Goal: Task Accomplishment & Management: Manage account settings

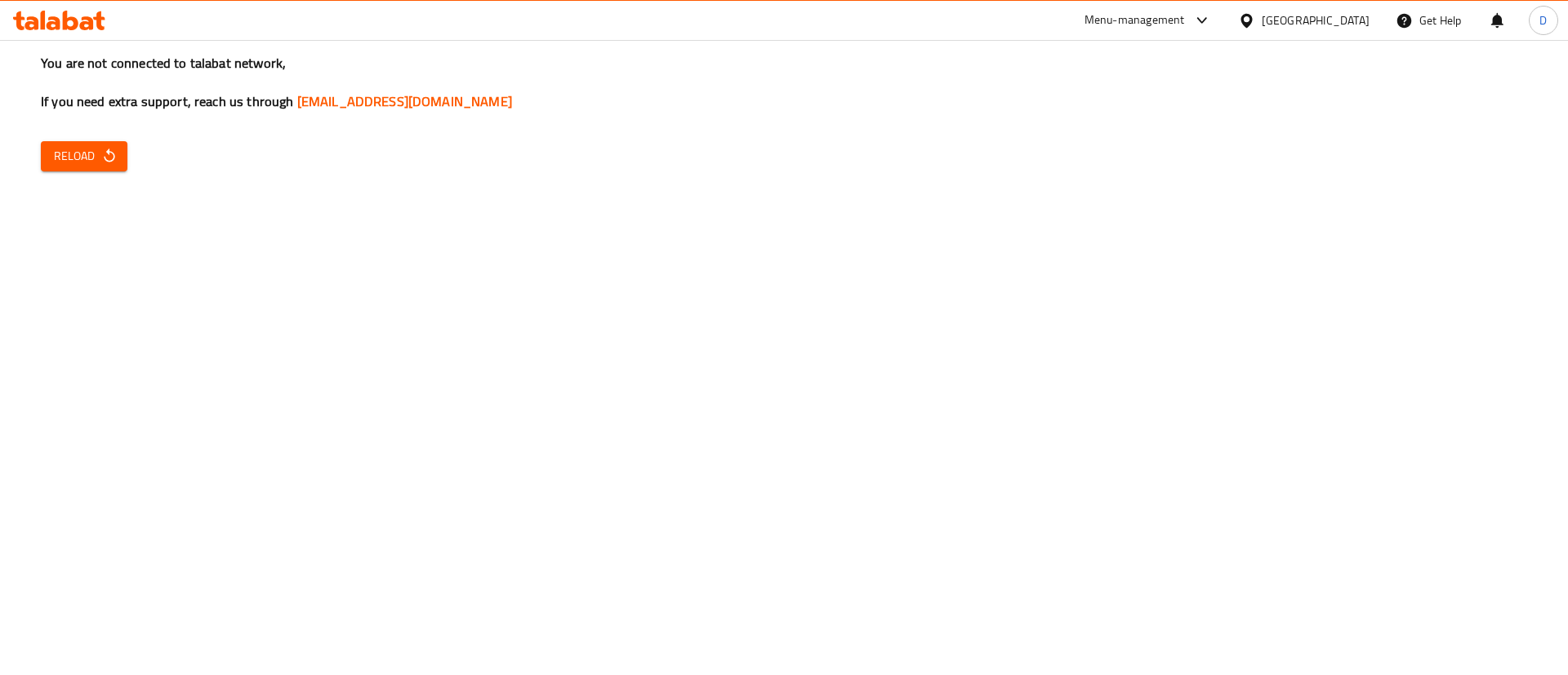
click at [114, 155] on icon "button" at bounding box center [110, 156] width 17 height 17
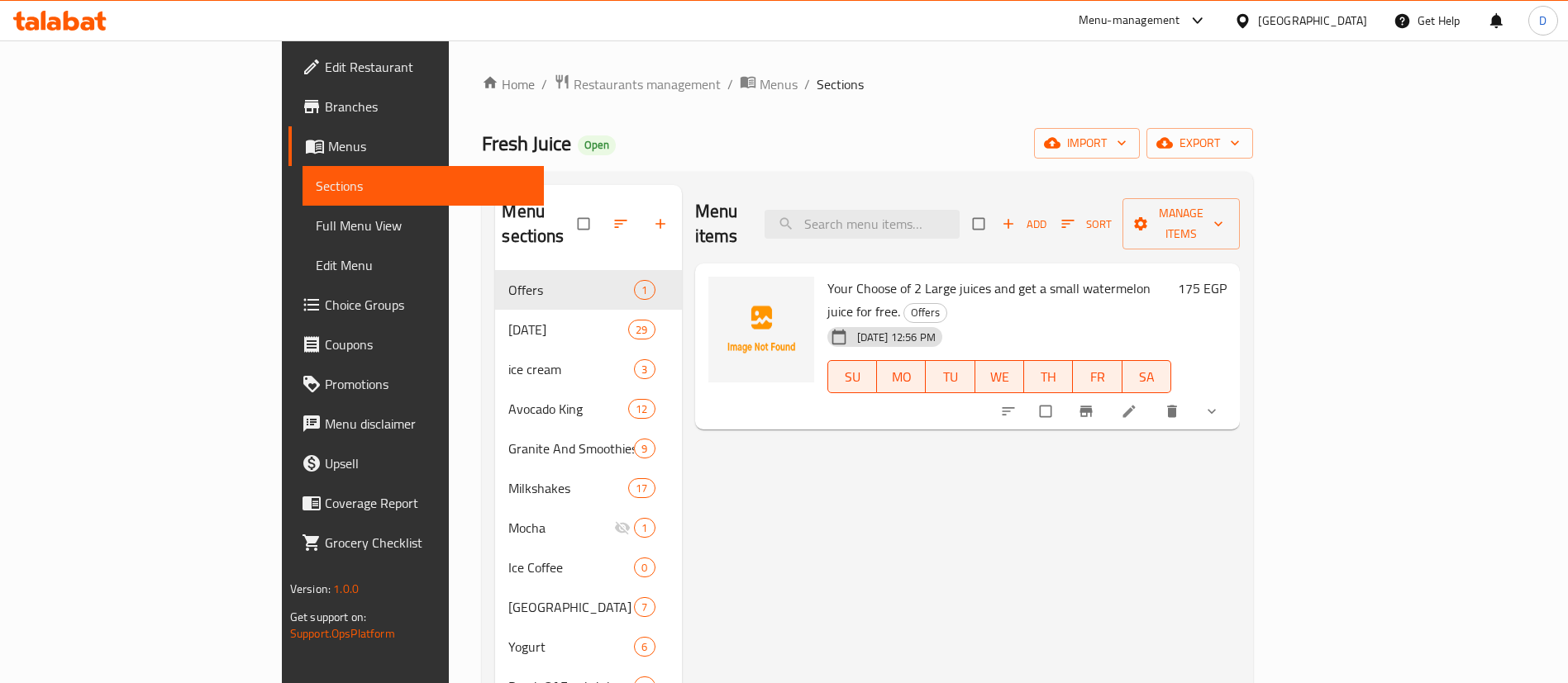
click at [59, 16] on icon at bounding box center [60, 21] width 93 height 20
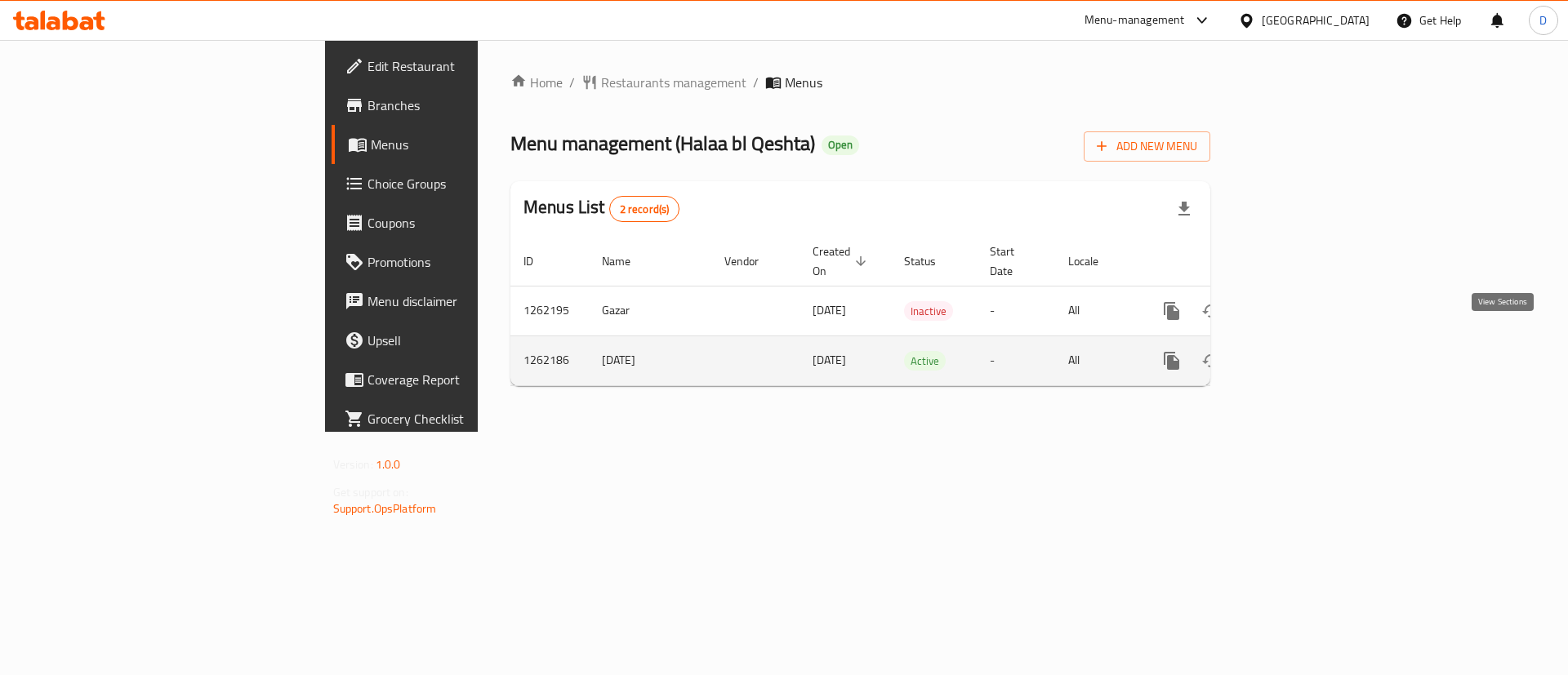
click at [1309, 342] on link "enhanced table" at bounding box center [1289, 361] width 39 height 39
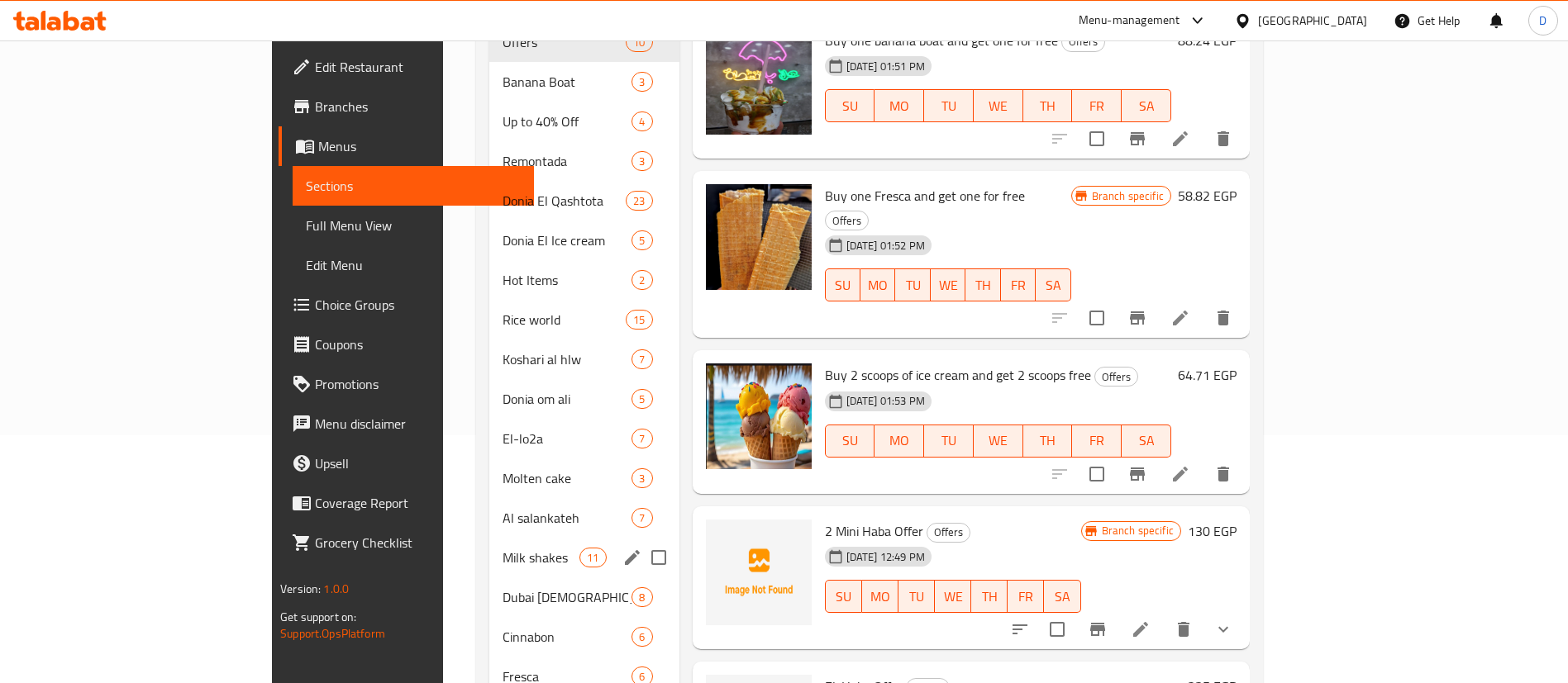
scroll to position [372, 0]
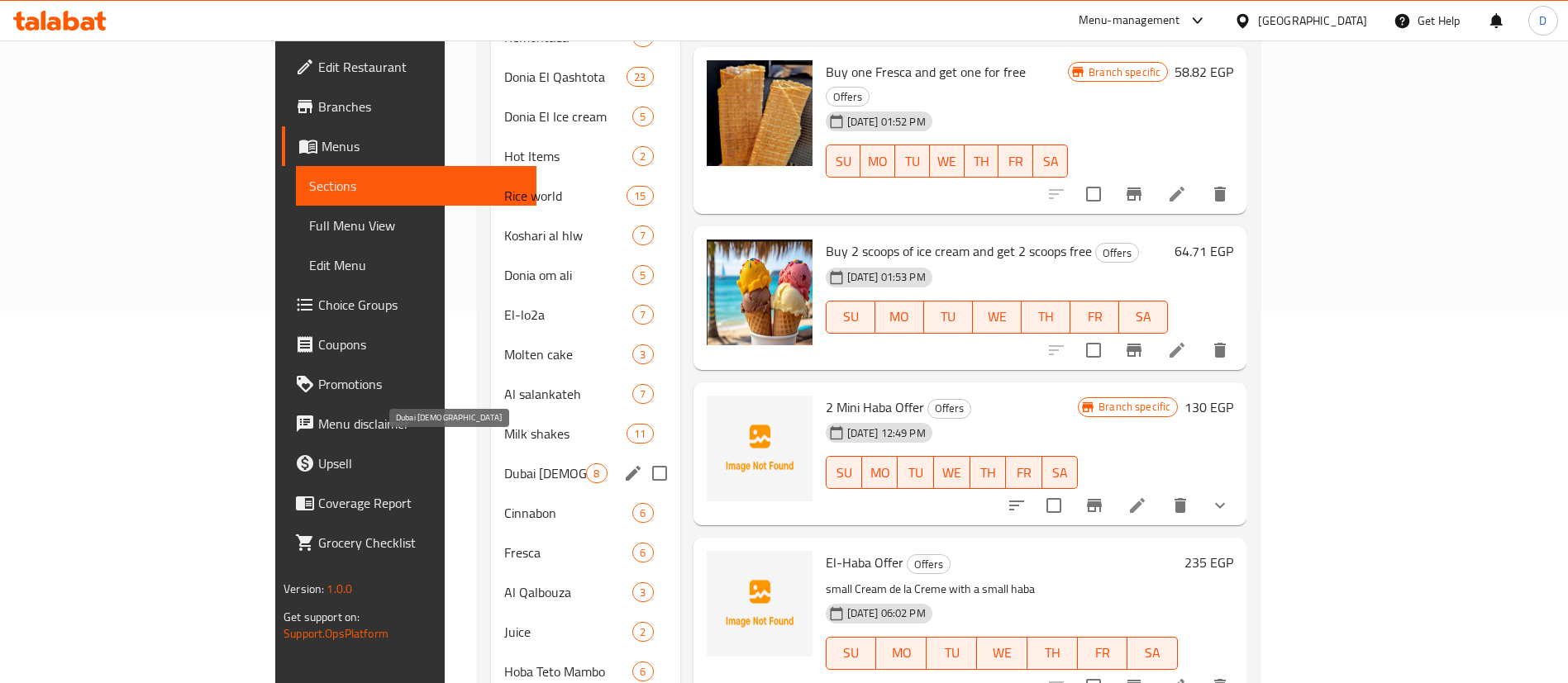
click at [491, 460] on div "Dubai Habba 8" at bounding box center [585, 473] width 189 height 40
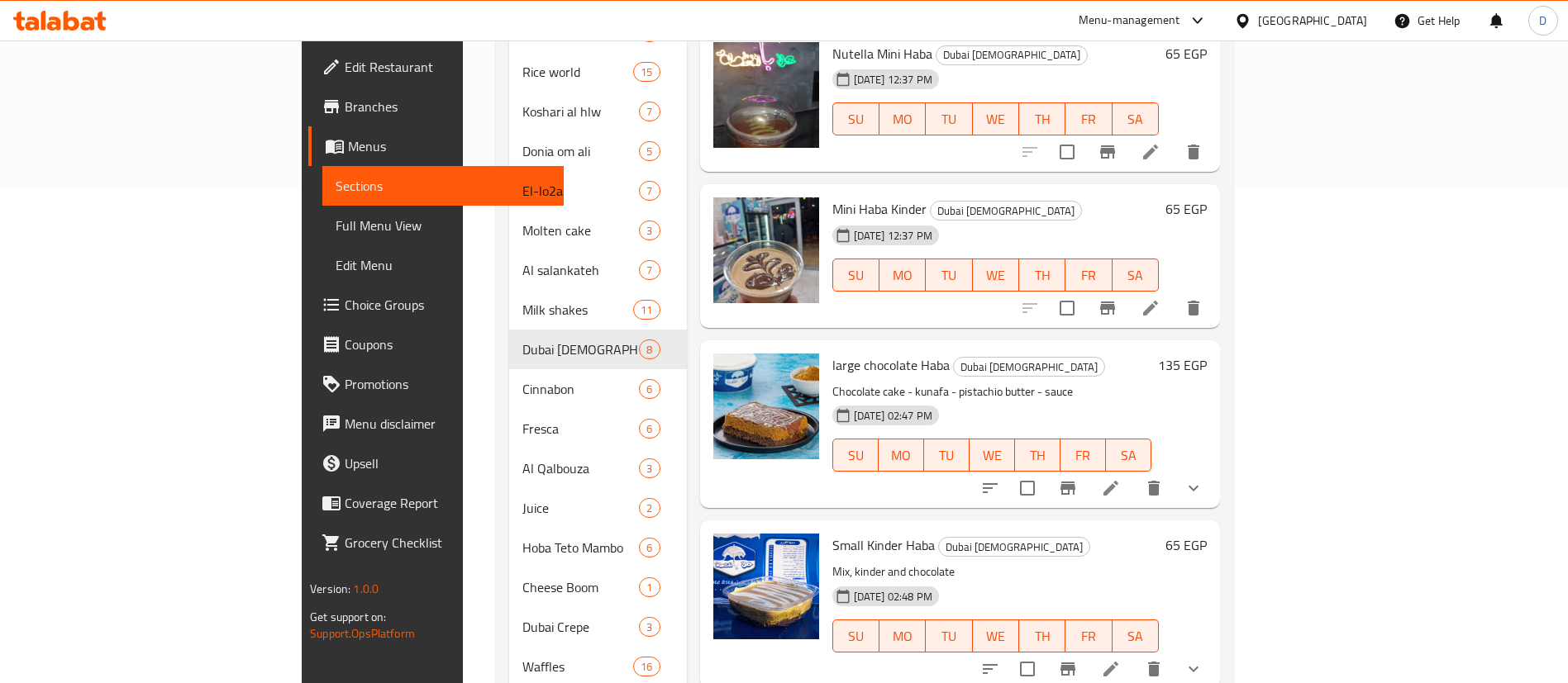
scroll to position [744, 0]
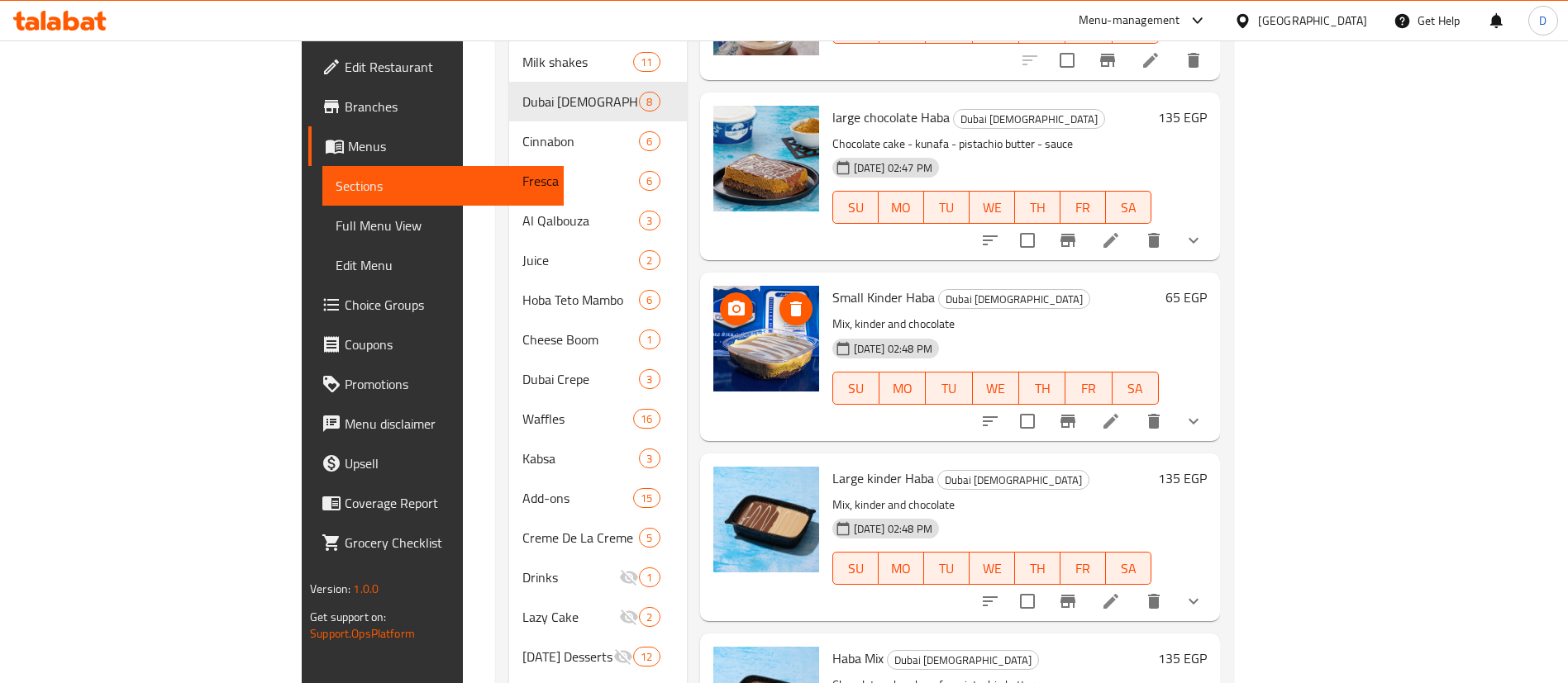
click at [726, 299] on icon "upload picture" at bounding box center [736, 310] width 20 height 20
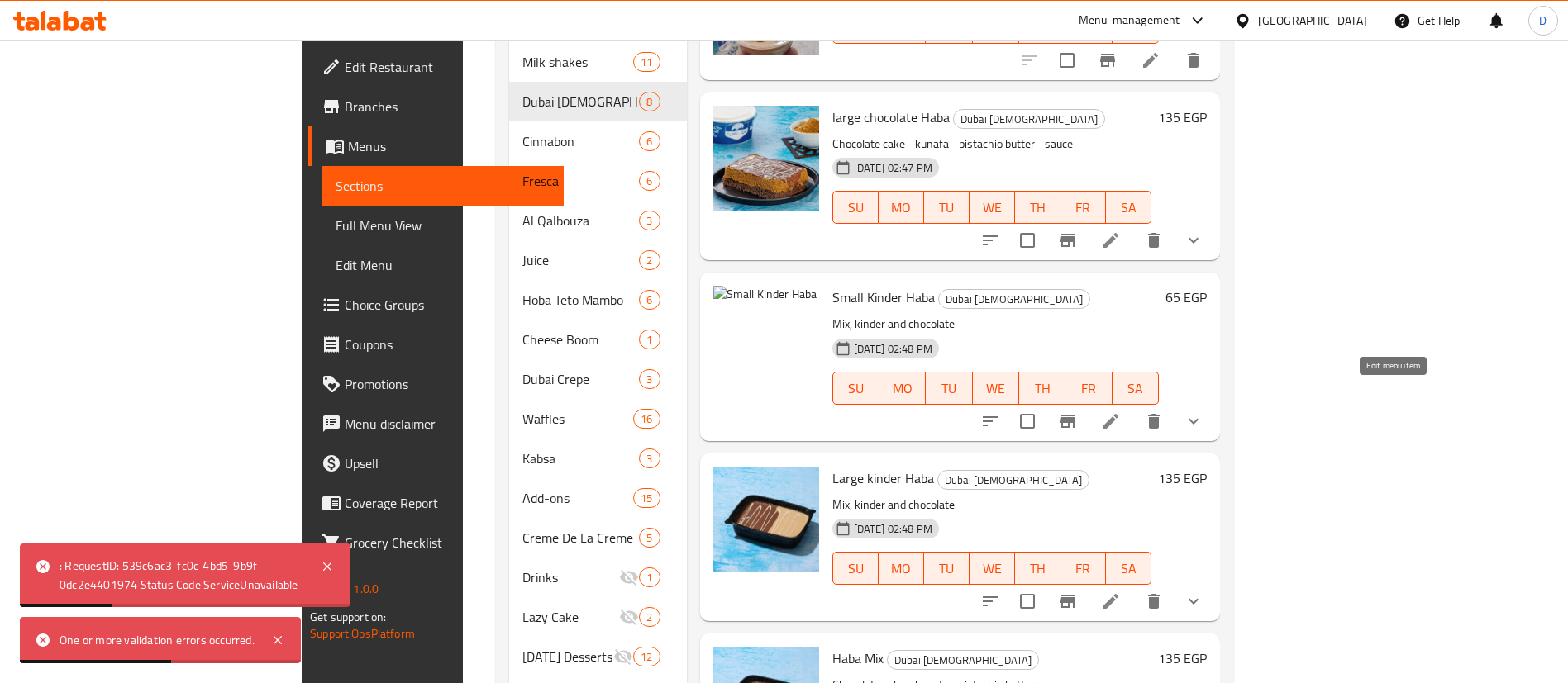
click at [1119, 414] on icon at bounding box center [1111, 421] width 15 height 15
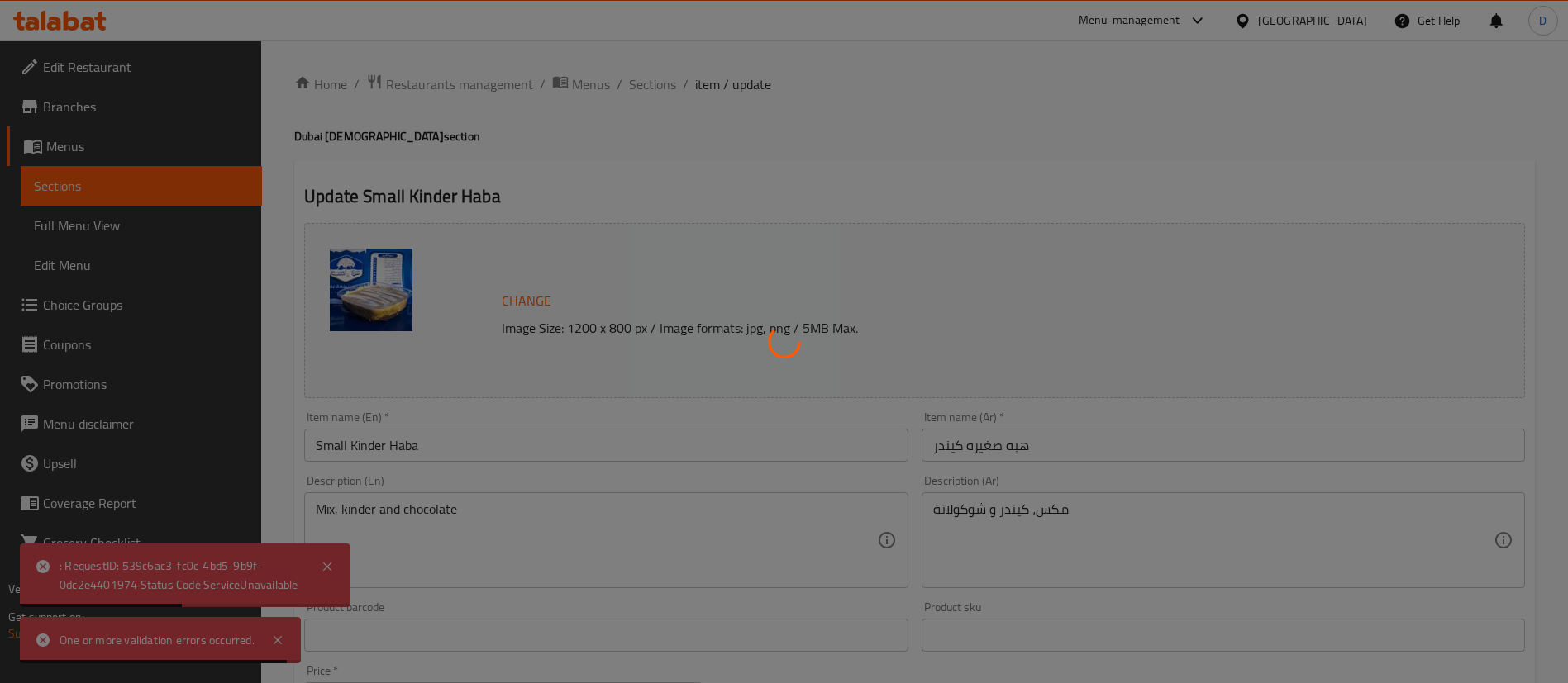
click at [530, 300] on div at bounding box center [784, 342] width 1568 height 683
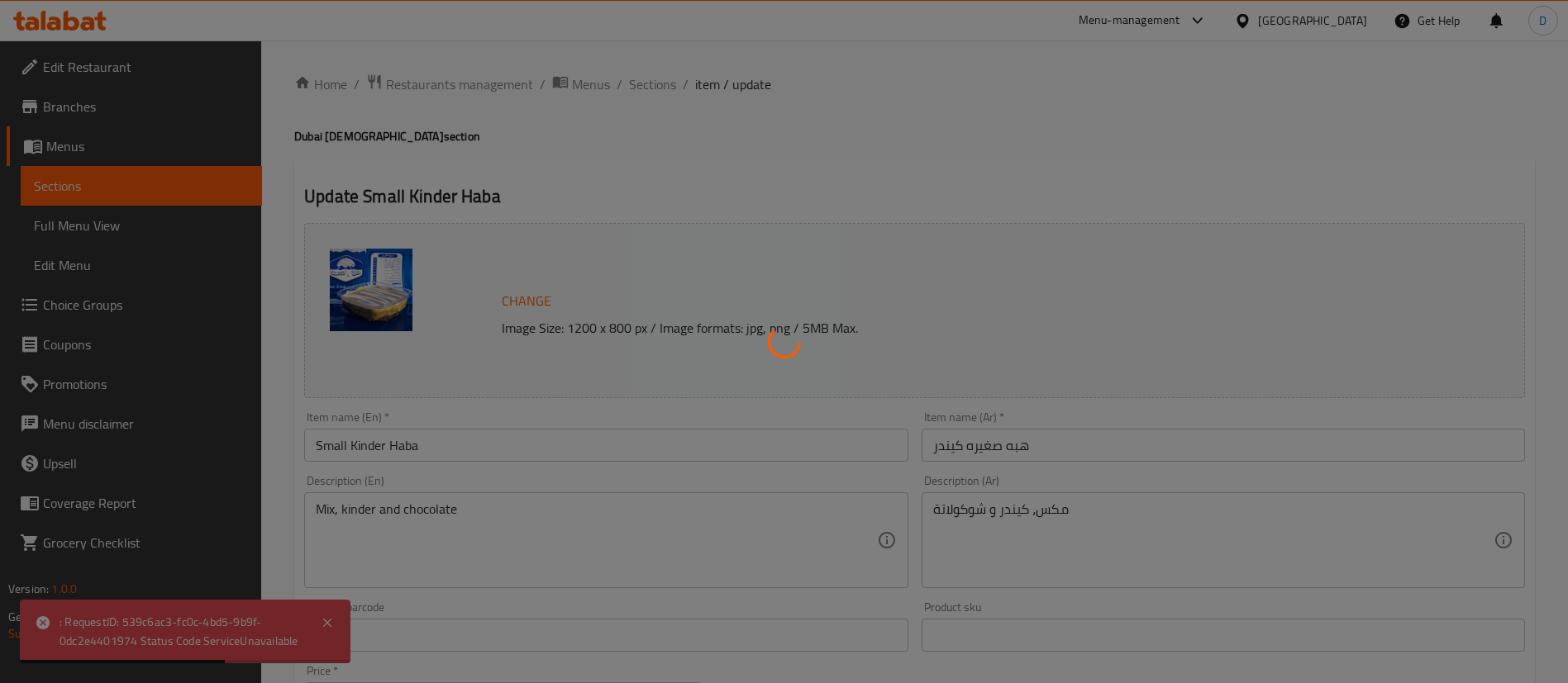
click at [530, 300] on div at bounding box center [784, 342] width 1568 height 683
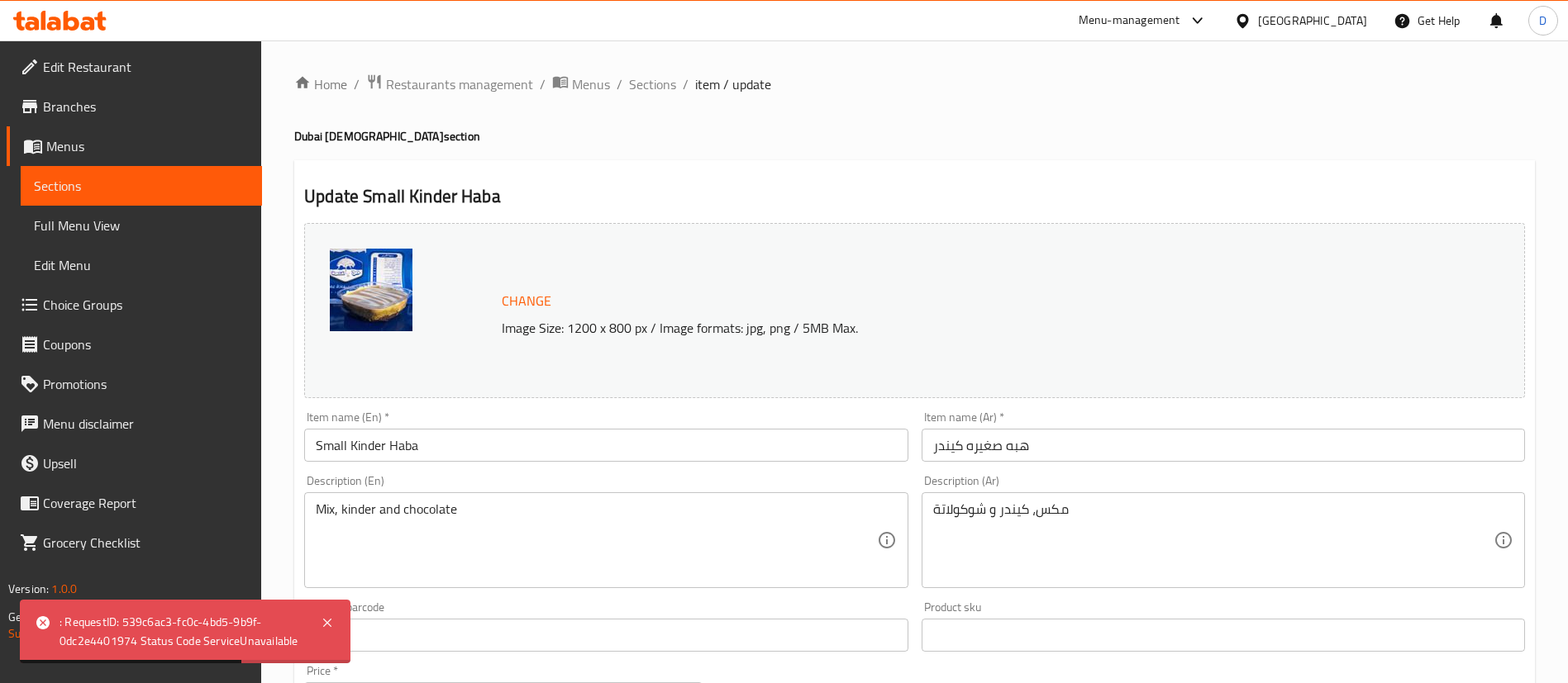
click at [530, 300] on span "Change" at bounding box center [526, 301] width 50 height 24
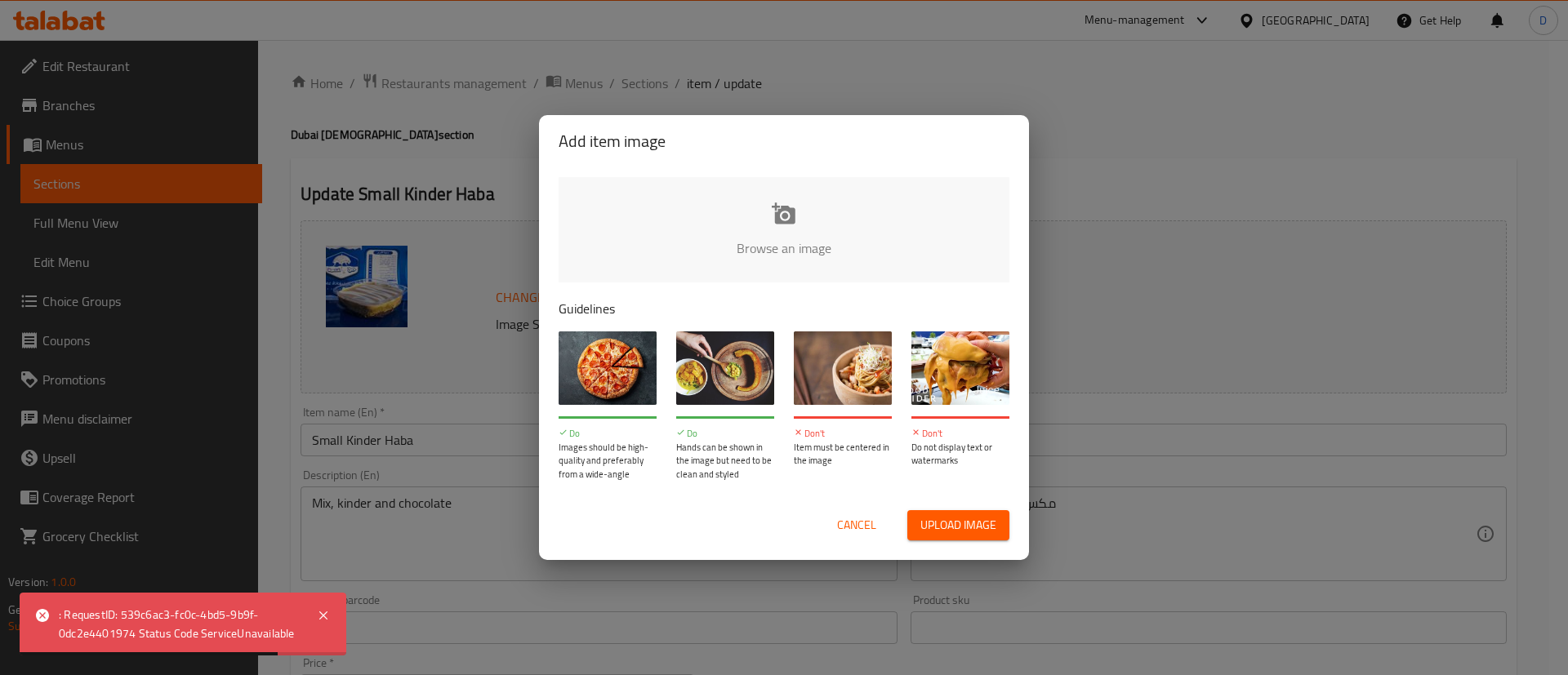
click at [774, 194] on input "file" at bounding box center [1336, 254] width 1555 height 153
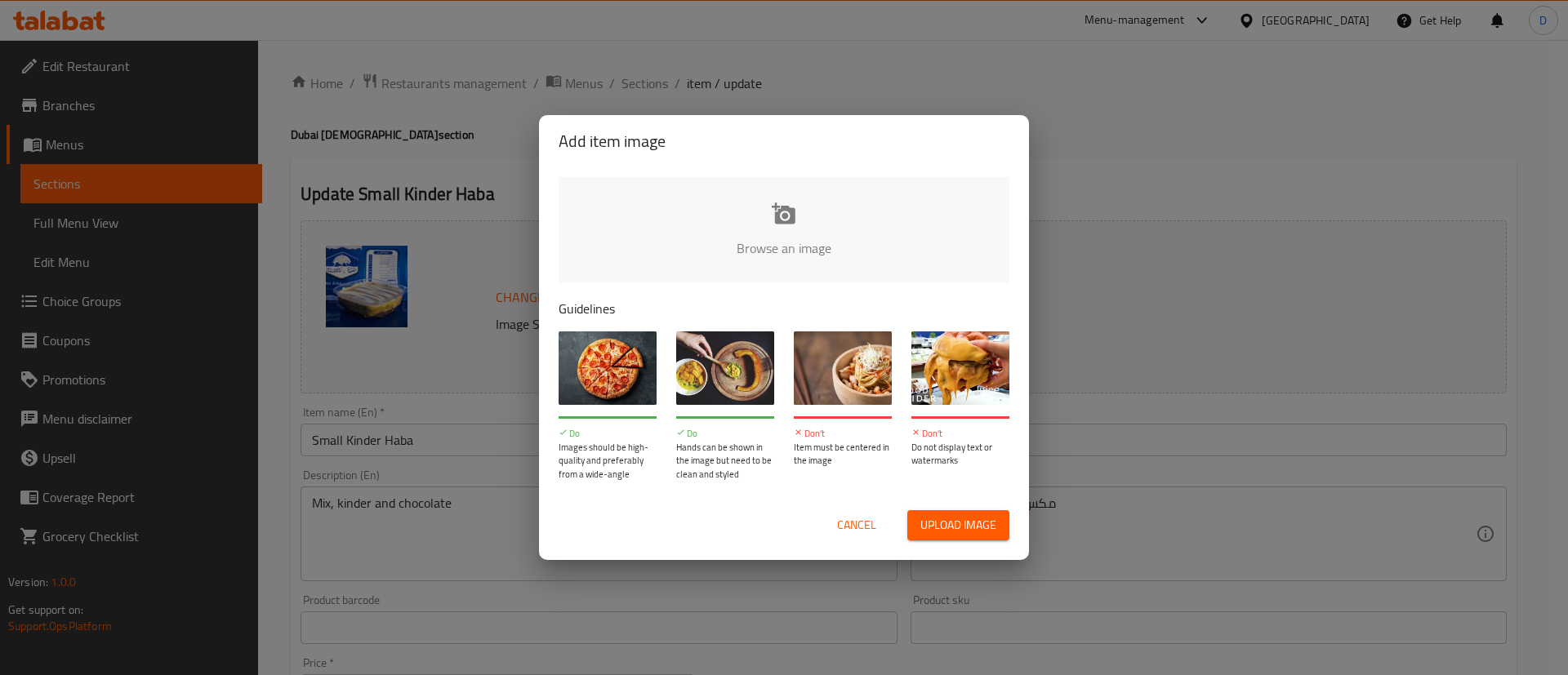
type input "C:\fakepath\WhatsApp Image 2025-09-27 at 9.26.59 PM.jpeg"
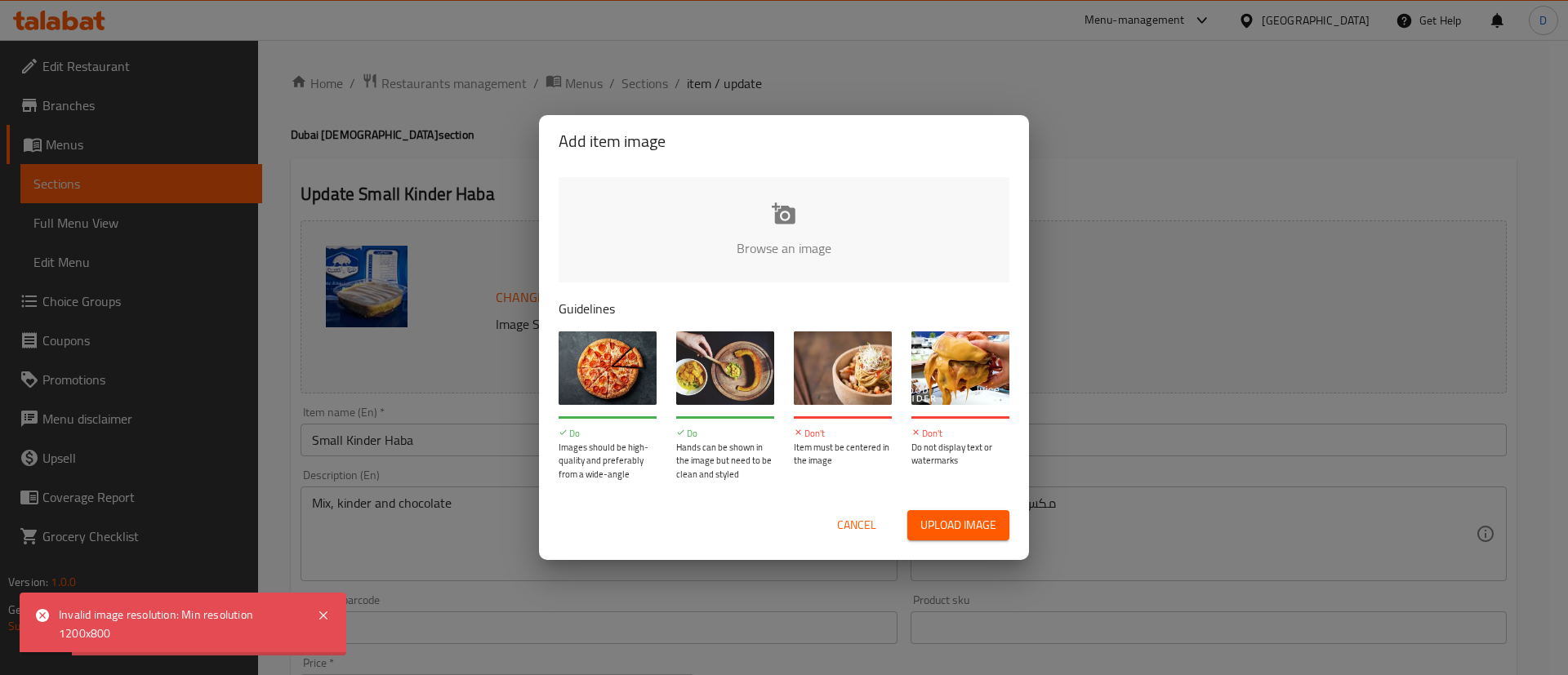
click at [869, 530] on span "Cancel" at bounding box center [856, 525] width 39 height 21
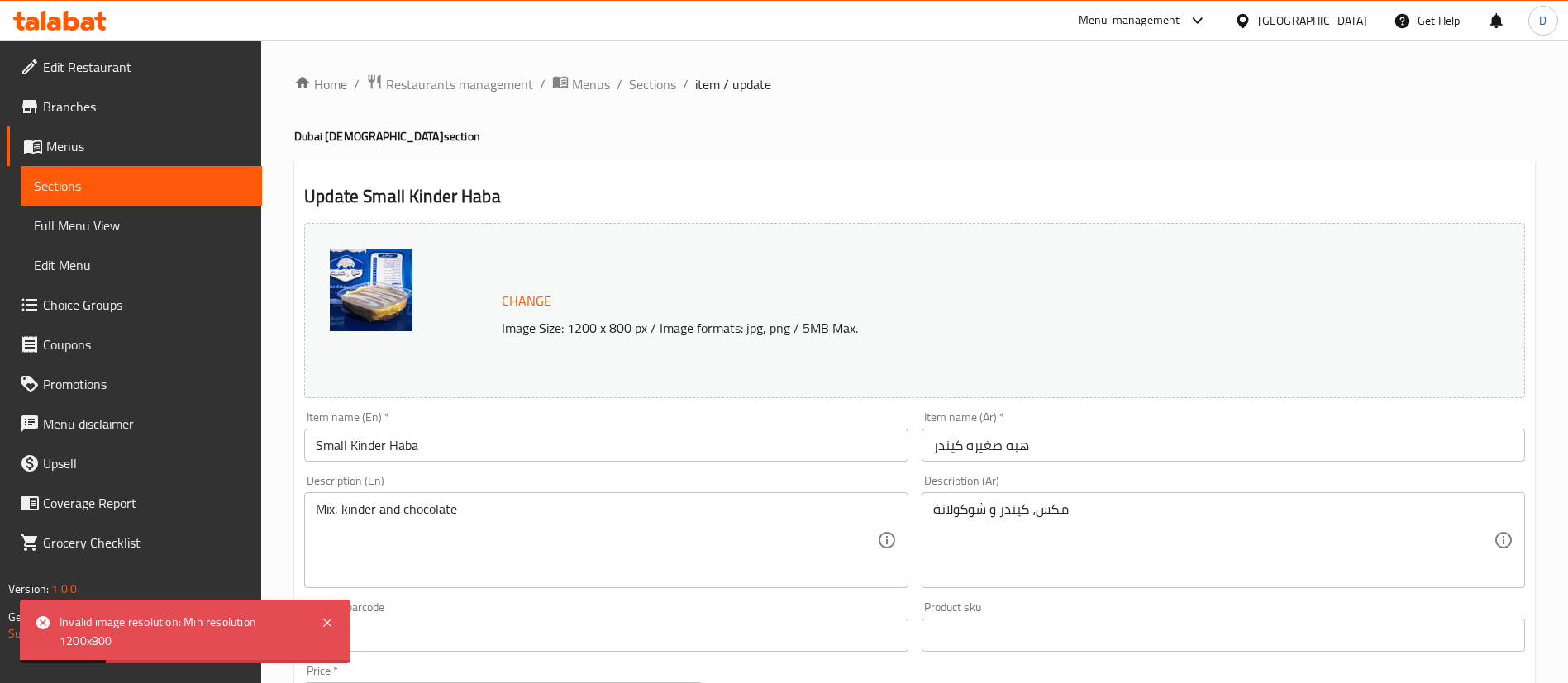
click at [114, 177] on span "Sections" at bounding box center [141, 186] width 215 height 20
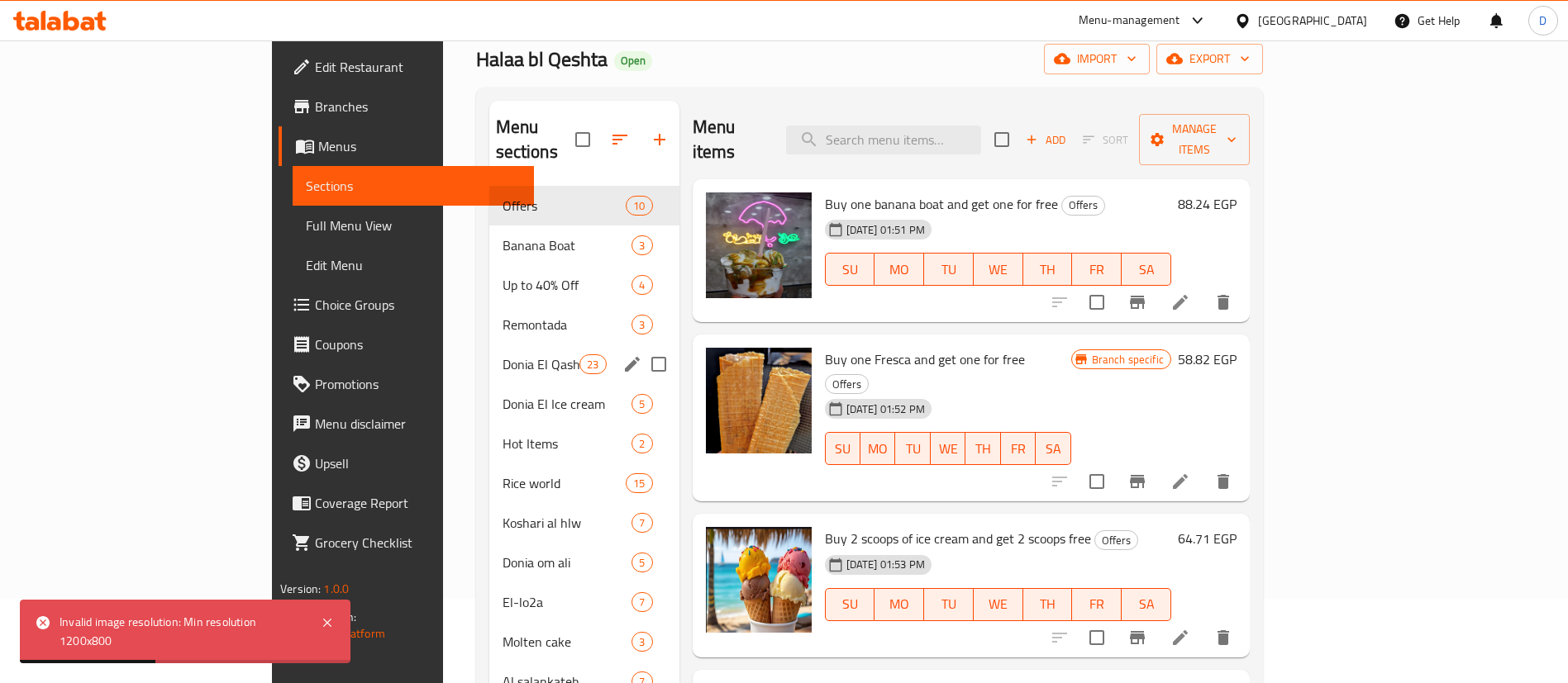
scroll to position [124, 0]
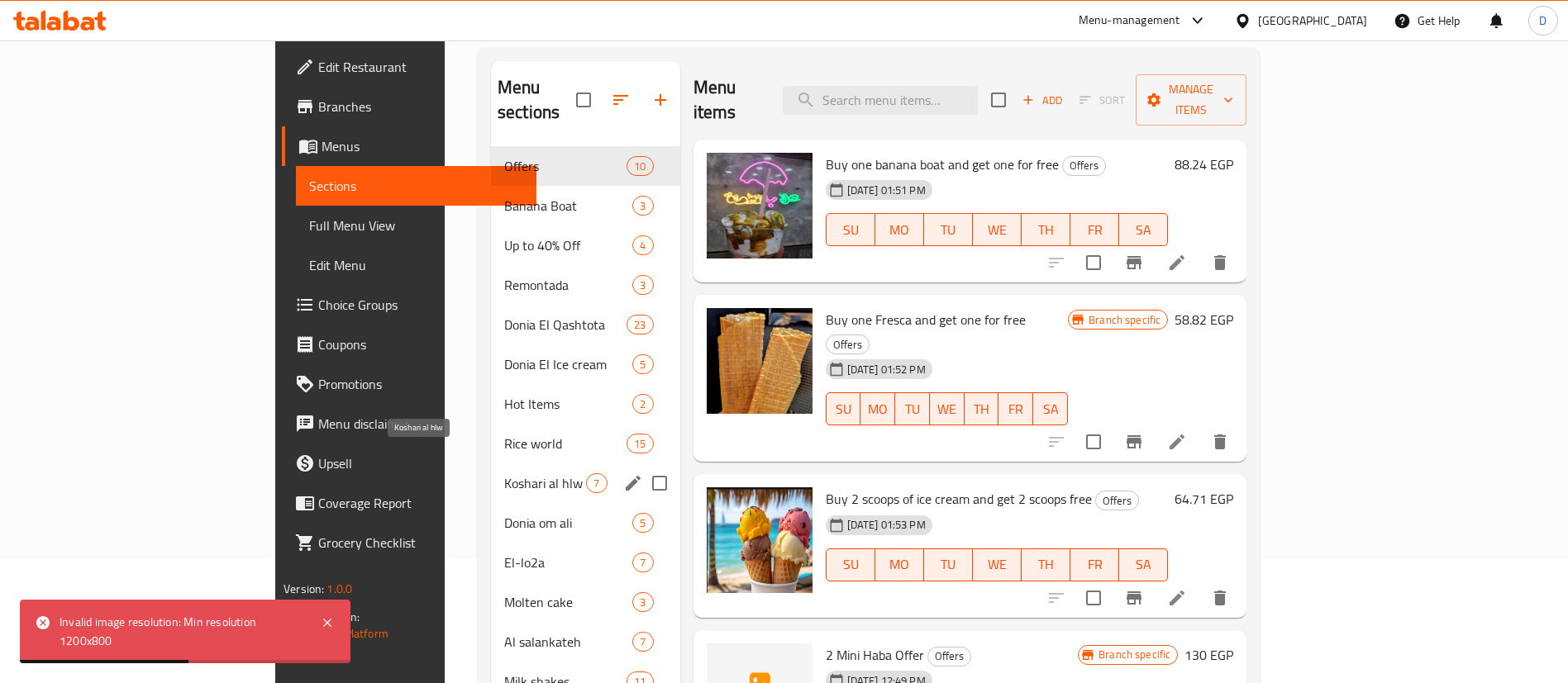
click at [504, 474] on span "Koshari al hlw" at bounding box center [545, 484] width 82 height 20
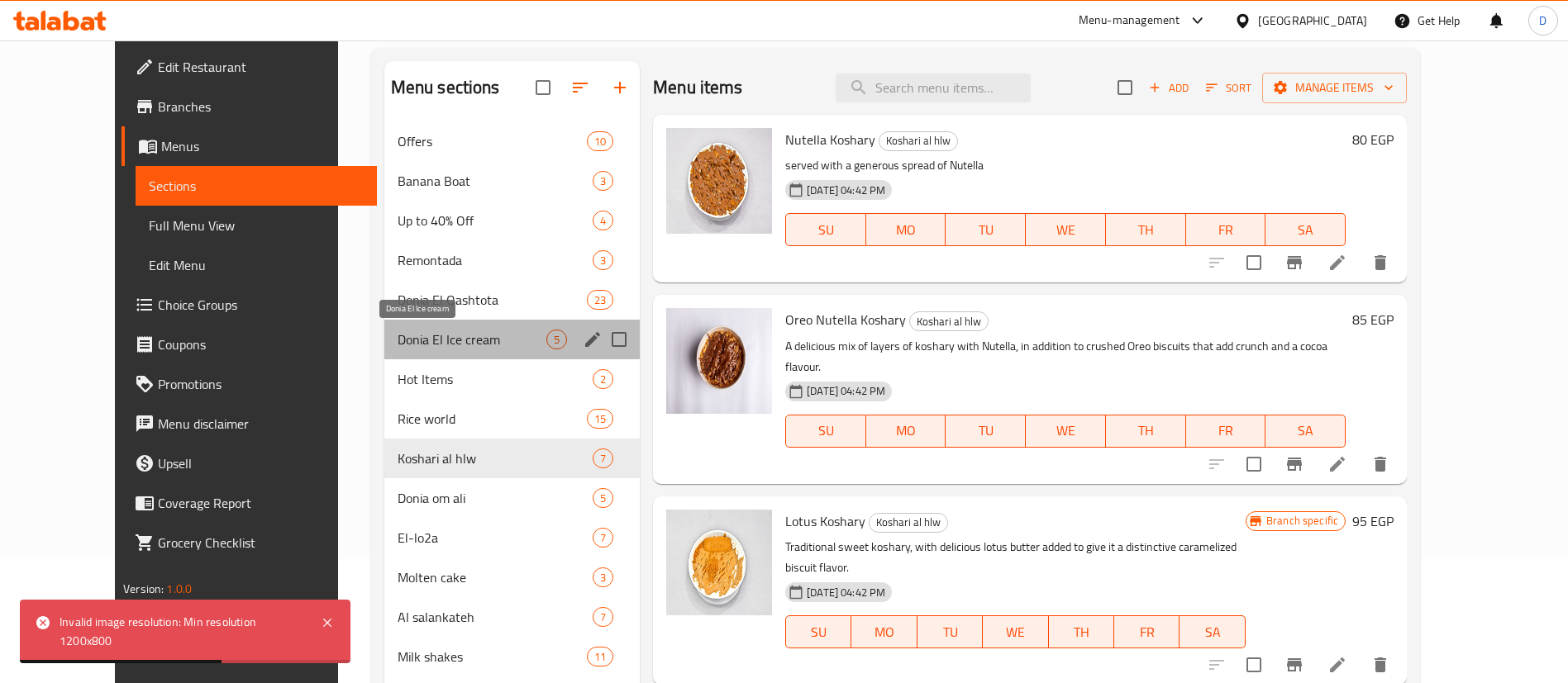
click at [428, 347] on span "Donia El Ice cream" at bounding box center [471, 340] width 149 height 20
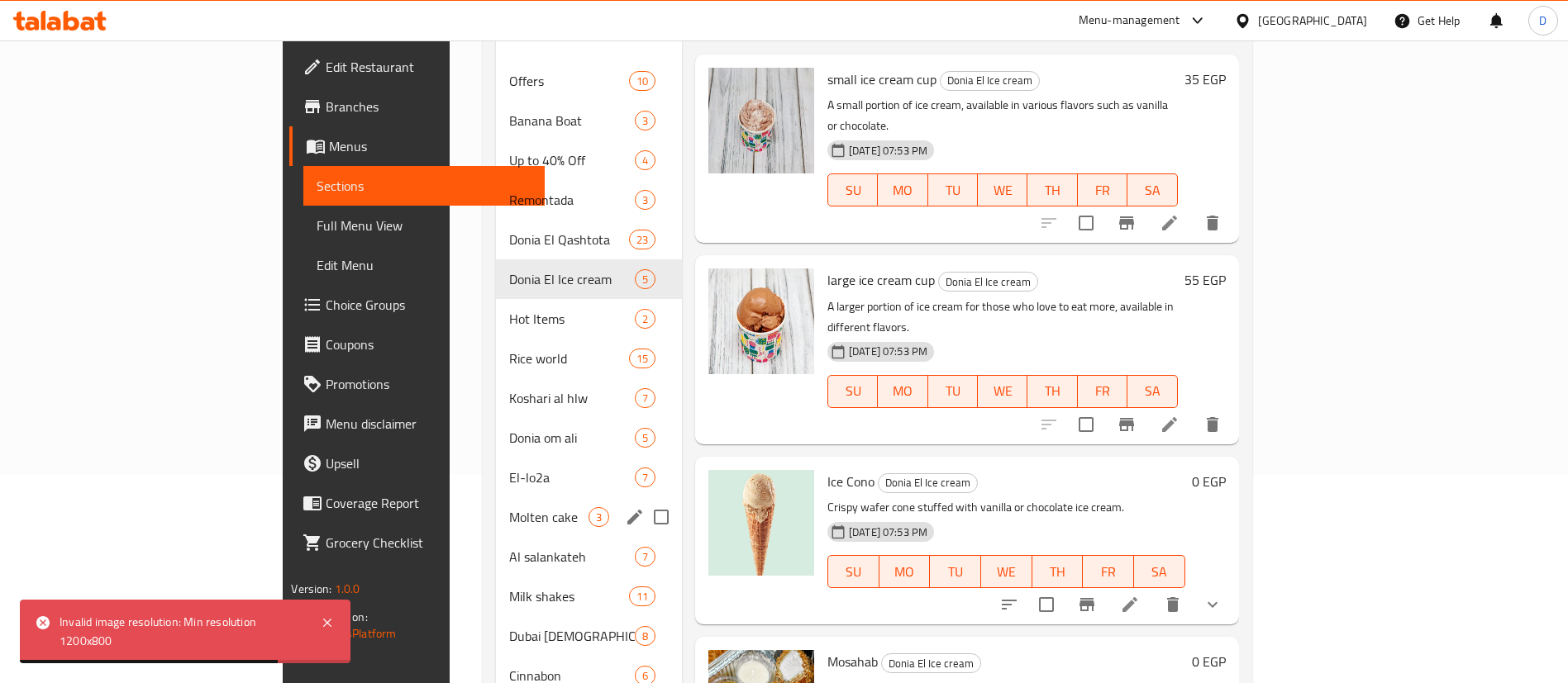
scroll to position [248, 0]
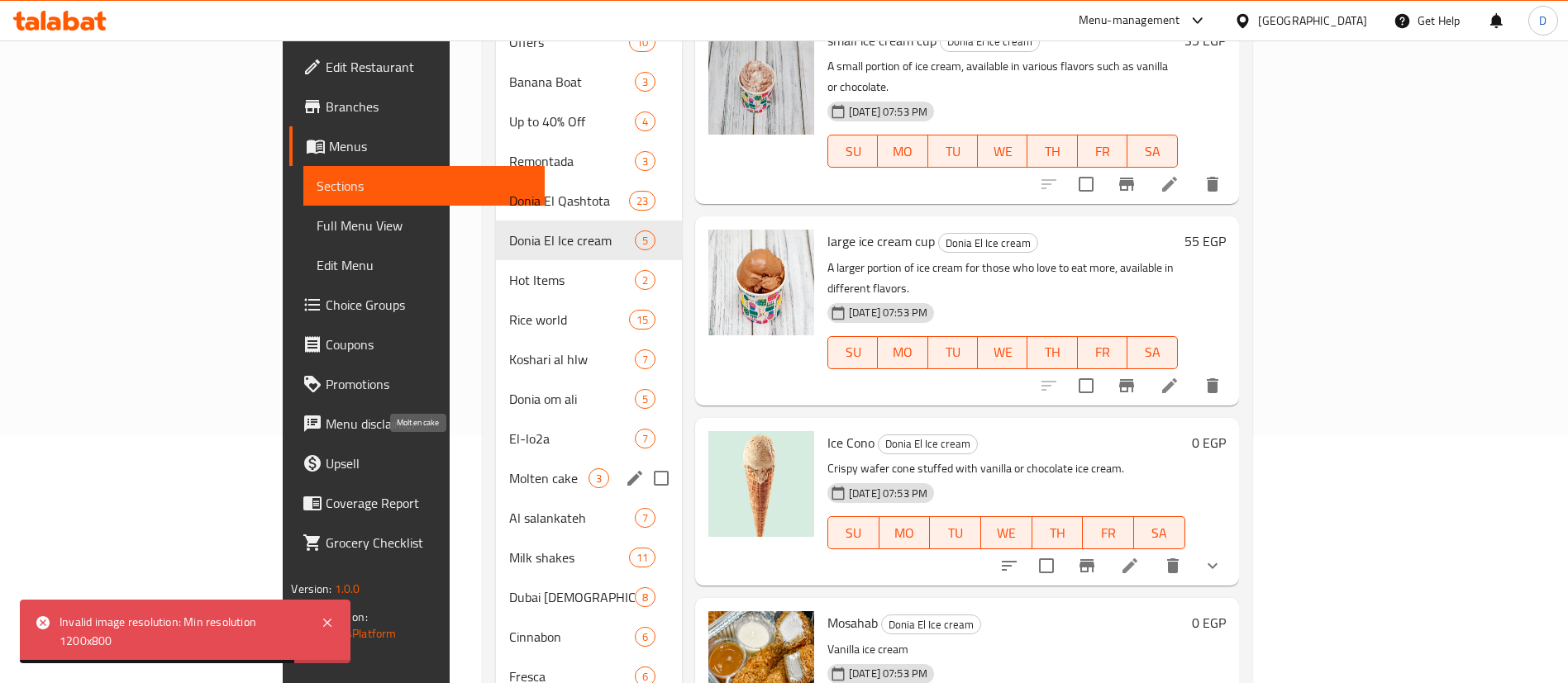
click at [509, 469] on span "Molten cake" at bounding box center [548, 479] width 78 height 20
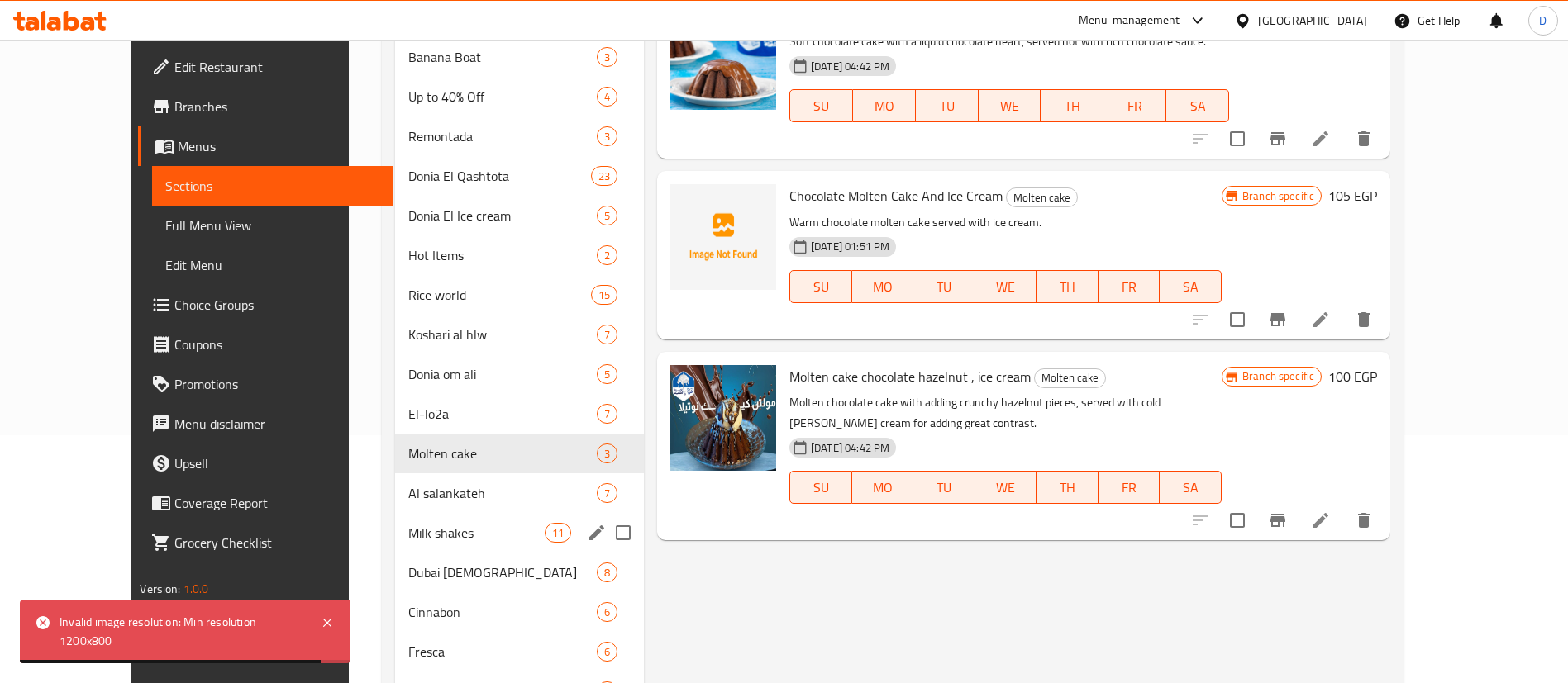
scroll to position [372, 0]
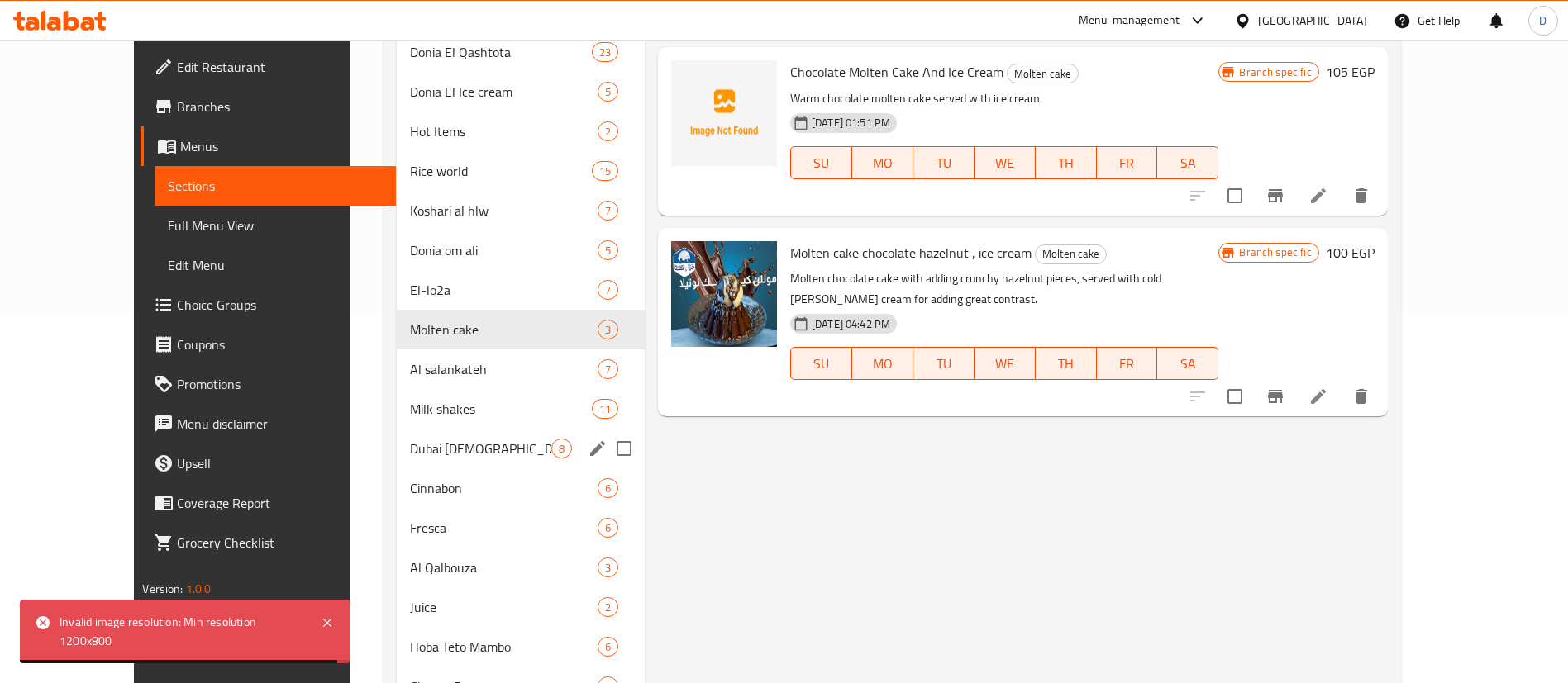
click at [413, 462] on div "Dubai Habba 8" at bounding box center [520, 448] width 248 height 40
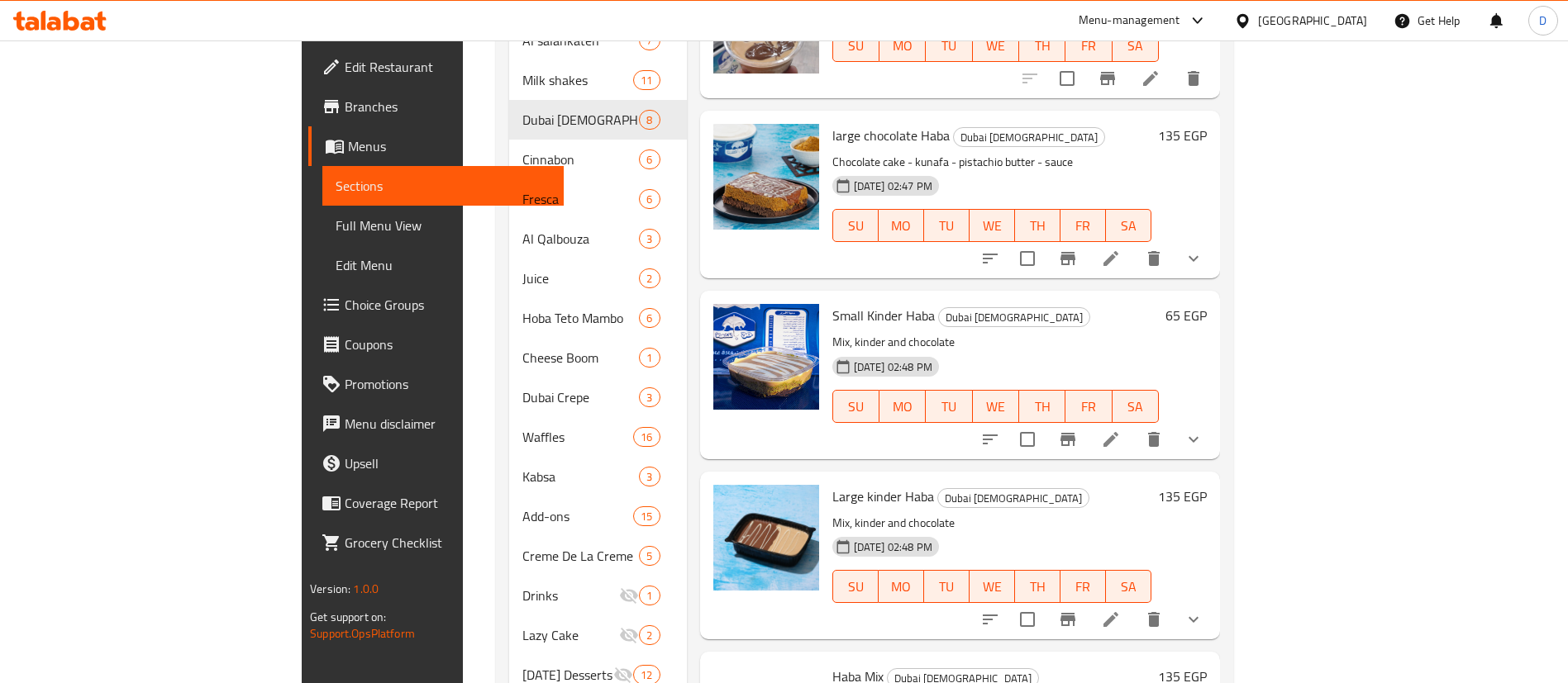
scroll to position [744, 0]
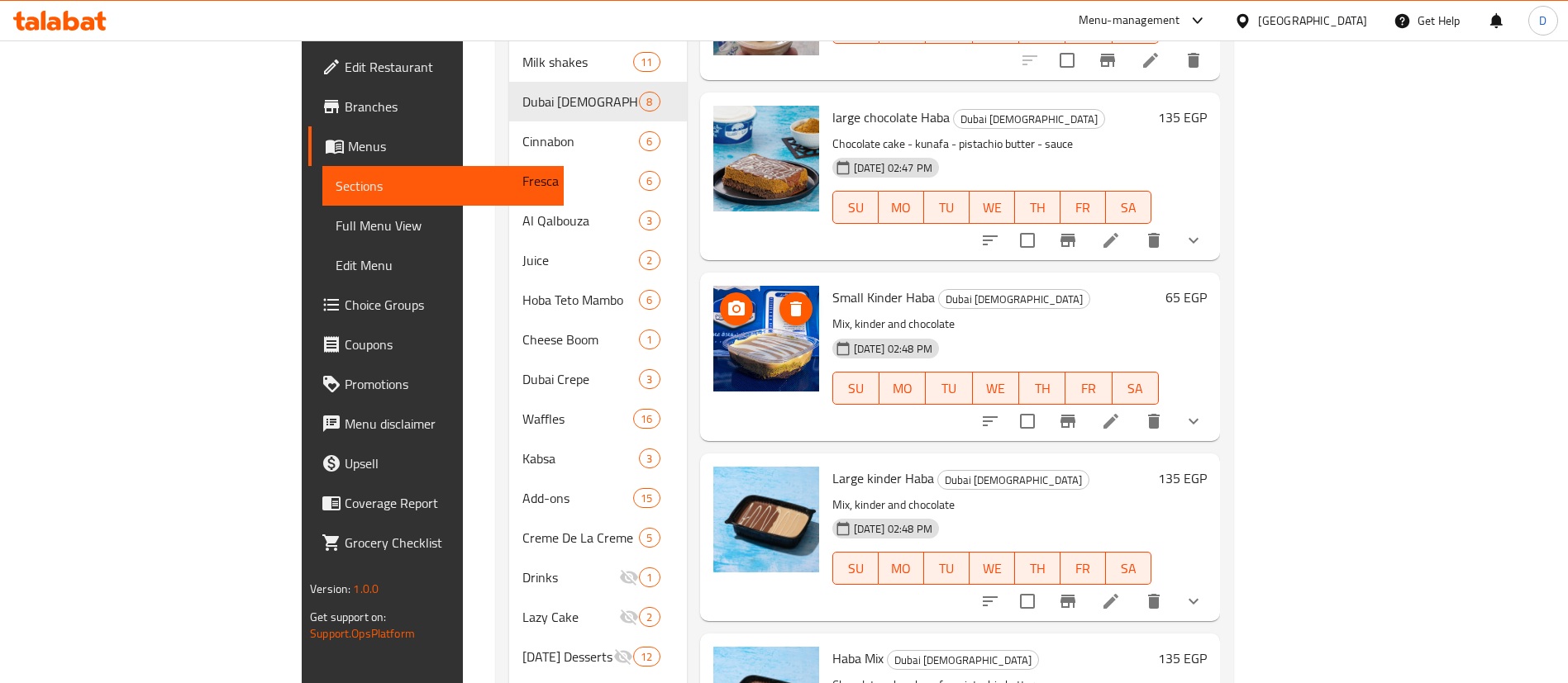
click at [728, 300] on icon "upload picture" at bounding box center [736, 308] width 17 height 15
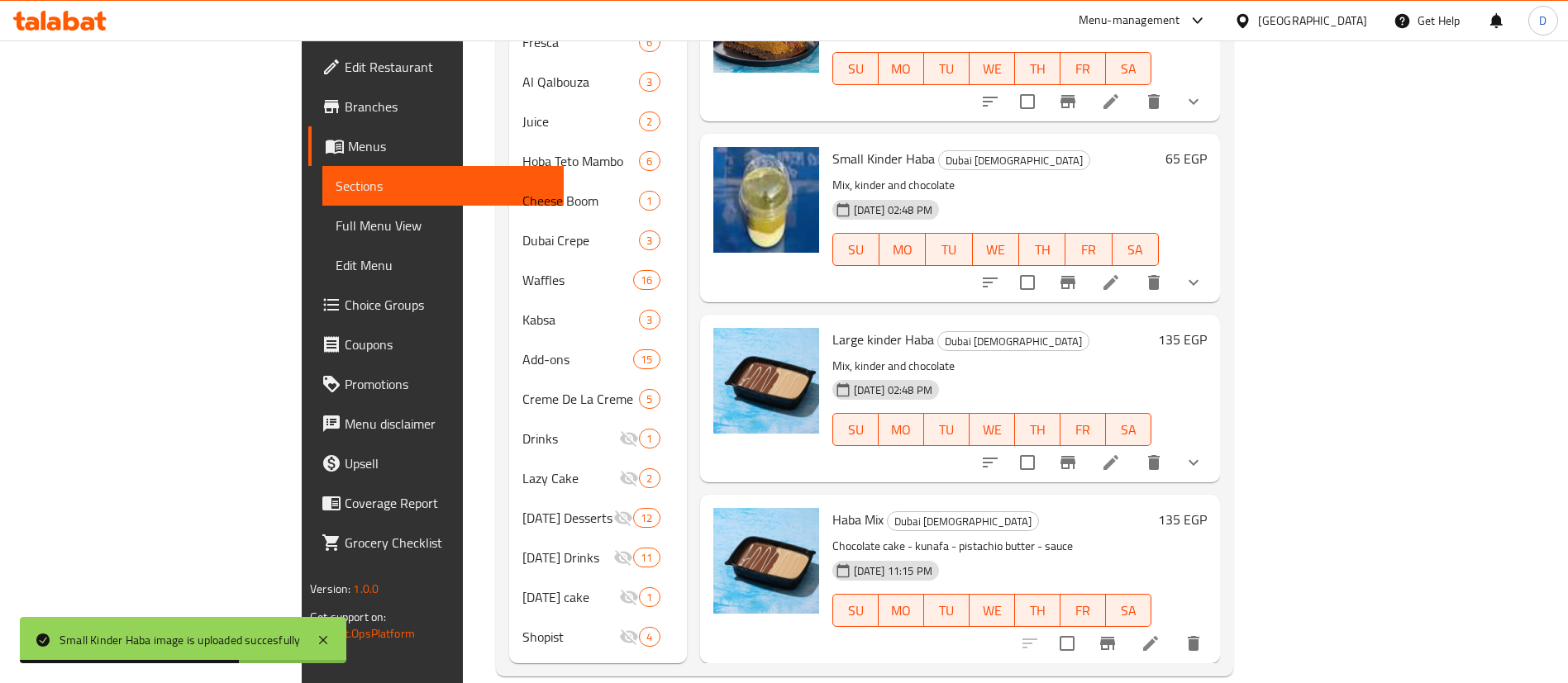
scroll to position [884, 0]
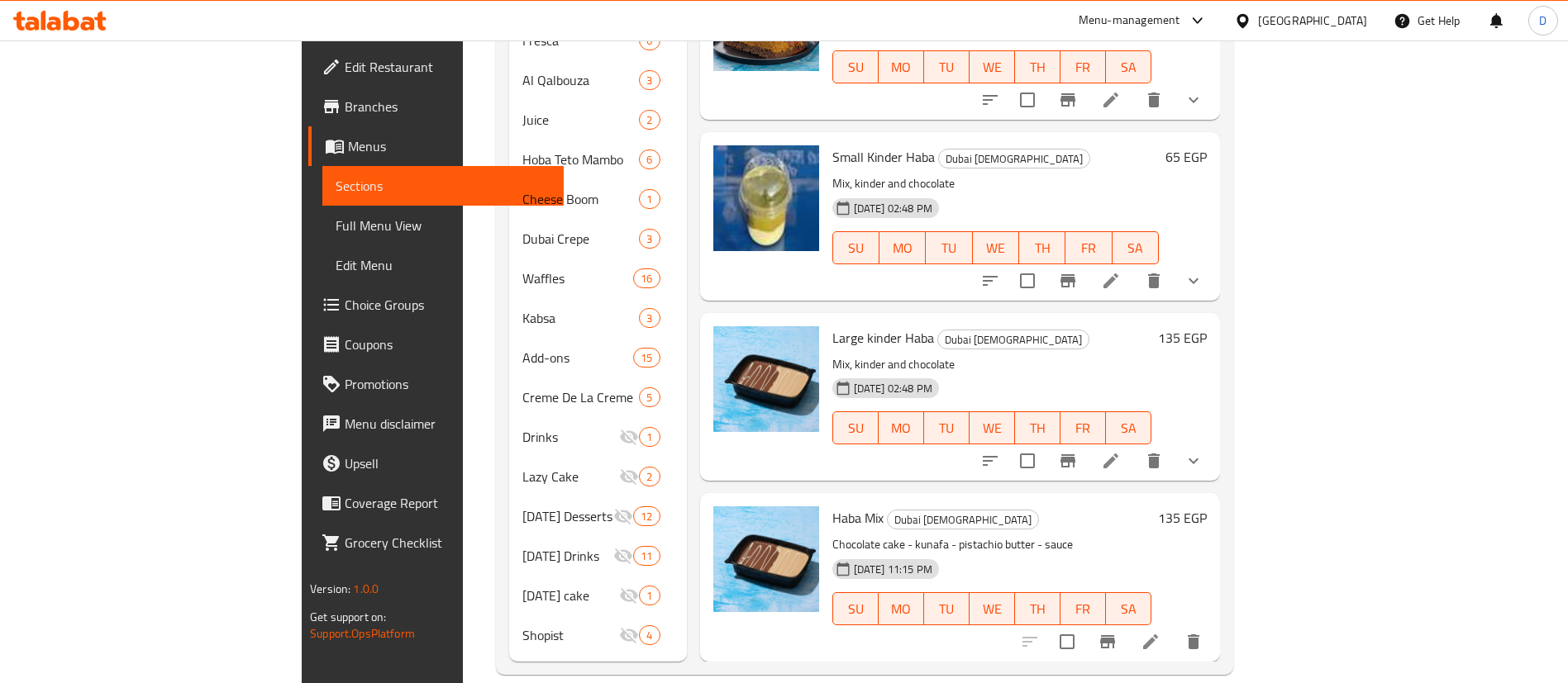
click at [896, 442] on div "Large kinder Haba Dubai Habba Mix, kinder and chocolate 09-01-2025 02:48 PM SU …" at bounding box center [991, 397] width 332 height 155
click at [64, 19] on icon at bounding box center [72, 21] width 16 height 20
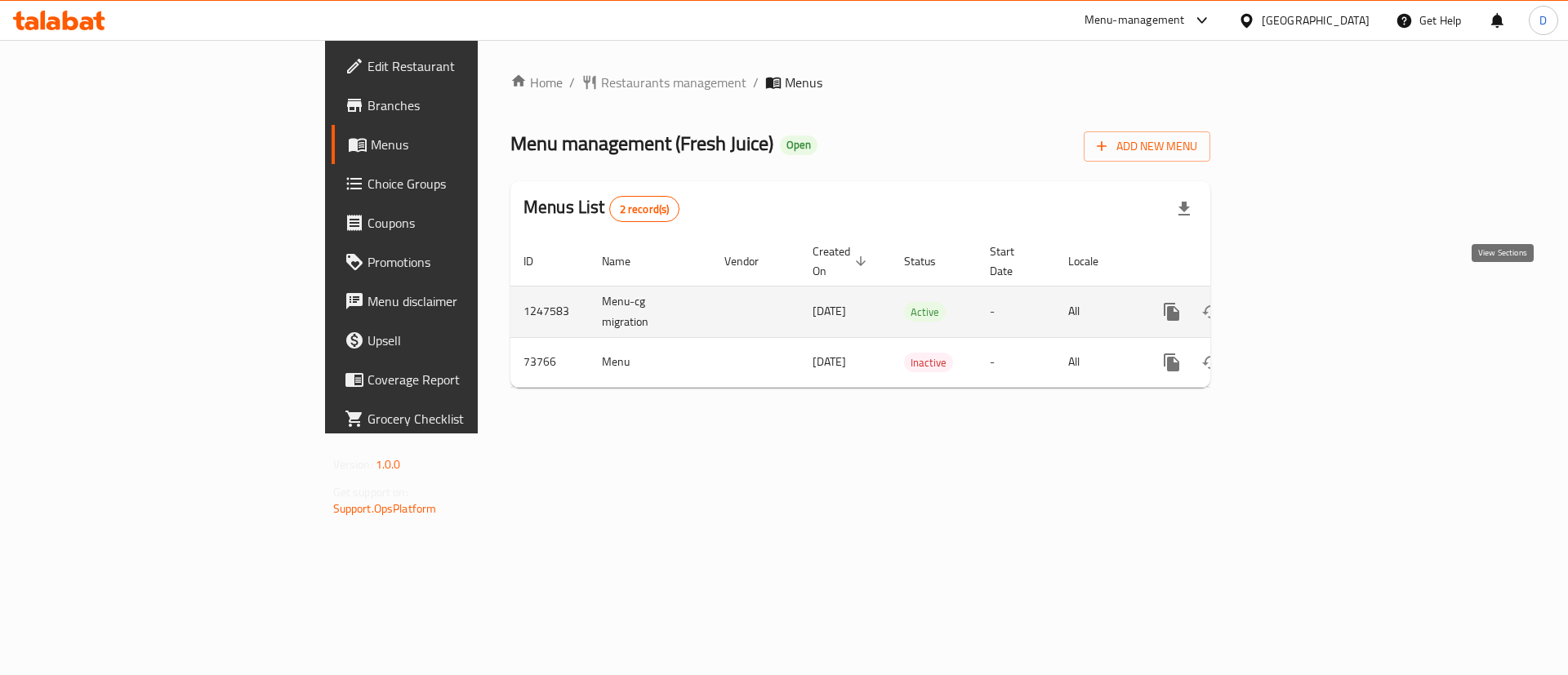
click at [1309, 293] on link "enhanced table" at bounding box center [1289, 312] width 39 height 39
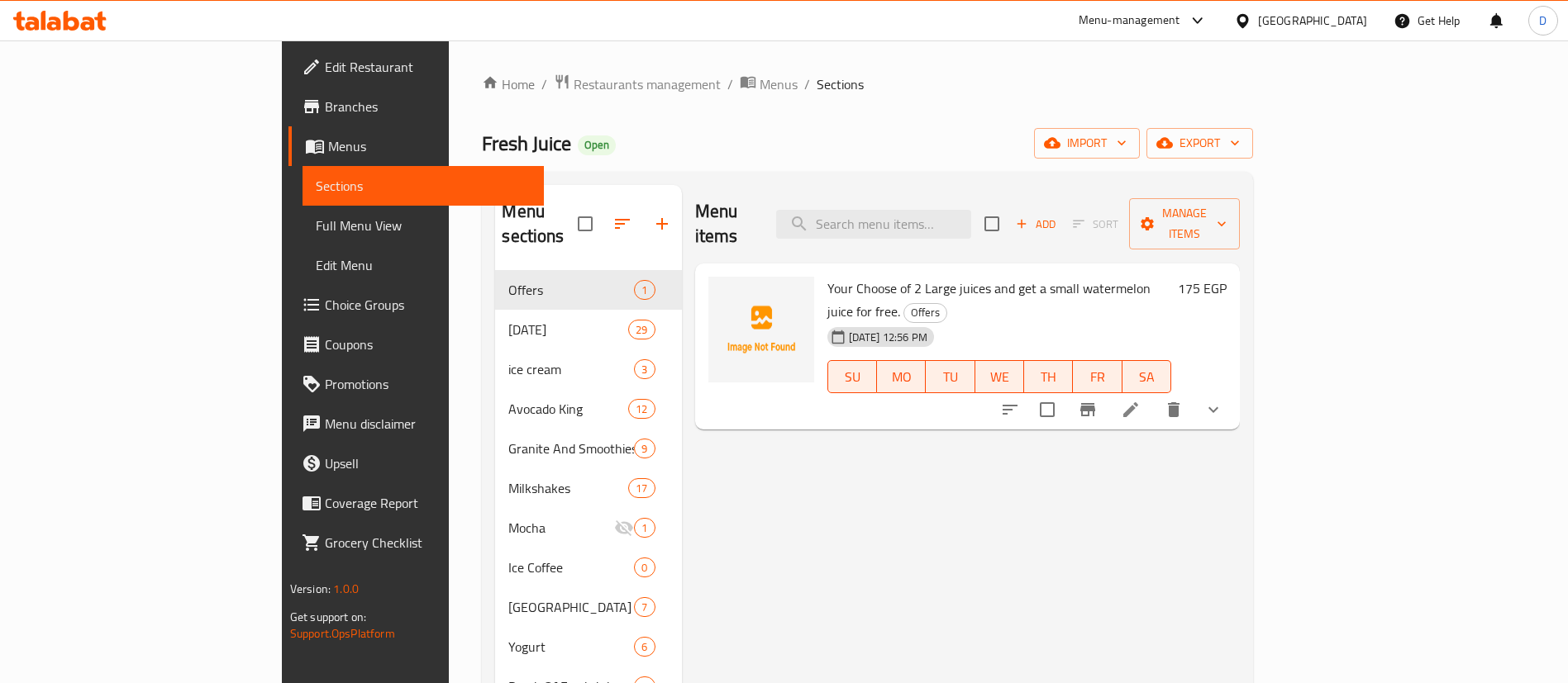
click at [1226, 291] on div "175 EGP" at bounding box center [1199, 347] width 56 height 140
click at [1226, 277] on h6 "175 EGP" at bounding box center [1203, 288] width 49 height 23
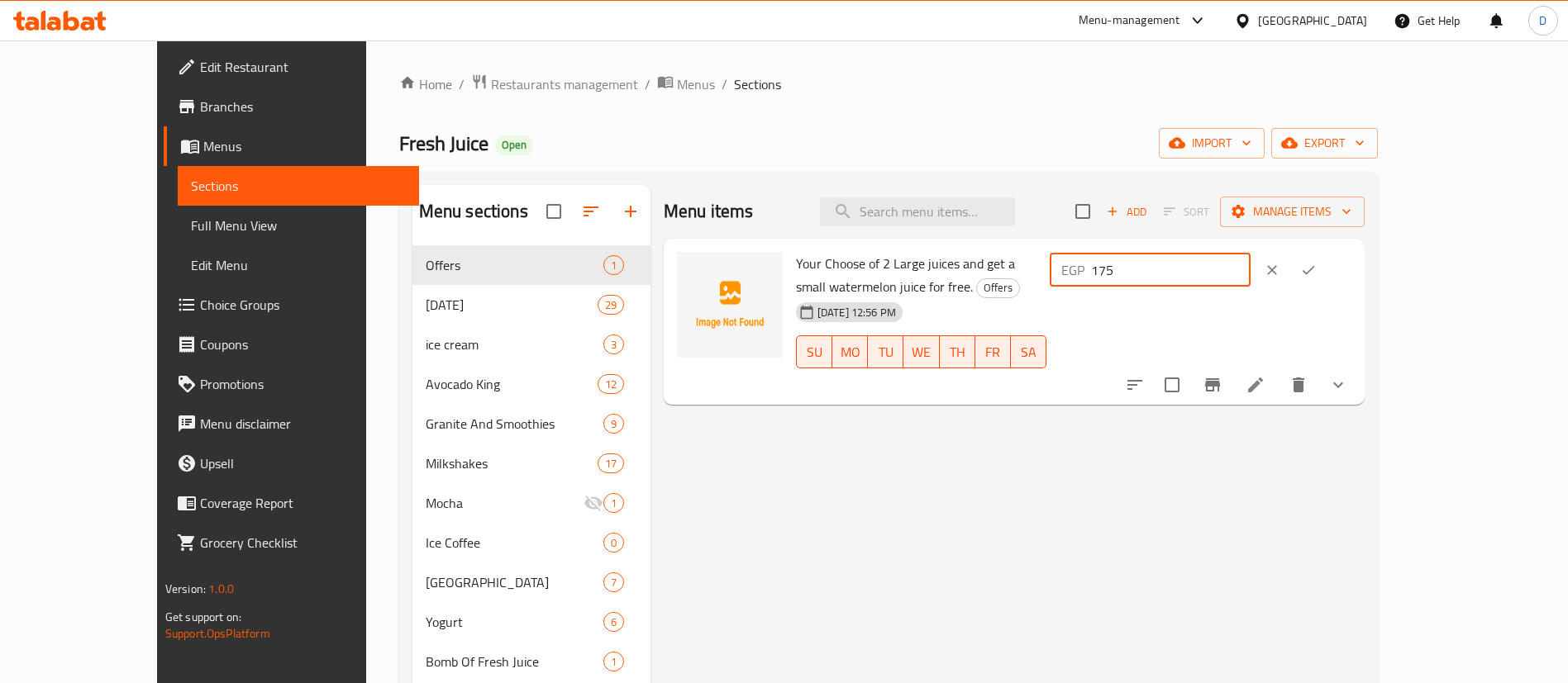
click at [1251, 274] on input "175" at bounding box center [1171, 270] width 160 height 33
type input "185"
click at [1326, 284] on button "ok" at bounding box center [1308, 270] width 36 height 36
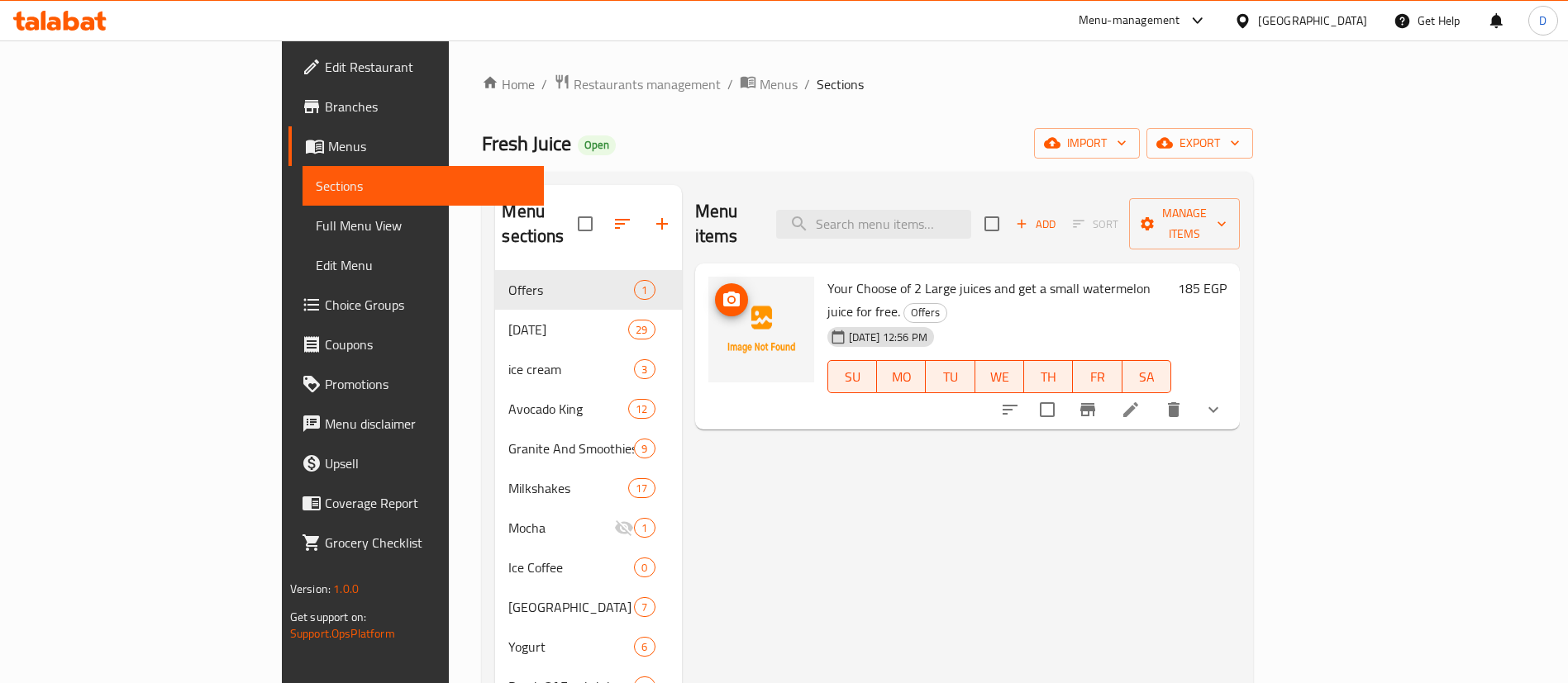
click at [715, 290] on span "upload picture" at bounding box center [731, 300] width 33 height 20
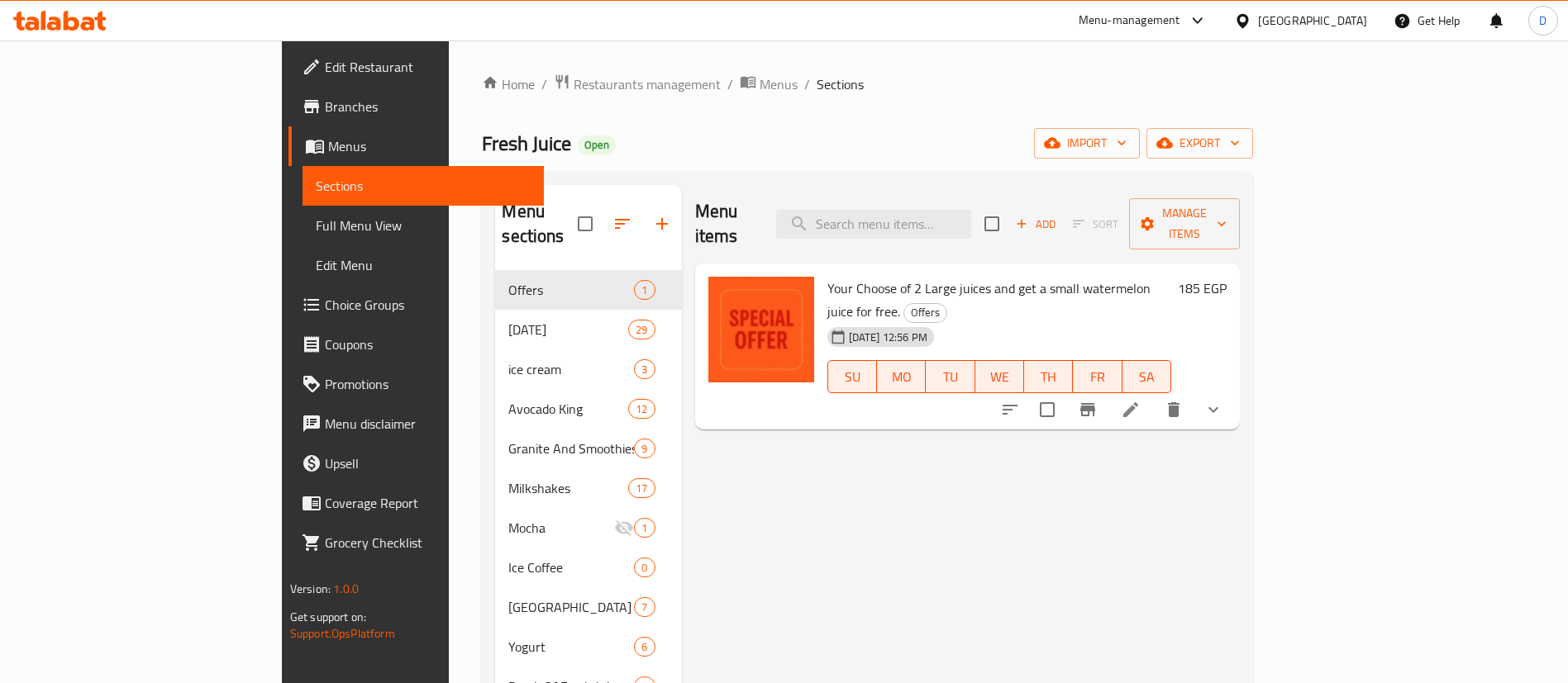
click at [848, 276] on span "Your Choose of 2 Large juices and get a small watermelon juice for free." at bounding box center [989, 299] width 323 height 48
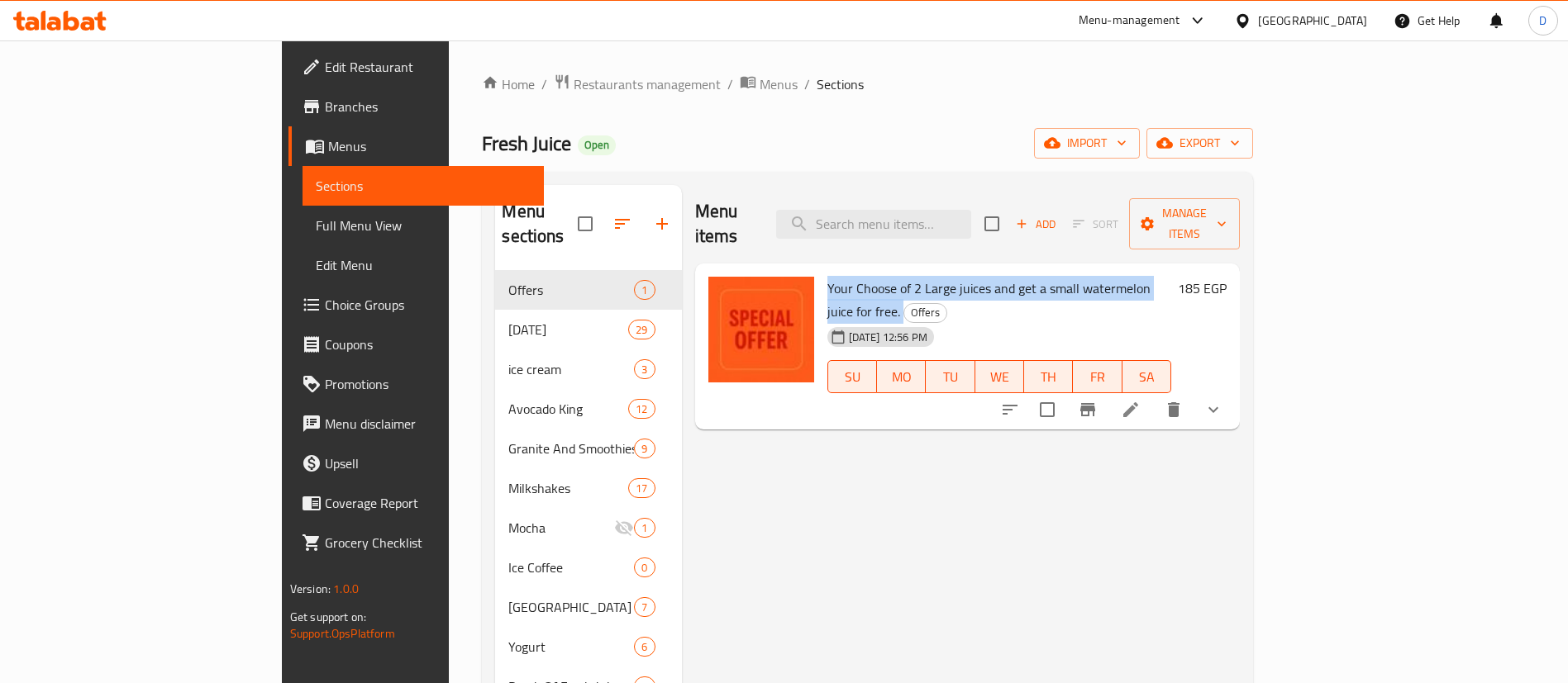
click at [848, 276] on span "Your Choose of 2 Large juices and get a small watermelon juice for free." at bounding box center [989, 299] width 323 height 48
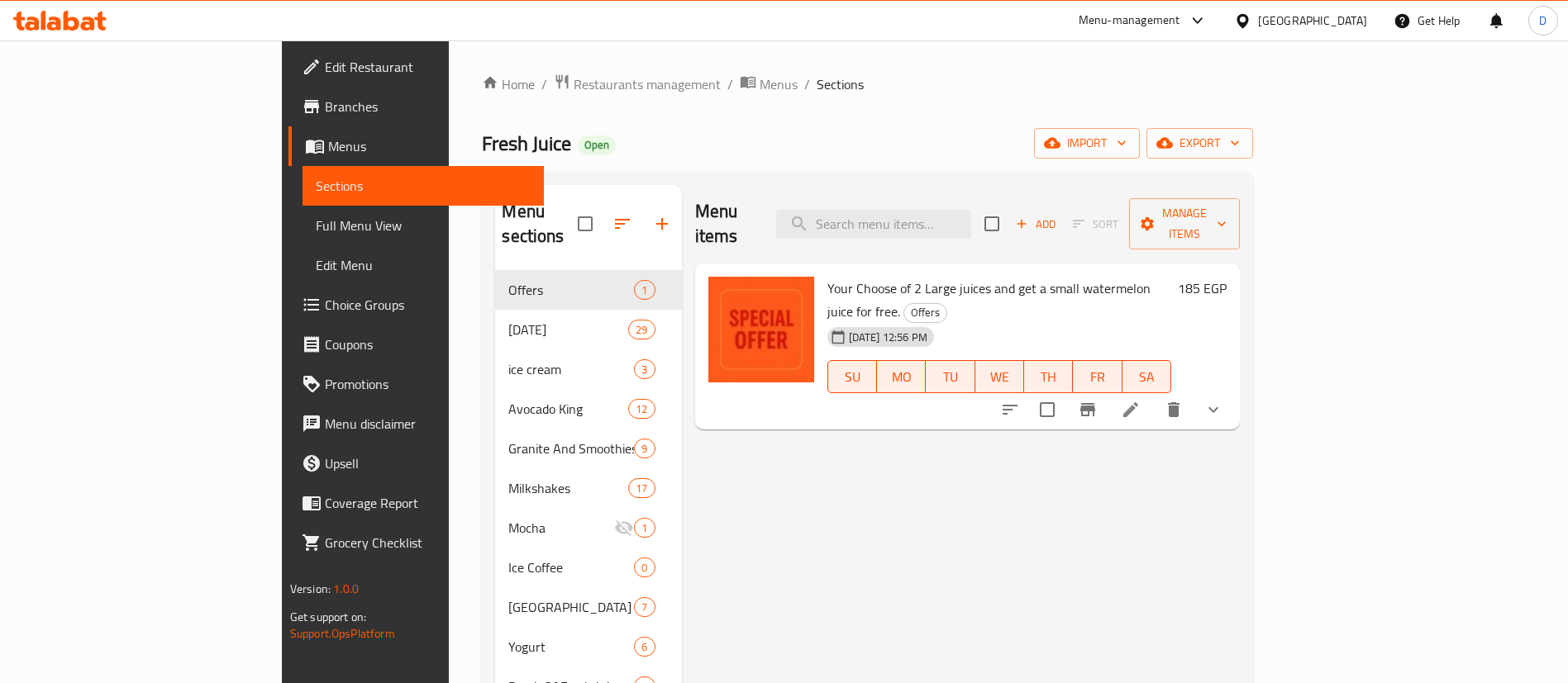
drag, startPoint x: 860, startPoint y: 451, endPoint x: 912, endPoint y: 489, distance: 64.4
click at [912, 489] on div "Menu items Add Sort Manage items Your Choose of 2 Large juices and get a small …" at bounding box center [961, 647] width 559 height 924
click at [800, 422] on div "Menu items Add Sort Manage items Your Choose of 2 Large juices and get a small …" at bounding box center [961, 647] width 559 height 924
click at [1040, 276] on span "Your Choose of 2 Large juices and get a small watermelon juice for free." at bounding box center [989, 299] width 323 height 48
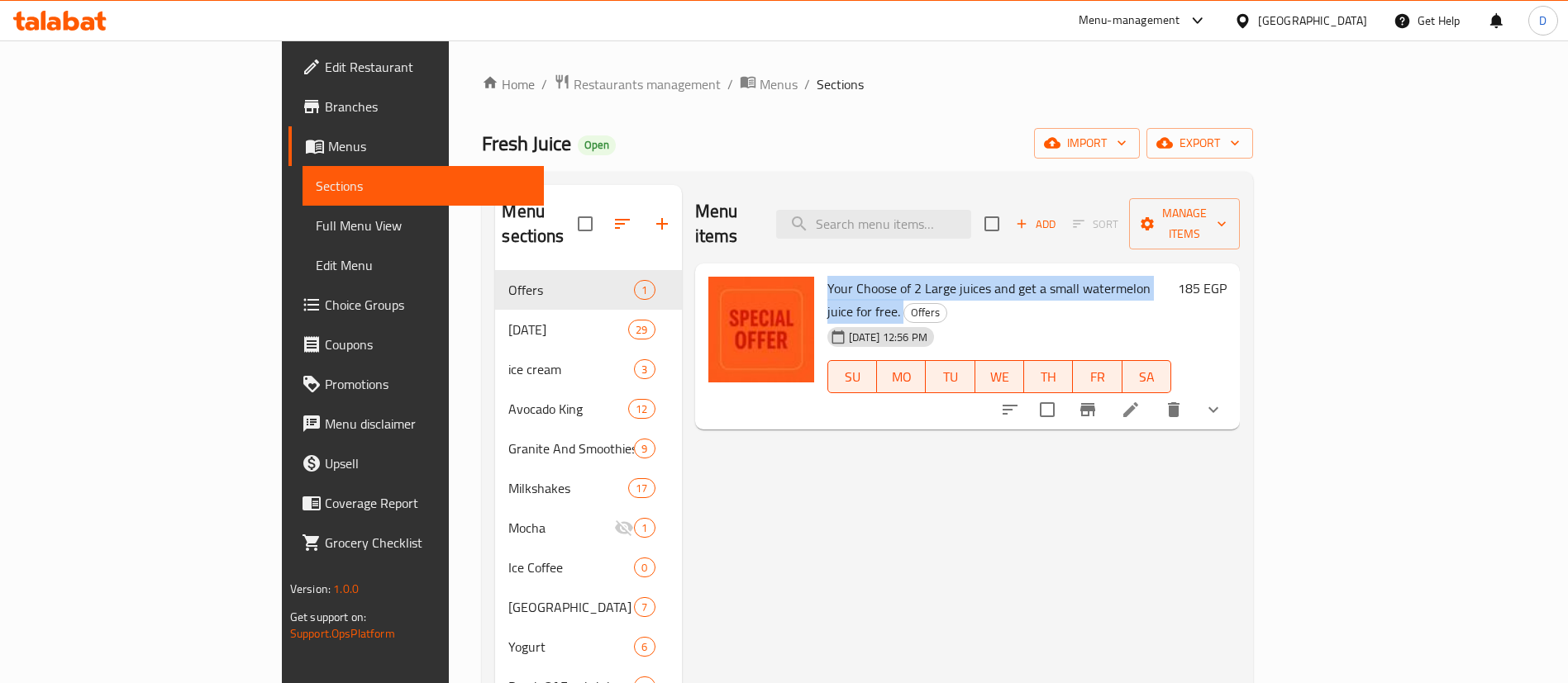
click at [1040, 276] on span "Your Choose of 2 Large juices and get a small watermelon juice for free." at bounding box center [989, 299] width 323 height 48
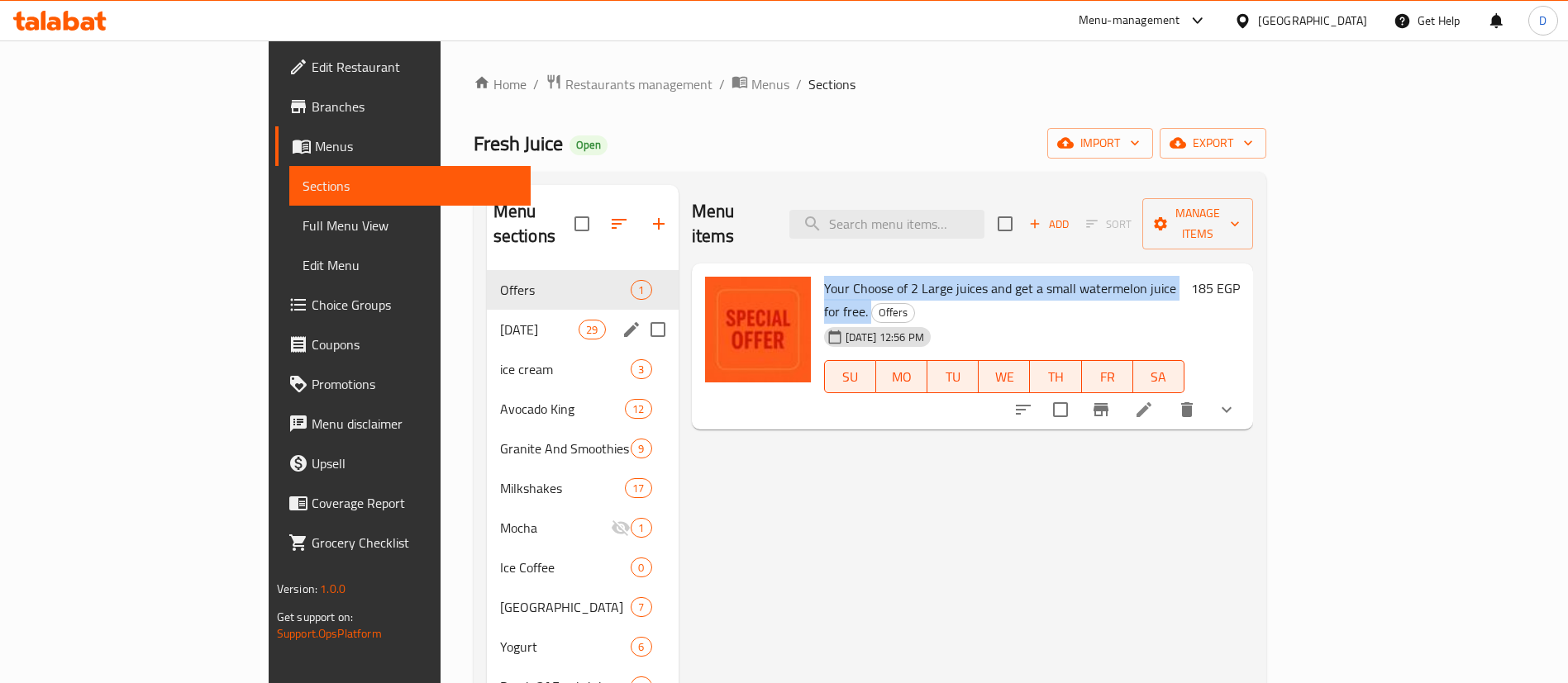
click at [486, 322] on div "Ramadan 29" at bounding box center [582, 329] width 192 height 40
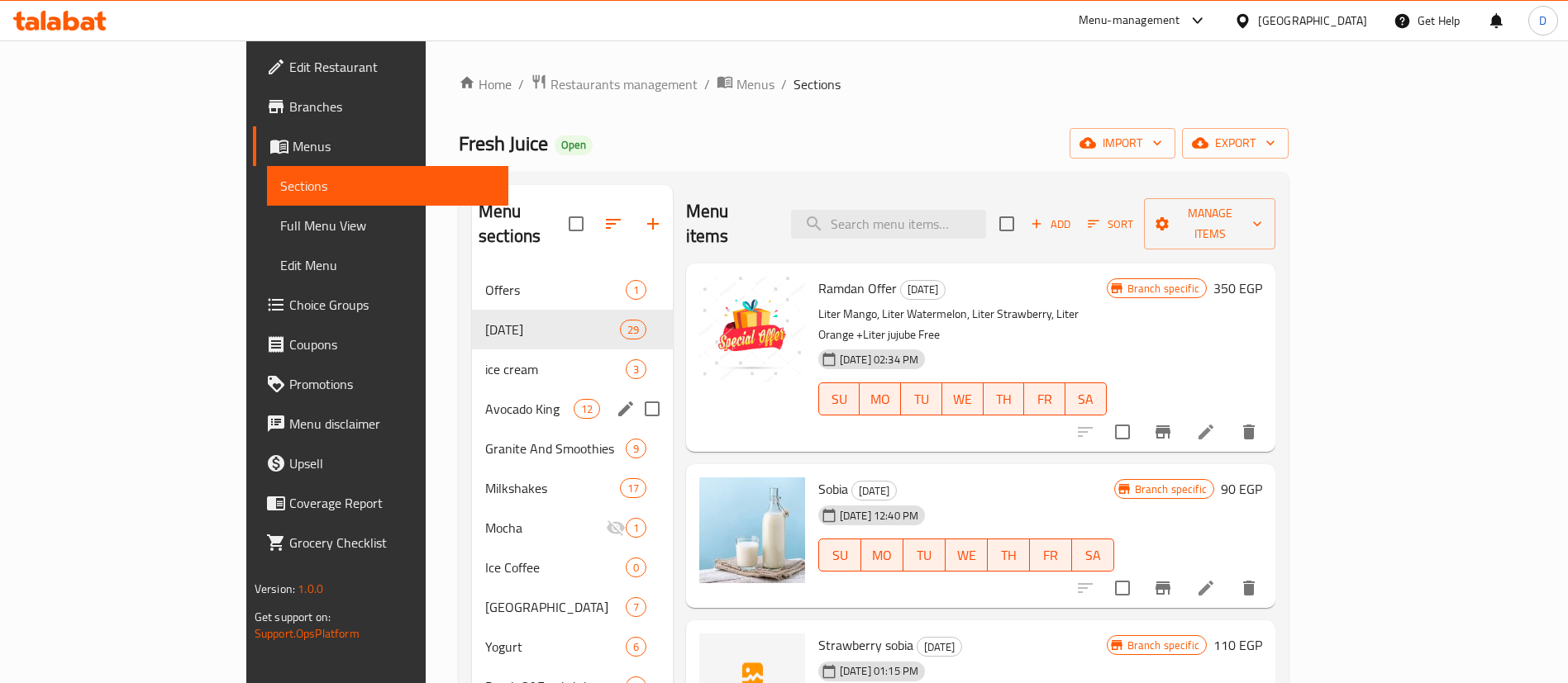
click at [485, 399] on span "Avocado King" at bounding box center [529, 409] width 88 height 20
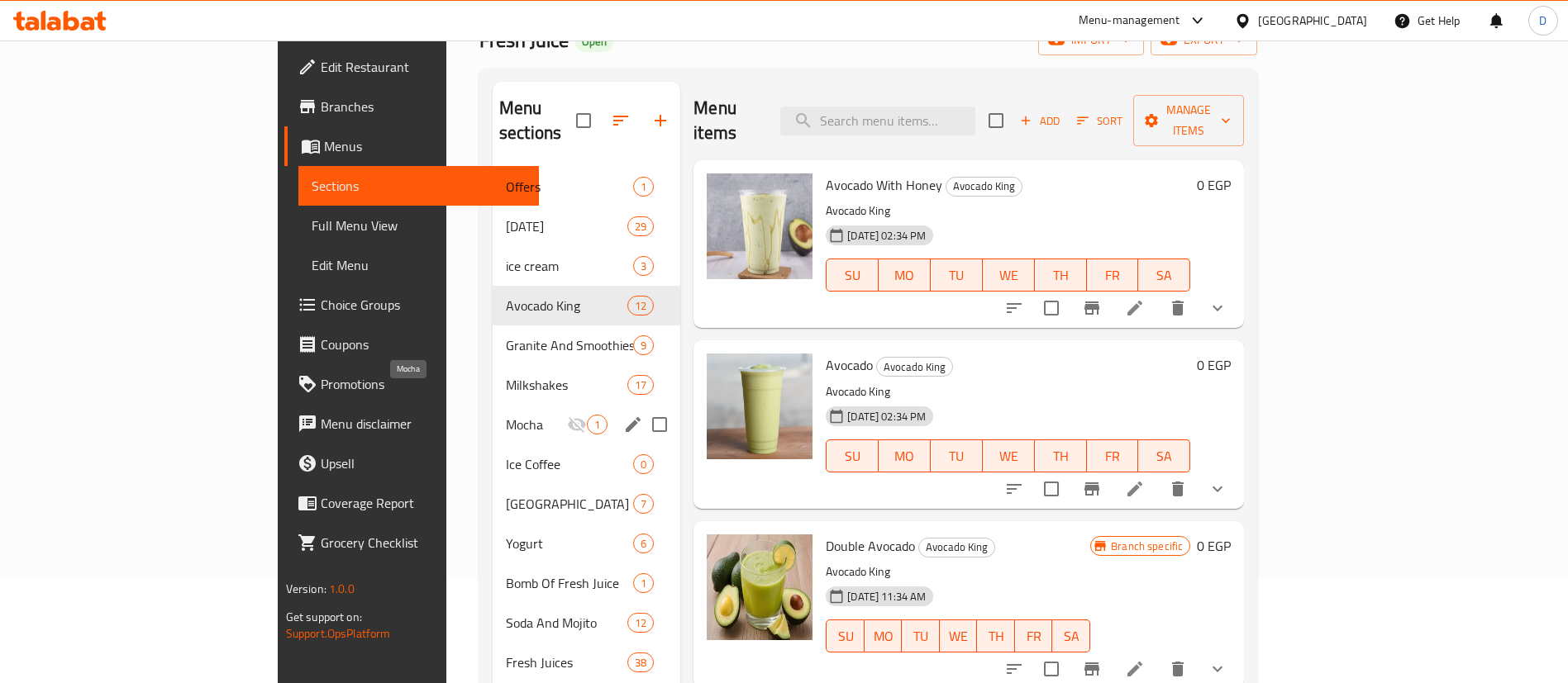
scroll to position [124, 0]
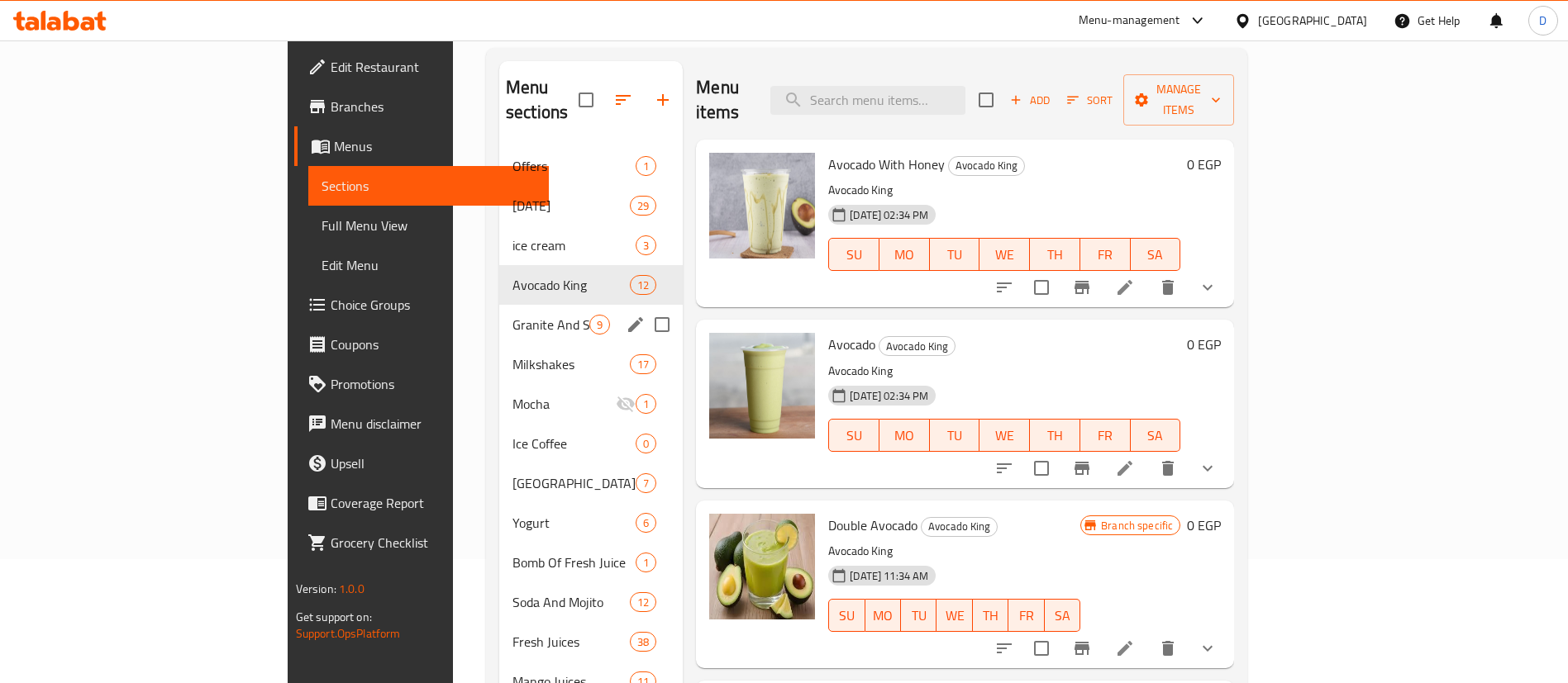
click at [499, 304] on div "Granite And Smoothies 9" at bounding box center [591, 324] width 183 height 40
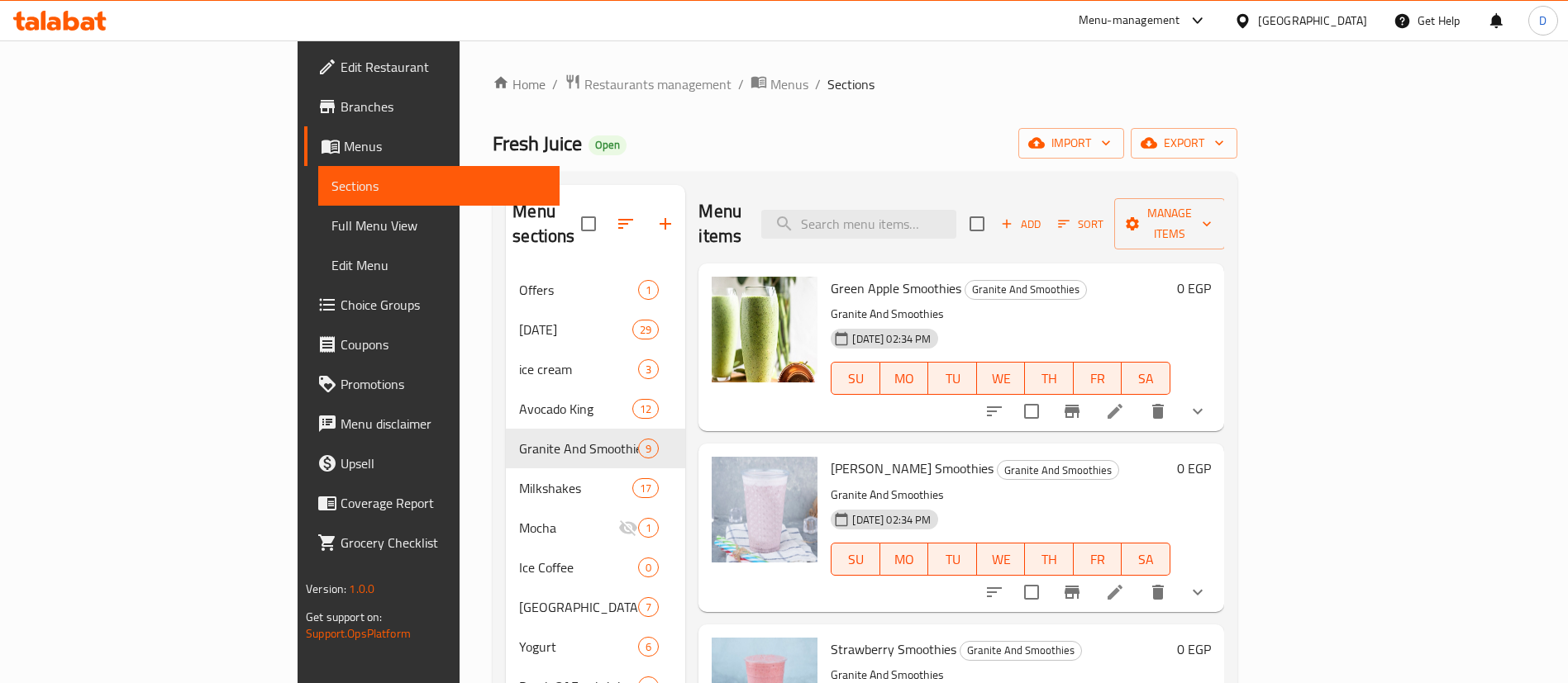
click at [993, 192] on div "Menu items Add Sort Manage items" at bounding box center [961, 224] width 526 height 78
click at [956, 212] on input "search" at bounding box center [859, 224] width 195 height 29
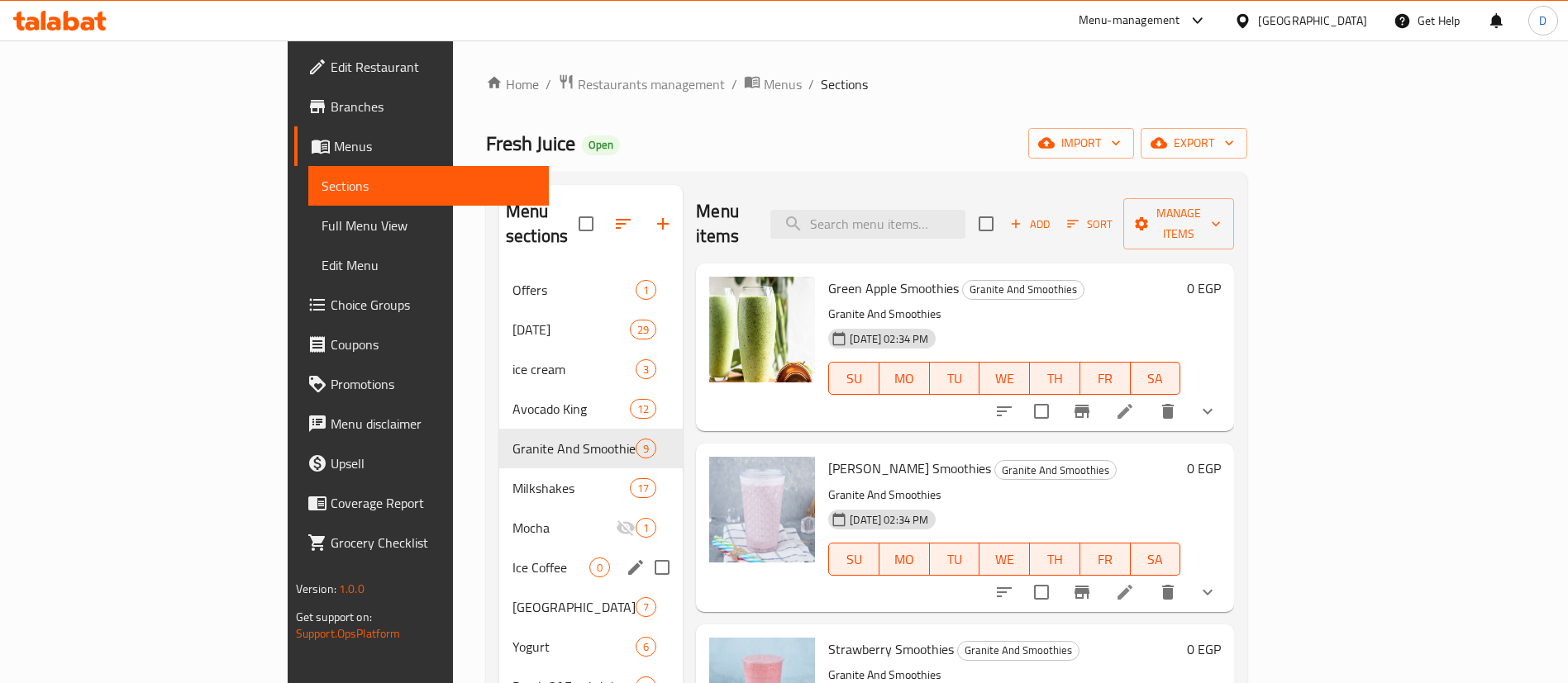
click at [499, 548] on div "Ice Coffee 0" at bounding box center [591, 567] width 183 height 40
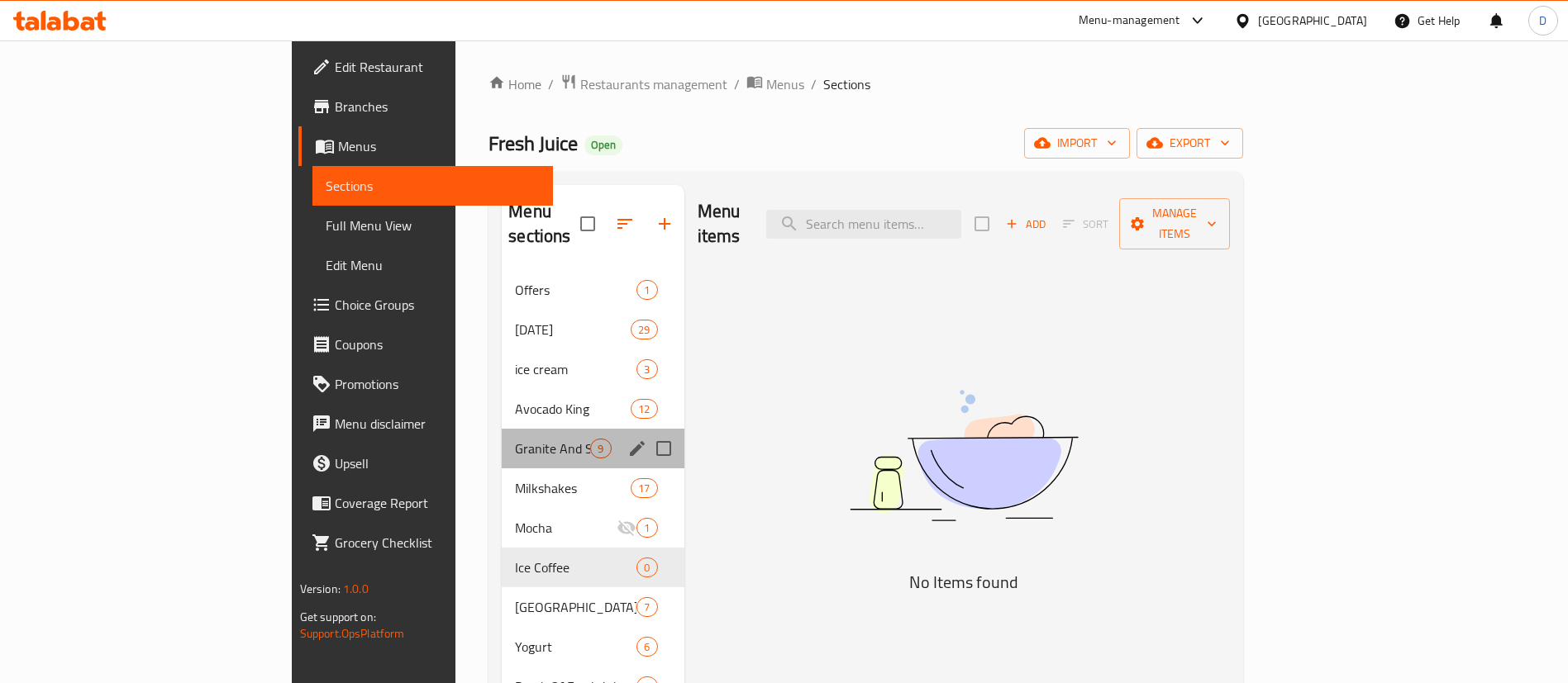
click at [502, 434] on div "Granite And Smoothies 9" at bounding box center [593, 448] width 182 height 40
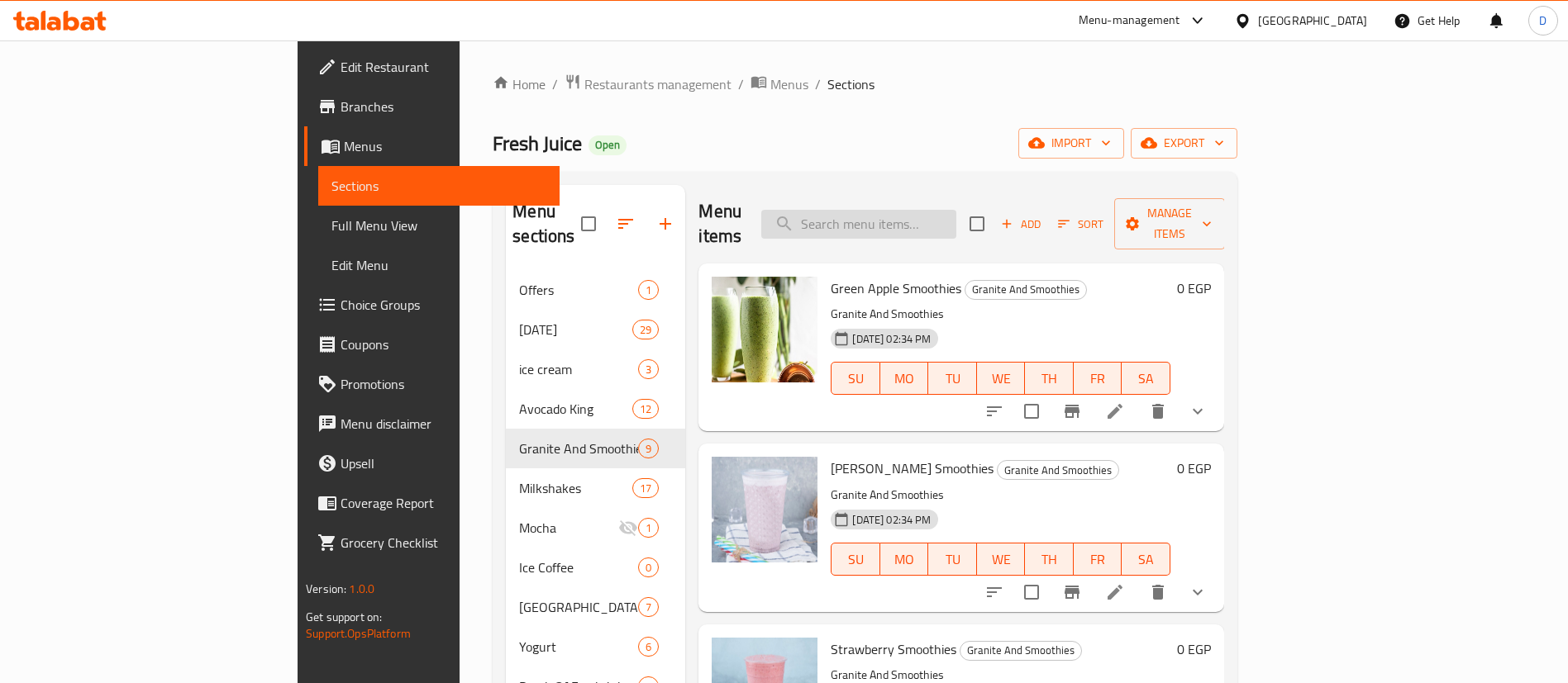
click at [956, 220] on input "search" at bounding box center [859, 224] width 195 height 29
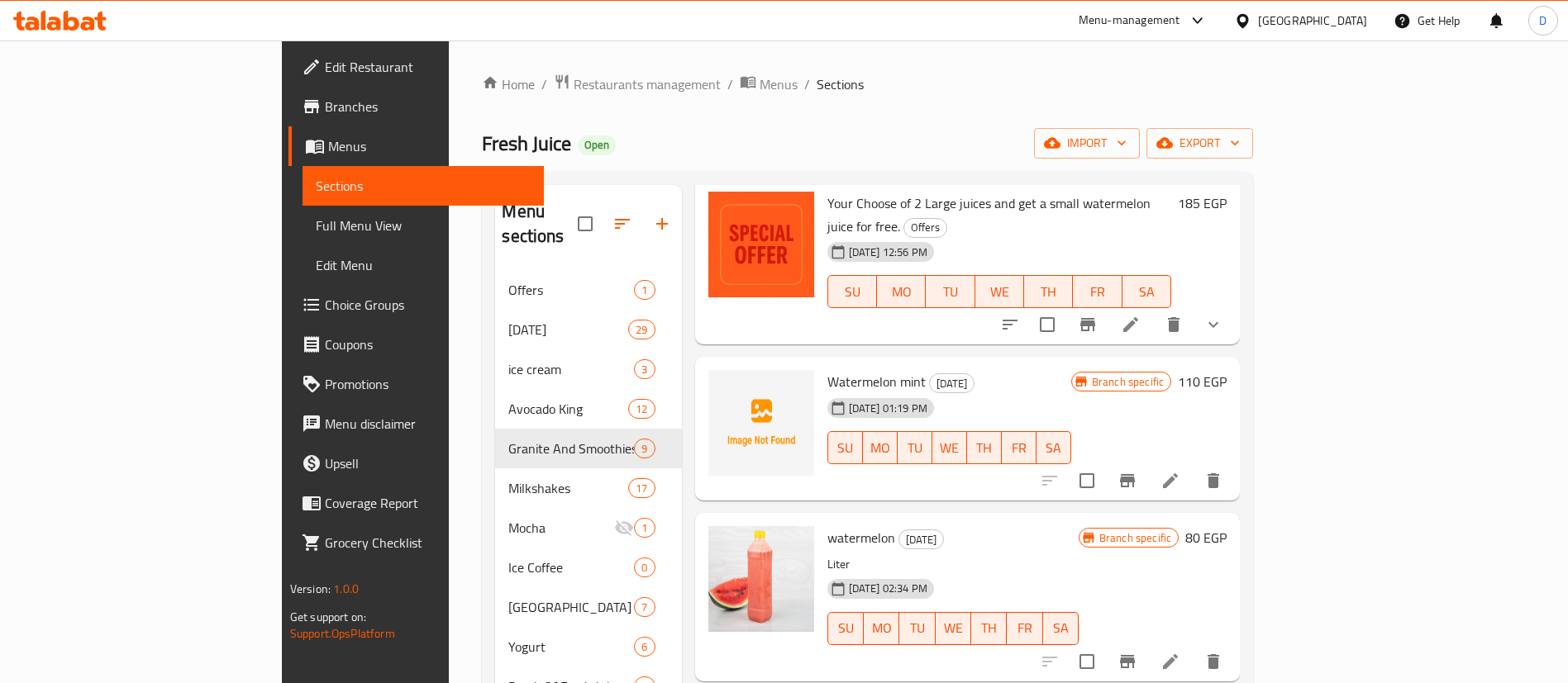
scroll to position [124, 0]
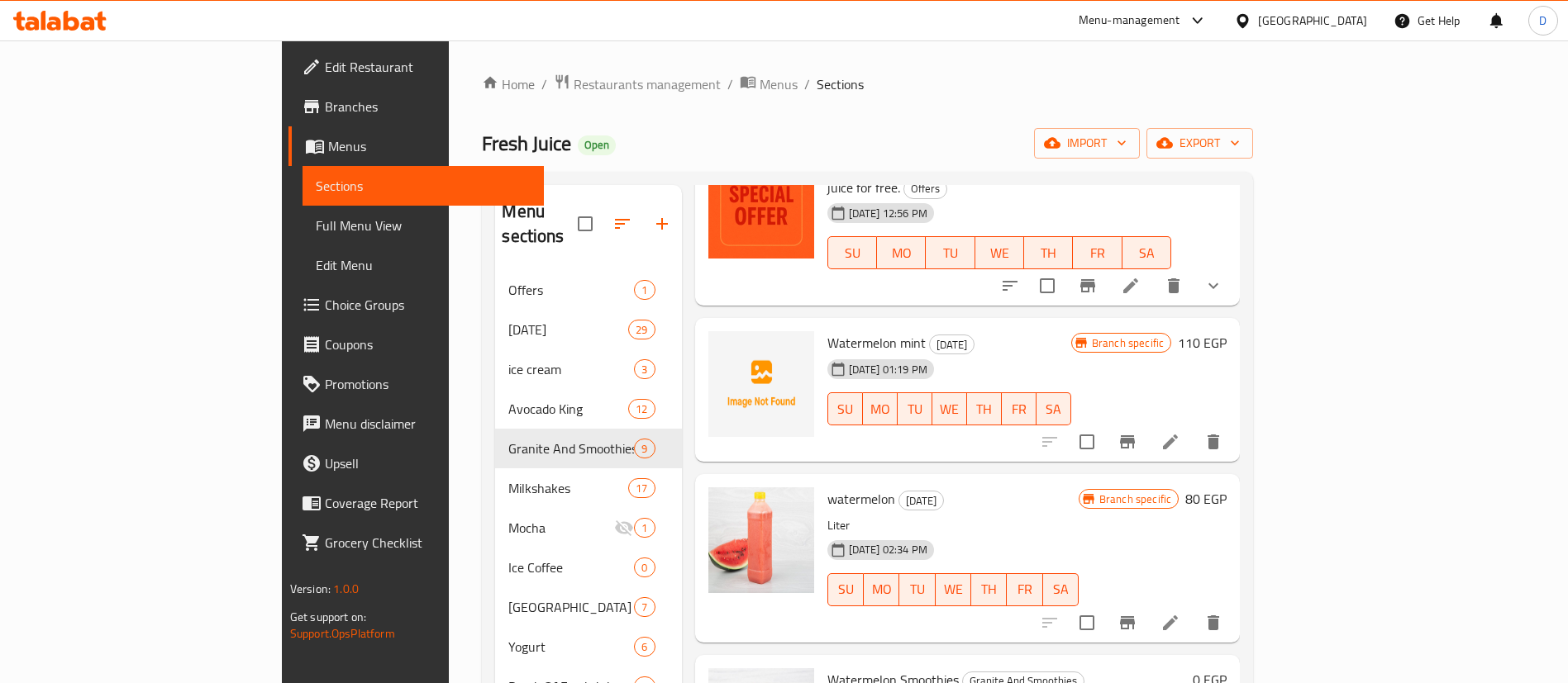
type input "بطيخ"
click at [827, 486] on span "watermelon" at bounding box center [861, 498] width 68 height 24
copy h6 "watermelon"
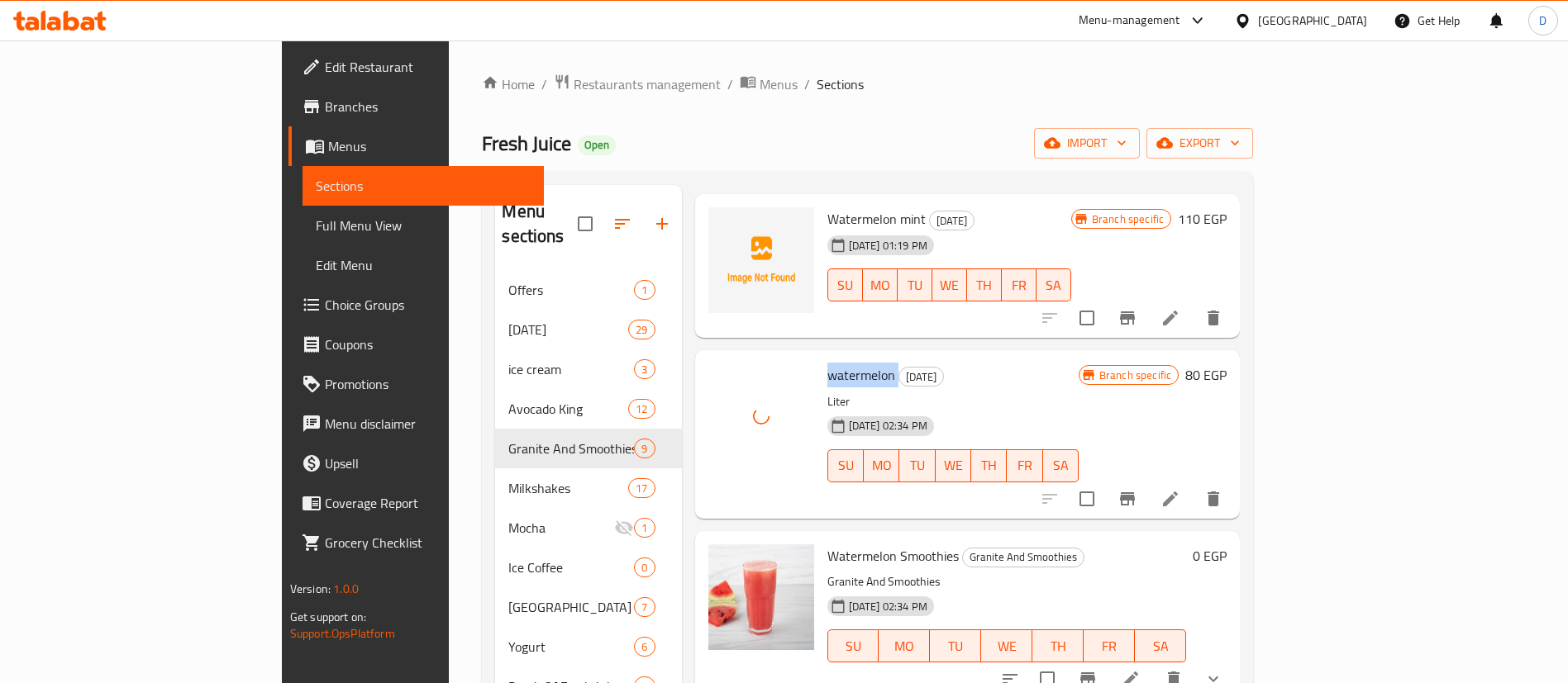
scroll to position [495, 0]
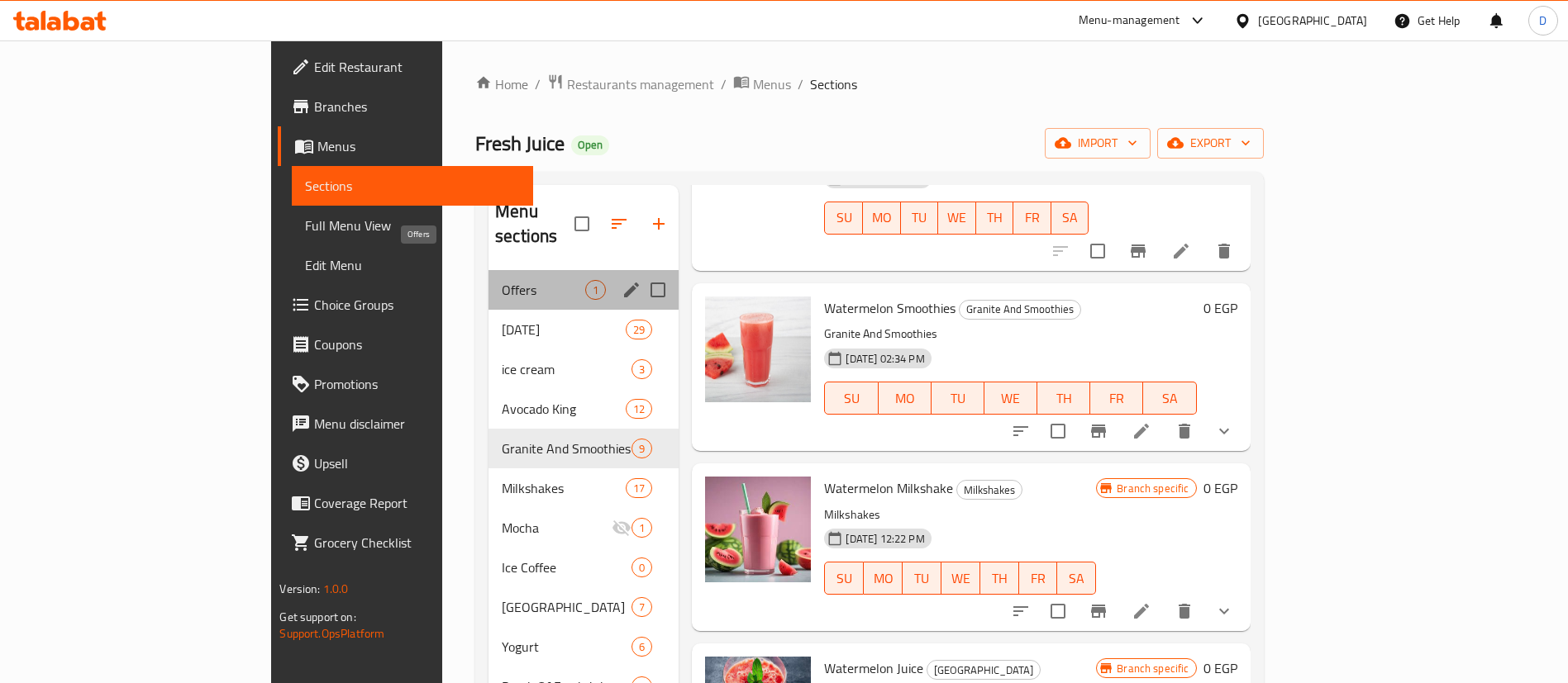
click at [502, 280] on span "Offers" at bounding box center [543, 290] width 83 height 20
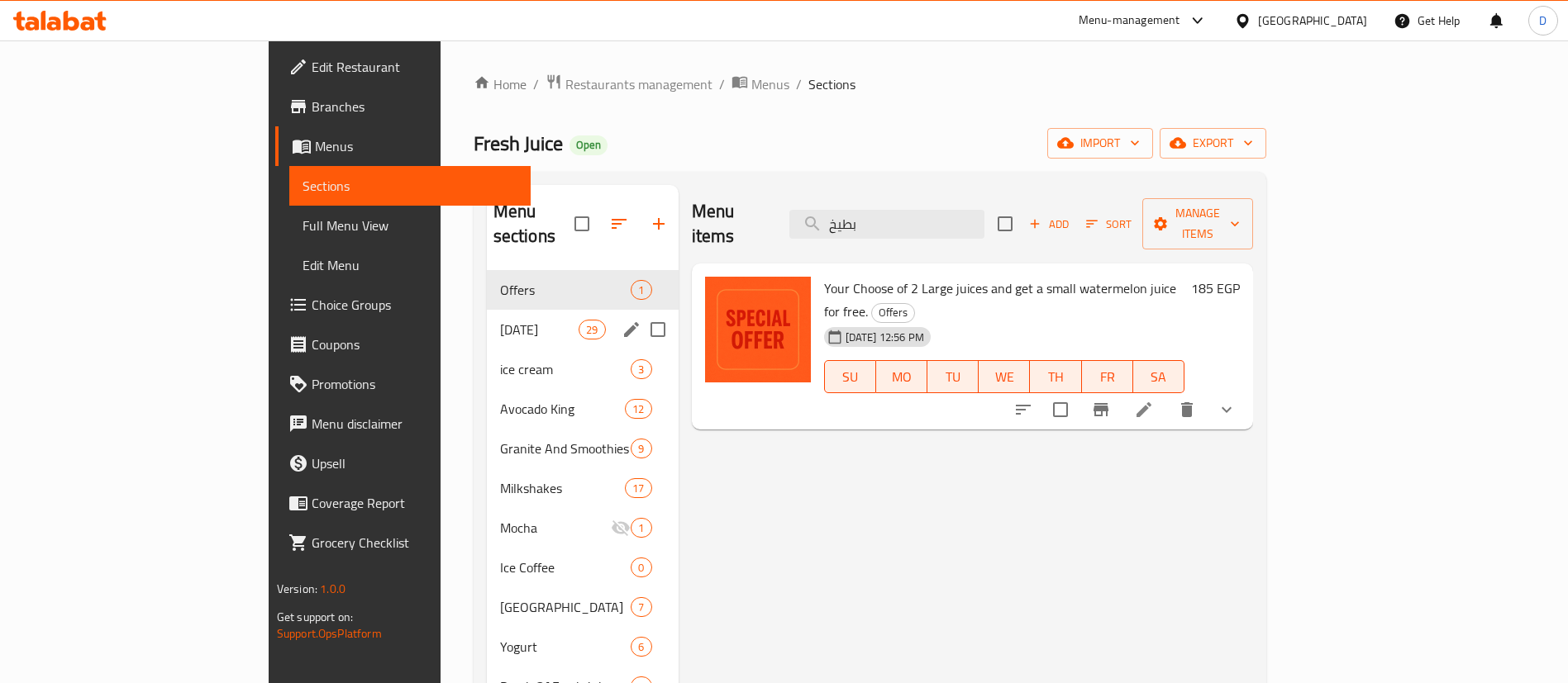
click at [486, 310] on div "Ramadan 29" at bounding box center [582, 329] width 192 height 40
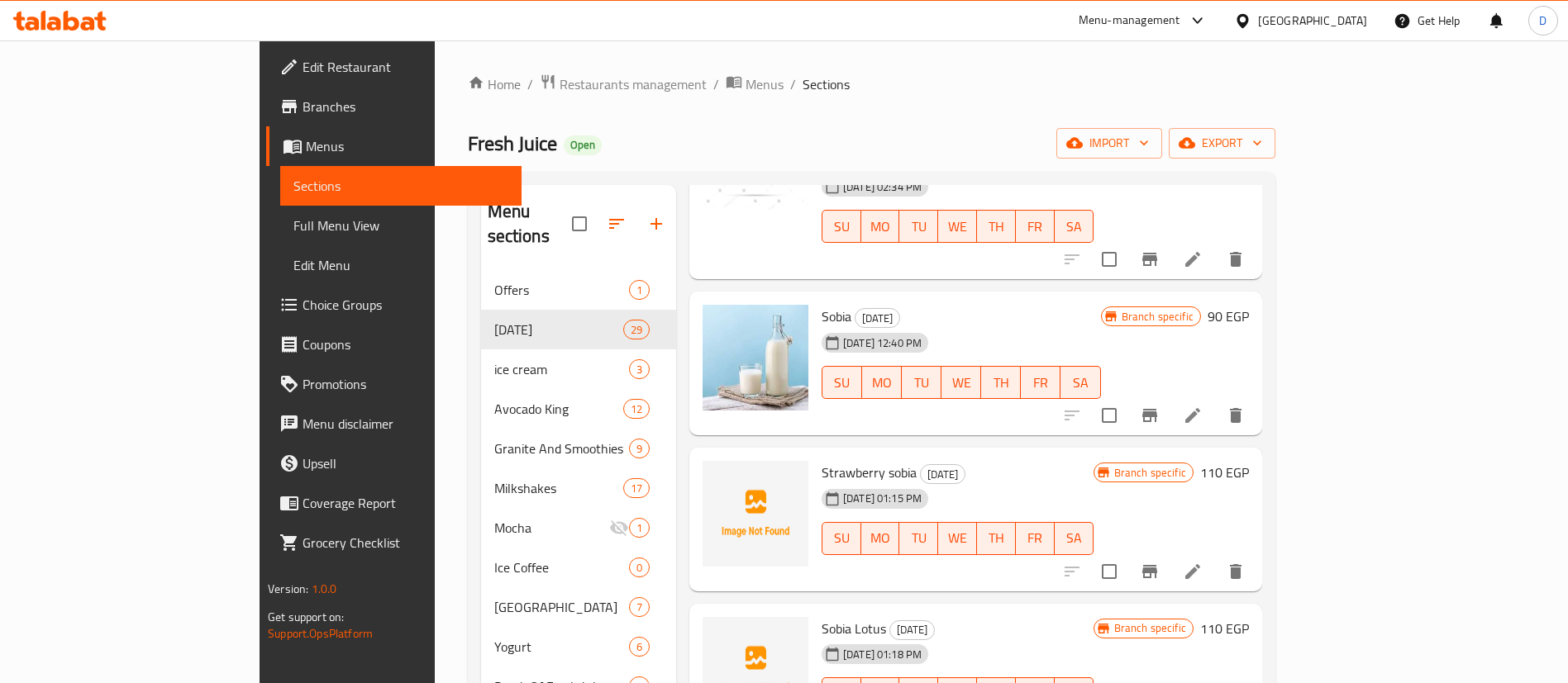
scroll to position [248, 0]
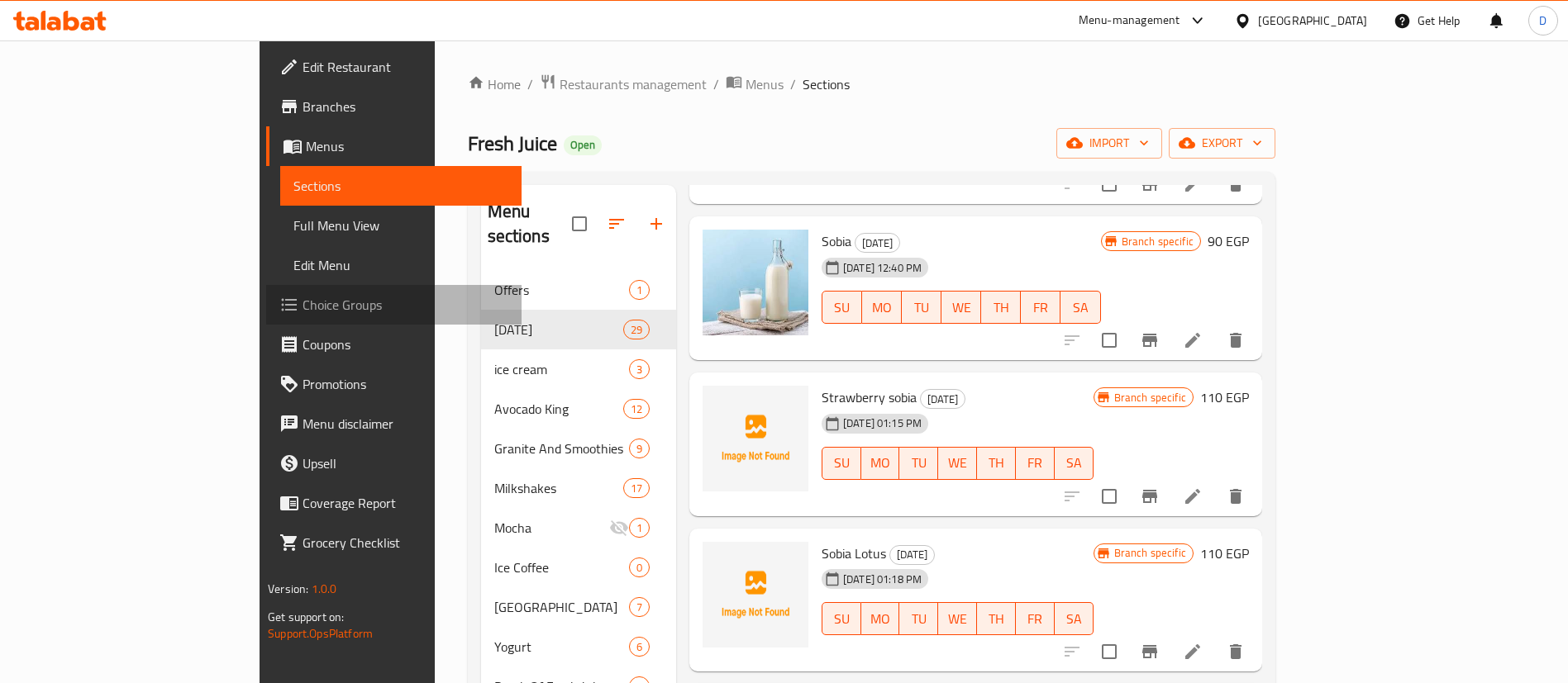
click at [302, 299] on span "Choice Groups" at bounding box center [405, 305] width 206 height 20
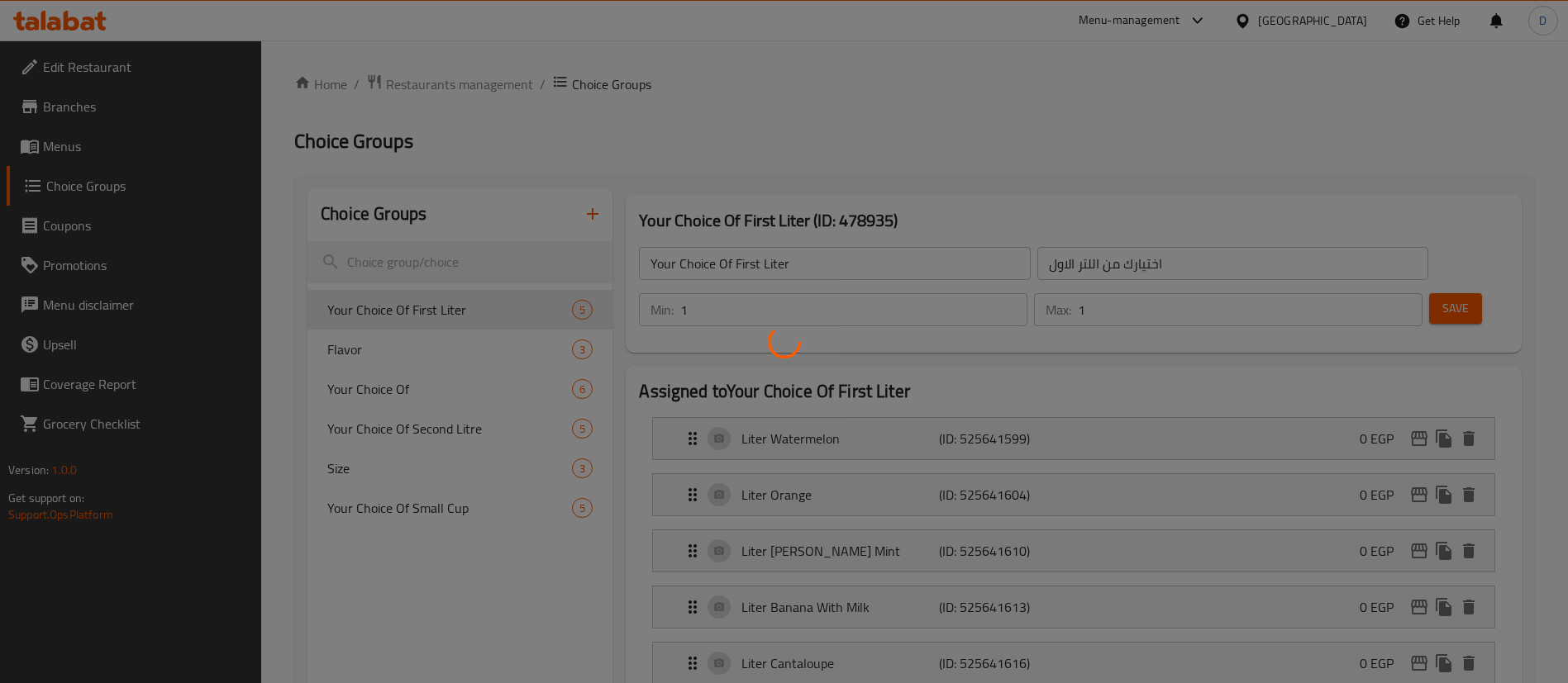
scroll to position [124, 0]
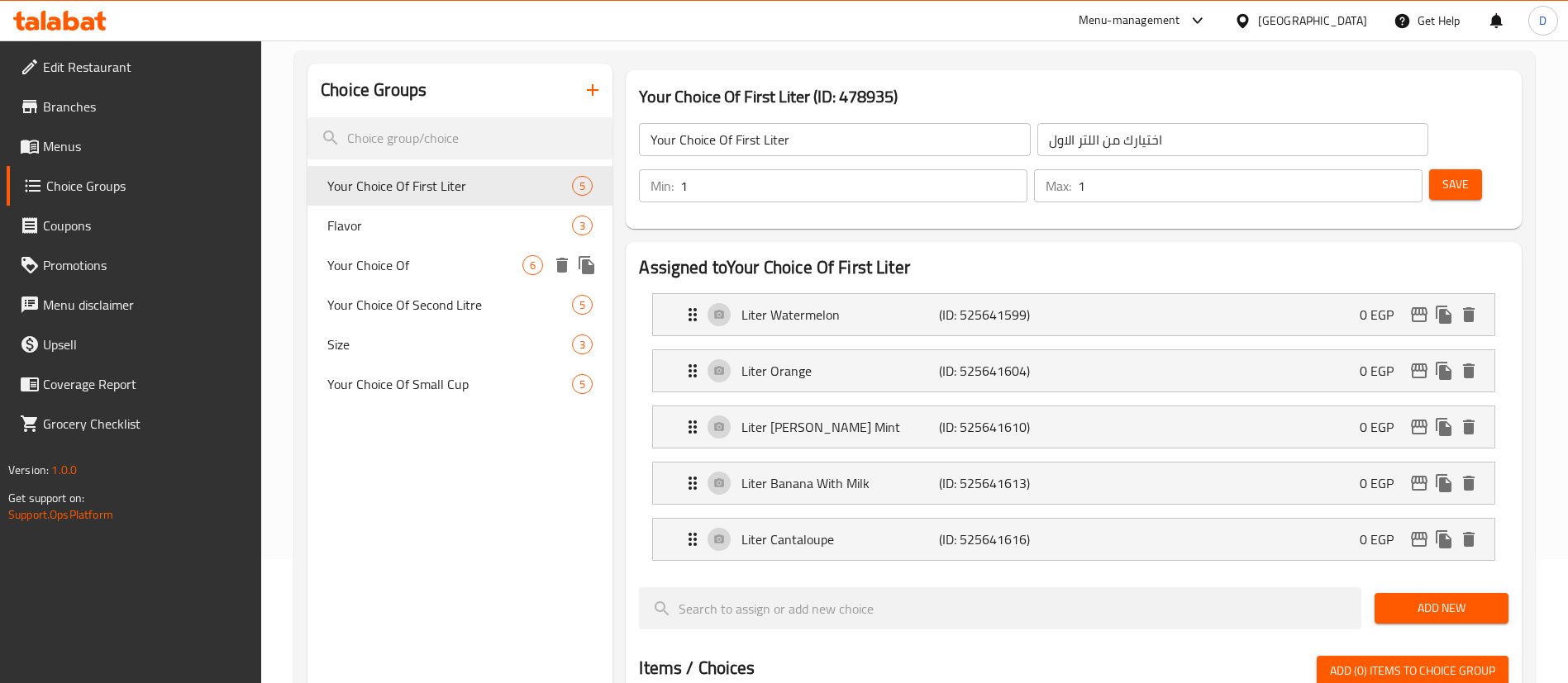
click at [403, 246] on div "Your Choice Of 6" at bounding box center [460, 265] width 305 height 40
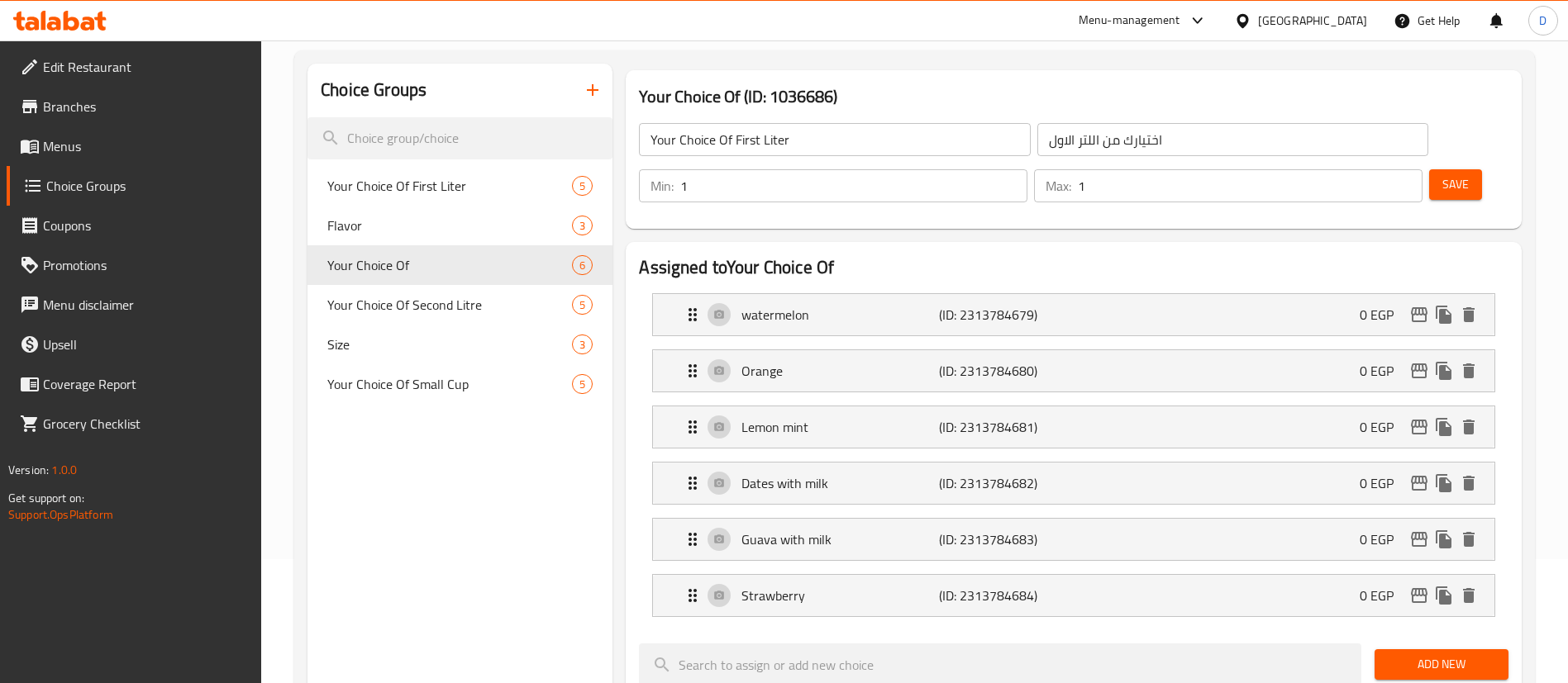
type input "Your Choice Of"
type input "اختيارك من"
type input "2"
click at [1310, 294] on div "watermelon (ID: 2313784679) 0 EGP" at bounding box center [1078, 315] width 792 height 41
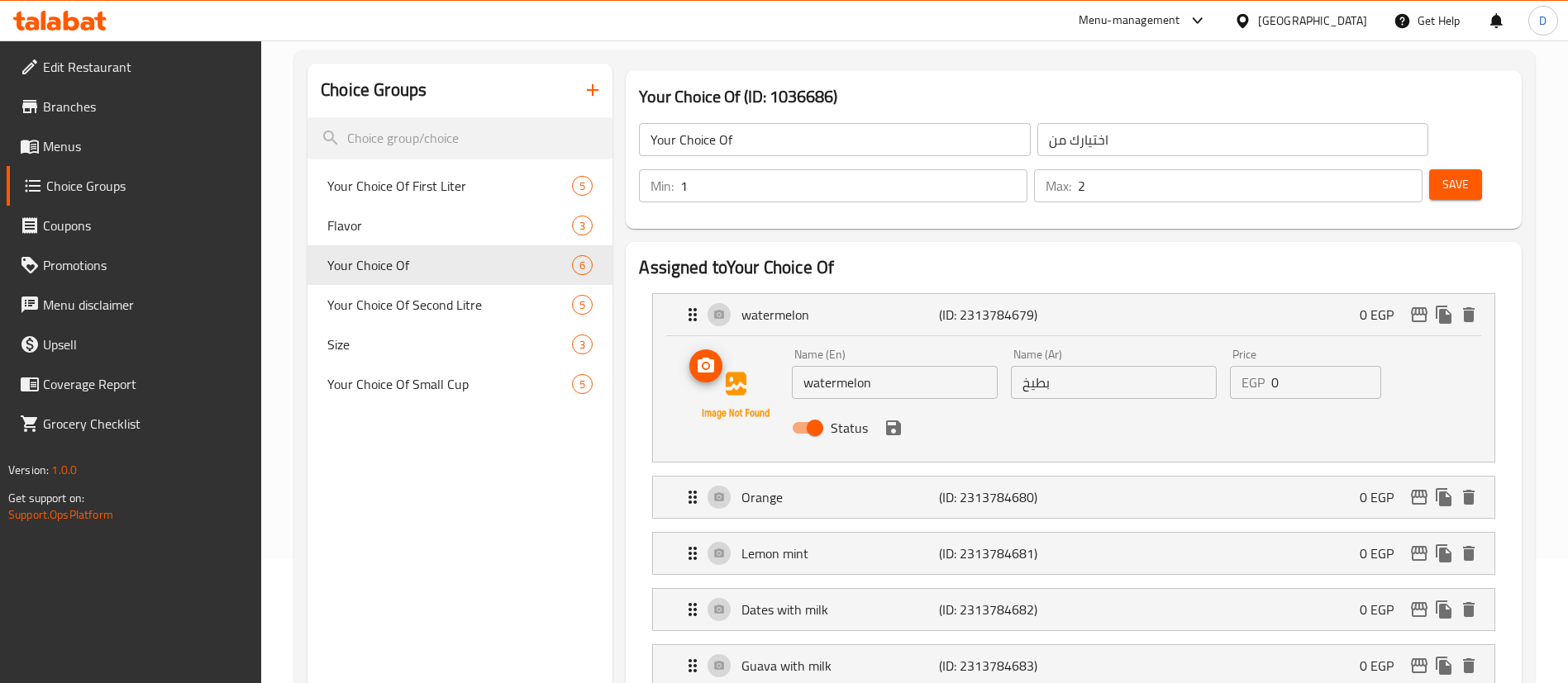
click at [717, 343] on img at bounding box center [736, 396] width 106 height 106
click at [709, 363] on circle "upload picture" at bounding box center [706, 366] width 5 height 5
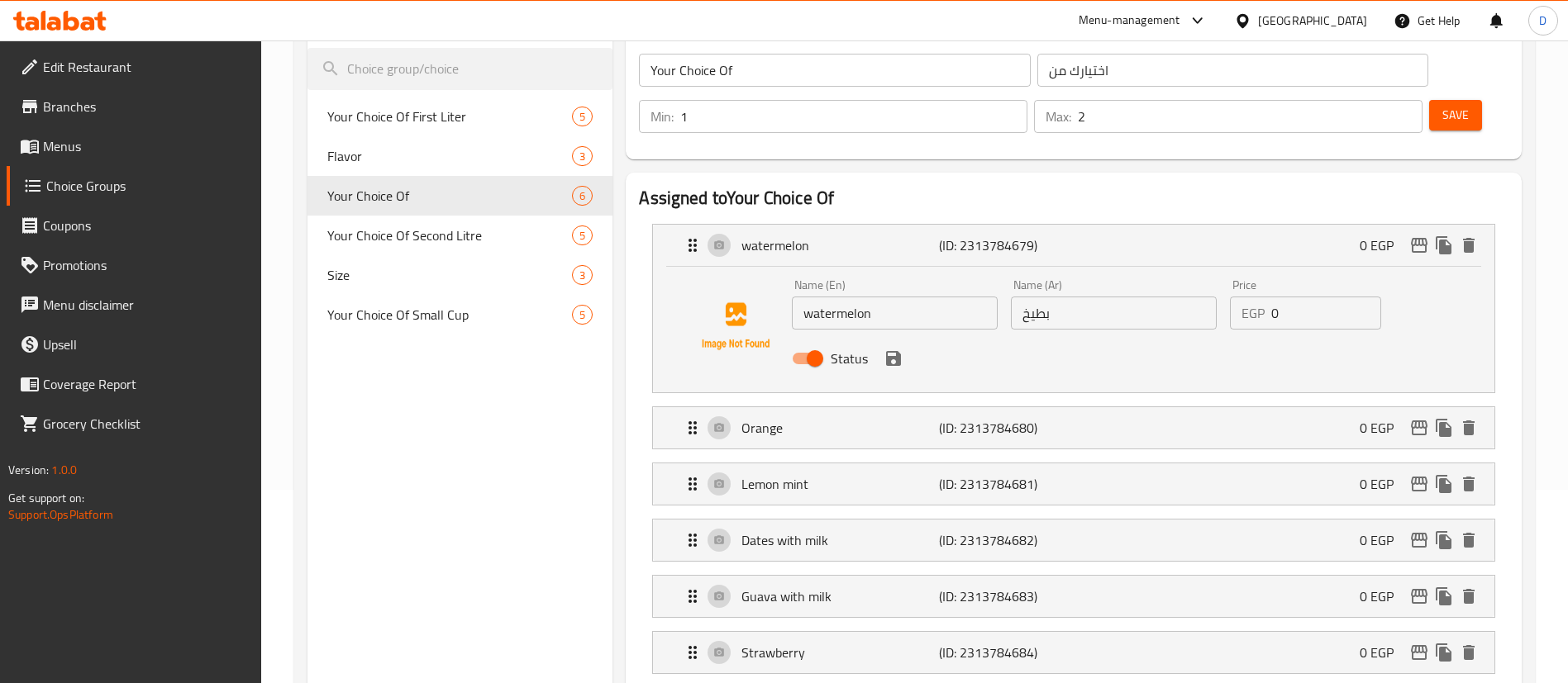
scroll to position [248, 0]
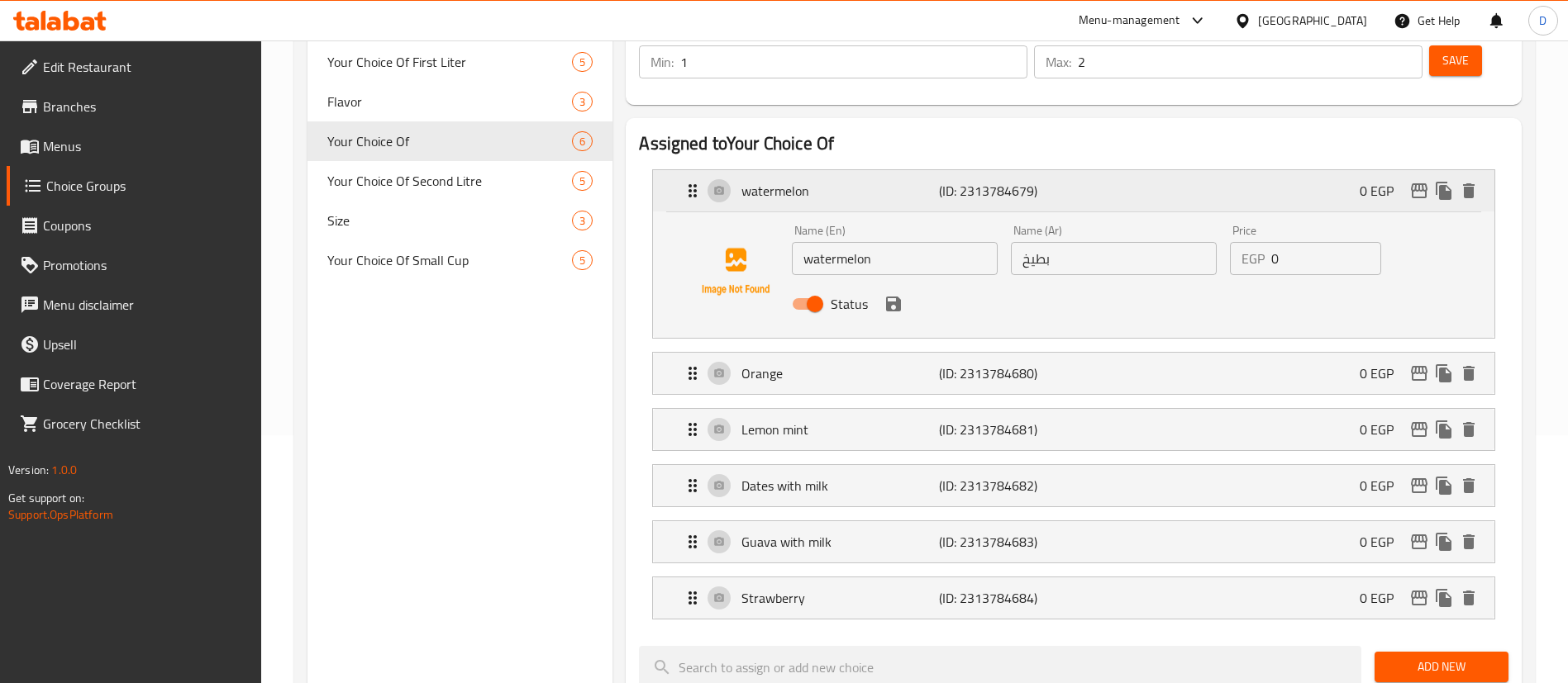
click at [793, 181] on p "watermelon" at bounding box center [840, 191] width 197 height 20
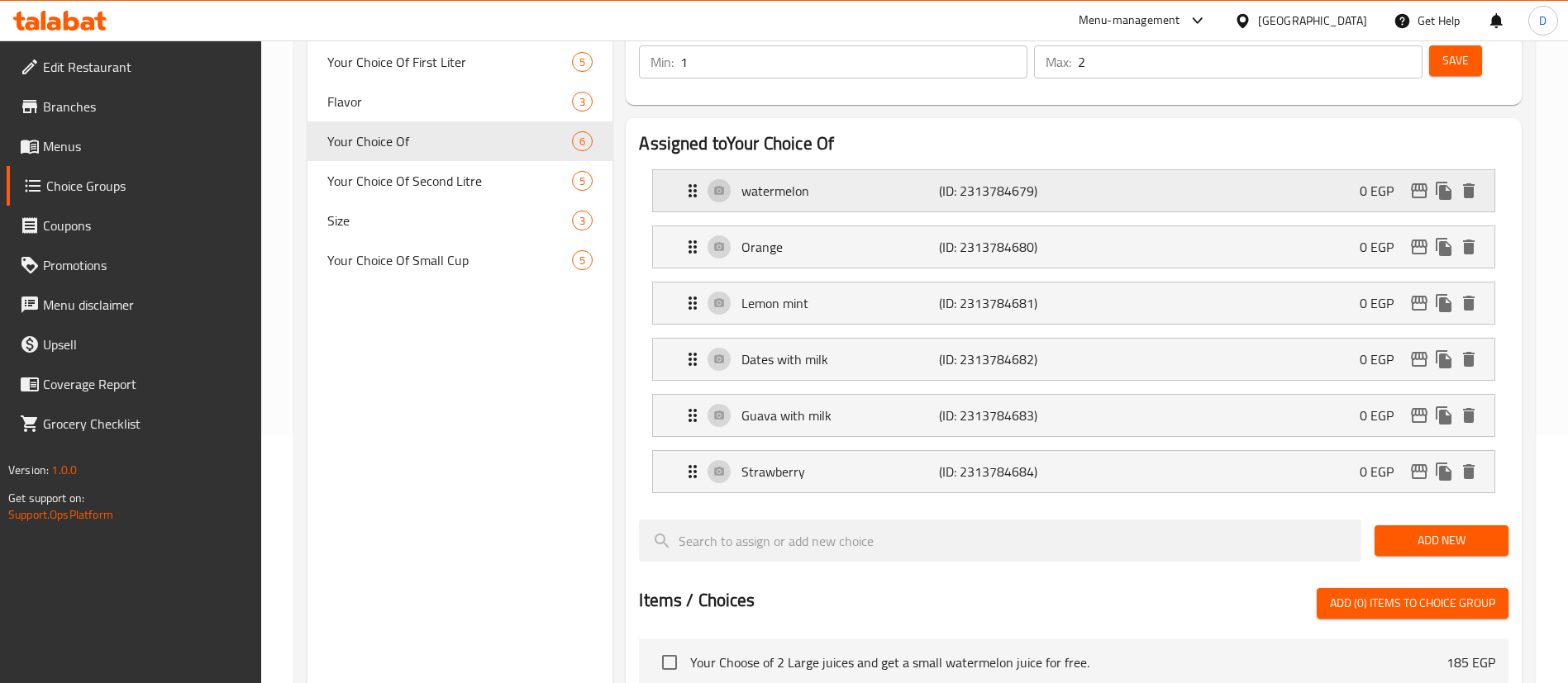
click at [793, 181] on p "watermelon" at bounding box center [840, 191] width 197 height 20
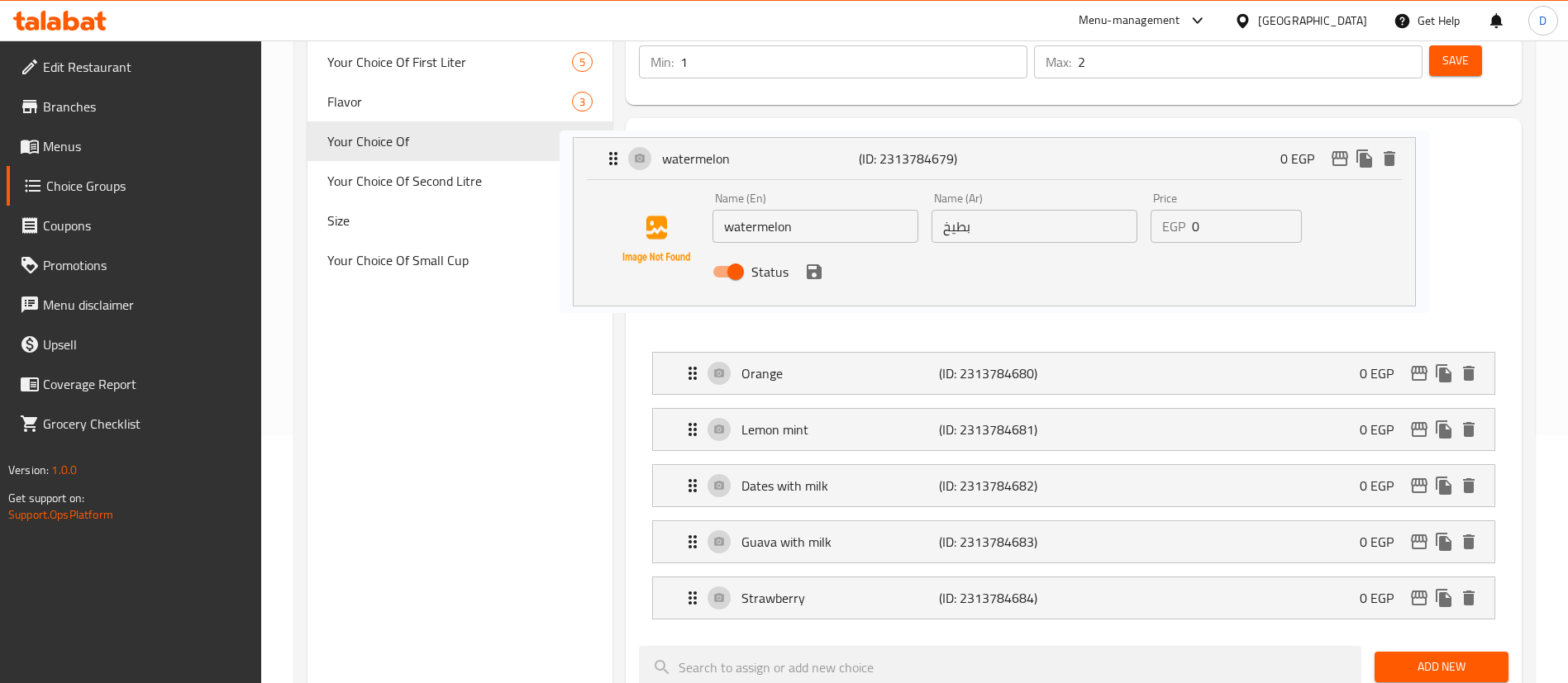
drag, startPoint x: 853, startPoint y: 140, endPoint x: 887, endPoint y: 261, distance: 125.7
click at [755, 156] on nav "watermelon (ID: 2313784679) 0 EGP Name (En) watermelon Name (En) Name (Ar) بطيخ…" at bounding box center [1073, 394] width 869 height 477
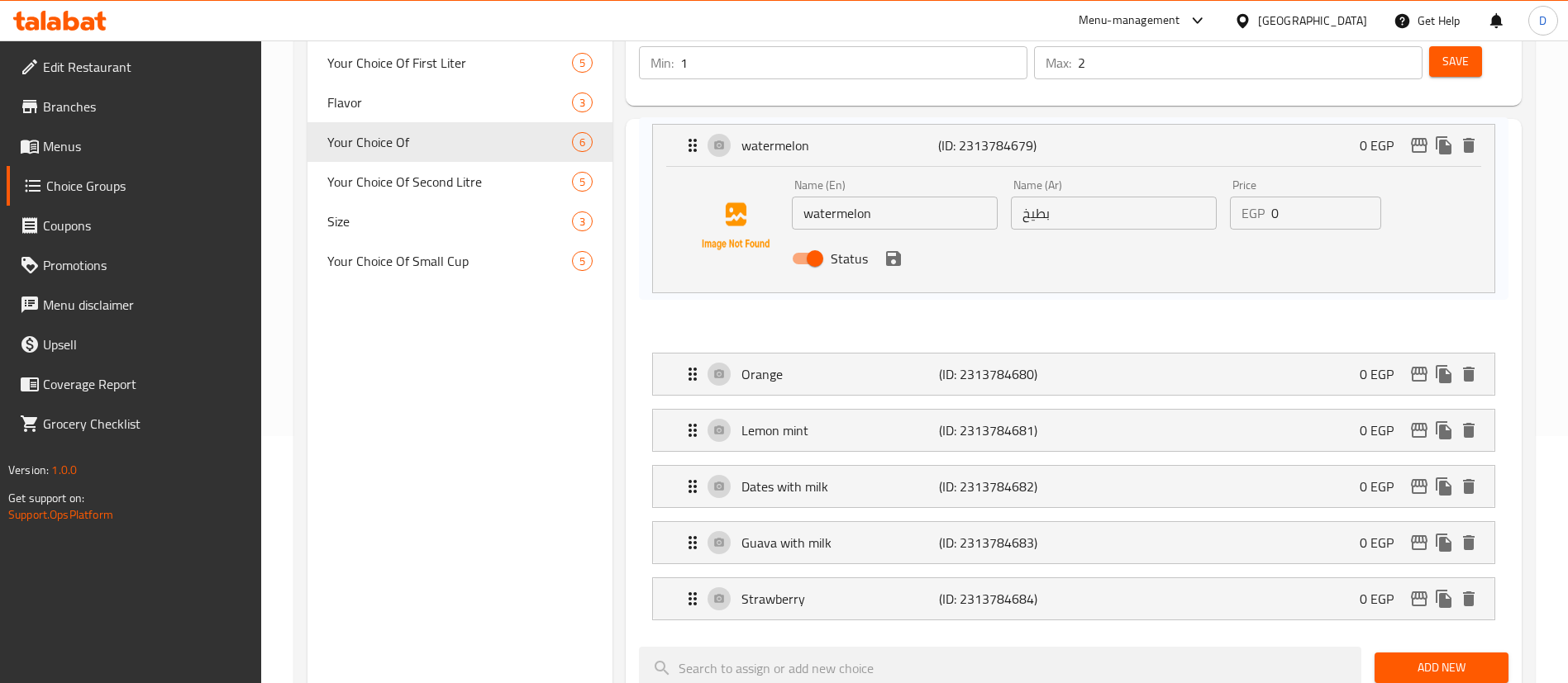
click at [915, 210] on input "watermelon" at bounding box center [895, 213] width 206 height 33
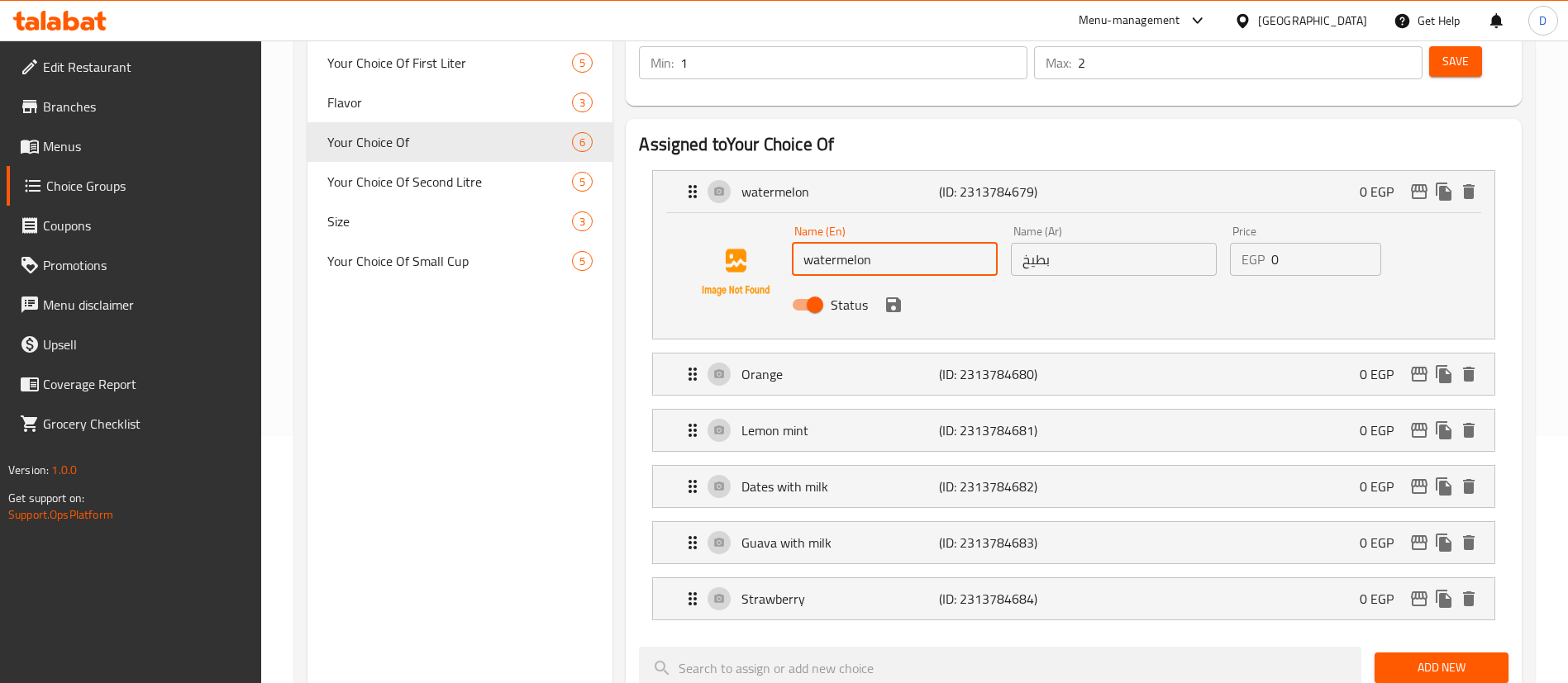
click at [915, 243] on input "watermelon" at bounding box center [895, 259] width 206 height 33
click at [917, 243] on input "watermelon" at bounding box center [895, 259] width 206 height 33
click at [888, 295] on icon "save" at bounding box center [894, 305] width 20 height 20
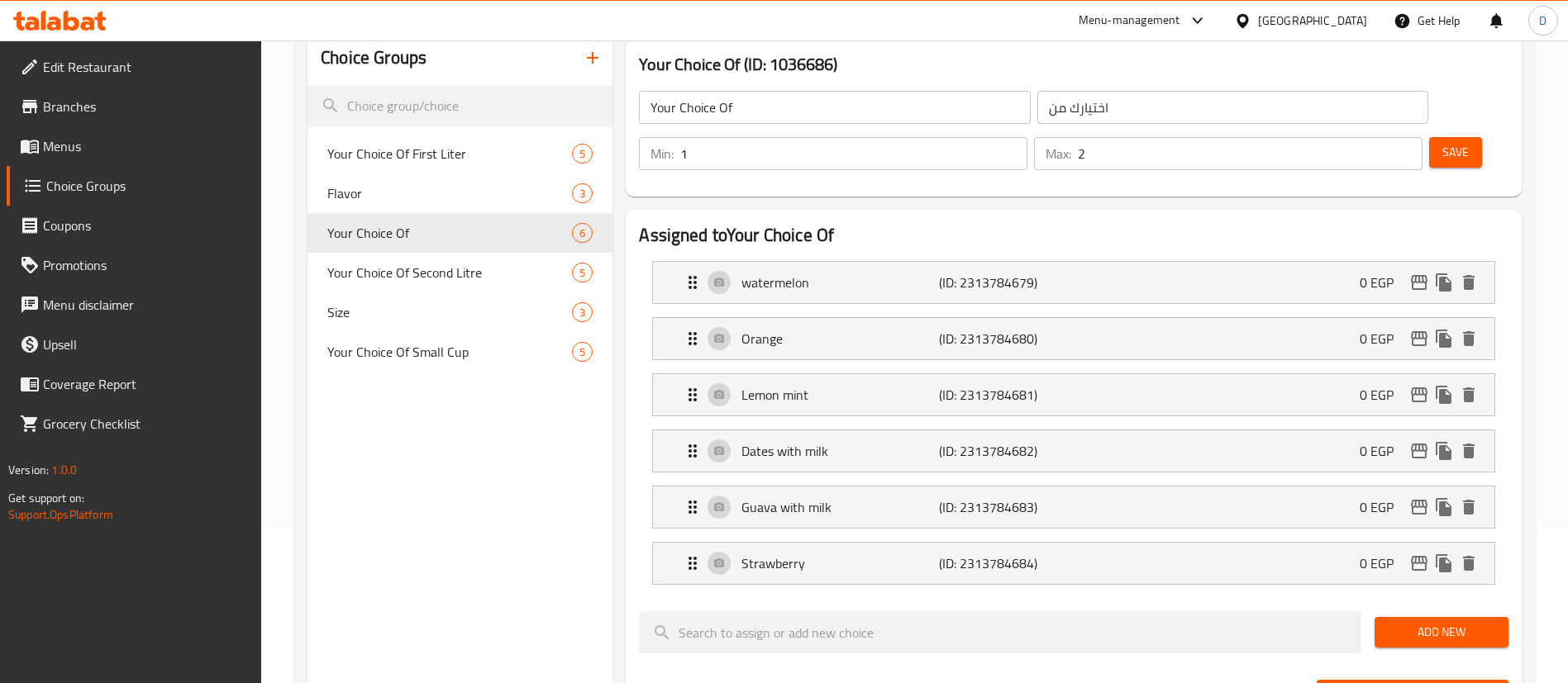
scroll to position [123, 0]
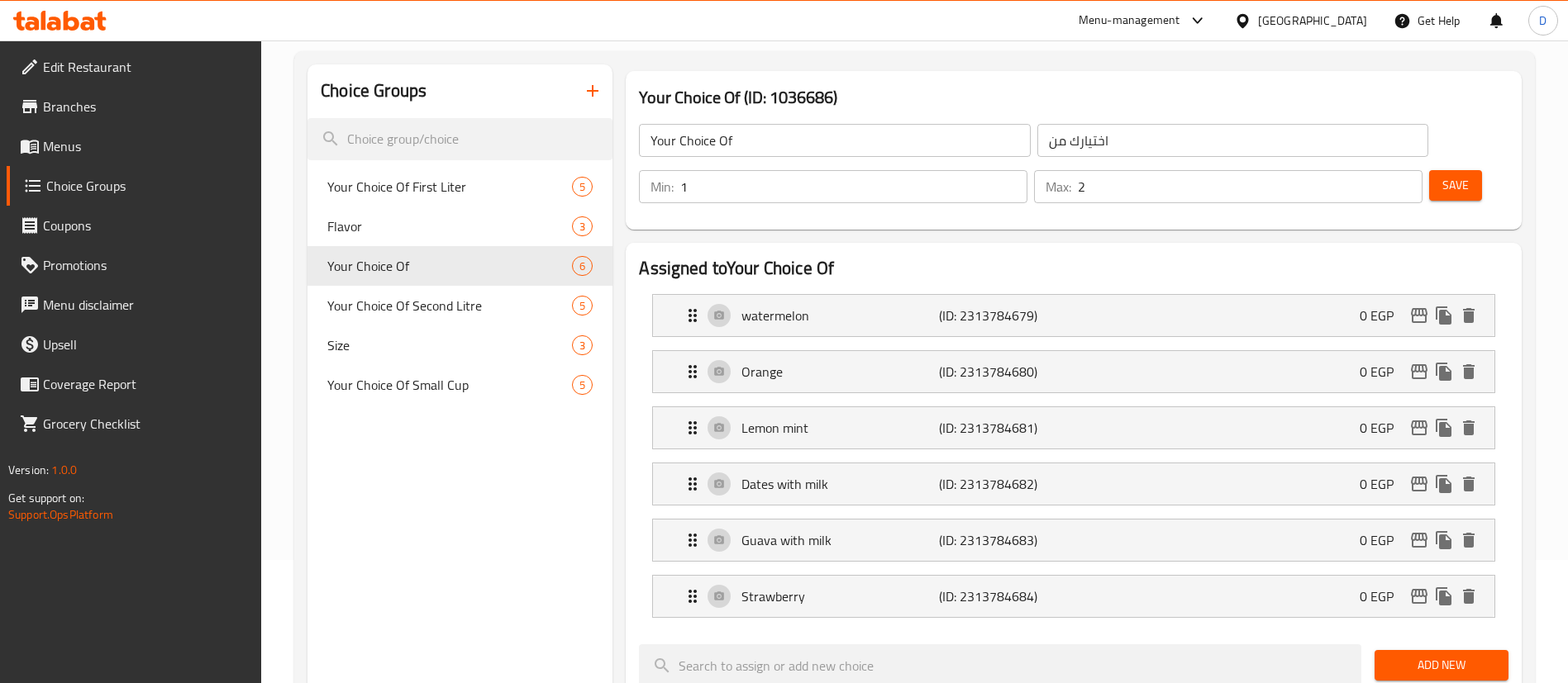
click at [1444, 170] on button "Save" at bounding box center [1455, 185] width 53 height 30
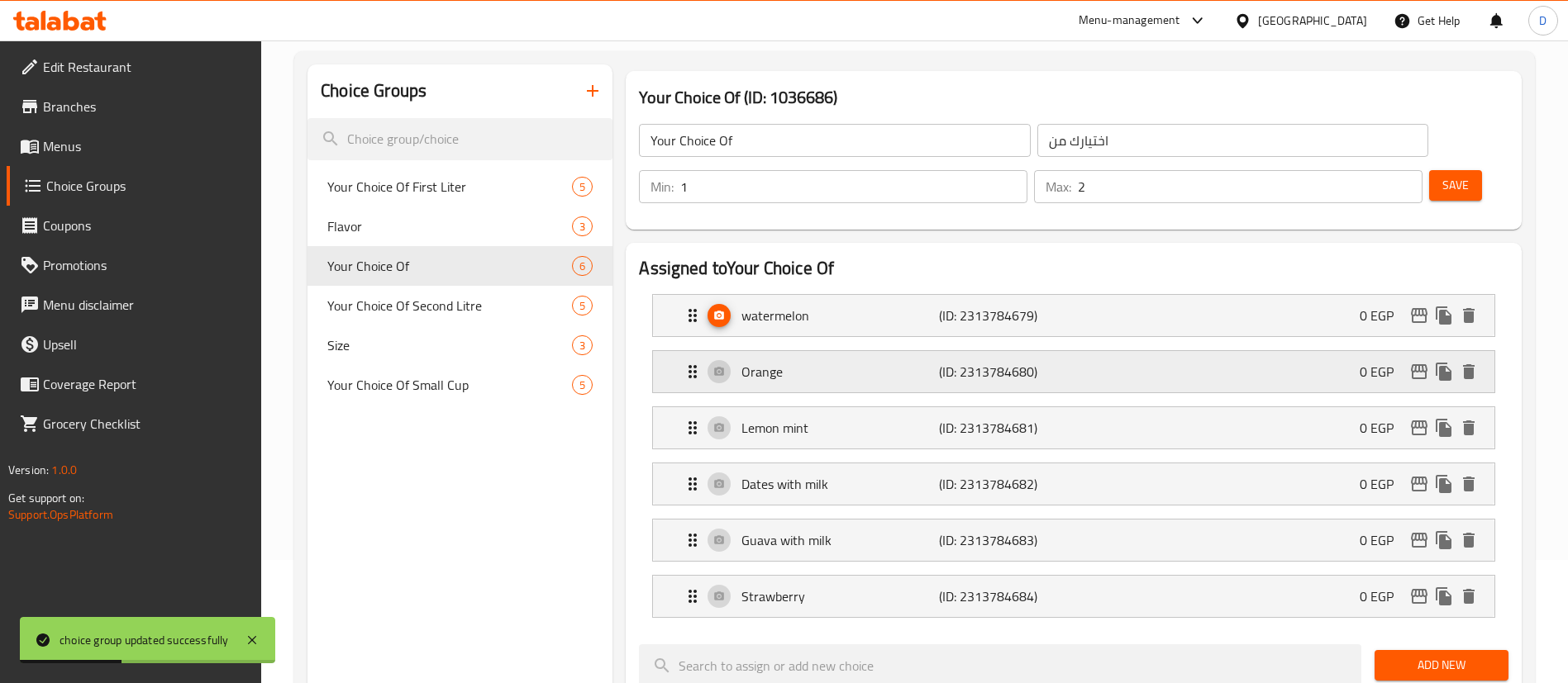
click at [847, 362] on p "Orange" at bounding box center [840, 372] width 197 height 20
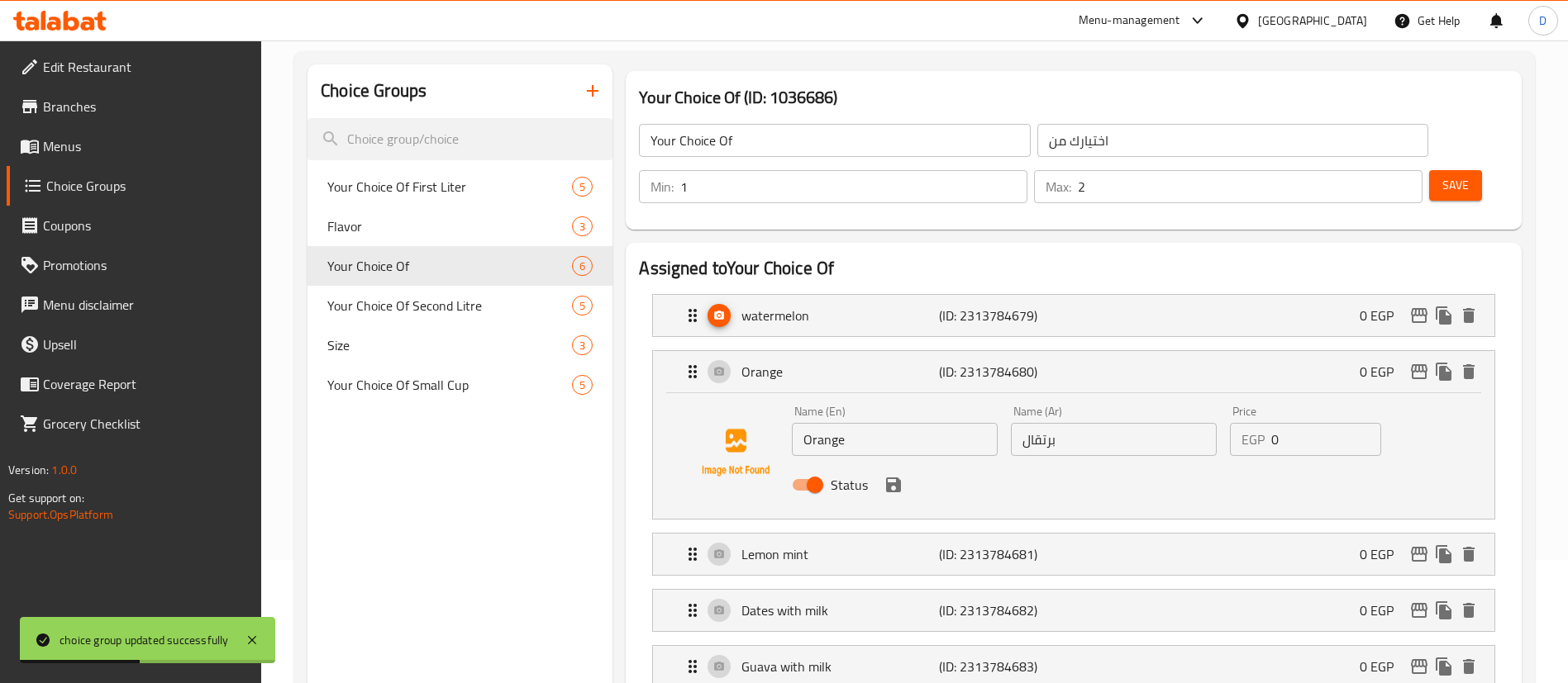
click at [827, 423] on input "Orange" at bounding box center [895, 439] width 206 height 33
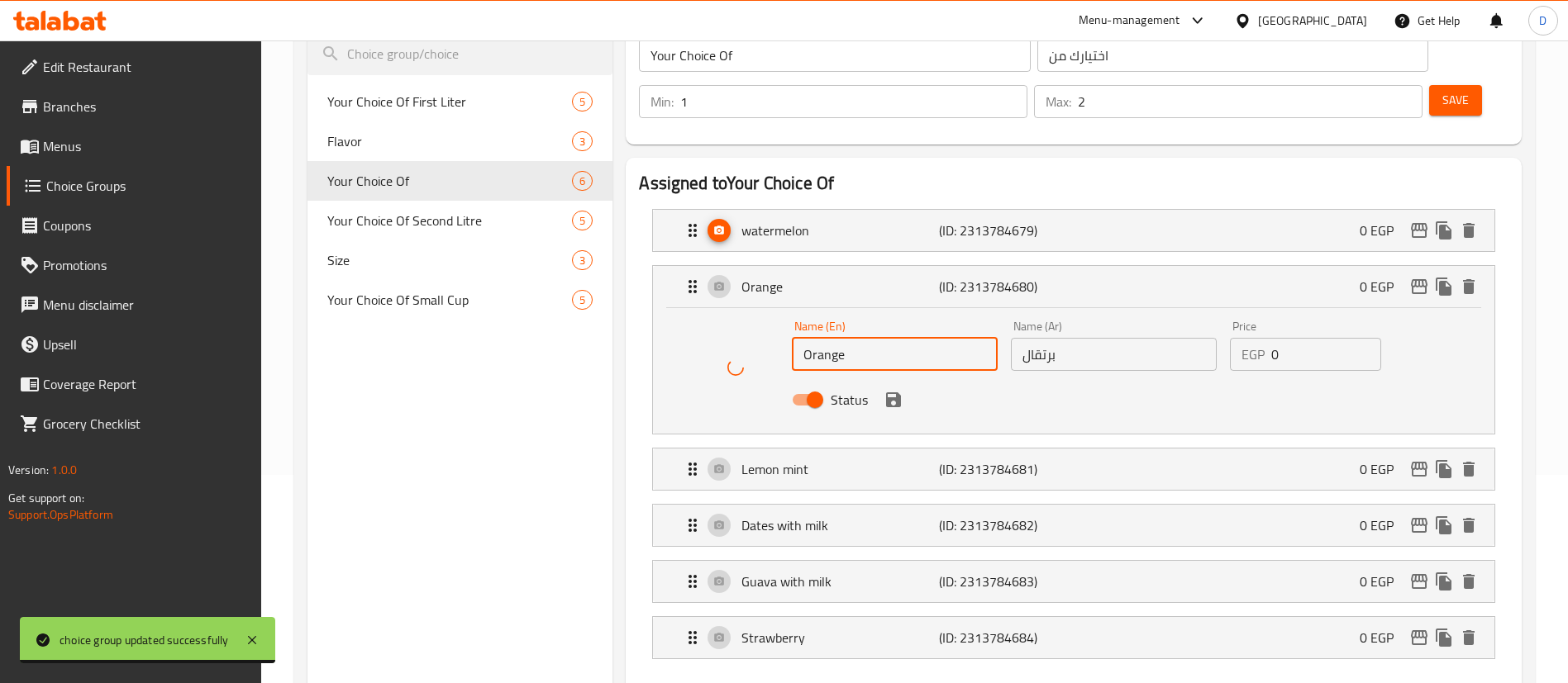
scroll to position [247, 0]
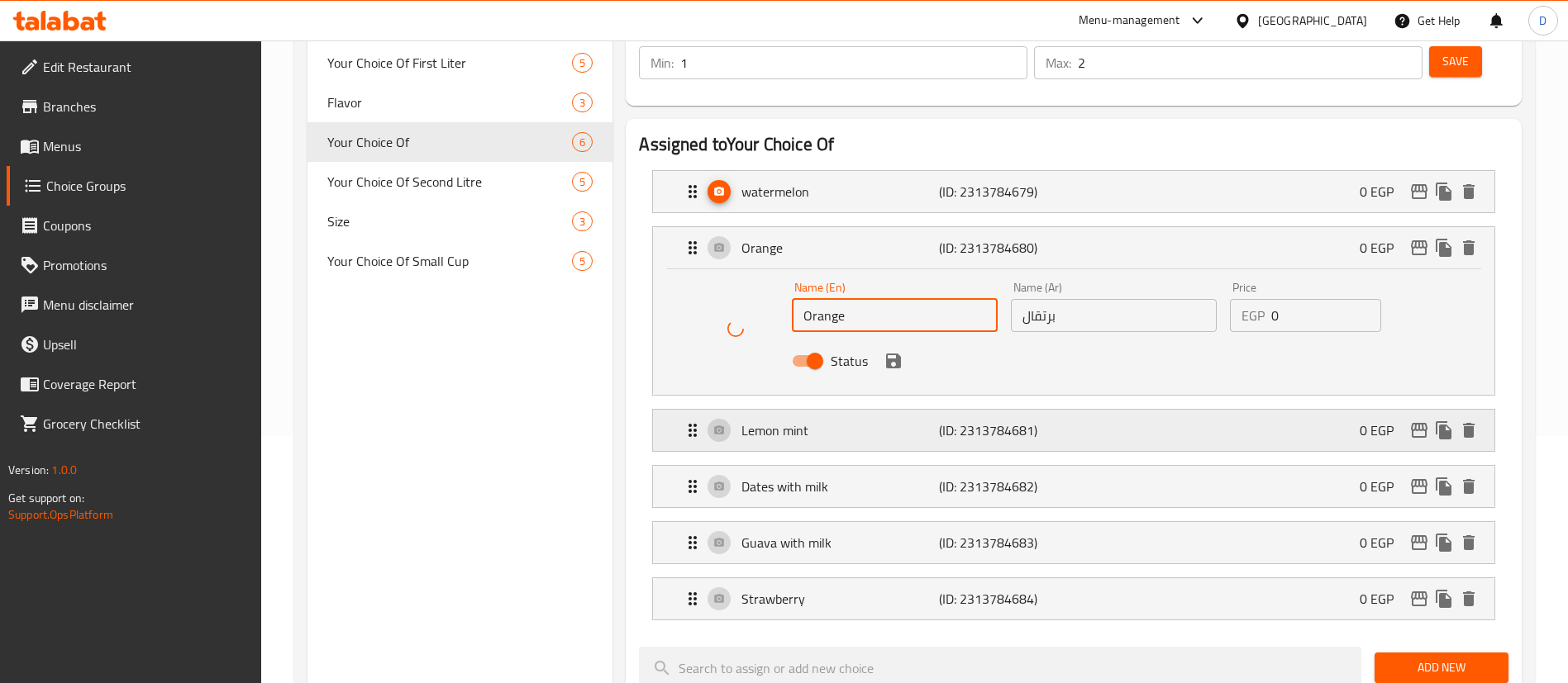
click at [870, 421] on p "Lemon mint" at bounding box center [840, 431] width 197 height 20
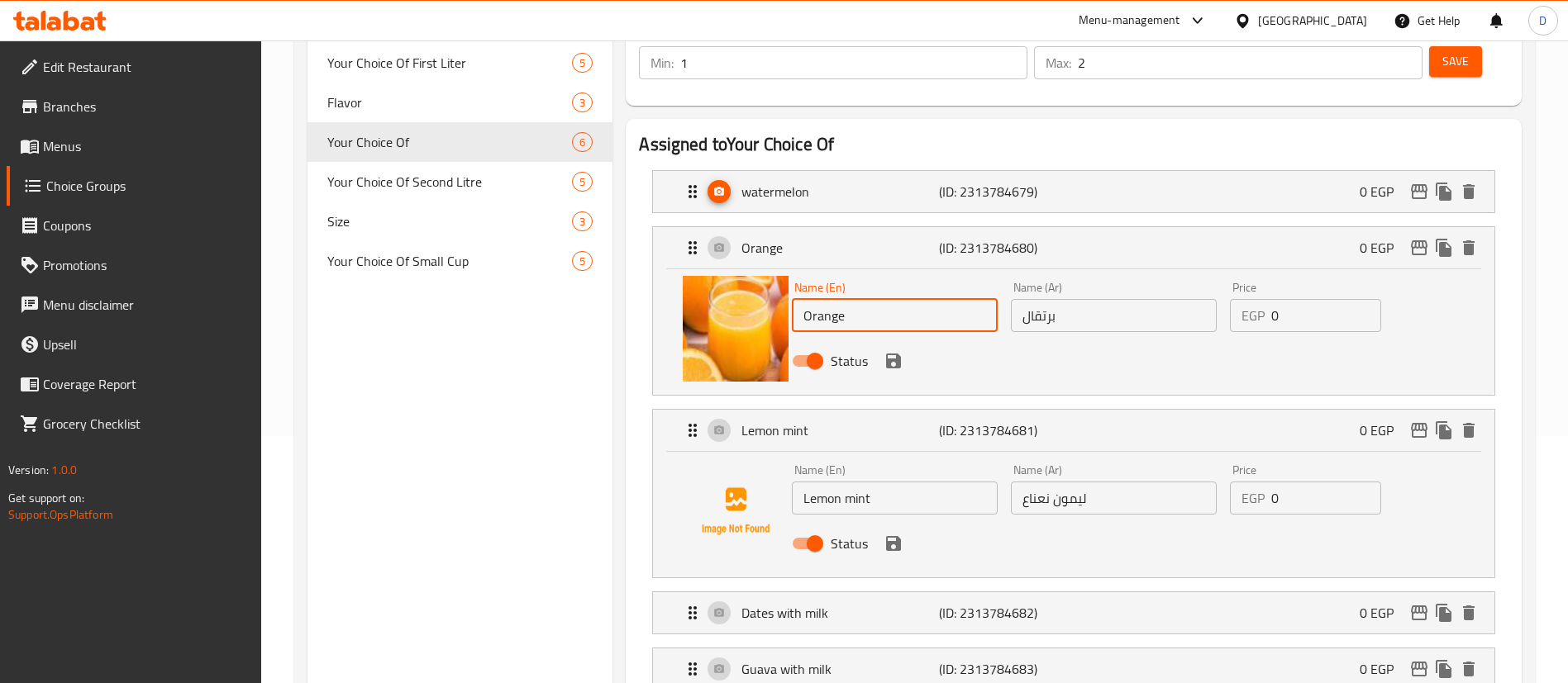
click at [842, 482] on input "Lemon mint" at bounding box center [895, 498] width 206 height 33
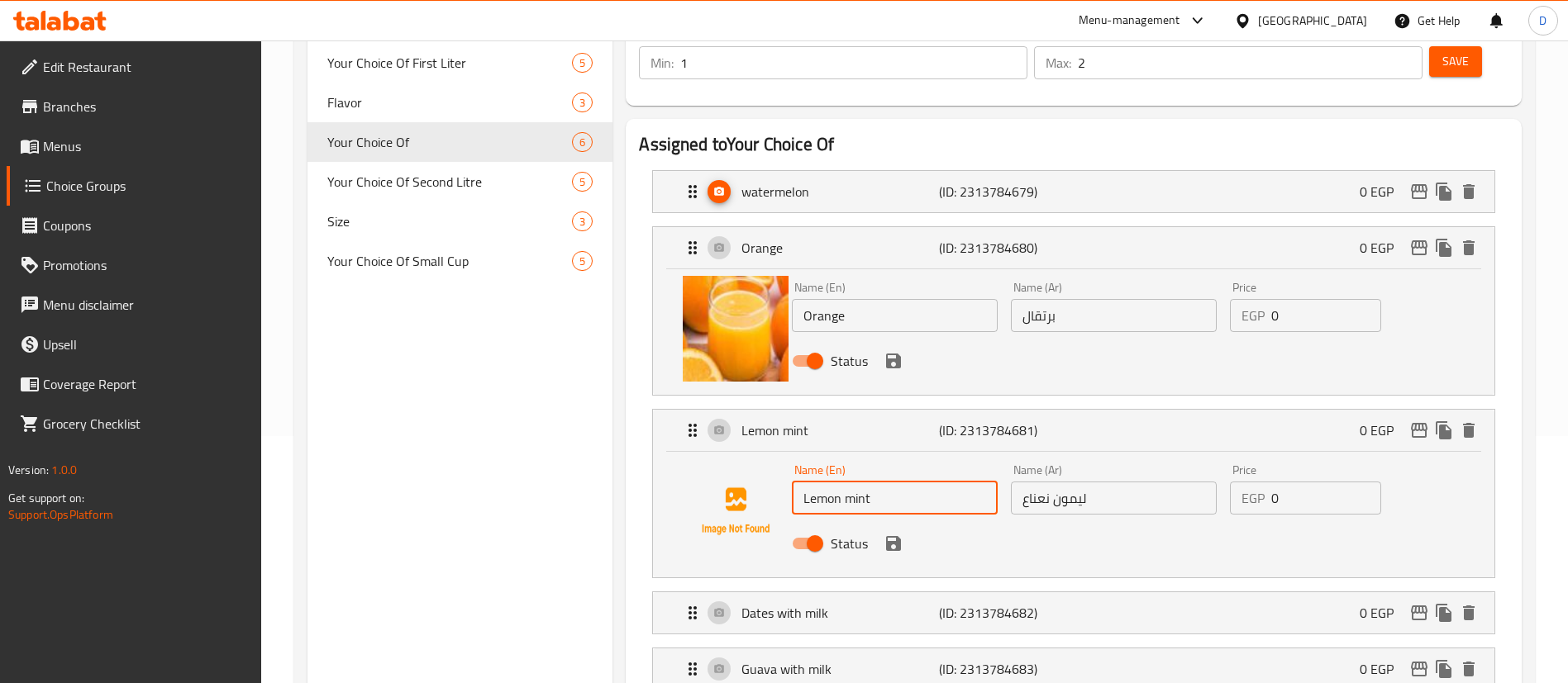
click at [842, 482] on input "Lemon mint" at bounding box center [895, 498] width 206 height 33
click at [824, 341] on div "https://images.deliveryhero.io/image-nocache/talabat/MenuItems/thumb/download63…" at bounding box center [1074, 331] width 842 height 125
click at [1220, 339] on div "Status" at bounding box center [1114, 361] width 657 height 45
click at [1274, 291] on div "Price EGP 0 Price" at bounding box center [1305, 307] width 164 height 64
click at [1557, 291] on div "Home / Restaurants management / Choice Groups Choice Groups Choice Groups Your …" at bounding box center [914, 635] width 1307 height 1684
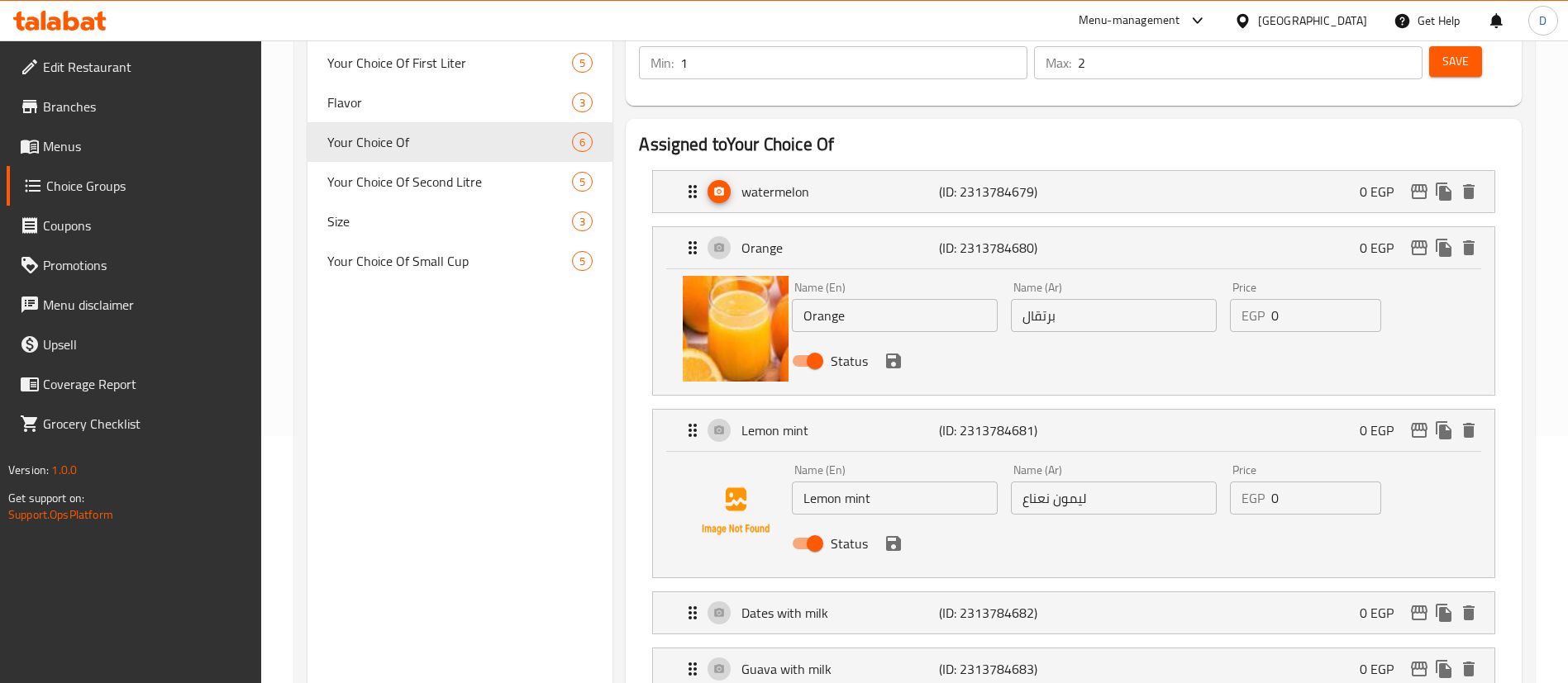
click at [901, 351] on icon "save" at bounding box center [894, 361] width 20 height 20
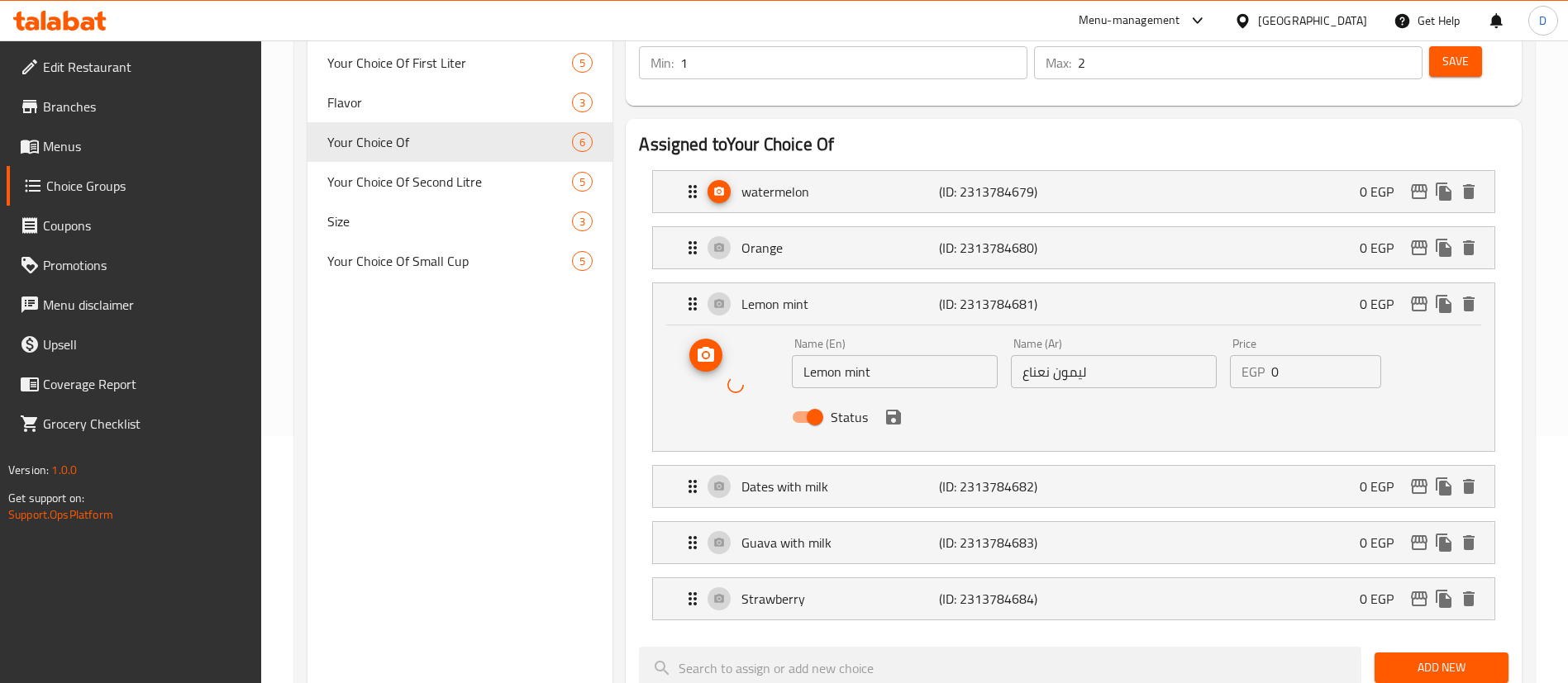
scroll to position [371, 0]
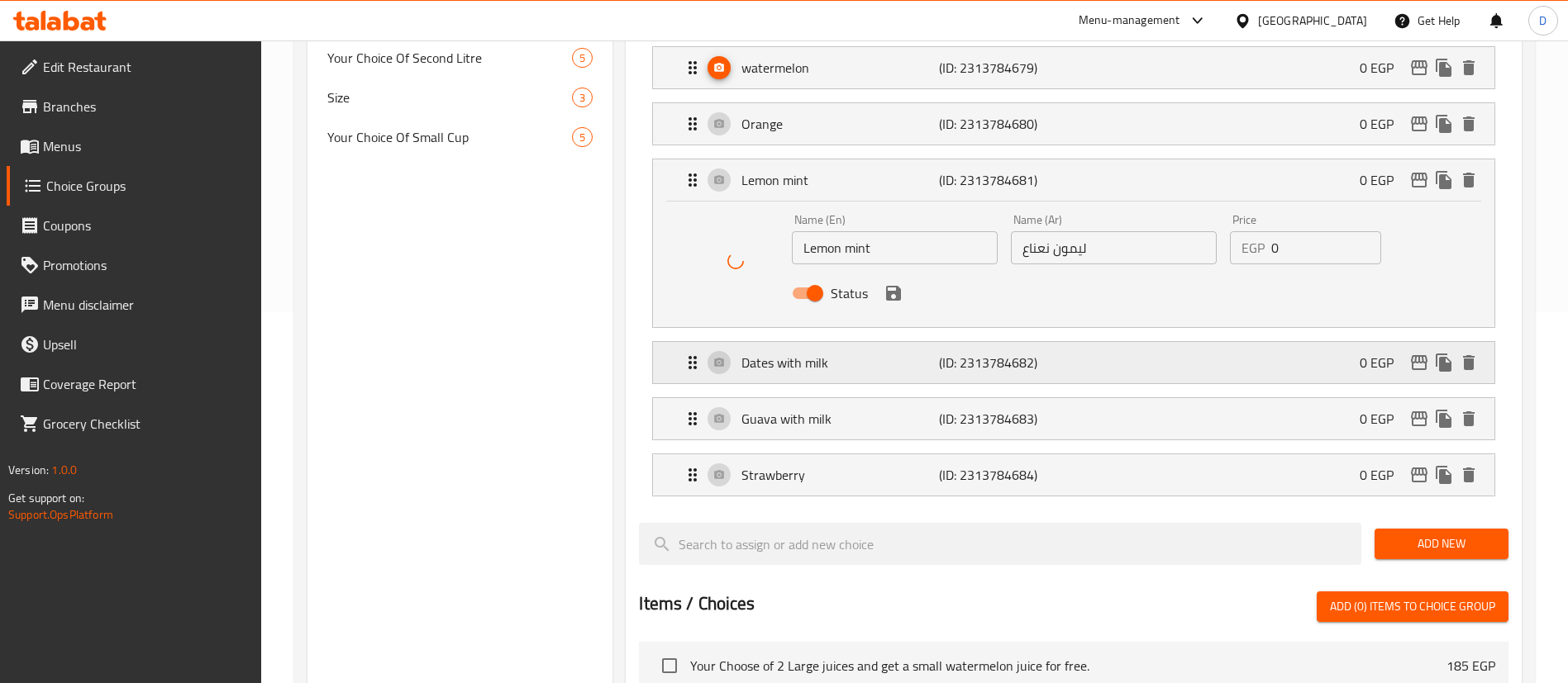
click at [856, 352] on p "Dates with milk" at bounding box center [840, 363] width 197 height 20
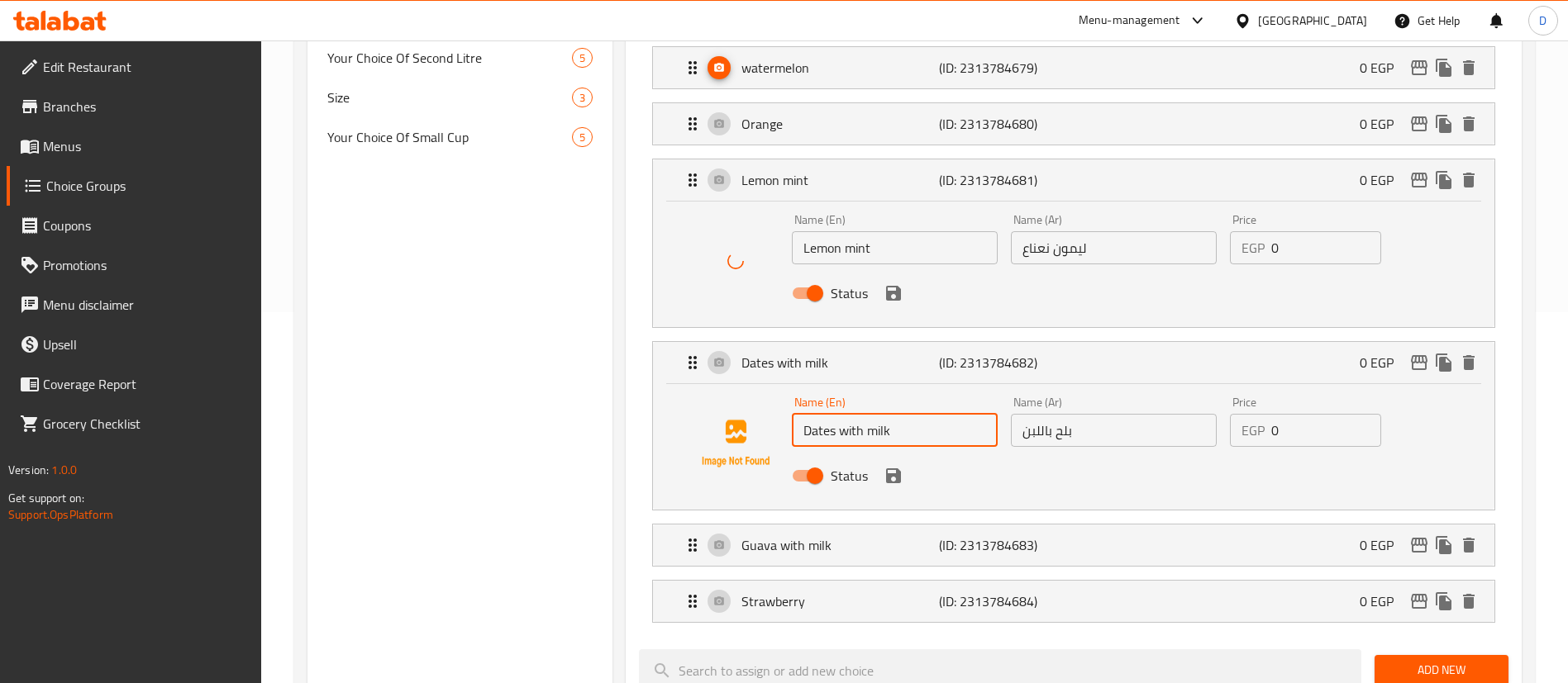
click at [826, 414] on input "Dates with milk" at bounding box center [895, 430] width 206 height 33
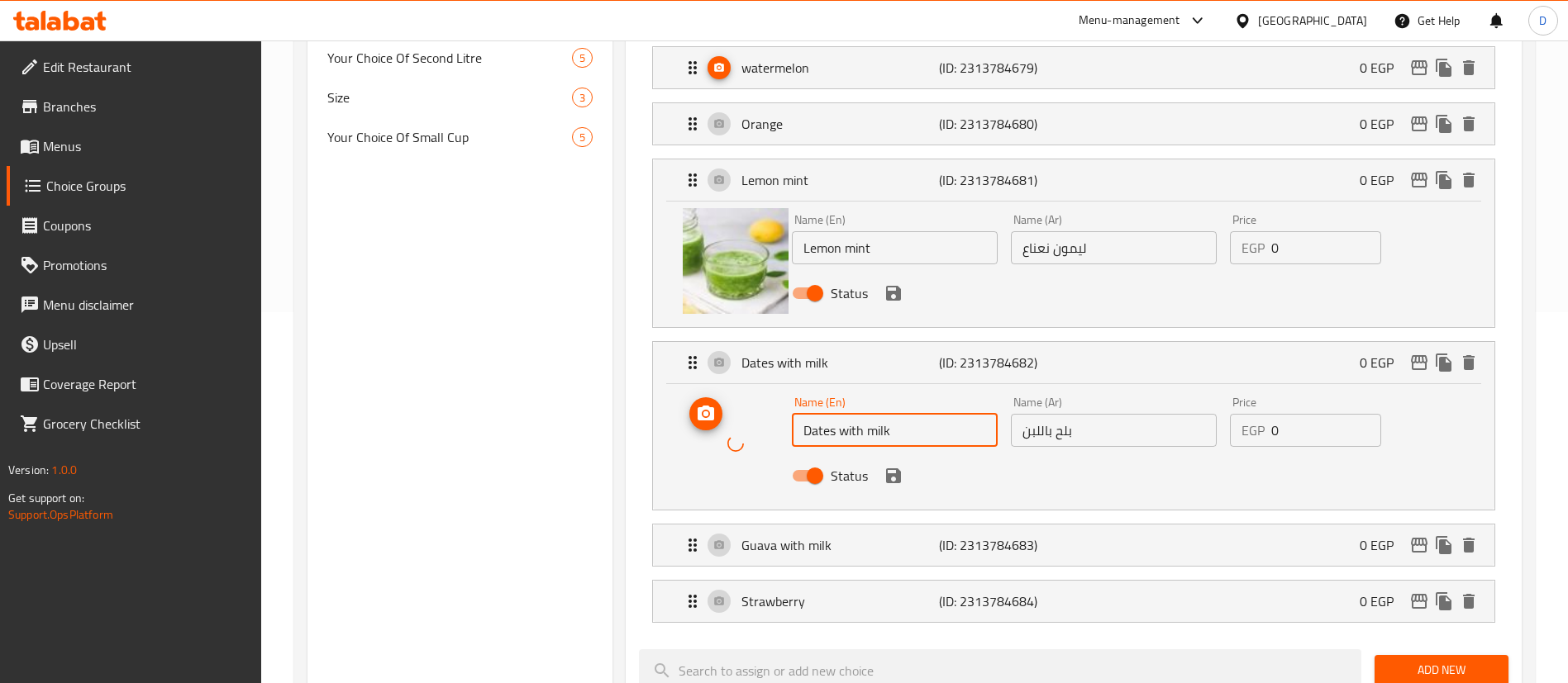
scroll to position [495, 0]
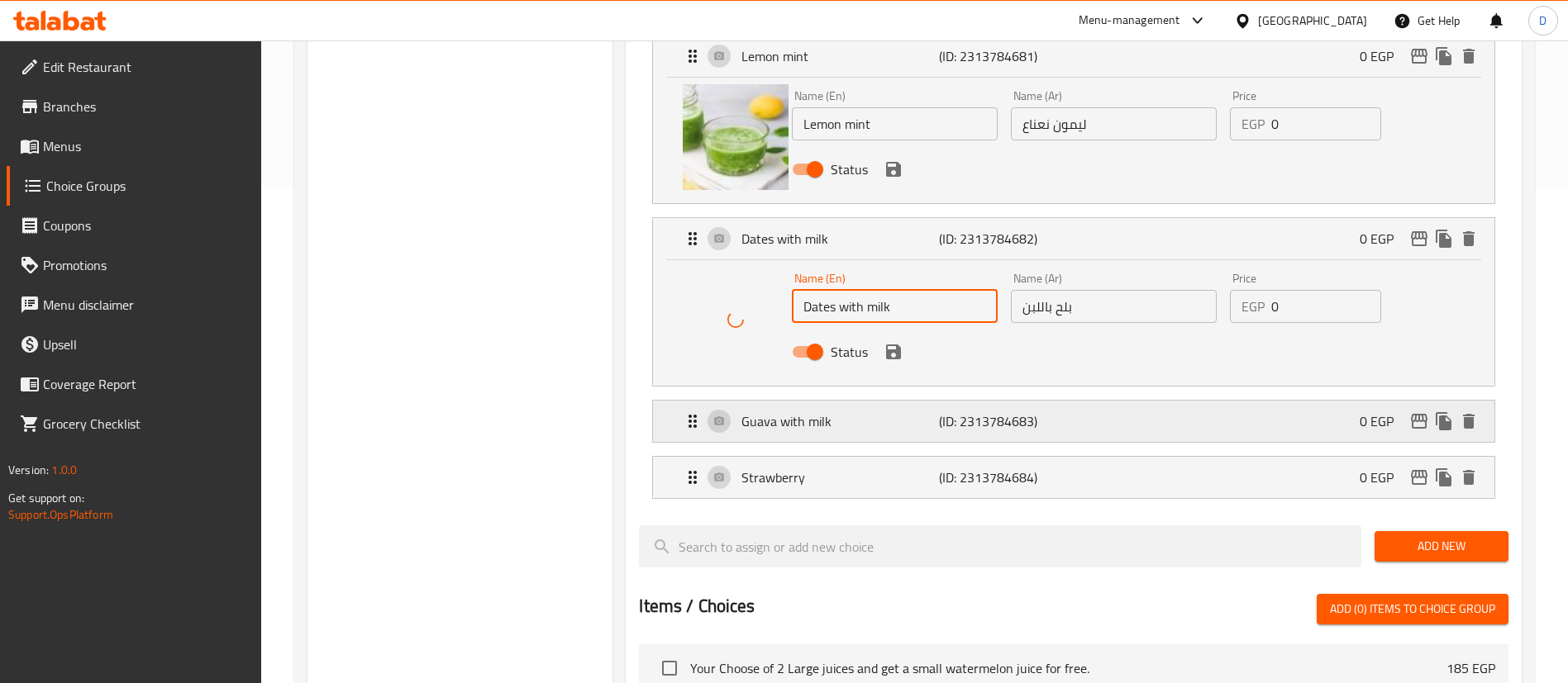
click at [904, 411] on p "Guava with milk" at bounding box center [840, 421] width 197 height 20
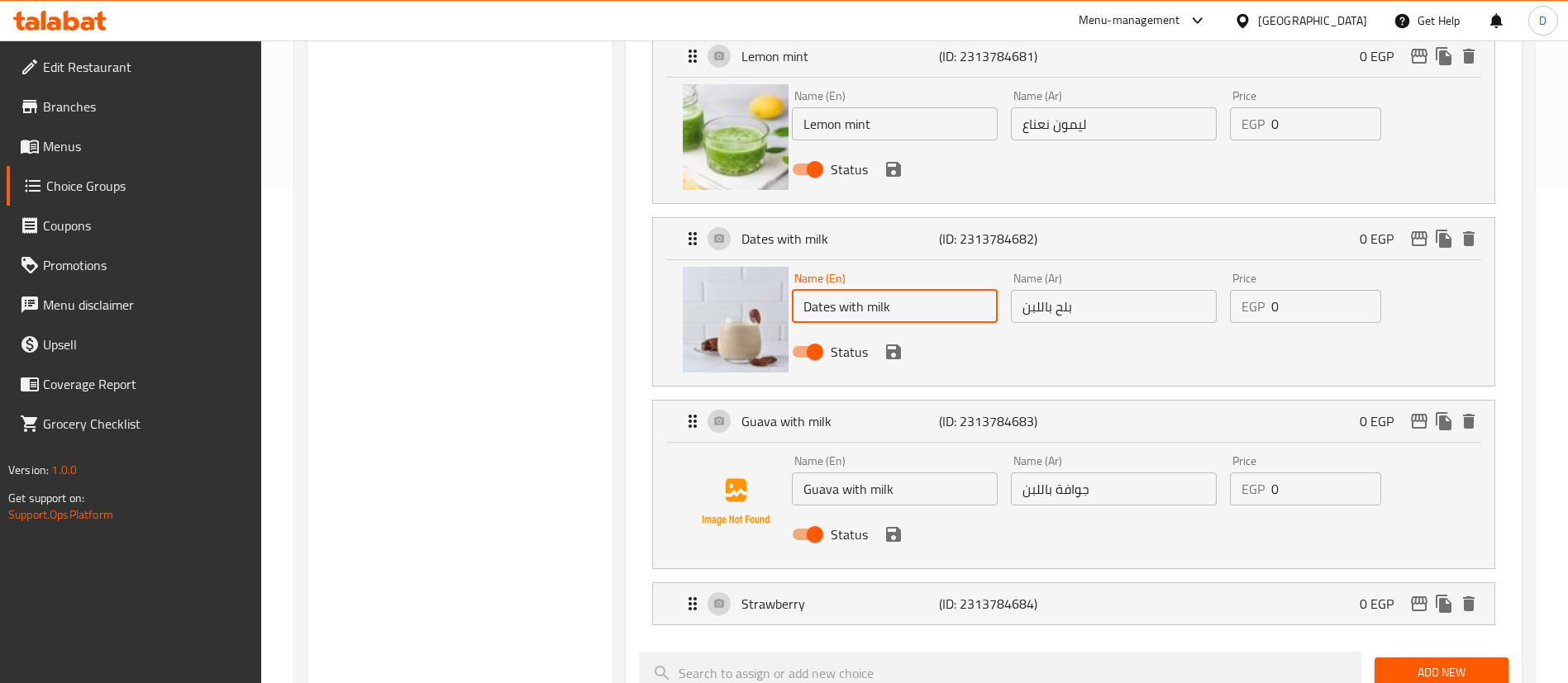
click at [843, 473] on input "Guava with milk" at bounding box center [895, 489] width 206 height 33
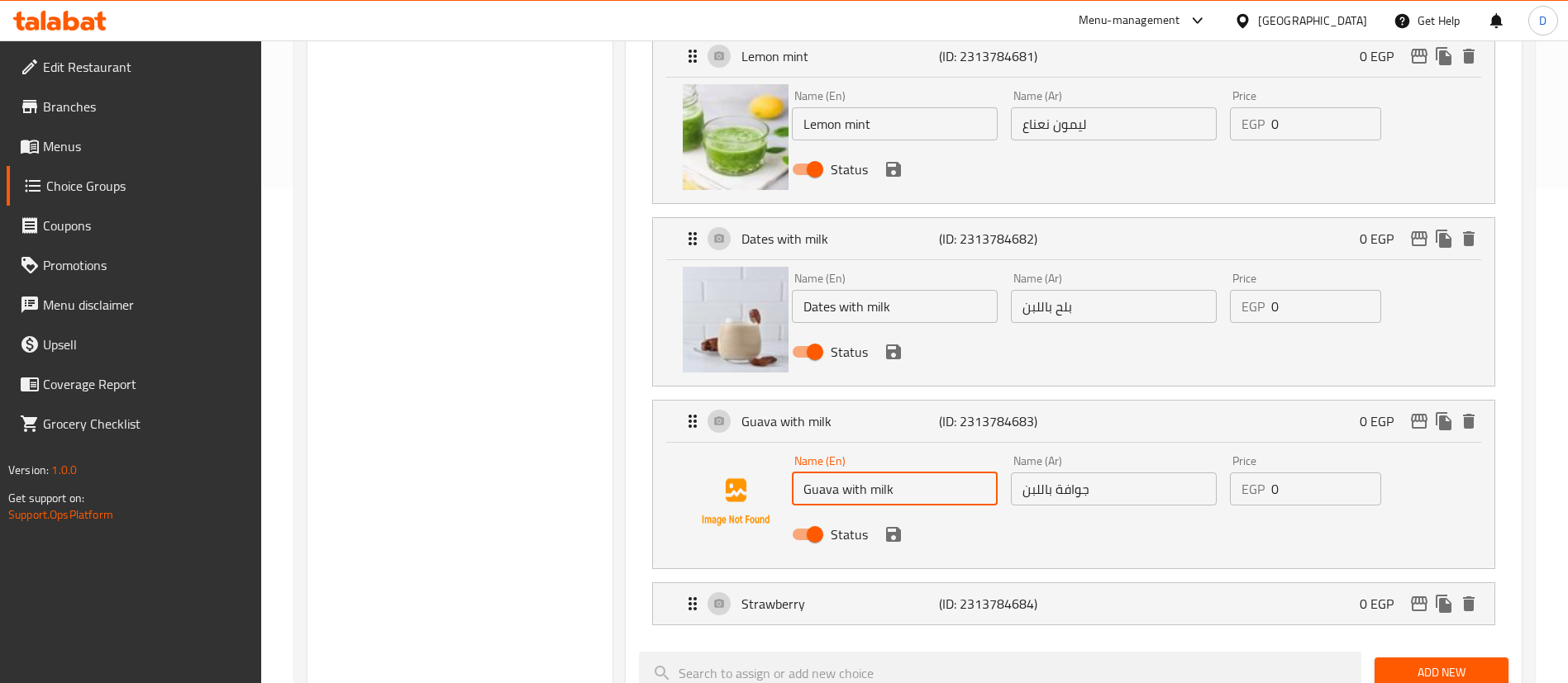
click at [843, 473] on input "Guava with milk" at bounding box center [895, 489] width 206 height 33
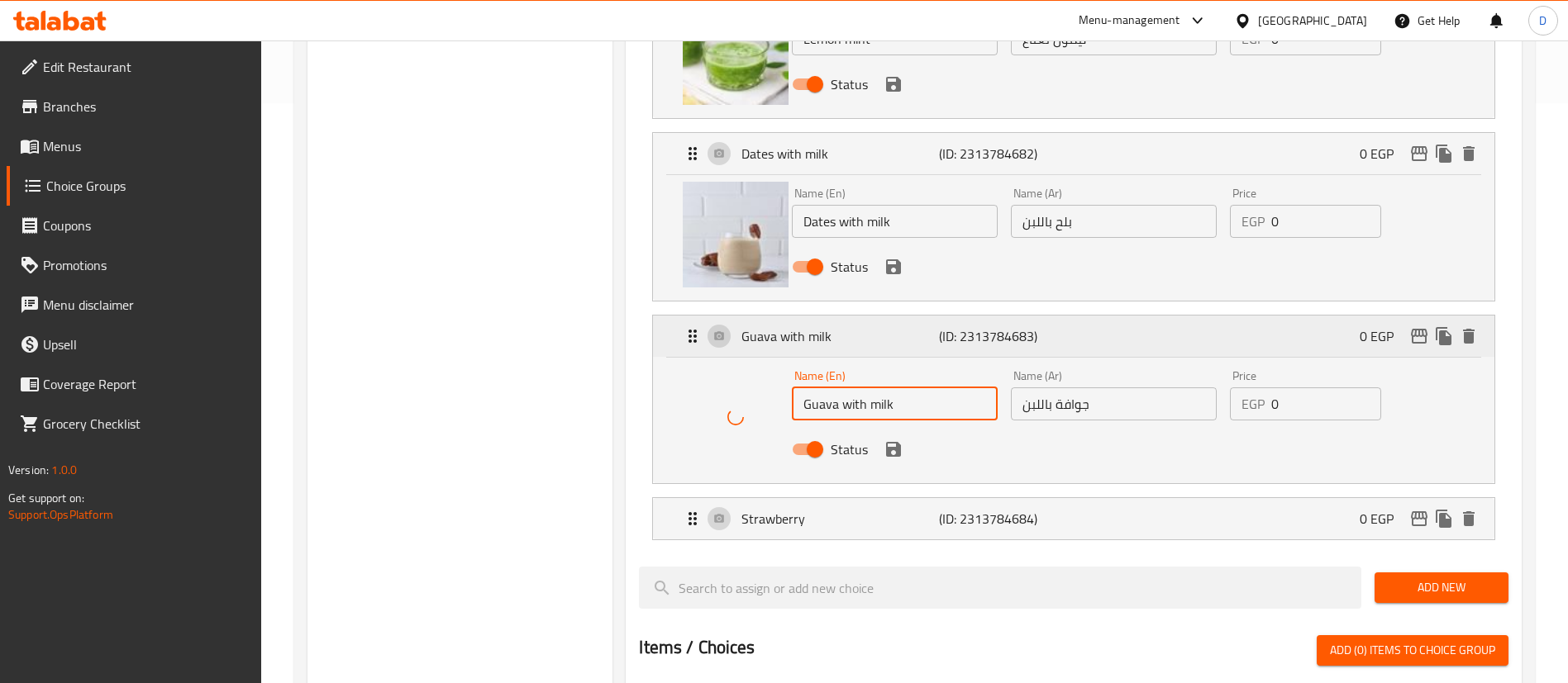
scroll to position [619, 0]
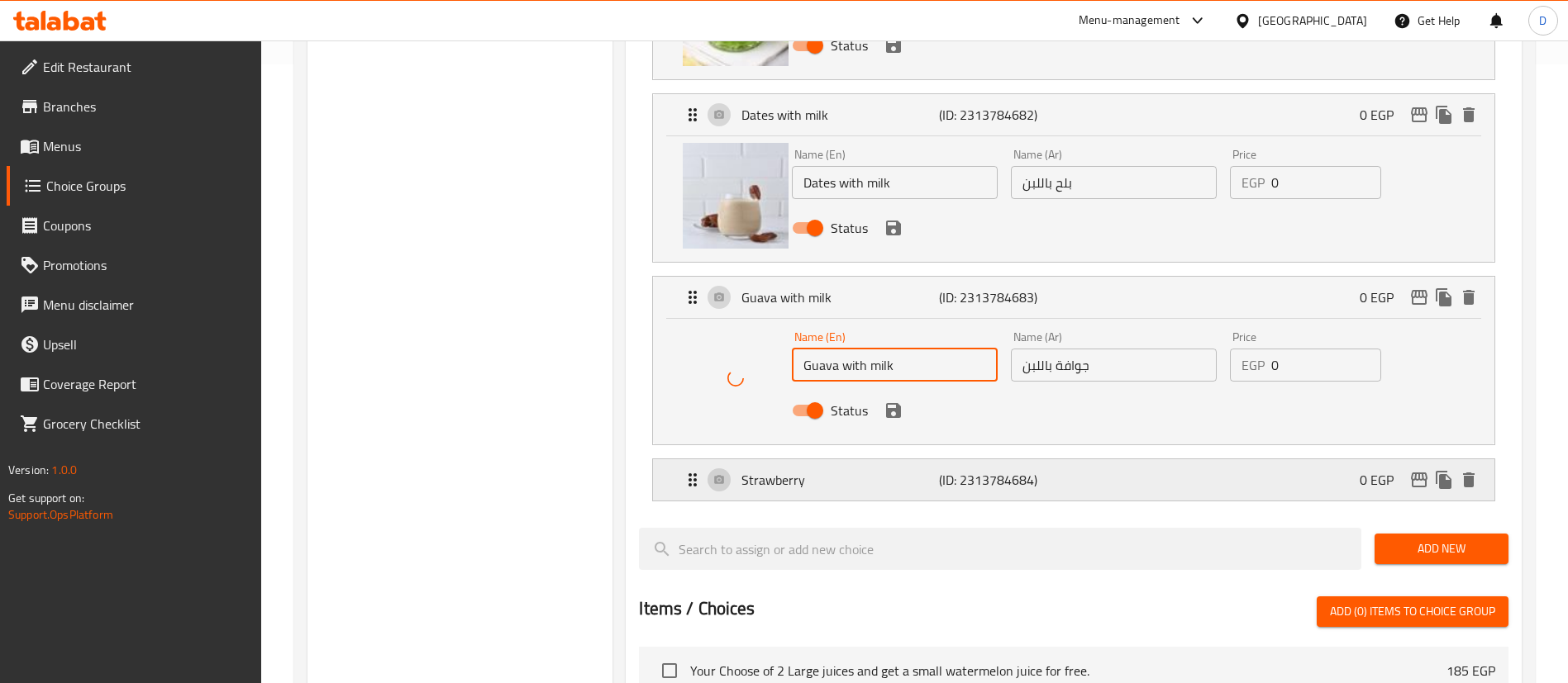
click at [829, 470] on p "Strawberry" at bounding box center [840, 480] width 197 height 20
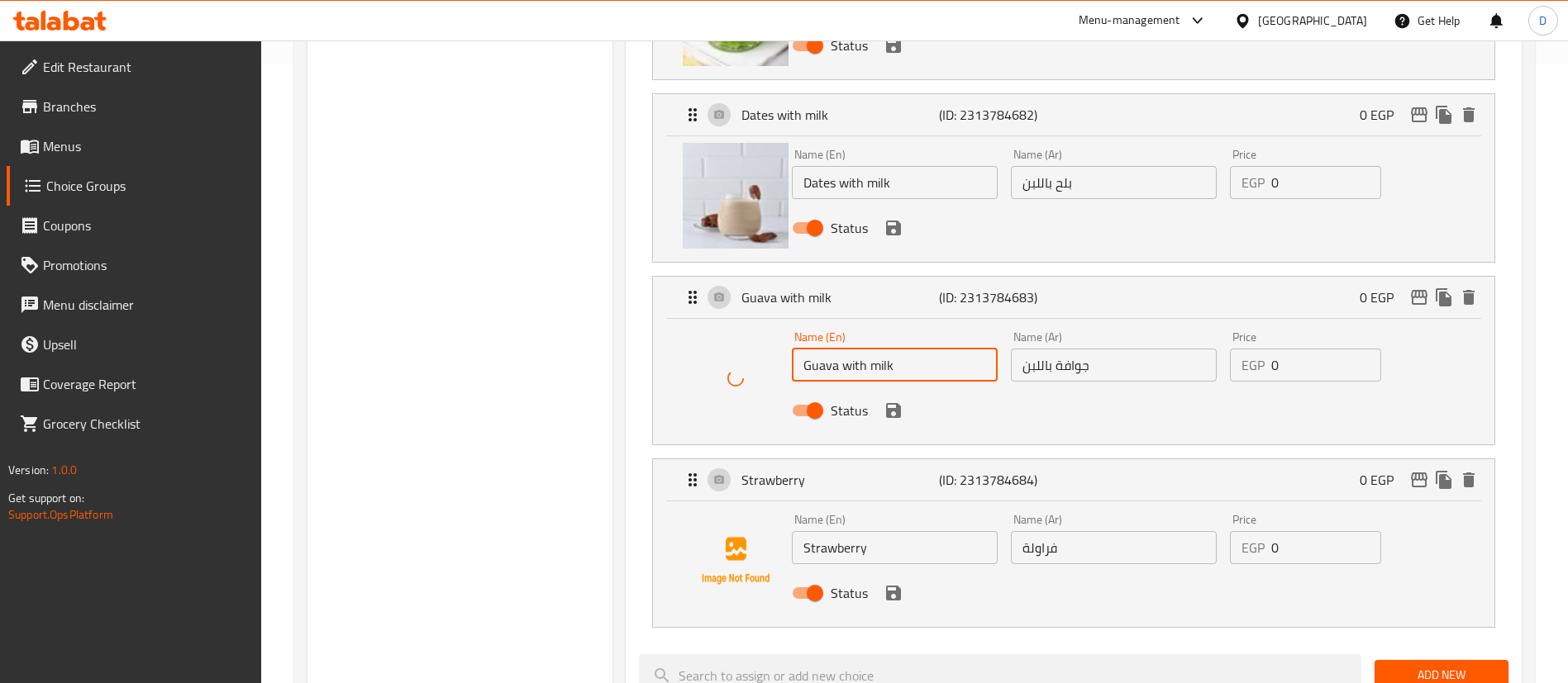
click at [829, 531] on input "Strawberry" at bounding box center [895, 547] width 206 height 33
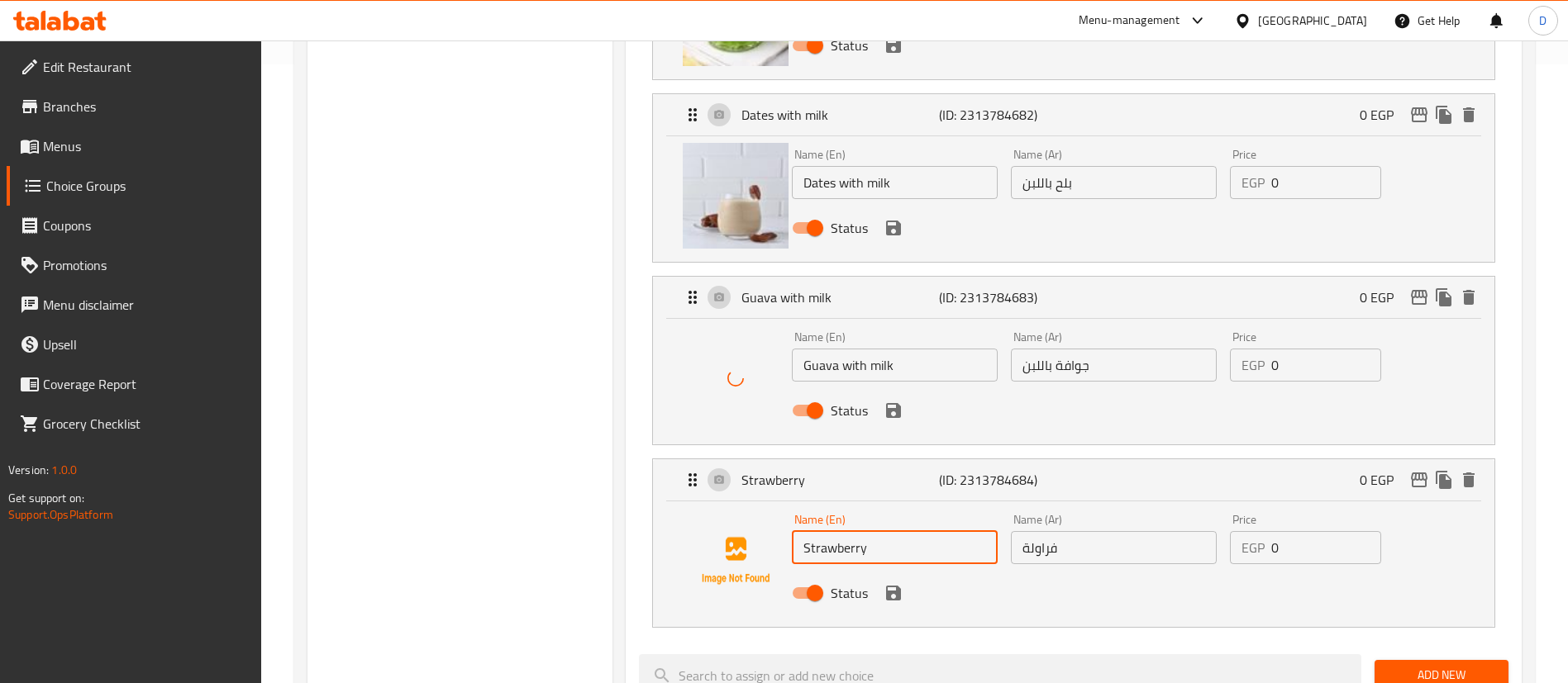
click at [829, 531] on input "Strawberry" at bounding box center [895, 547] width 206 height 33
click at [870, 348] on input "Guava with milk" at bounding box center [895, 364] width 206 height 33
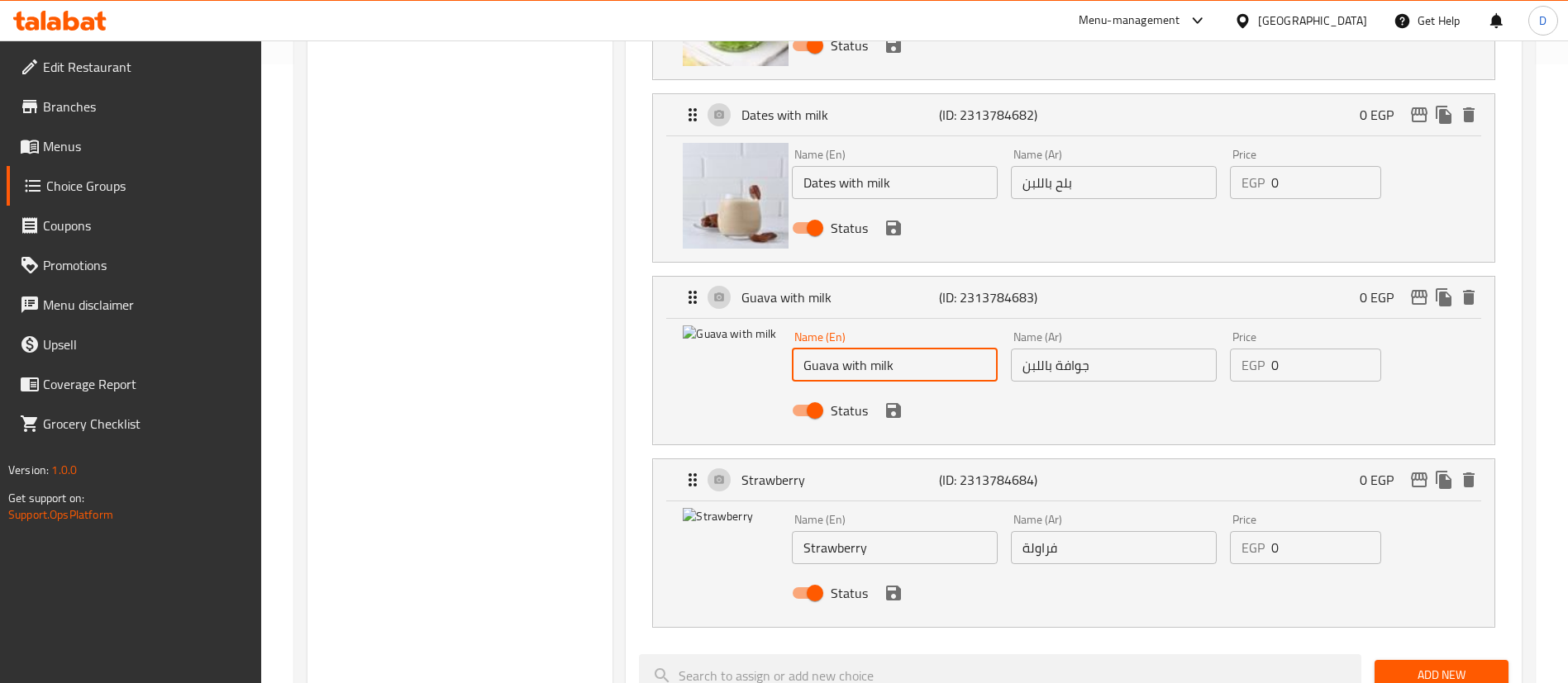
click at [870, 348] on input "Guava with milk" at bounding box center [895, 364] width 206 height 33
click at [872, 348] on input "Guava with milk" at bounding box center [895, 364] width 206 height 33
click at [889, 585] on icon "save" at bounding box center [894, 593] width 15 height 15
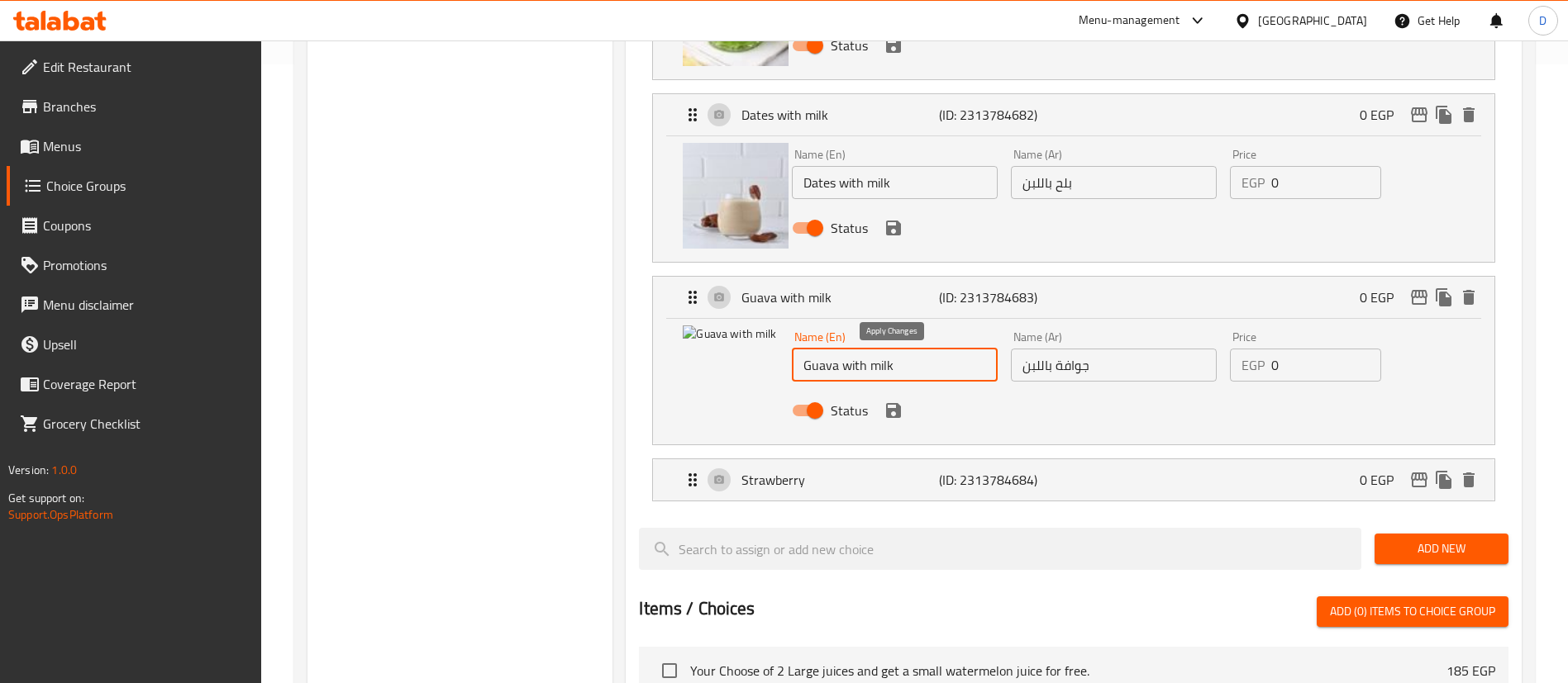
click at [897, 403] on icon "save" at bounding box center [894, 410] width 15 height 15
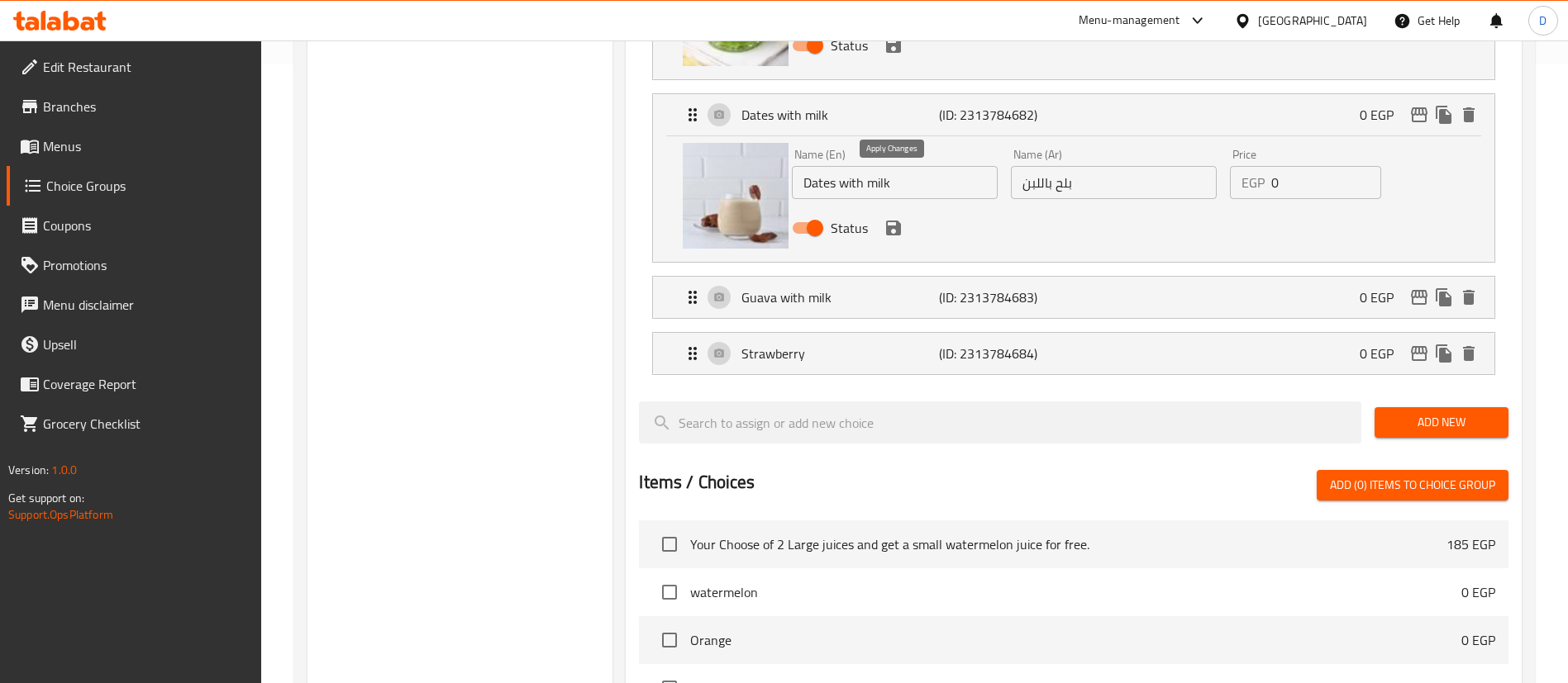
click at [896, 220] on icon "save" at bounding box center [894, 228] width 15 height 15
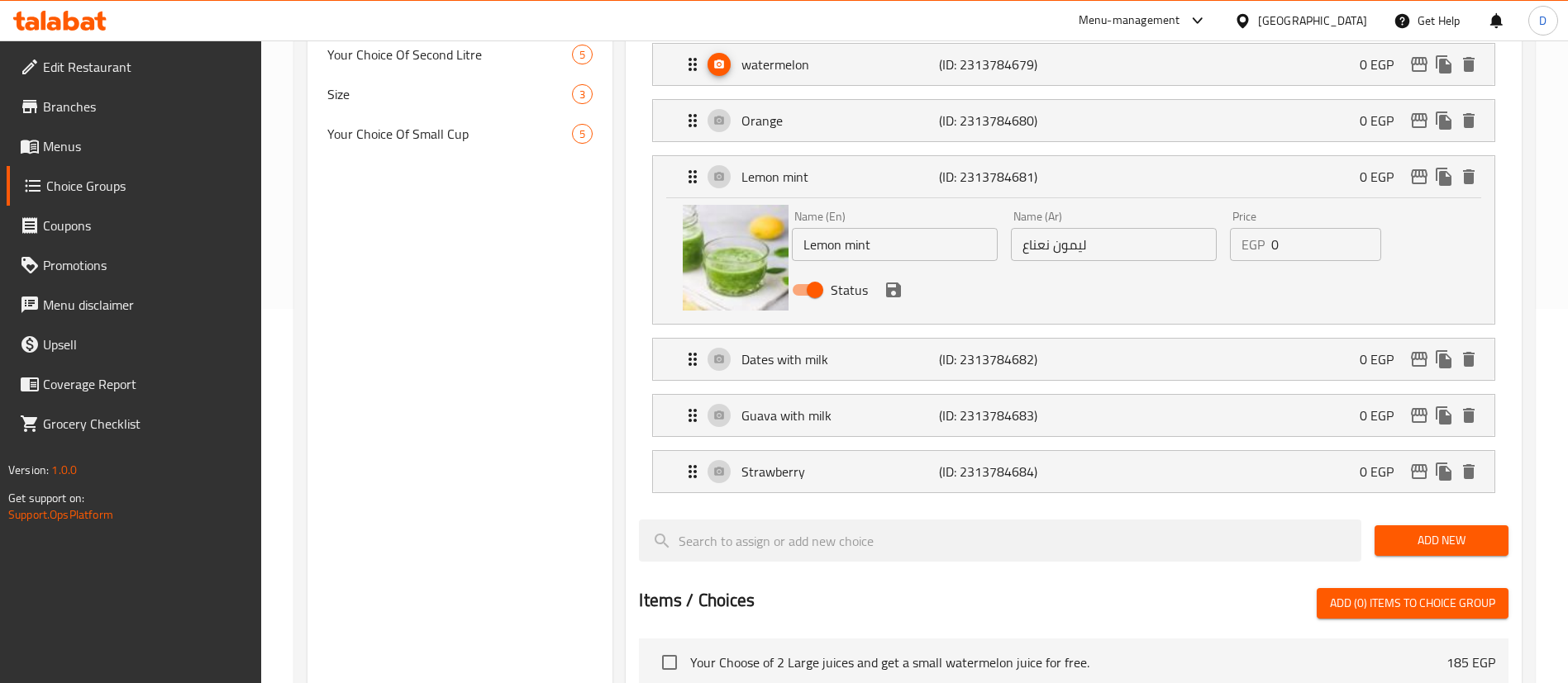
scroll to position [371, 0]
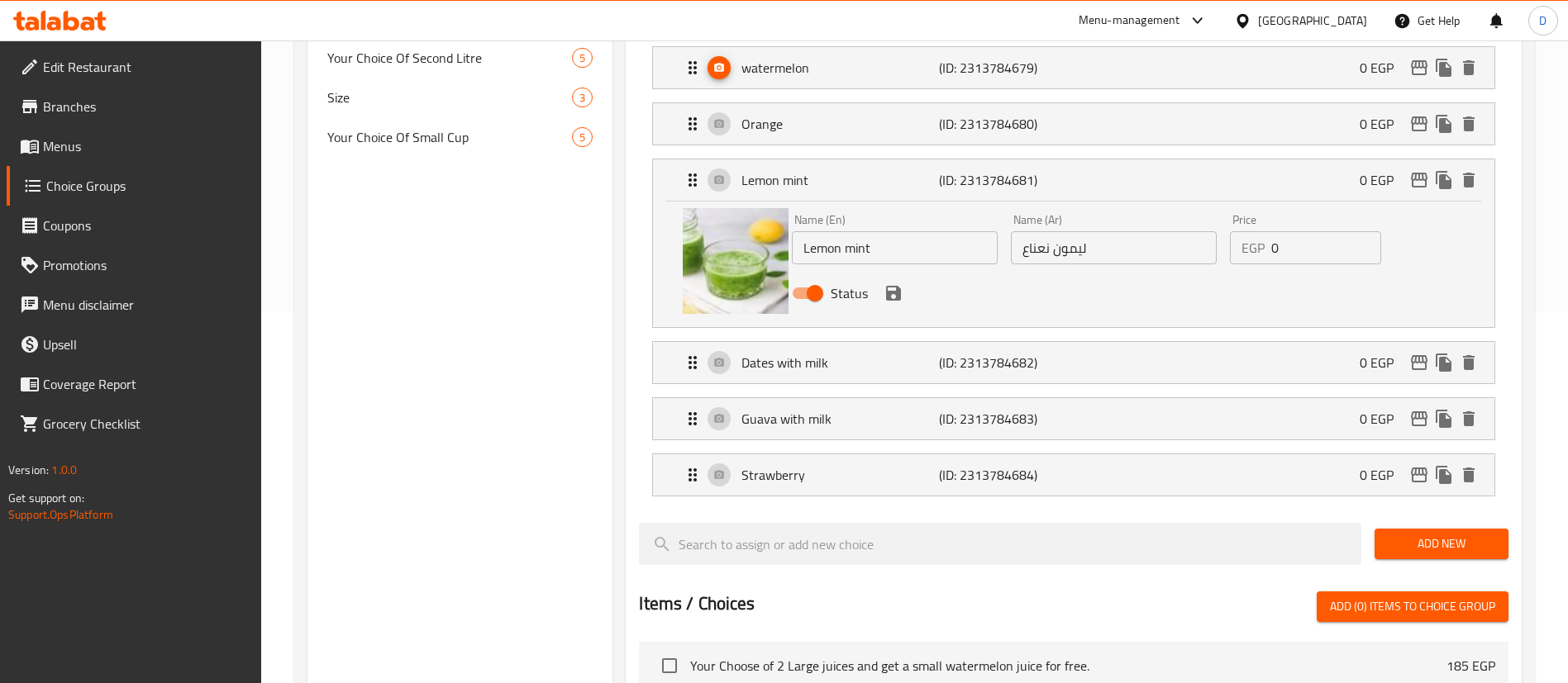
click at [893, 283] on icon "save" at bounding box center [894, 294] width 20 height 20
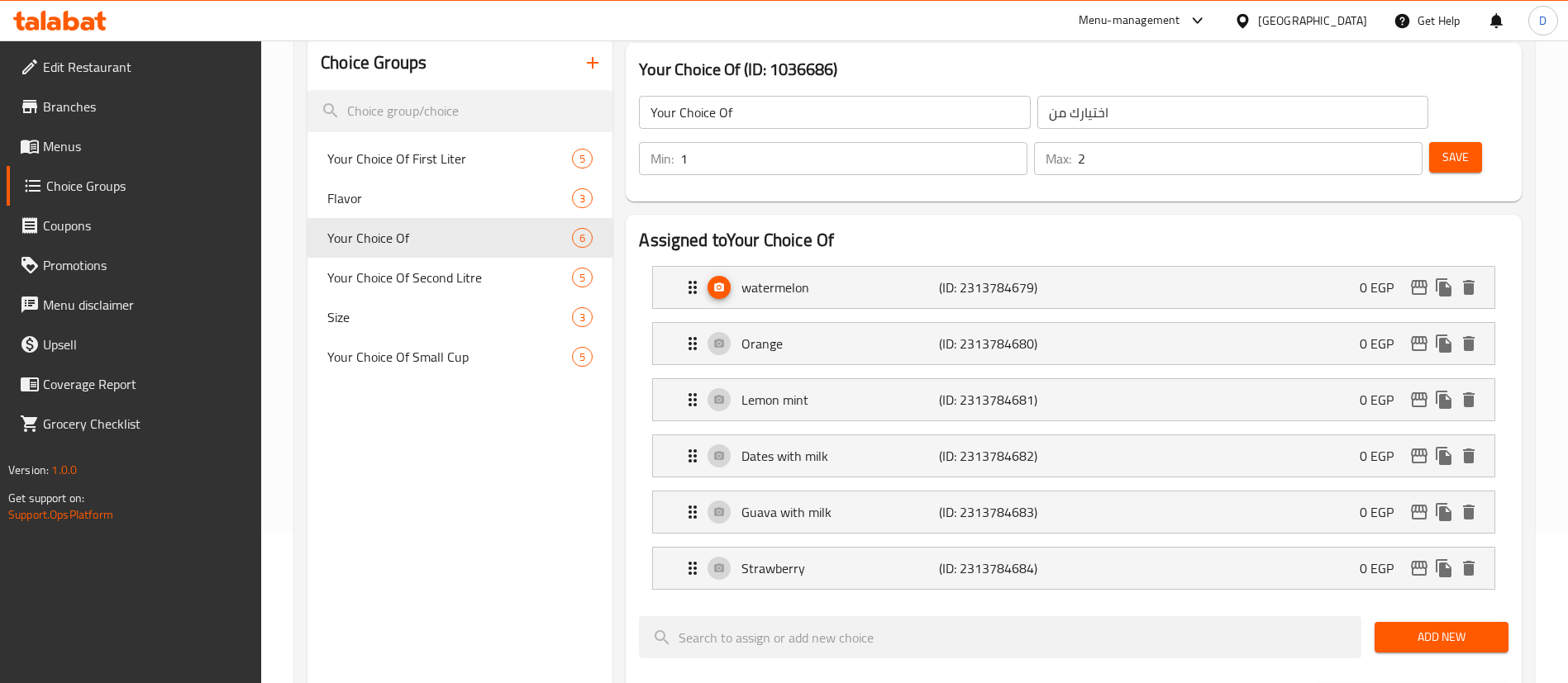
scroll to position [0, 0]
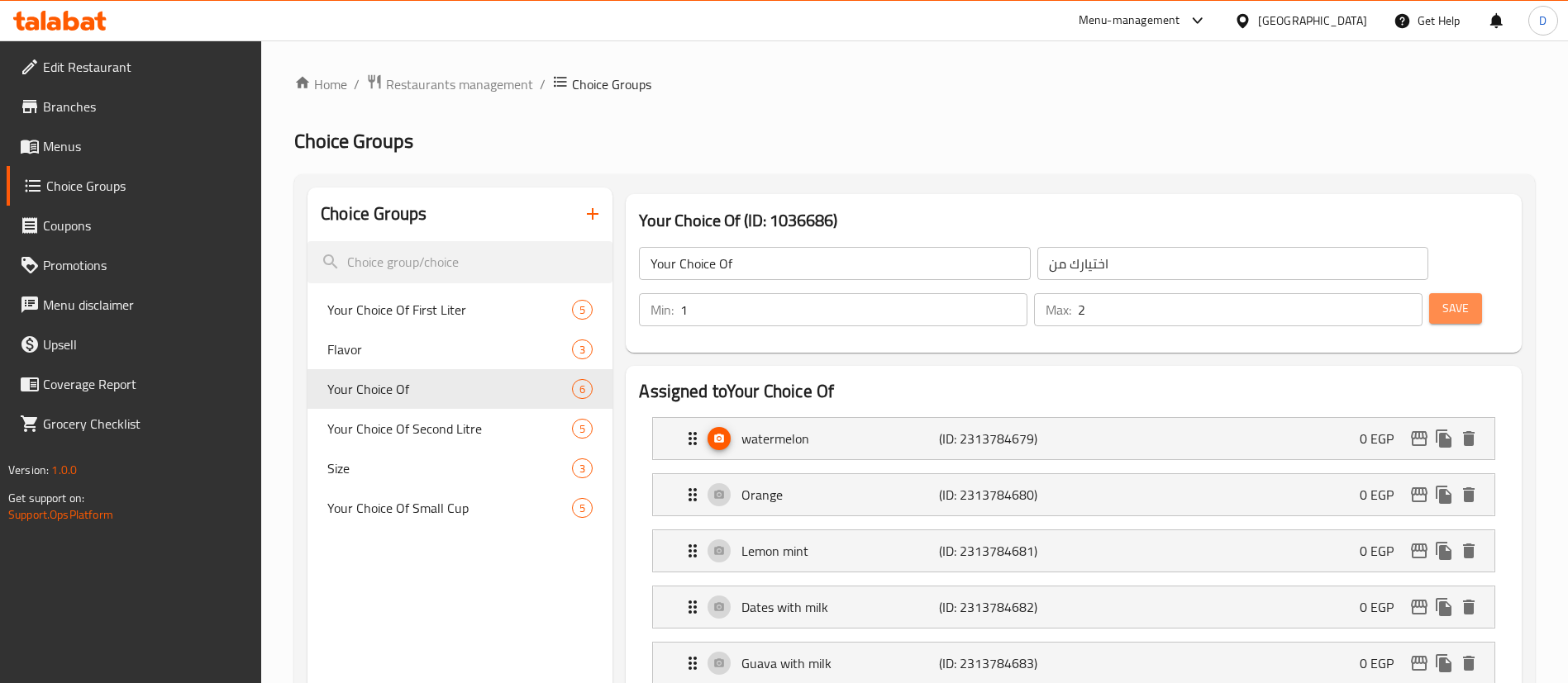
click at [1443, 299] on span "Save" at bounding box center [1455, 309] width 26 height 21
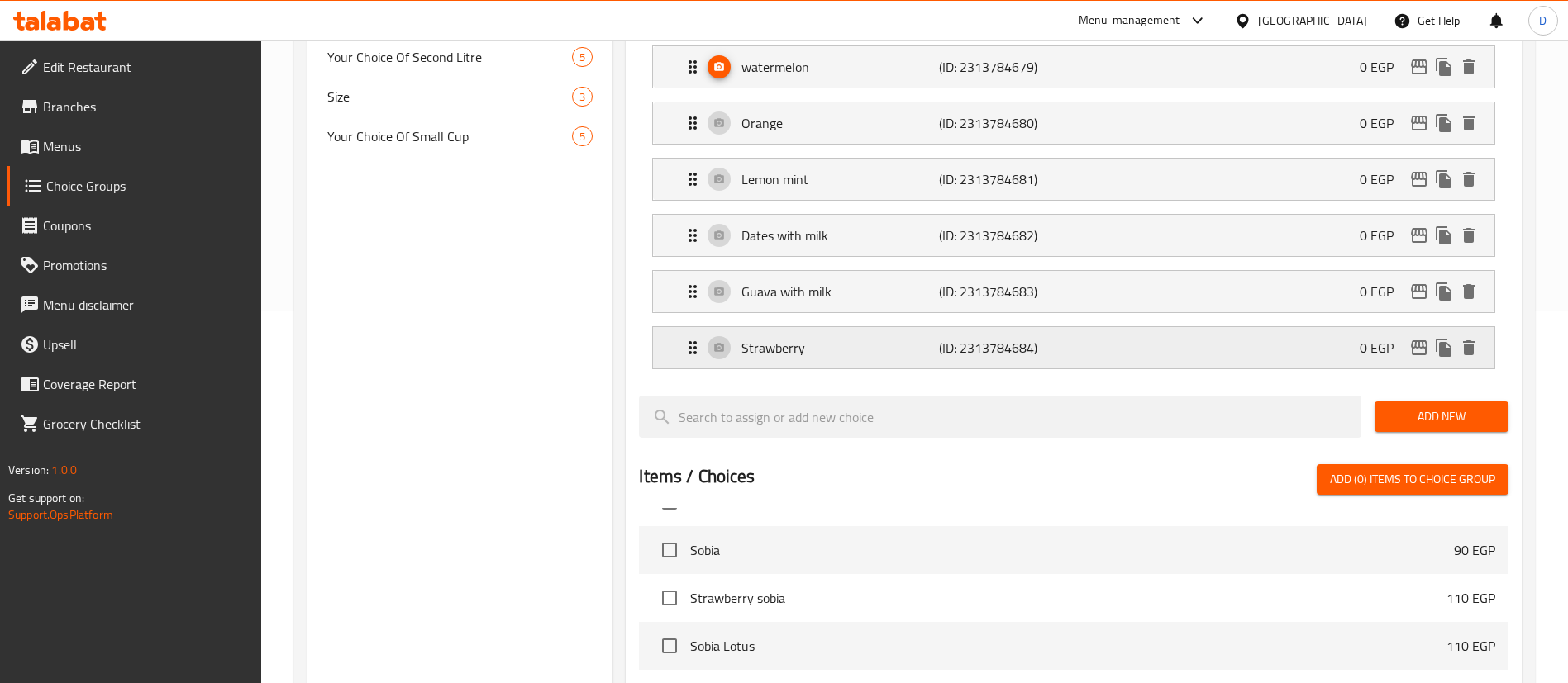
click at [882, 338] on p "Strawberry" at bounding box center [840, 348] width 197 height 20
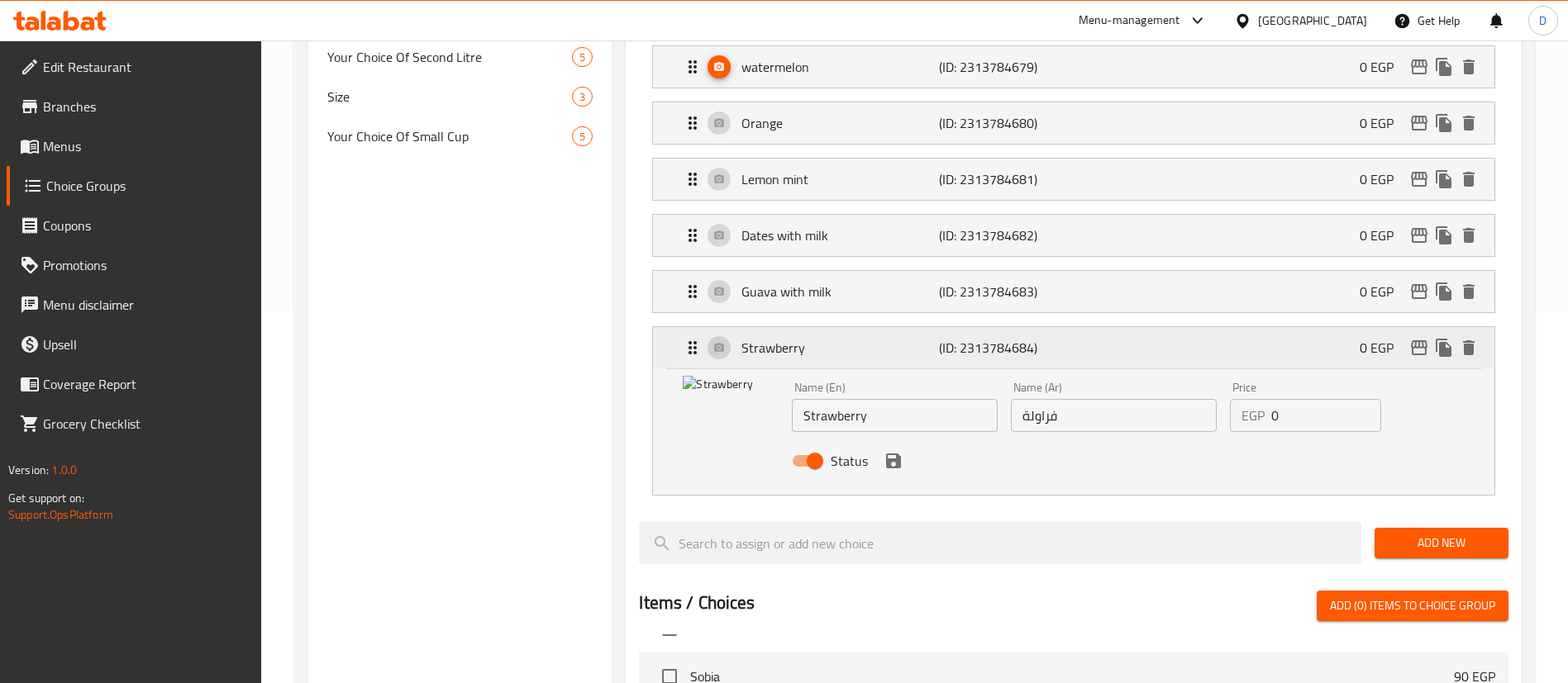
scroll to position [495, 0]
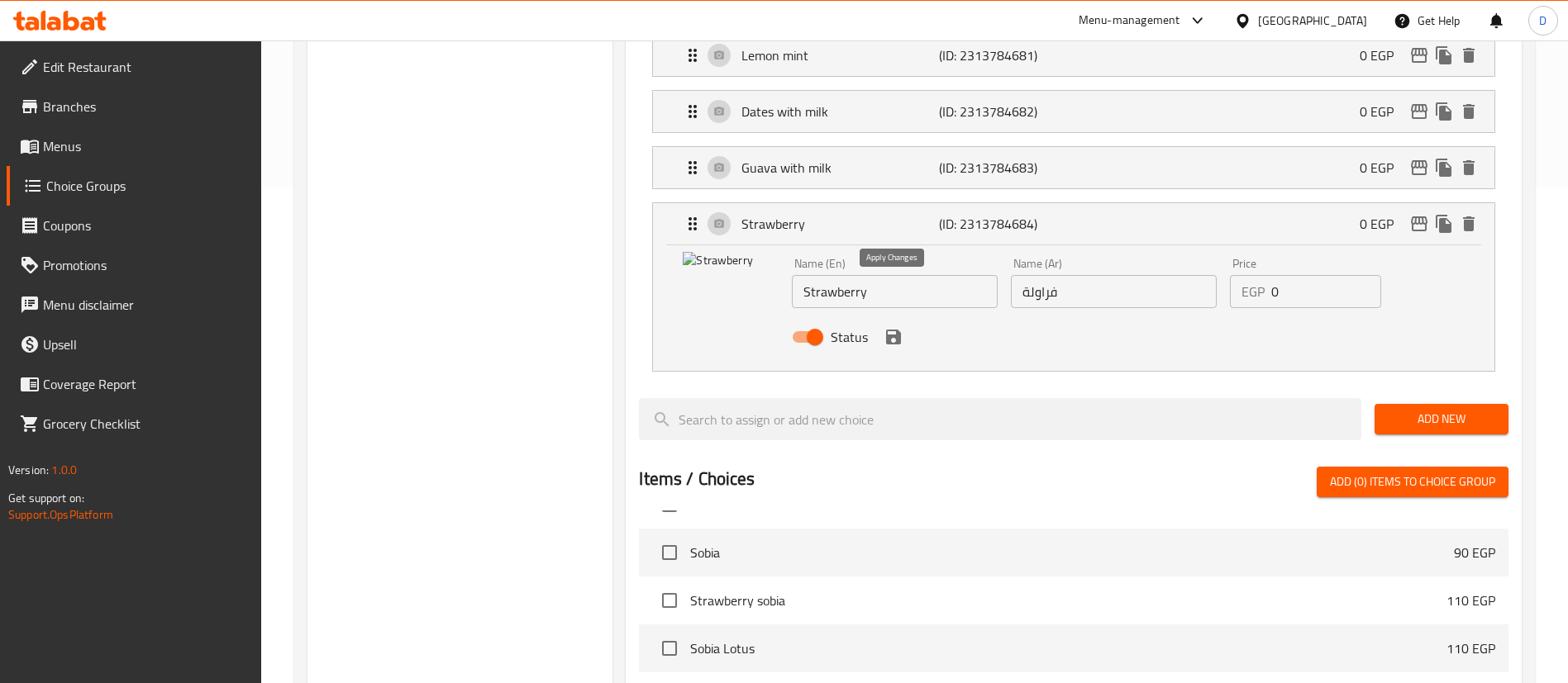
click at [890, 330] on icon "save" at bounding box center [894, 337] width 15 height 15
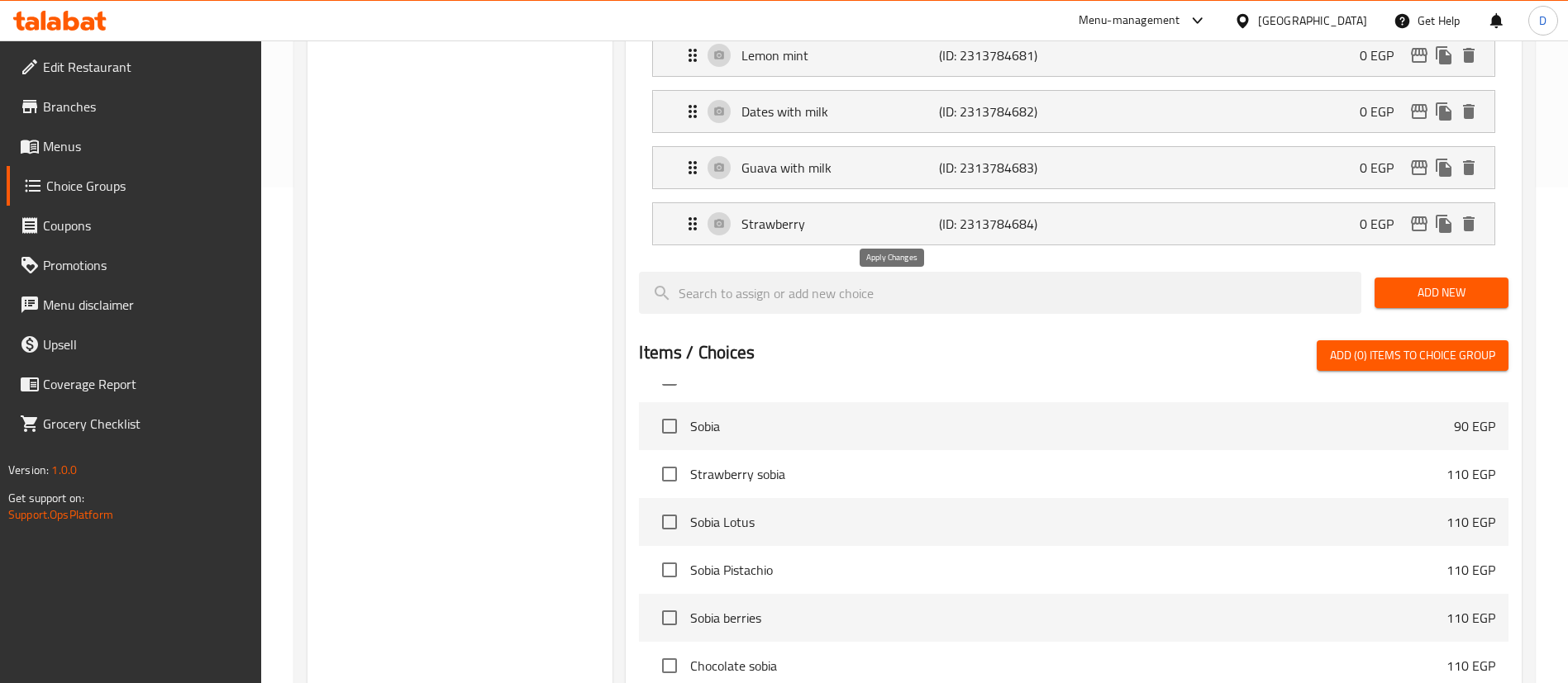
click at [890, 290] on div "Assigned to Your Choice Of watermelon (ID: 2313784679) 0 EGP Name (En) watermel…" at bounding box center [1073, 339] width 896 height 937
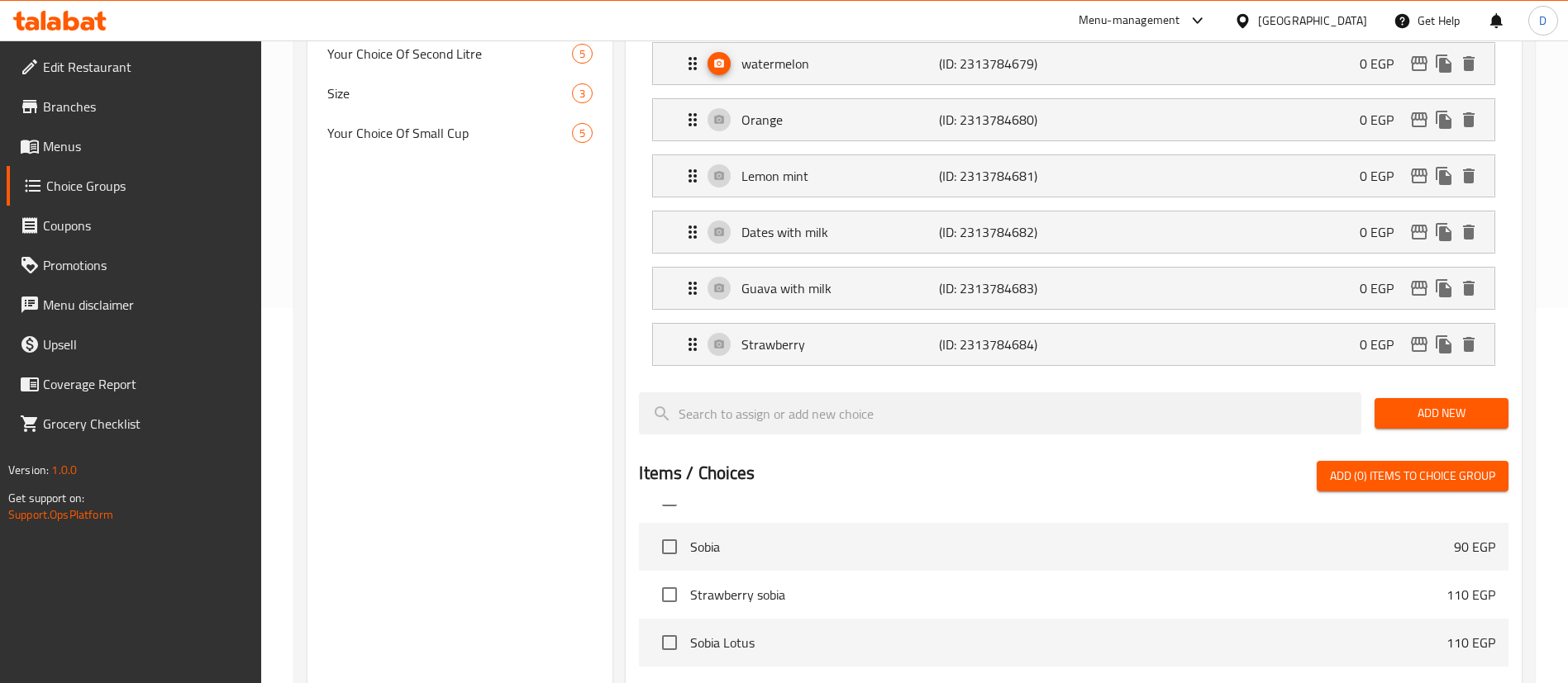
scroll to position [372, 0]
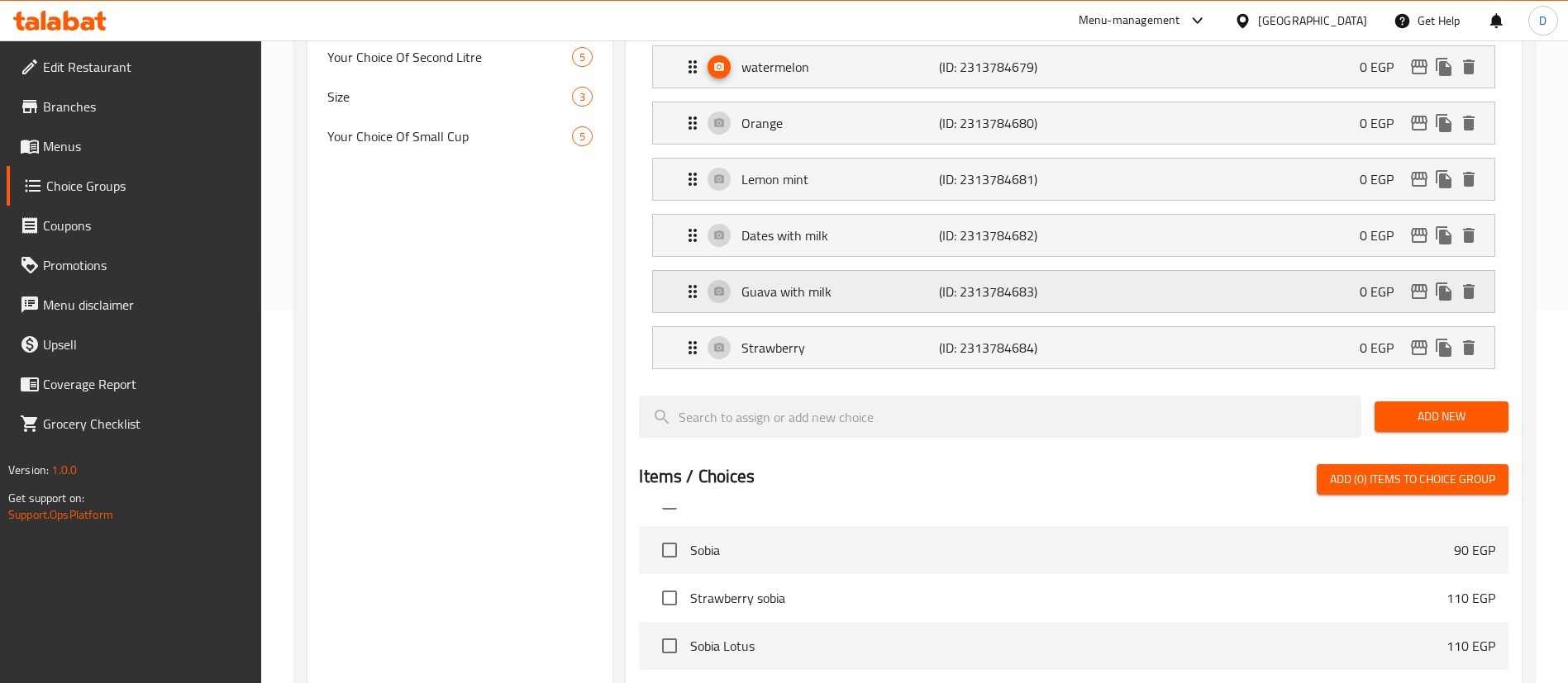
click at [886, 282] on p "Guava with milk" at bounding box center [840, 292] width 197 height 20
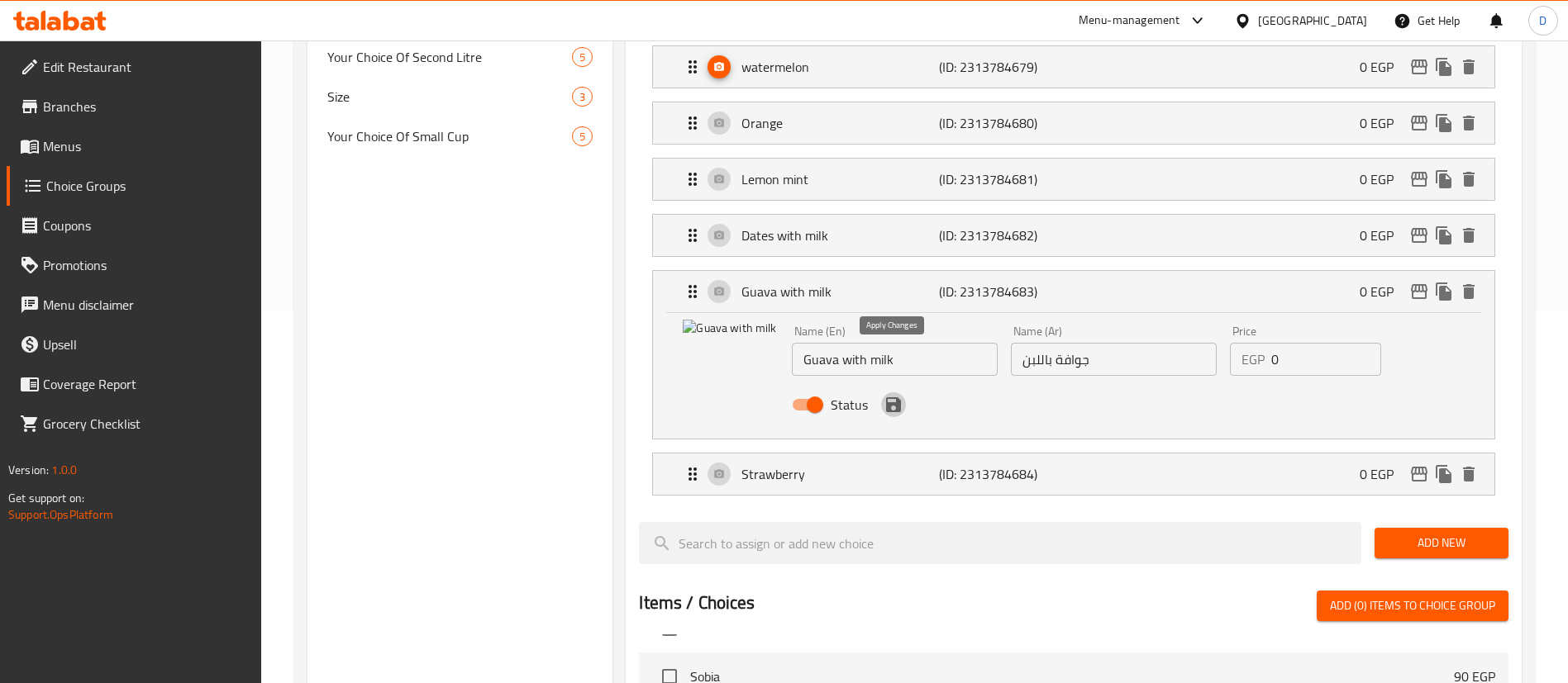
click at [896, 394] on icon "save" at bounding box center [894, 405] width 20 height 20
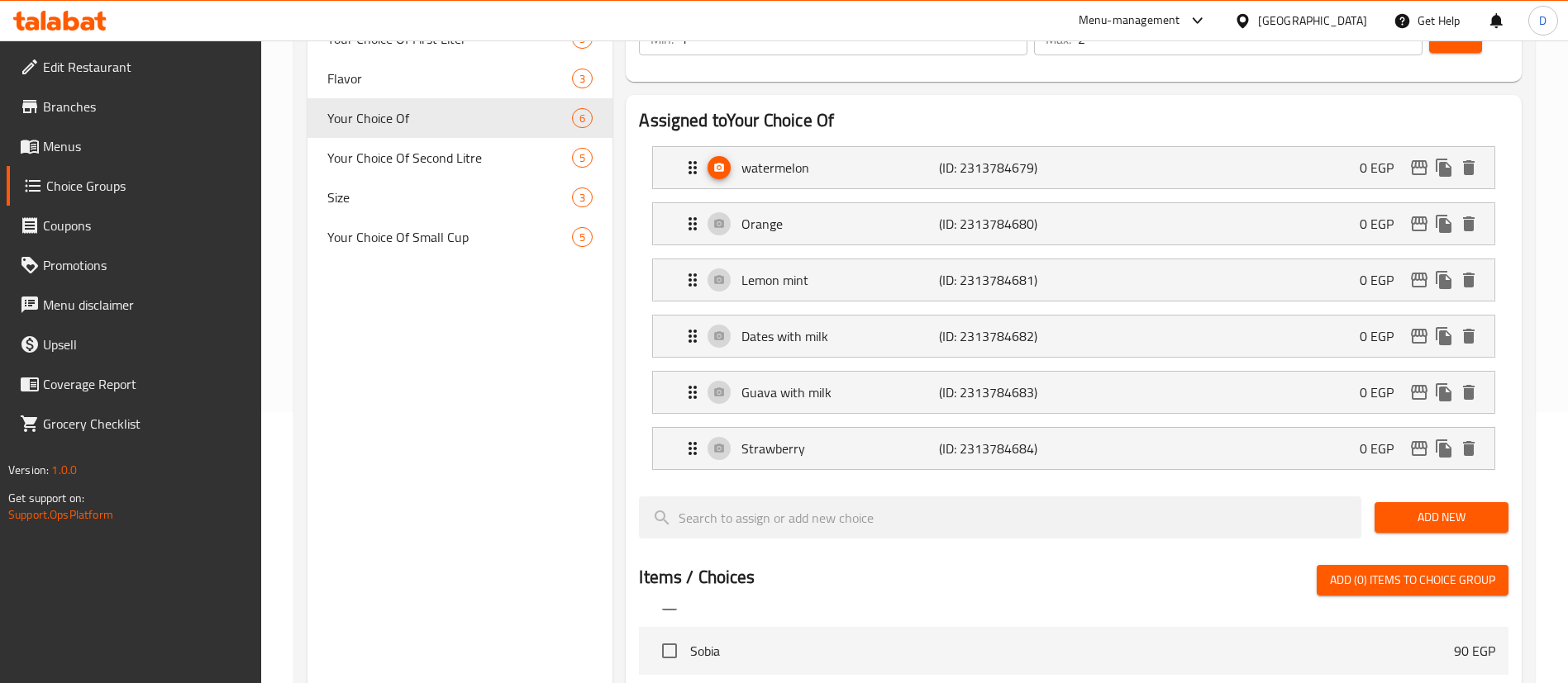
scroll to position [248, 0]
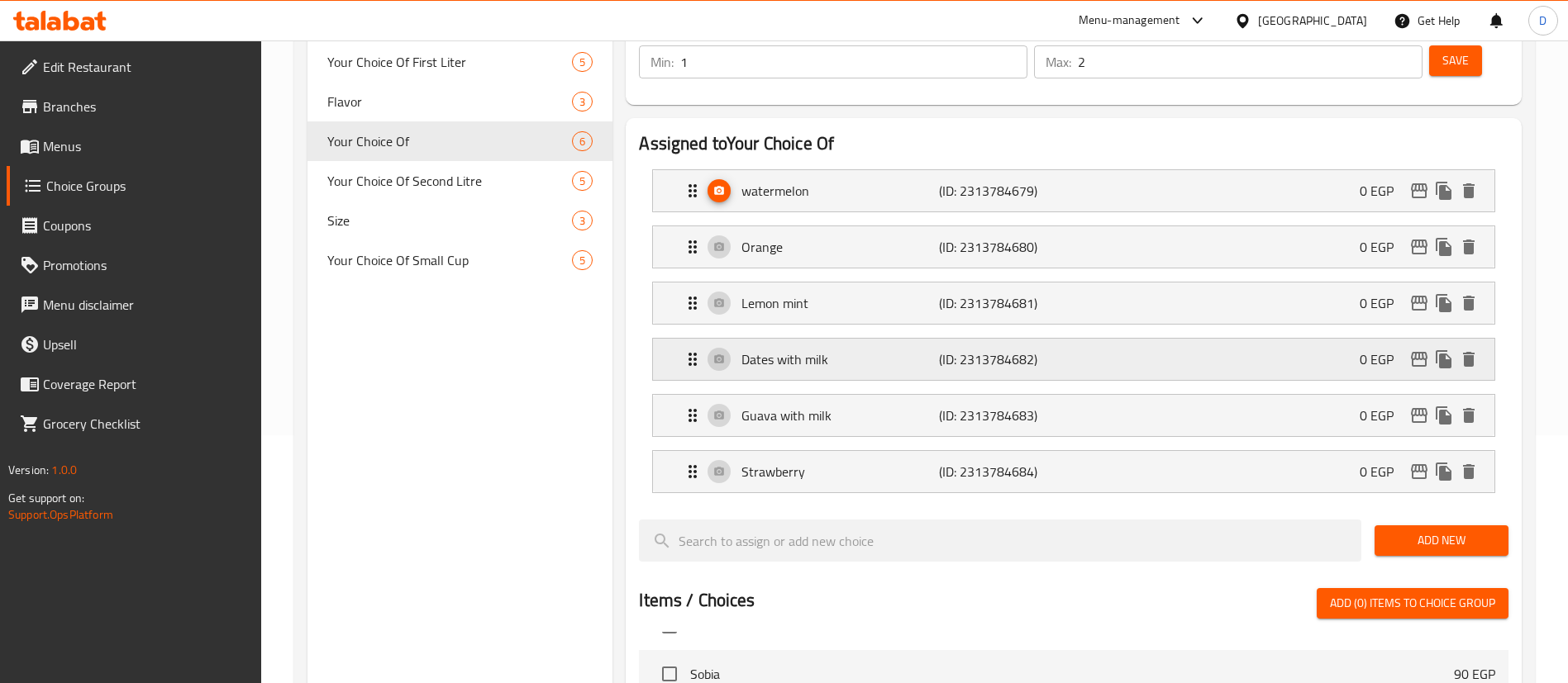
click at [865, 349] on p "Dates with milk" at bounding box center [840, 359] width 197 height 20
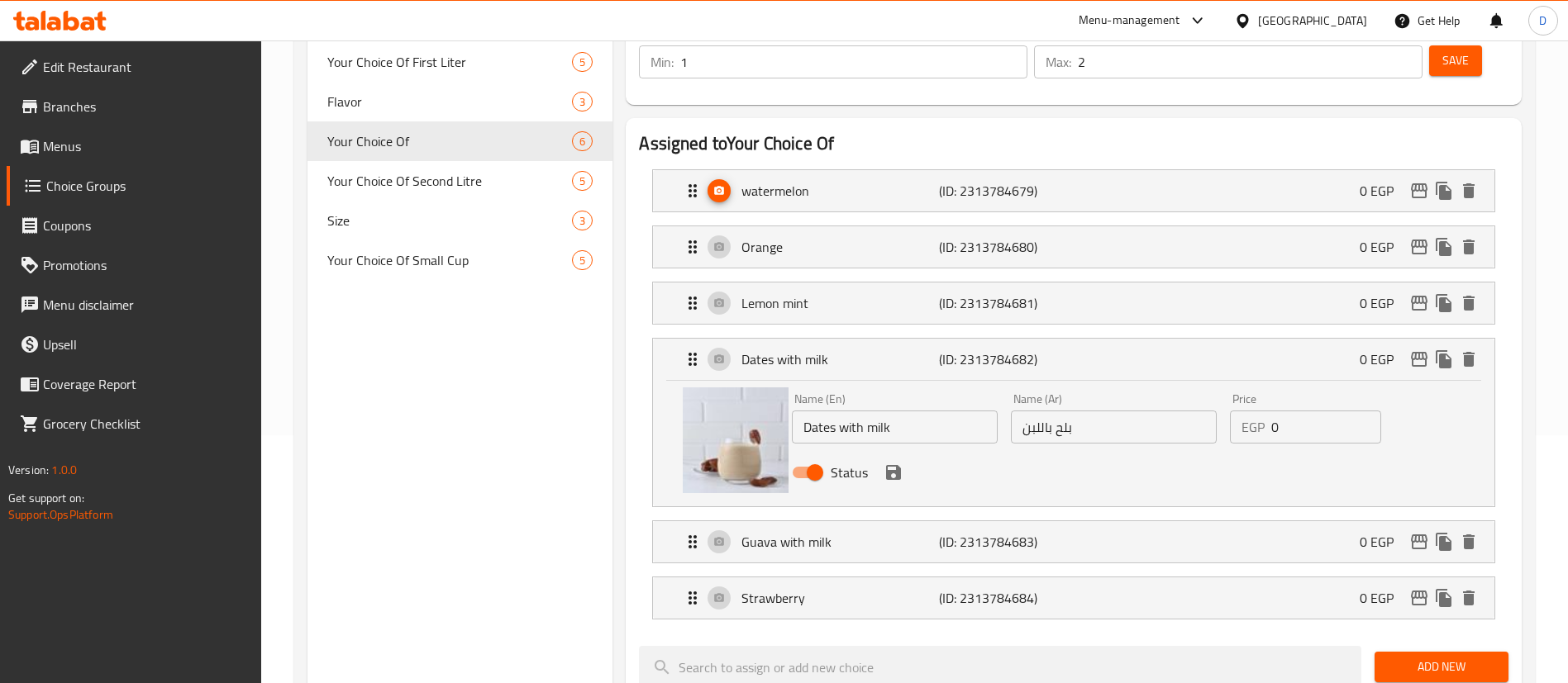
click at [901, 450] on div "Status" at bounding box center [1114, 472] width 657 height 45
click at [877, 294] on p "Lemon mint" at bounding box center [840, 304] width 197 height 20
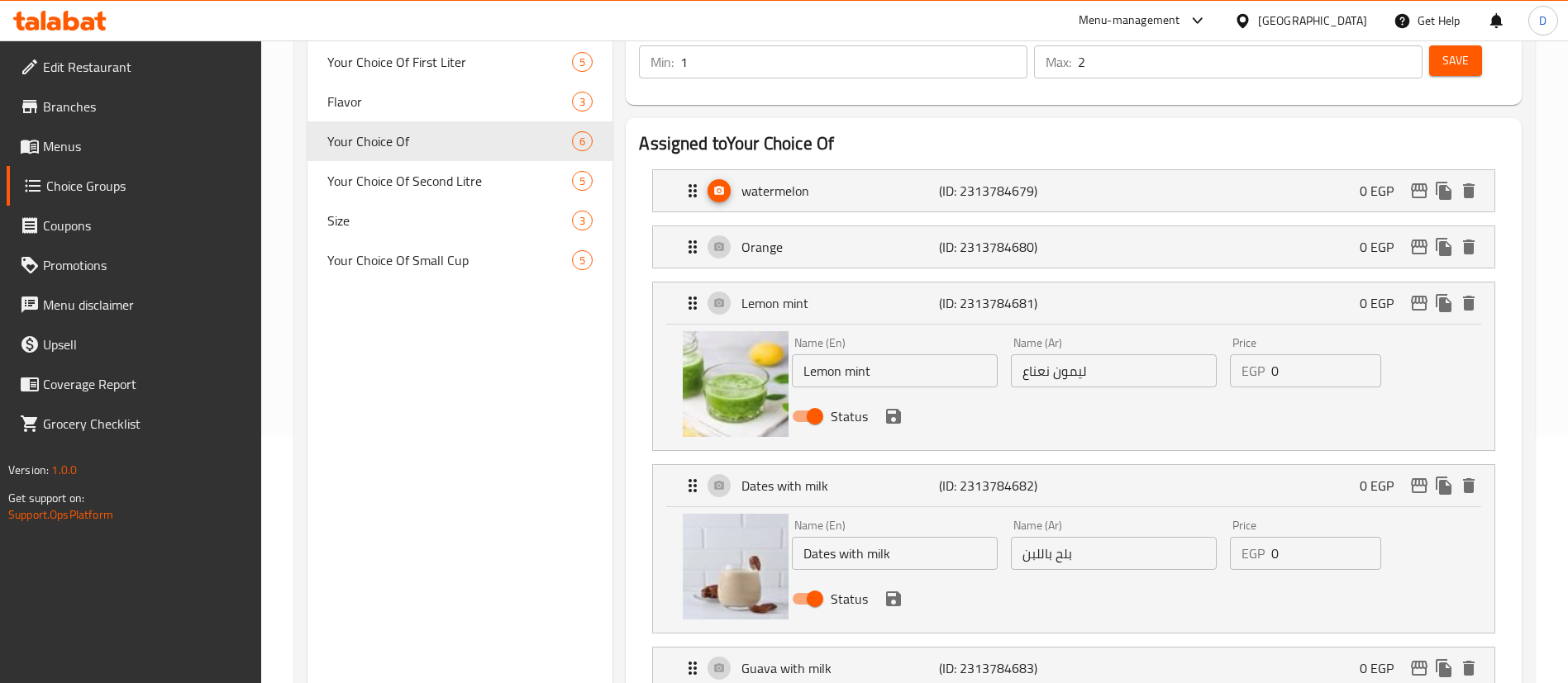
click at [889, 404] on button "save" at bounding box center [893, 416] width 24 height 24
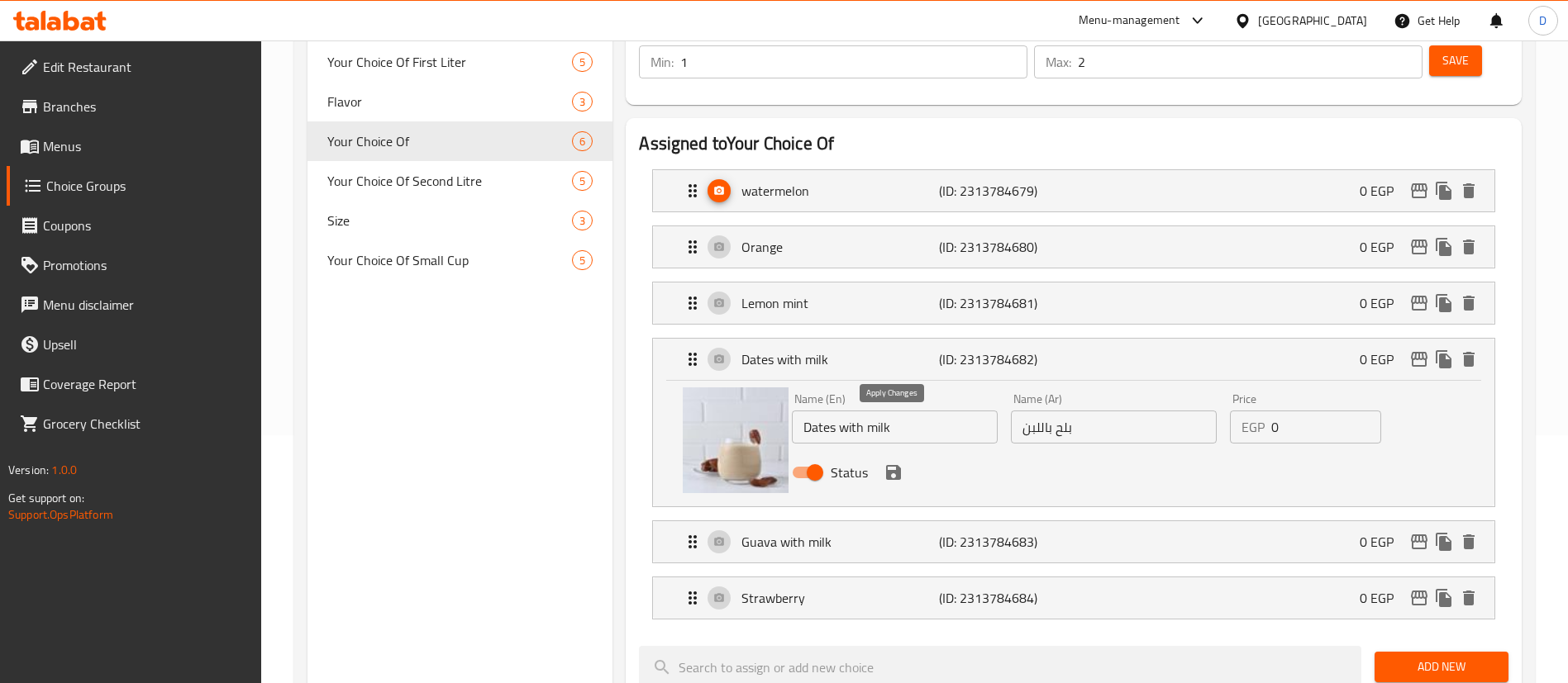
click at [901, 450] on div "Status" at bounding box center [1114, 472] width 657 height 45
click at [897, 465] on icon "save" at bounding box center [894, 473] width 15 height 15
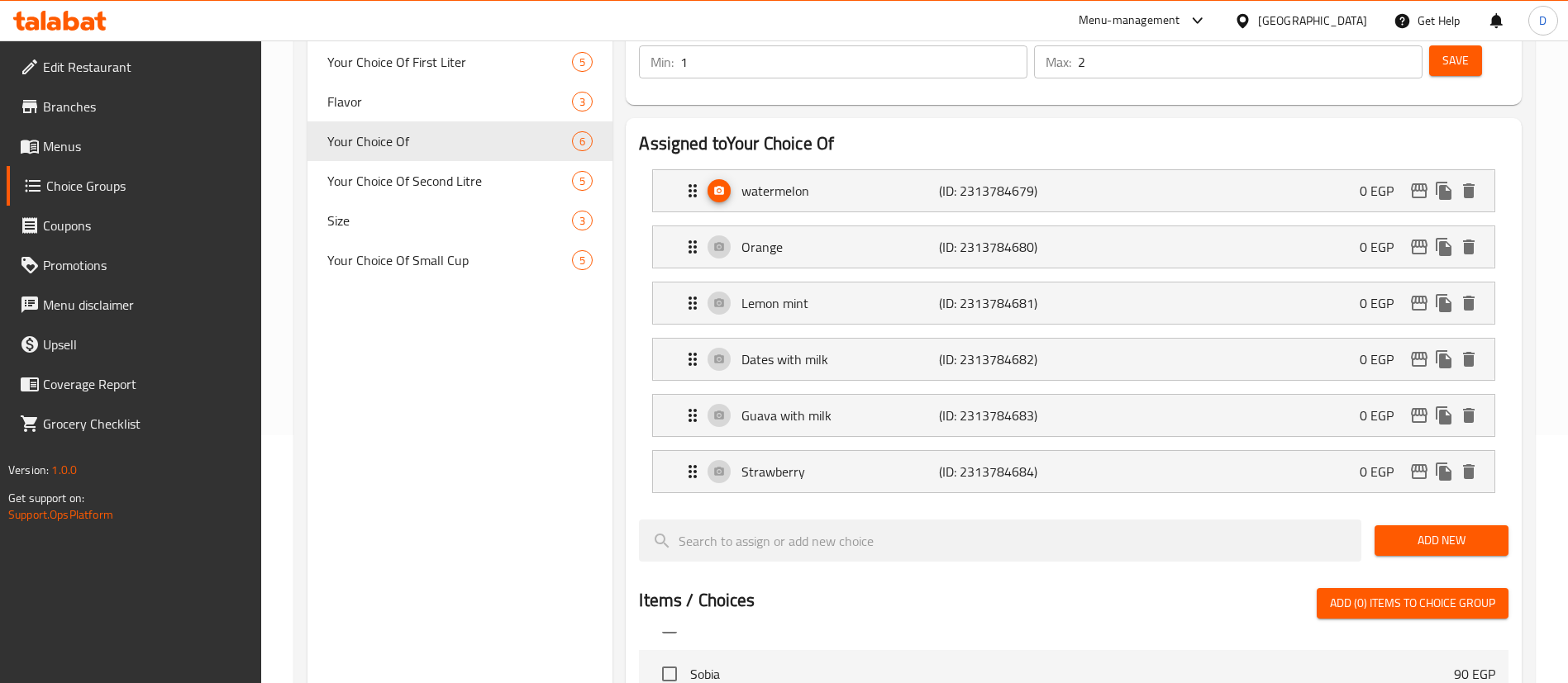
scroll to position [0, 0]
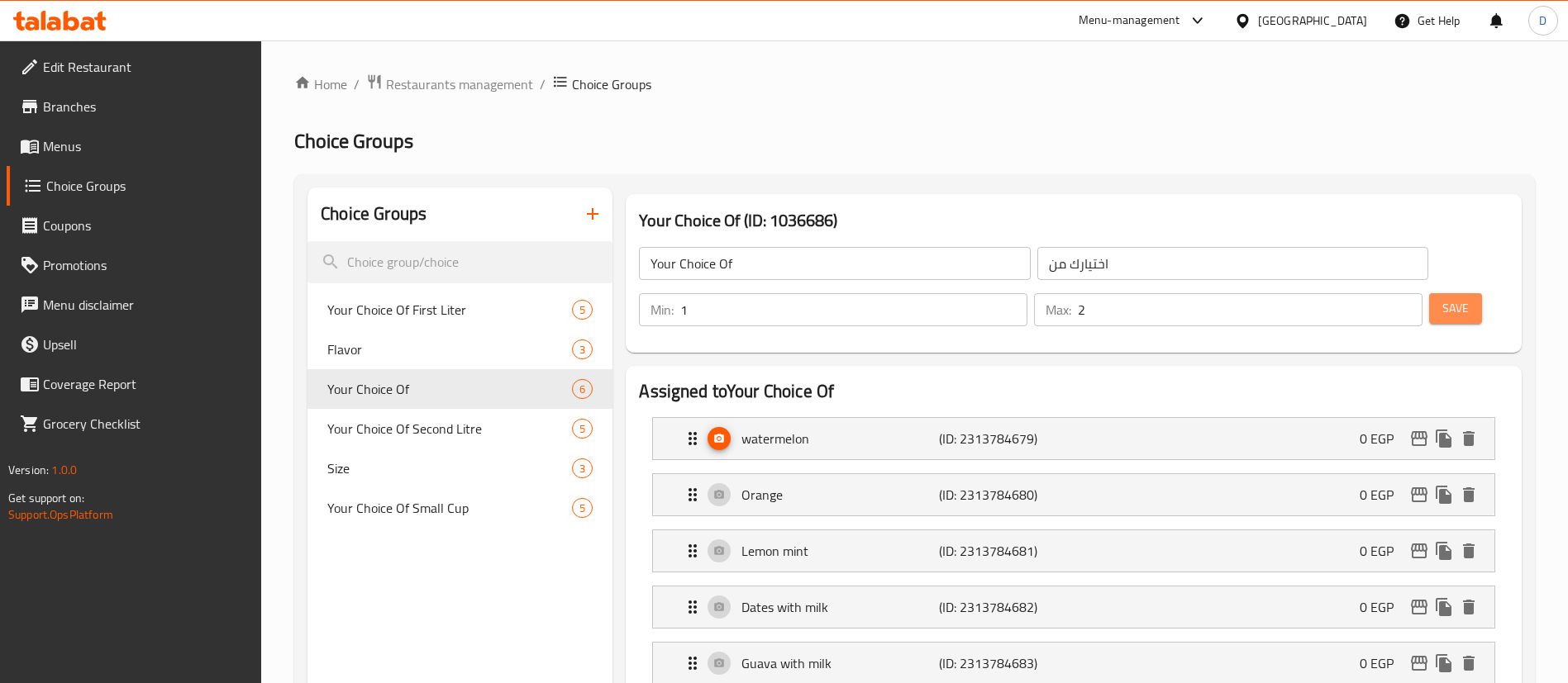
click at [1429, 294] on button "Save" at bounding box center [1455, 309] width 53 height 30
click at [893, 484] on p "Orange" at bounding box center [840, 495] width 197 height 20
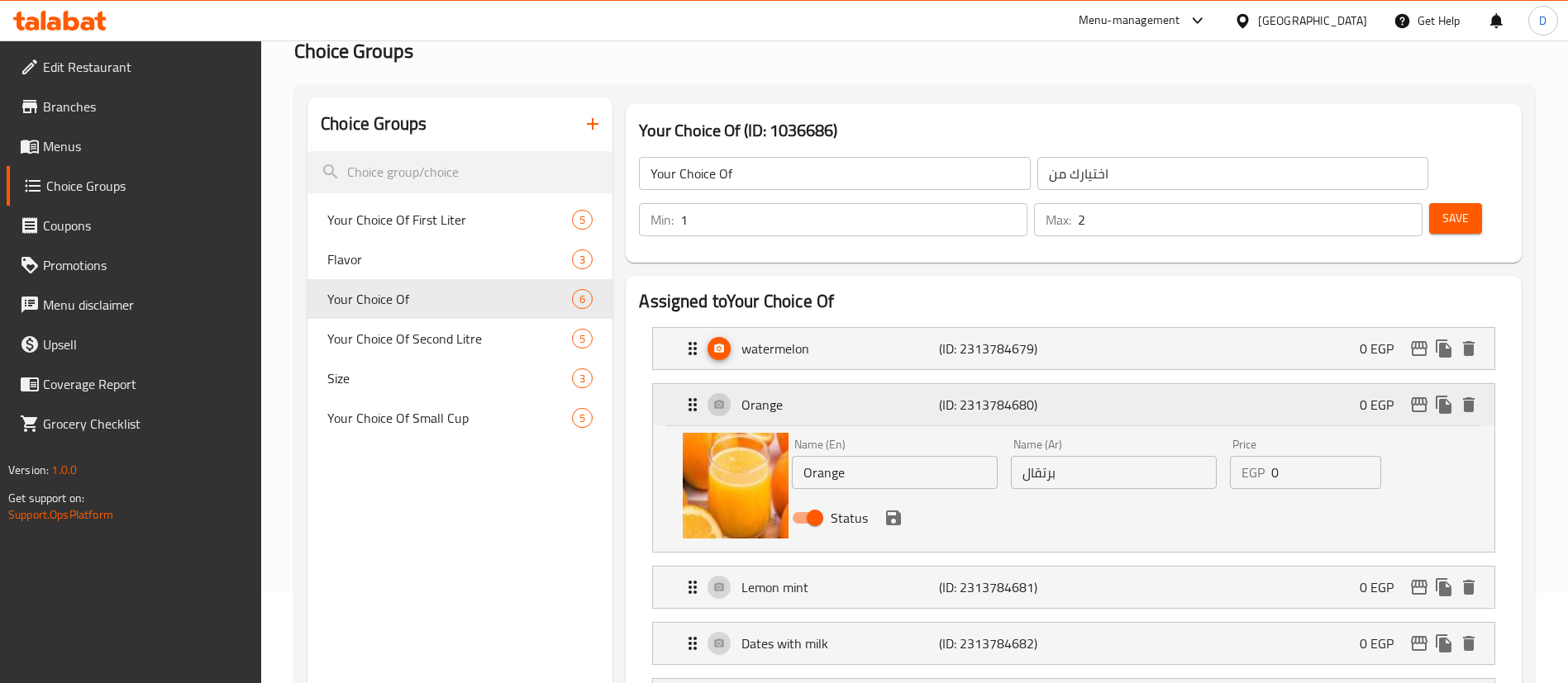
scroll to position [124, 0]
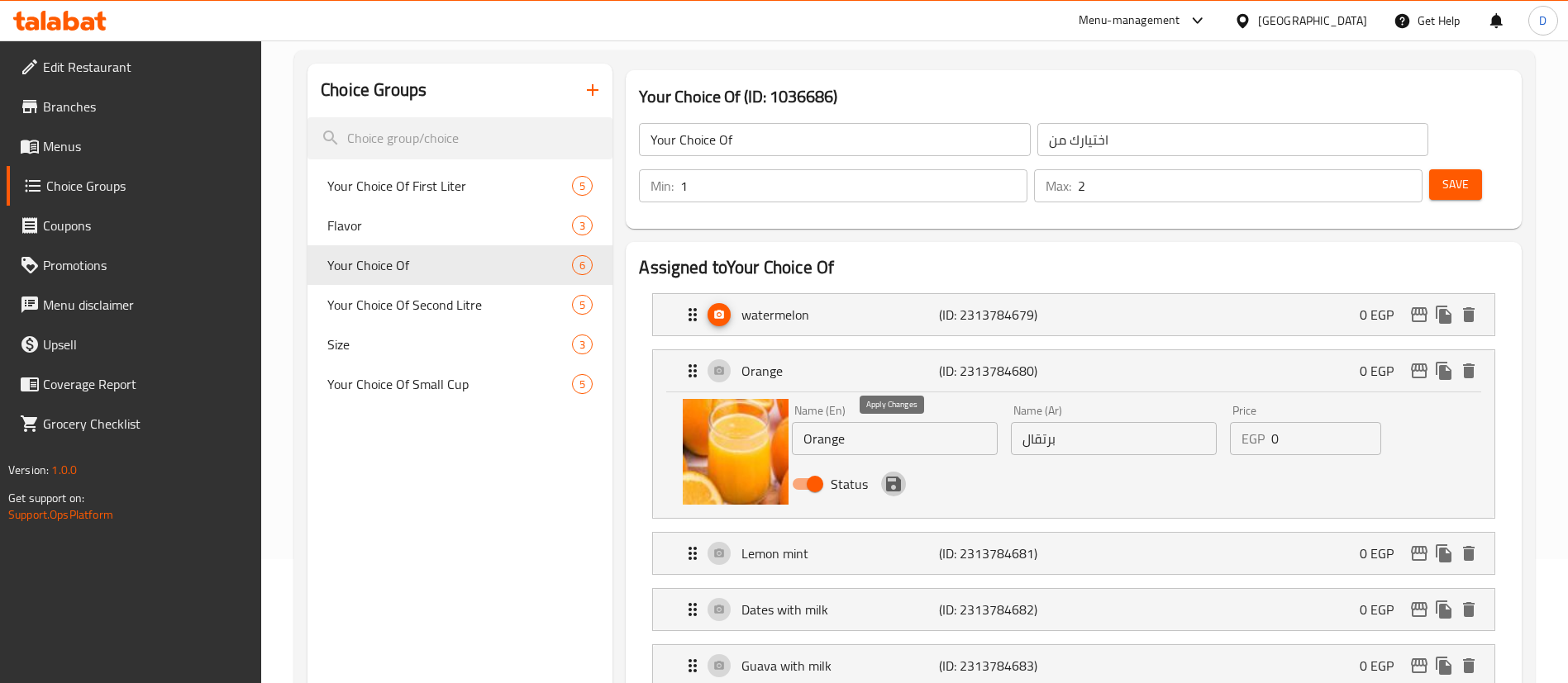
click at [888, 477] on icon "save" at bounding box center [894, 484] width 15 height 15
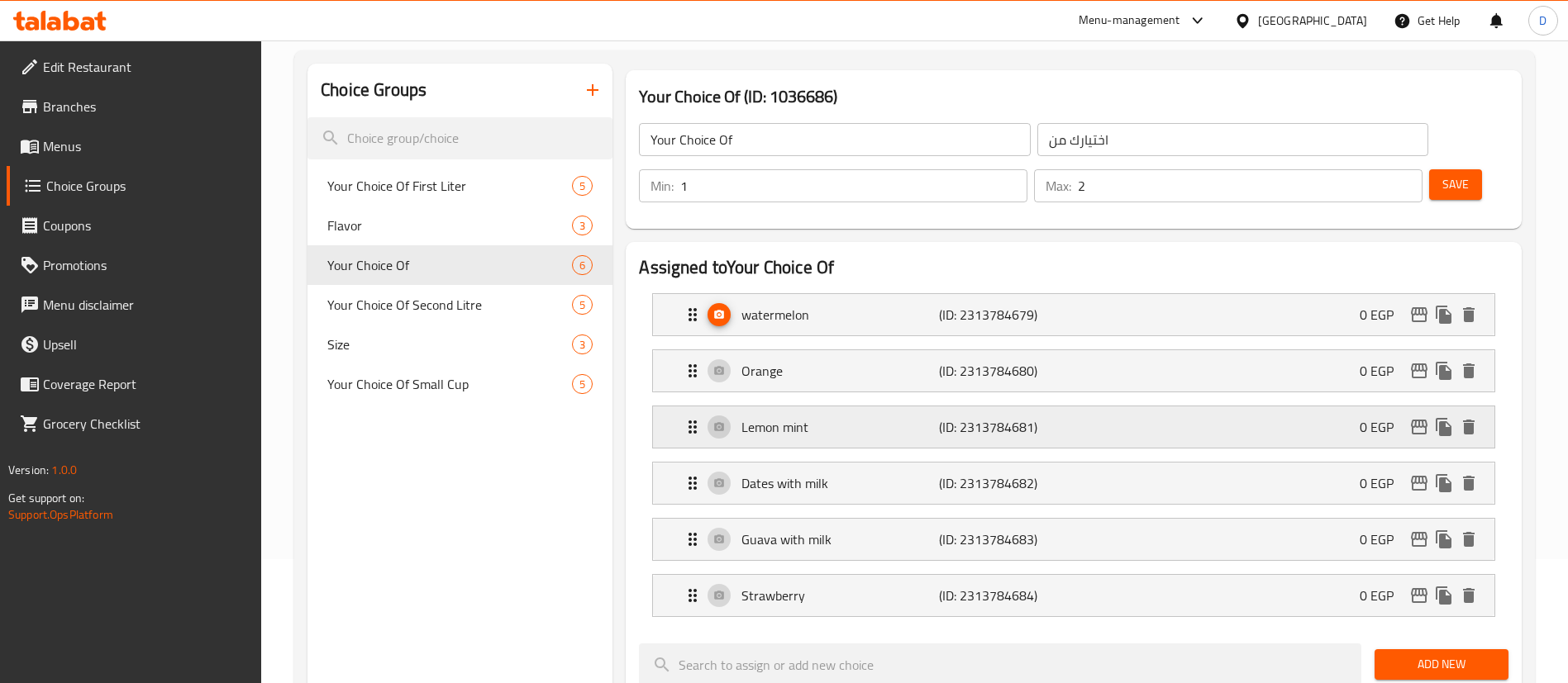
scroll to position [248, 0]
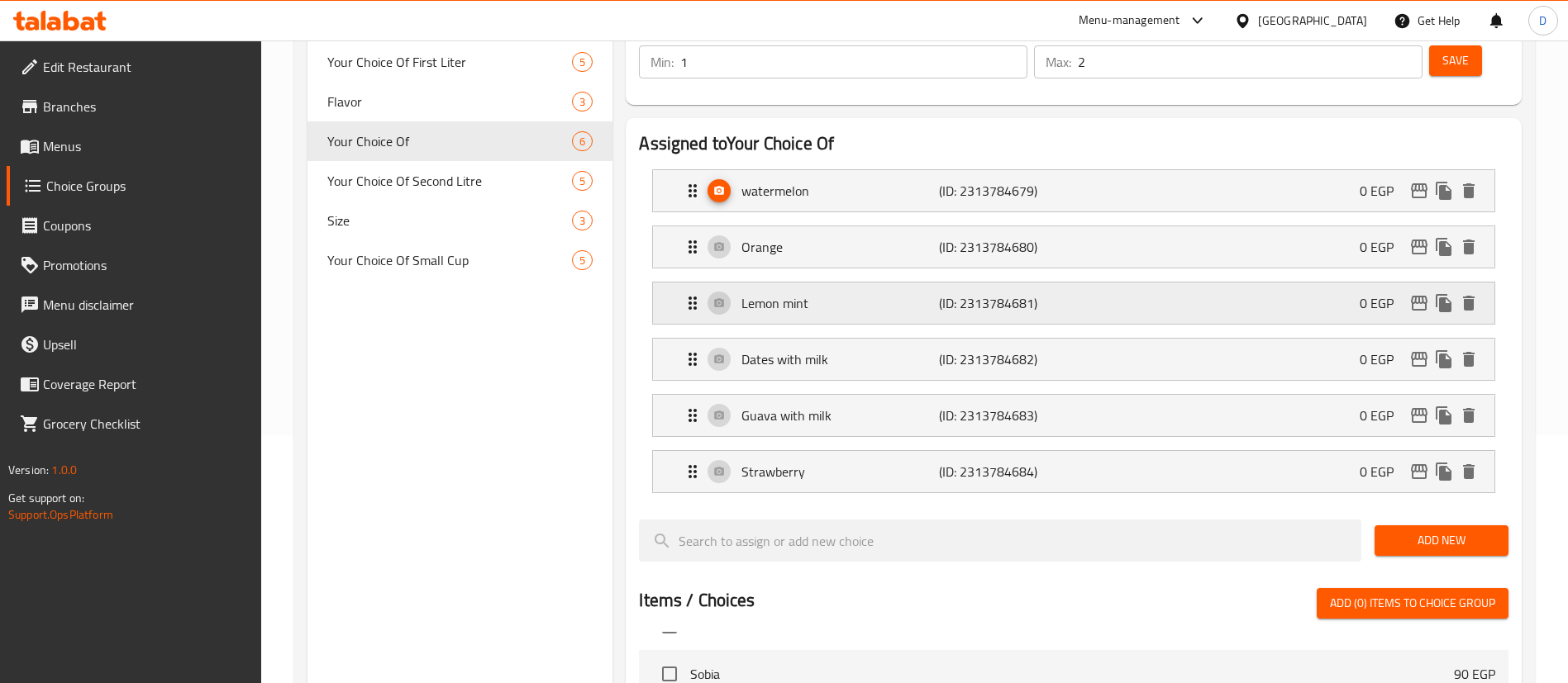
click at [899, 294] on p "Lemon mint" at bounding box center [840, 304] width 197 height 20
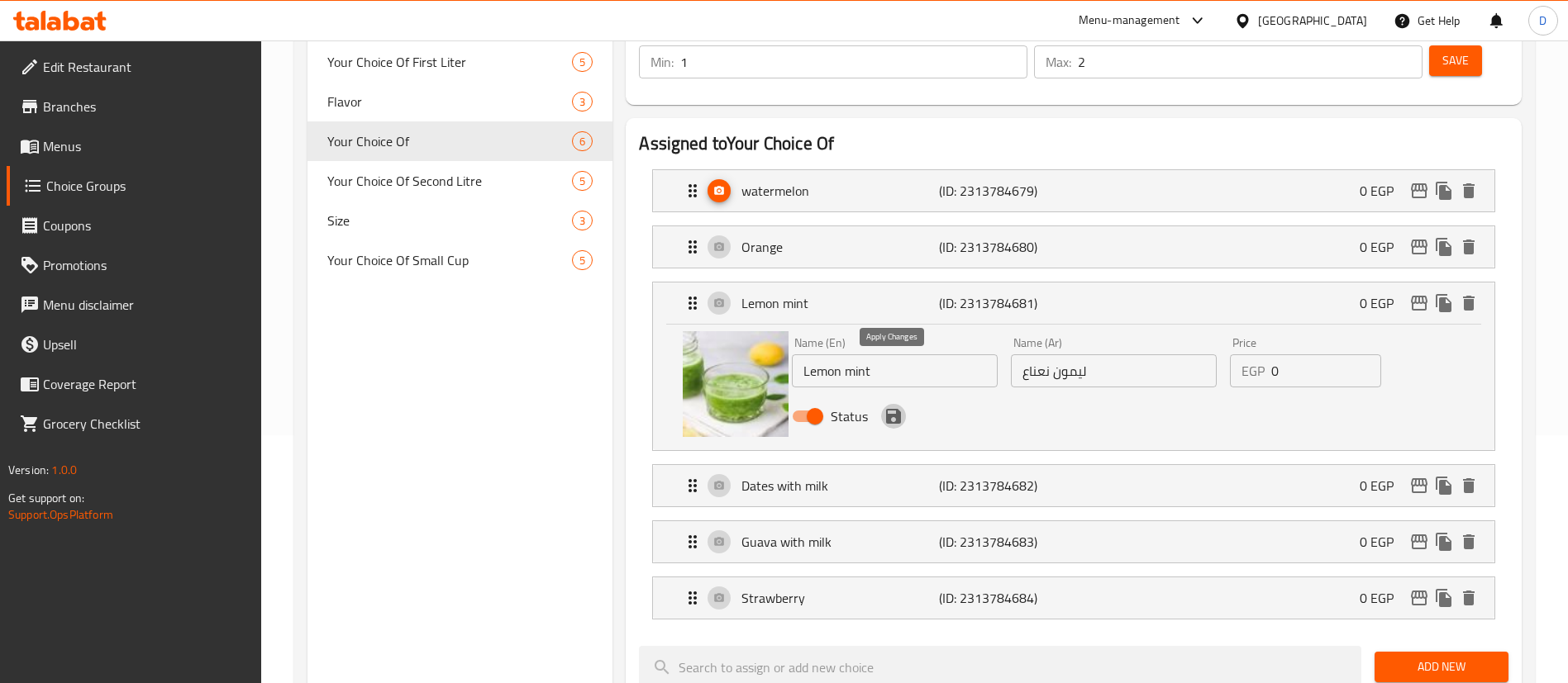
click at [898, 409] on icon "save" at bounding box center [894, 416] width 15 height 15
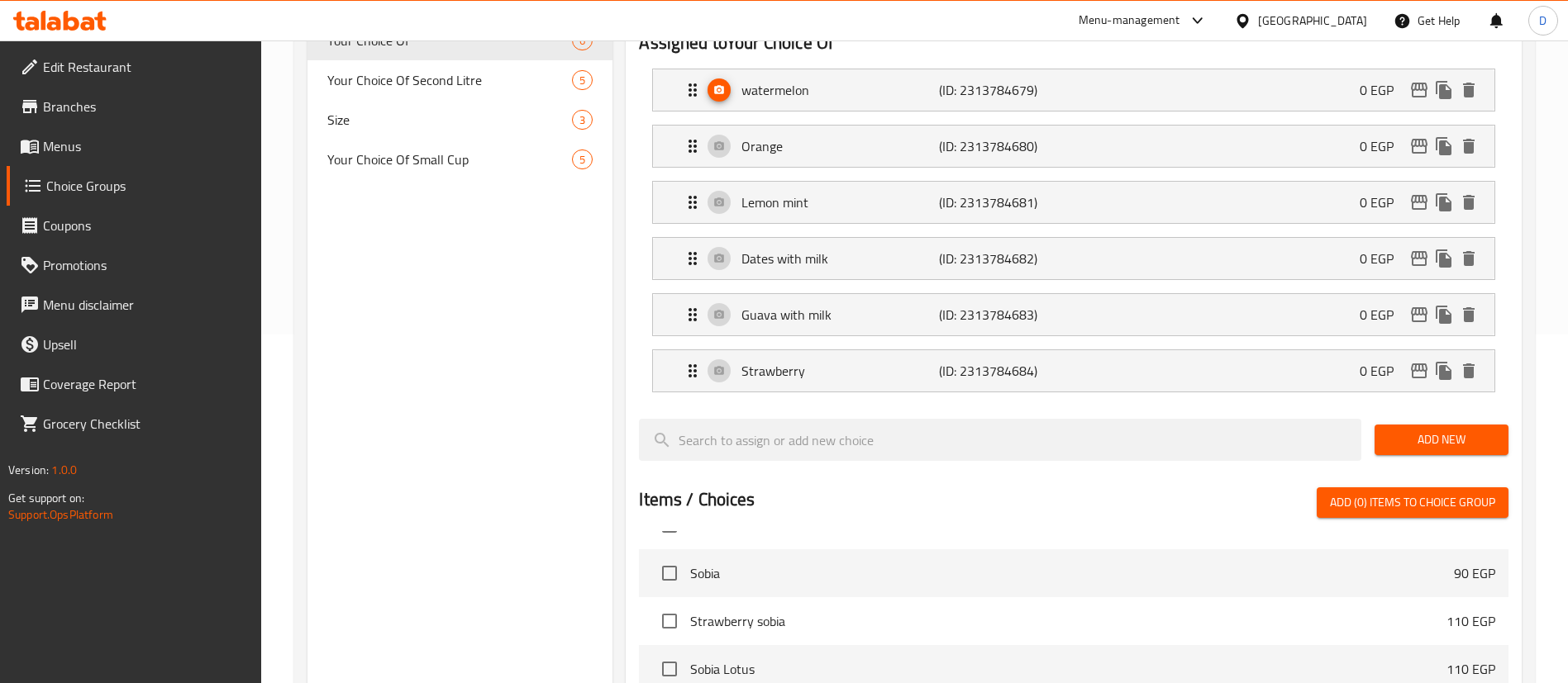
scroll to position [372, 0]
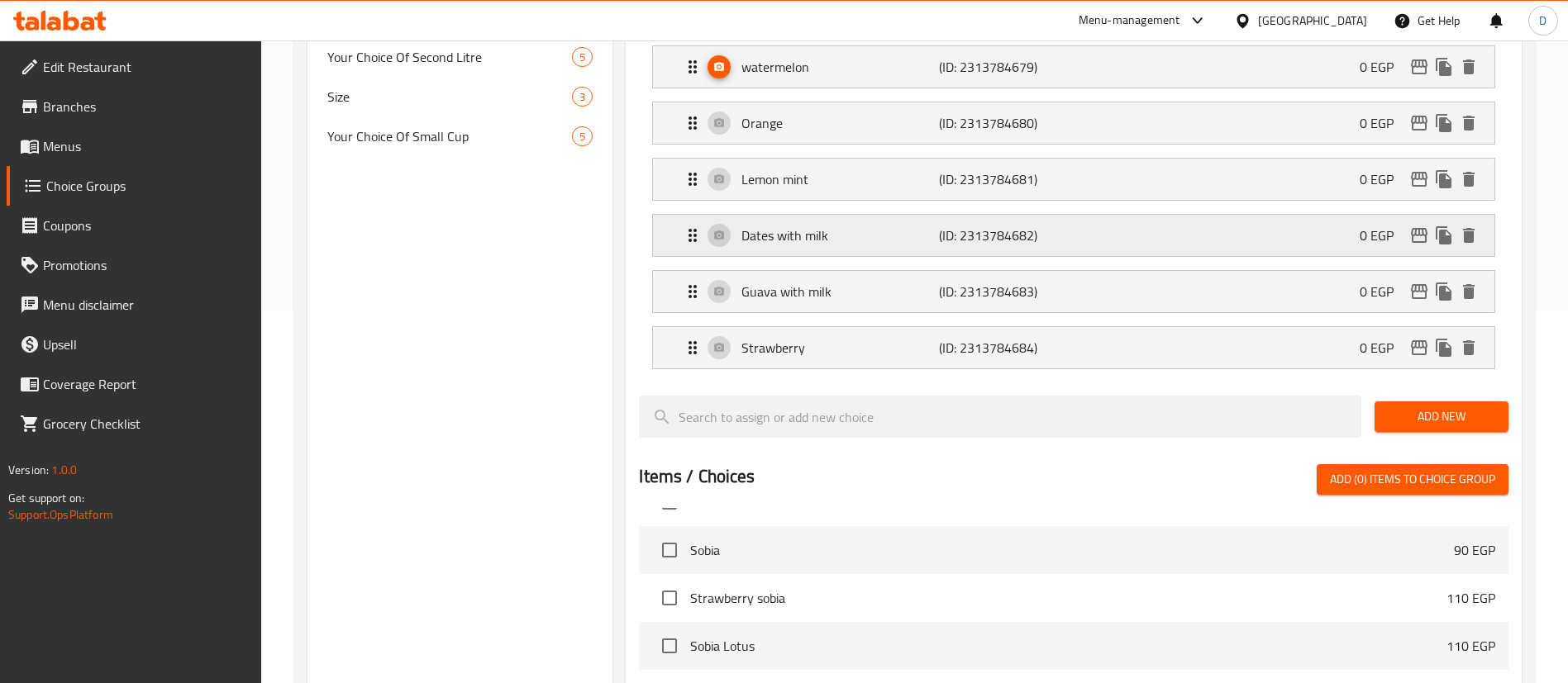
click at [941, 225] on p "(ID: 2313784682)" at bounding box center [1005, 236] width 131 height 20
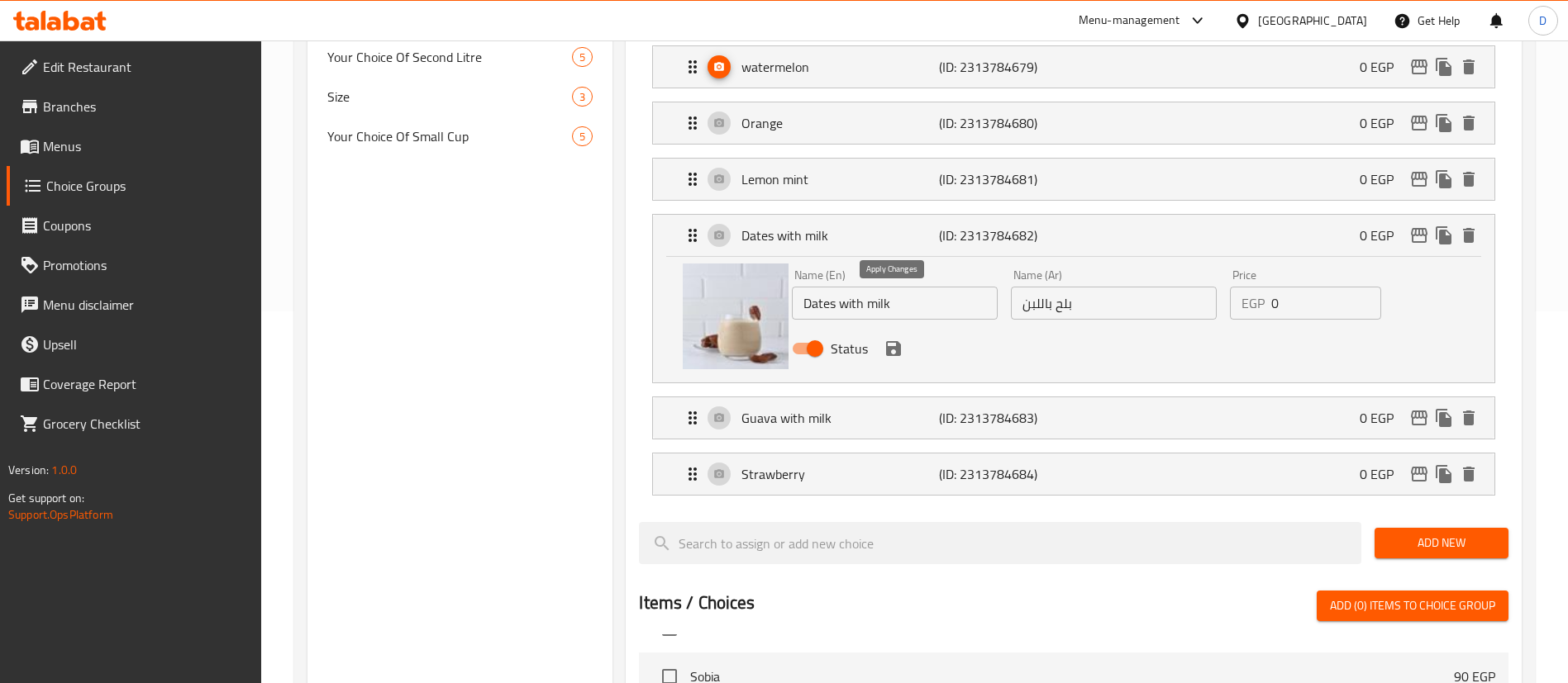
click at [889, 342] on icon "save" at bounding box center [894, 349] width 15 height 15
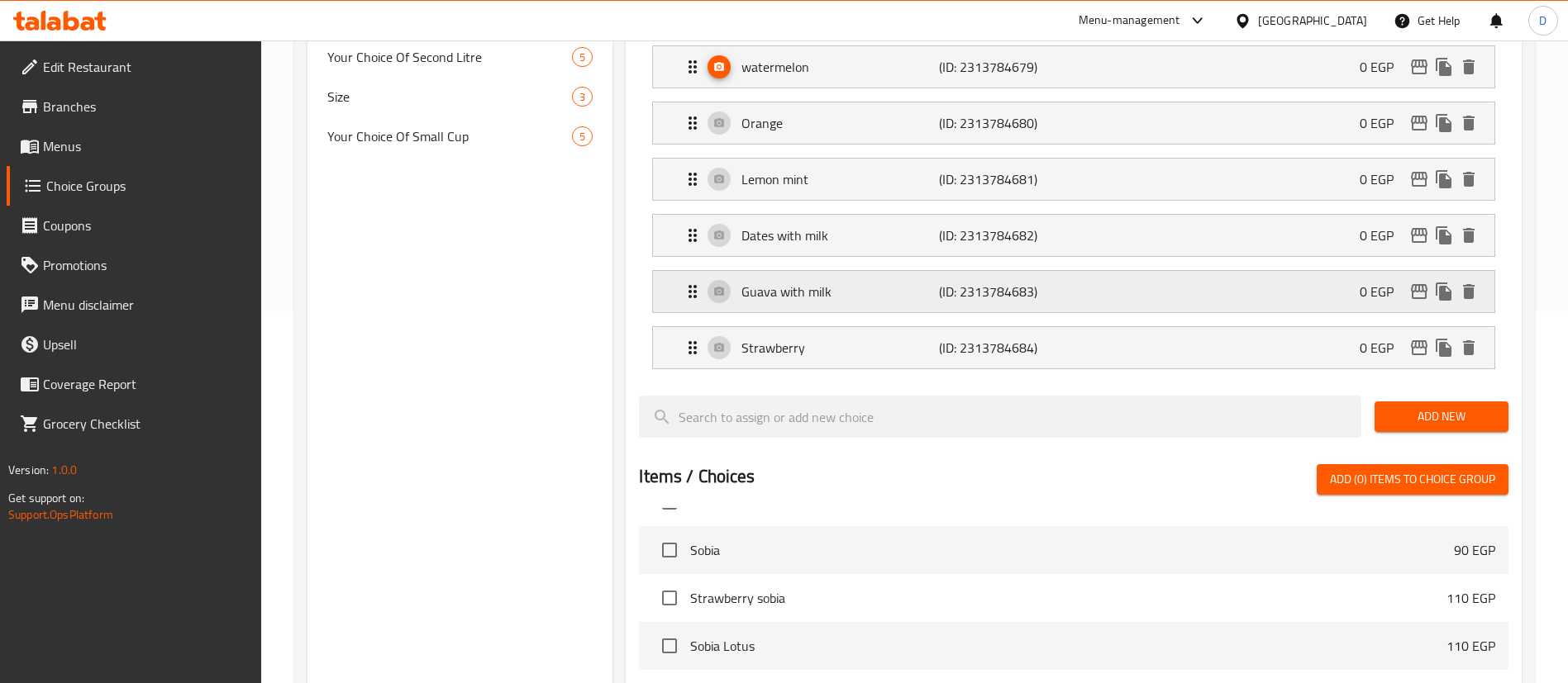
click at [914, 282] on p "Guava with milk" at bounding box center [840, 292] width 197 height 20
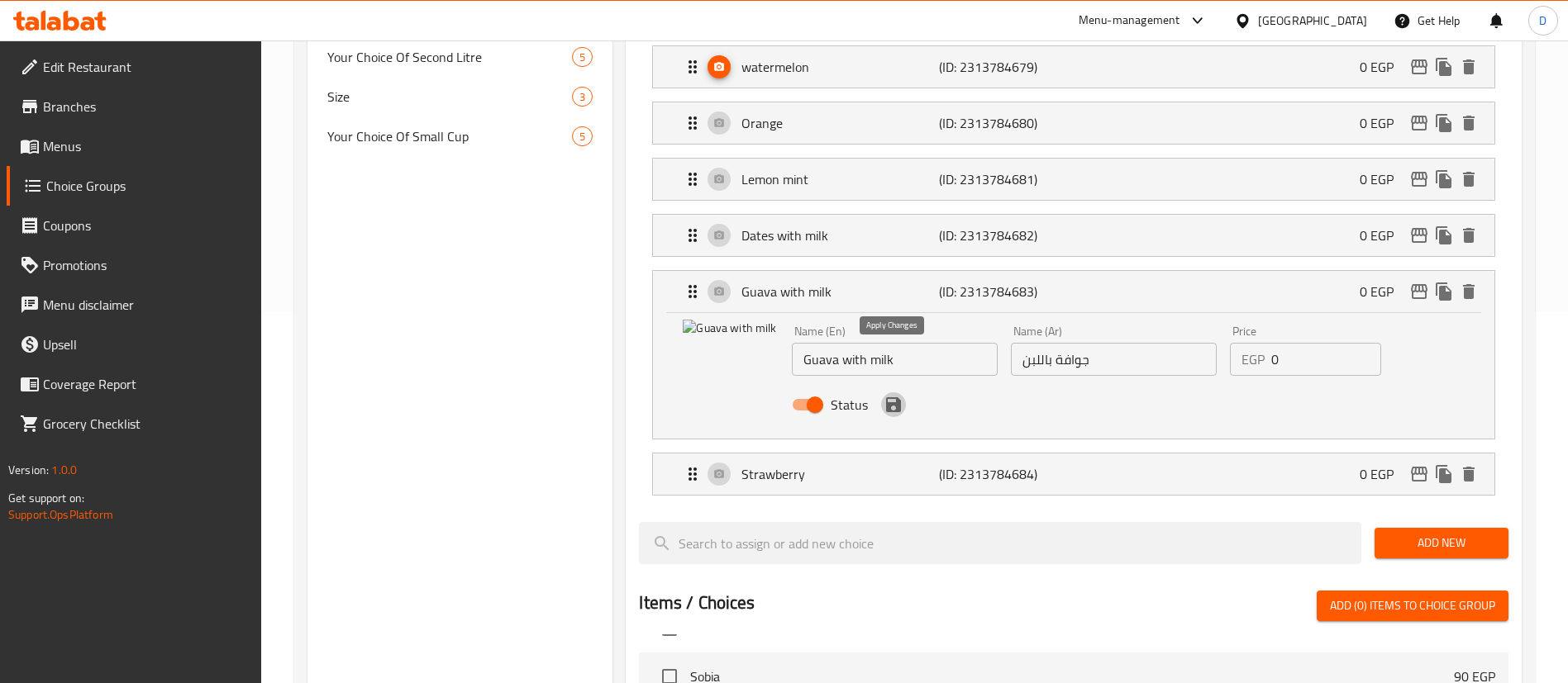
click at [888, 393] on button "save" at bounding box center [893, 405] width 24 height 24
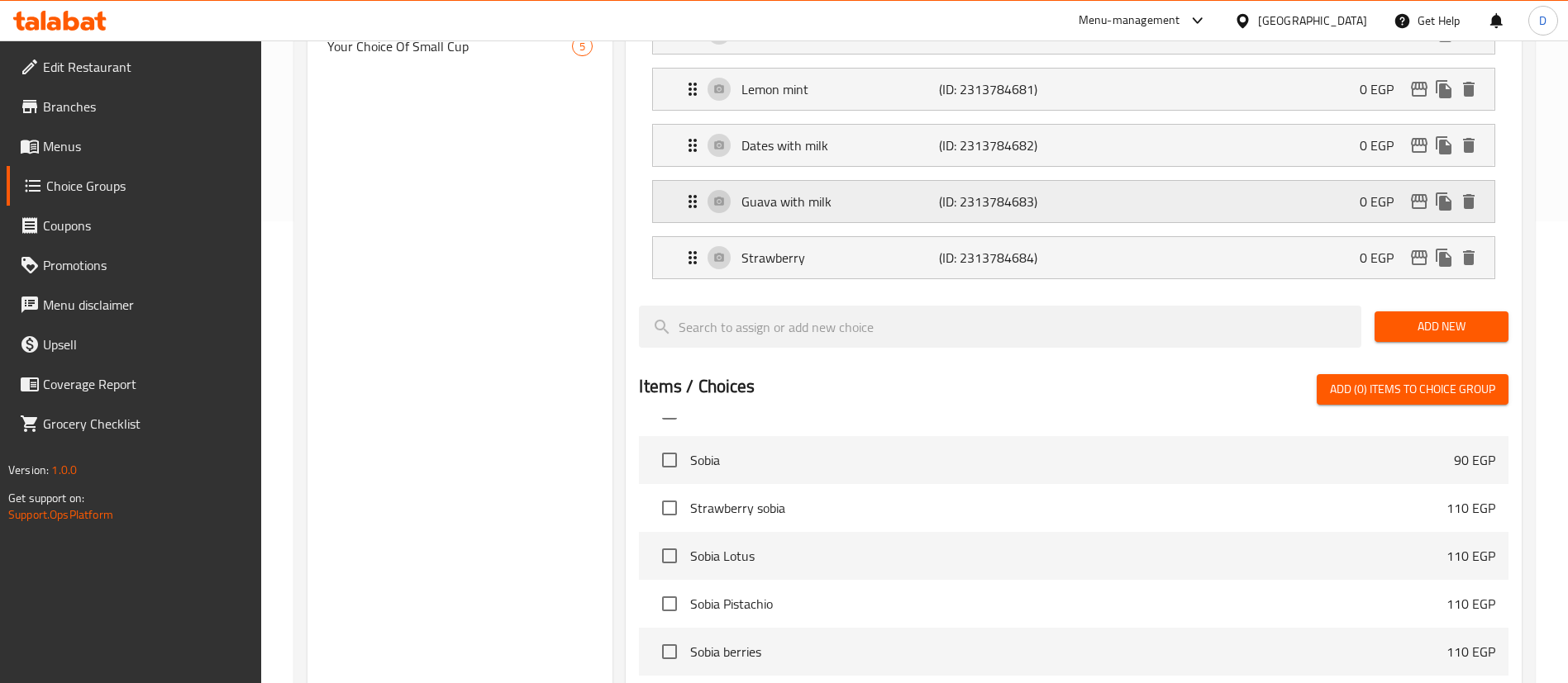
scroll to position [495, 0]
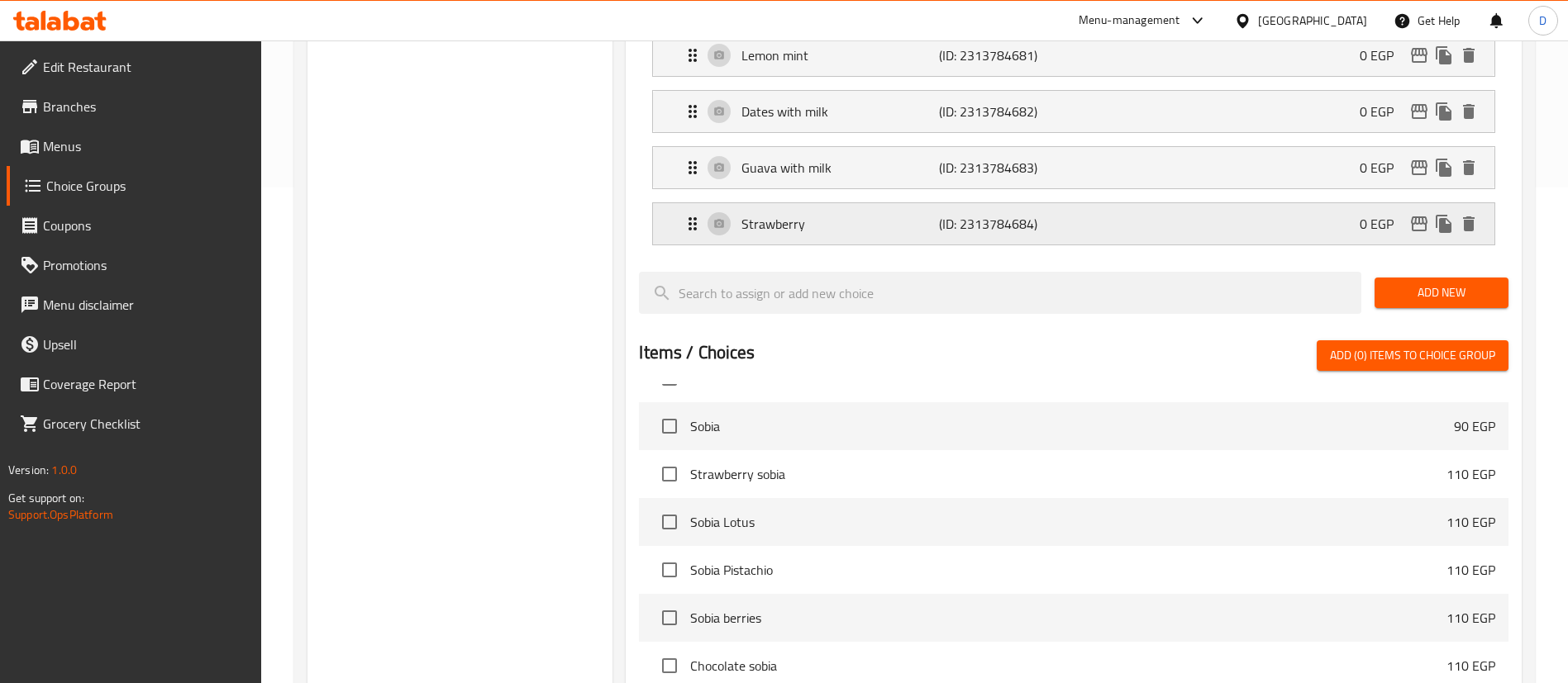
click at [969, 214] on p "(ID: 2313784684)" at bounding box center [1005, 224] width 131 height 20
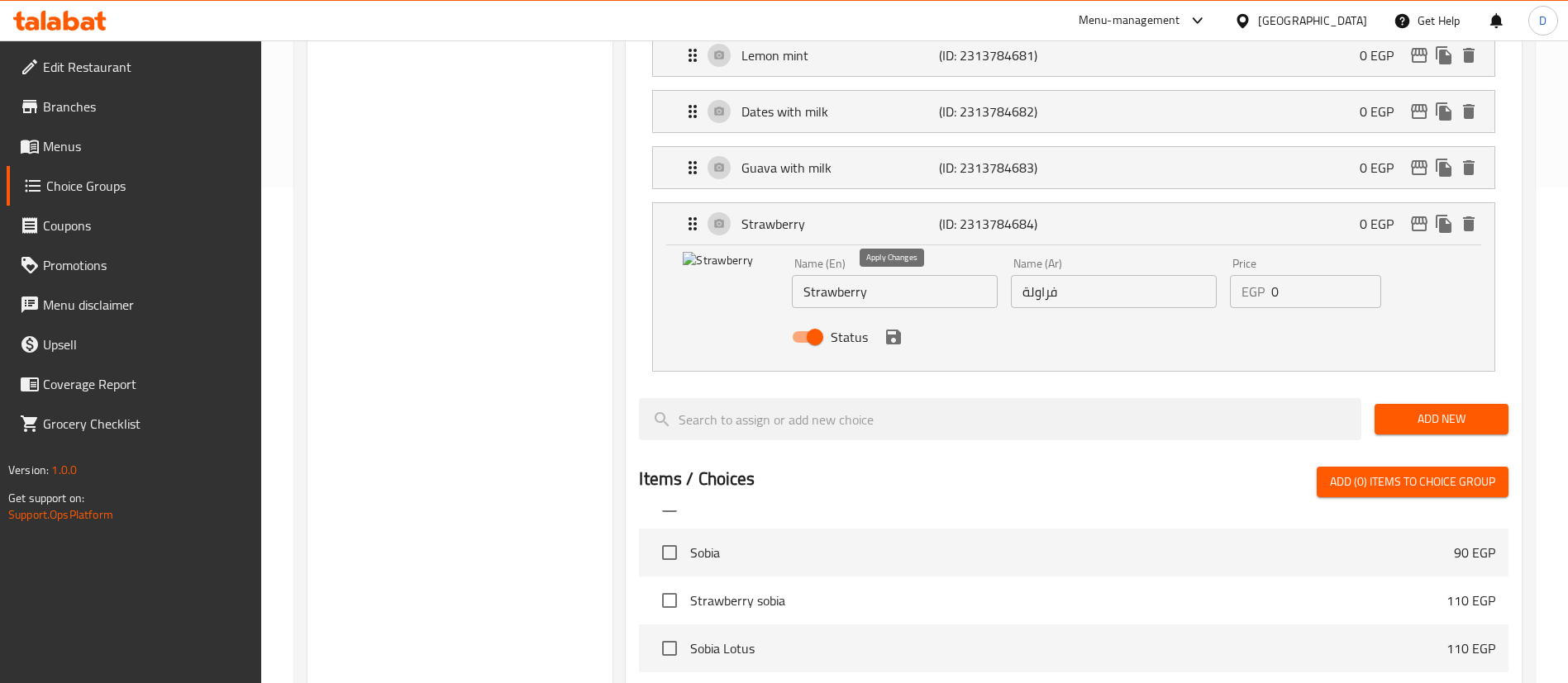
click at [892, 330] on icon "save" at bounding box center [894, 337] width 15 height 15
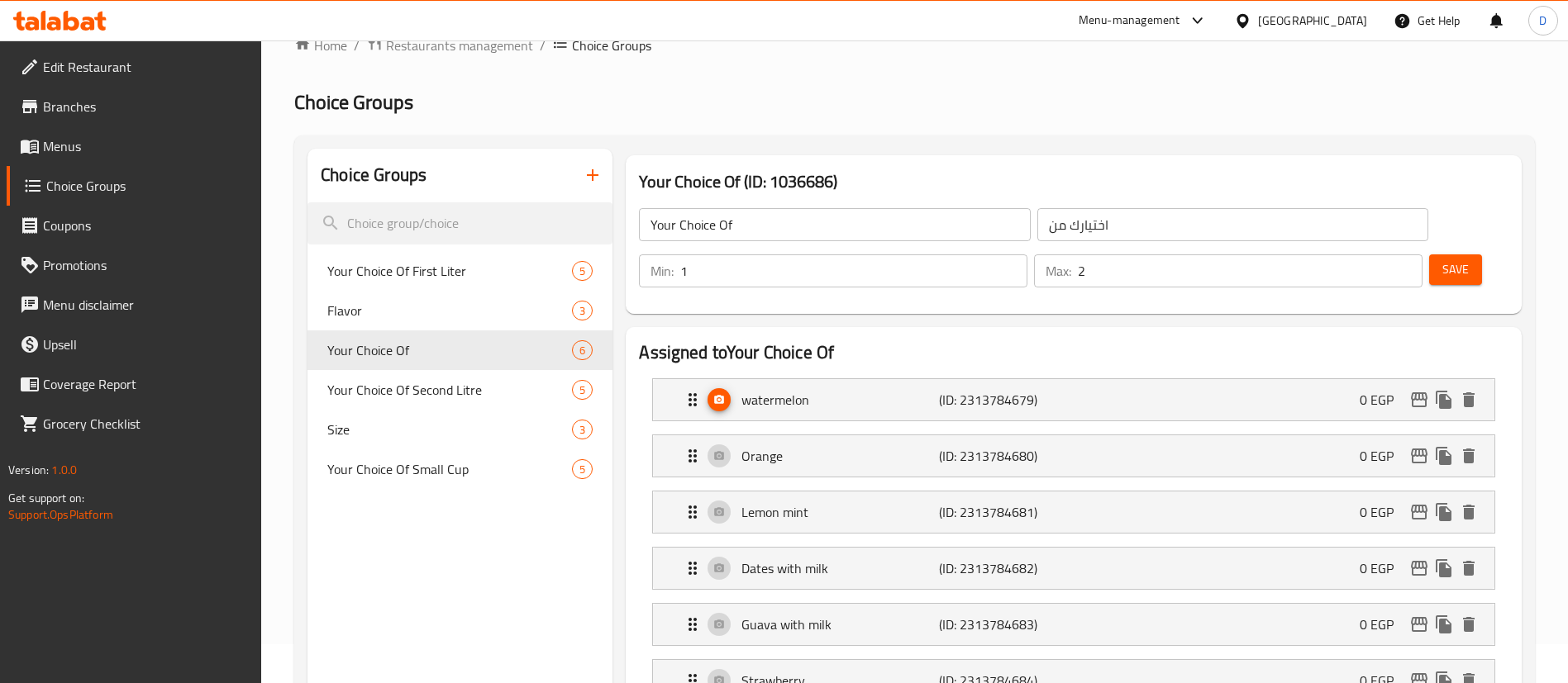
scroll to position [0, 0]
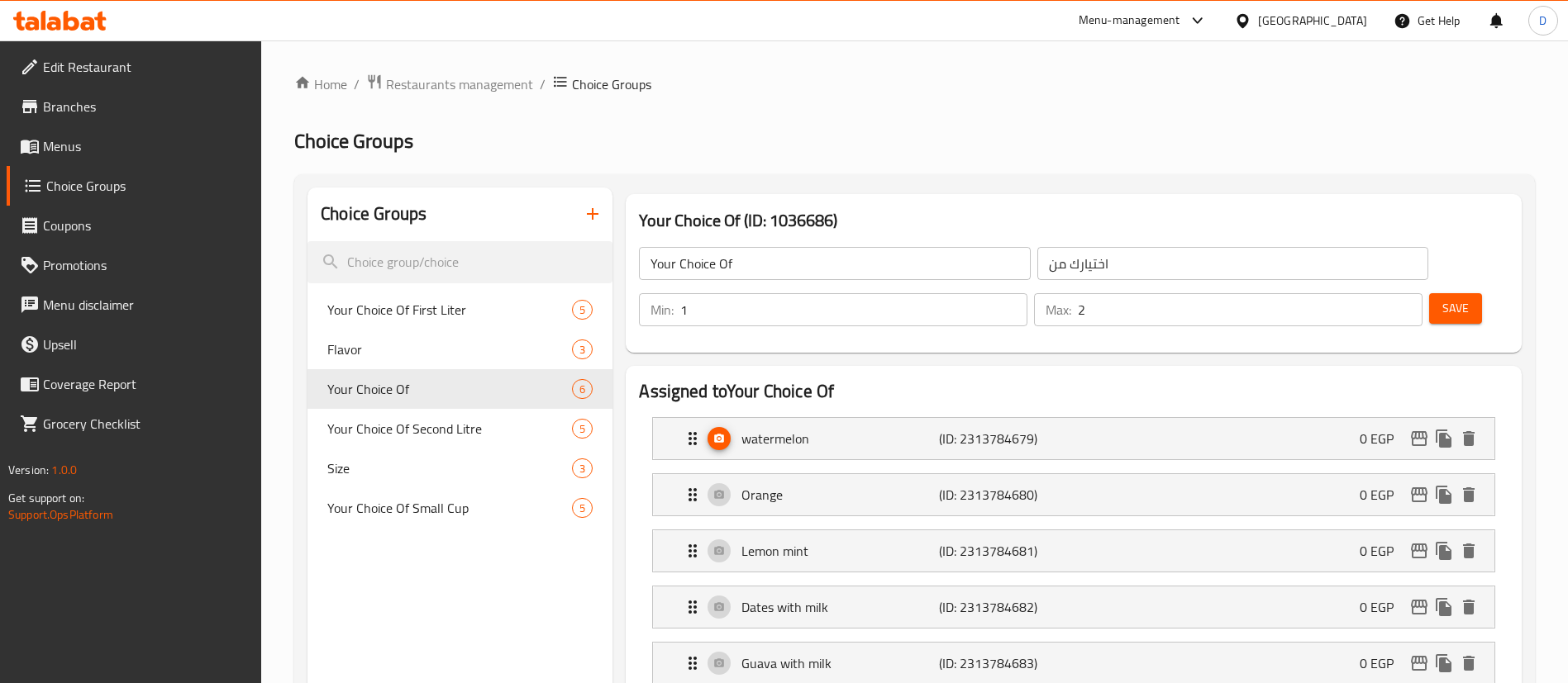
click at [1442, 294] on button "Save" at bounding box center [1455, 309] width 53 height 30
click at [112, 137] on span "Menus" at bounding box center [146, 146] width 206 height 20
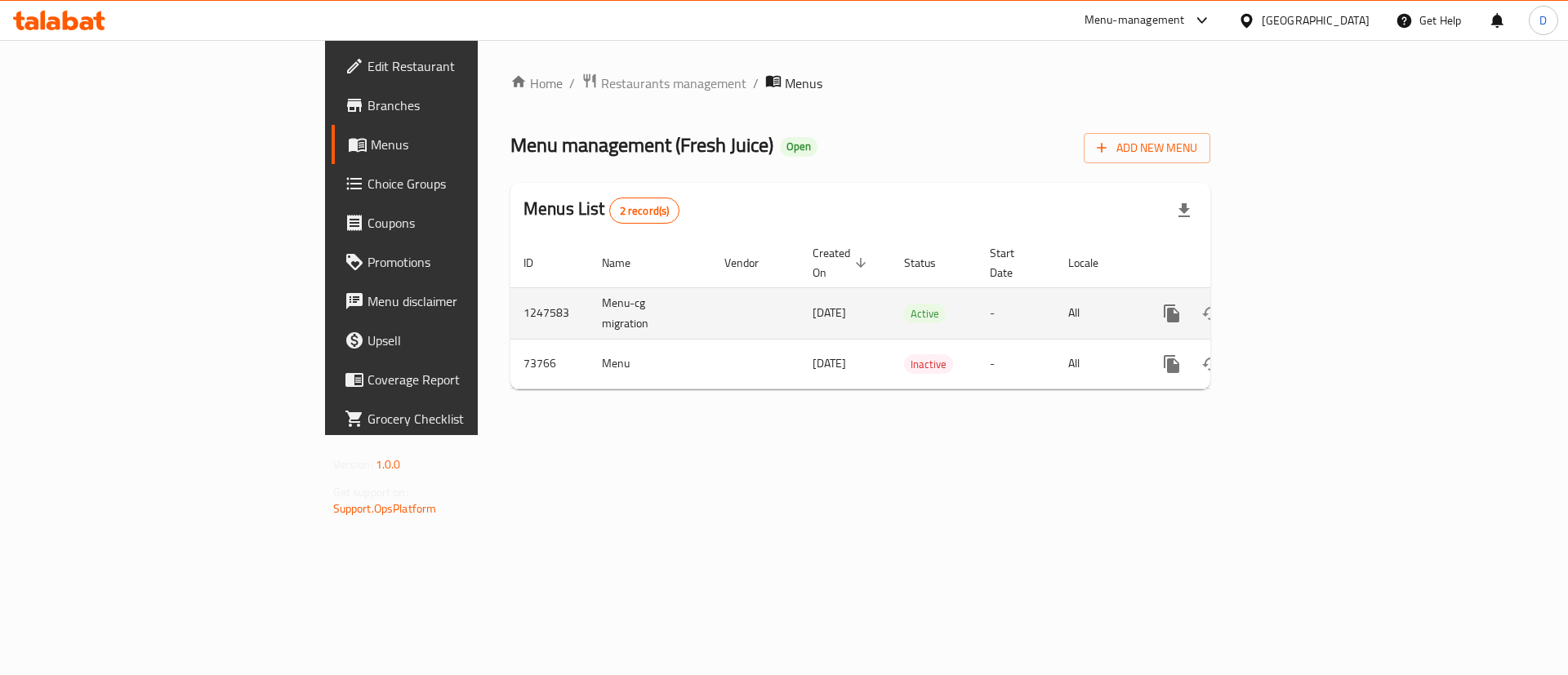
click at [1297, 306] on icon "enhanced table" at bounding box center [1289, 313] width 15 height 15
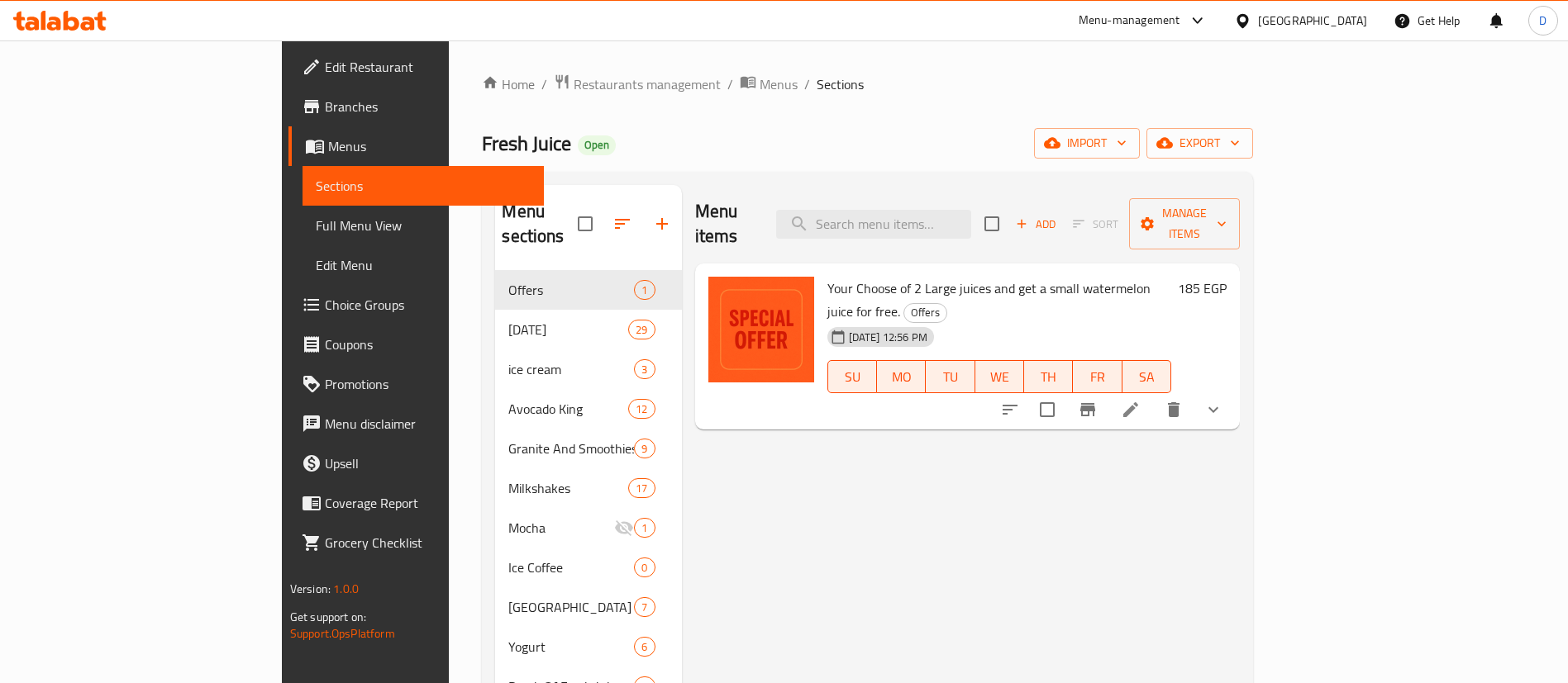
click at [87, 28] on icon at bounding box center [88, 24] width 14 height 14
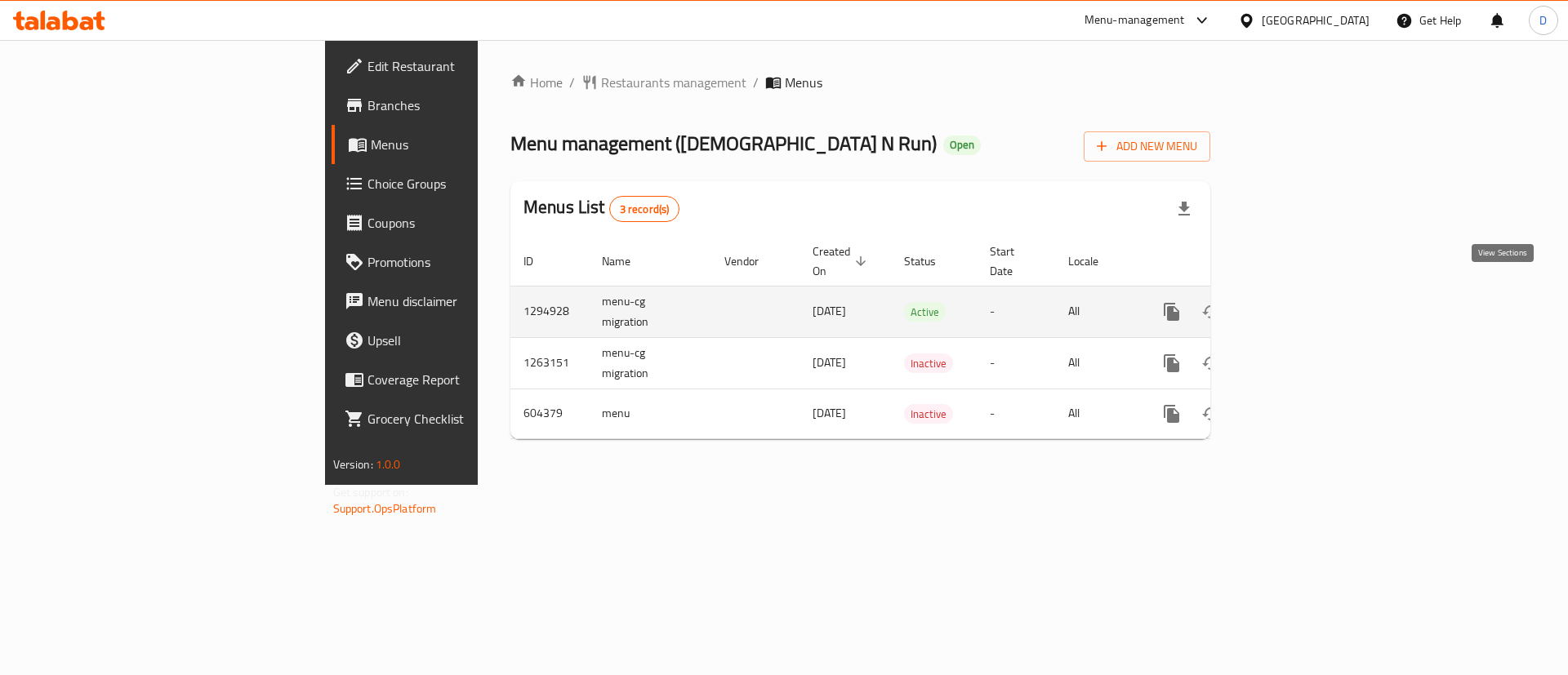
click at [1299, 302] on icon "enhanced table" at bounding box center [1289, 312] width 20 height 20
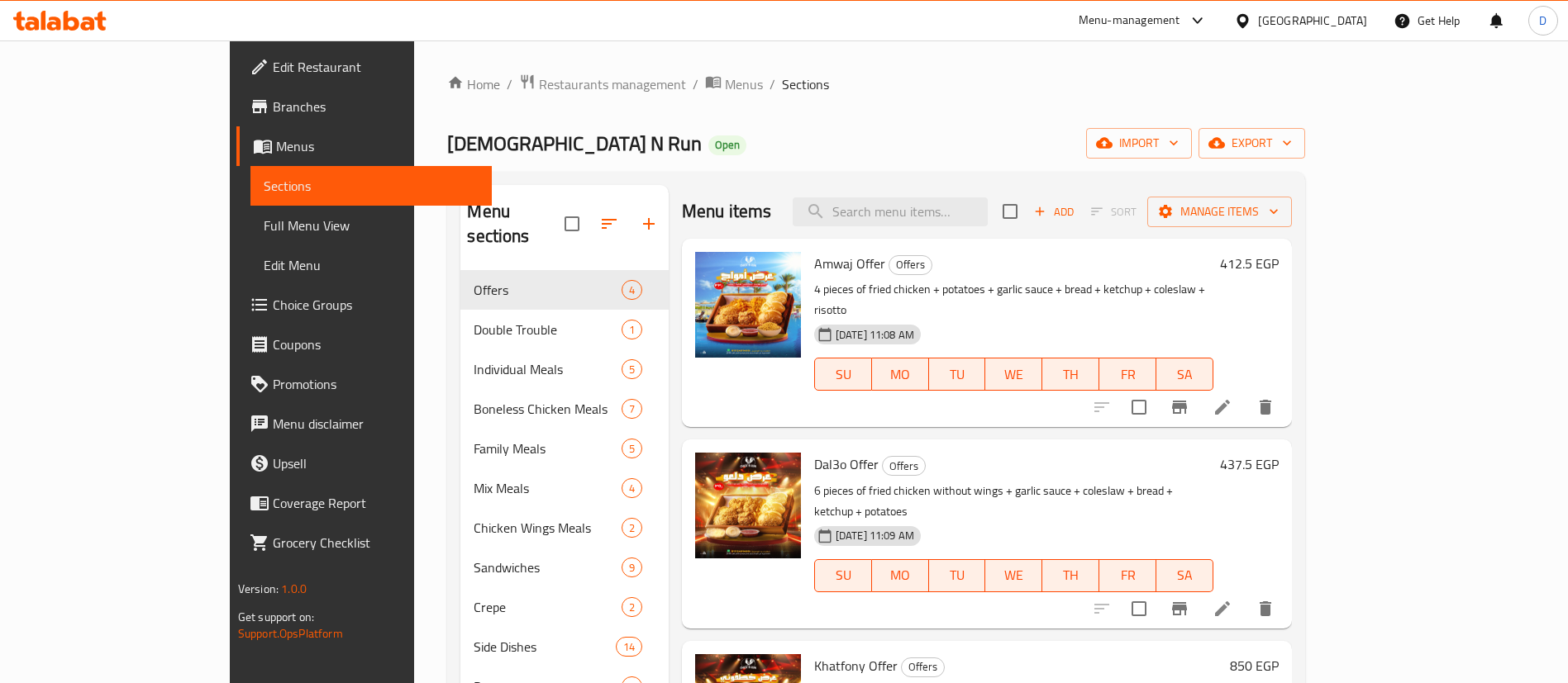
click at [273, 100] on span "Branches" at bounding box center [375, 107] width 206 height 20
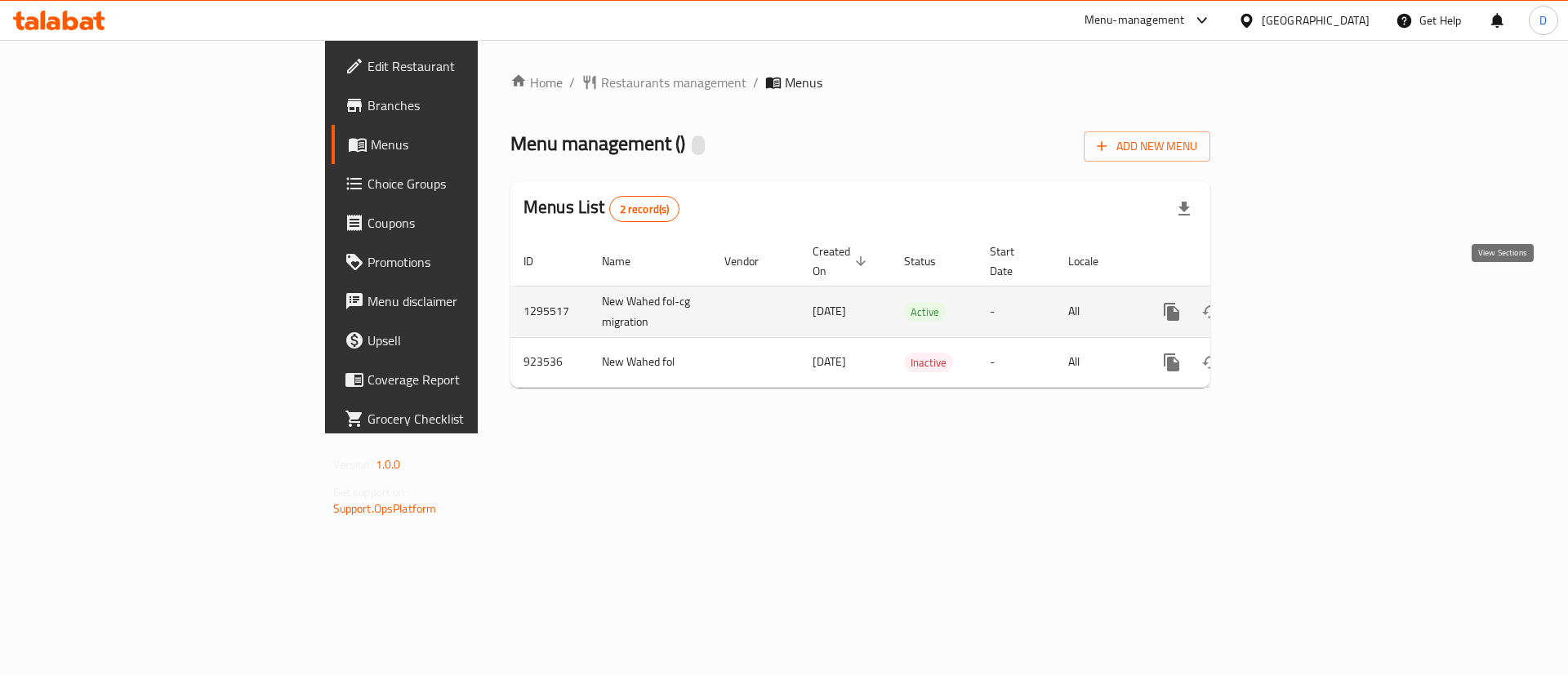
click at [1297, 304] on icon "enhanced table" at bounding box center [1289, 312] width 15 height 15
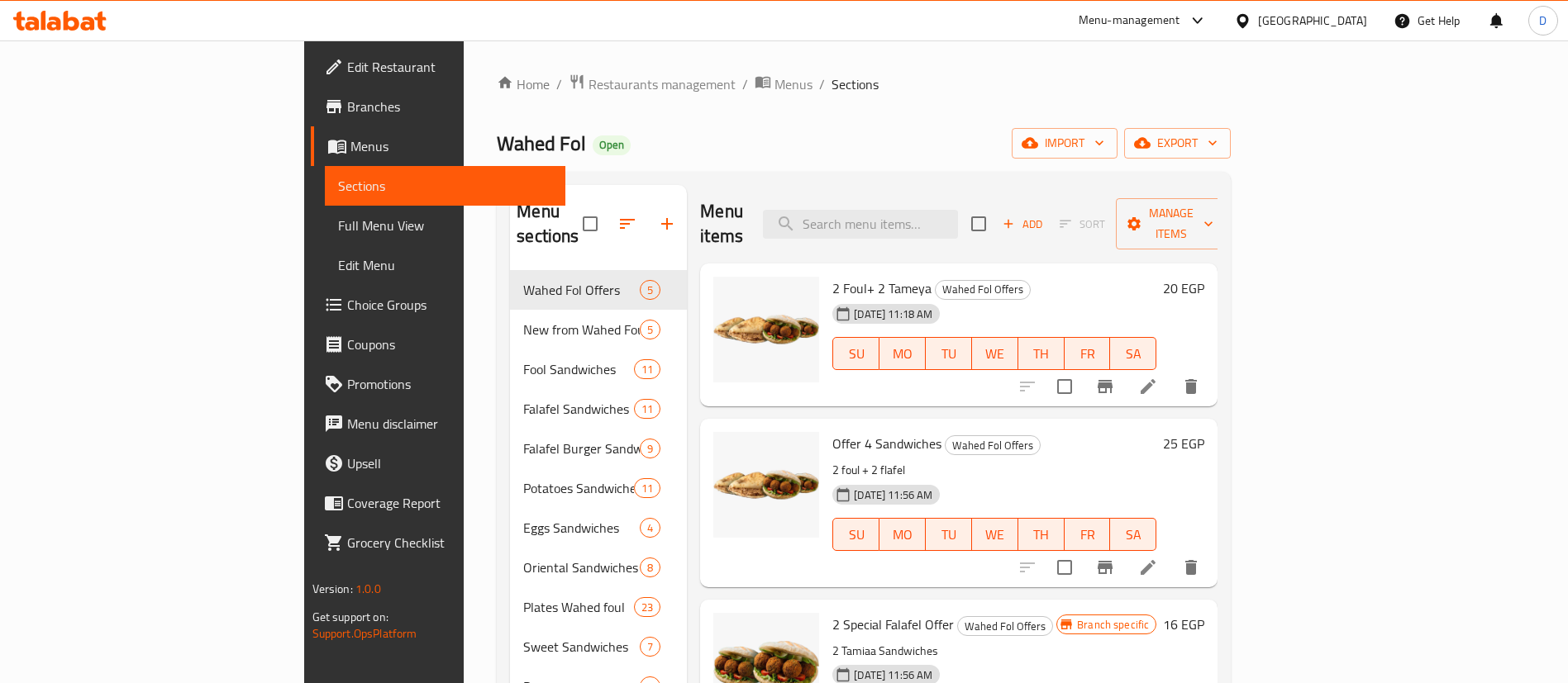
click at [311, 116] on link "Branches" at bounding box center [438, 106] width 255 height 40
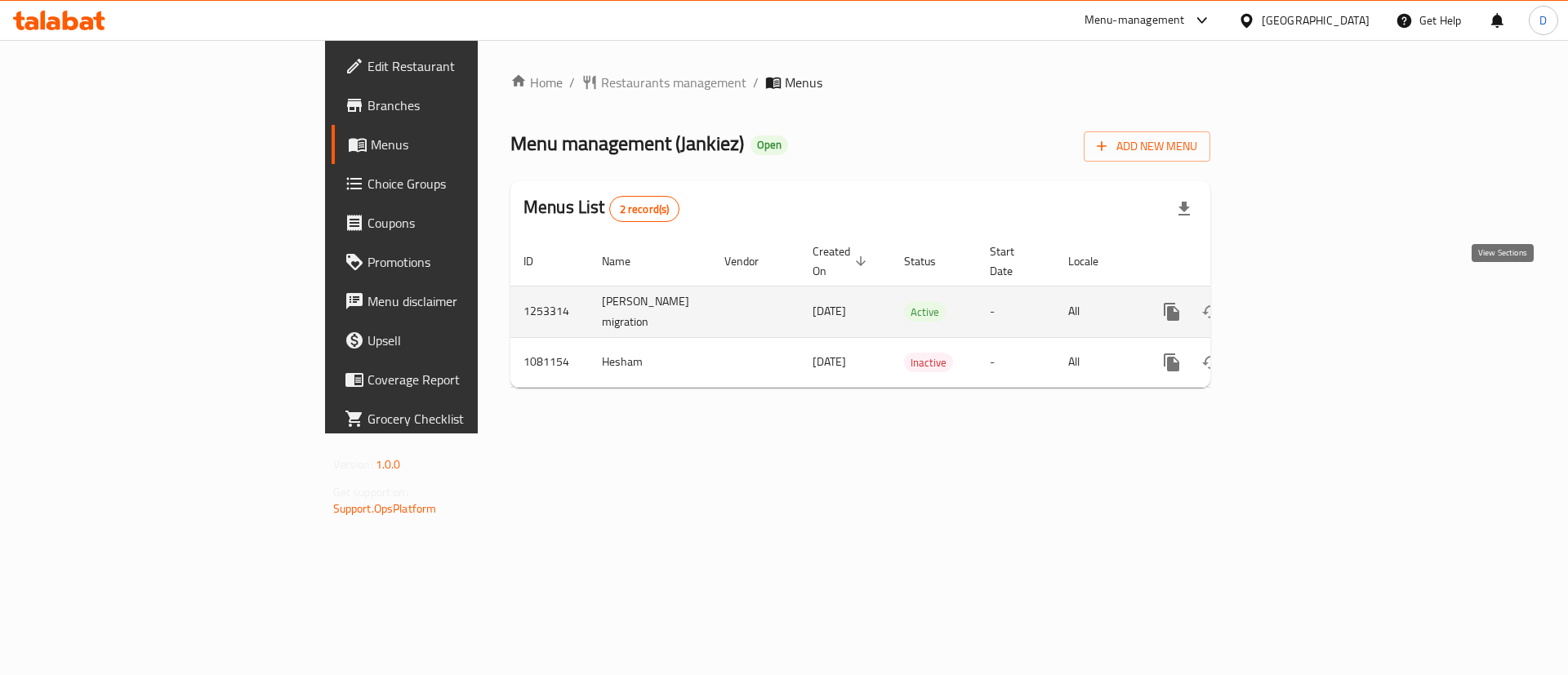
click at [1309, 293] on link "enhanced table" at bounding box center [1289, 312] width 39 height 39
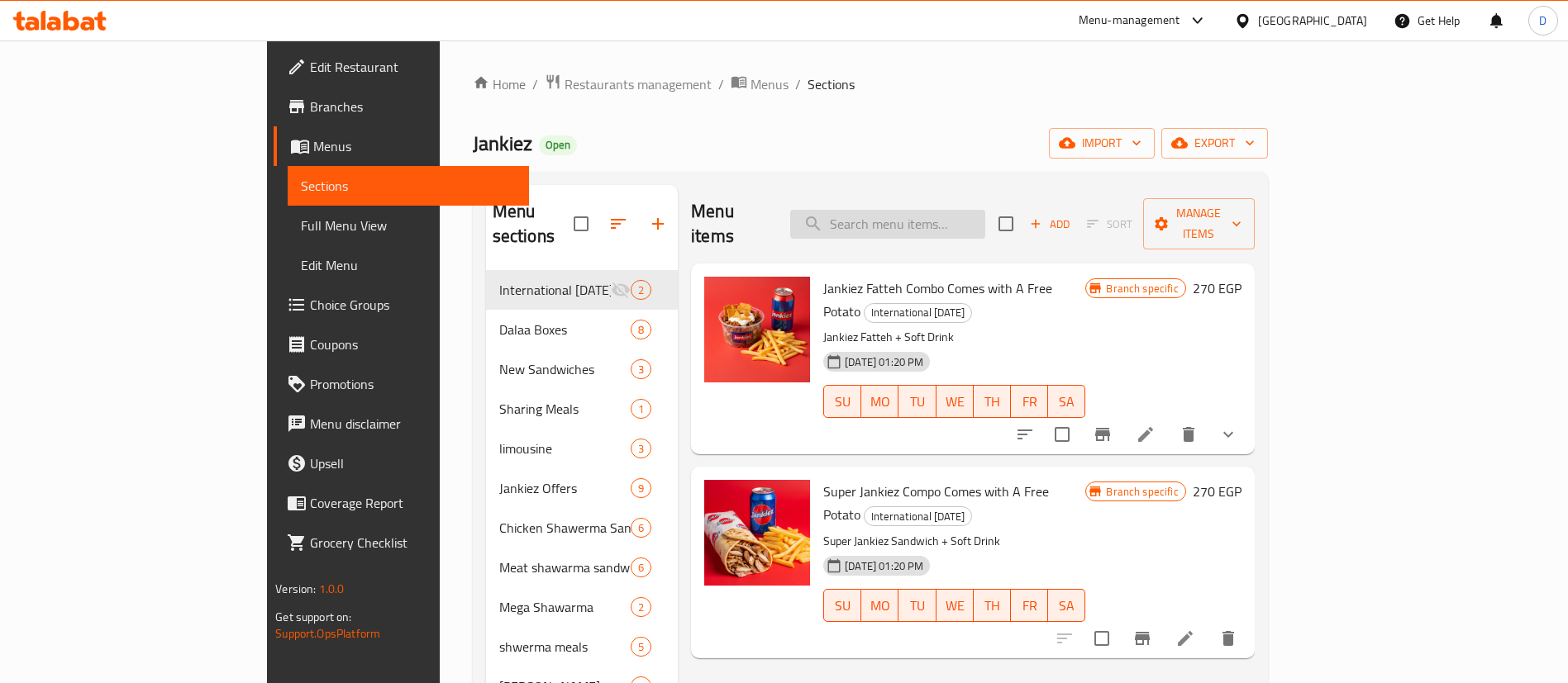
click at [914, 218] on input "search" at bounding box center [888, 224] width 195 height 29
paste input "Meat Mega Cheese"
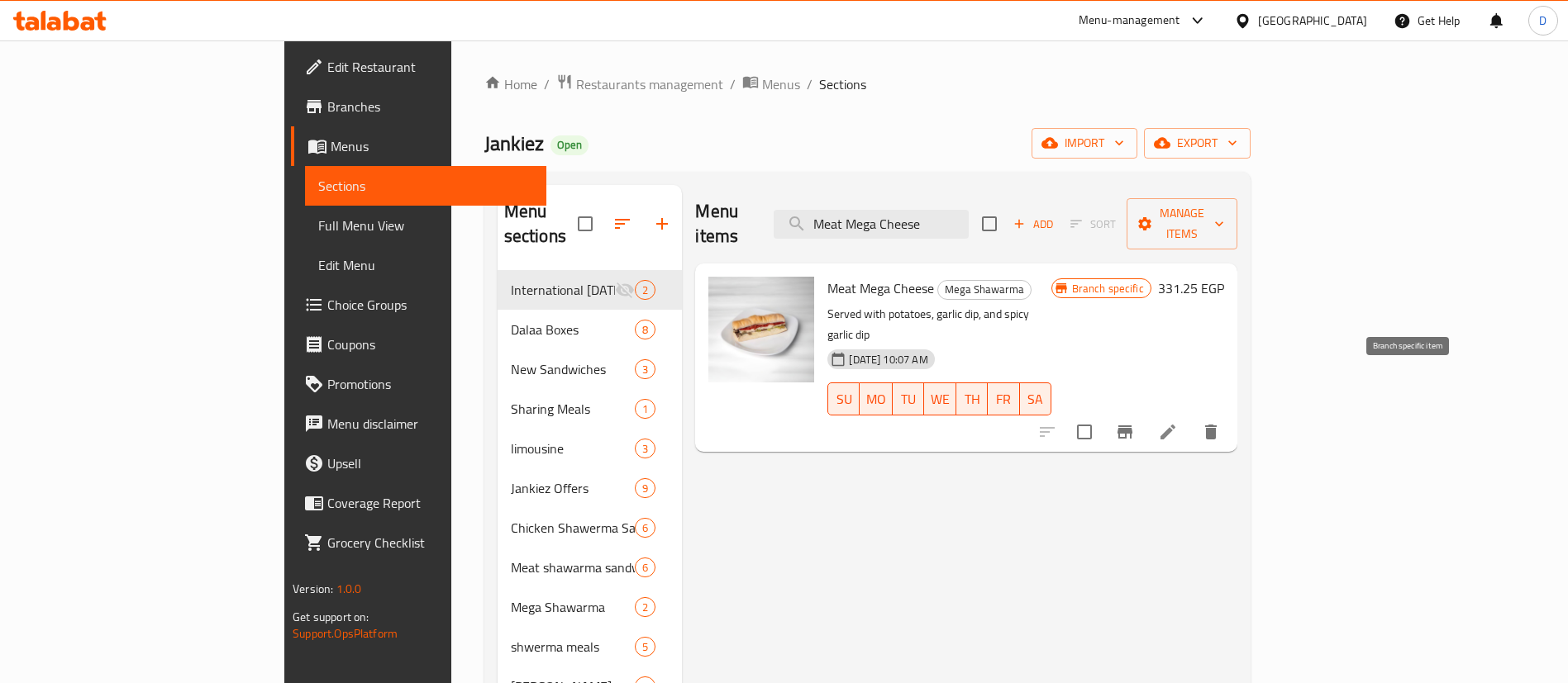
type input "Meat Mega Cheese"
click at [1132, 426] on icon "Branch-specific-item" at bounding box center [1125, 432] width 15 height 13
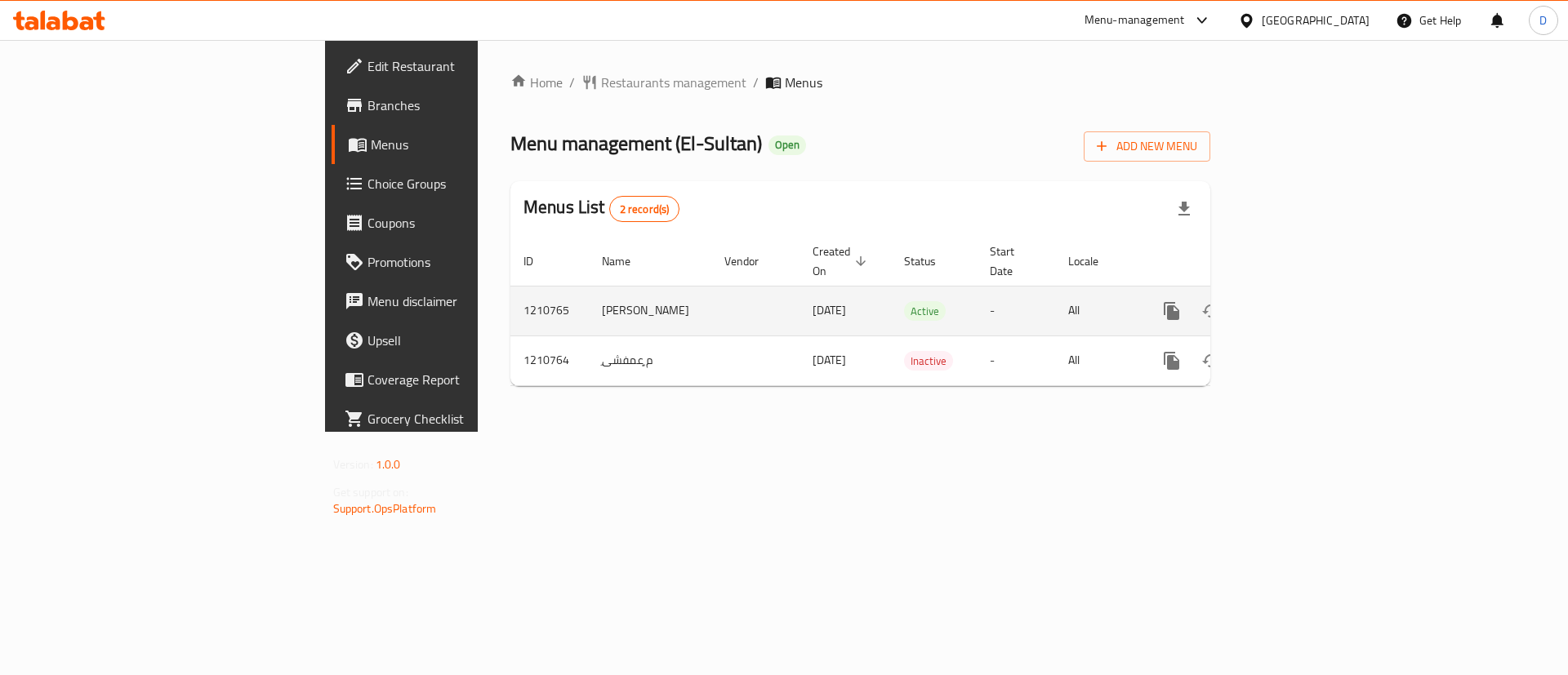
click at [1299, 301] on icon "enhanced table" at bounding box center [1289, 311] width 20 height 20
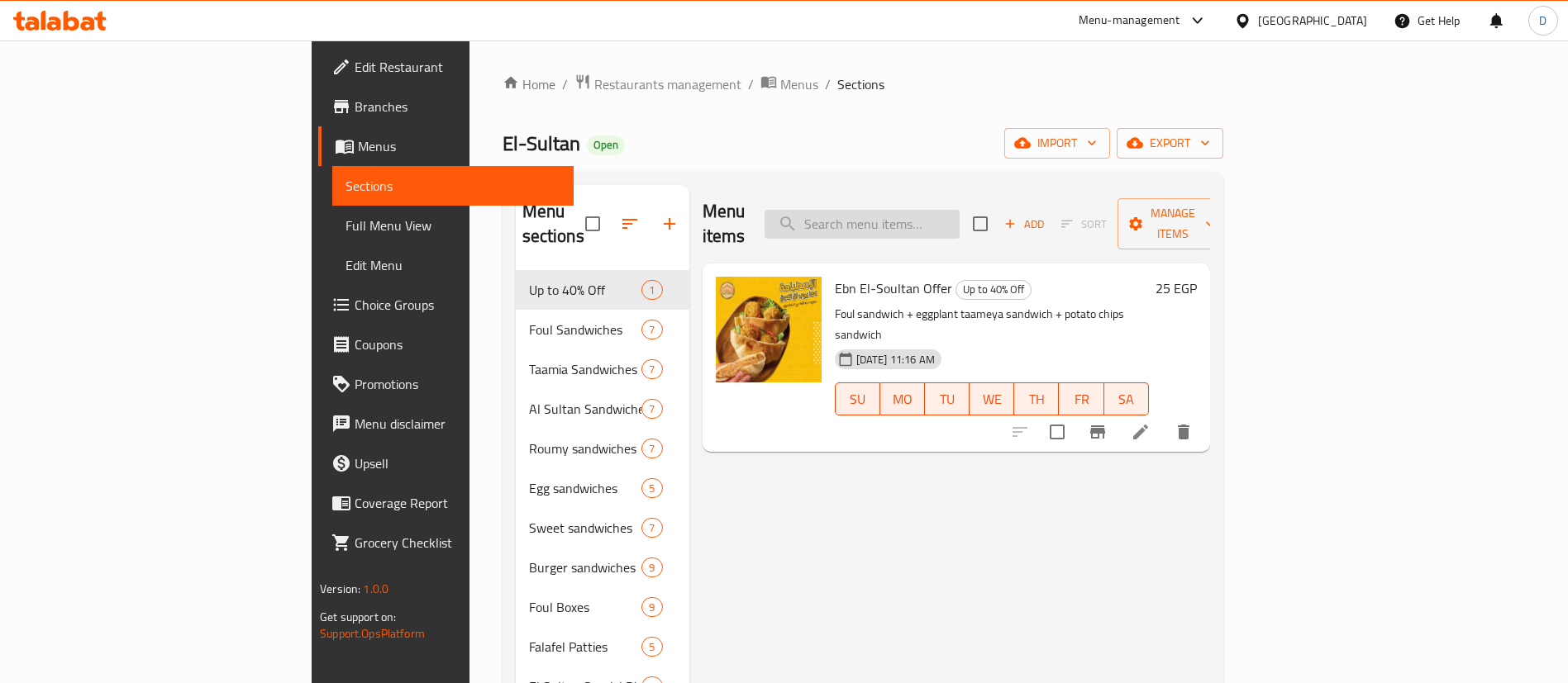
click at [959, 209] on input "search" at bounding box center [862, 224] width 195 height 29
paste input "Fried cheese sandwich"
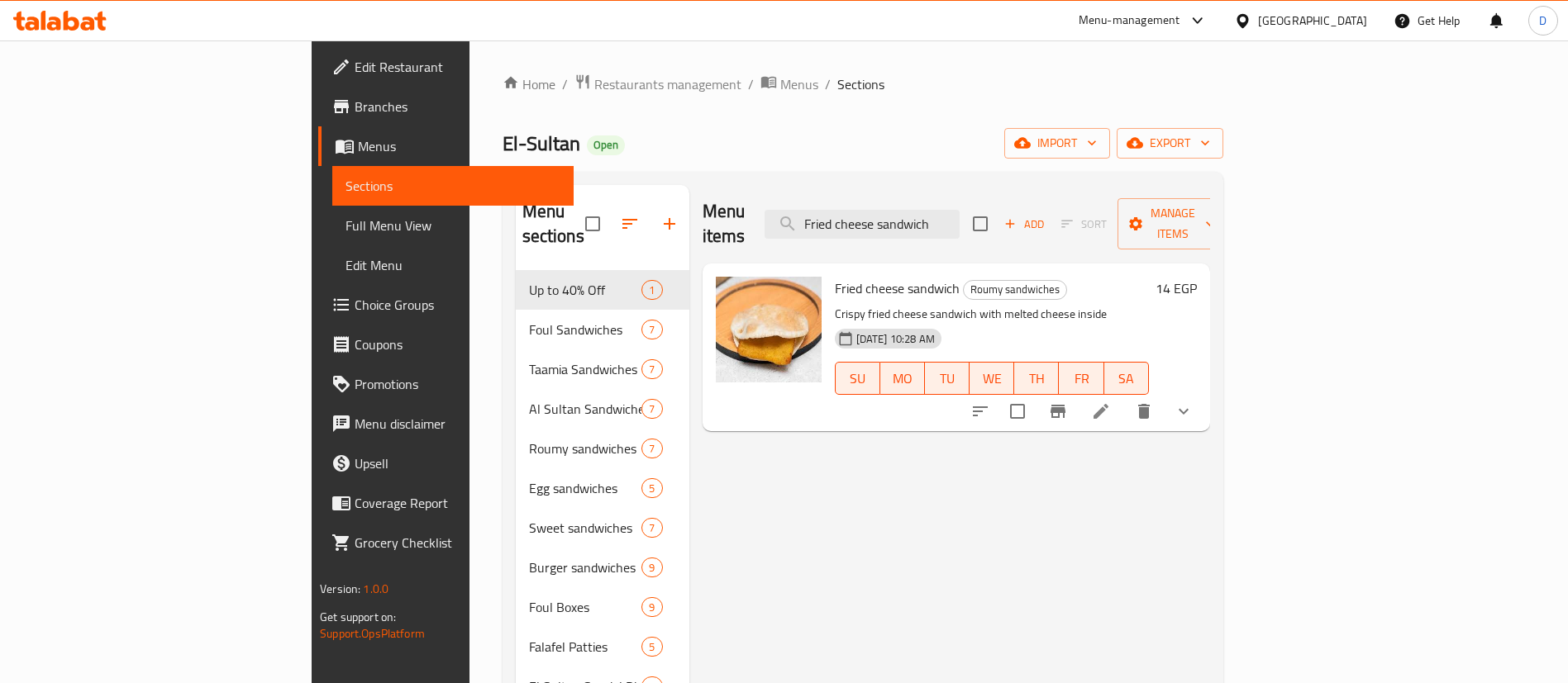
type input "Fried cheese sandwich"
click at [1197, 277] on h6 "14 EGP" at bounding box center [1176, 288] width 41 height 23
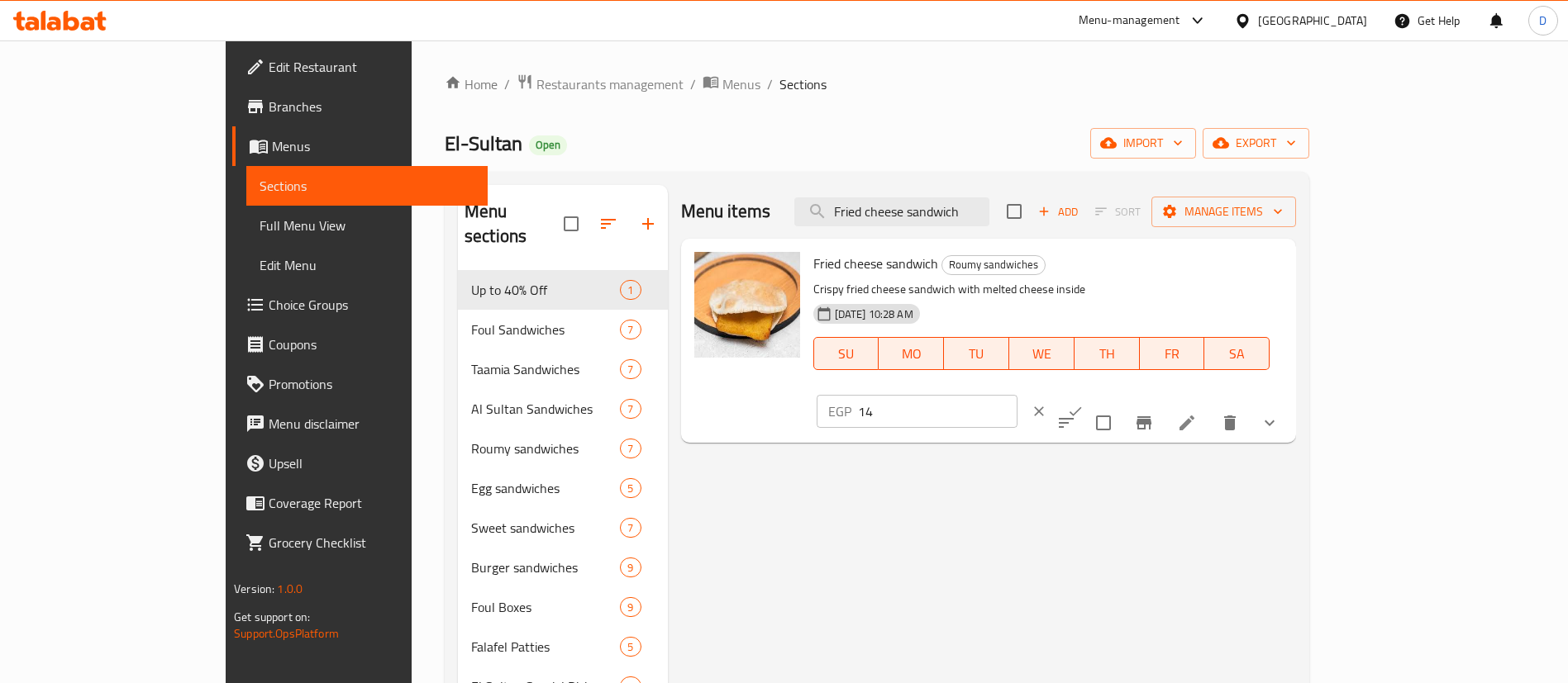
click at [1018, 394] on input "14" at bounding box center [938, 410] width 160 height 33
paste input "7.5"
type input "17.5"
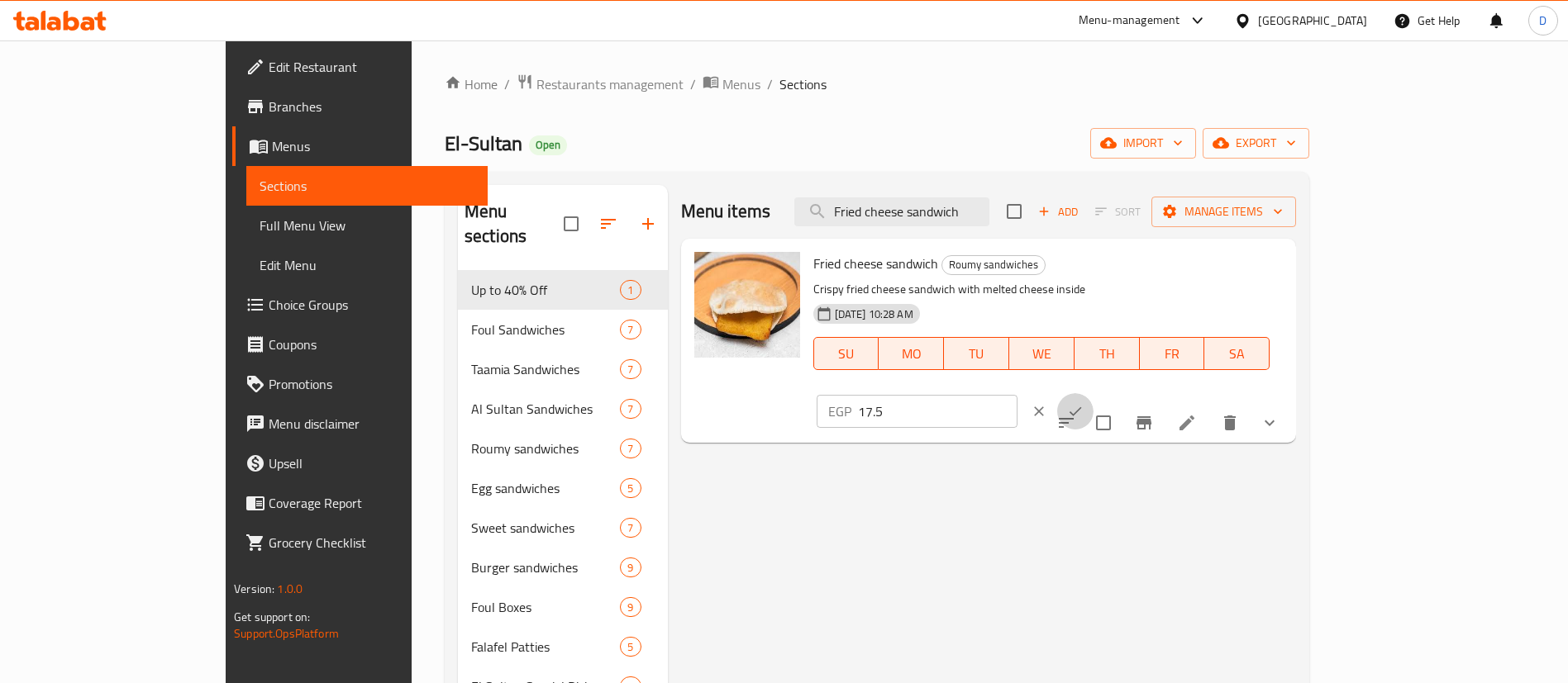
click at [1084, 403] on icon "ok" at bounding box center [1076, 411] width 17 height 17
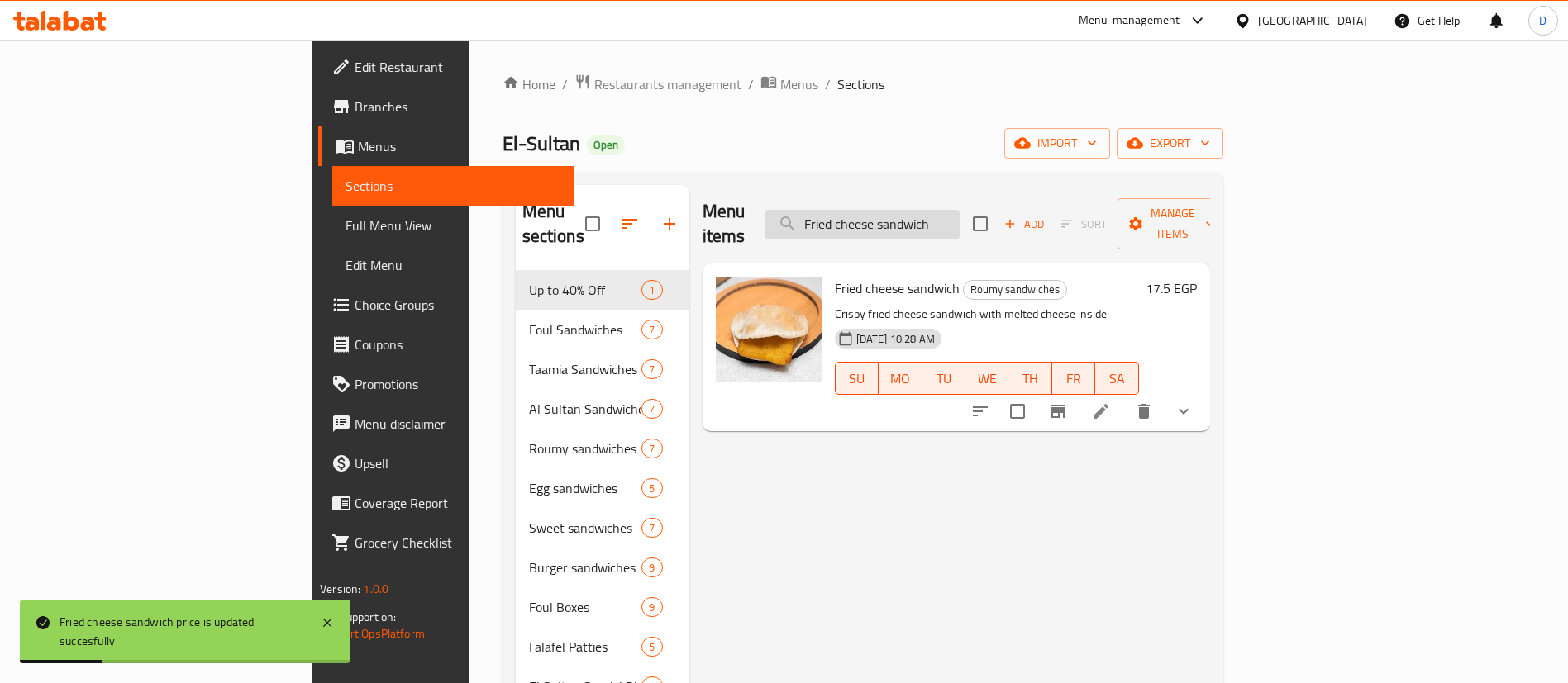
click at [954, 224] on input "Fried cheese sandwich" at bounding box center [862, 224] width 195 height 29
paste input "Hot Roumy"
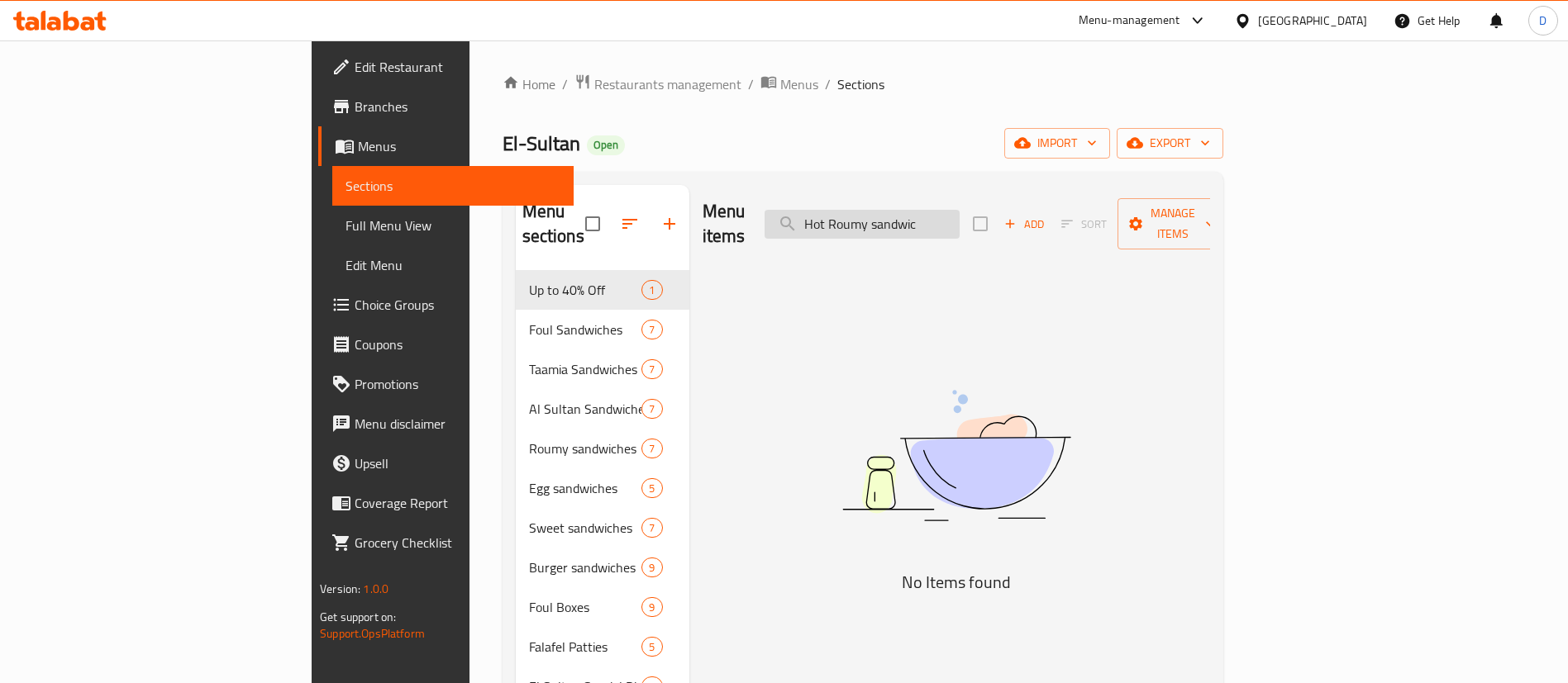
click at [959, 209] on input "Hot Roumy sandwic" at bounding box center [862, 224] width 195 height 29
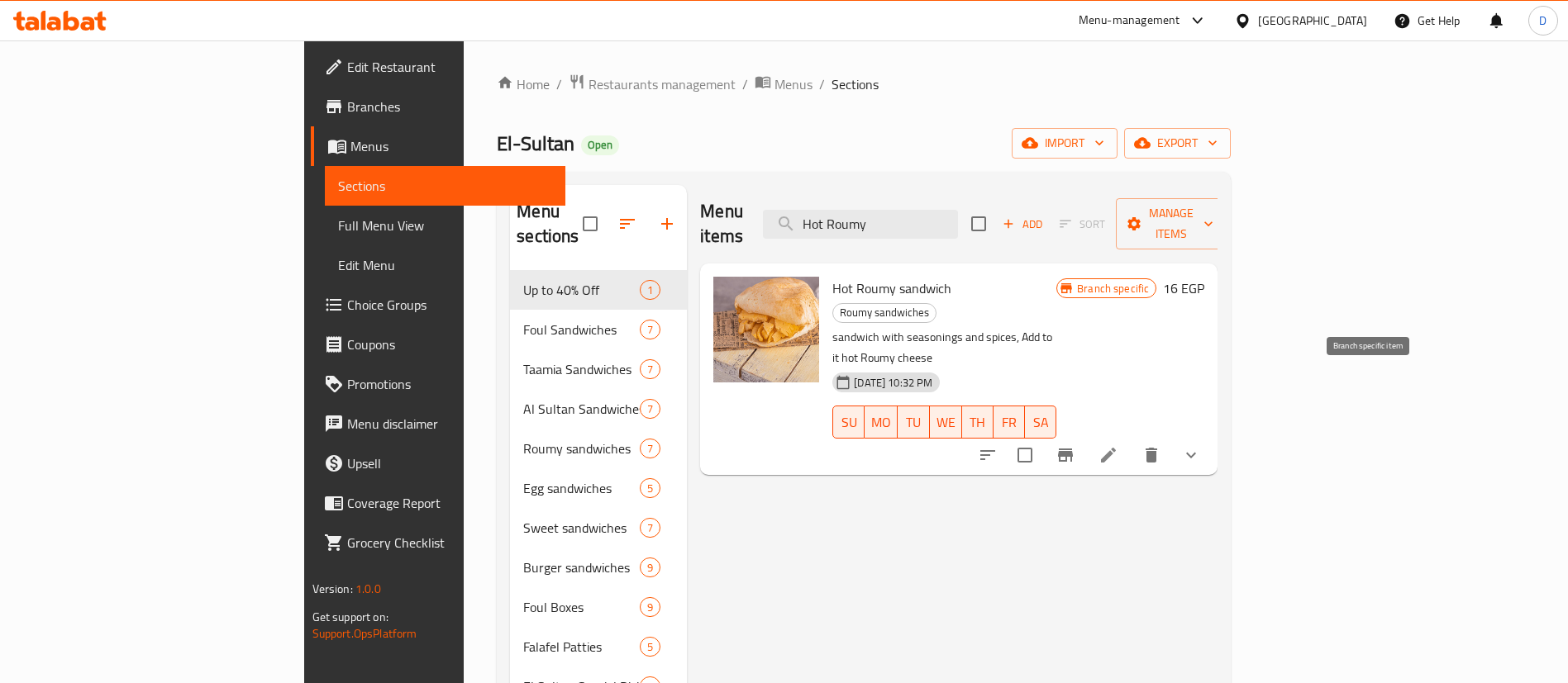
type input "Hot Roumy"
click at [1086, 436] on button "Branch-specific-item" at bounding box center [1065, 455] width 40 height 40
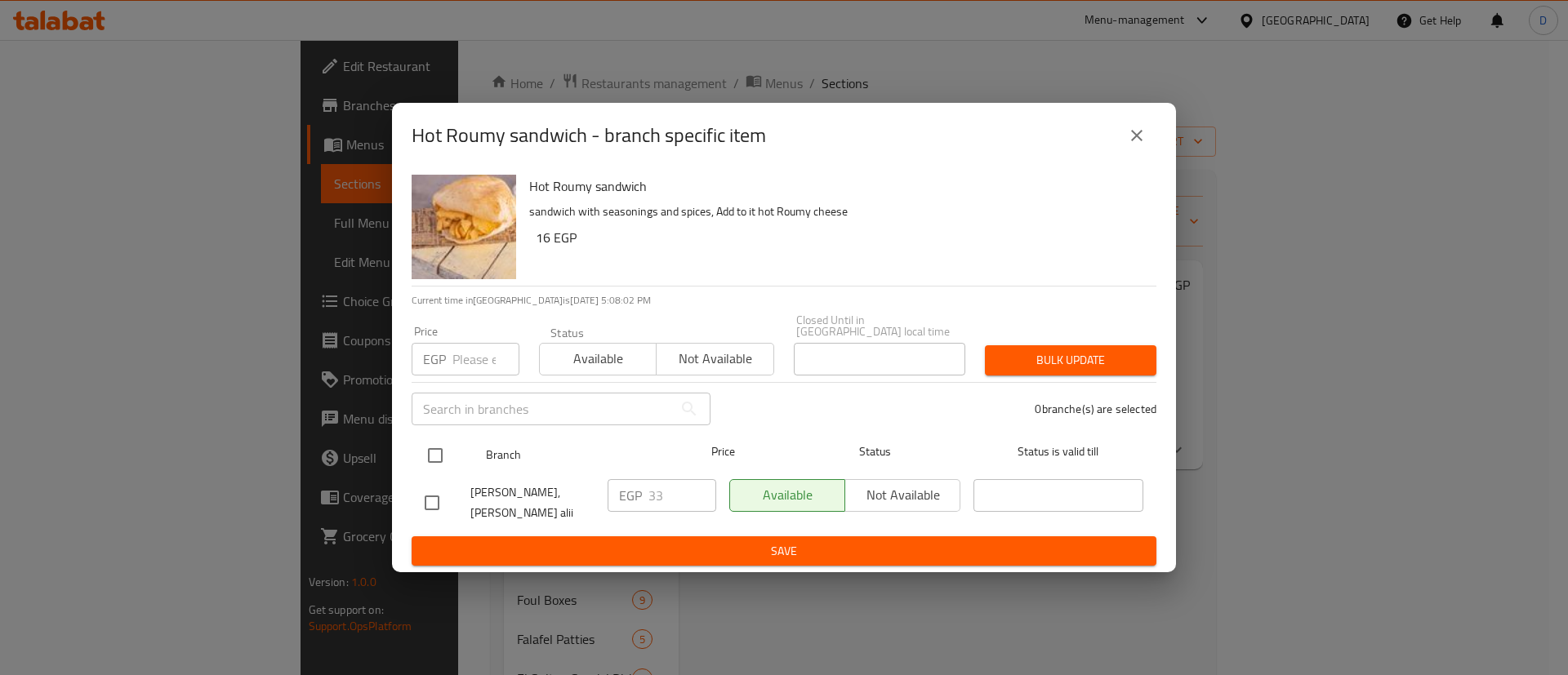
click at [426, 453] on input "checkbox" at bounding box center [435, 455] width 34 height 34
checkbox input "true"
click at [665, 500] on input "33" at bounding box center [683, 495] width 68 height 32
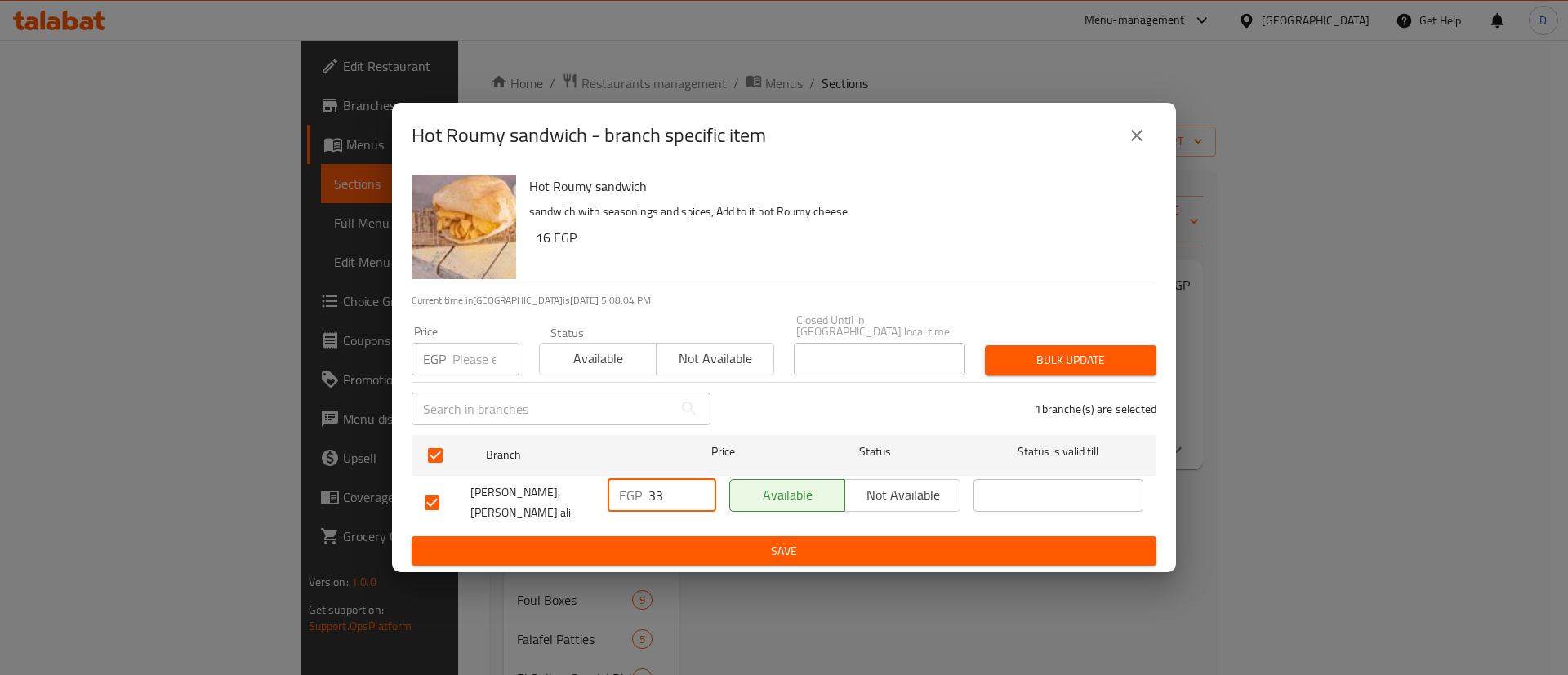
click at [665, 500] on input "33" at bounding box center [683, 495] width 68 height 32
paste input "41.25"
type input "41.25"
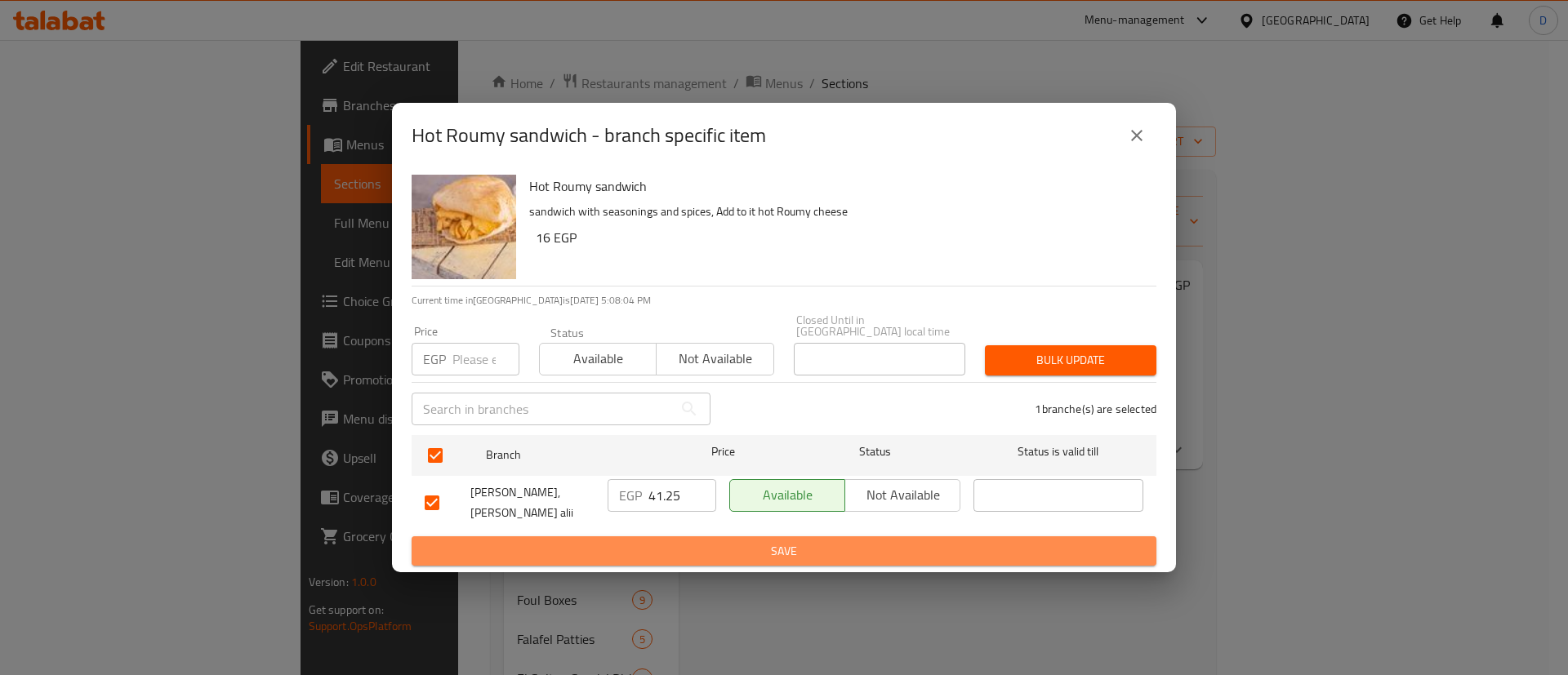
click at [662, 541] on span "Save" at bounding box center [784, 551] width 718 height 21
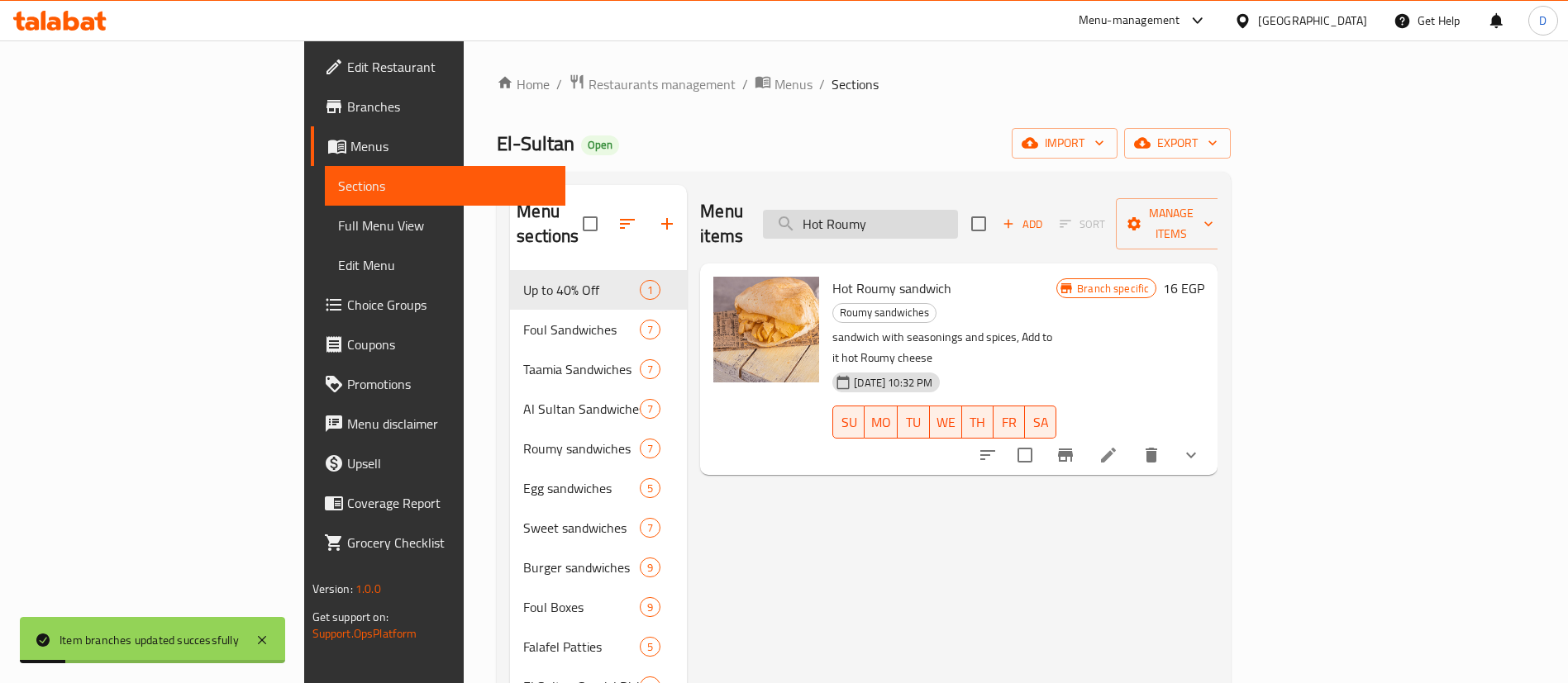
click at [958, 209] on input "Hot Roumy" at bounding box center [860, 224] width 195 height 29
paste input "Roumy pastrami sandwich"
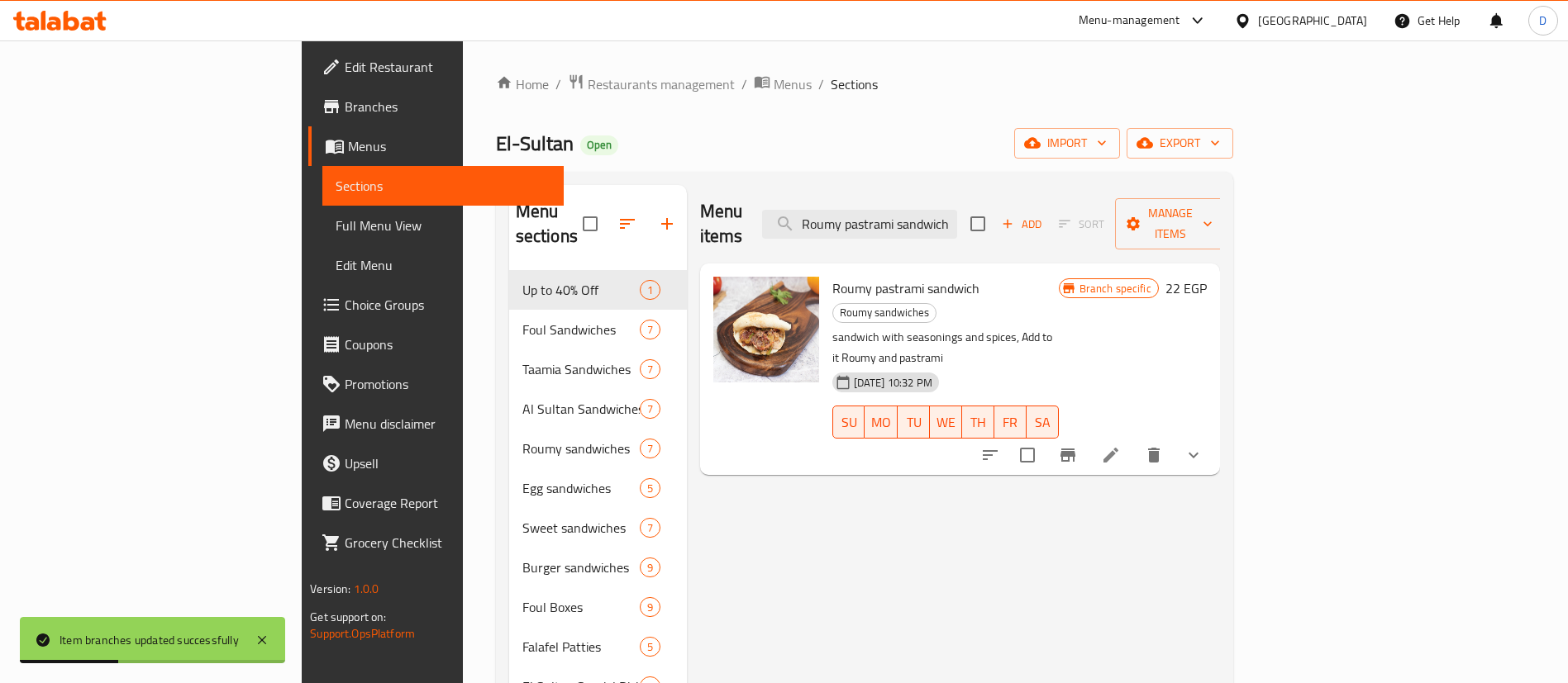
type input "Roumy pastrami sandwich"
click at [1087, 436] on button "Branch-specific-item" at bounding box center [1067, 455] width 40 height 40
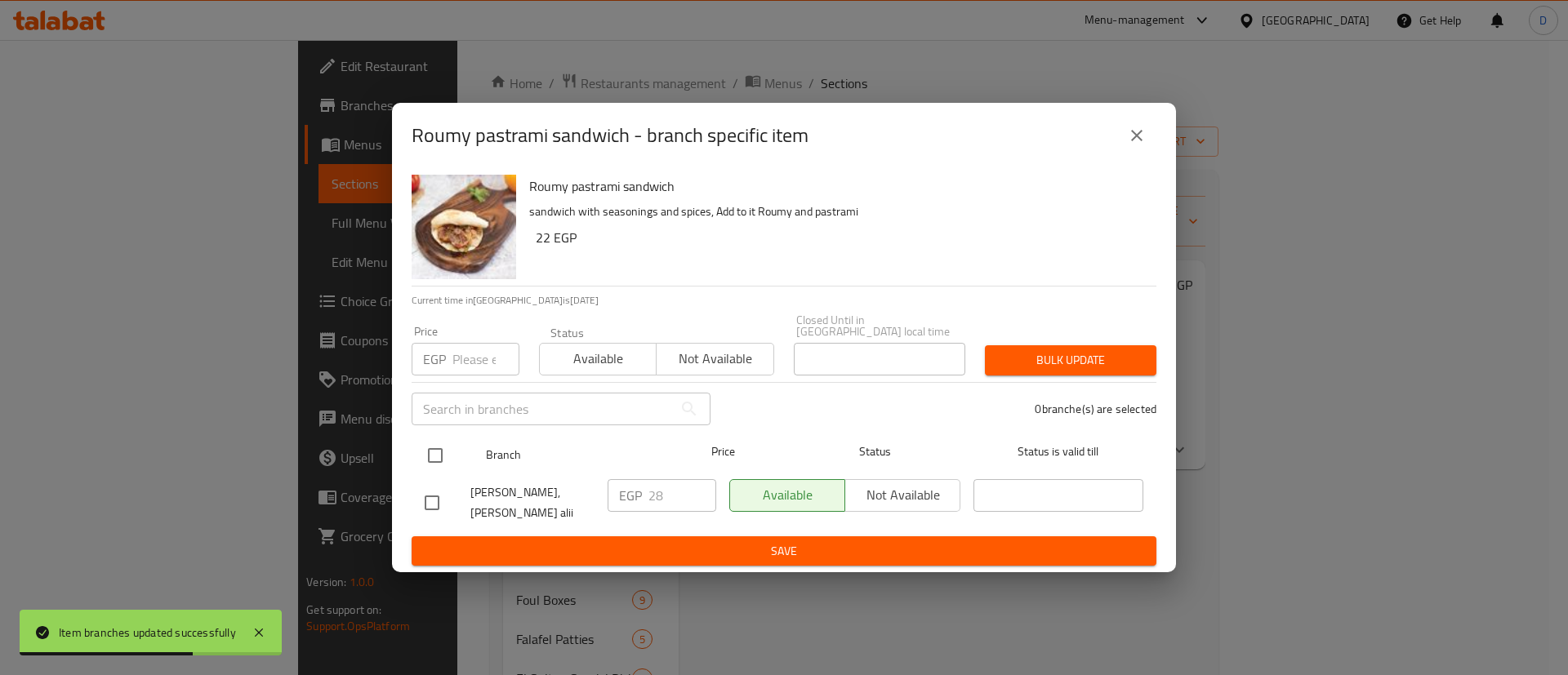
click at [439, 464] on input "checkbox" at bounding box center [435, 455] width 34 height 34
checkbox input "true"
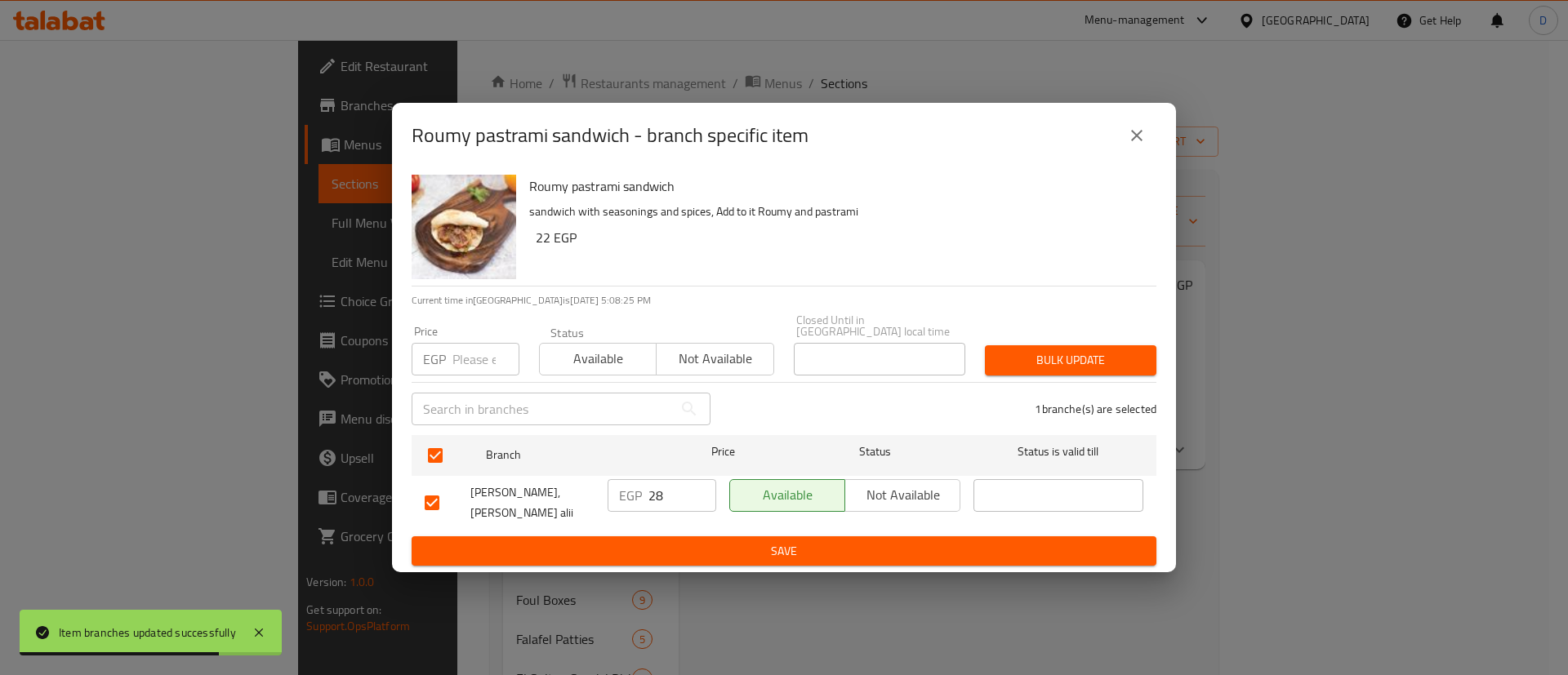
click at [668, 498] on input "28" at bounding box center [683, 495] width 68 height 32
paste input "35"
type input "35"
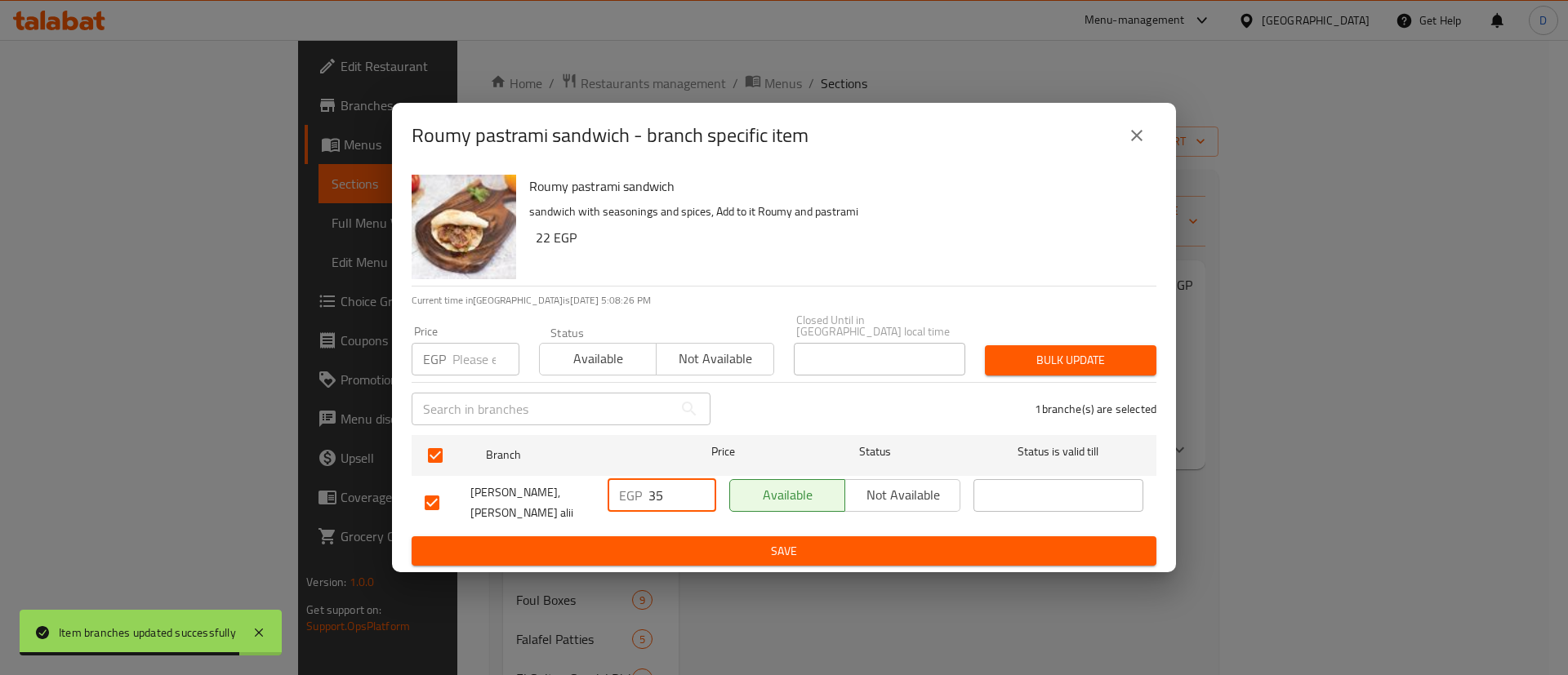
click at [678, 552] on button "Save" at bounding box center [784, 551] width 745 height 30
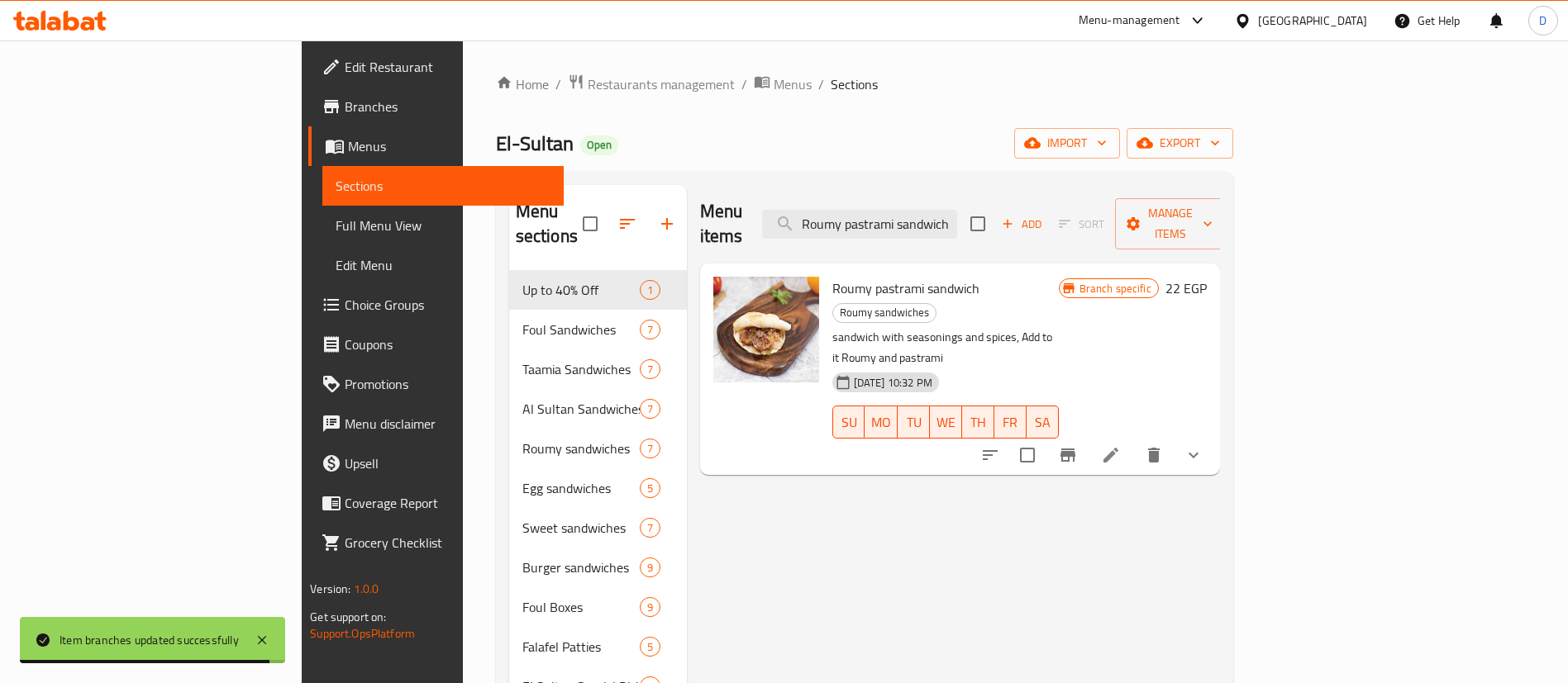
click at [44, 27] on icon at bounding box center [44, 20] width 5 height 19
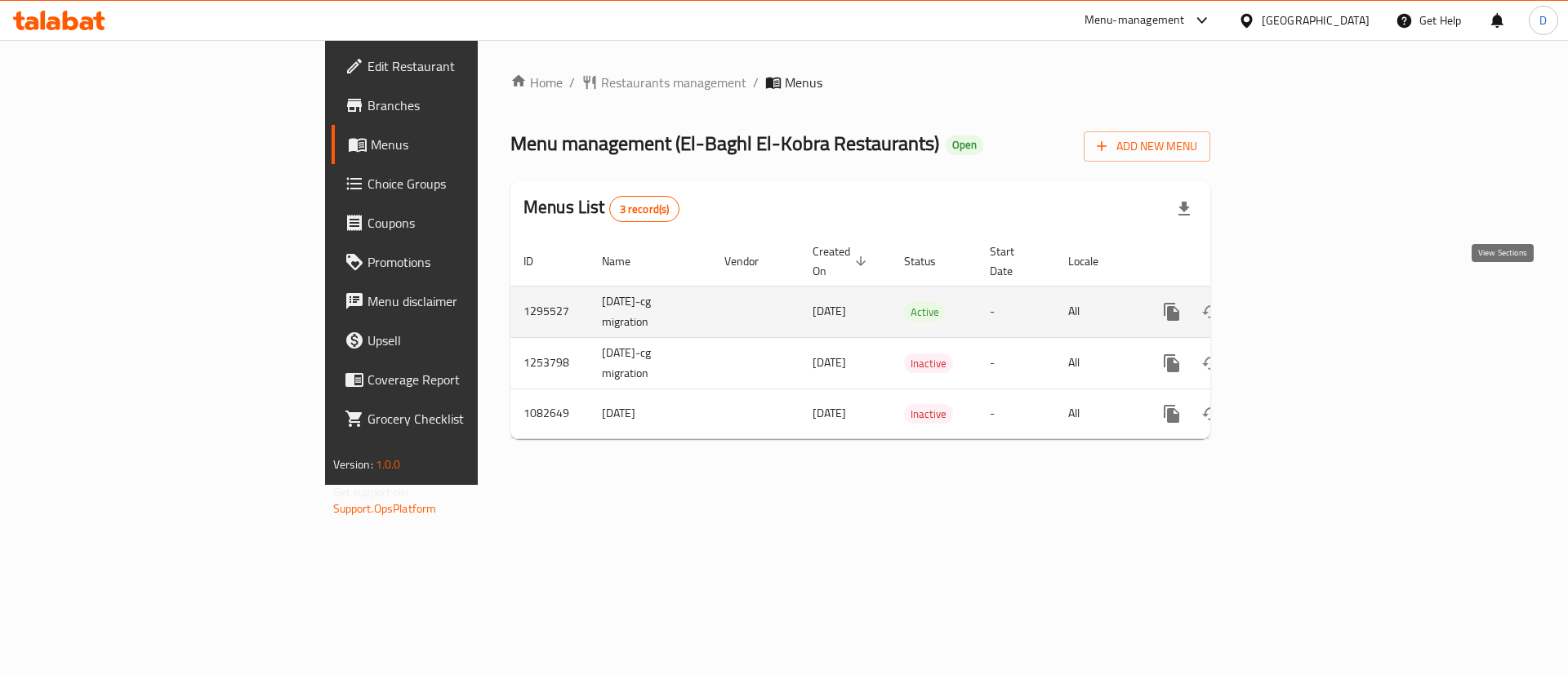
click at [1309, 293] on link "enhanced table" at bounding box center [1289, 312] width 39 height 39
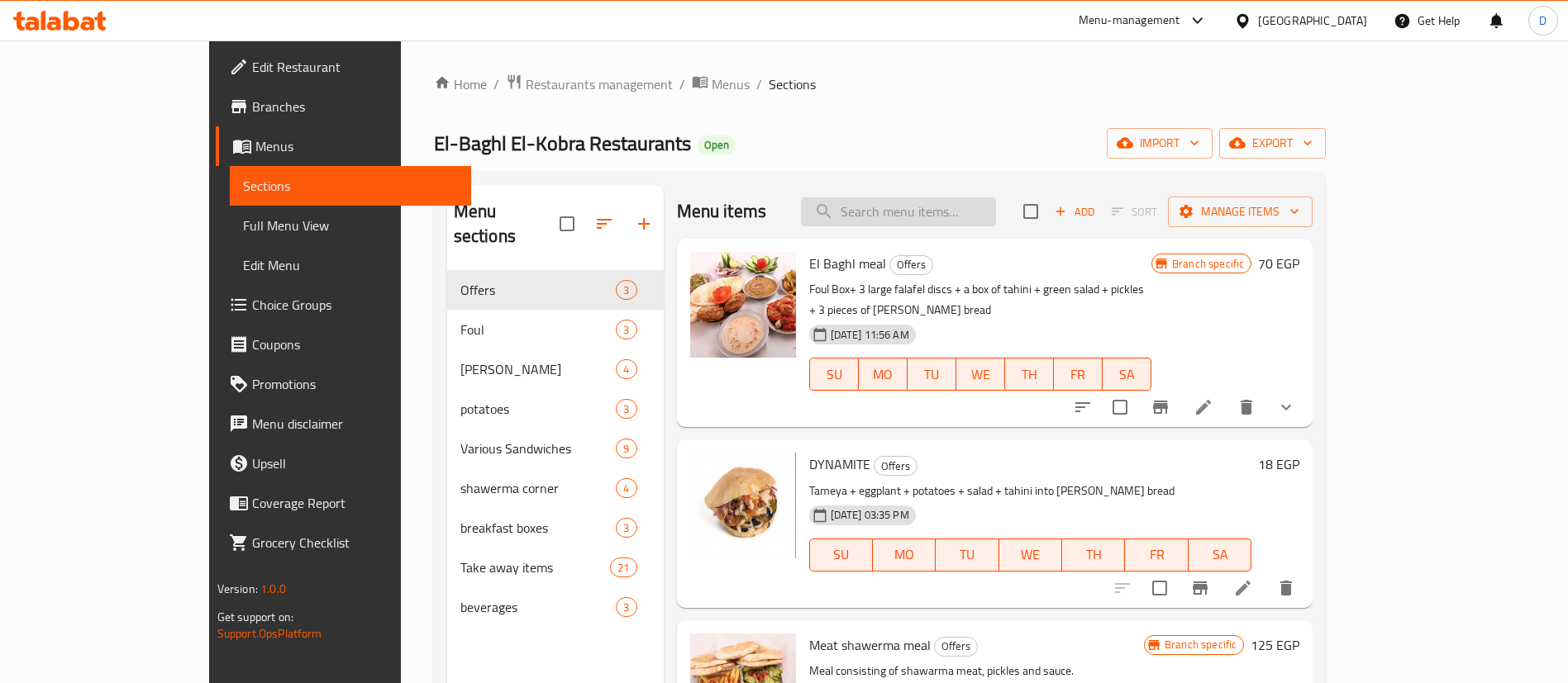
click at [959, 220] on input "search" at bounding box center [899, 212] width 195 height 29
paste input "Fried cheddar sandwich"
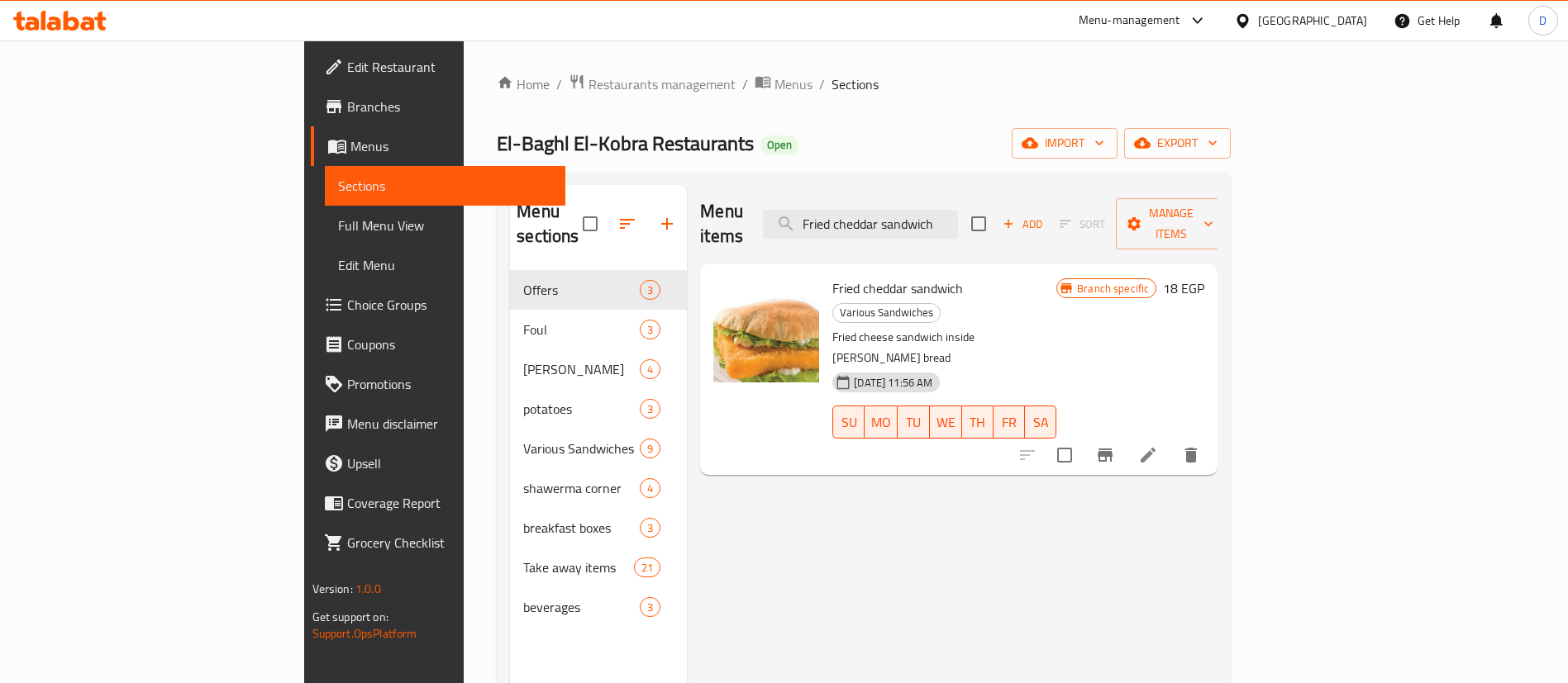
type input "Fried cheddar sandwich"
click at [1113, 448] on icon "Branch-specific-item" at bounding box center [1105, 455] width 15 height 13
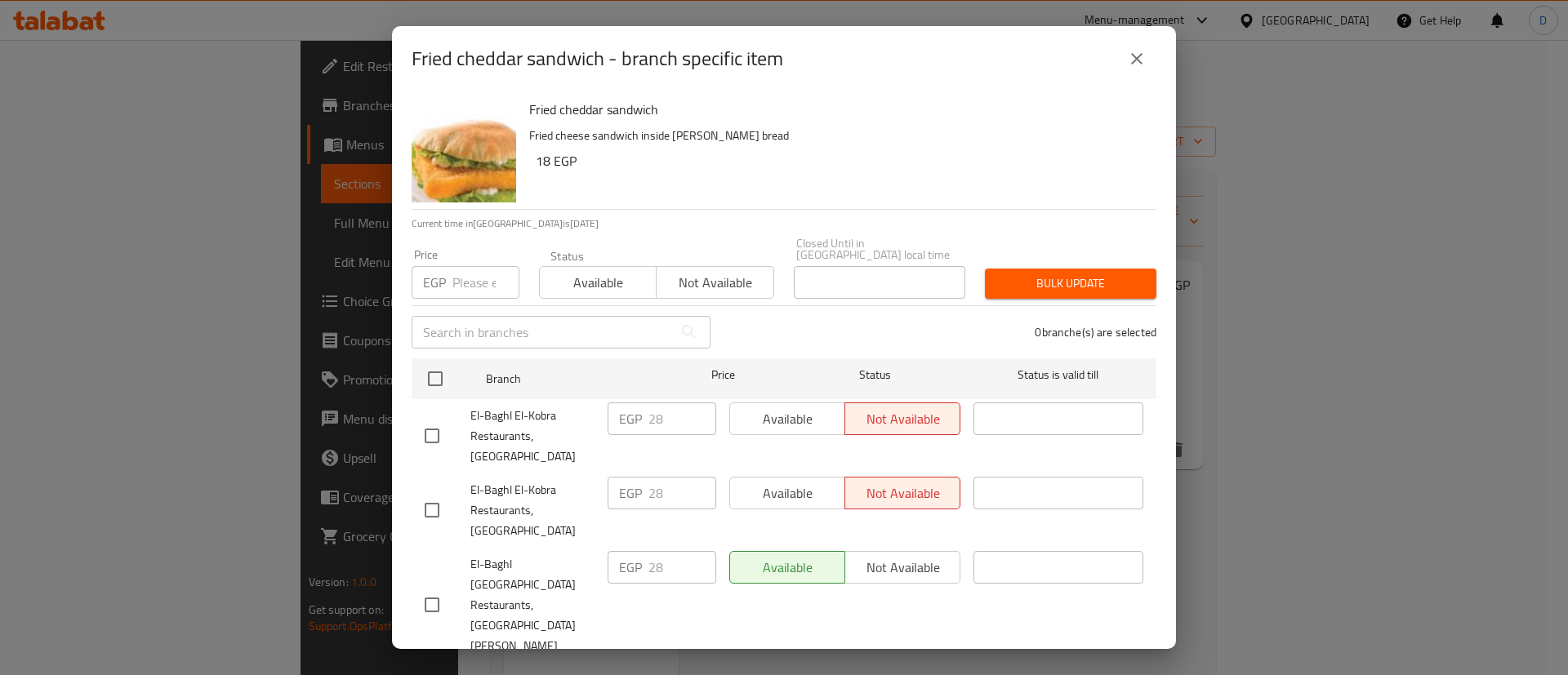
click at [467, 278] on input "number" at bounding box center [486, 282] width 67 height 32
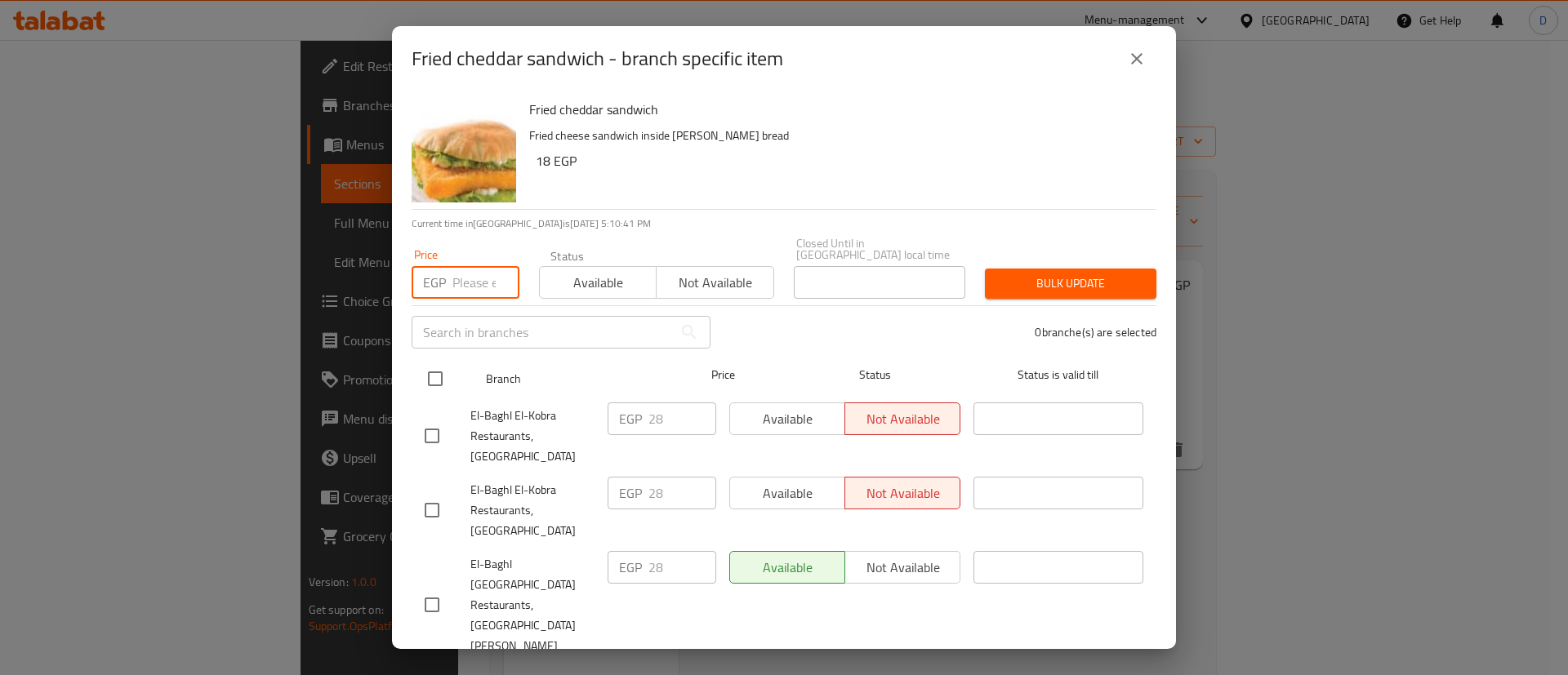
paste input "35"
type input "35"
click at [446, 377] on input "checkbox" at bounding box center [435, 378] width 34 height 34
checkbox input "true"
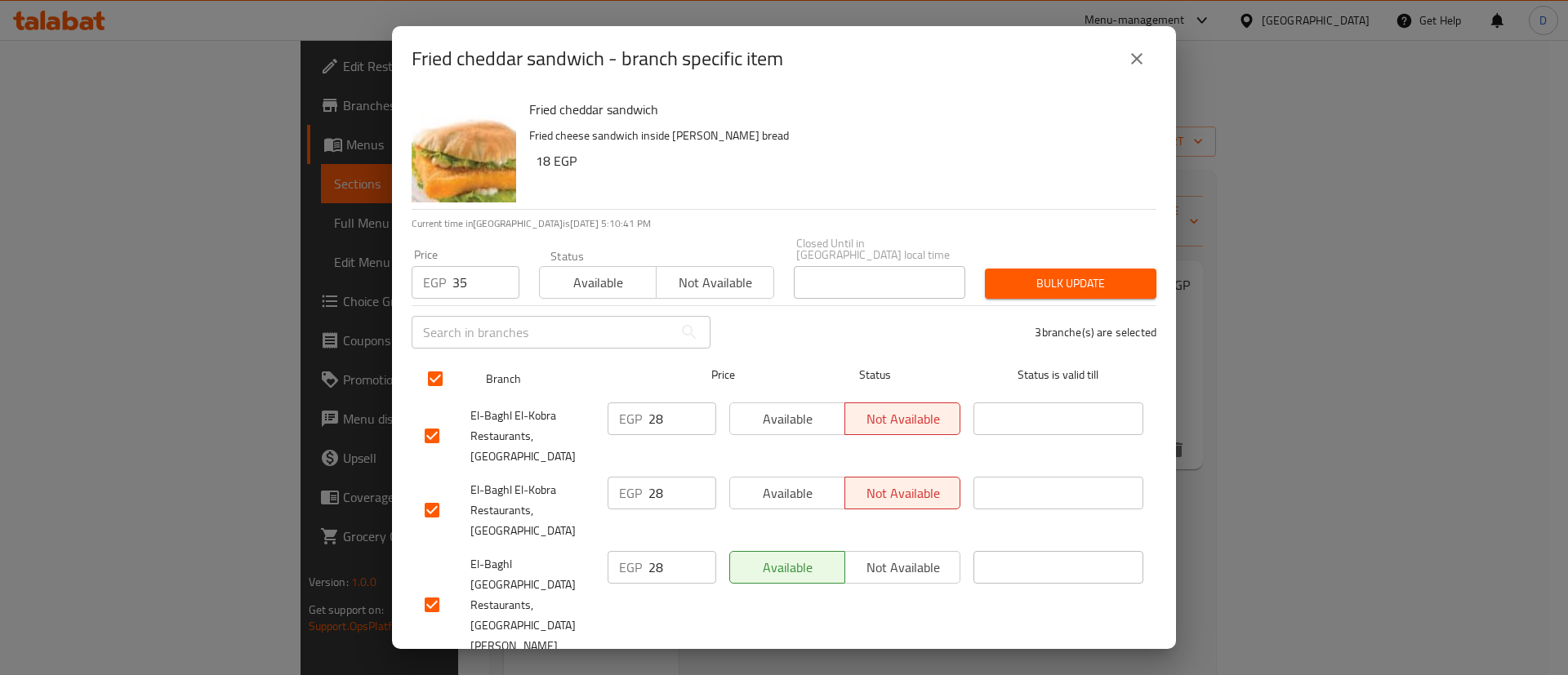
checkbox input "true"
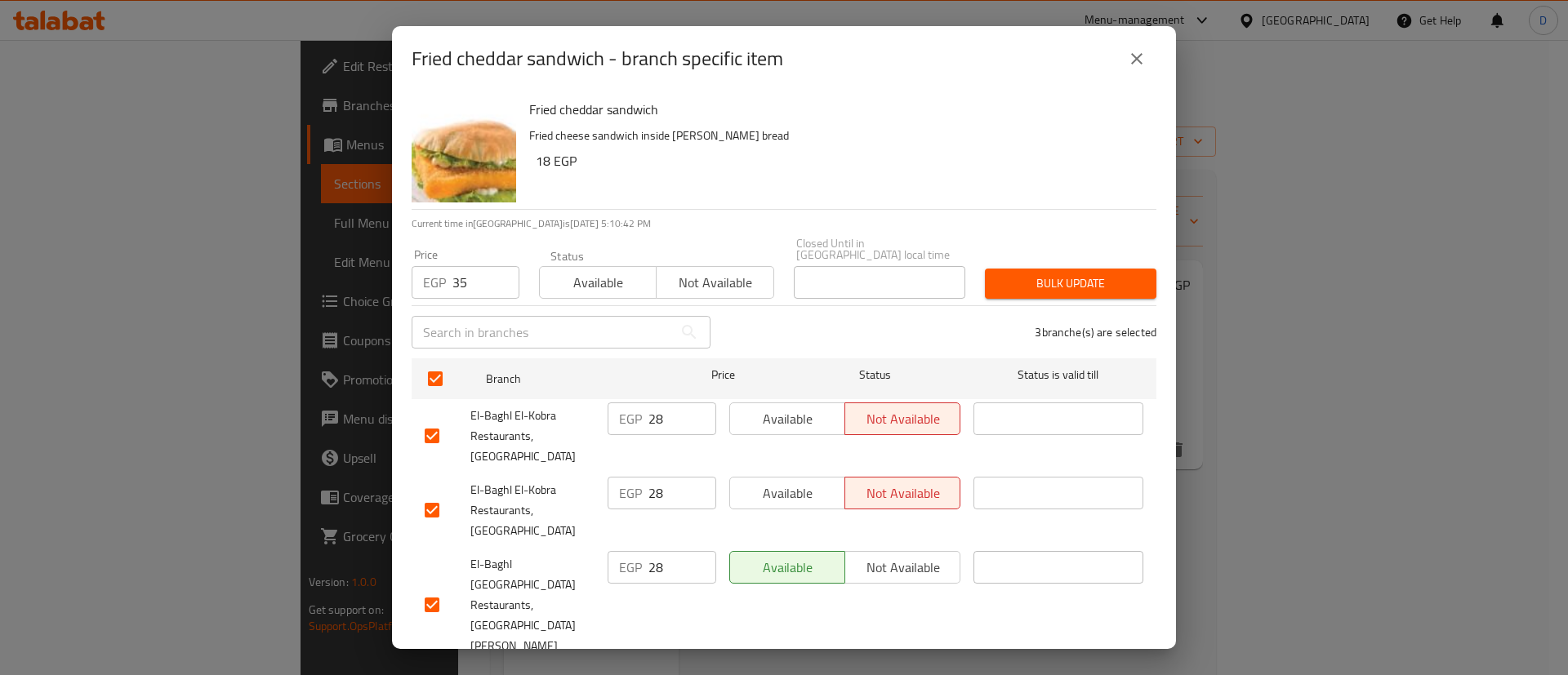
click at [1029, 292] on span "Bulk update" at bounding box center [1070, 283] width 145 height 21
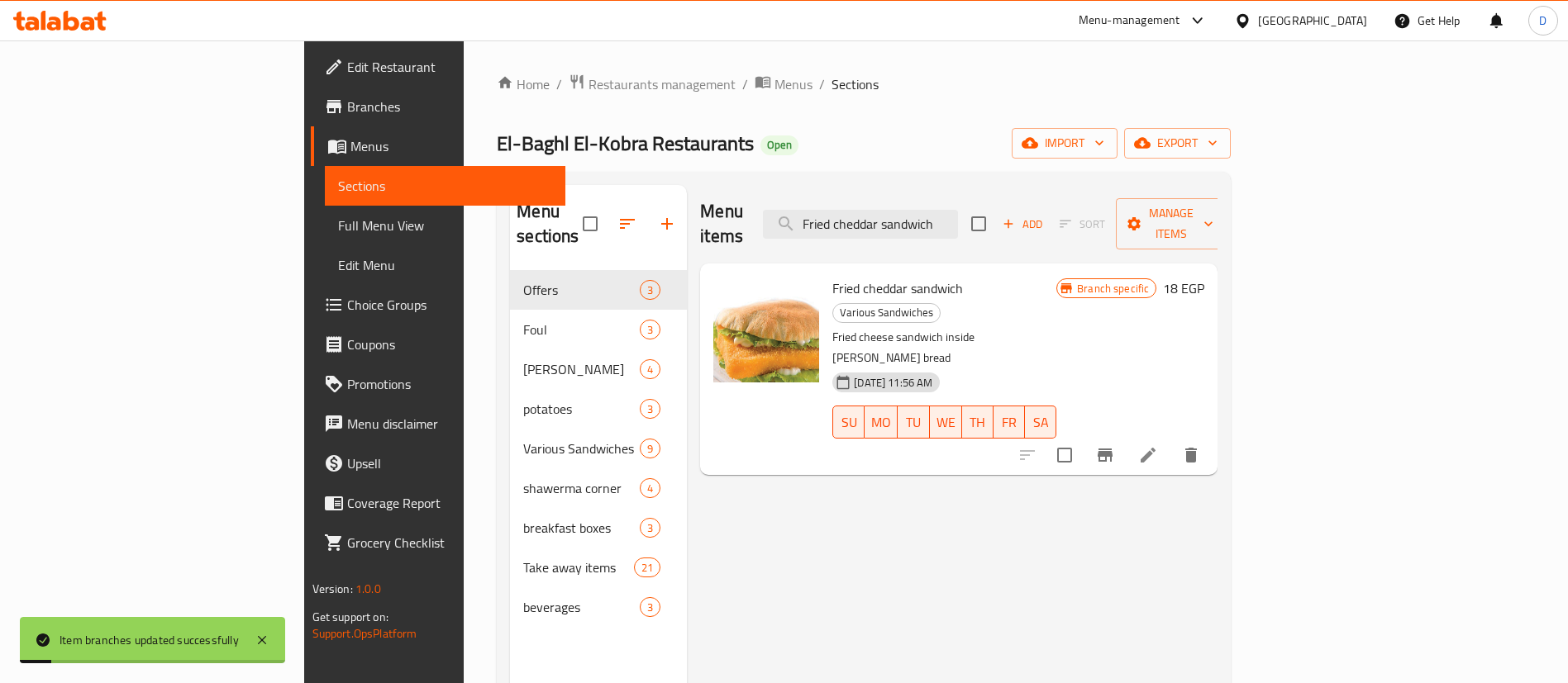
click at [1113, 448] on icon "Branch-specific-item" at bounding box center [1105, 455] width 15 height 13
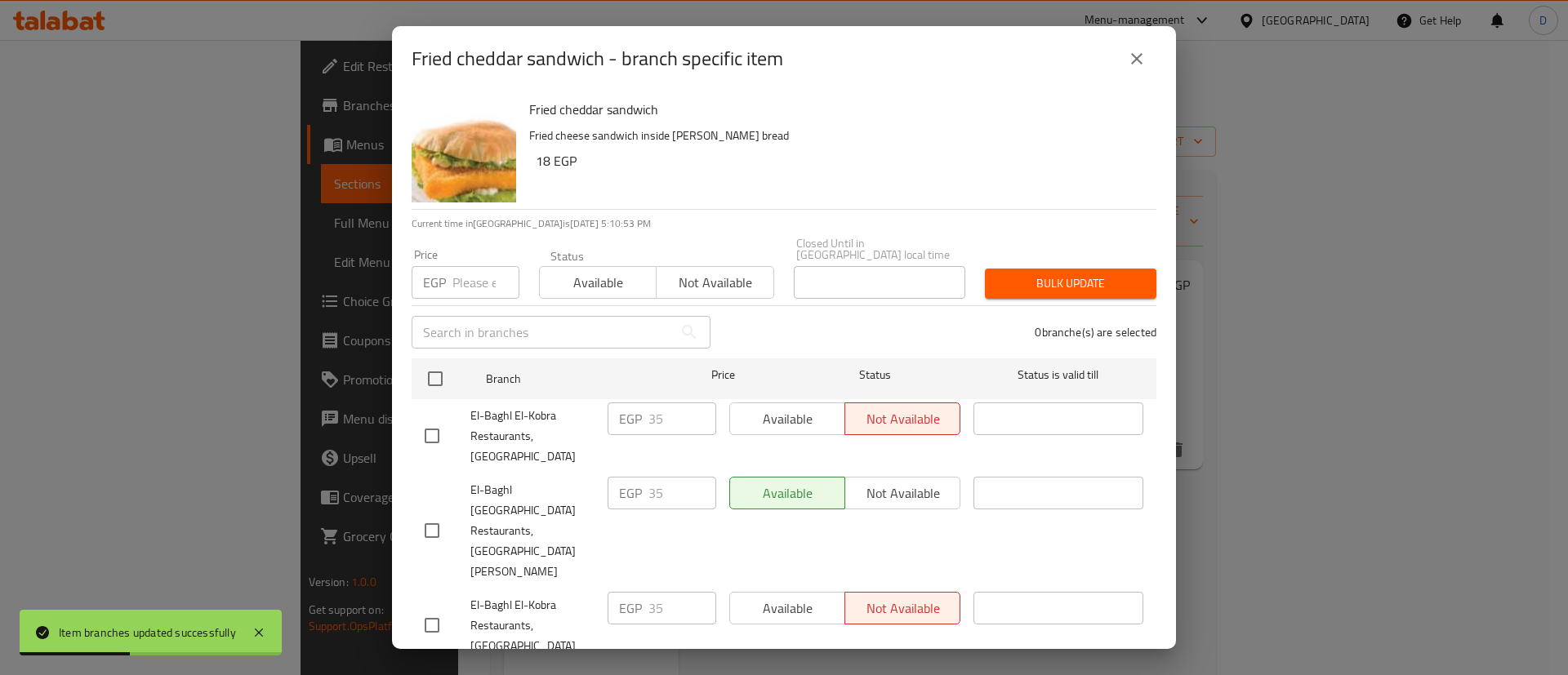
click at [1128, 68] on icon "close" at bounding box center [1137, 59] width 20 height 20
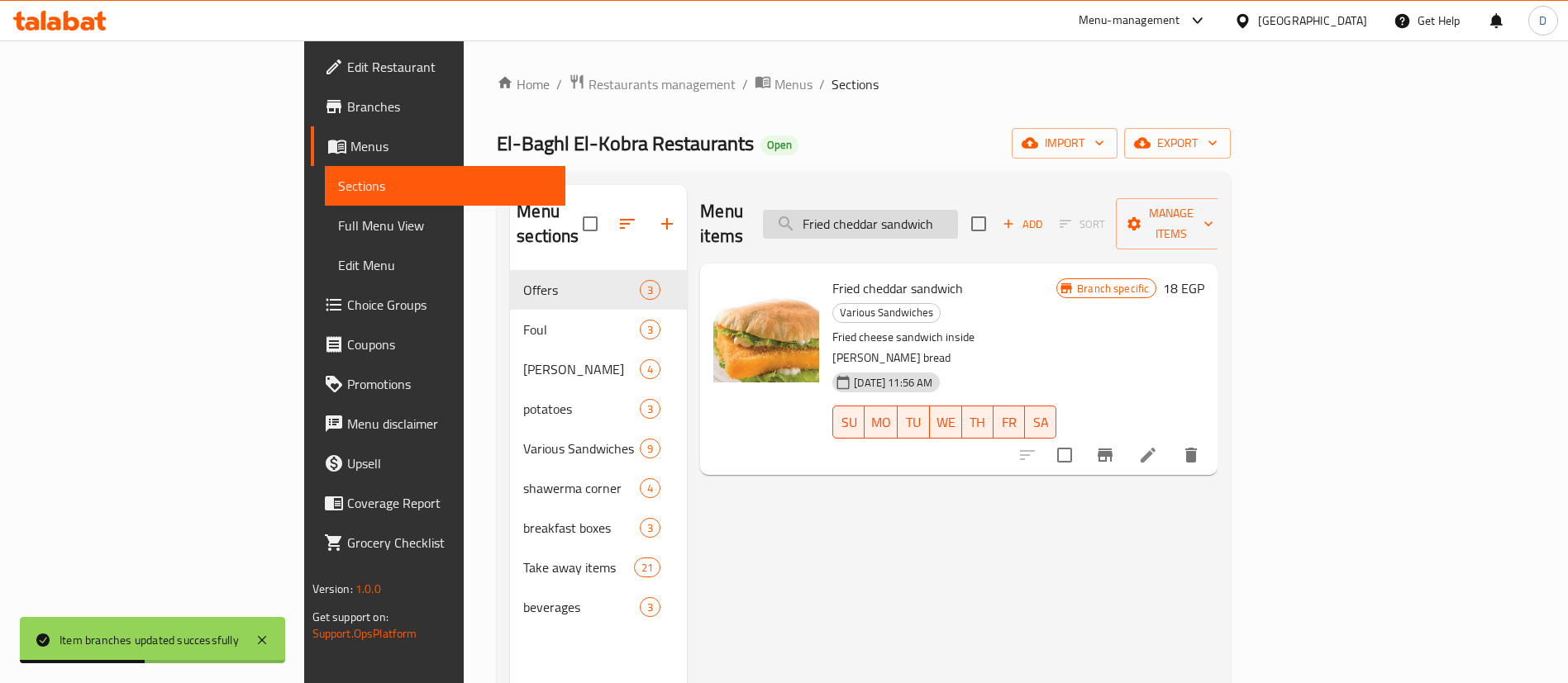
click at [958, 214] on input "Fried cheddar sandwich" at bounding box center [860, 224] width 195 height 29
paste input "Egg"
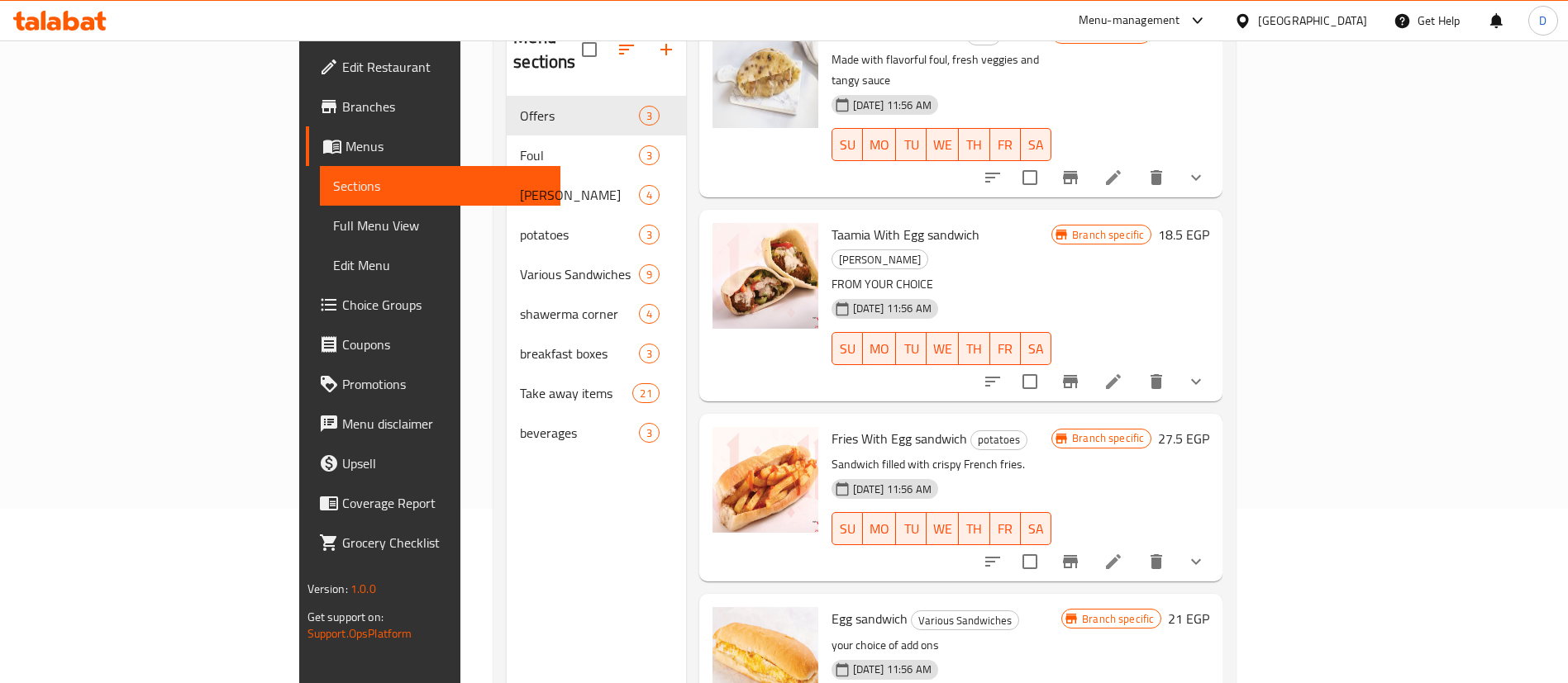
scroll to position [231, 0]
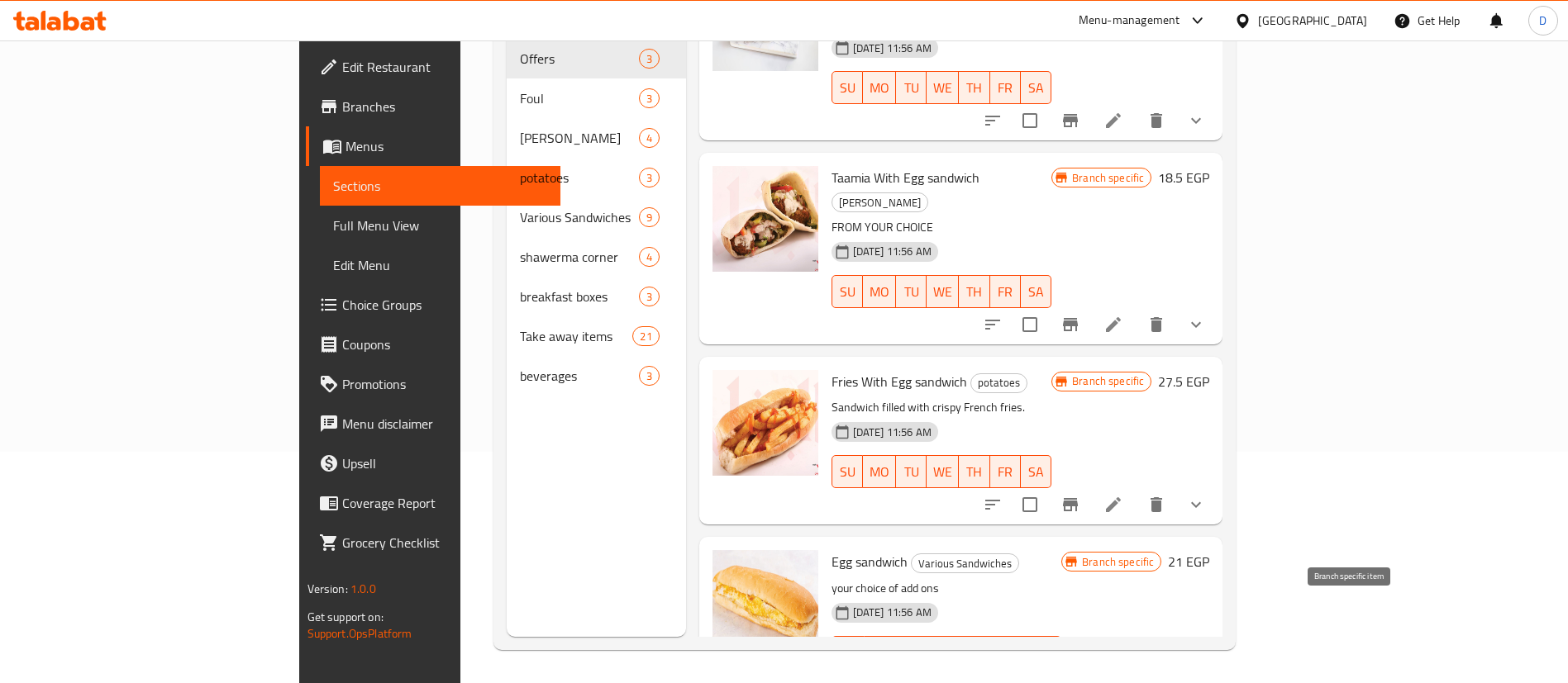
type input "Egg sandwich"
click at [1090, 666] on button "Branch-specific-item" at bounding box center [1070, 686] width 40 height 40
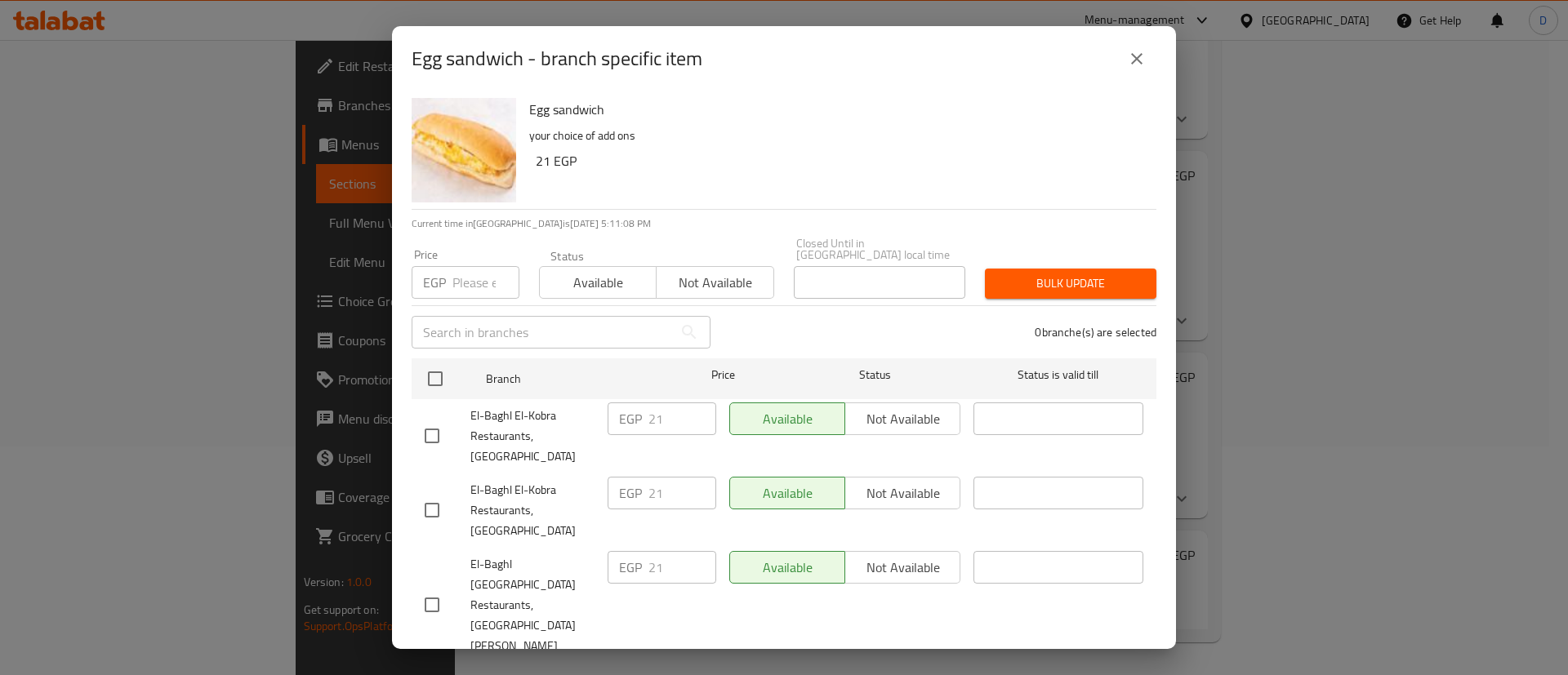
click at [468, 293] on input "number" at bounding box center [486, 282] width 67 height 32
paste input "26.25"
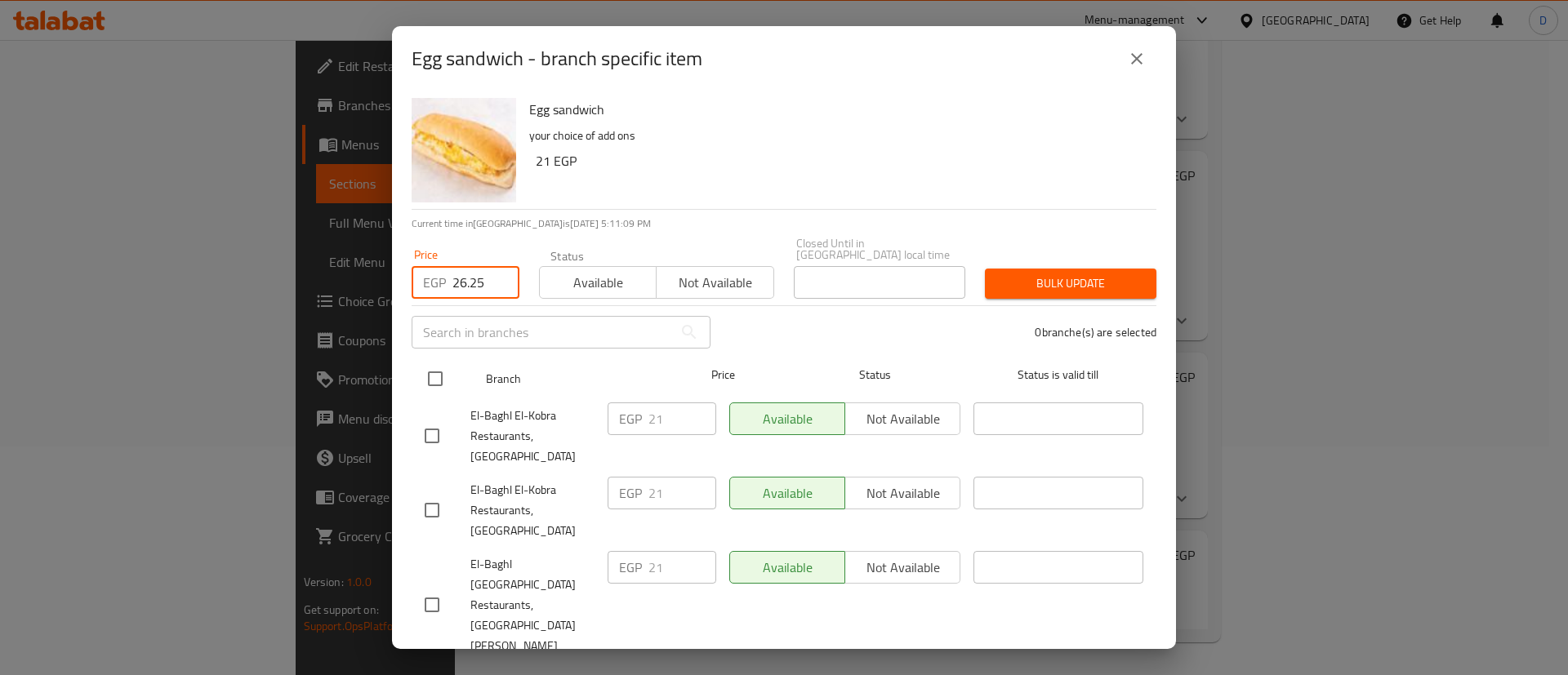
type input "26.25"
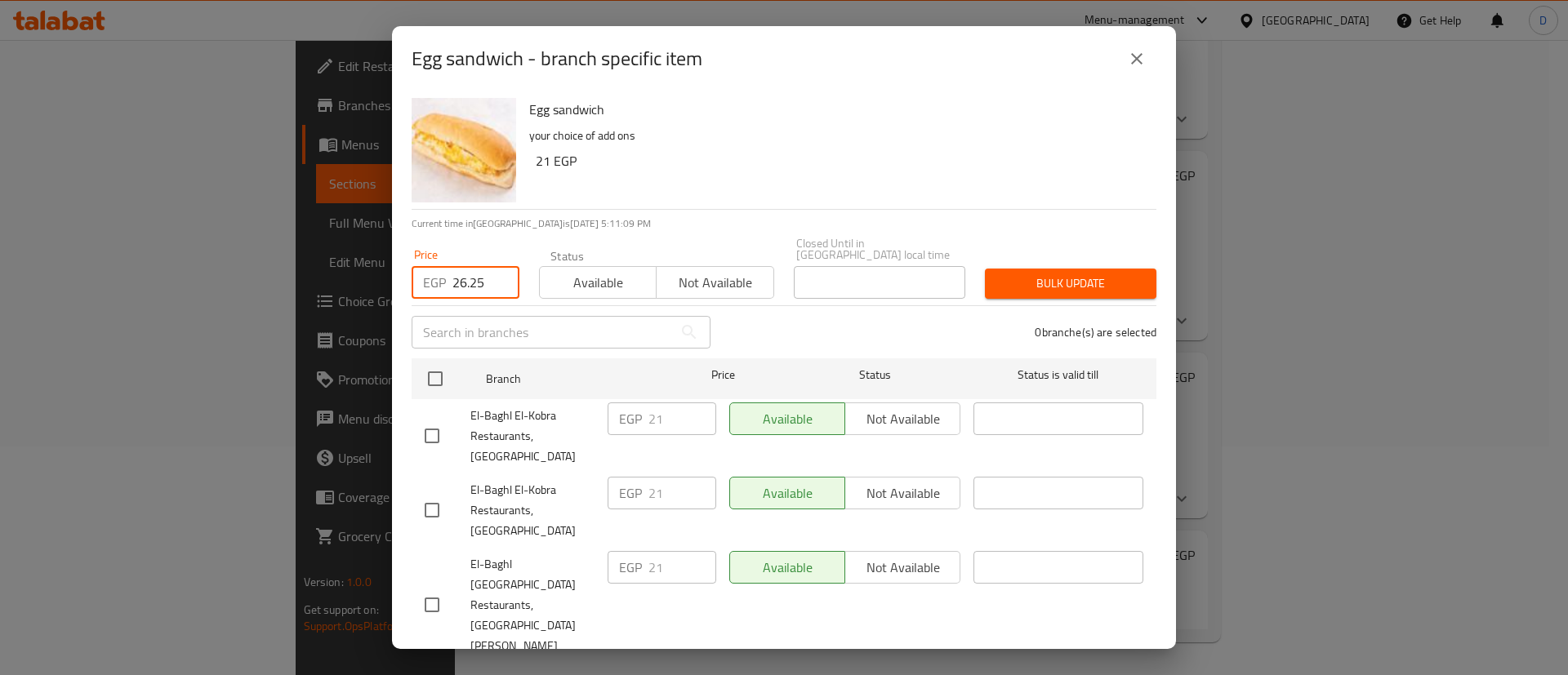
click at [412, 399] on div "Branch Price Status Status is valid till" at bounding box center [784, 378] width 745 height 41
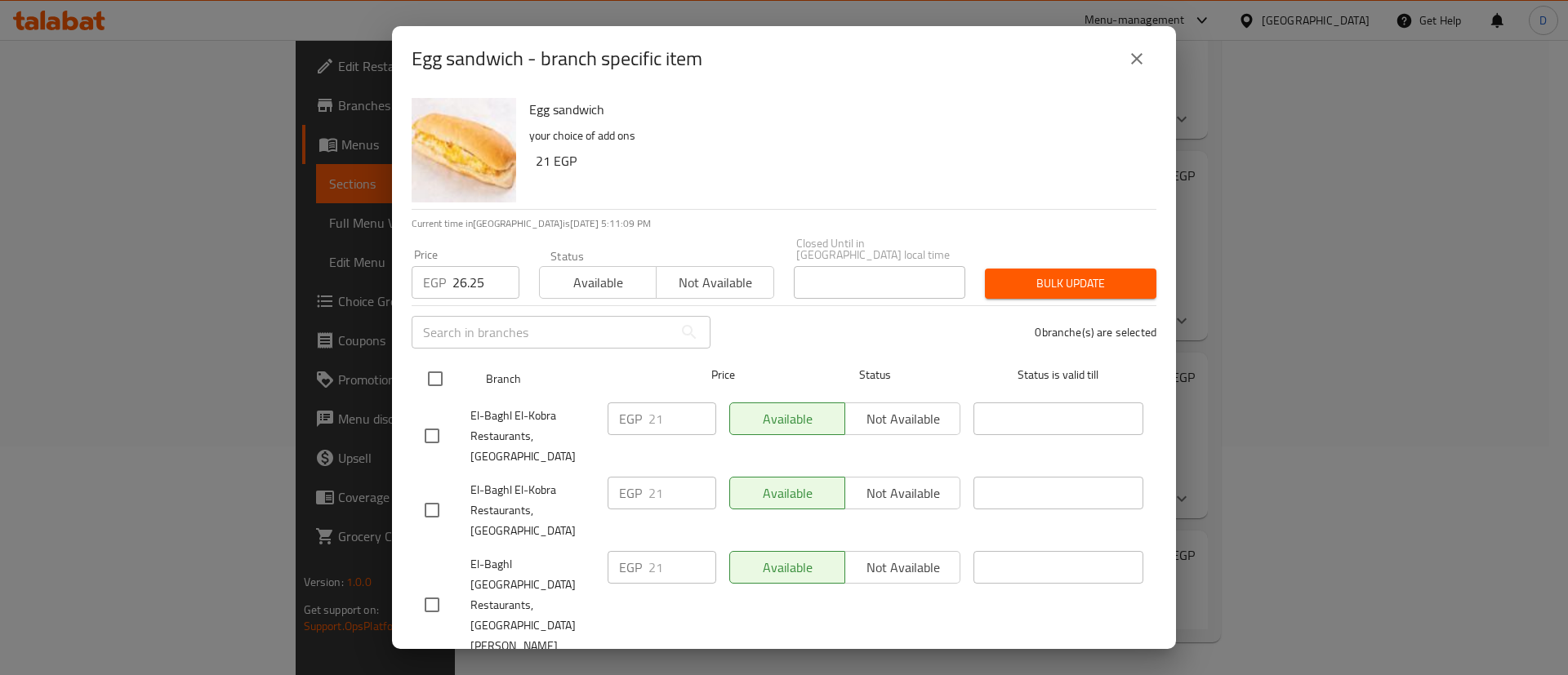
click at [434, 395] on input "checkbox" at bounding box center [435, 378] width 34 height 34
checkbox input "true"
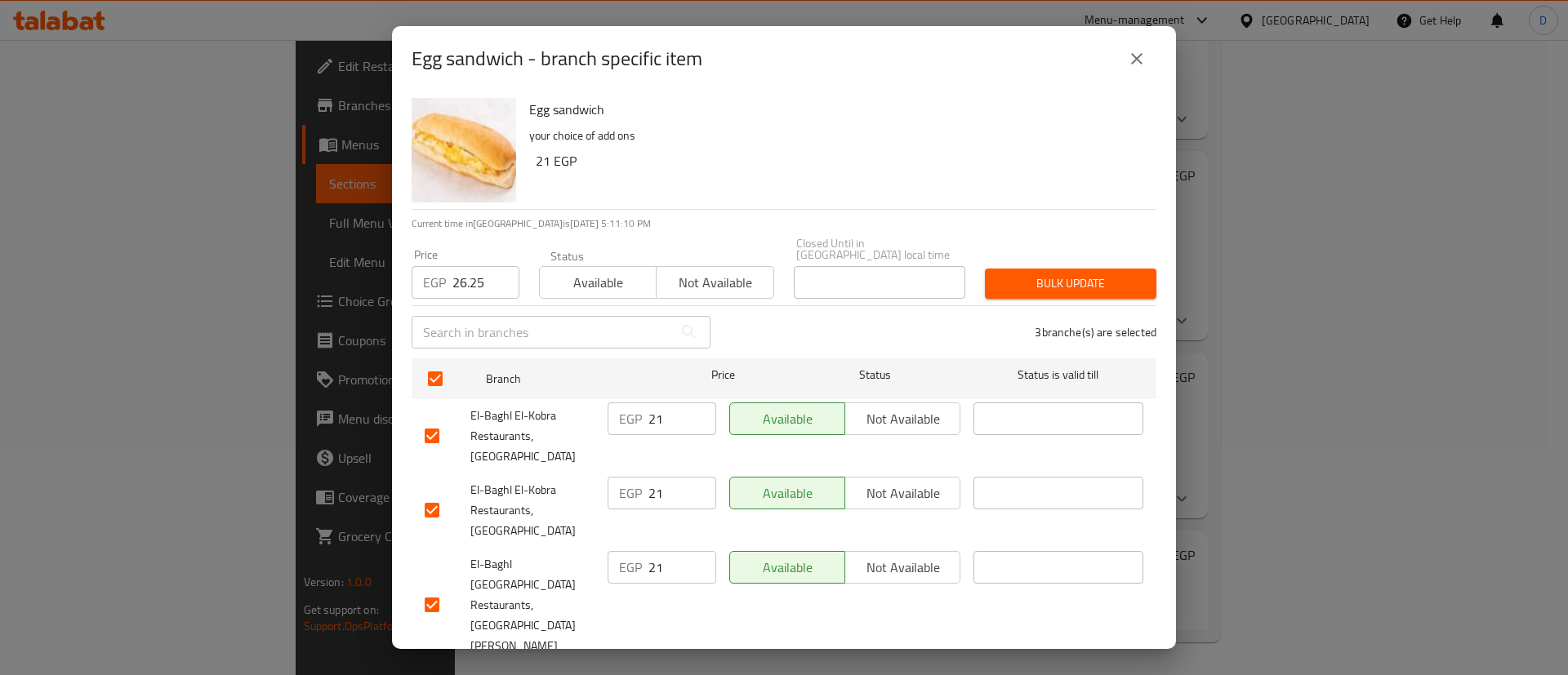
click at [1048, 287] on span "Bulk update" at bounding box center [1070, 283] width 145 height 21
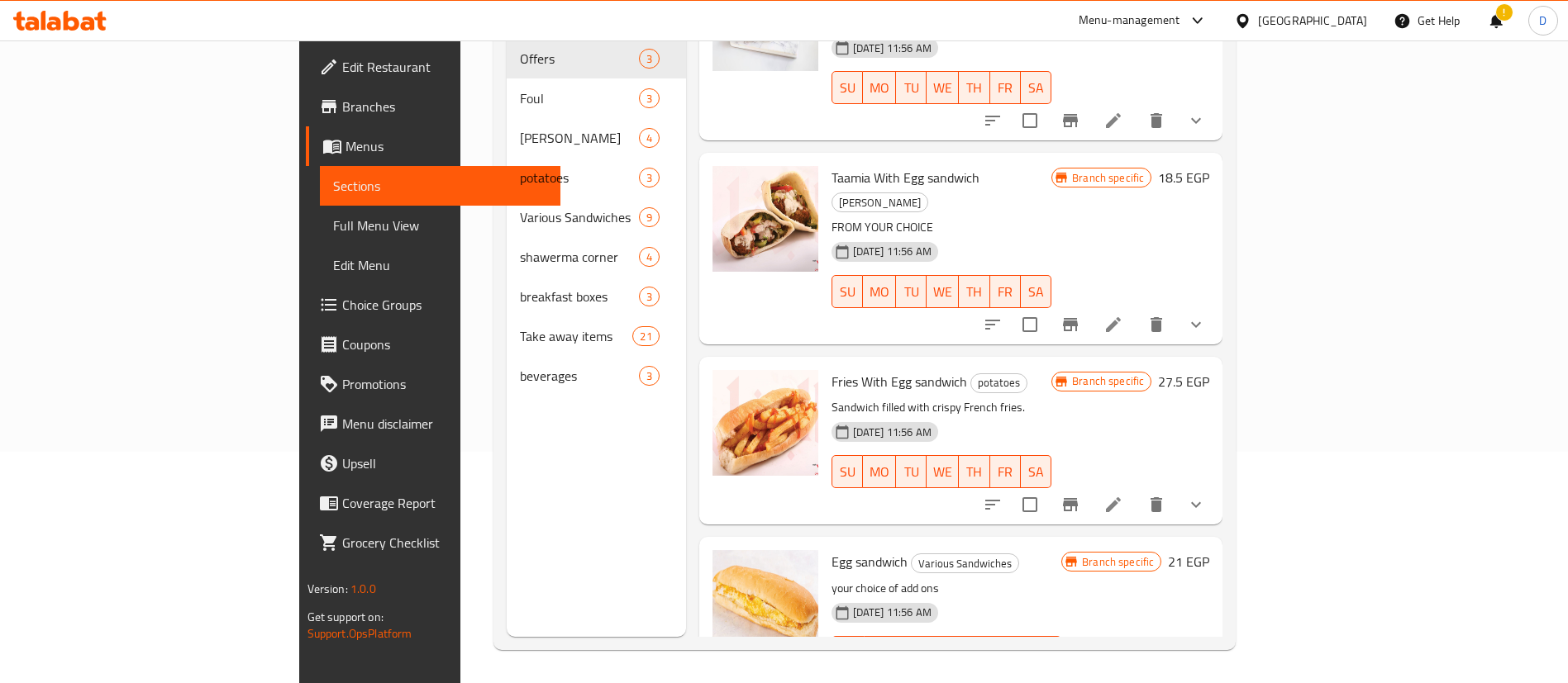
click at [949, 71] on div "18-06-2025 11:56 AM SU MO TU WE TH FR SA" at bounding box center [941, 76] width 233 height 89
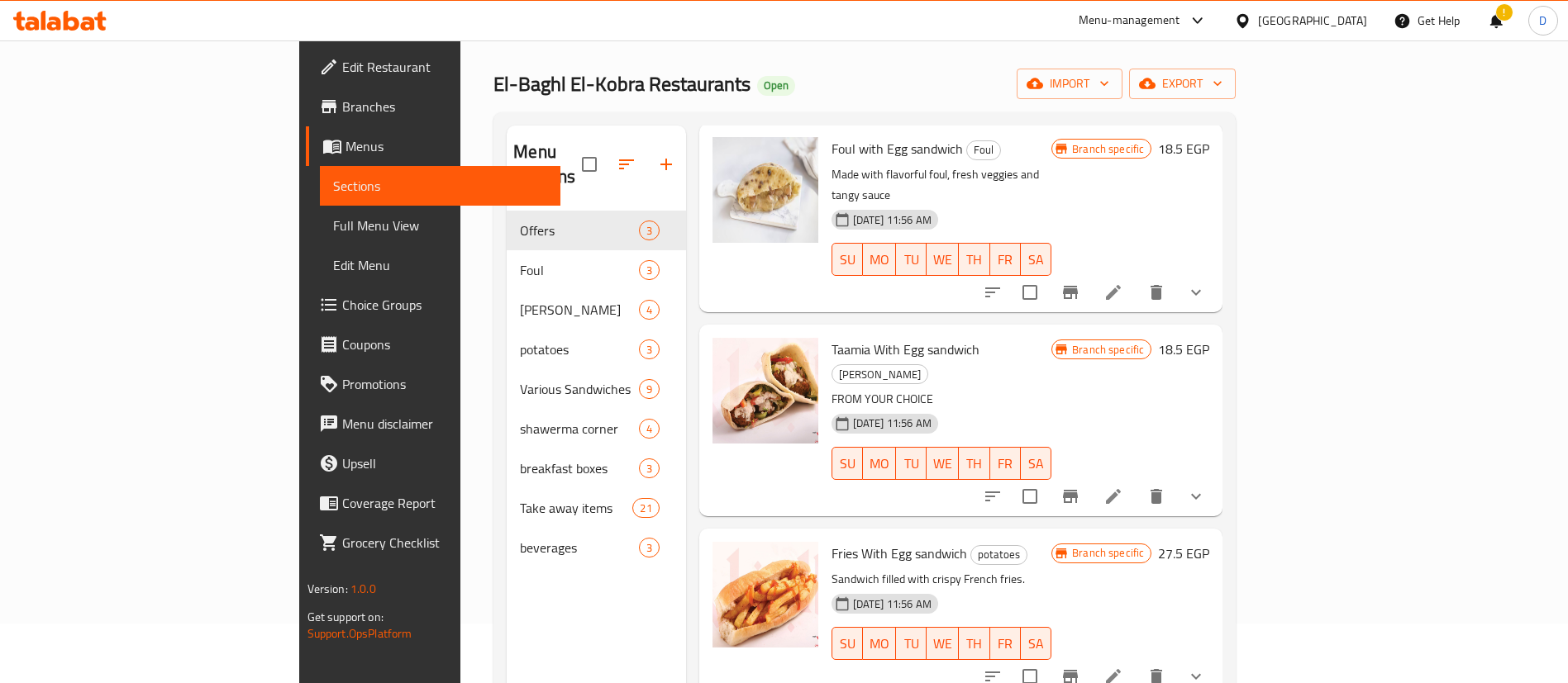
scroll to position [0, 0]
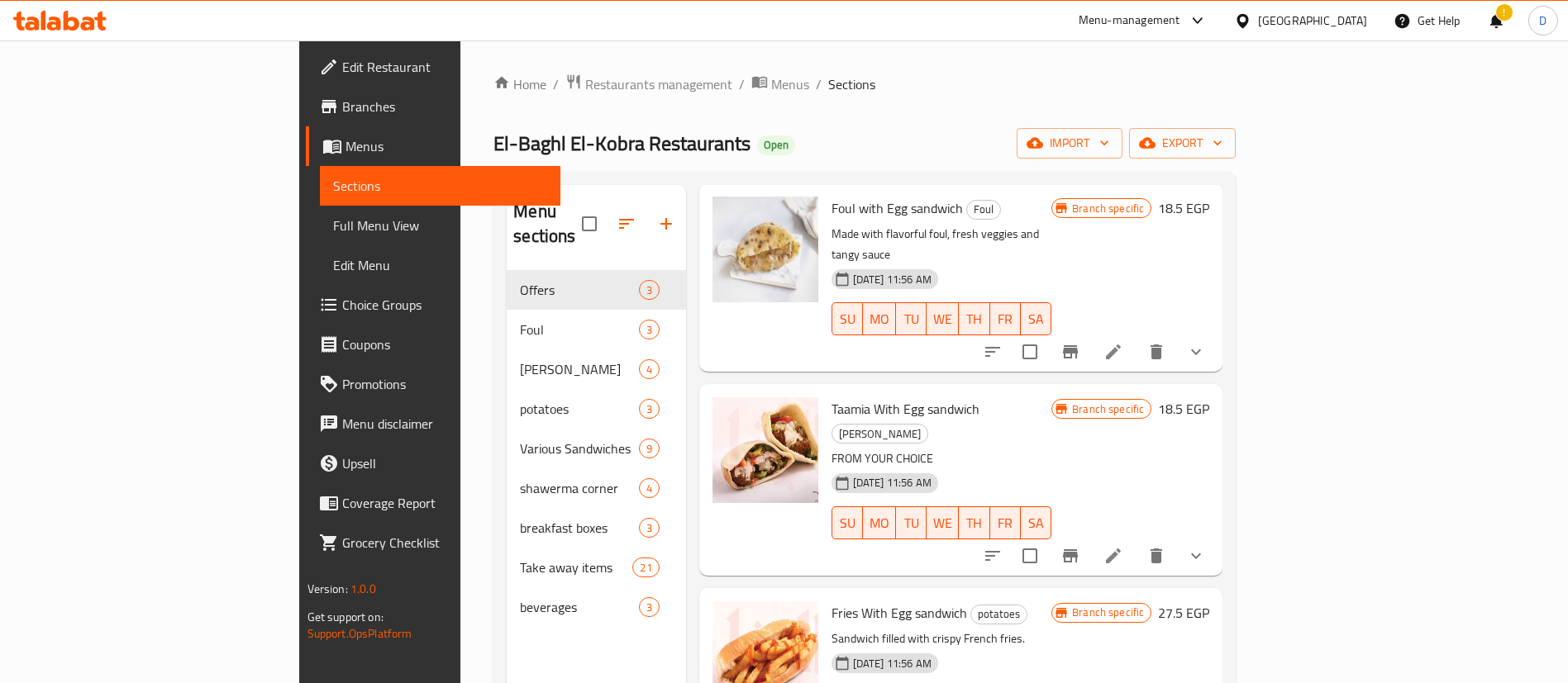
click at [70, 25] on icon at bounding box center [60, 21] width 93 height 20
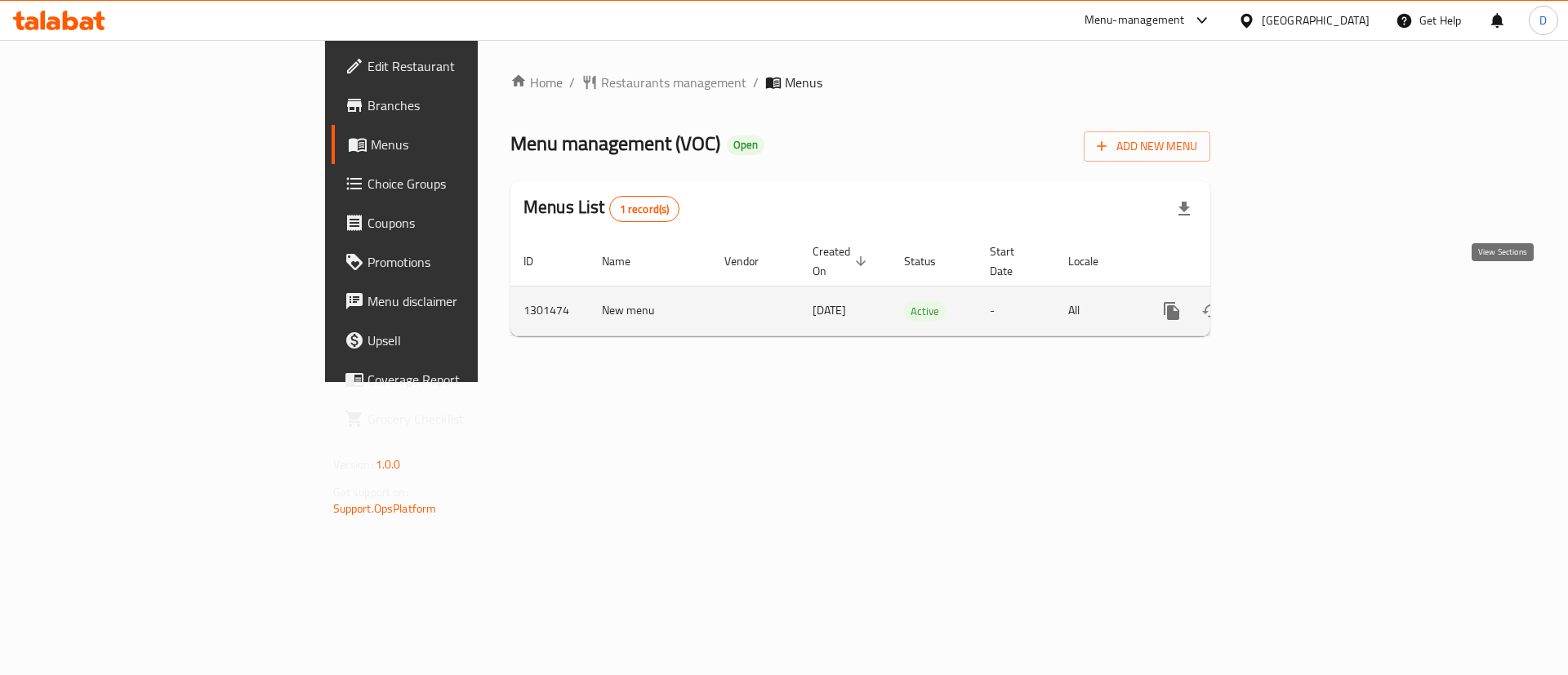
click at [1299, 301] on icon "enhanced table" at bounding box center [1289, 311] width 20 height 20
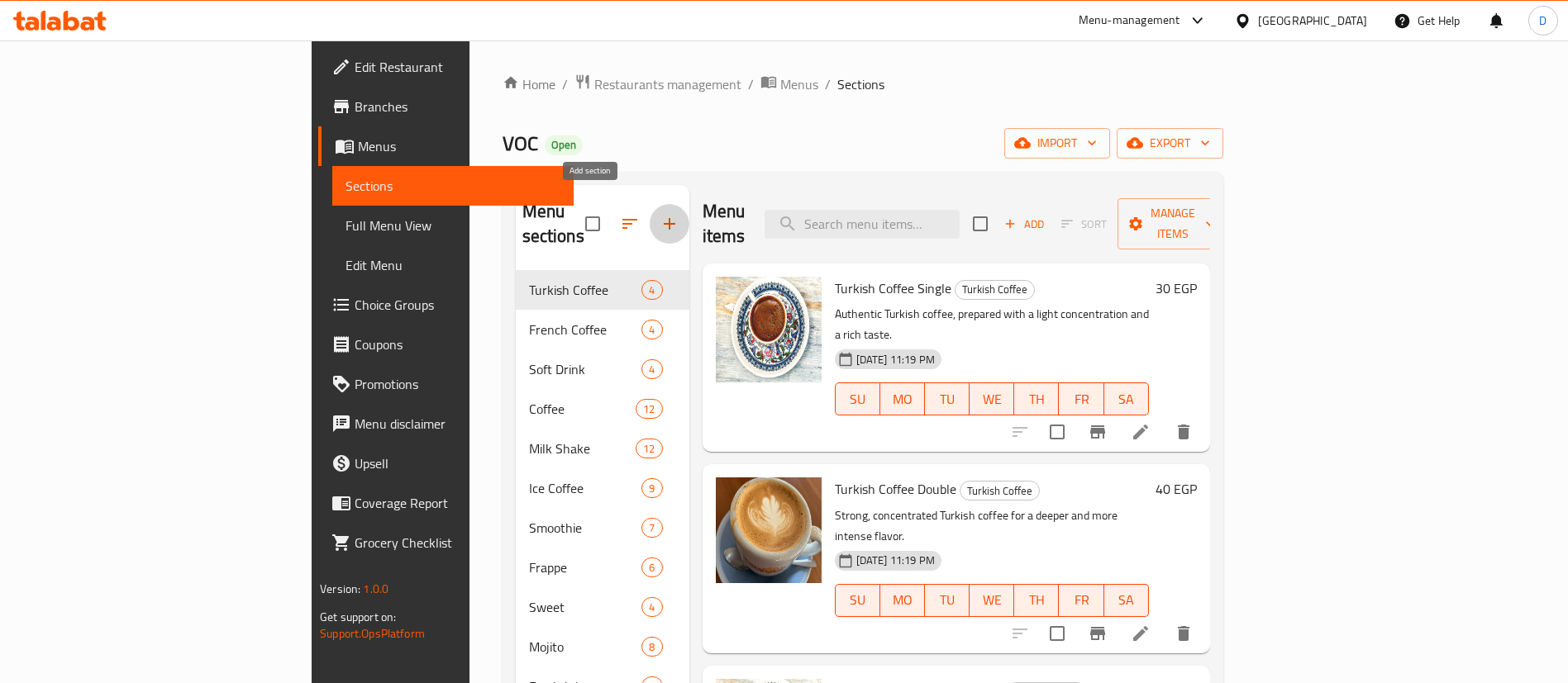
click at [660, 214] on icon "button" at bounding box center [670, 224] width 20 height 20
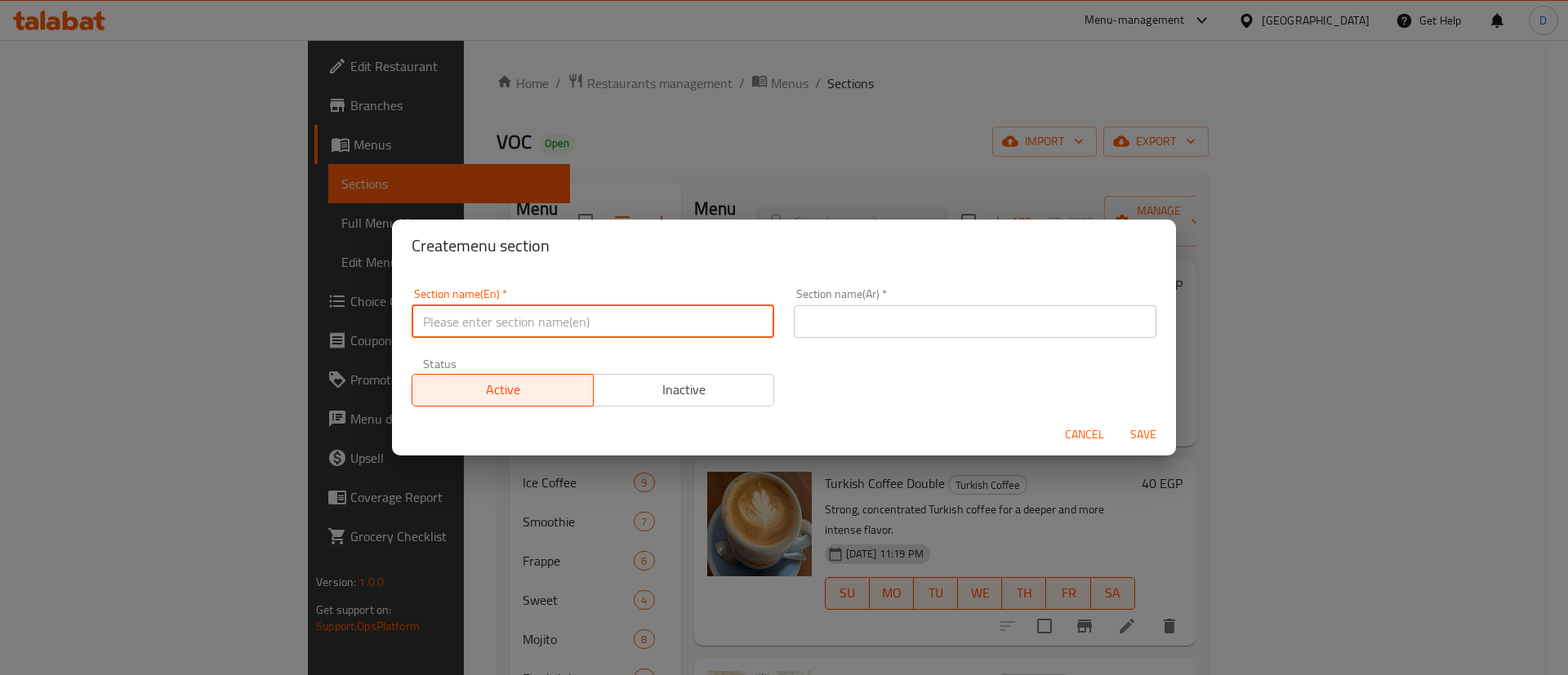
click at [528, 320] on input "text" at bounding box center [593, 321] width 362 height 32
type input "Offers"
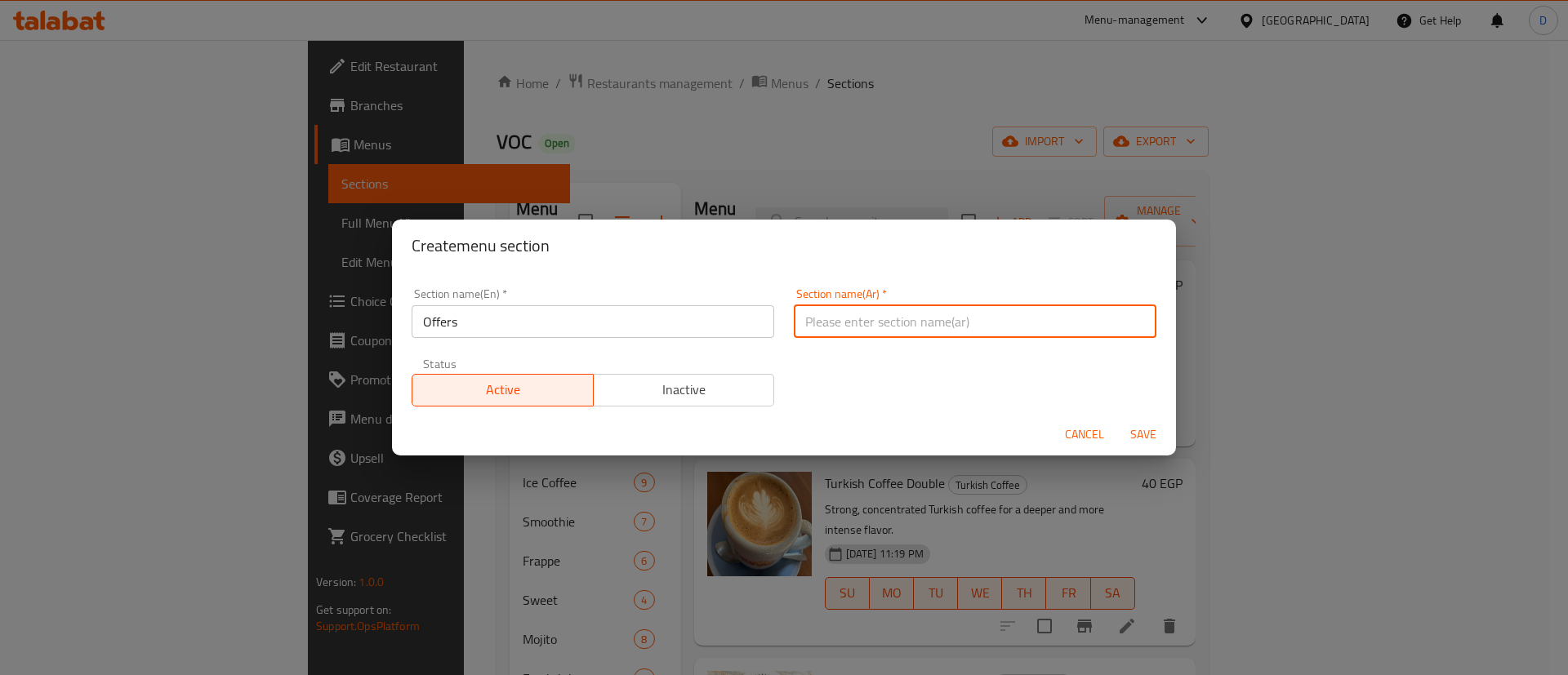
click at [884, 323] on input "text" at bounding box center [975, 321] width 362 height 32
type input "العروض"
click at [1137, 438] on span "Save" at bounding box center [1142, 435] width 39 height 21
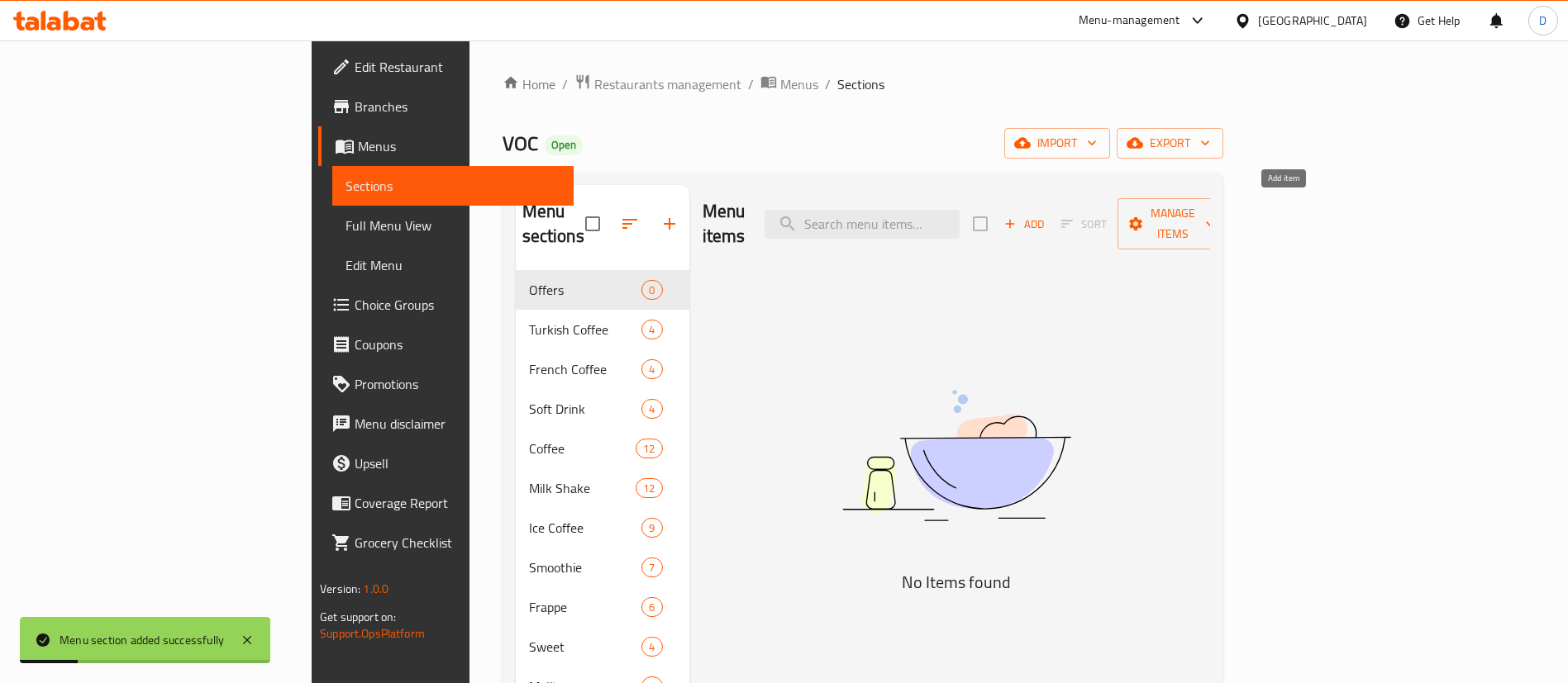
click at [1046, 214] on span "Add" at bounding box center [1023, 224] width 45 height 19
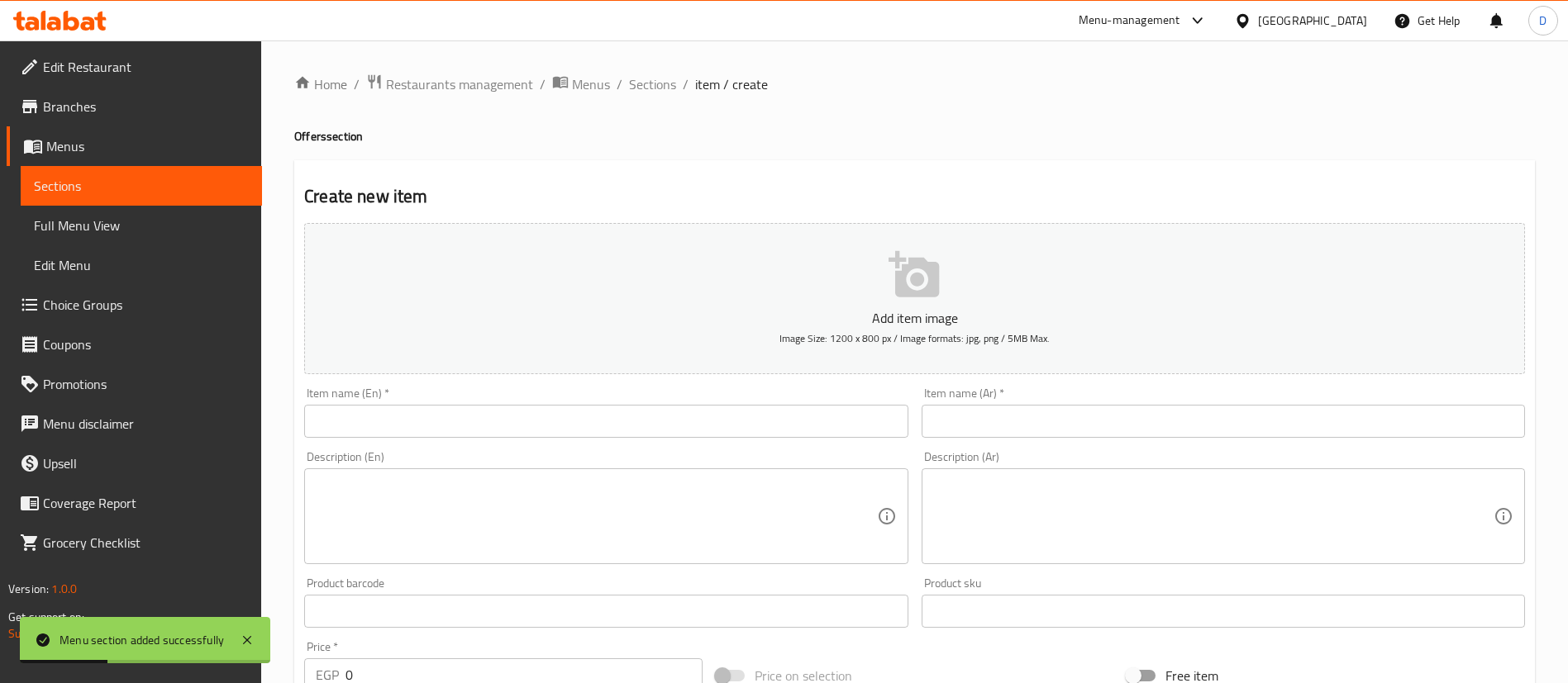
click at [1170, 400] on div "Item name (Ar)   * Item name (Ar) *" at bounding box center [1223, 413] width 603 height 50
click at [1183, 419] on input "text" at bounding box center [1223, 421] width 603 height 33
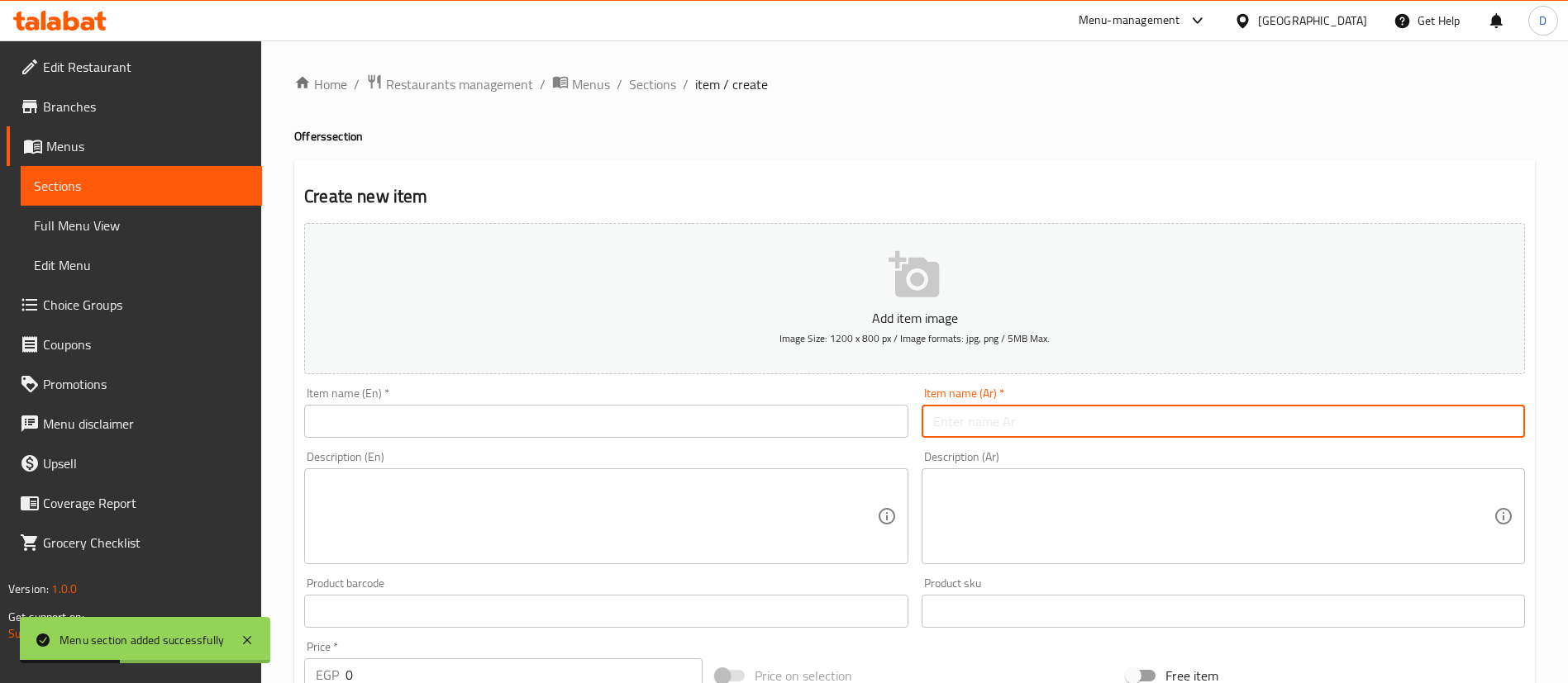
paste input "2 ايس سبانيش لاتيه مع 1 شاي هدية"
click at [1445, 423] on input "2 ايس سبانيش لاتيه مع 1 شاي هدية" at bounding box center [1223, 421] width 603 height 33
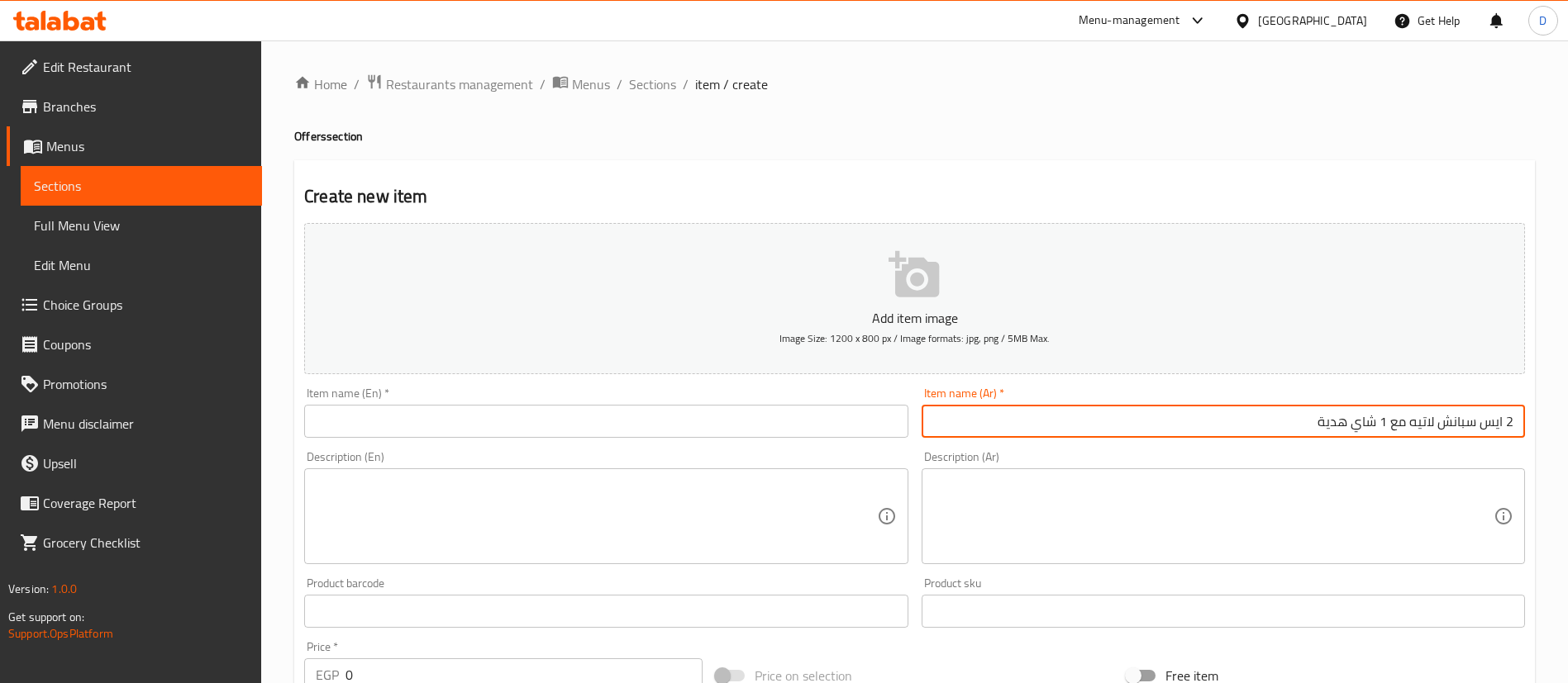
click at [1394, 423] on input "2 ايس سبانش لاتيه مع 1 شاي هدية" at bounding box center [1223, 421] width 603 height 33
type input "2 ايس سبانش لاتيه مع 1 شاي هدية"
click at [393, 403] on div "Item name (En)   * Item name (En) *" at bounding box center [605, 413] width 603 height 50
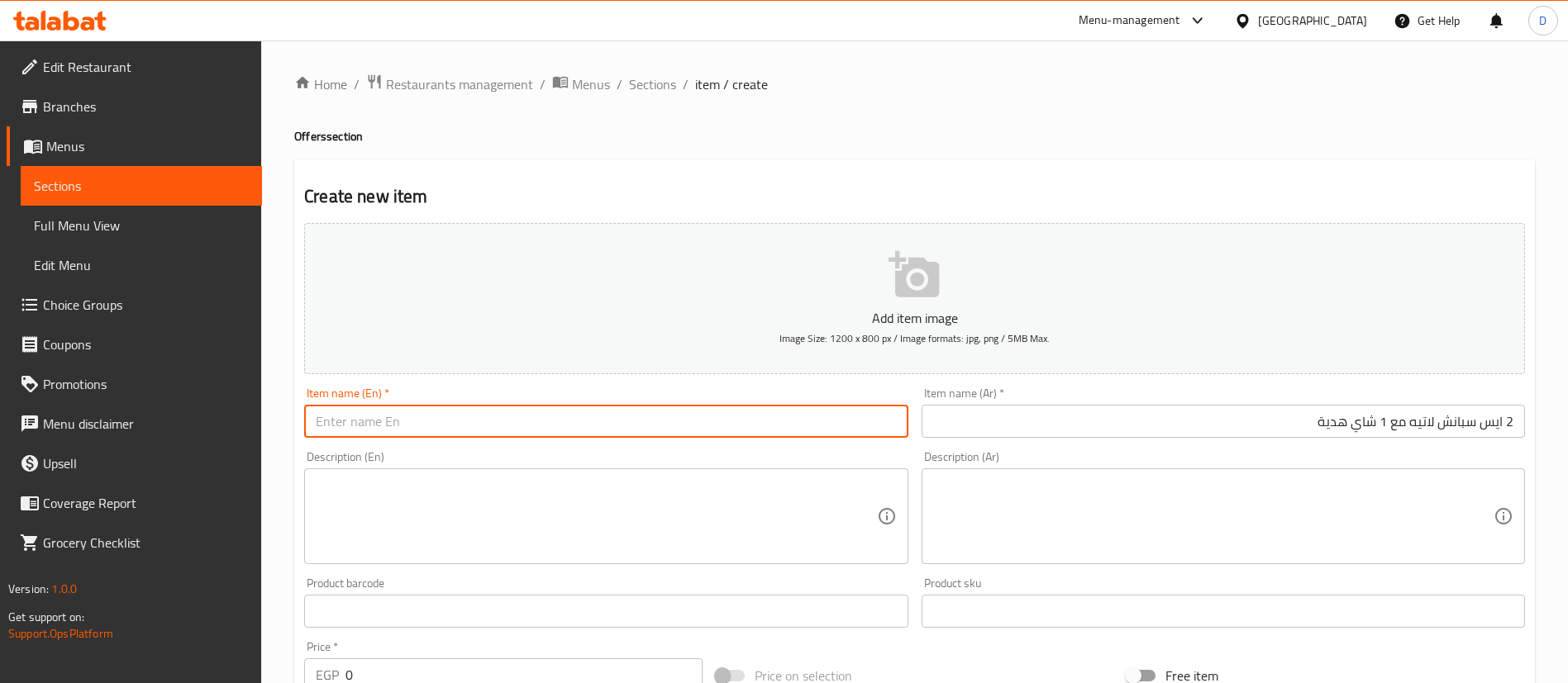
click at [438, 433] on input "text" at bounding box center [605, 421] width 603 height 33
paste input "2 iced Spanish latte with 1 free tea"
type input "2 iced Spanish latte with 1 free tea"
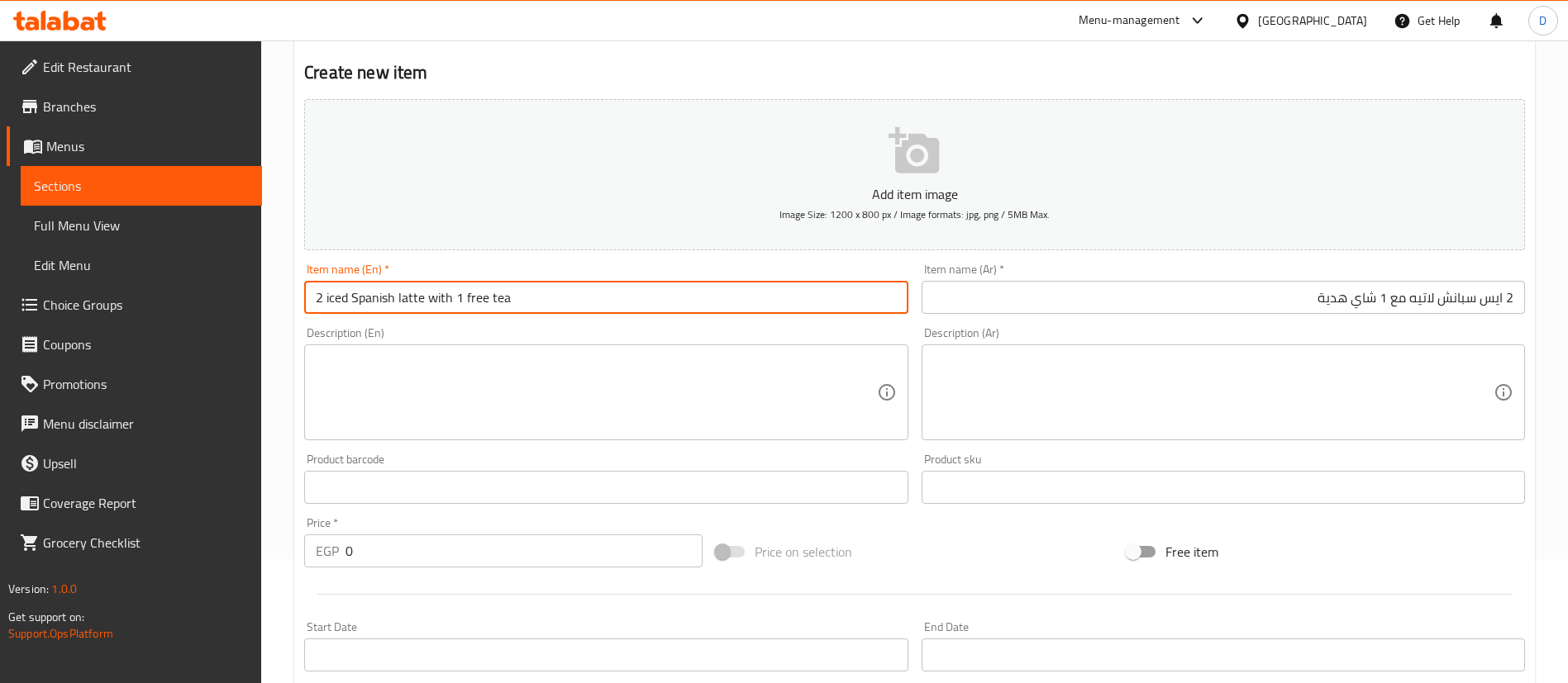
click at [462, 530] on div "Price   * EGP 0 Price *" at bounding box center [502, 543] width 398 height 50
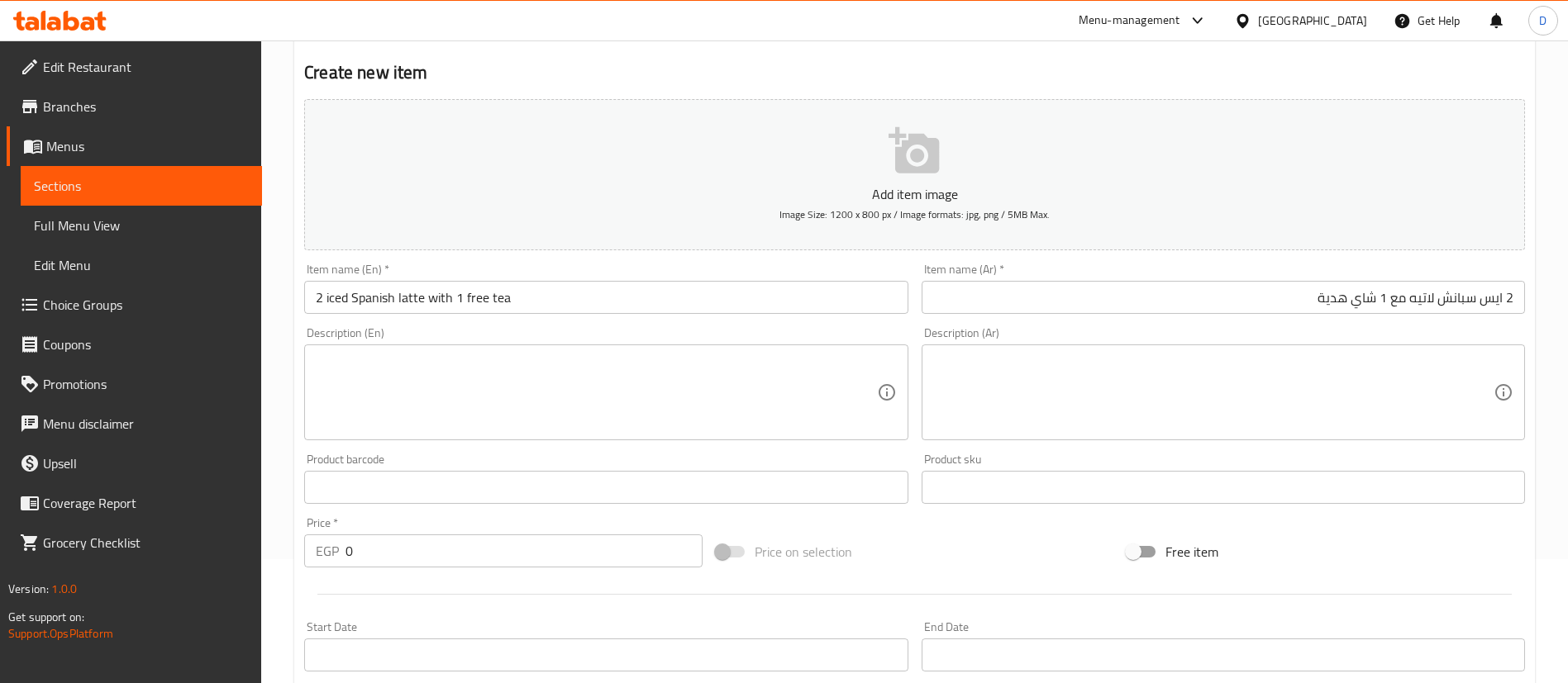
click at [493, 545] on input "0" at bounding box center [524, 550] width 357 height 33
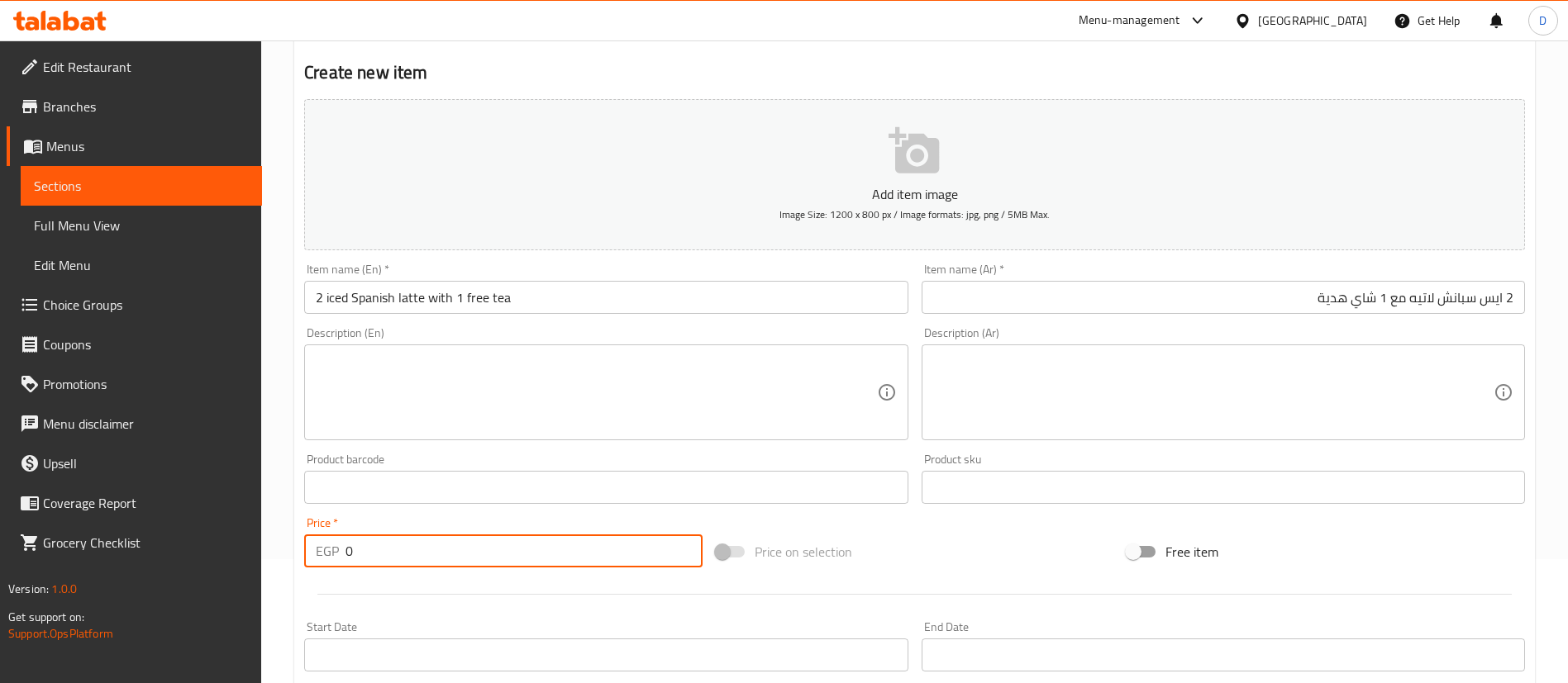
click at [493, 545] on input "0" at bounding box center [524, 550] width 357 height 33
type input "200"
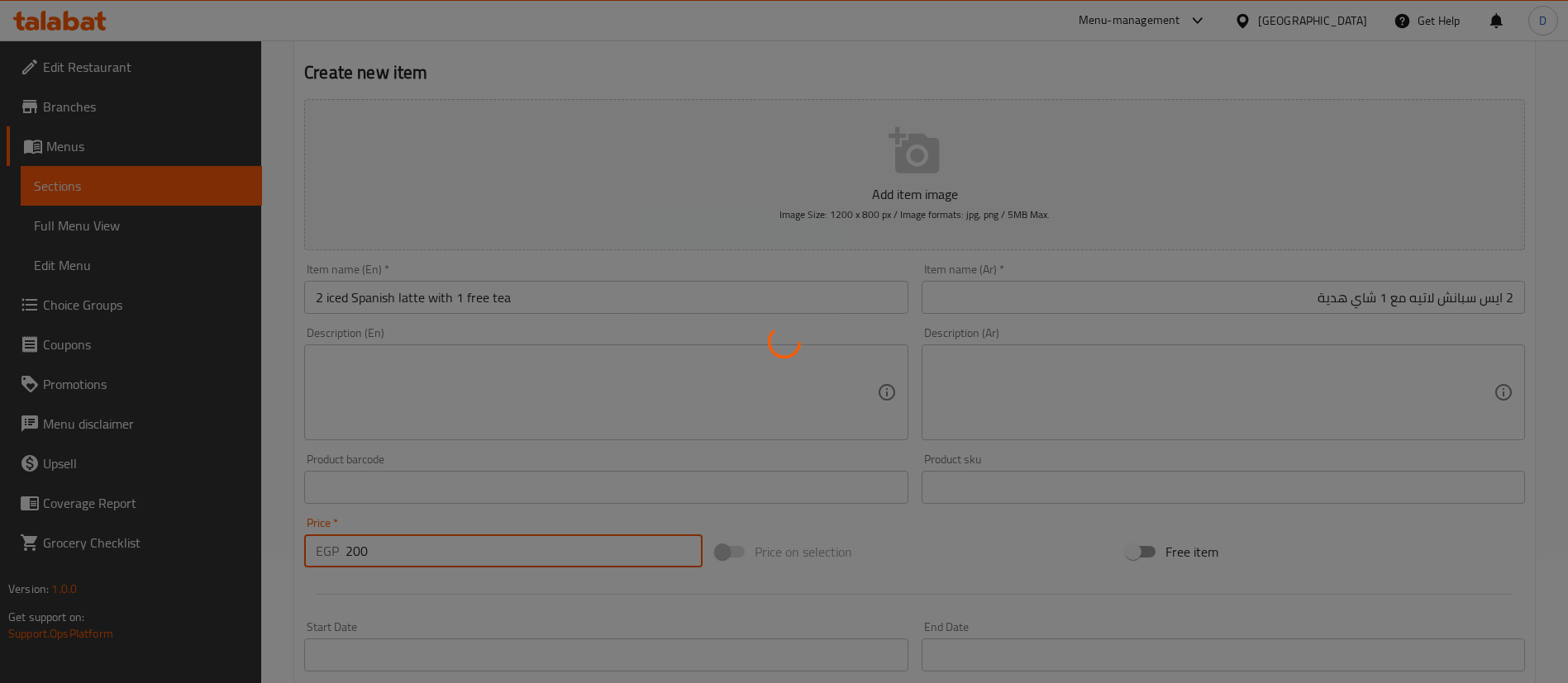
type input "0"
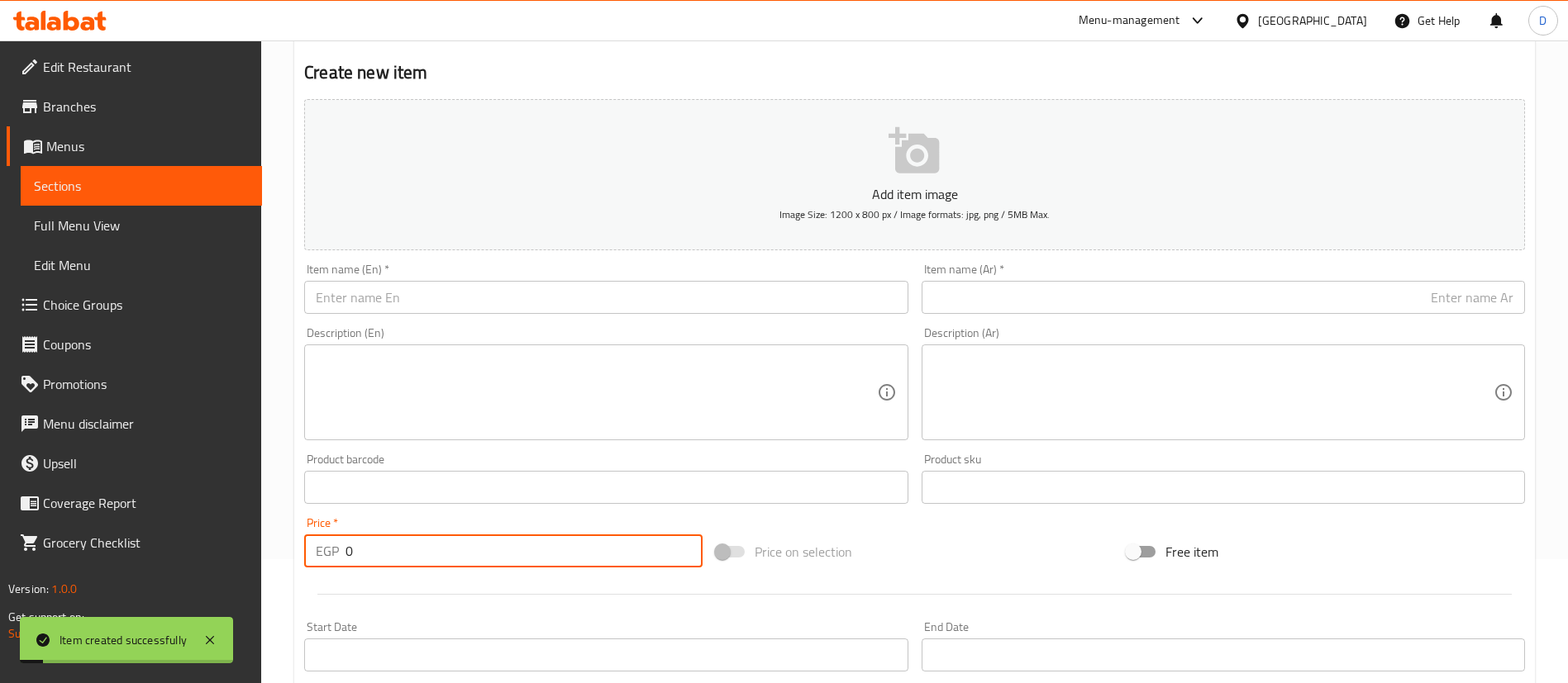
drag, startPoint x: 125, startPoint y: 187, endPoint x: 161, endPoint y: 181, distance: 36.5
click at [125, 187] on span "Sections" at bounding box center [141, 186] width 215 height 20
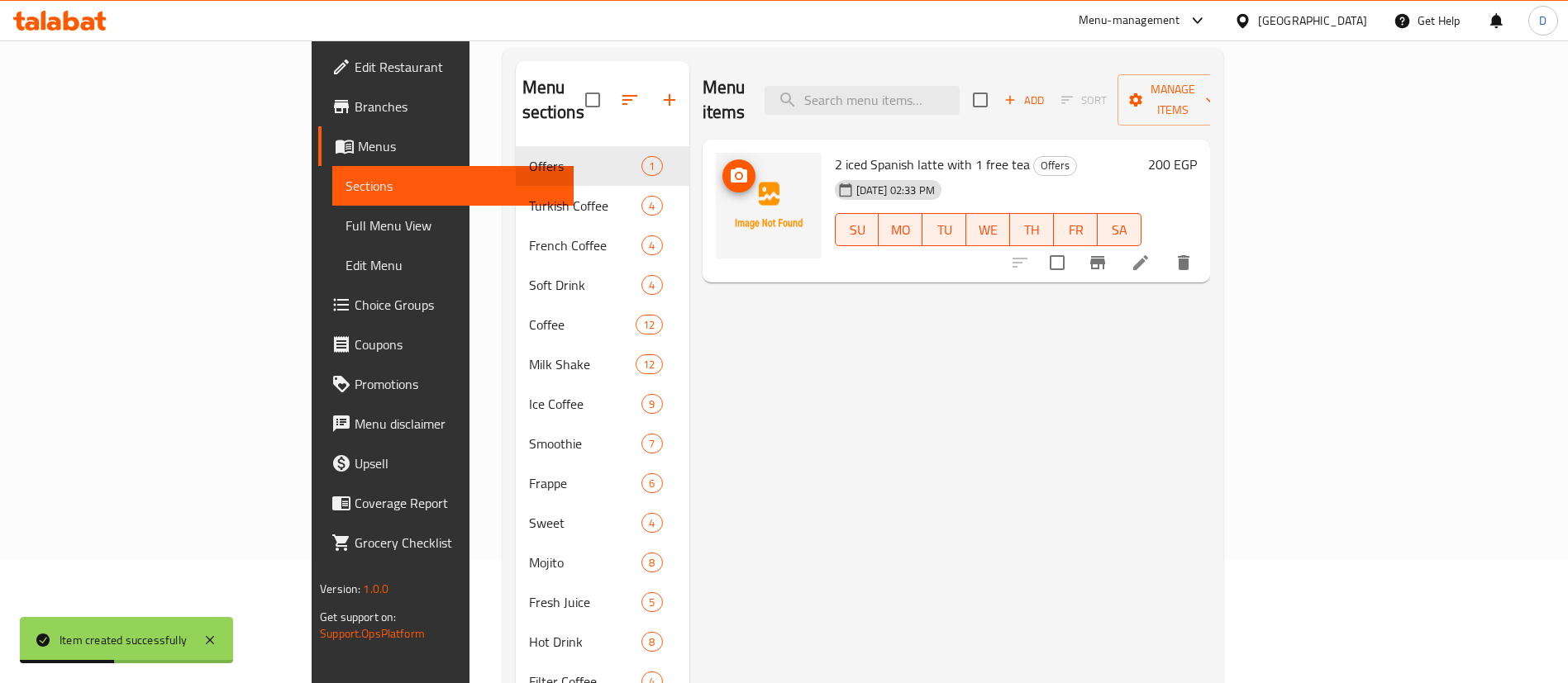
click at [736, 173] on circle "upload picture" at bounding box center [738, 176] width 5 height 5
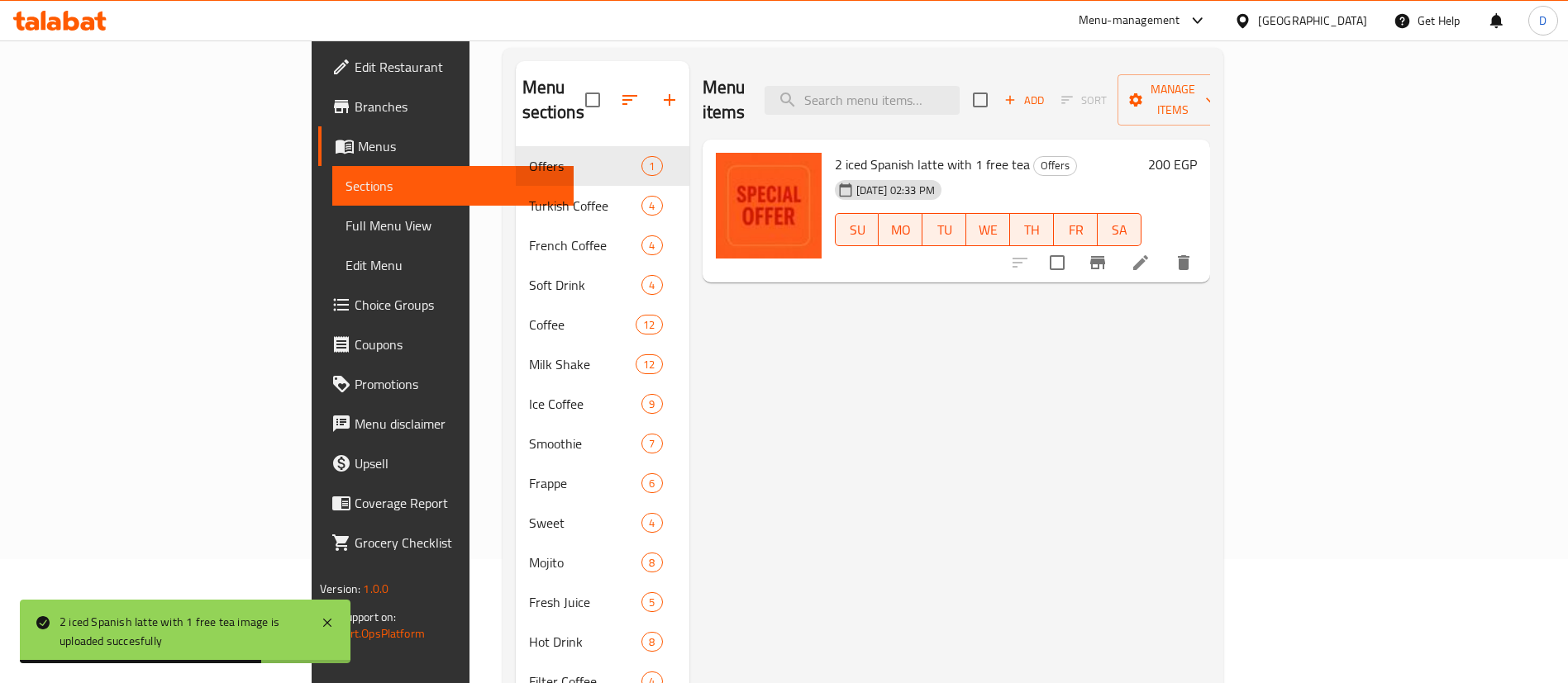
click at [854, 152] on span "2 iced Spanish latte with 1 free tea" at bounding box center [933, 164] width 195 height 24
copy h6 "2 iced Spanish latte with 1 free tea"
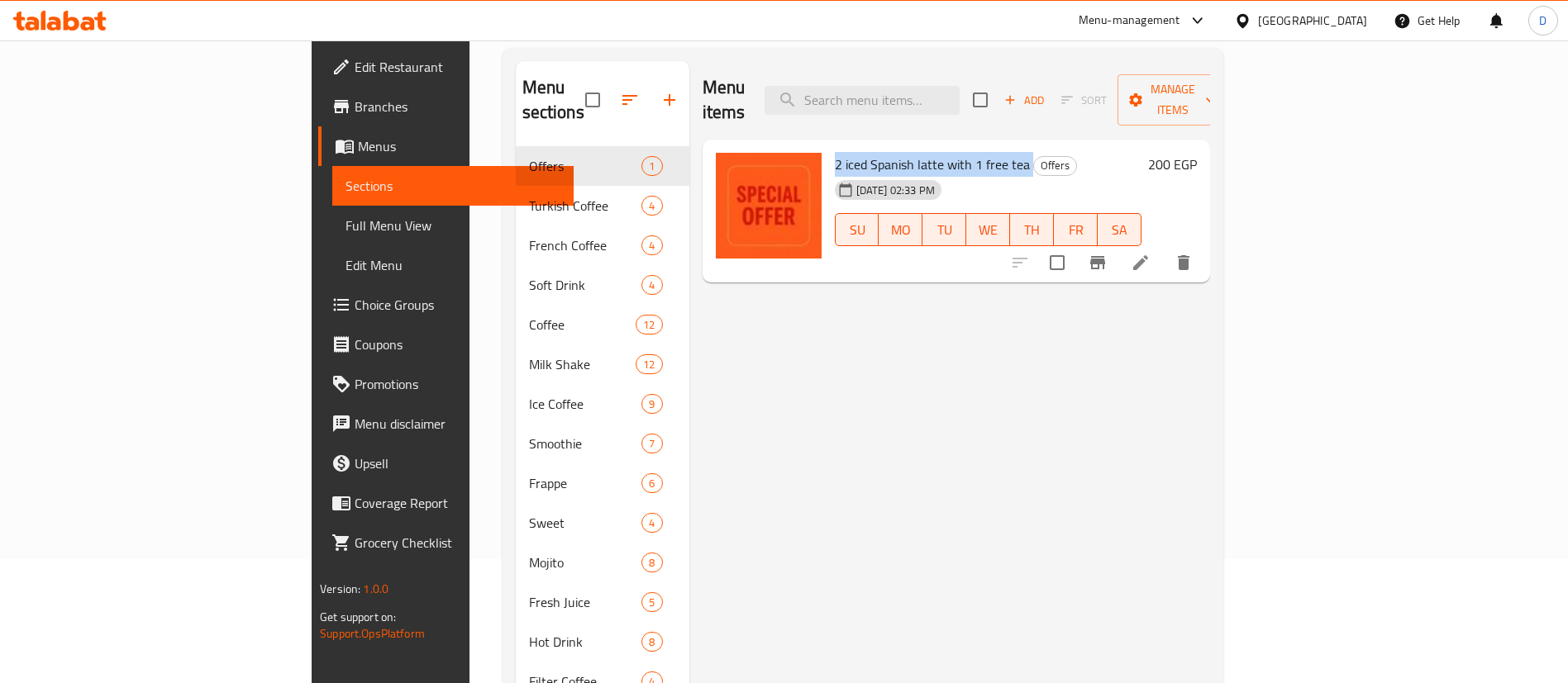
click at [47, 23] on icon at bounding box center [60, 21] width 93 height 20
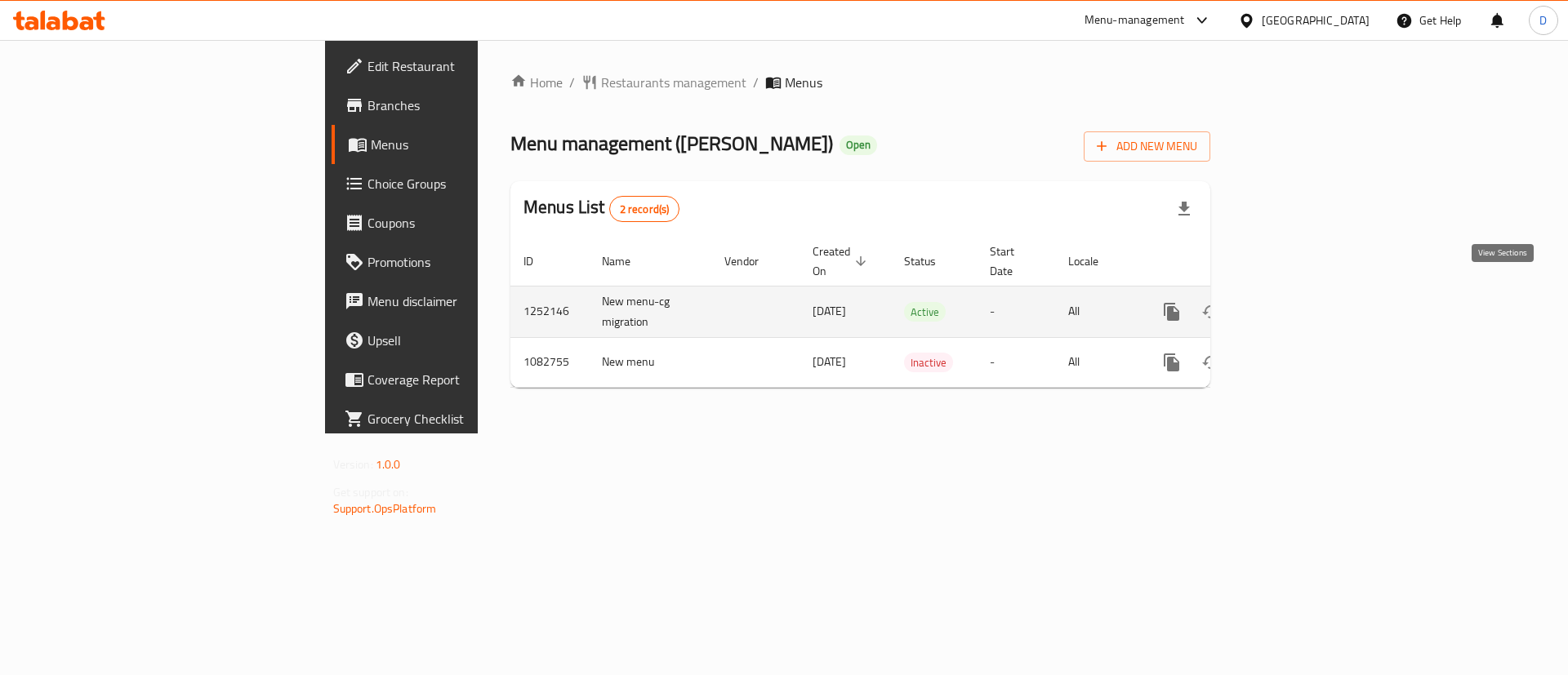
click at [1299, 302] on icon "enhanced table" at bounding box center [1289, 312] width 20 height 20
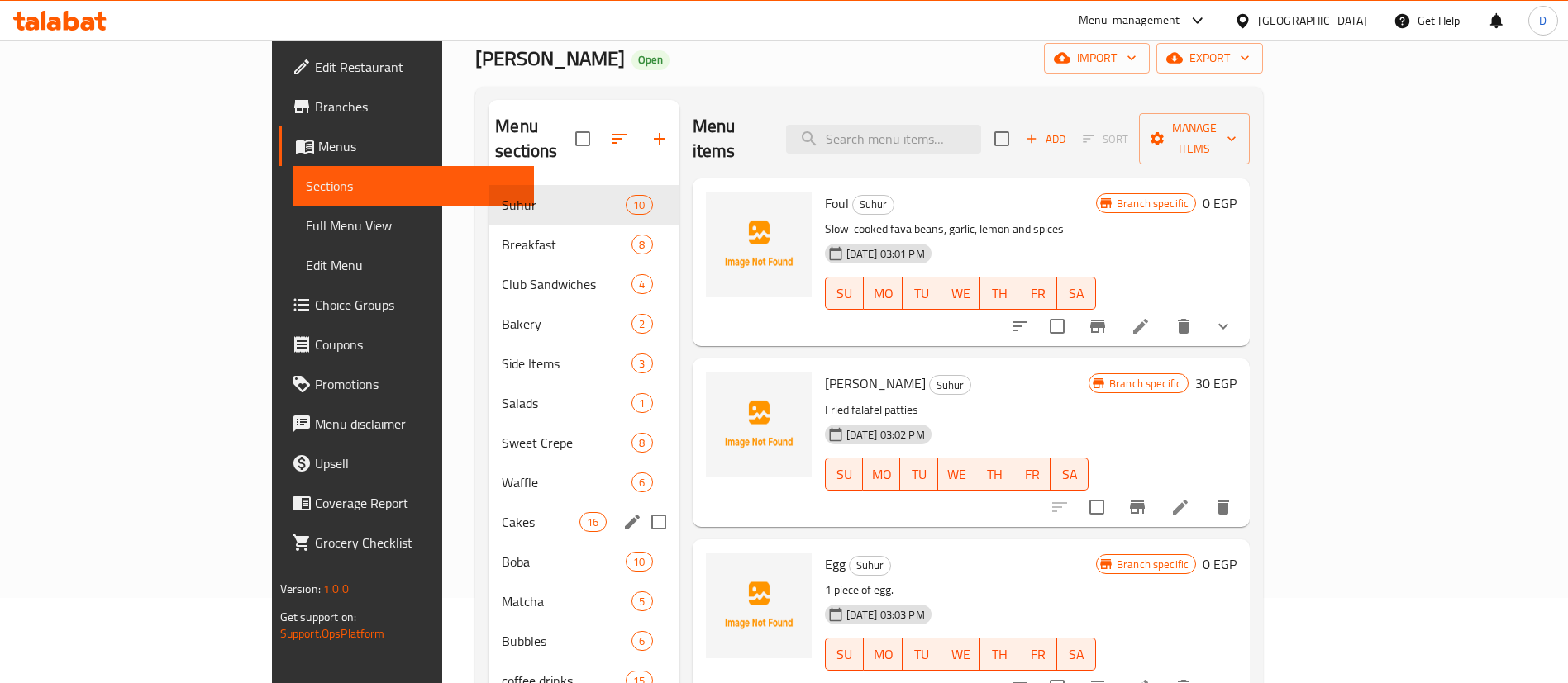
scroll to position [124, 0]
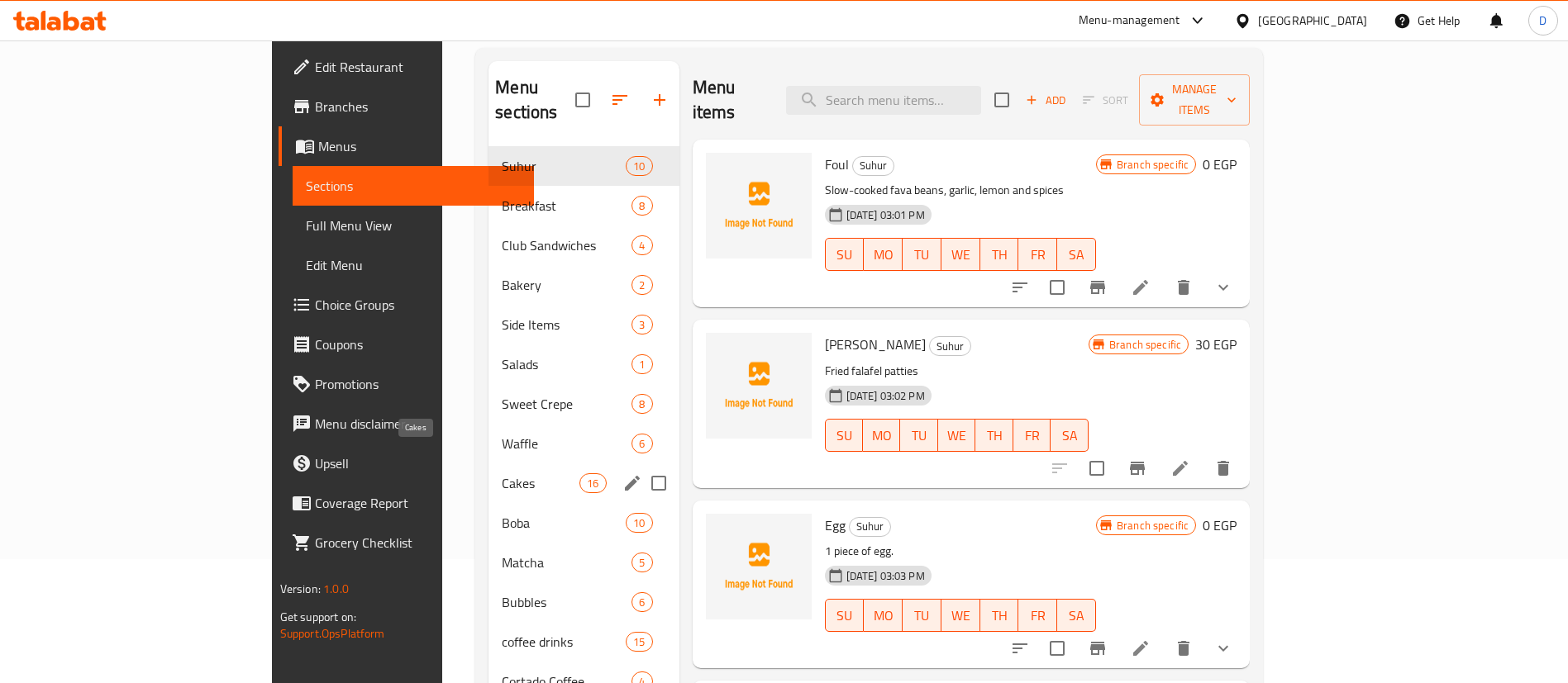
click at [502, 474] on span "Cakes" at bounding box center [540, 484] width 77 height 20
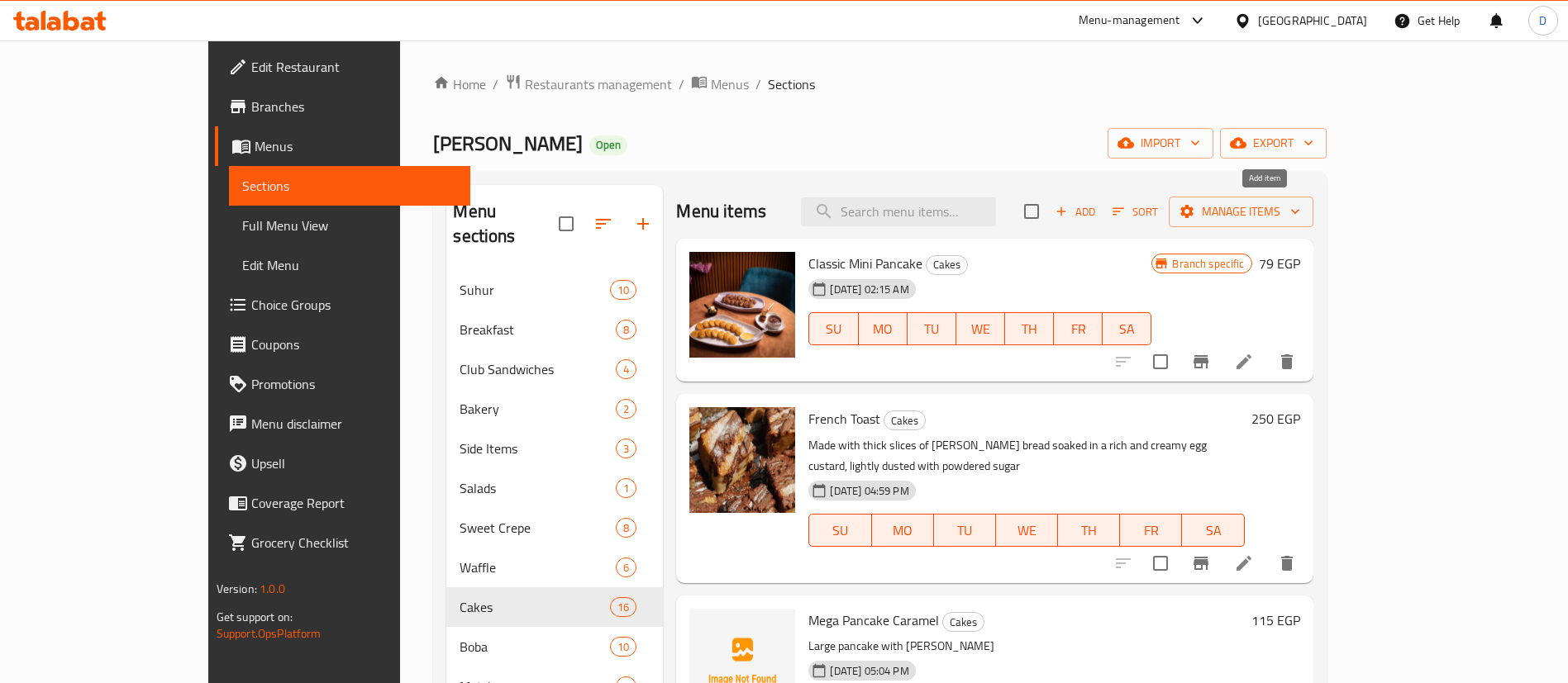
click at [1098, 203] on span "Add" at bounding box center [1075, 212] width 45 height 19
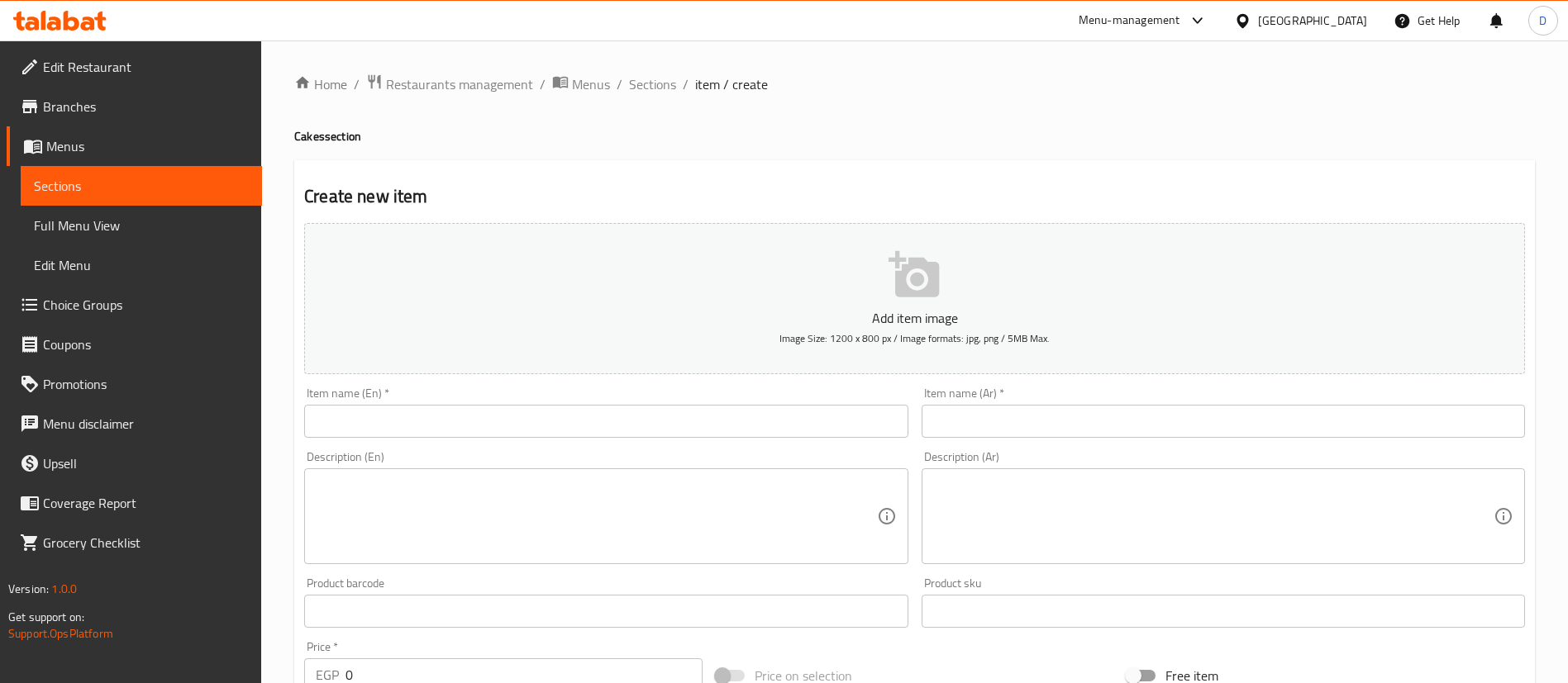
click at [587, 419] on input "text" at bounding box center [605, 421] width 603 height 33
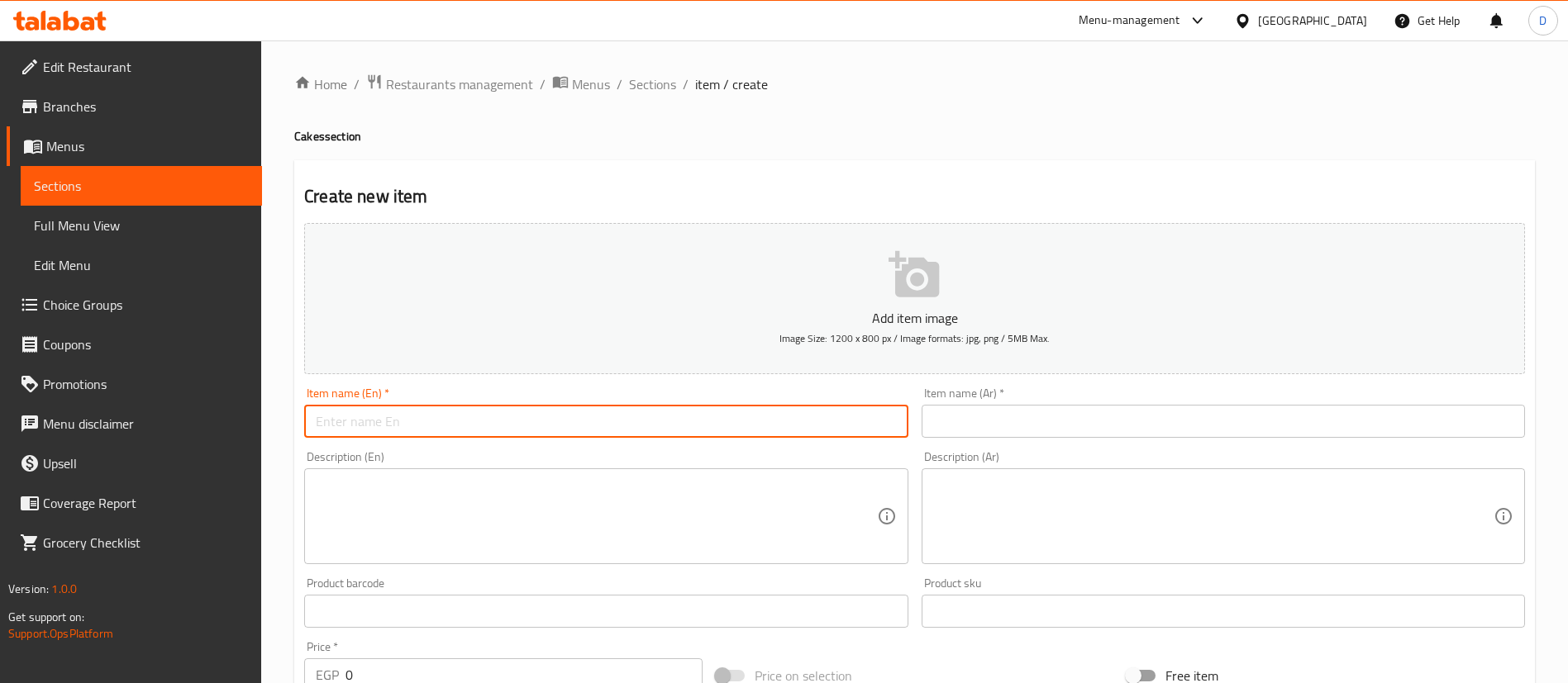
paste input "English Cake Marble"
type input "English Cake Marble"
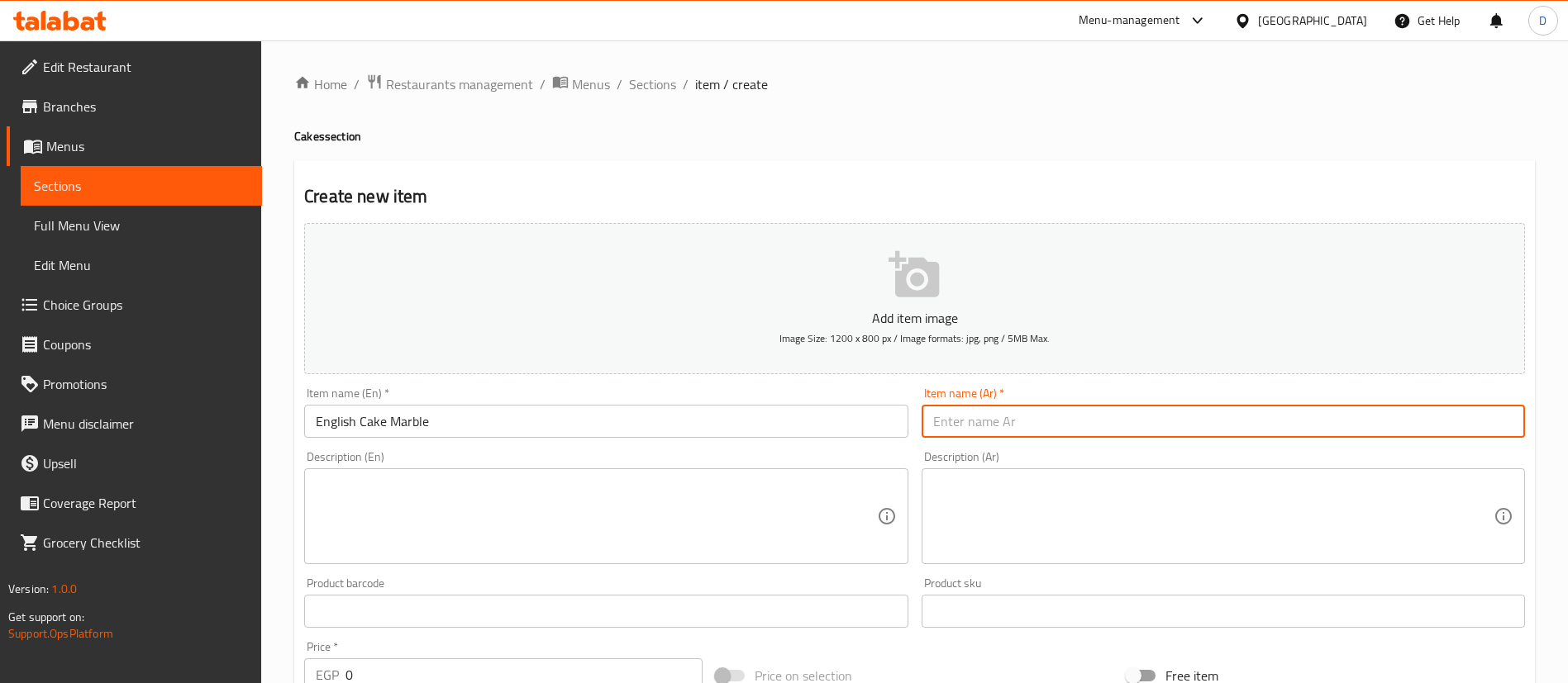
click at [964, 410] on input "text" at bounding box center [1223, 421] width 603 height 33
type input "انجلش كيك ماربل"
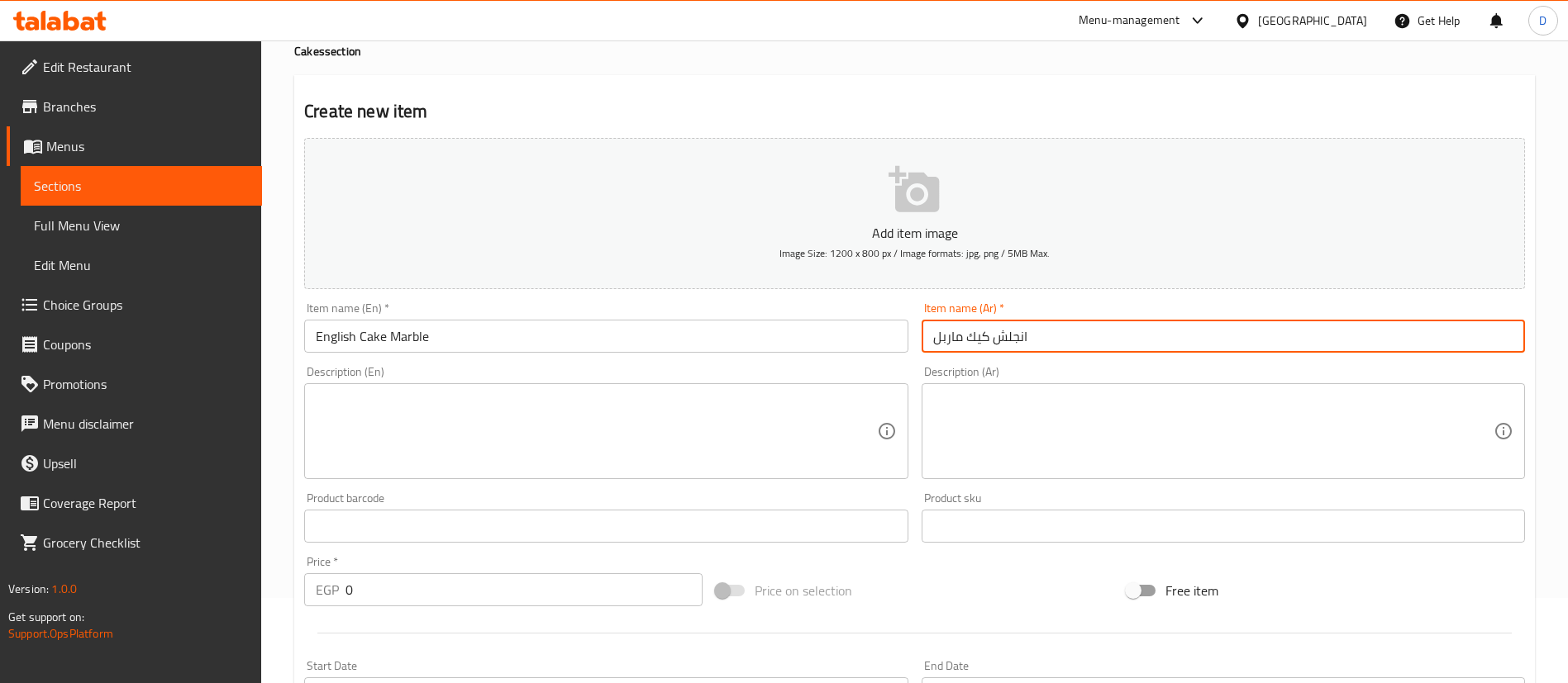
scroll to position [124, 0]
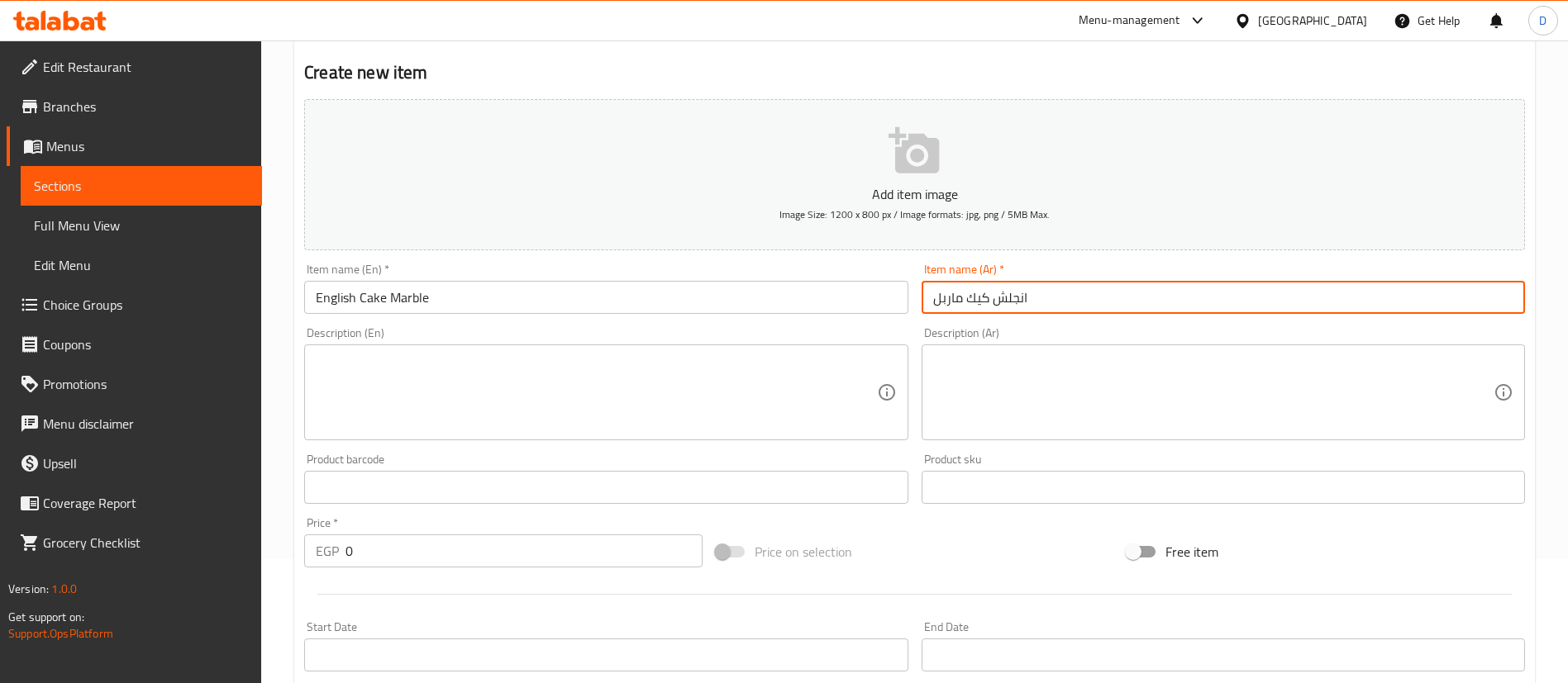
click at [497, 541] on input "0" at bounding box center [524, 550] width 357 height 33
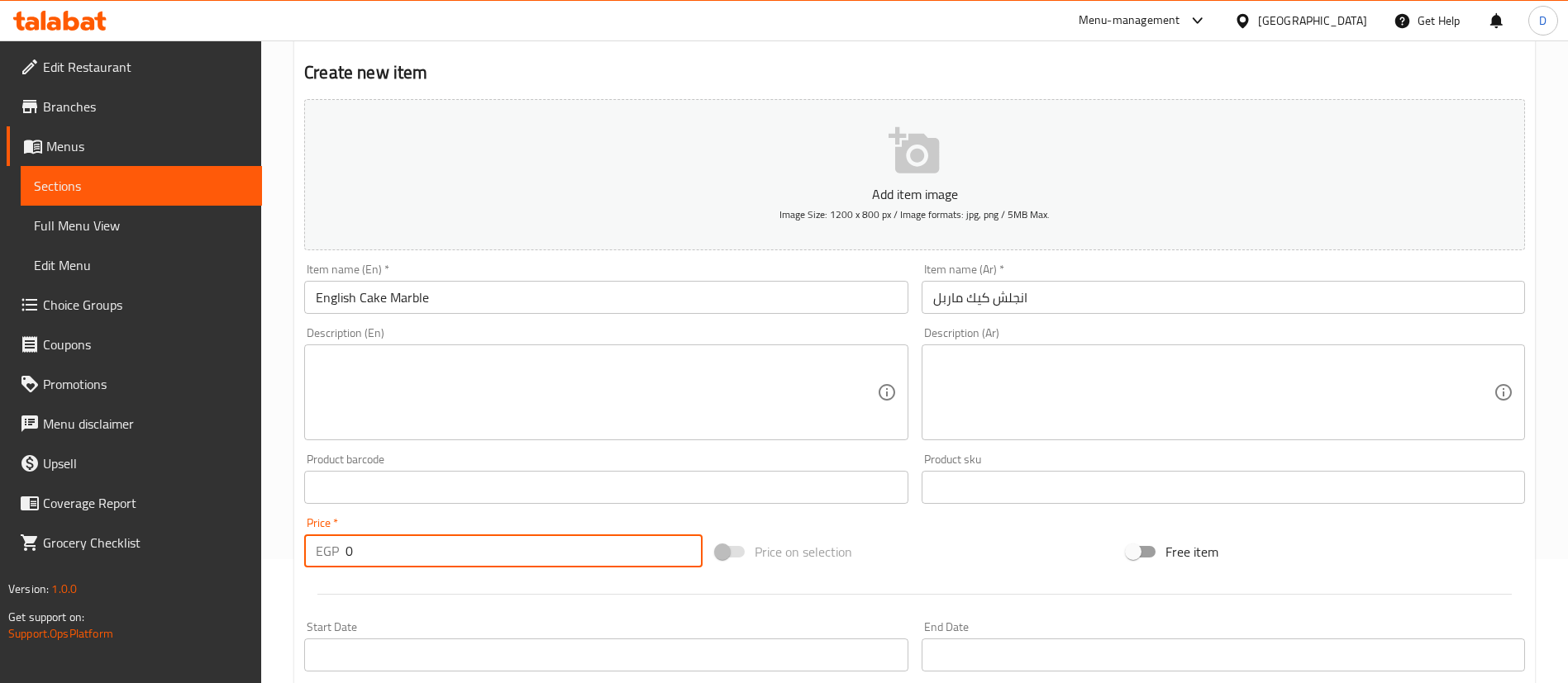
click at [497, 541] on input "0" at bounding box center [524, 550] width 357 height 33
type input "70"
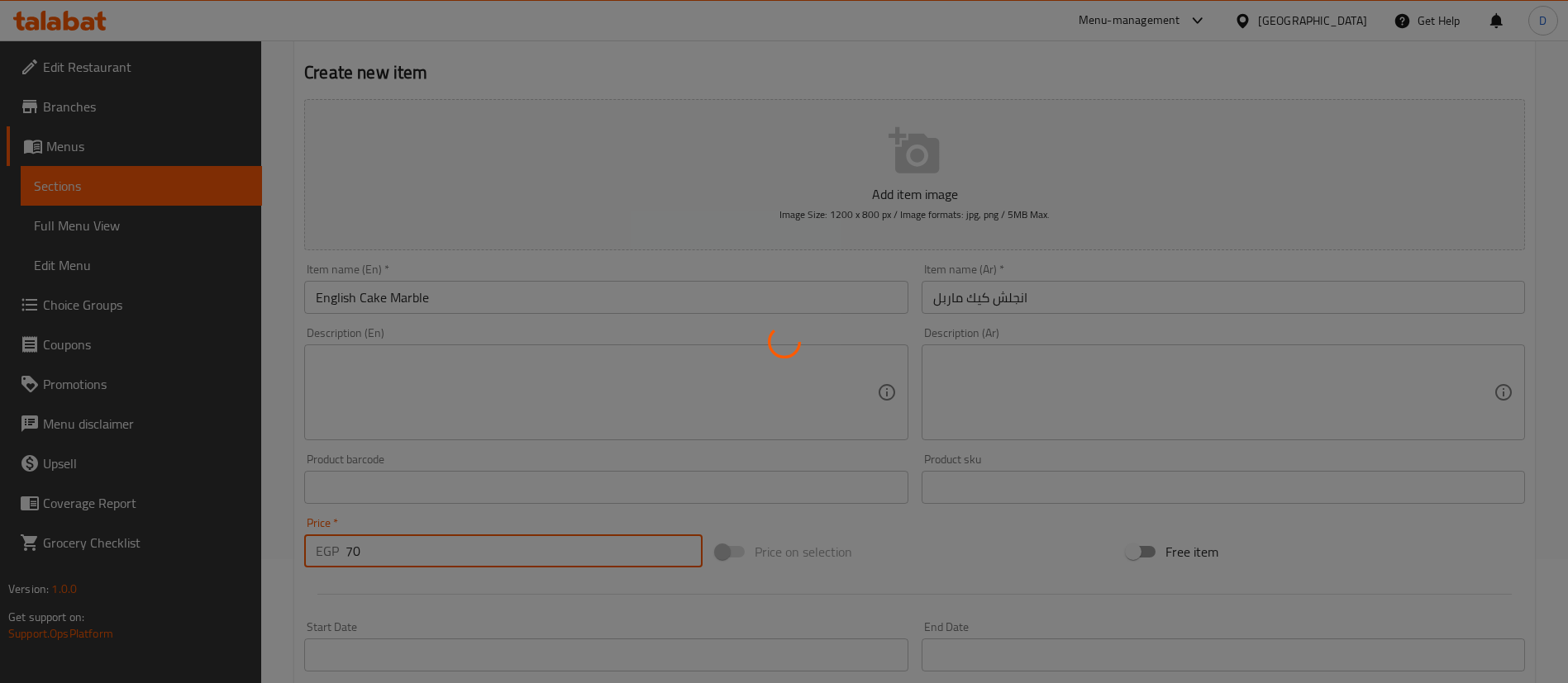
type input "0"
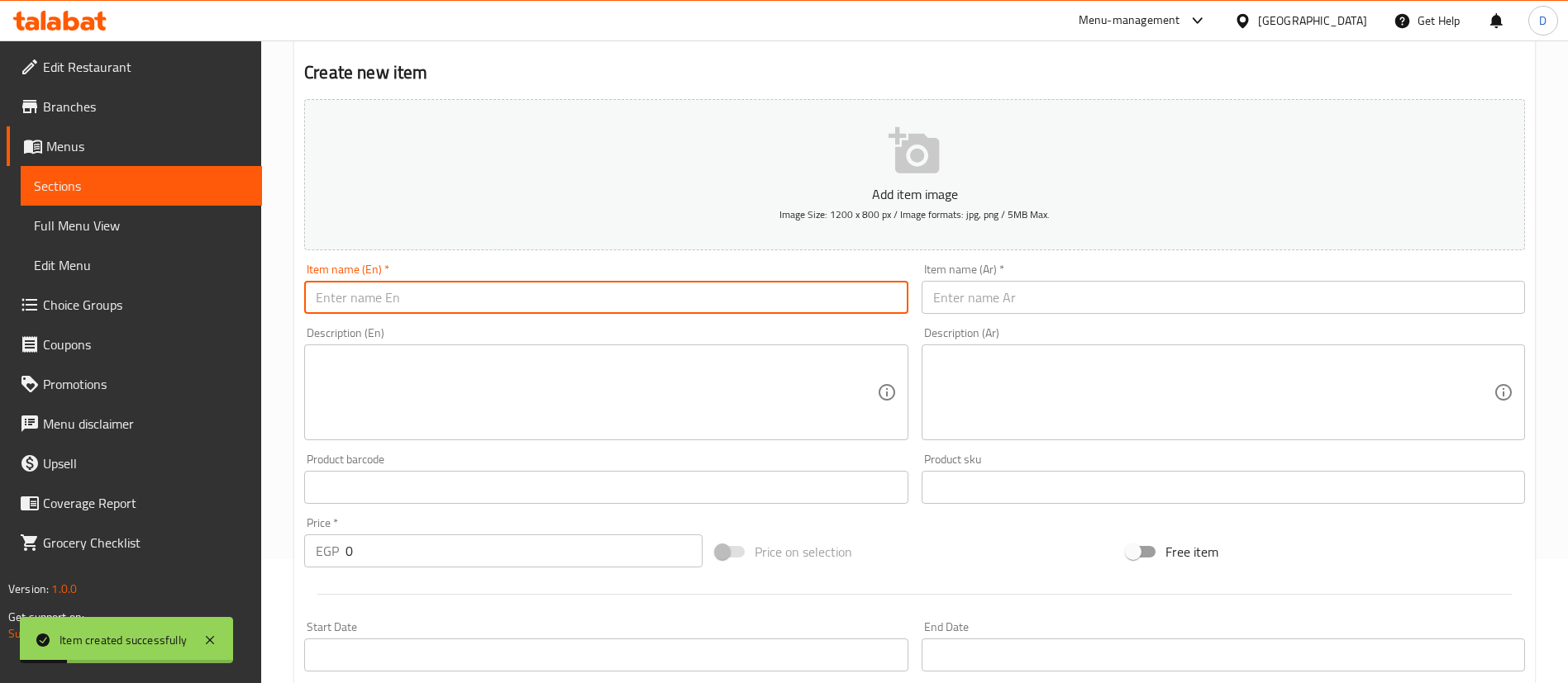
click at [705, 284] on input "text" at bounding box center [605, 297] width 603 height 33
paste input "English Cake Lemon"
type input "English Cake Lemon"
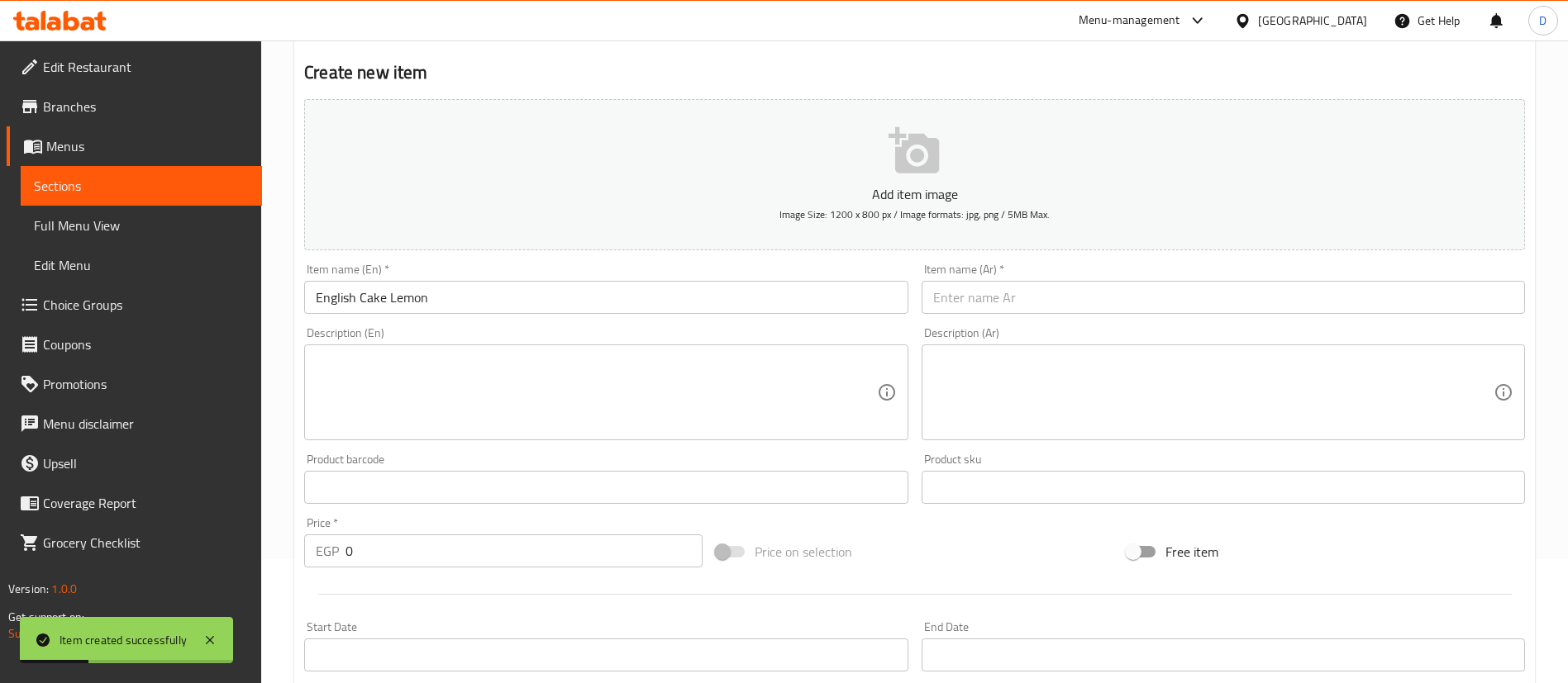
click at [1108, 316] on div "Item name (Ar)   * Item name (Ar) *" at bounding box center [1223, 289] width 617 height 64
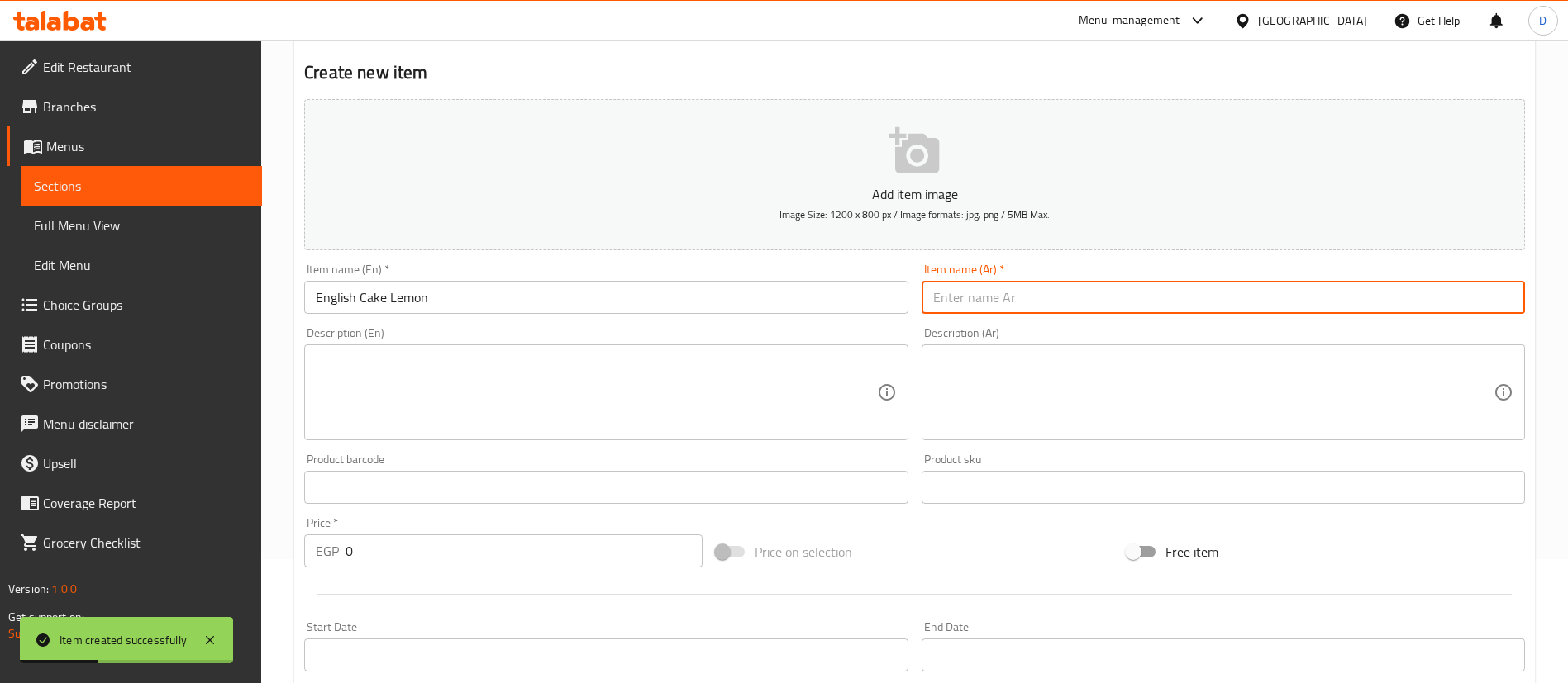
click at [1142, 299] on input "text" at bounding box center [1223, 297] width 603 height 33
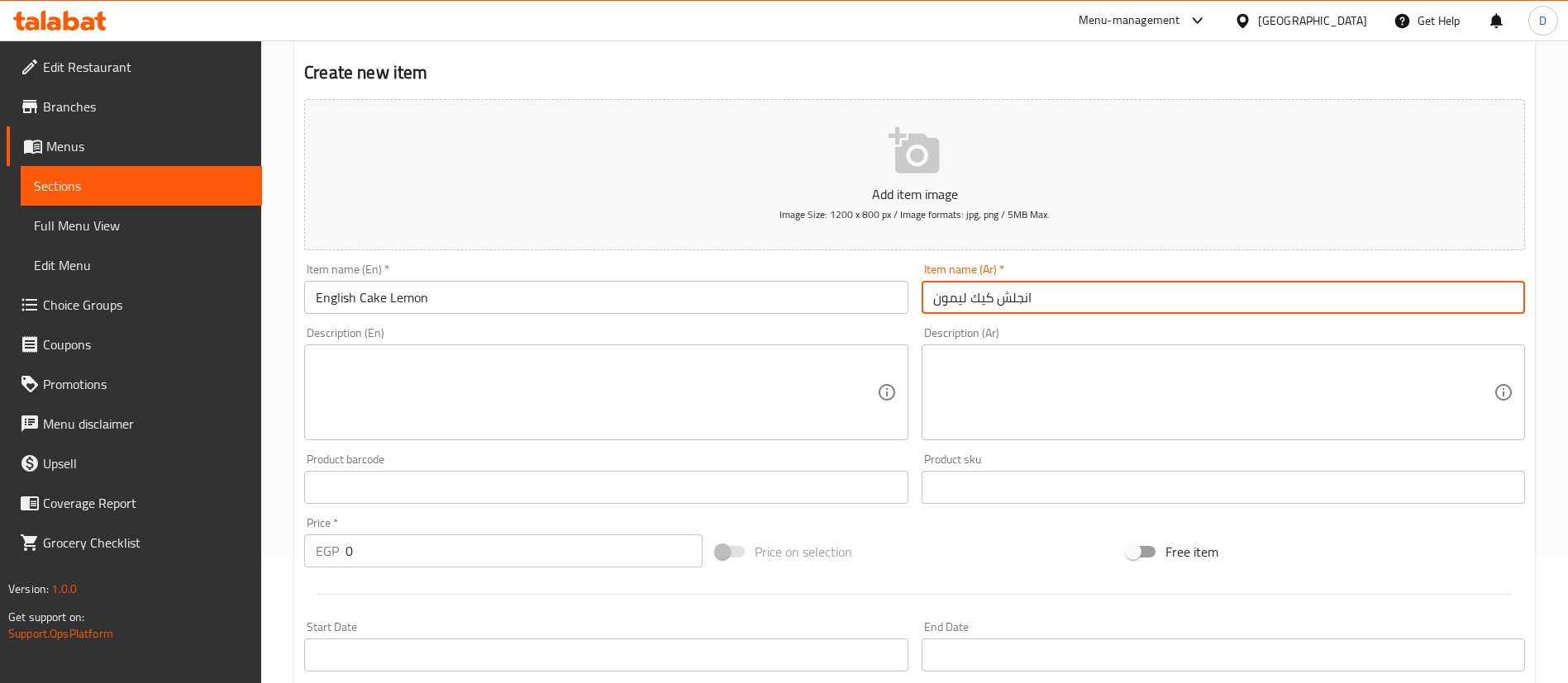
type input "انجلش كيك ليمون"
click at [600, 540] on input "0" at bounding box center [524, 550] width 357 height 33
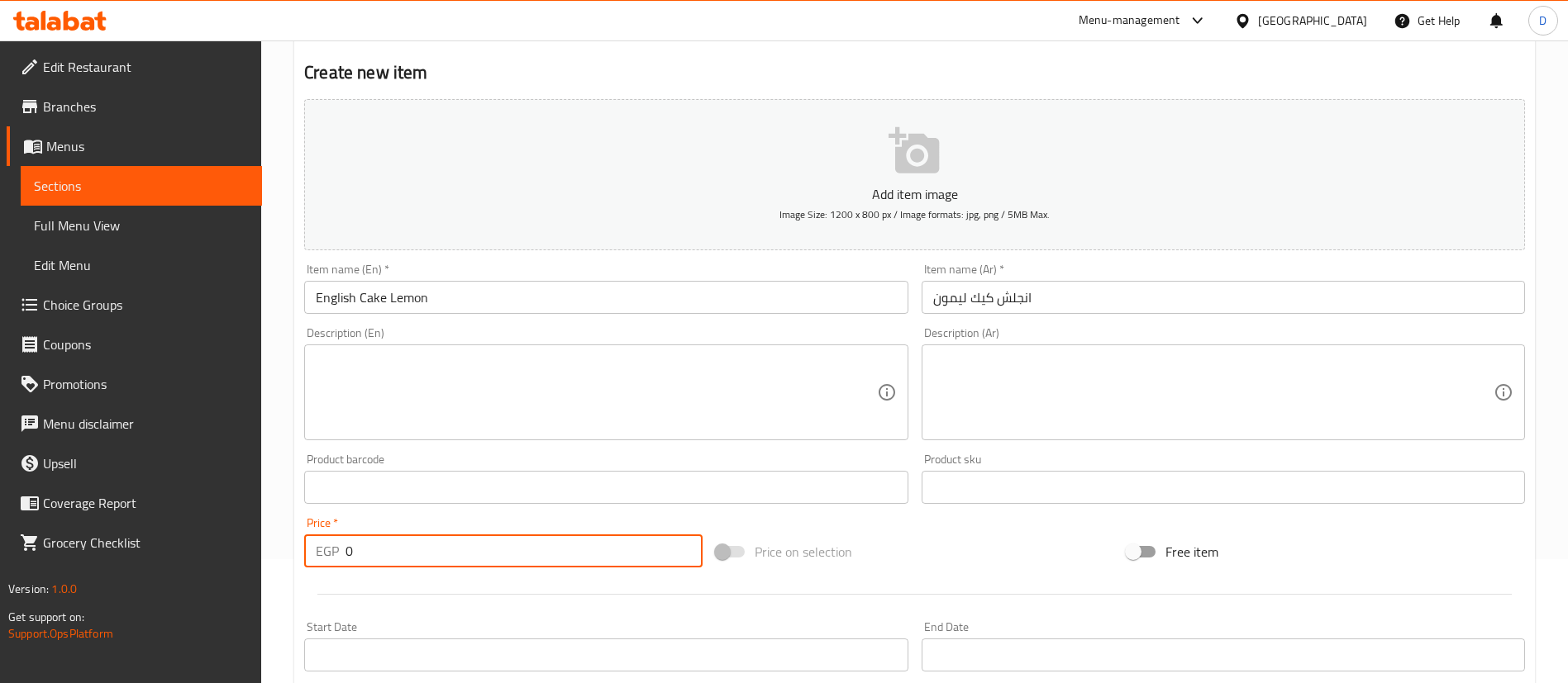
click at [600, 540] on input "0" at bounding box center [524, 550] width 357 height 33
type input "70"
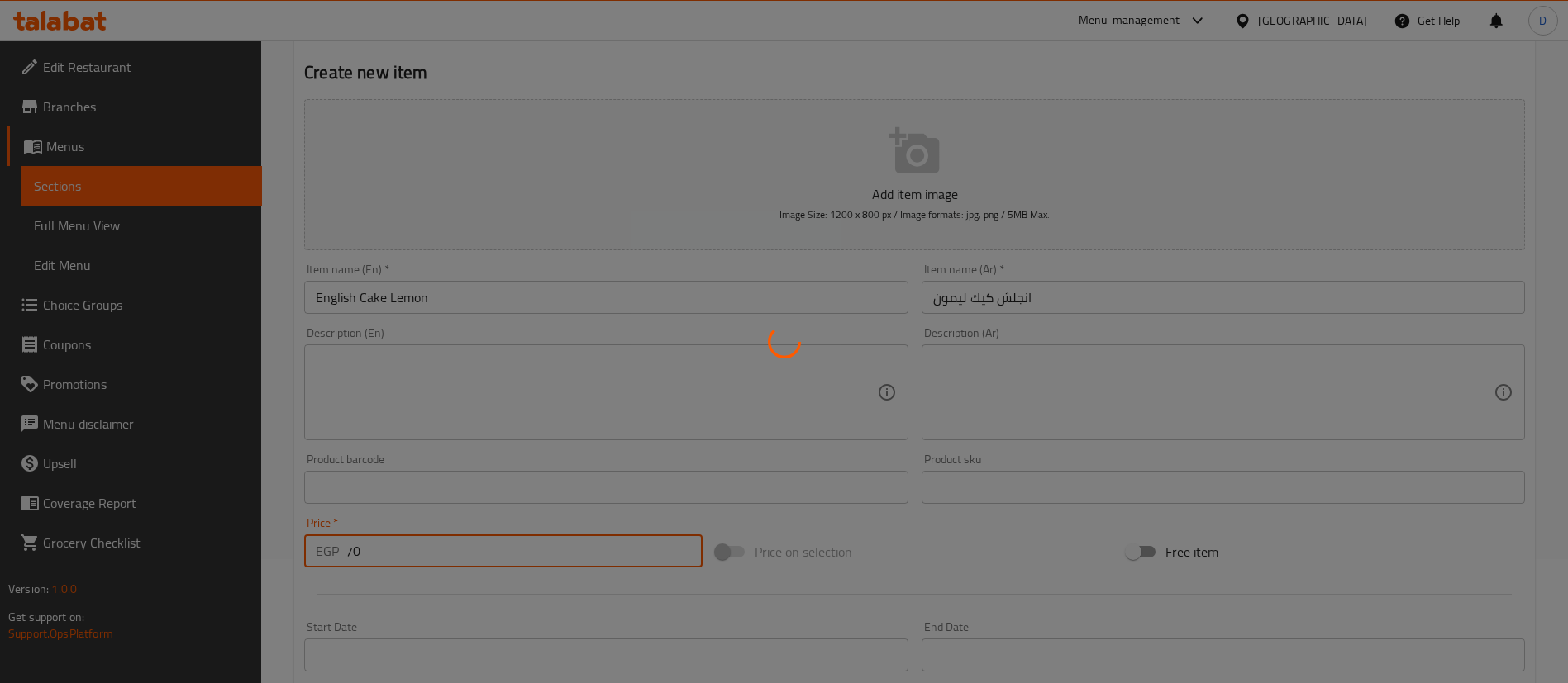
type input "0"
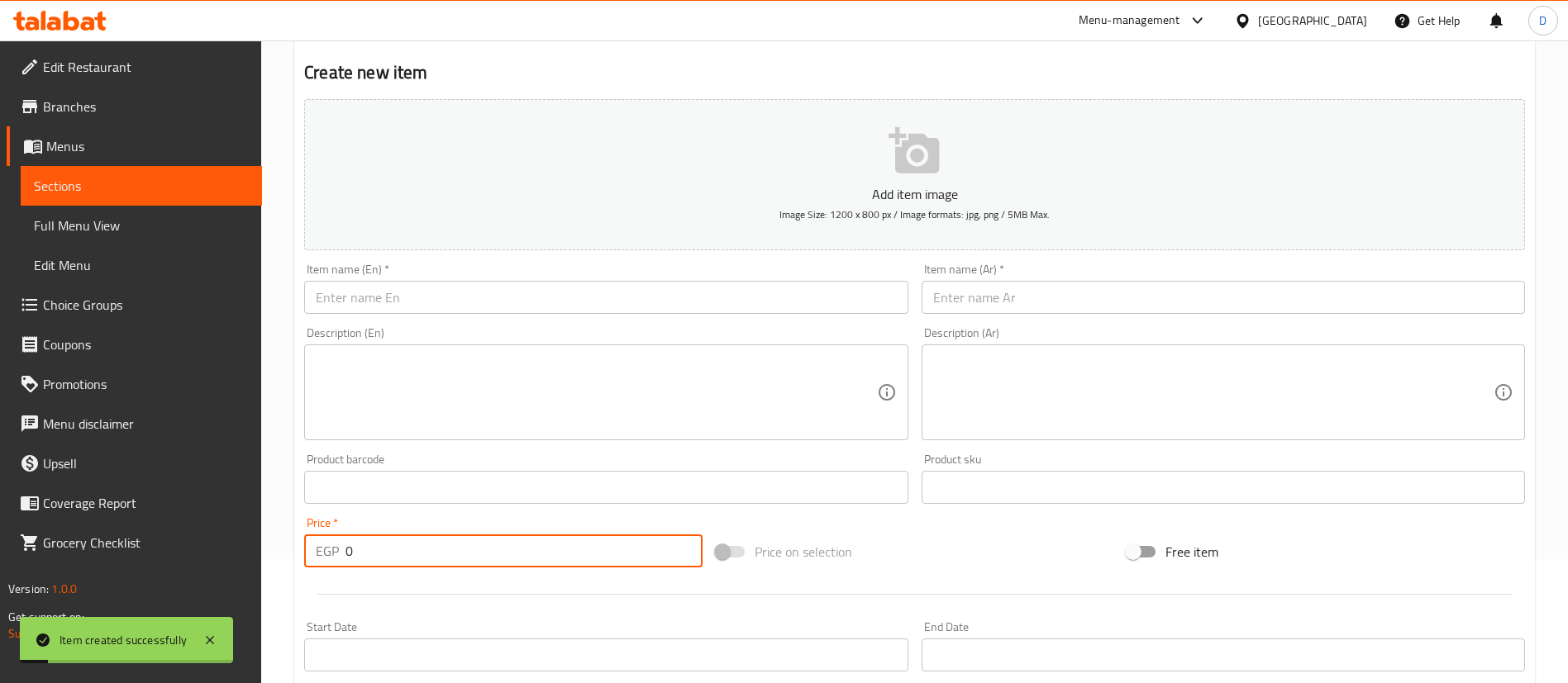
click at [566, 299] on input "text" at bounding box center [605, 297] width 603 height 33
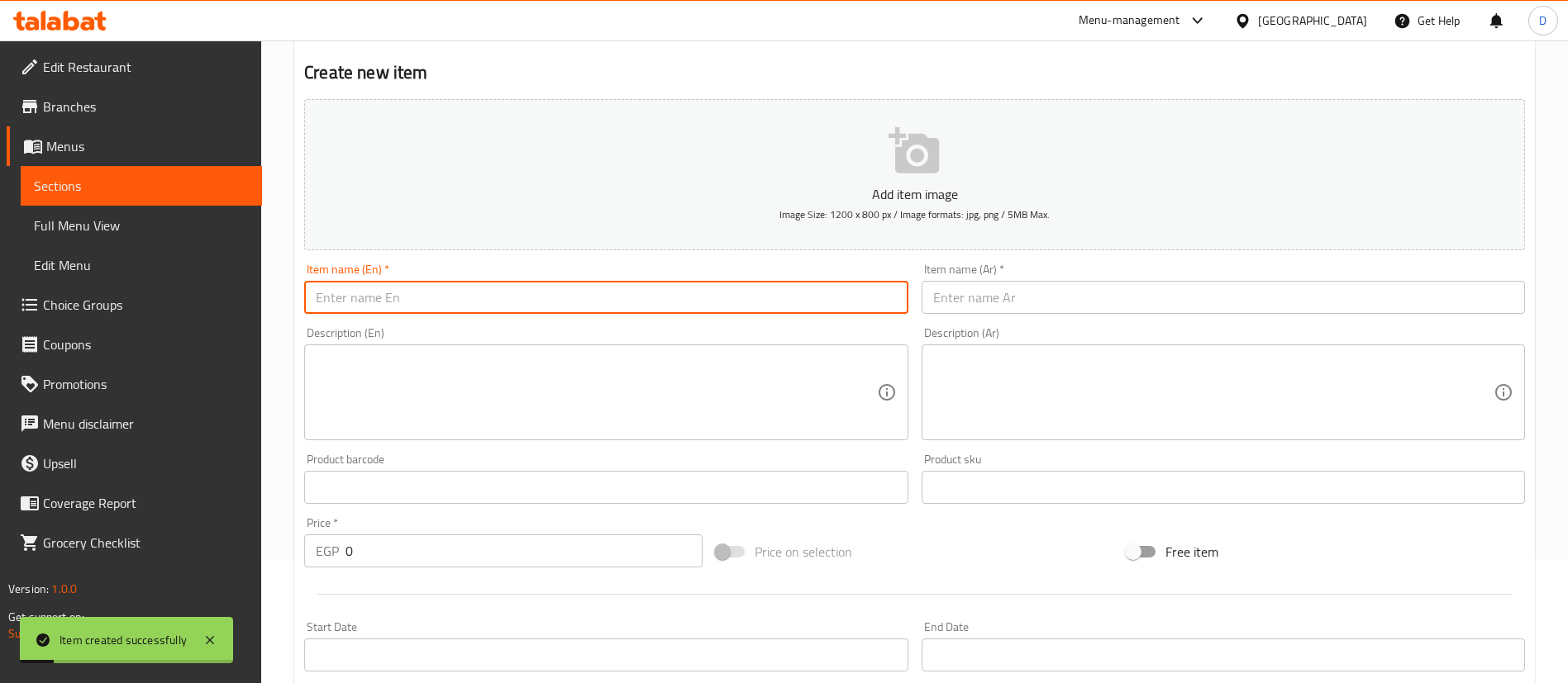
paste input "English Cake Chocolate"
type input "English Cake Chocolate"
click at [1160, 304] on input "text" at bounding box center [1223, 297] width 603 height 33
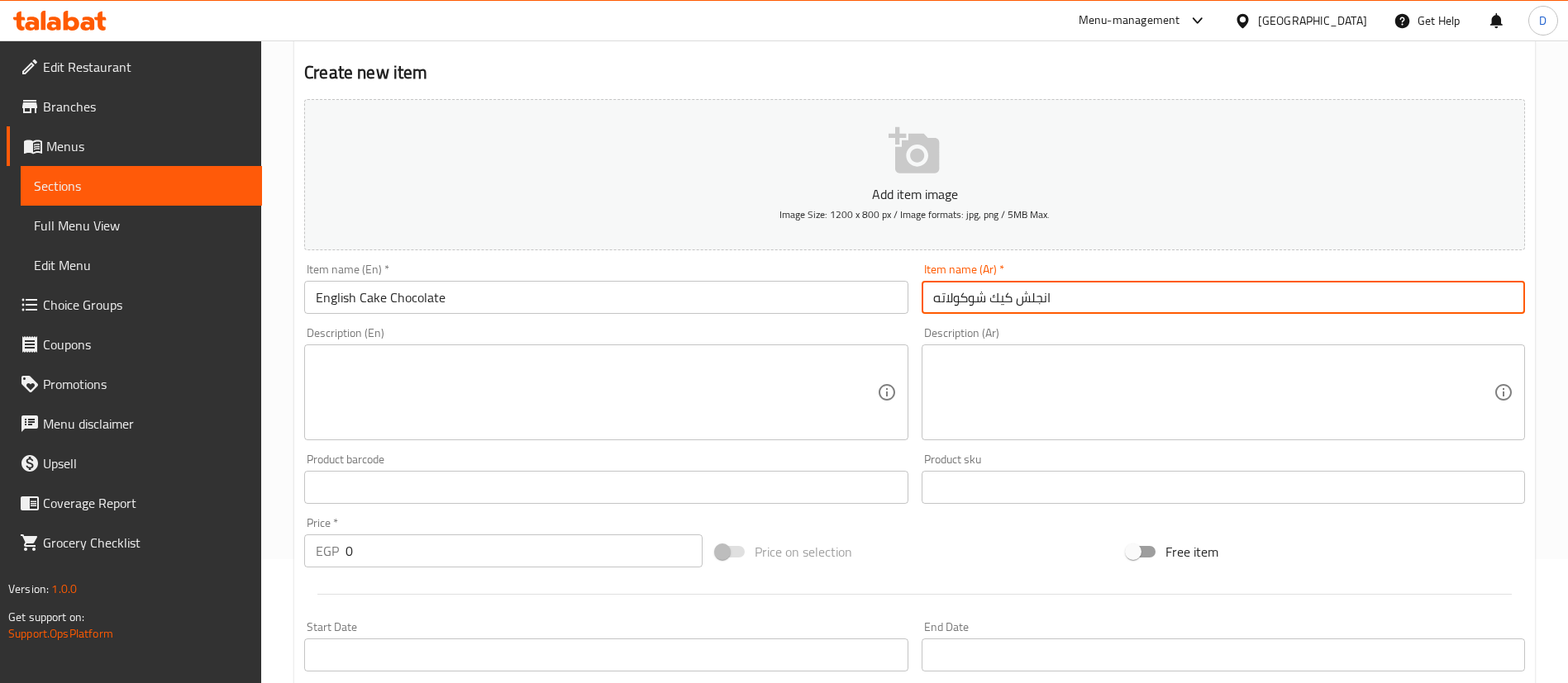
type input "انجلش كيك شوكولاته"
click at [529, 574] on div at bounding box center [915, 595] width 1234 height 40
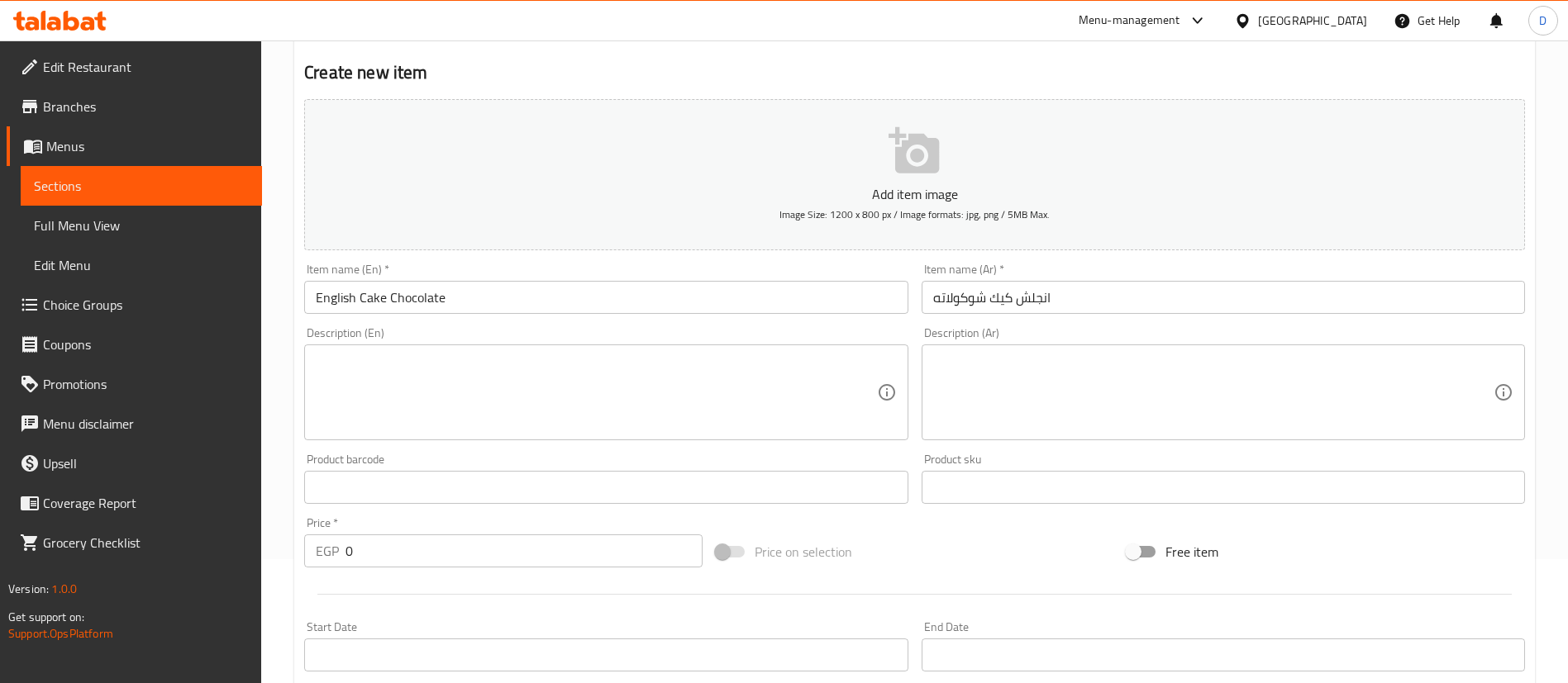
click at [545, 545] on input "0" at bounding box center [524, 550] width 357 height 33
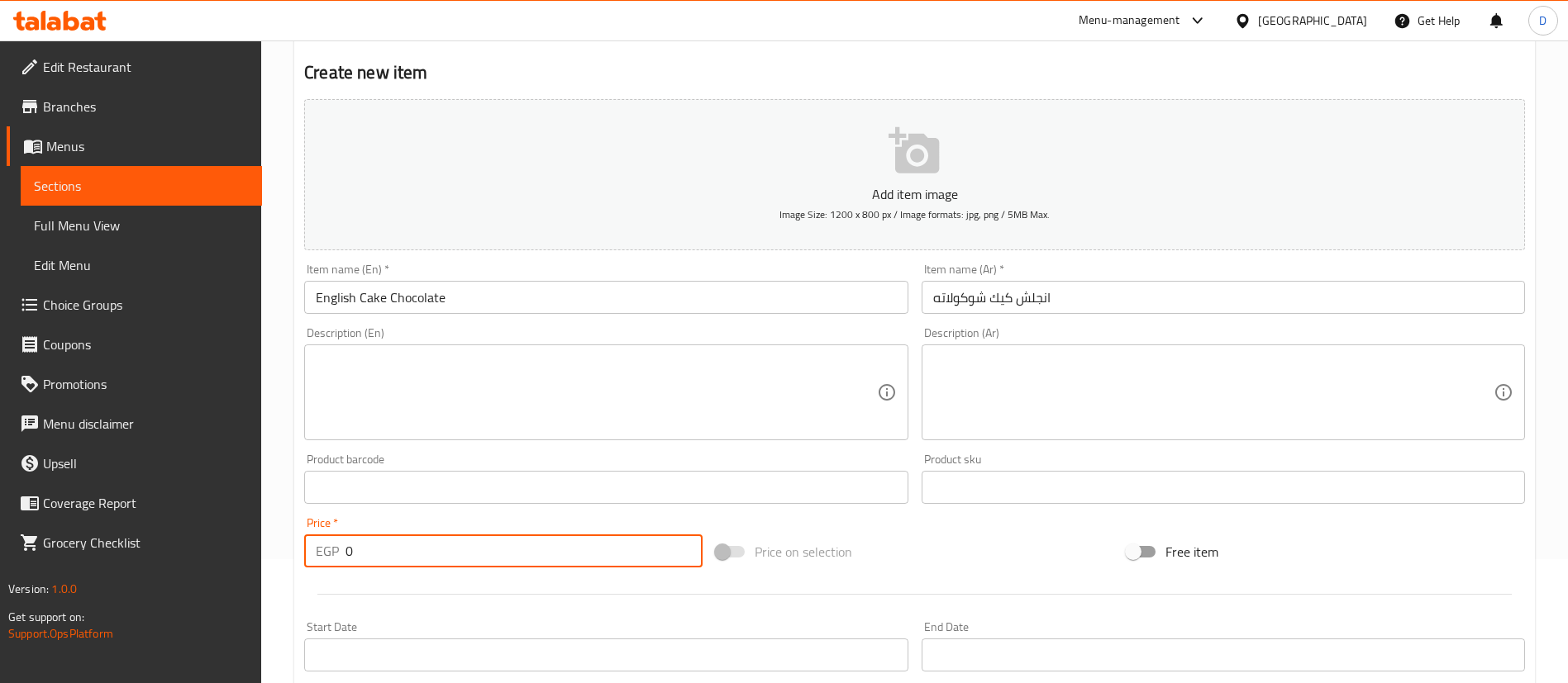
click at [545, 545] on input "0" at bounding box center [524, 550] width 357 height 33
type input "70"
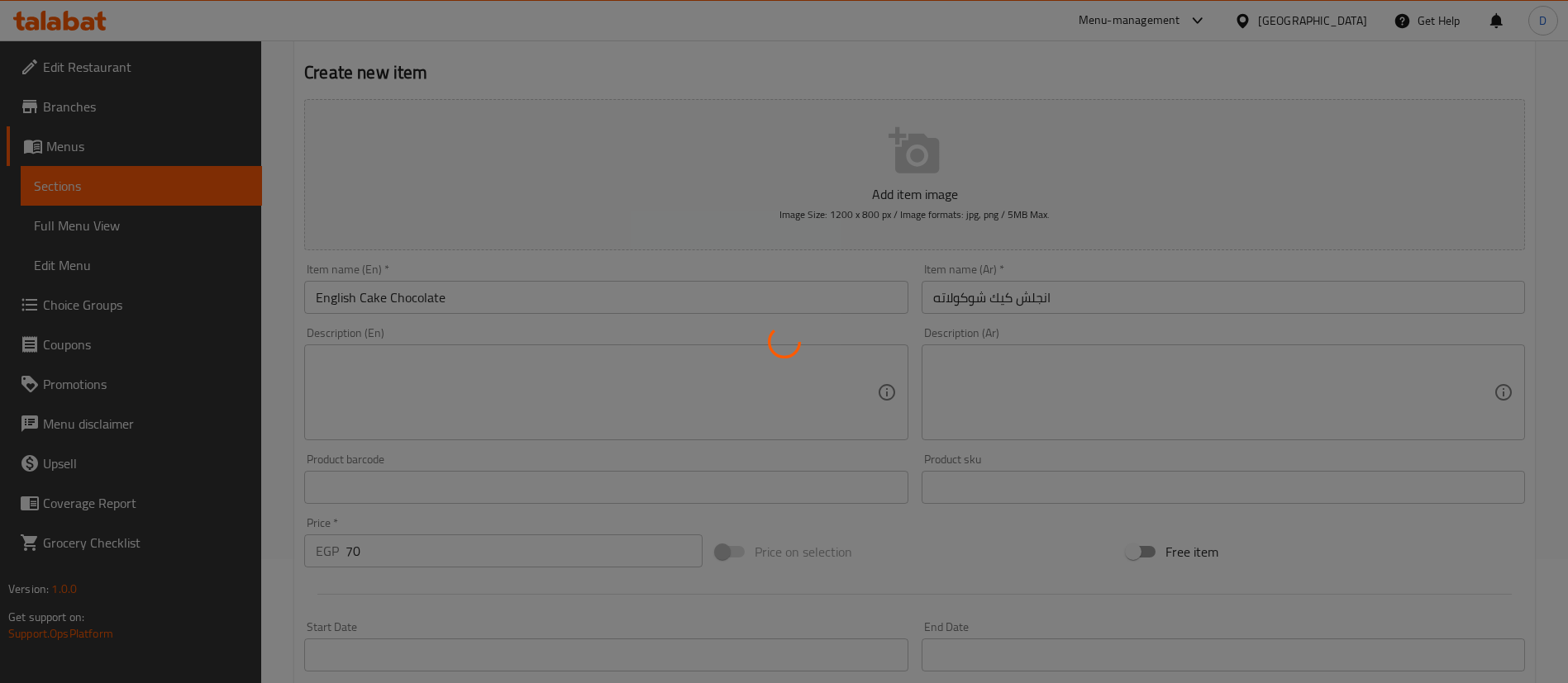
type input "0"
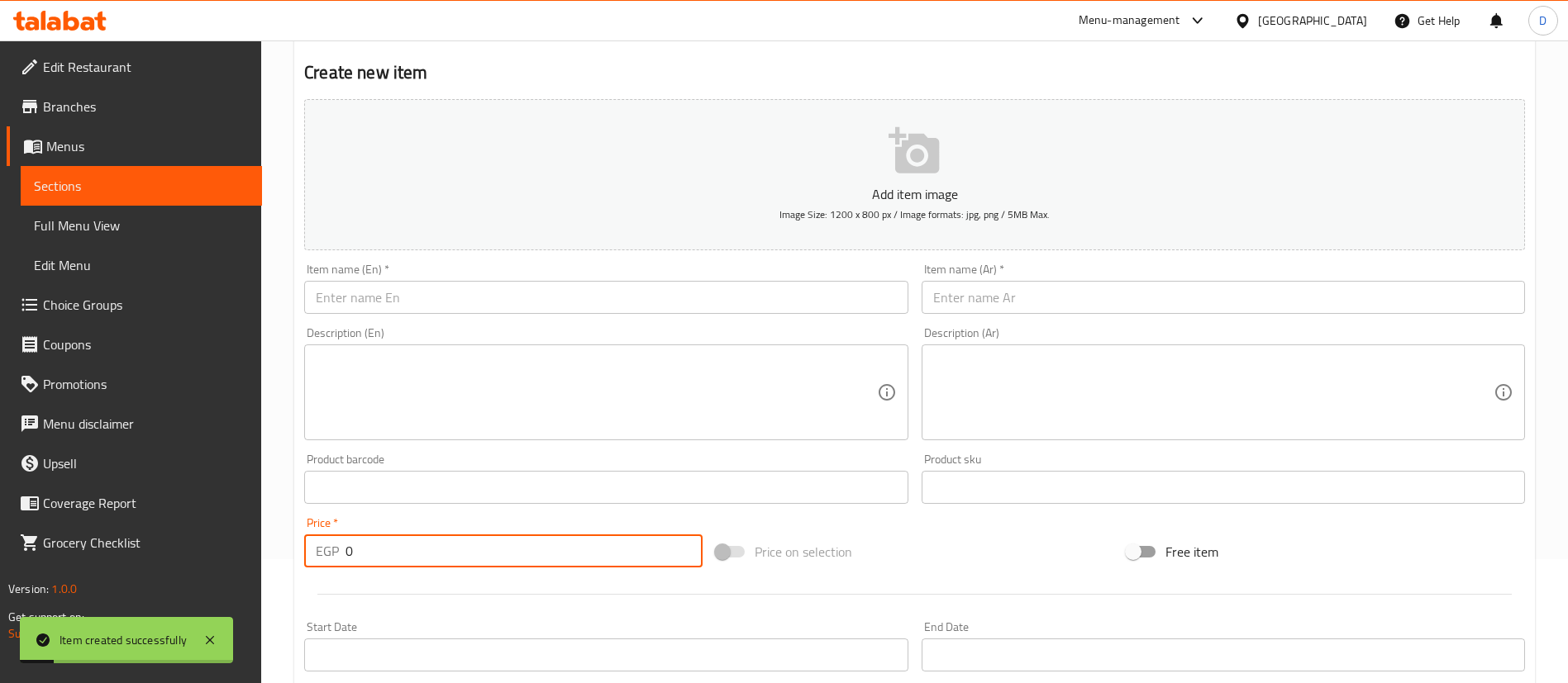
drag, startPoint x: 101, startPoint y: 174, endPoint x: 137, endPoint y: 186, distance: 37.9
click at [101, 176] on span "Sections" at bounding box center [141, 186] width 215 height 20
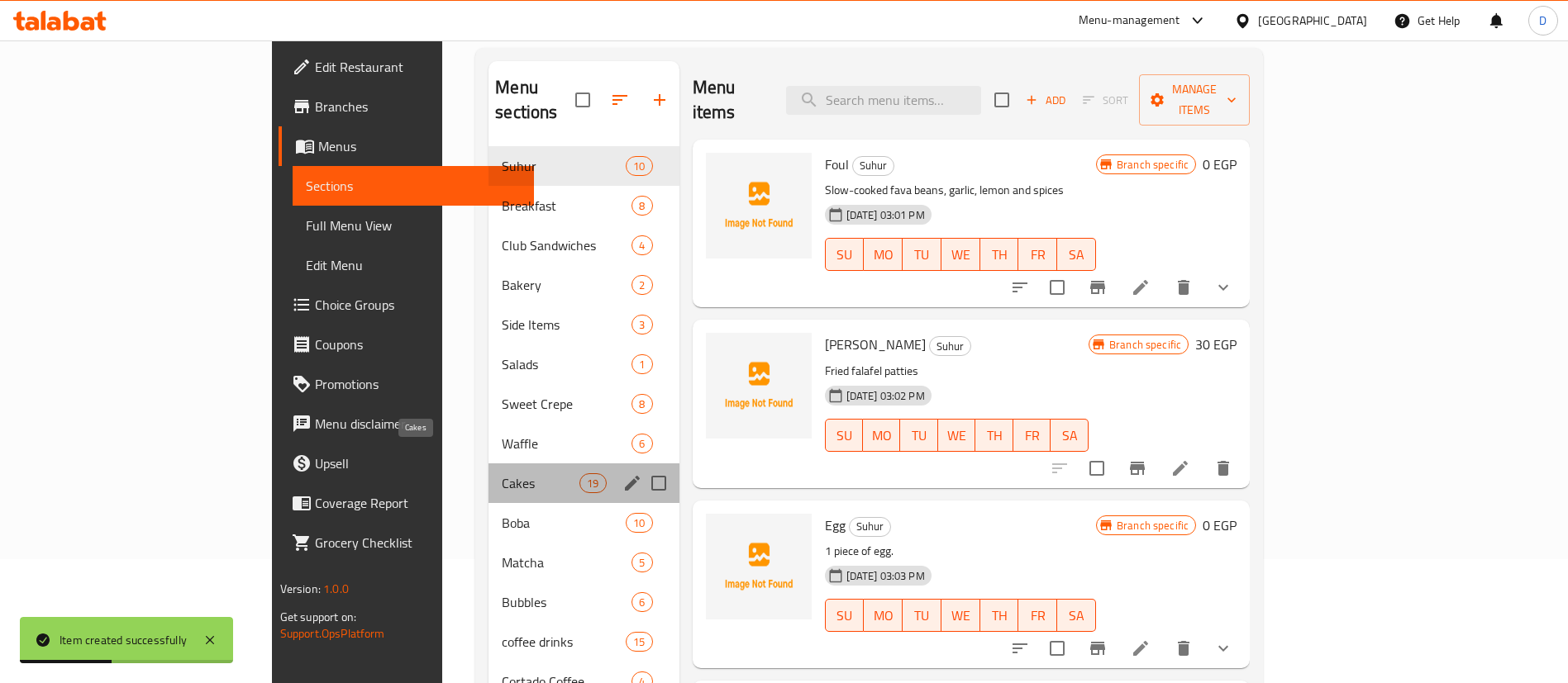
click at [502, 474] on span "Cakes" at bounding box center [540, 484] width 77 height 20
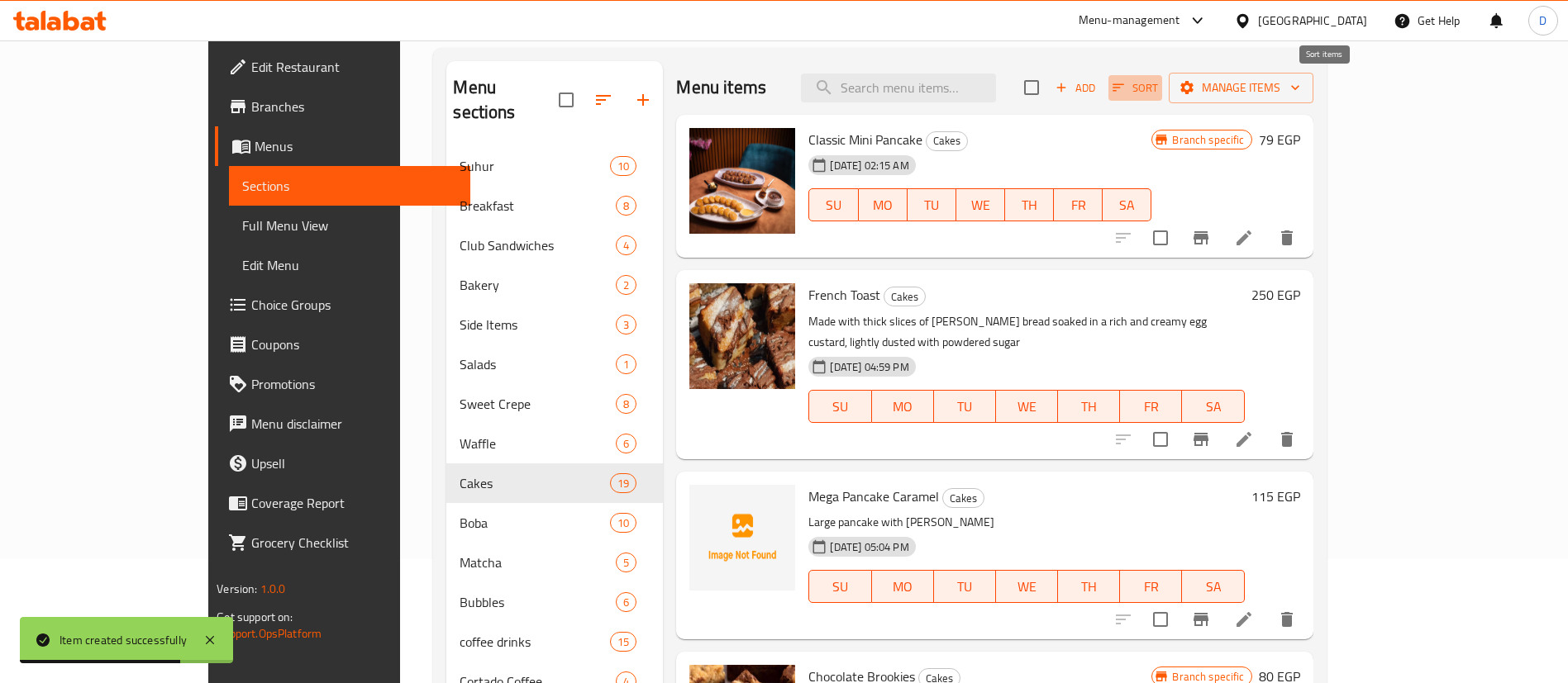
click at [1158, 87] on span "Sort" at bounding box center [1135, 87] width 45 height 19
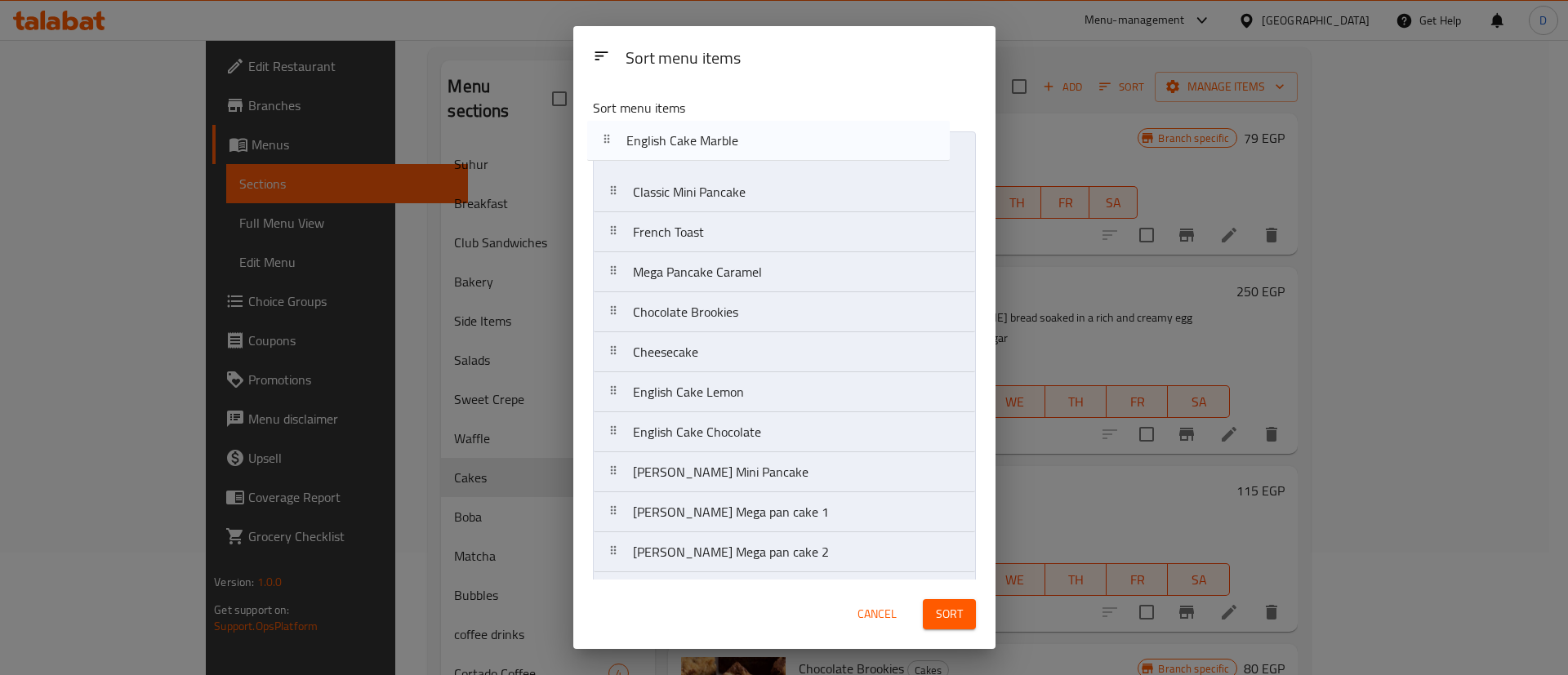
drag, startPoint x: 826, startPoint y: 368, endPoint x: 824, endPoint y: 154, distance: 214.0
click at [824, 154] on nav "Classic Mini Pancake French Toast Mega Pancake Caramel Chocolate Brookies Chees…" at bounding box center [784, 512] width 383 height 761
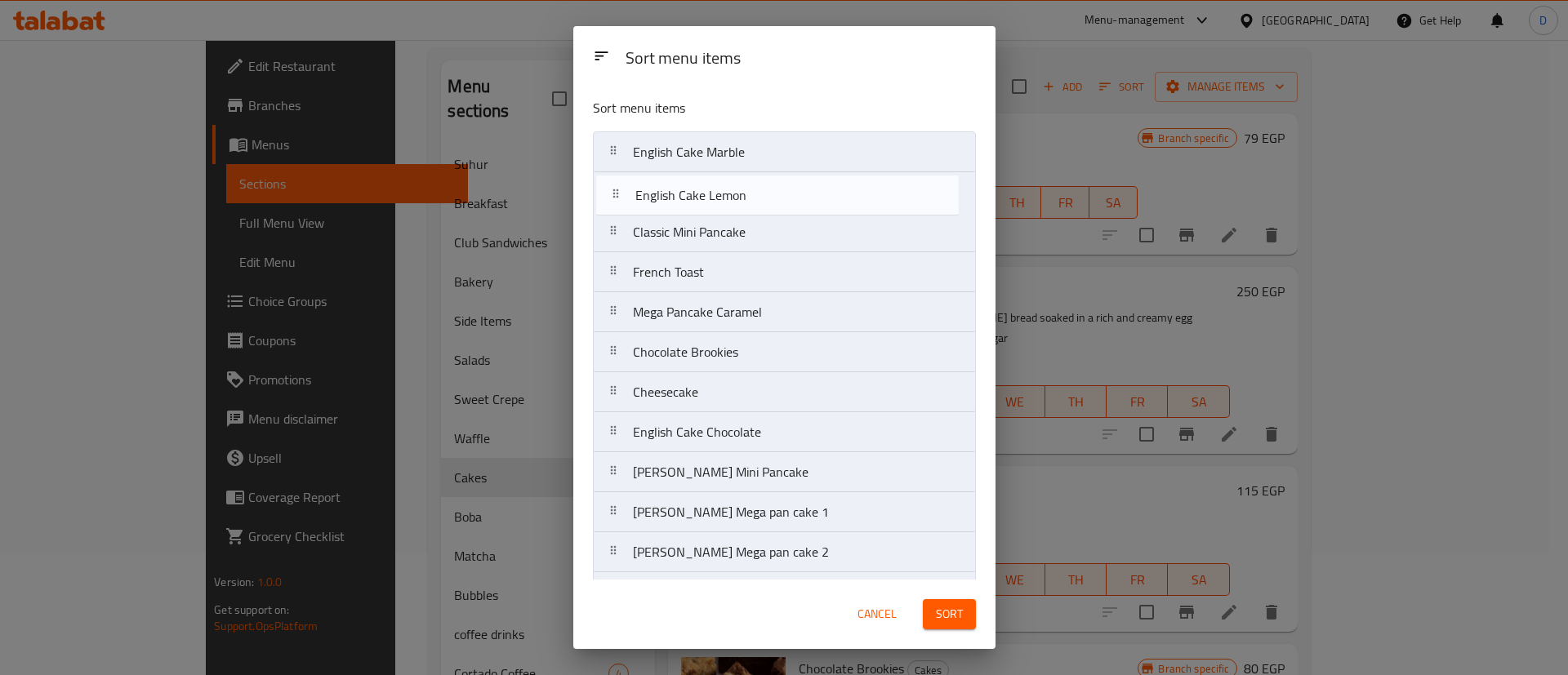
drag, startPoint x: 812, startPoint y: 411, endPoint x: 818, endPoint y: 202, distance: 209.1
click at [818, 202] on nav "English Cake Marble Classic Mini Pancake French Toast Mega Pancake Caramel Choc…" at bounding box center [784, 512] width 383 height 761
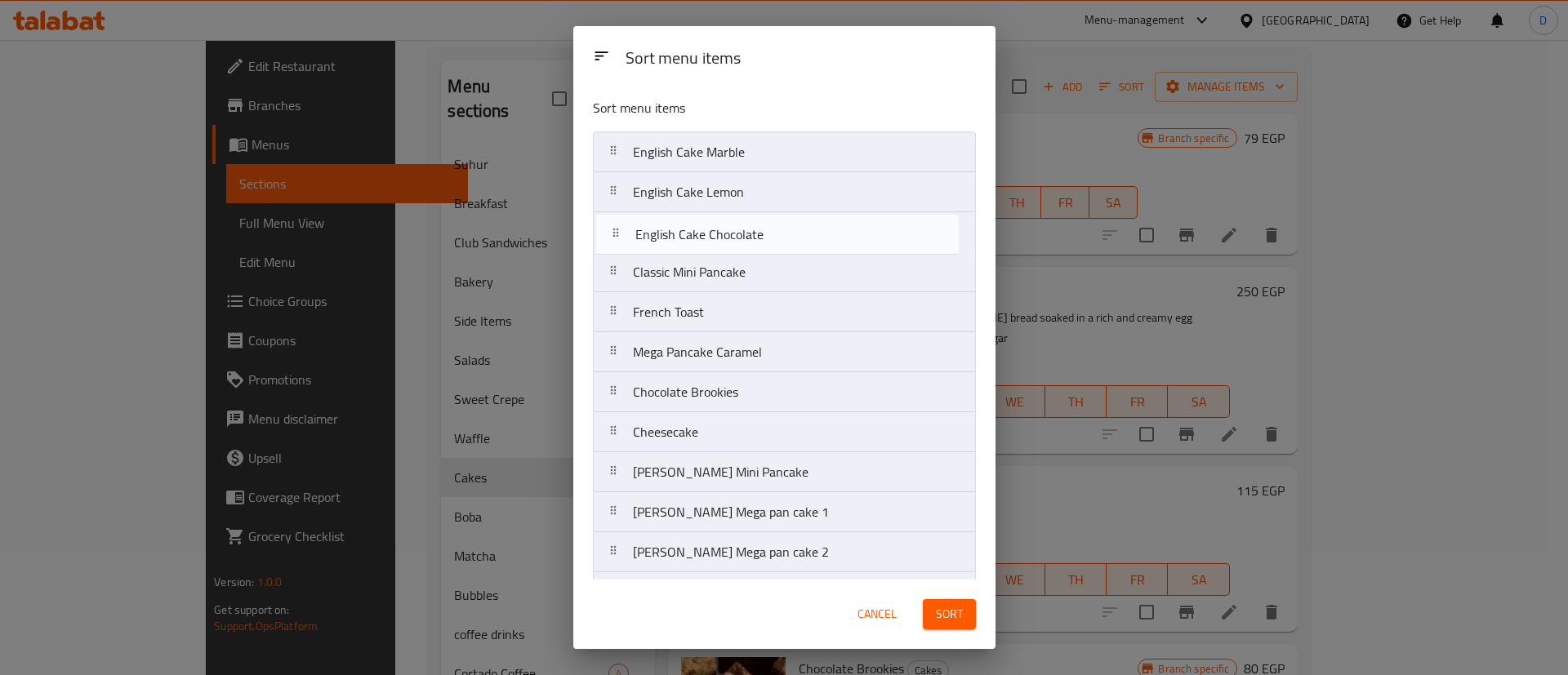
drag, startPoint x: 806, startPoint y: 446, endPoint x: 808, endPoint y: 234, distance: 212.0
click at [808, 234] on nav "English Cake Marble English Cake Lemon Classic Mini Pancake French Toast Mega P…" at bounding box center [784, 512] width 383 height 761
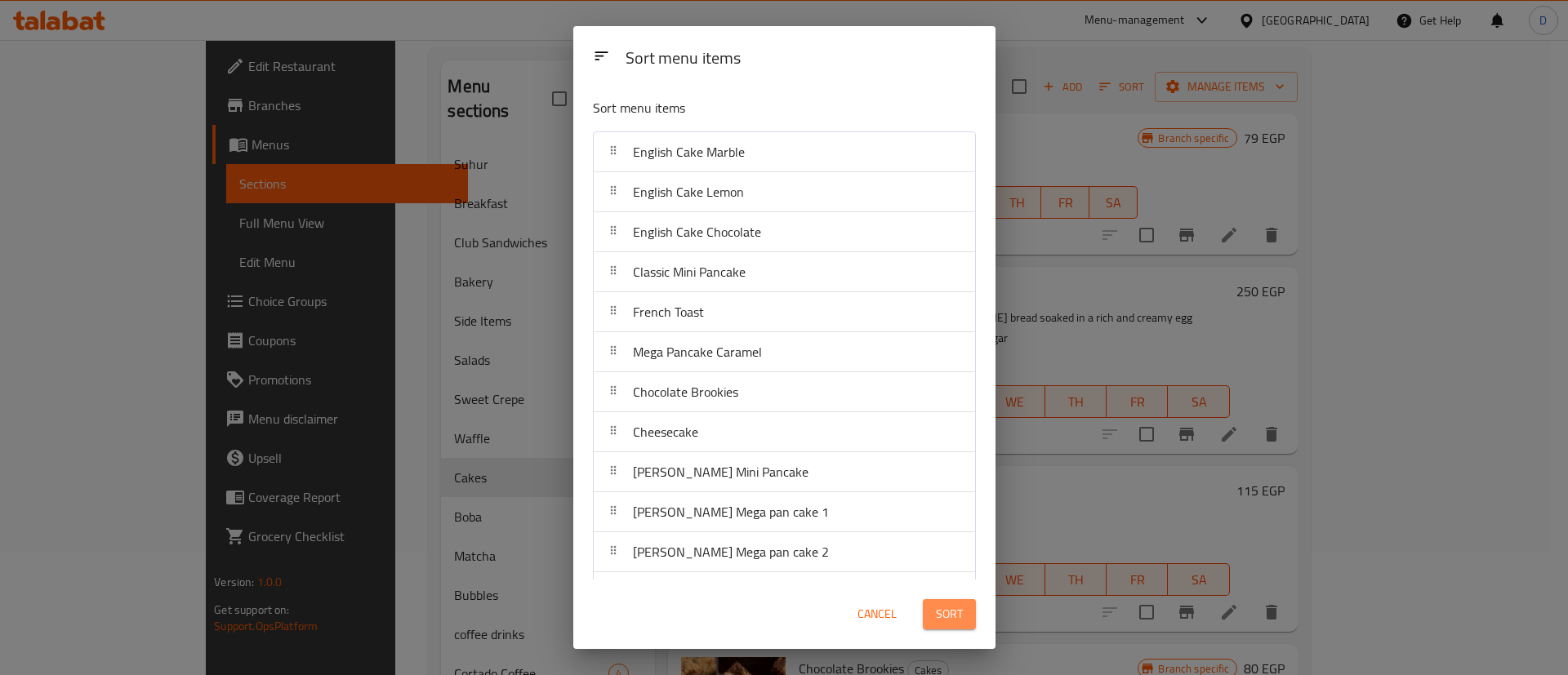
click at [947, 625] on button "Sort" at bounding box center [949, 614] width 53 height 30
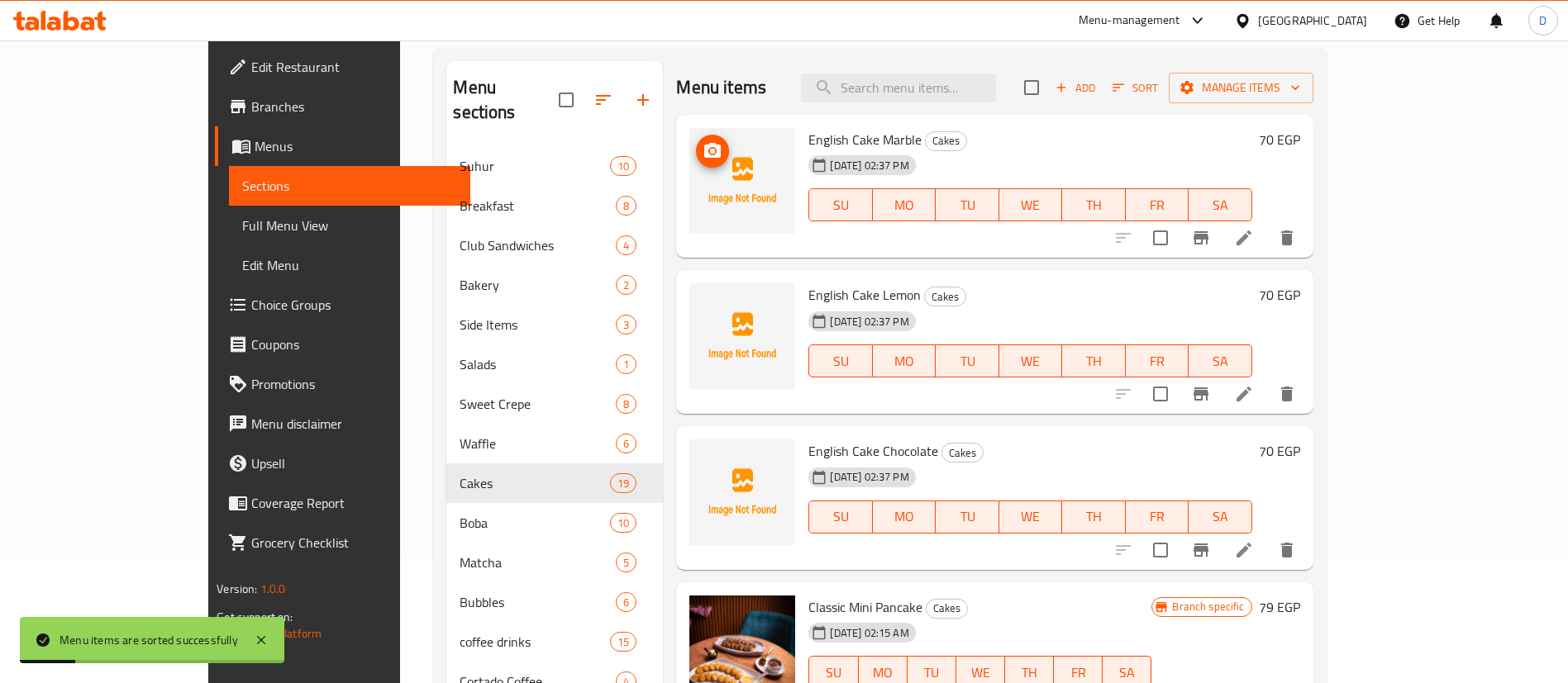
click at [703, 160] on icon "upload picture" at bounding box center [713, 151] width 20 height 20
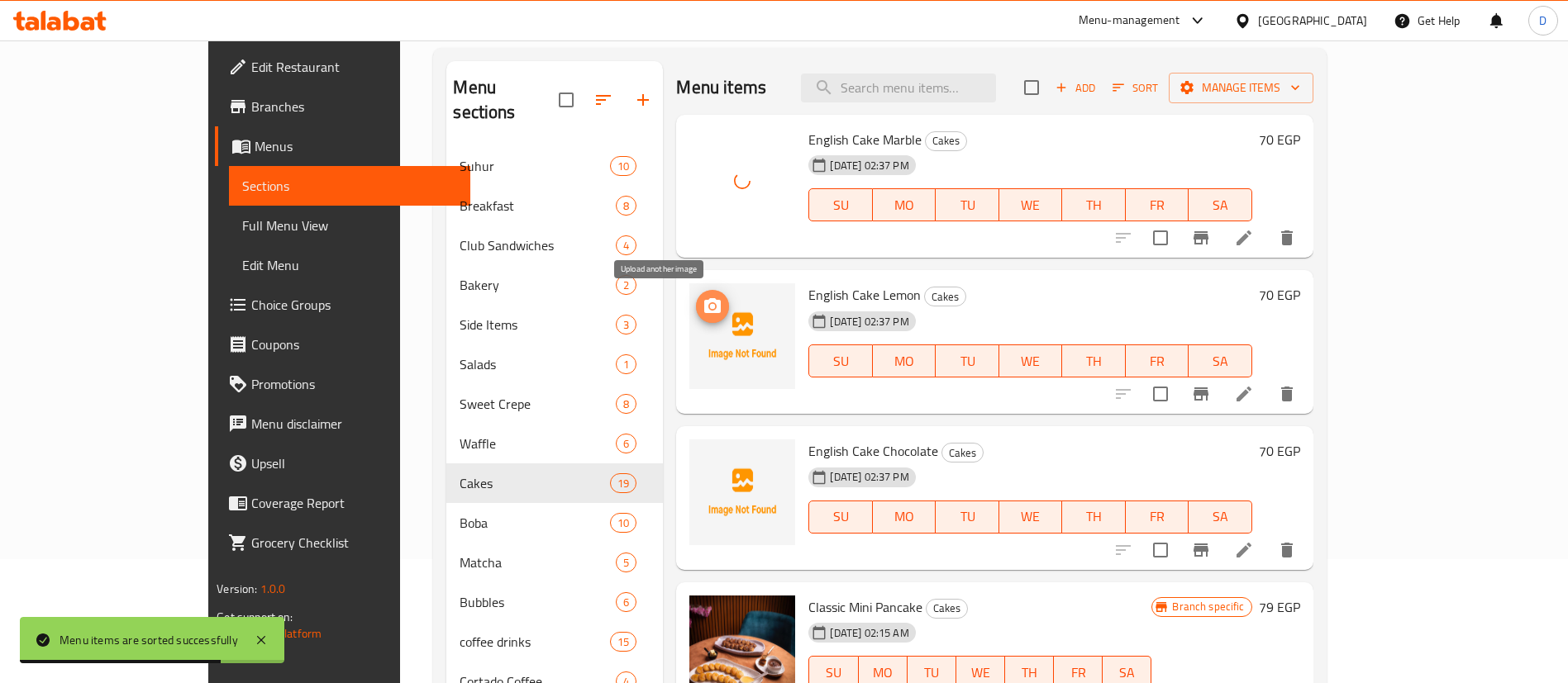
click at [696, 304] on span "upload picture" at bounding box center [712, 307] width 33 height 20
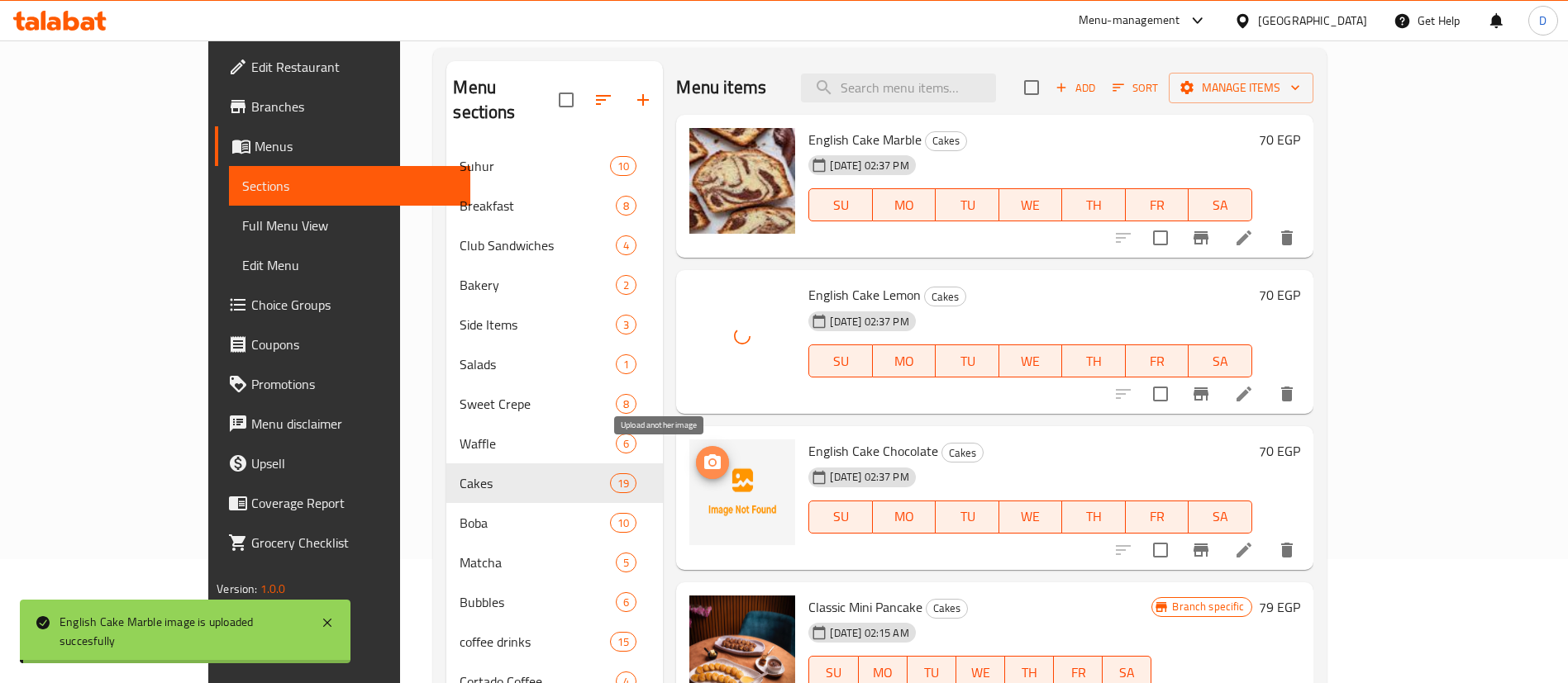
click at [704, 466] on icon "upload picture" at bounding box center [713, 462] width 17 height 15
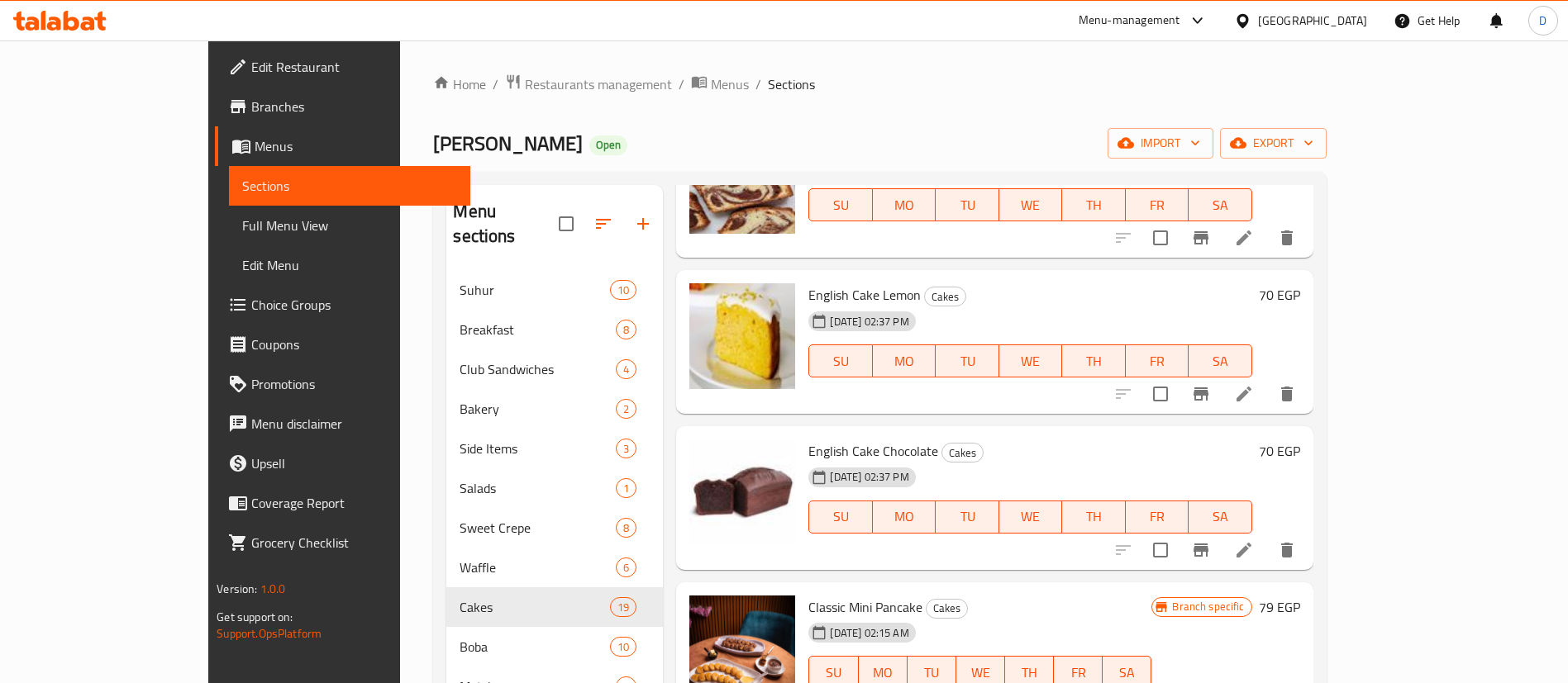
click at [39, 31] on div at bounding box center [60, 20] width 120 height 33
click at [70, 19] on icon at bounding box center [72, 21] width 16 height 20
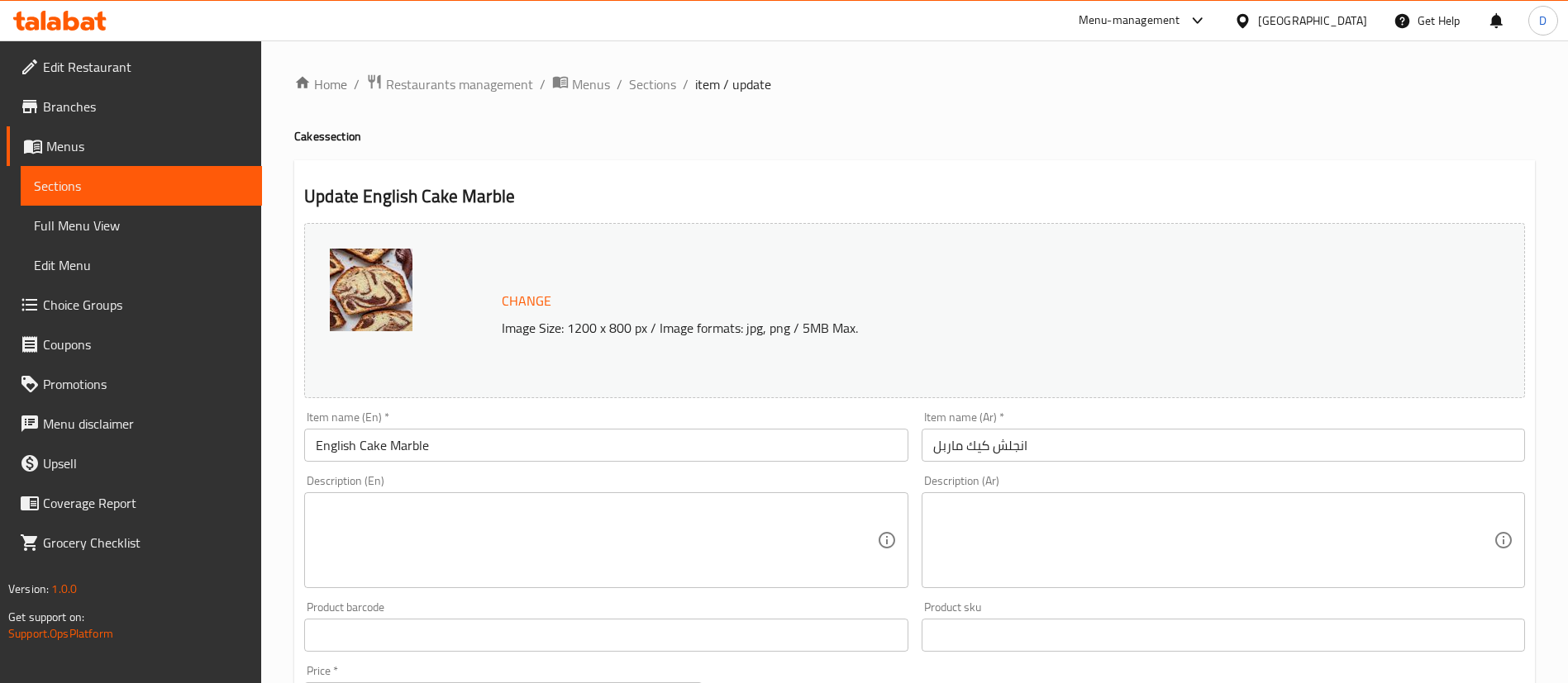
click at [1028, 543] on textarea at bounding box center [1214, 540] width 561 height 78
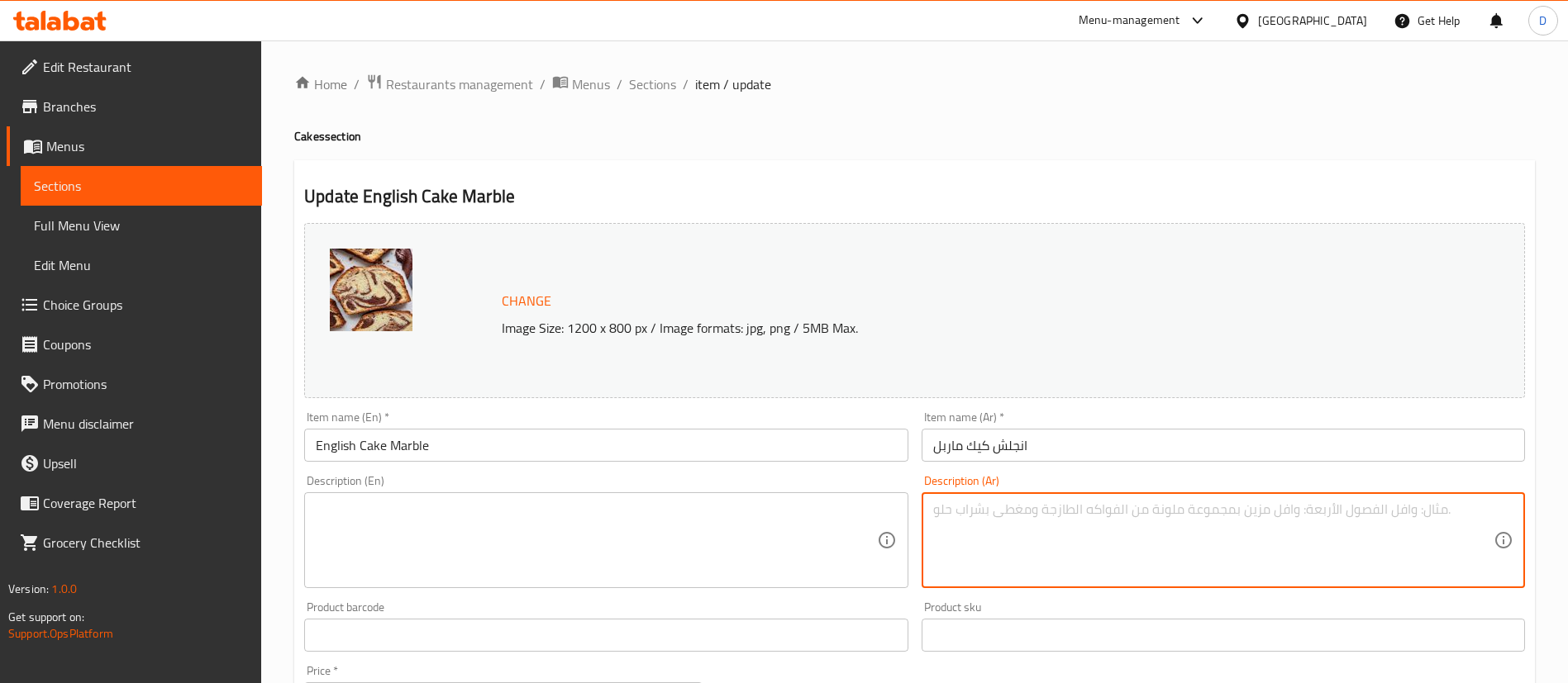
paste textarea "انجليش كيك سبونج ماربل"
type textarea "انجليش كيك سبونج ماربل"
click at [502, 551] on textarea at bounding box center [596, 540] width 561 height 78
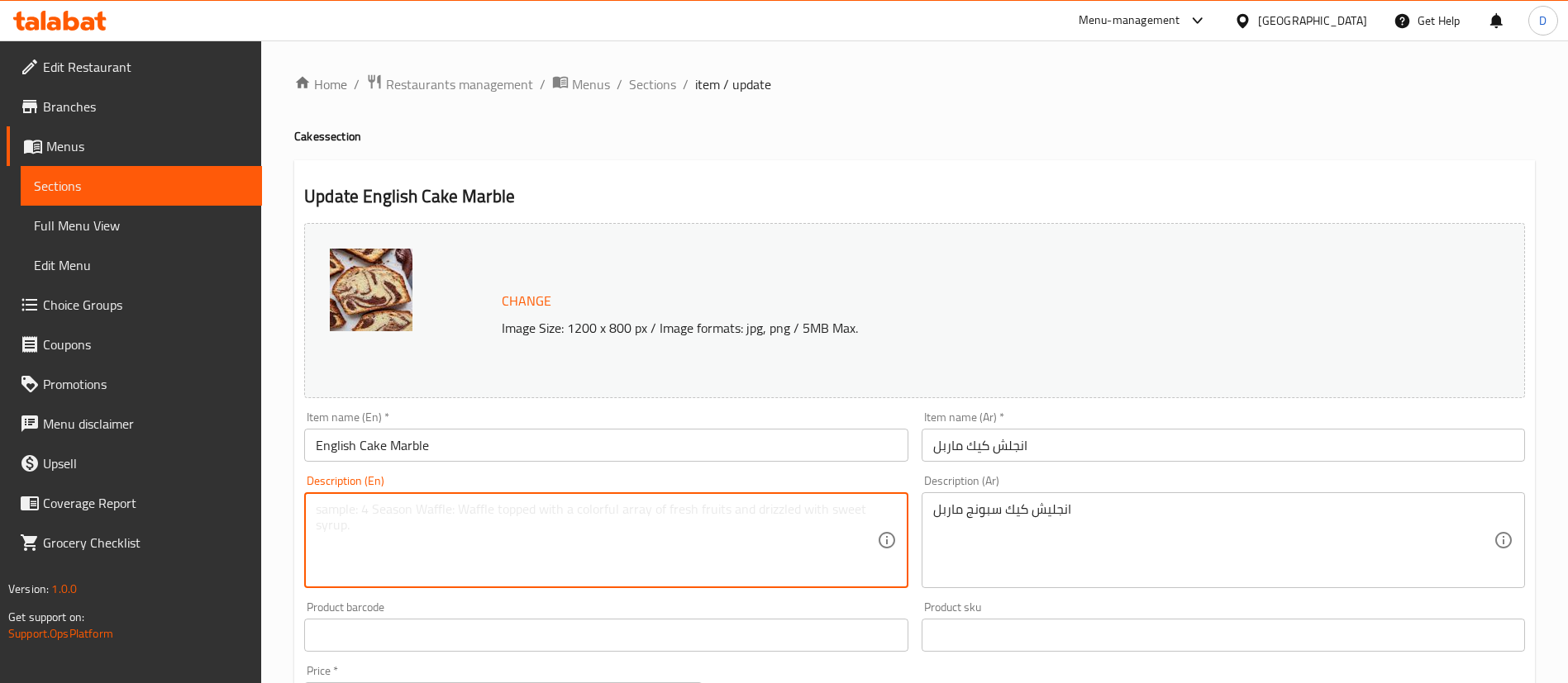
paste textarea "English sponge marble cake"
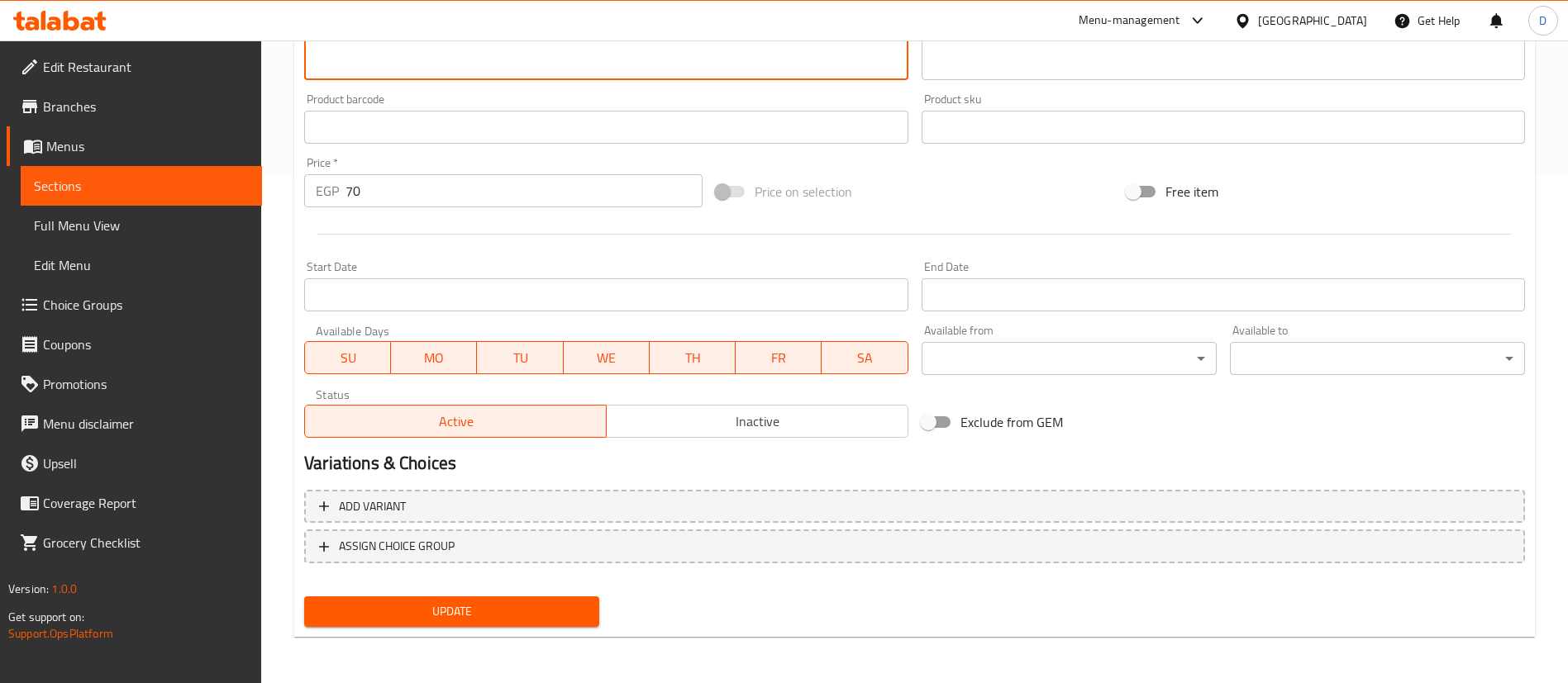
type textarea "English sponge marble cake"
click at [498, 614] on span "Update" at bounding box center [451, 612] width 268 height 21
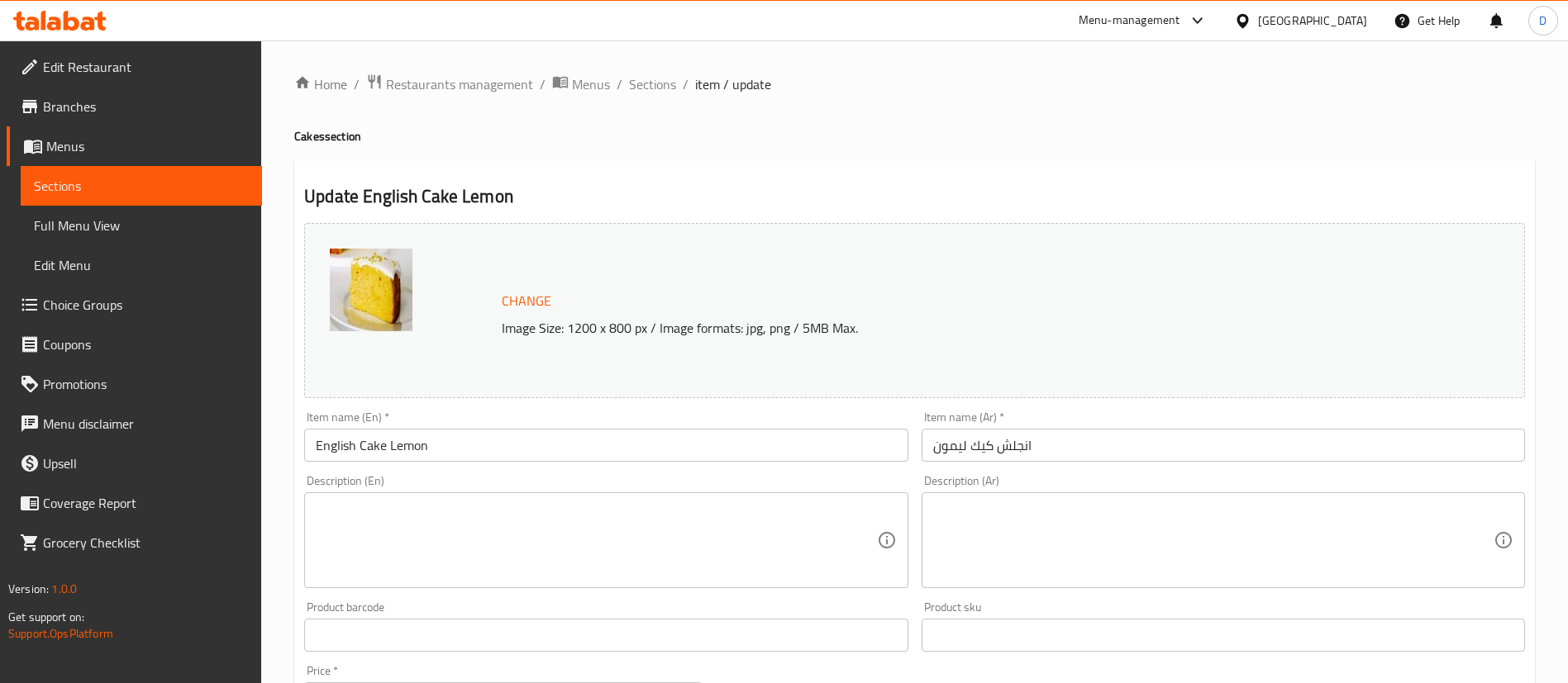
click at [1129, 518] on textarea at bounding box center [1214, 540] width 561 height 78
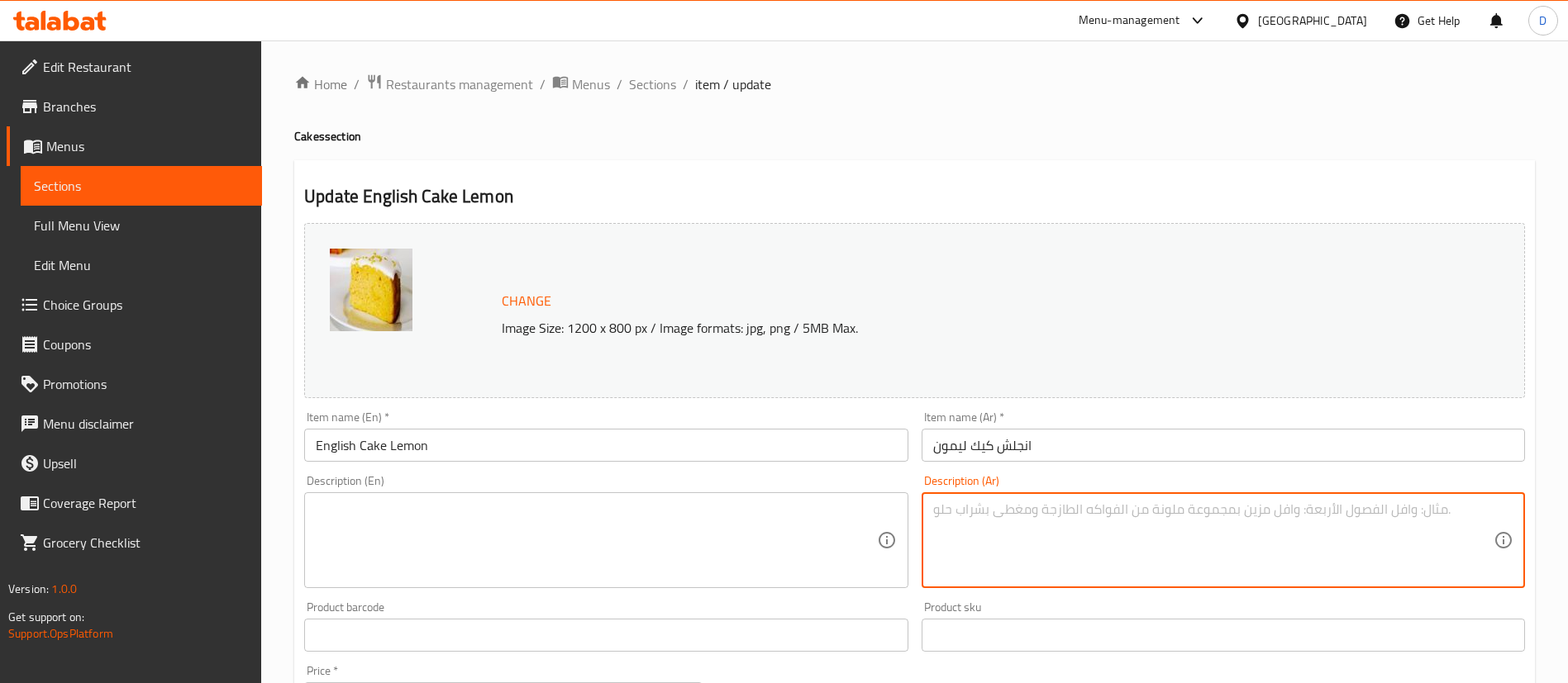
paste textarea "انجليش كيك سبونج بطعم الليمون"
type textarea "انجليش كيك سبونج بطعم الليمون"
click at [684, 535] on textarea at bounding box center [596, 540] width 561 height 78
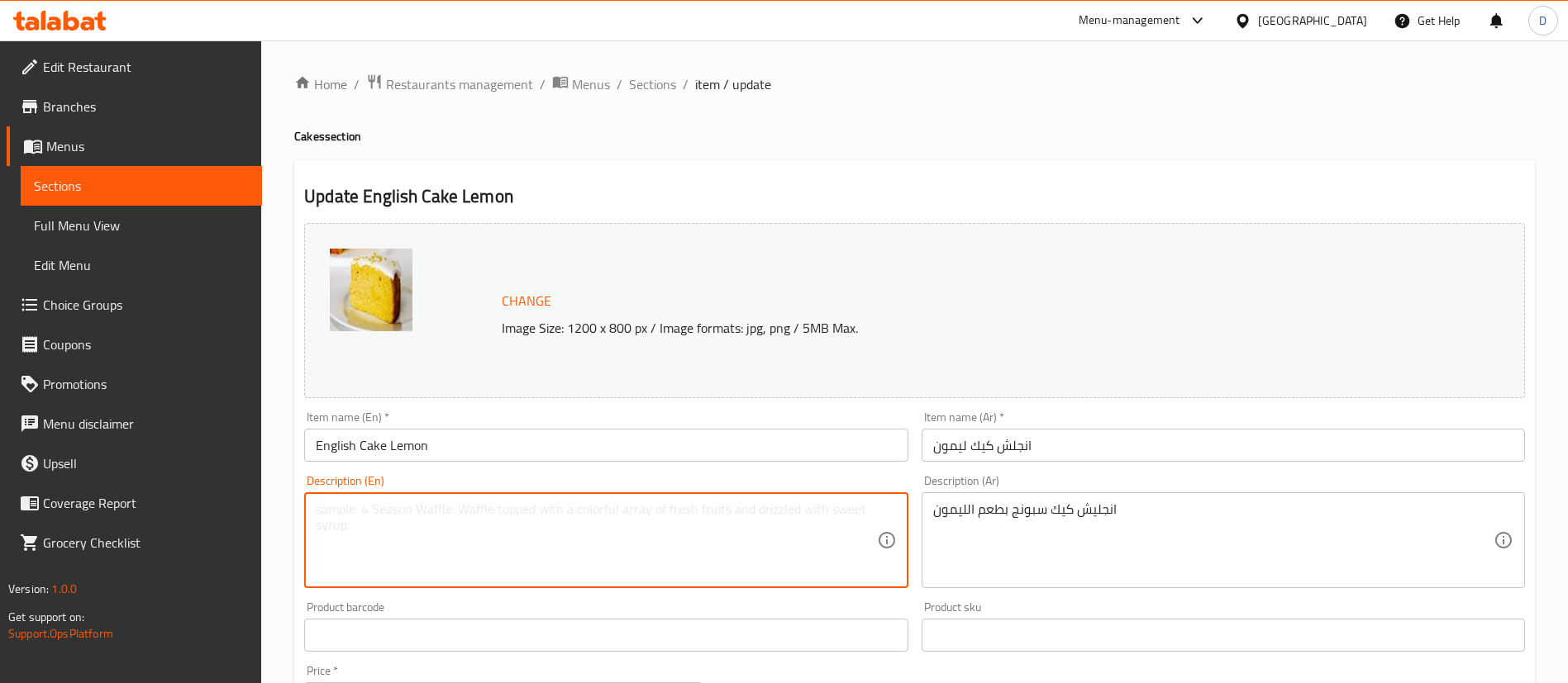
paste textarea "English lemon sponge cake"
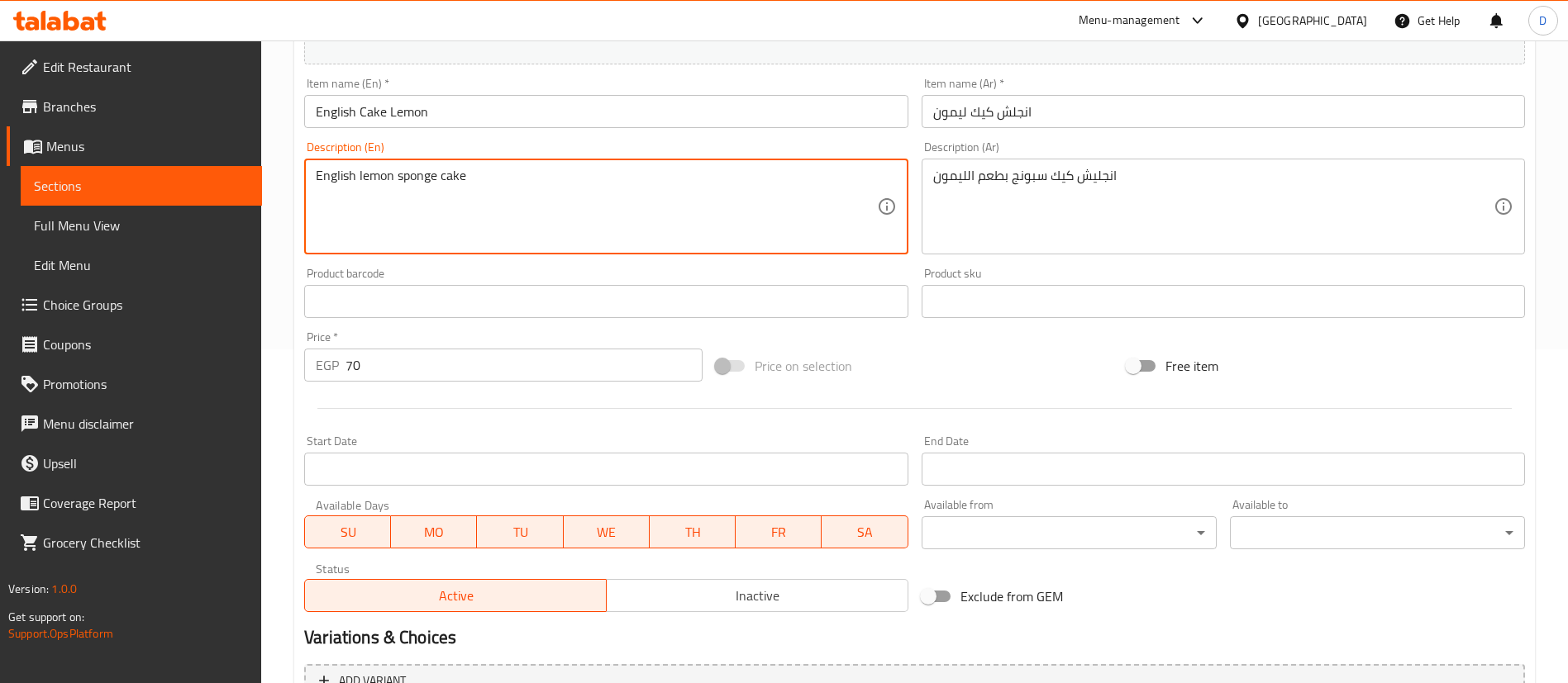
scroll to position [508, 0]
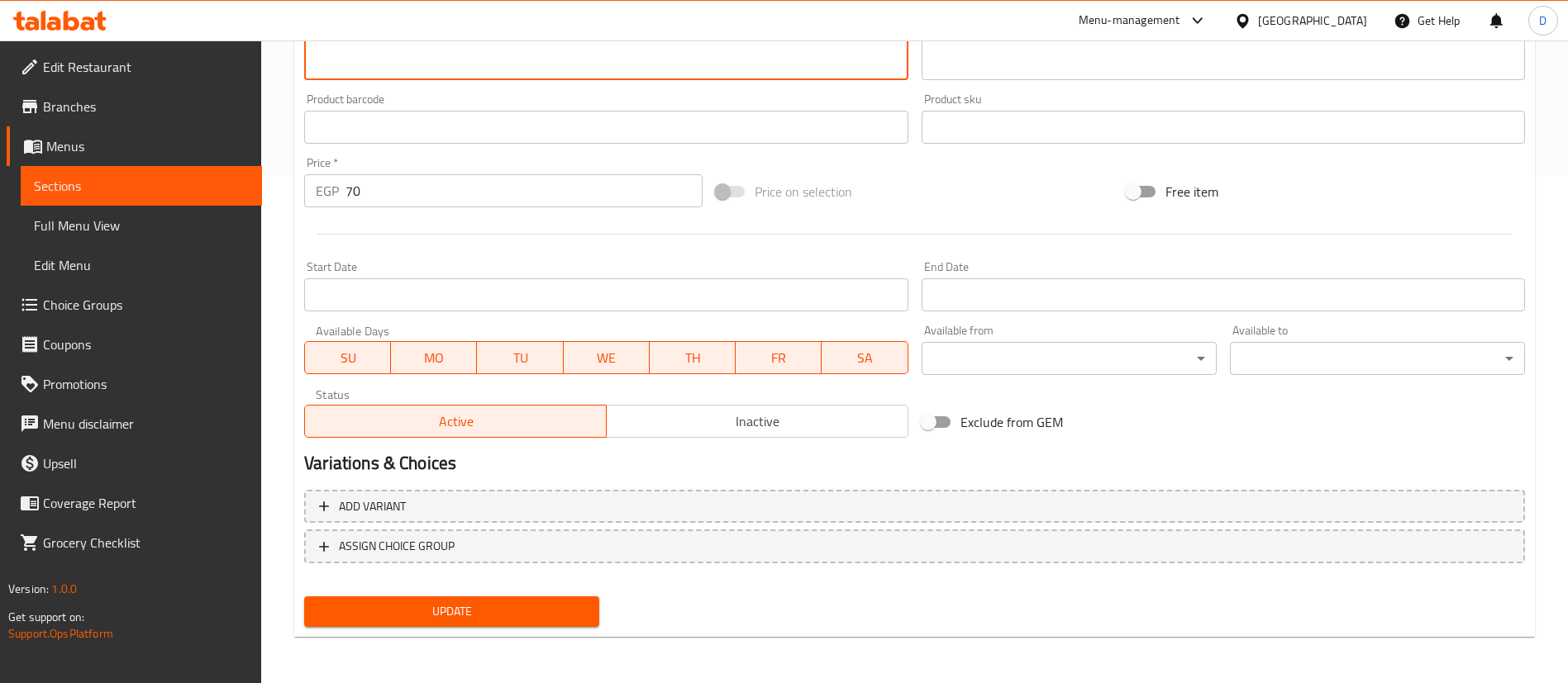
type textarea "English lemon sponge cake"
click at [564, 635] on div "Update English Cake Lemon Change Image Size: 1200 x 800 px / Image formats: jpg…" at bounding box center [915, 146] width 1241 height 986
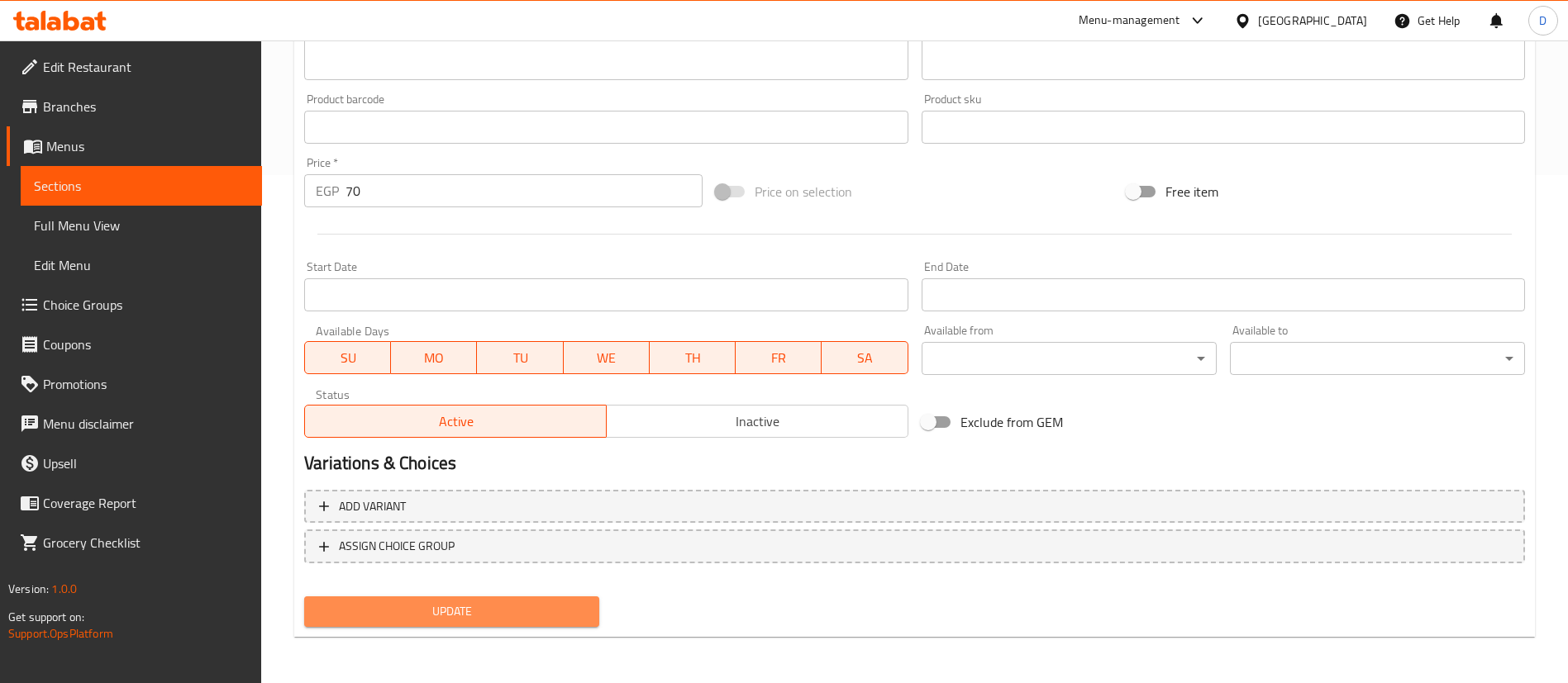
click at [586, 609] on span "Update" at bounding box center [451, 612] width 268 height 21
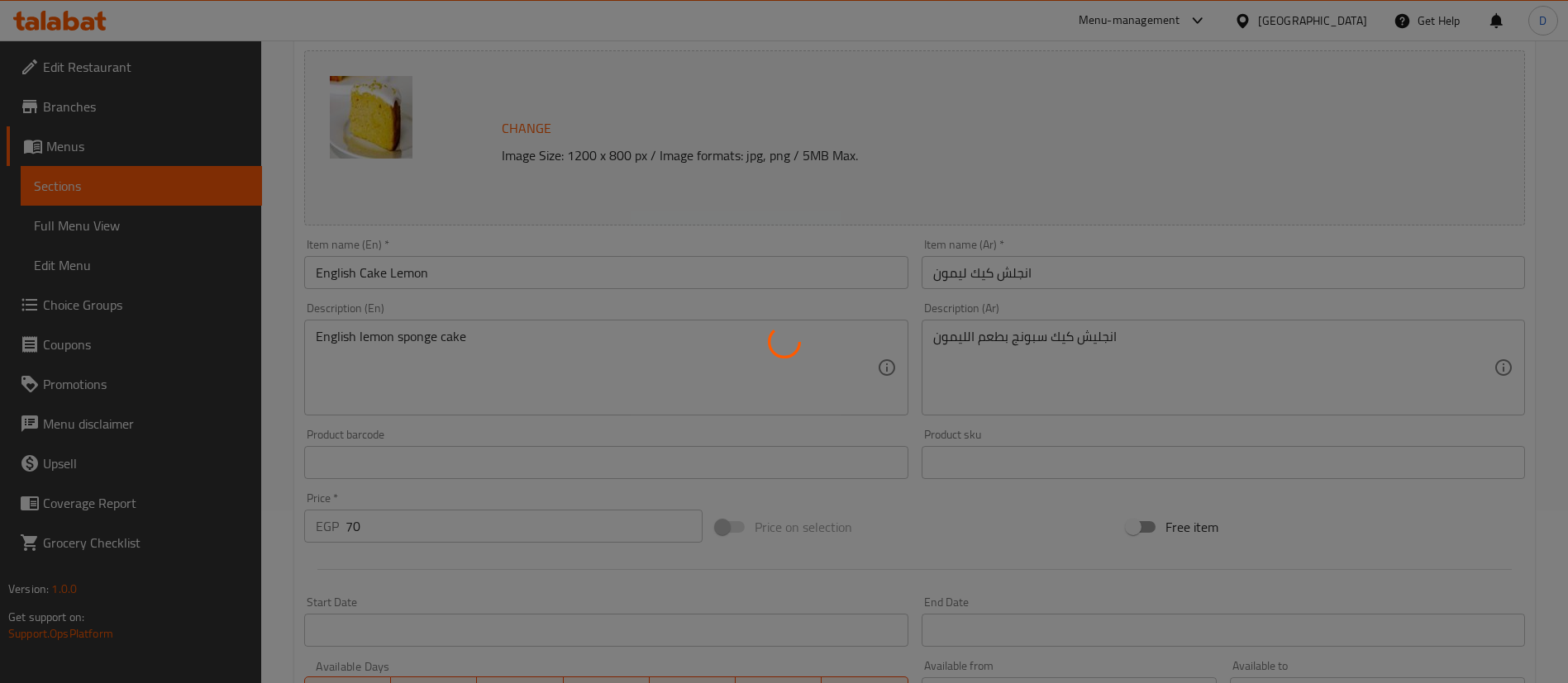
scroll to position [0, 0]
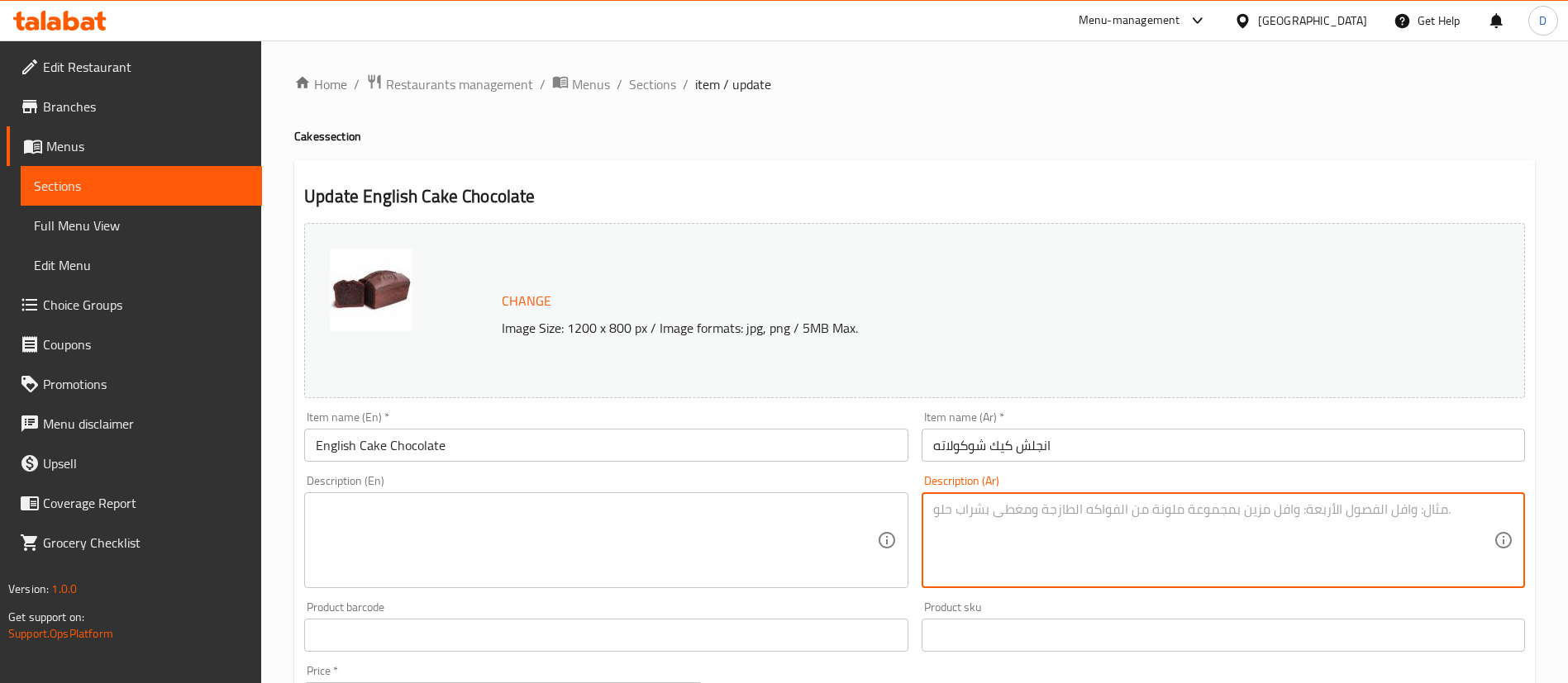
click at [1080, 559] on textarea at bounding box center [1214, 540] width 561 height 78
paste textarea "انجليش كيك سبونج بالشوكولاتة"
type textarea "انجليش كيك سبونج بالشوكولاتة"
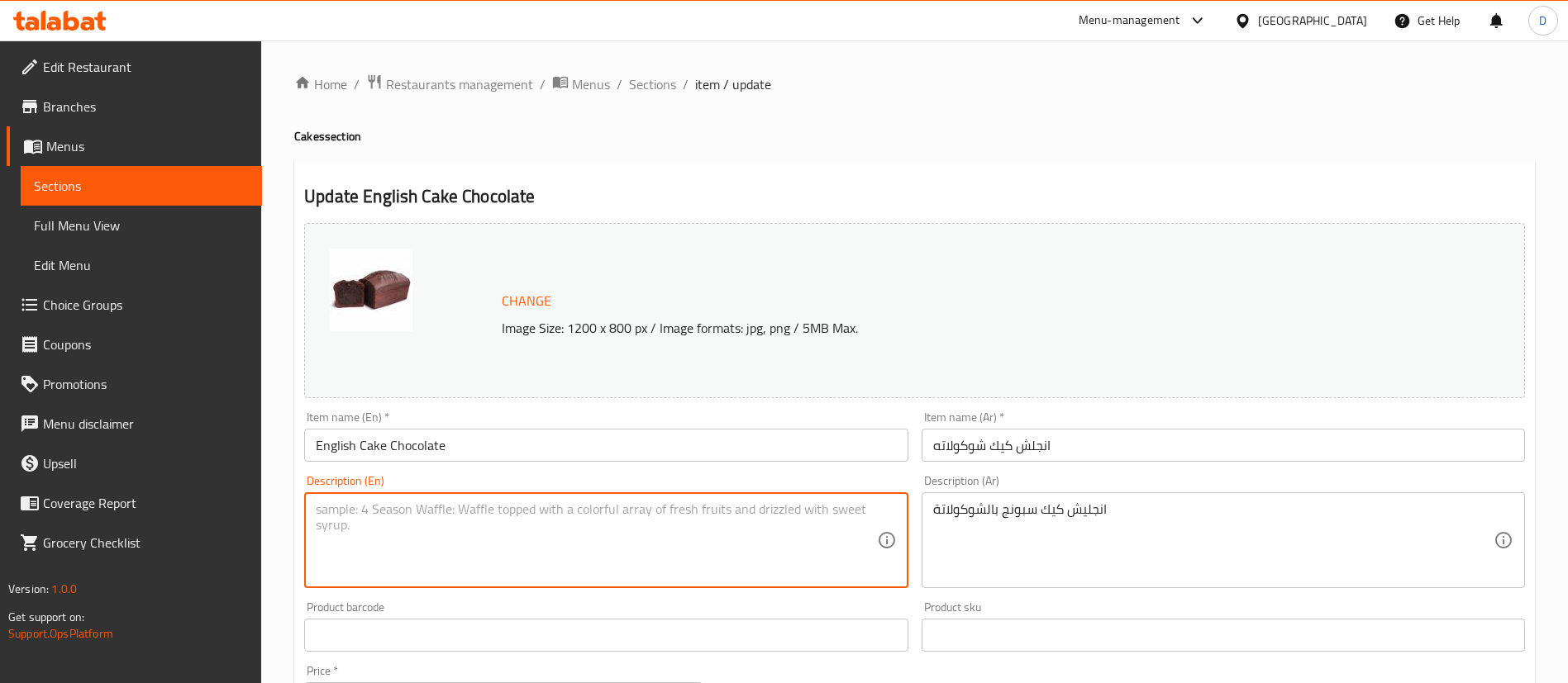
click at [598, 531] on textarea at bounding box center [596, 540] width 561 height 78
paste textarea "English chocolate sponge cake"
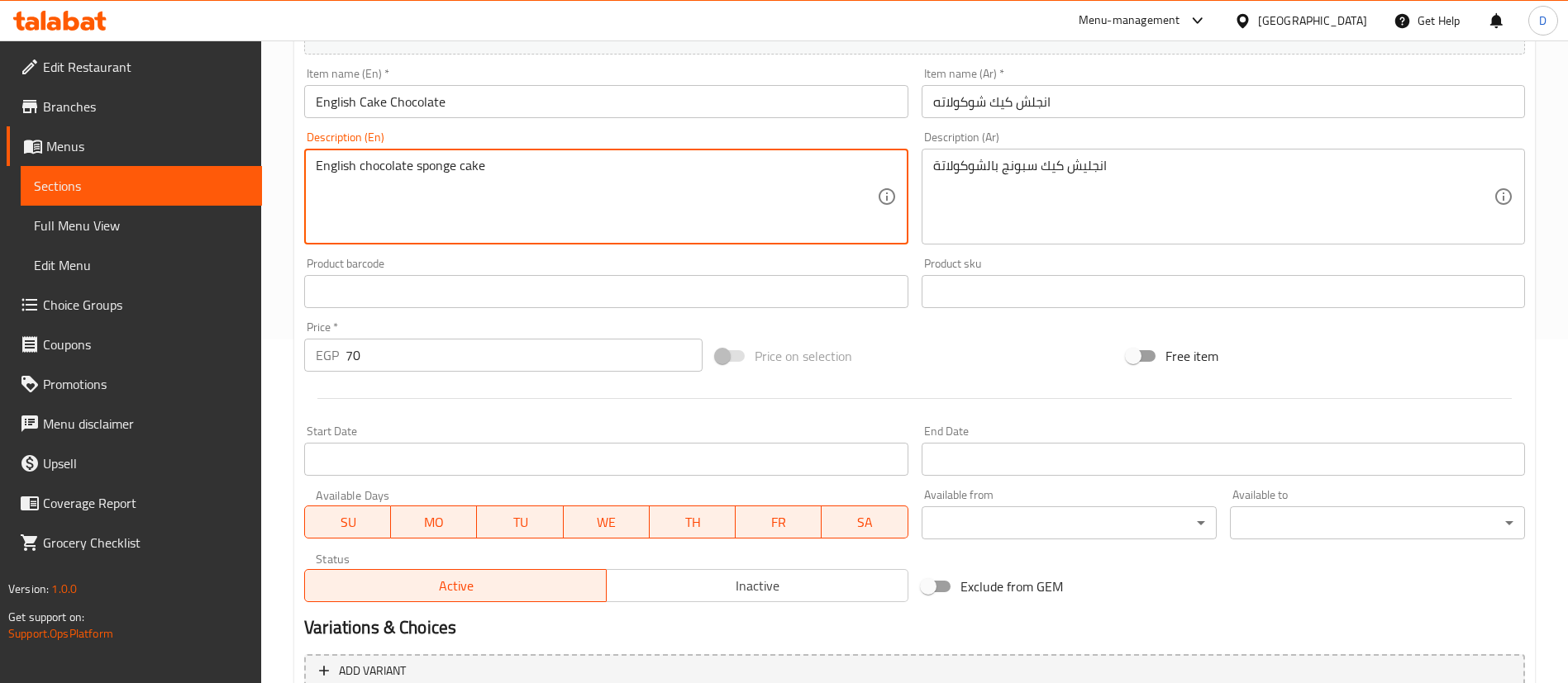
scroll to position [508, 0]
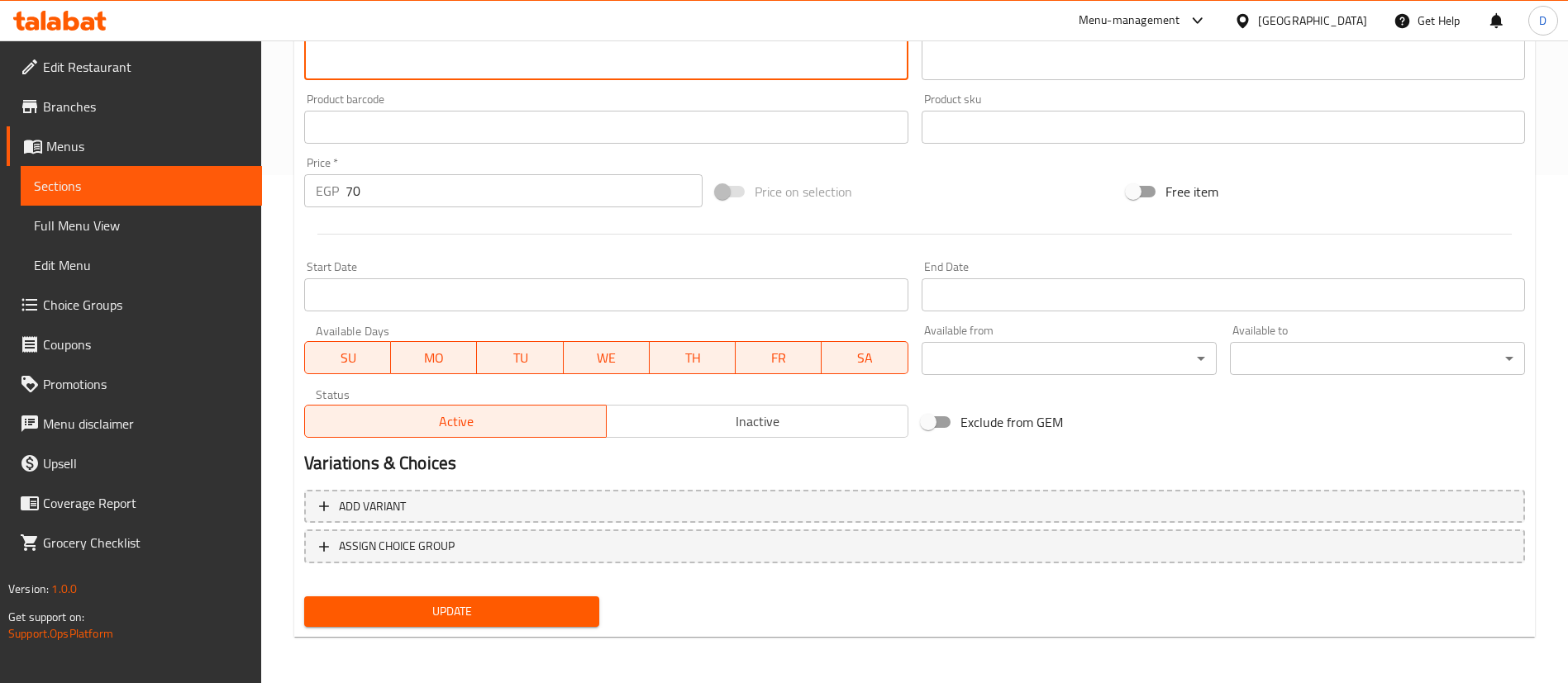
type textarea "English chocolate sponge cake"
click at [531, 611] on span "Update" at bounding box center [451, 612] width 268 height 21
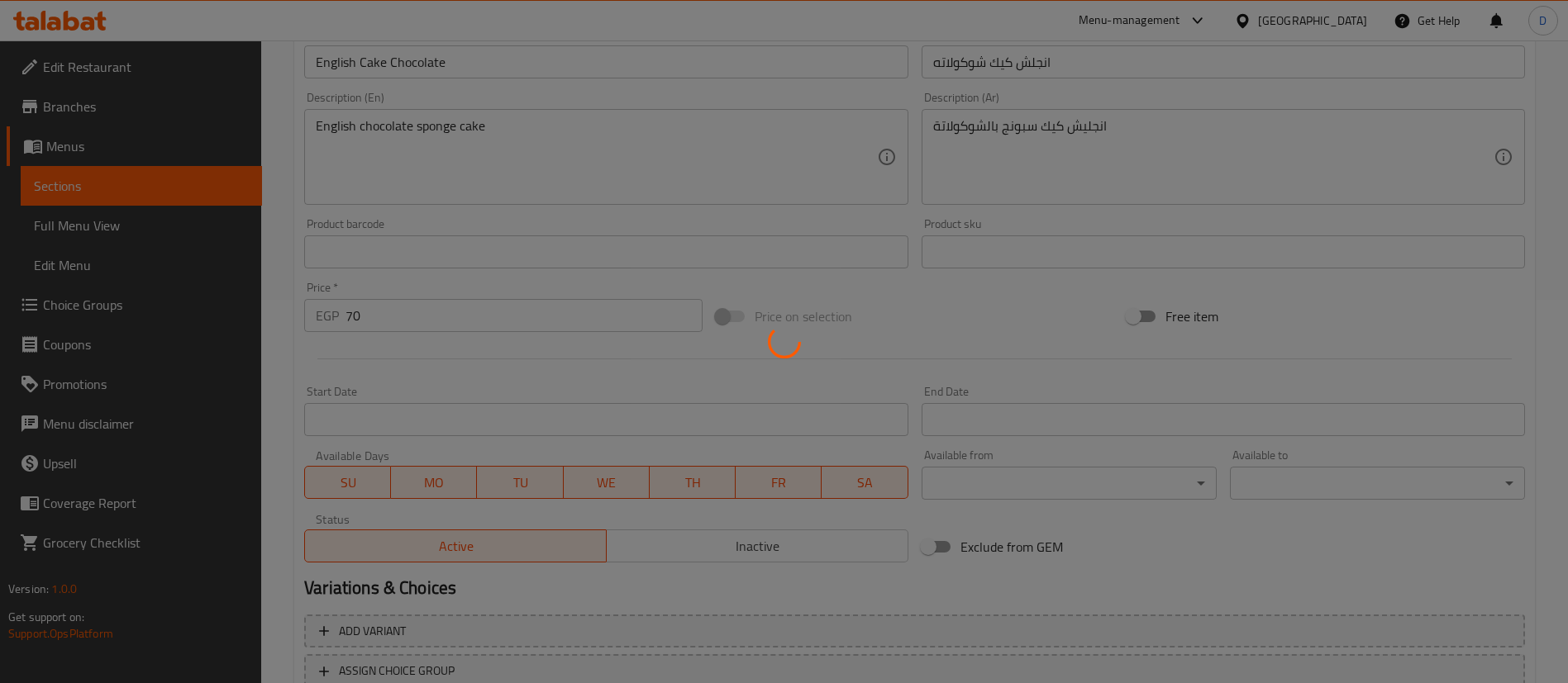
scroll to position [260, 0]
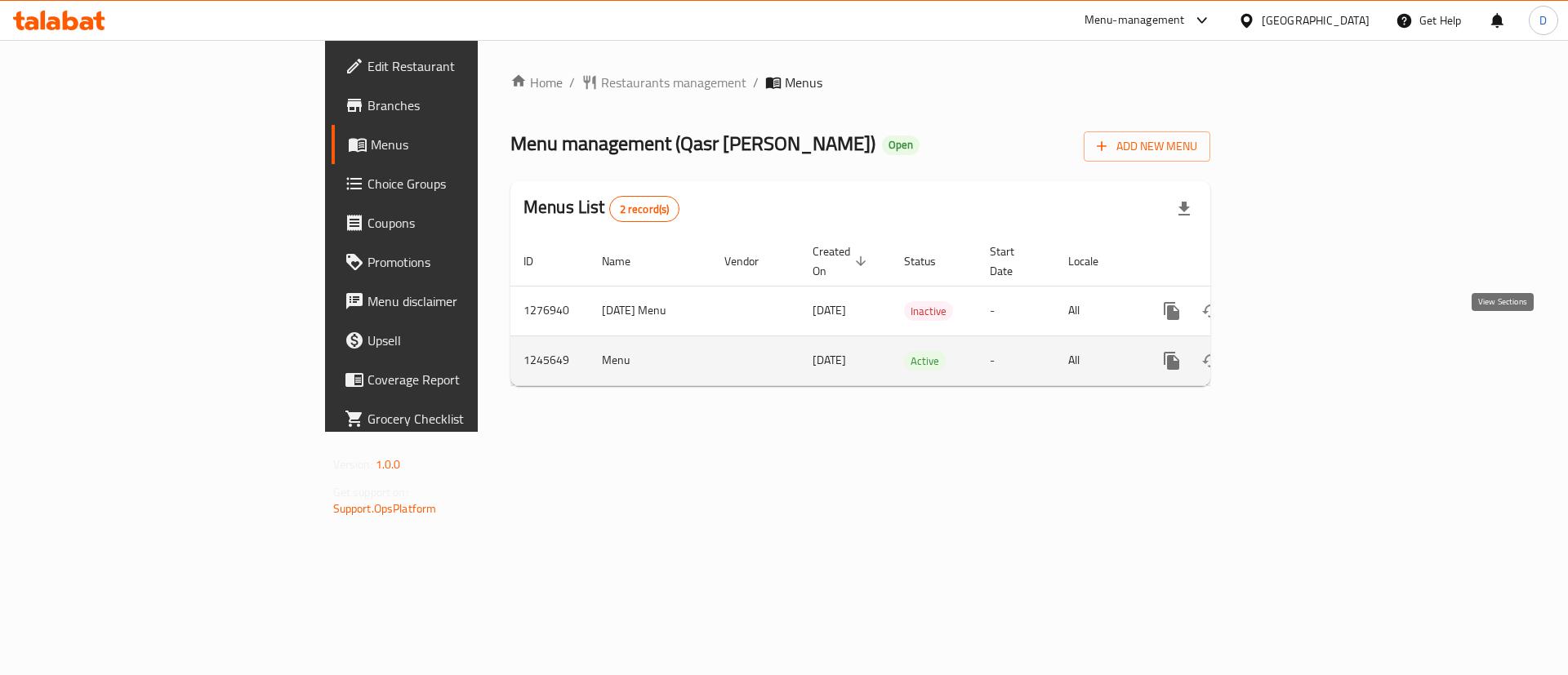
click at [1299, 351] on icon "enhanced table" at bounding box center [1289, 361] width 20 height 20
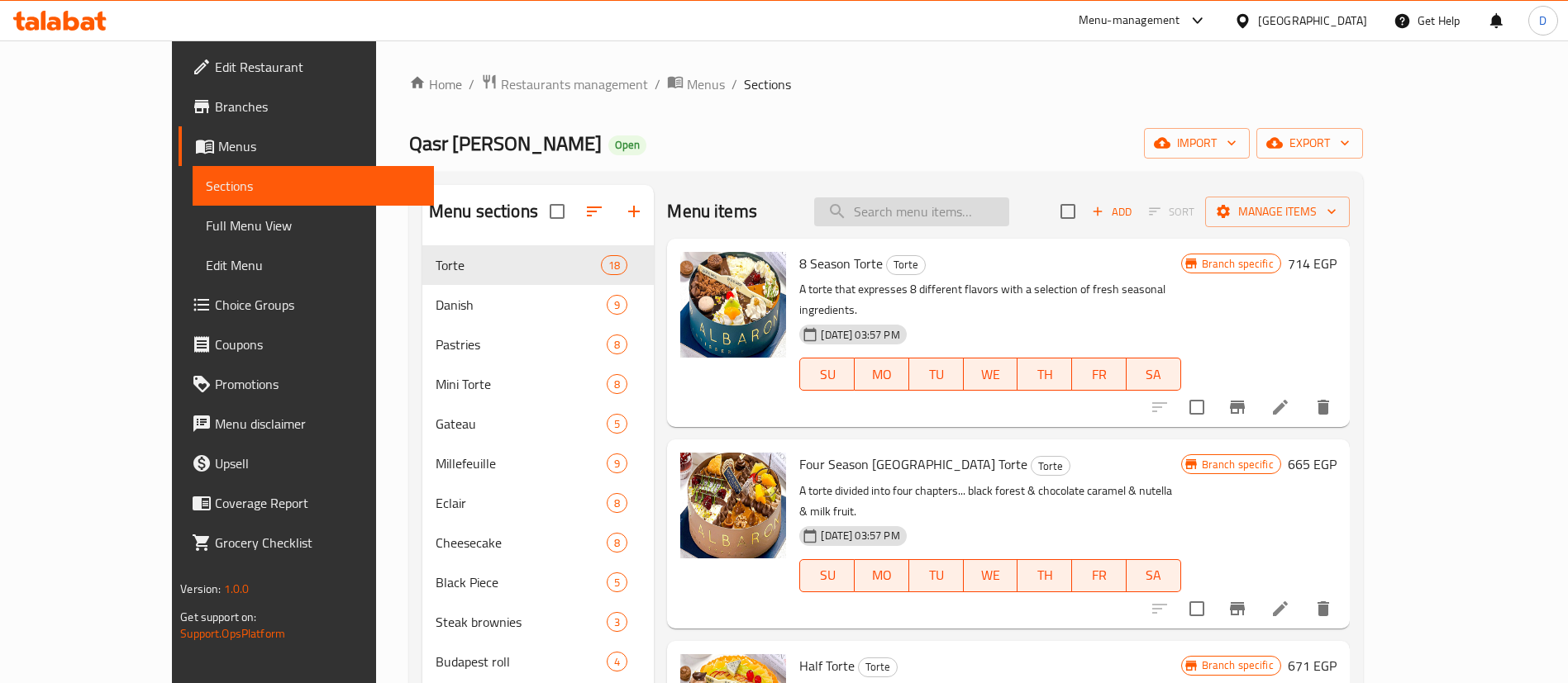
click at [960, 214] on input "search" at bounding box center [912, 212] width 195 height 29
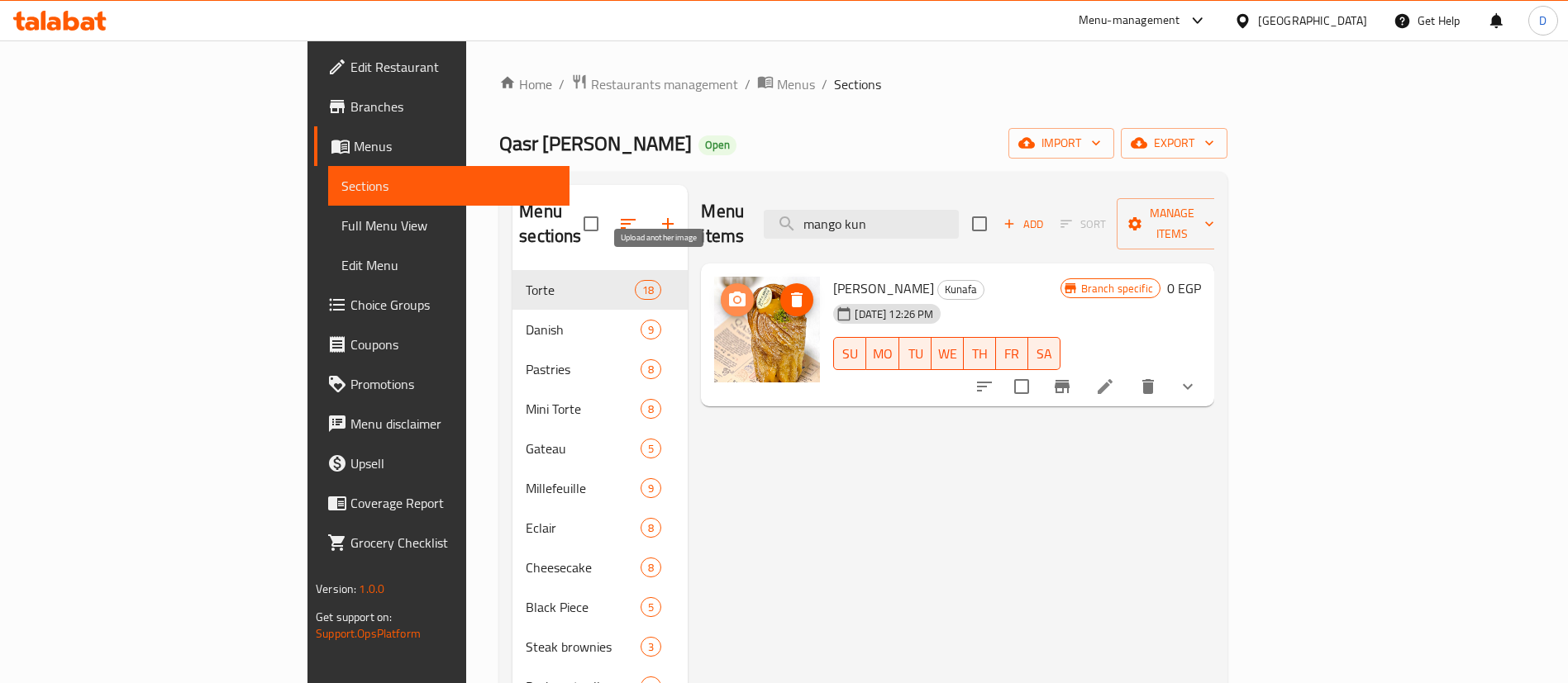
click at [727, 290] on icon "upload picture" at bounding box center [737, 300] width 20 height 20
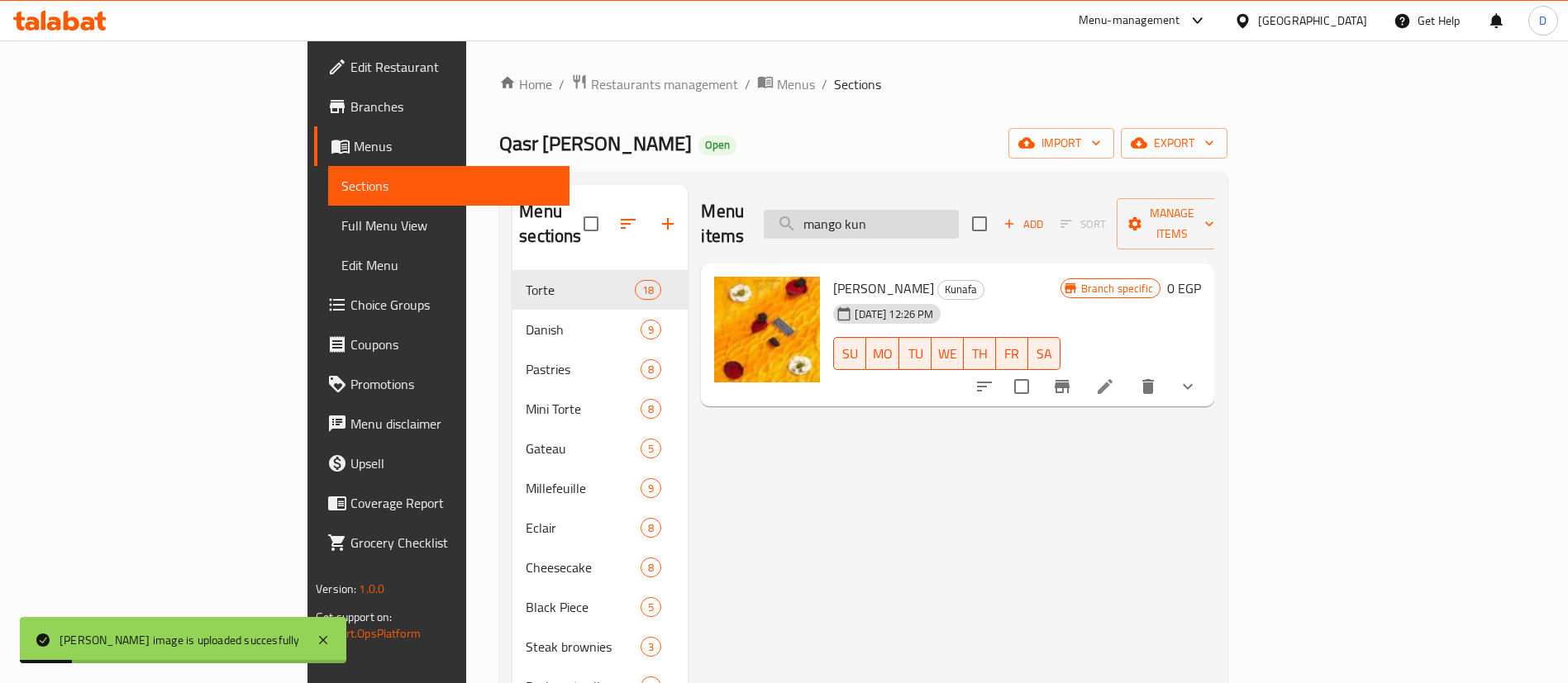
click at [959, 215] on input "mango kun" at bounding box center [861, 224] width 195 height 29
click at [959, 213] on input "mango kun" at bounding box center [861, 224] width 195 height 29
click at [959, 211] on input "mango kun" at bounding box center [861, 224] width 195 height 29
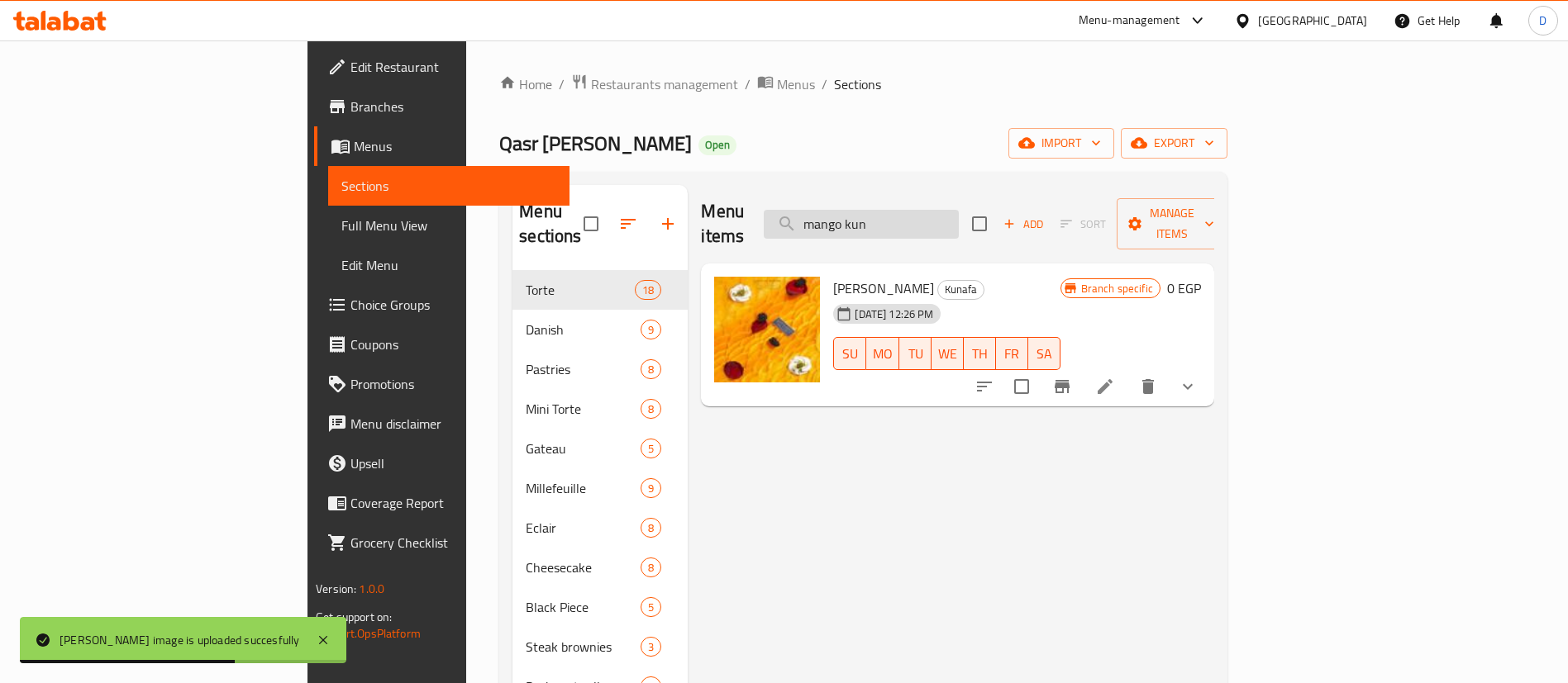
click at [959, 211] on input "mango kun" at bounding box center [861, 224] width 195 height 29
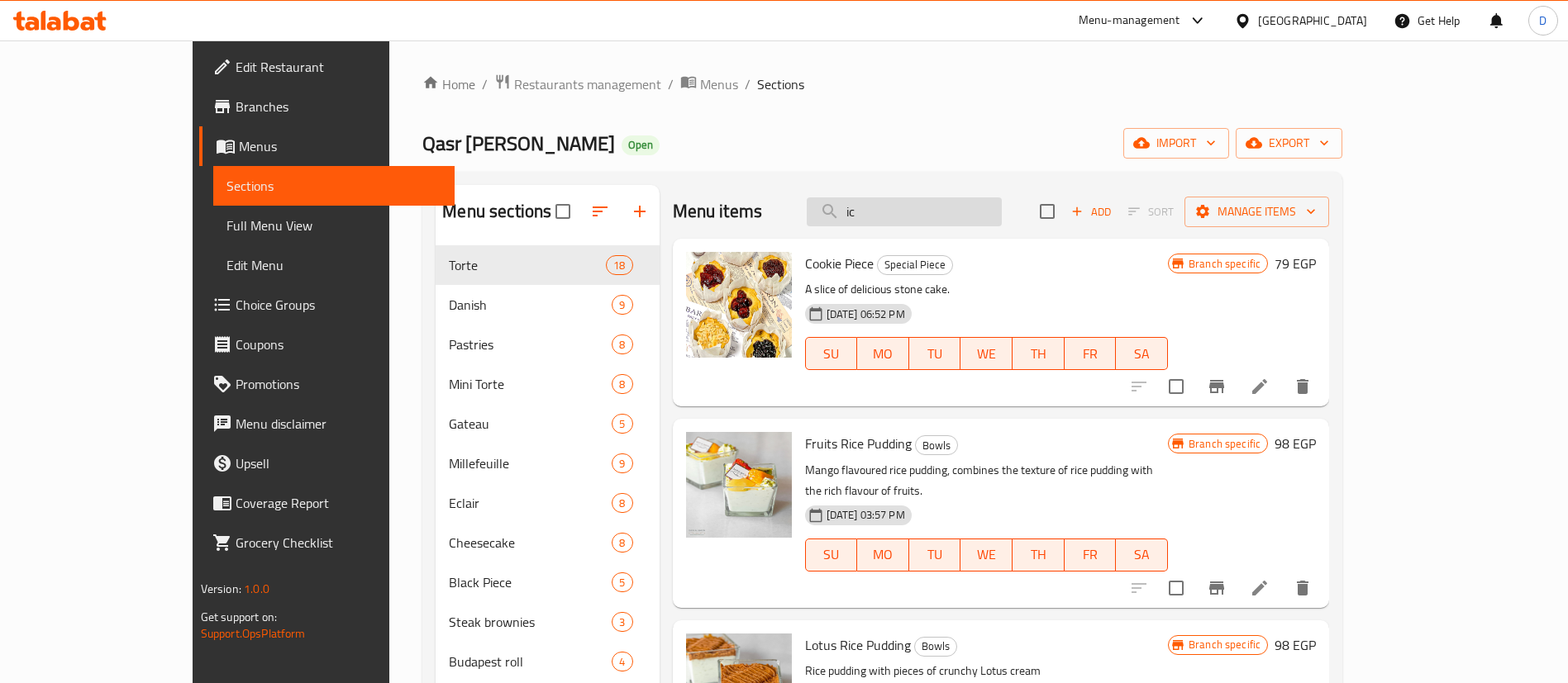
type input "i"
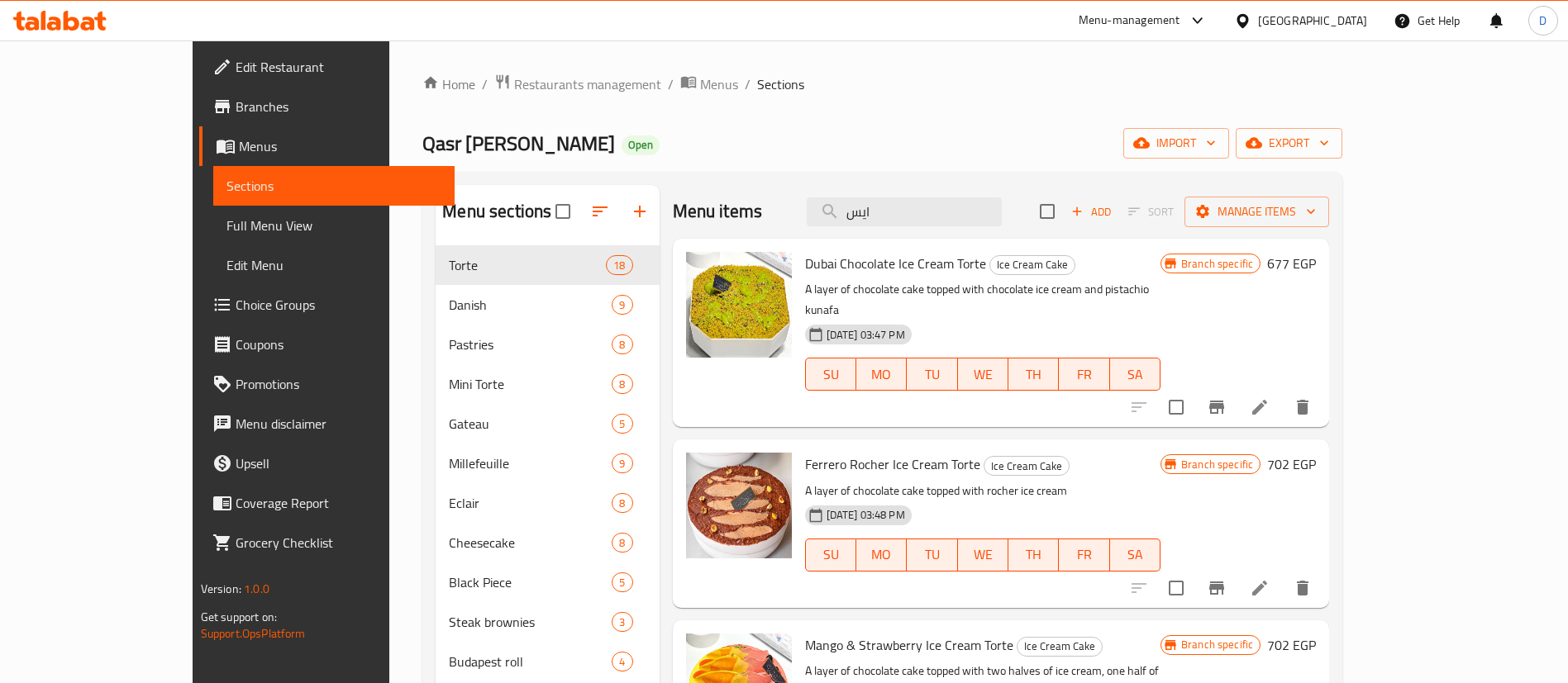
click at [967, 192] on div "Menu items ايس Add Sort Manage items" at bounding box center [1001, 212] width 657 height 54
click at [989, 205] on input "ايس" at bounding box center [905, 212] width 195 height 29
paste input "ورتة ايس روشية"
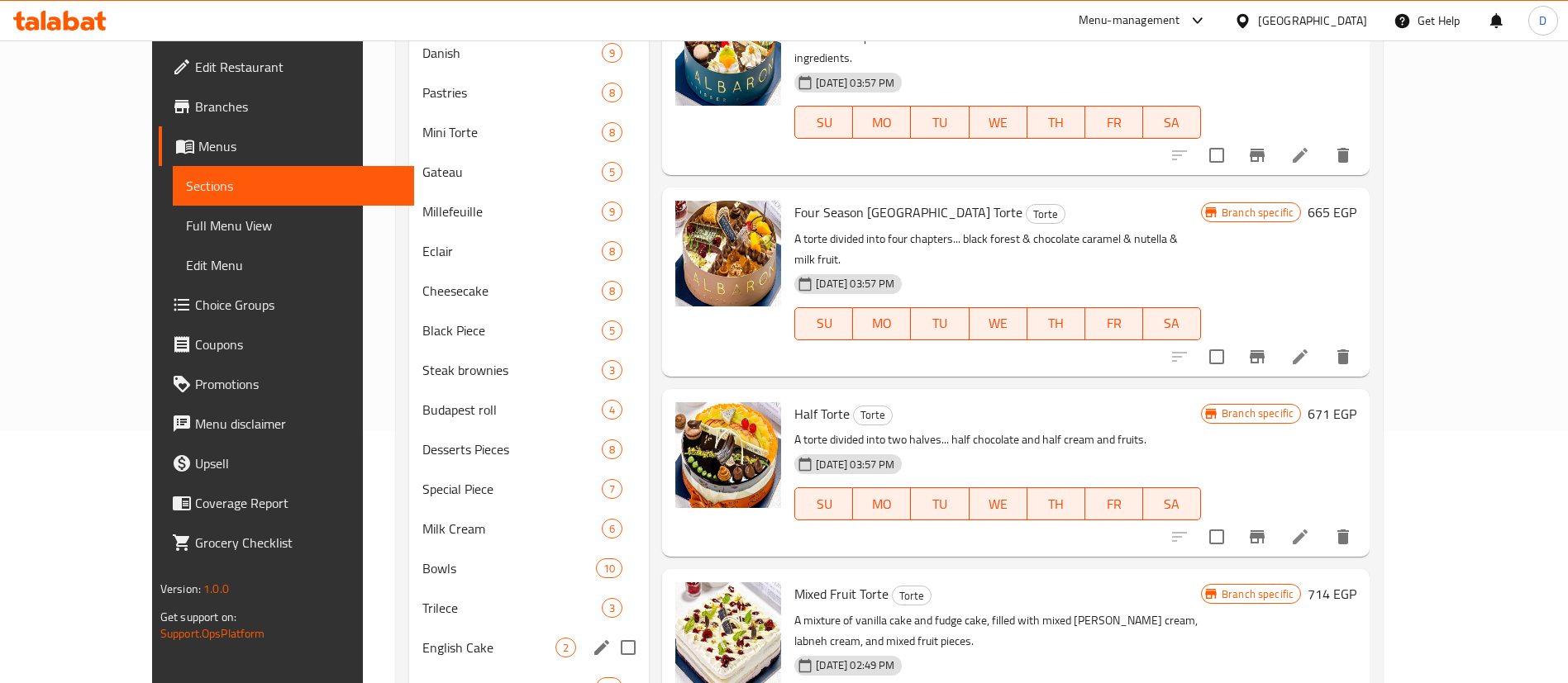
scroll to position [304, 0]
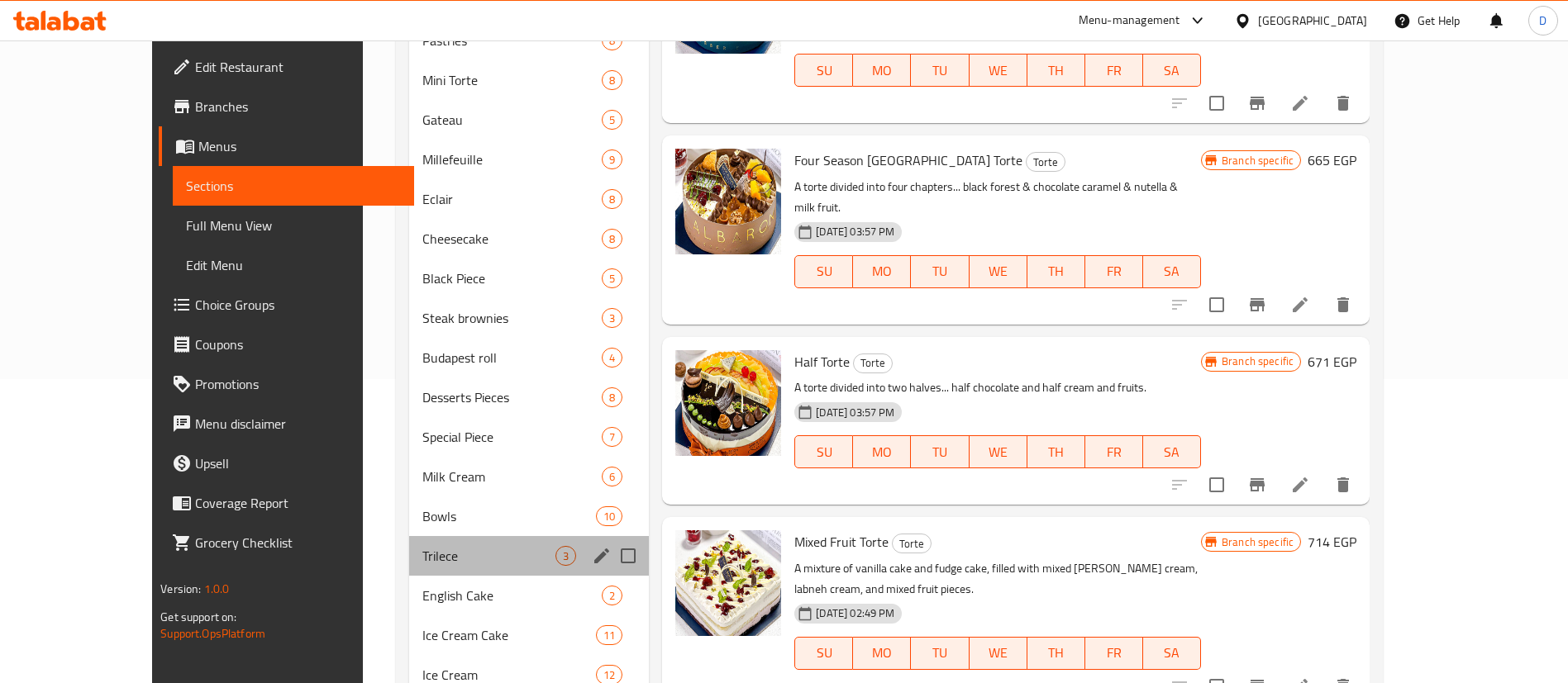
click at [411, 539] on div "Trilece 3" at bounding box center [529, 555] width 241 height 40
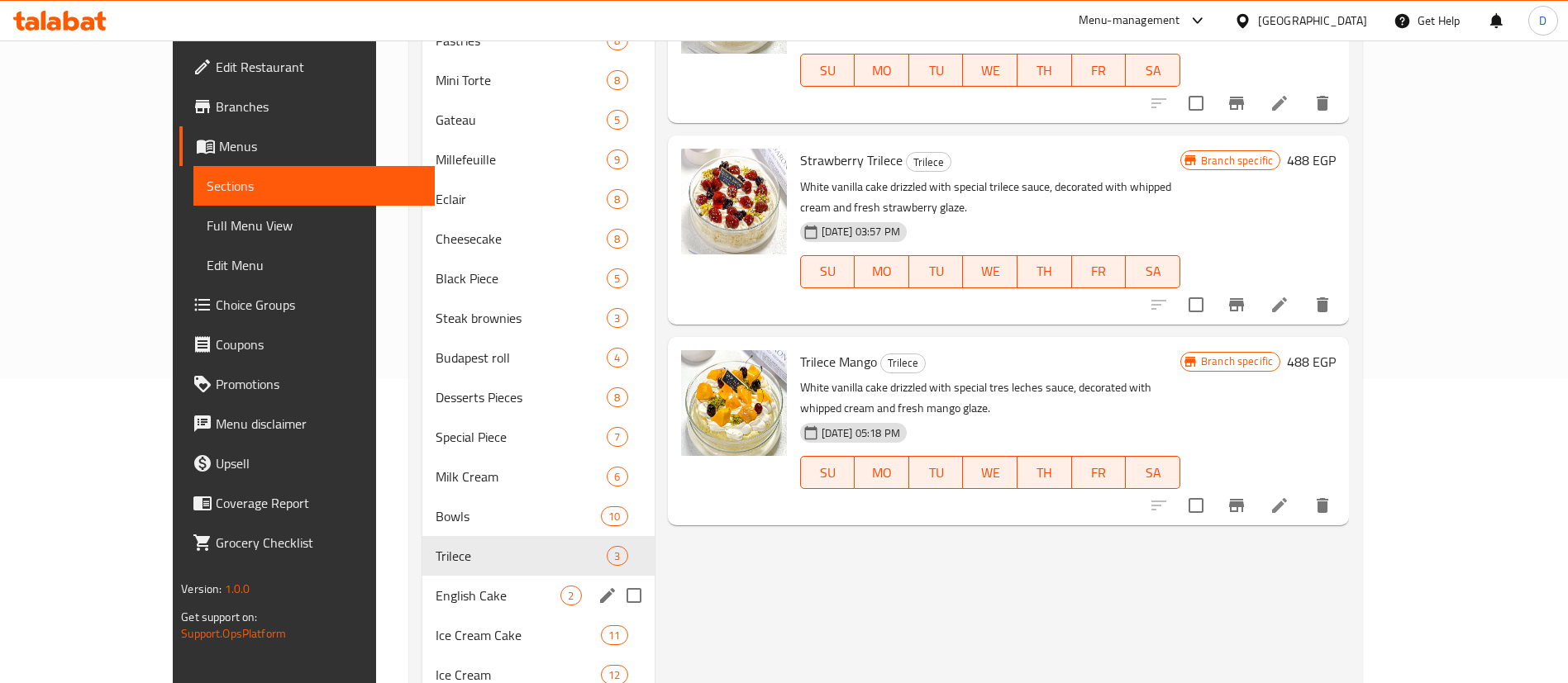
scroll to position [428, 0]
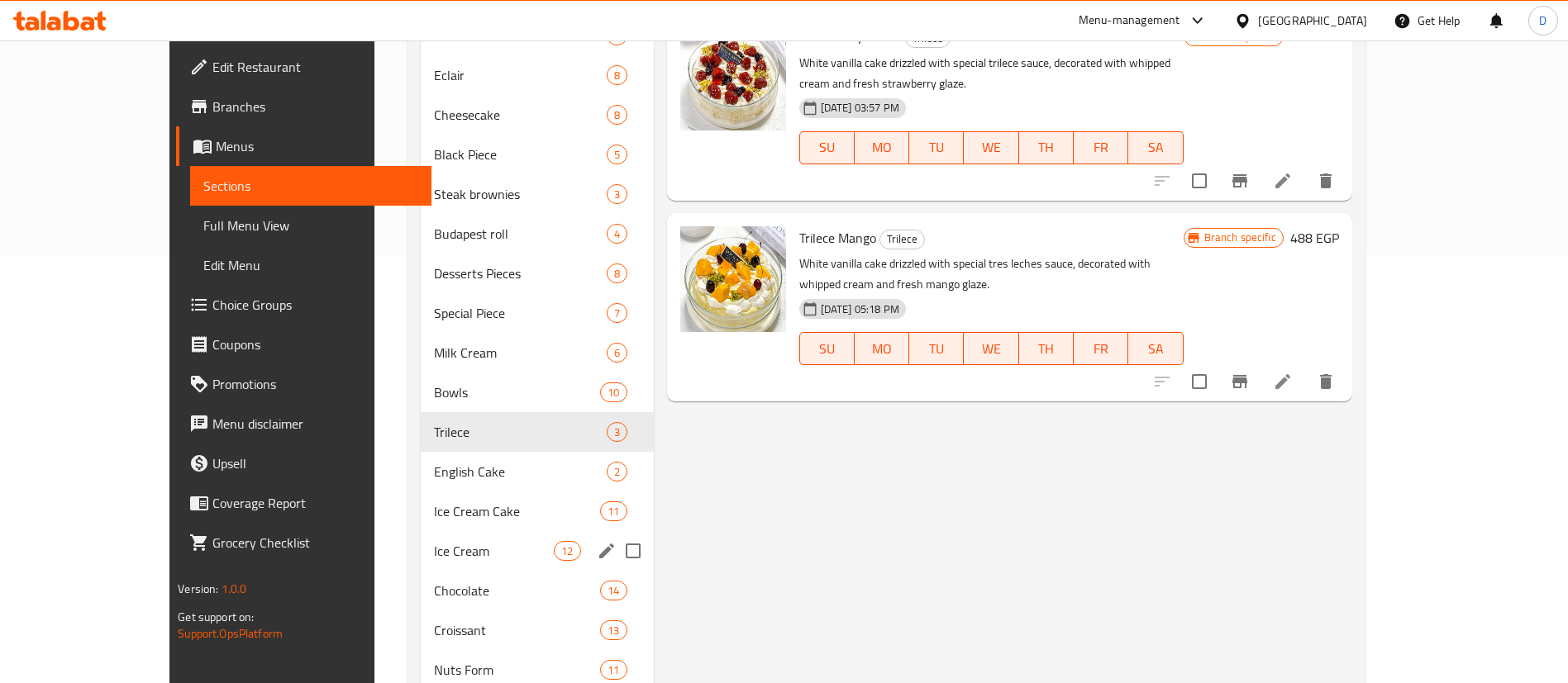
click at [434, 506] on span "Ice Cream Cake" at bounding box center [517, 511] width 166 height 20
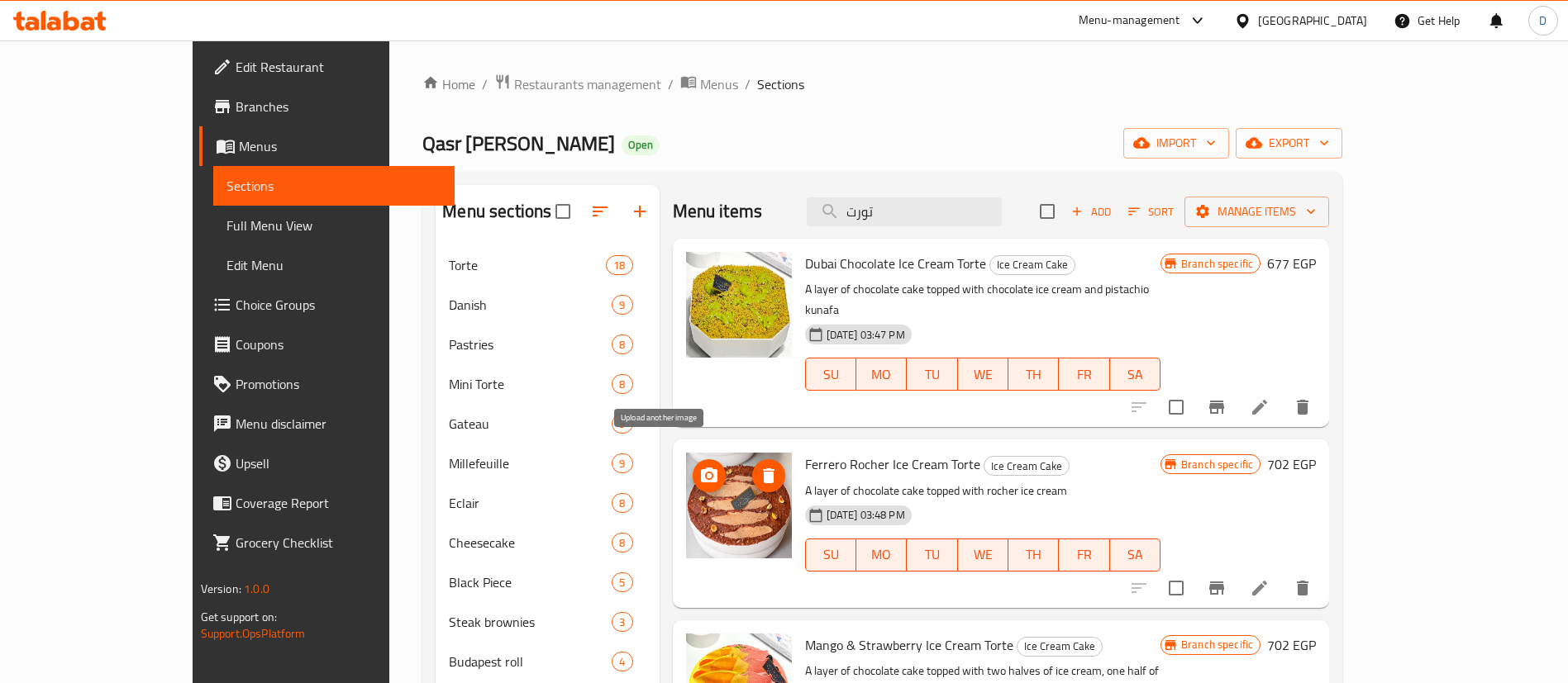
click at [699, 466] on icon "upload picture" at bounding box center [710, 476] width 20 height 20
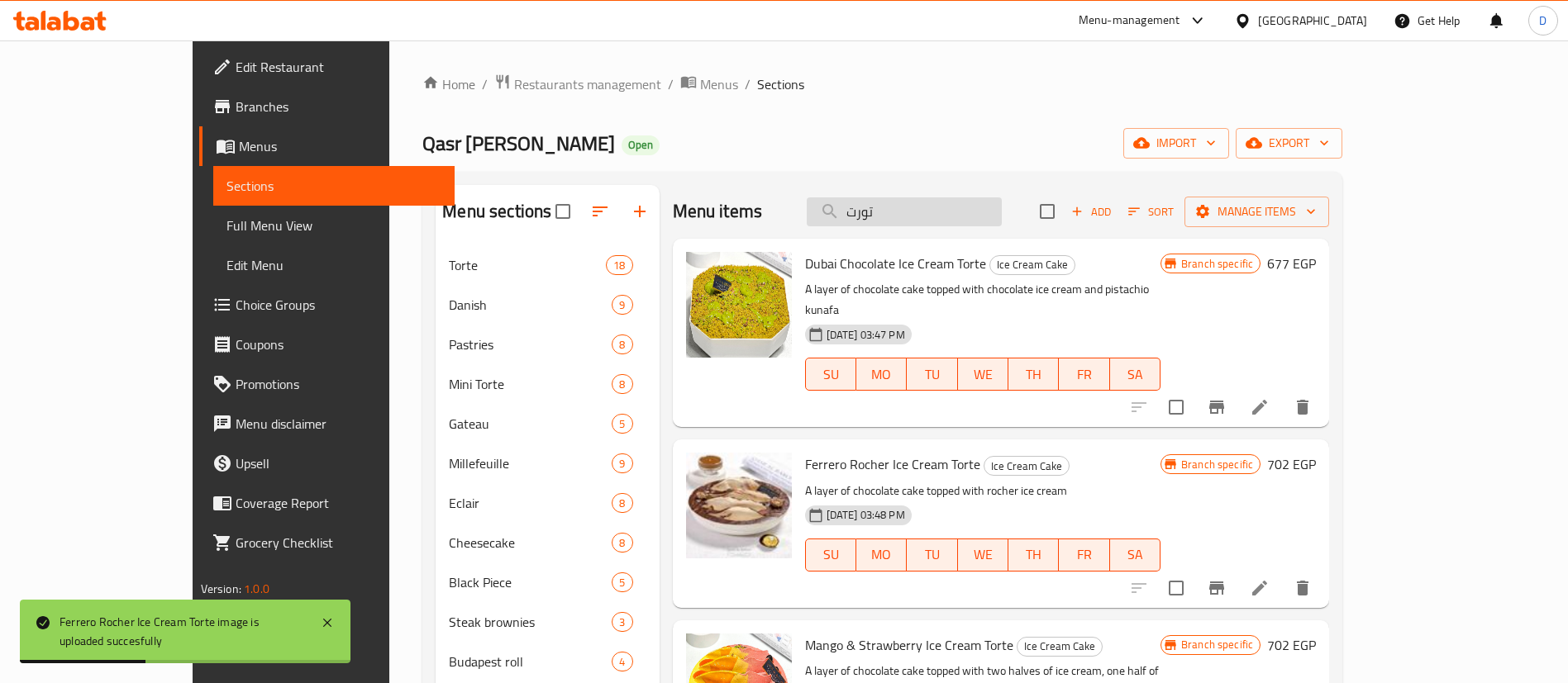
click at [953, 209] on input "تورت" at bounding box center [905, 212] width 195 height 29
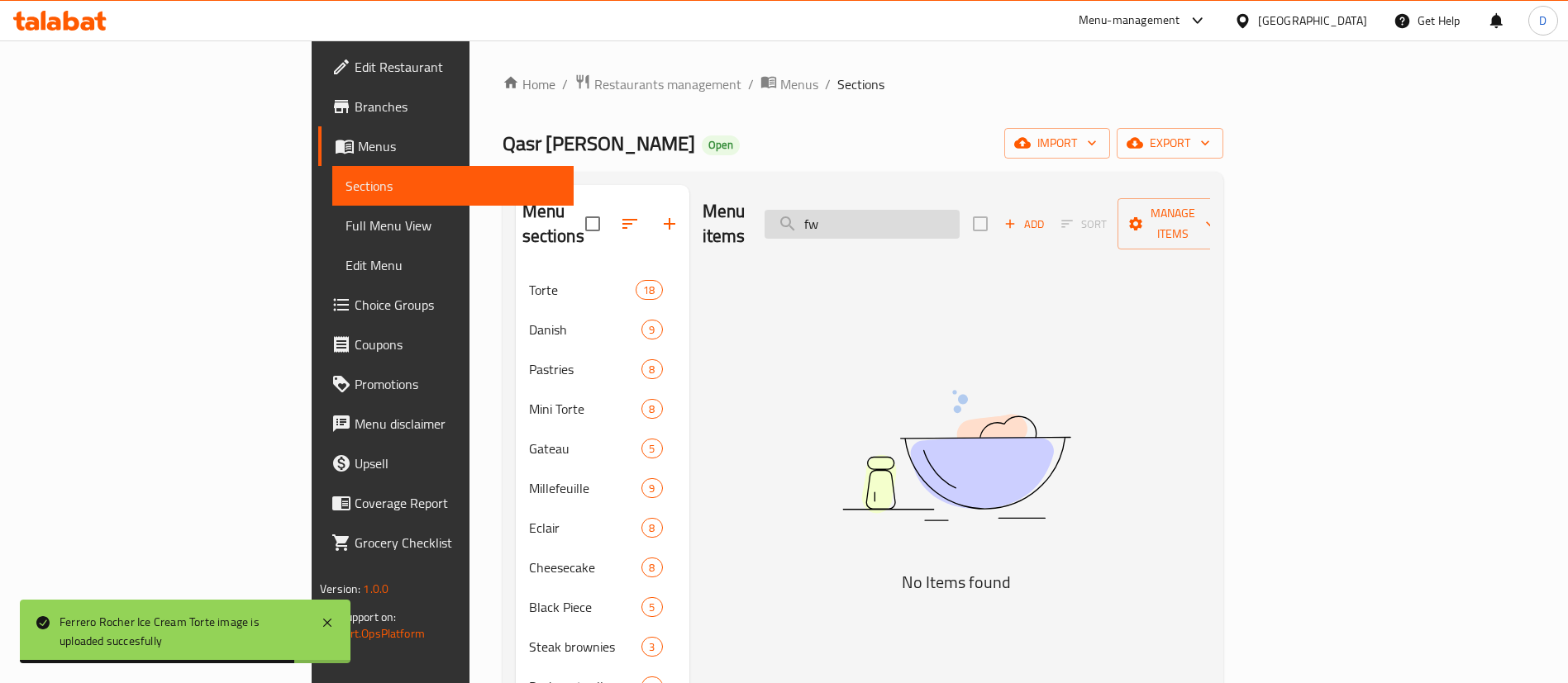
type input "f"
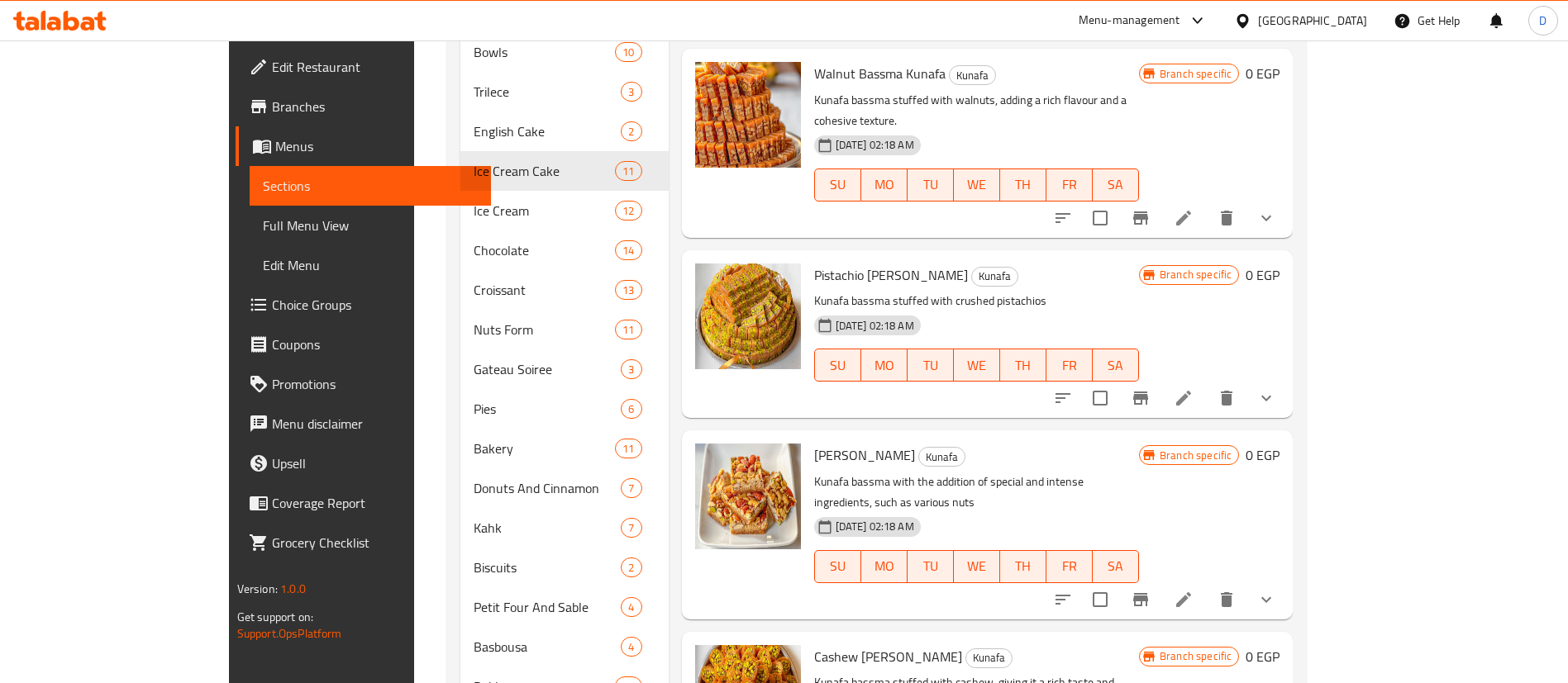
scroll to position [924, 0]
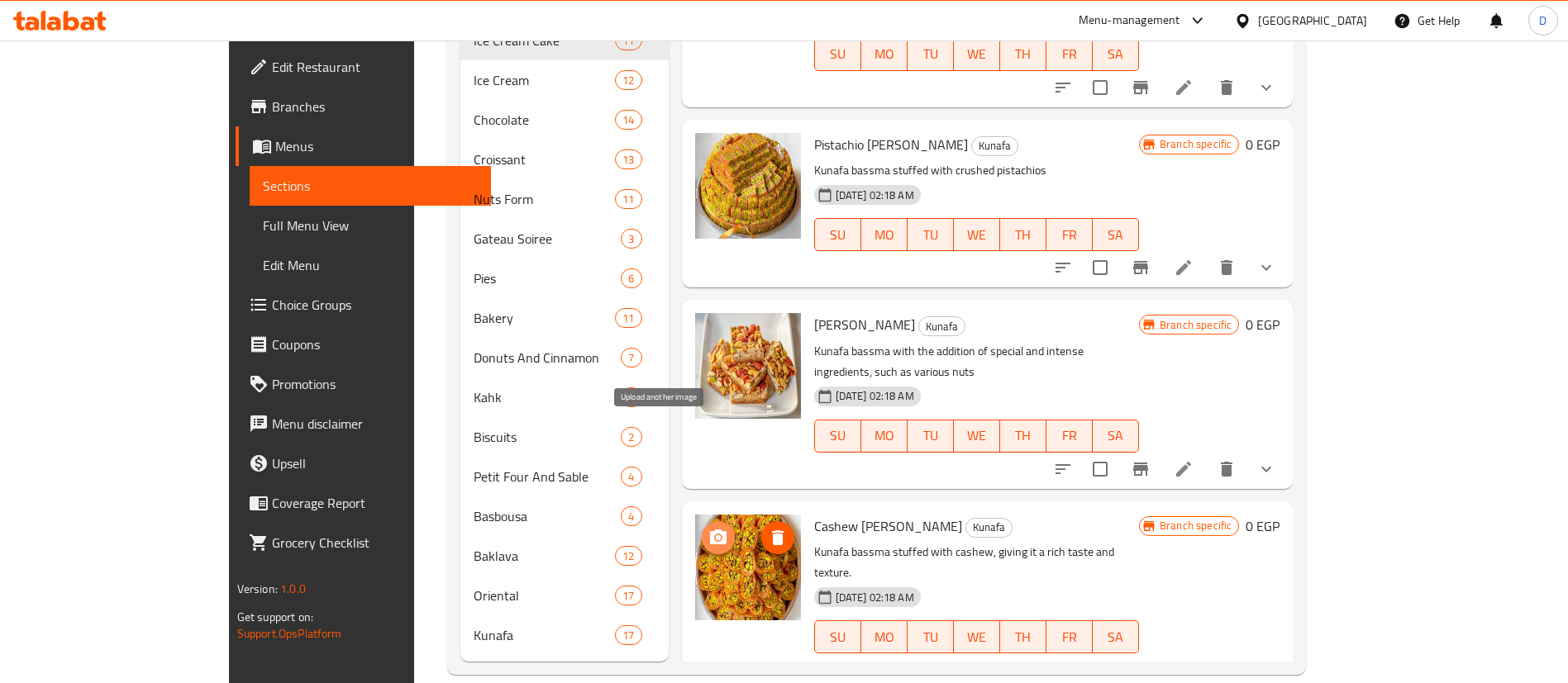
click at [710, 530] on icon "upload picture" at bounding box center [719, 537] width 17 height 15
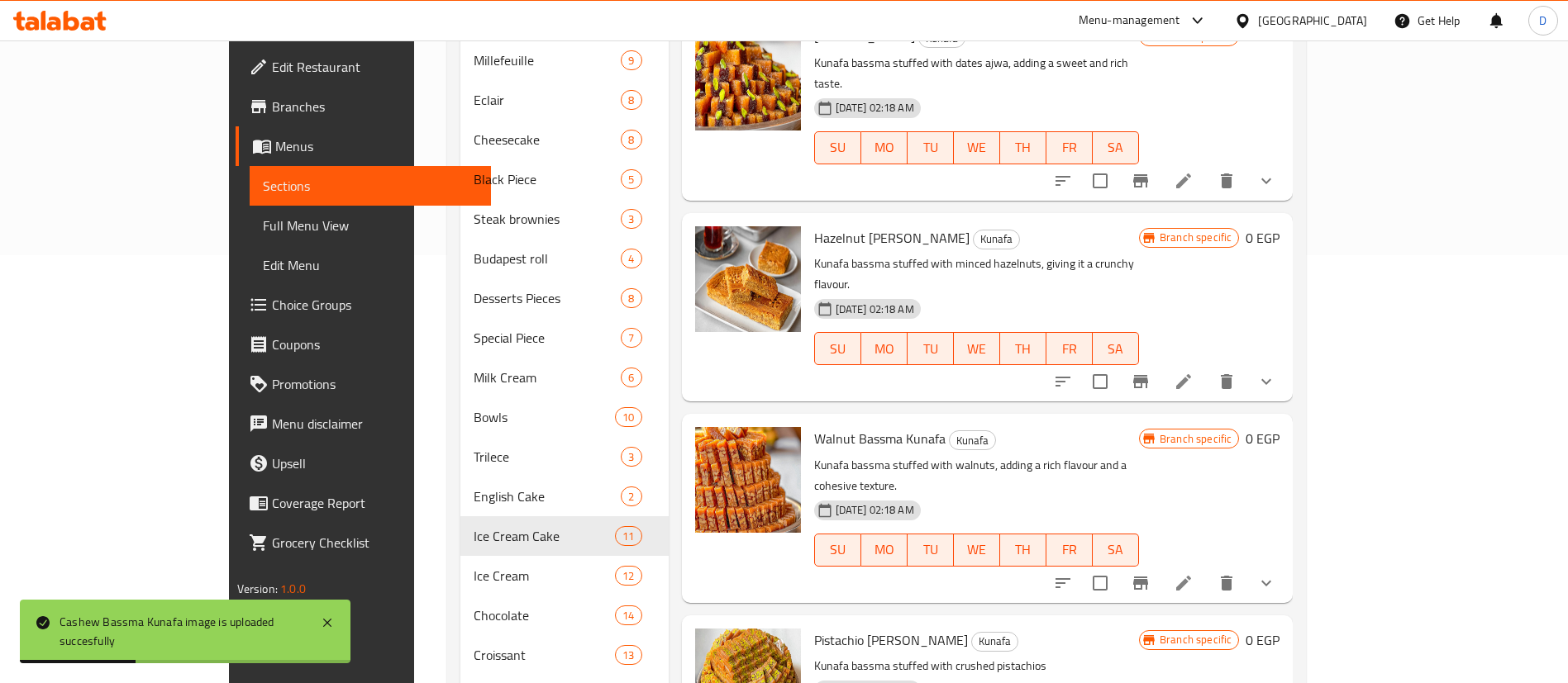
scroll to position [0, 0]
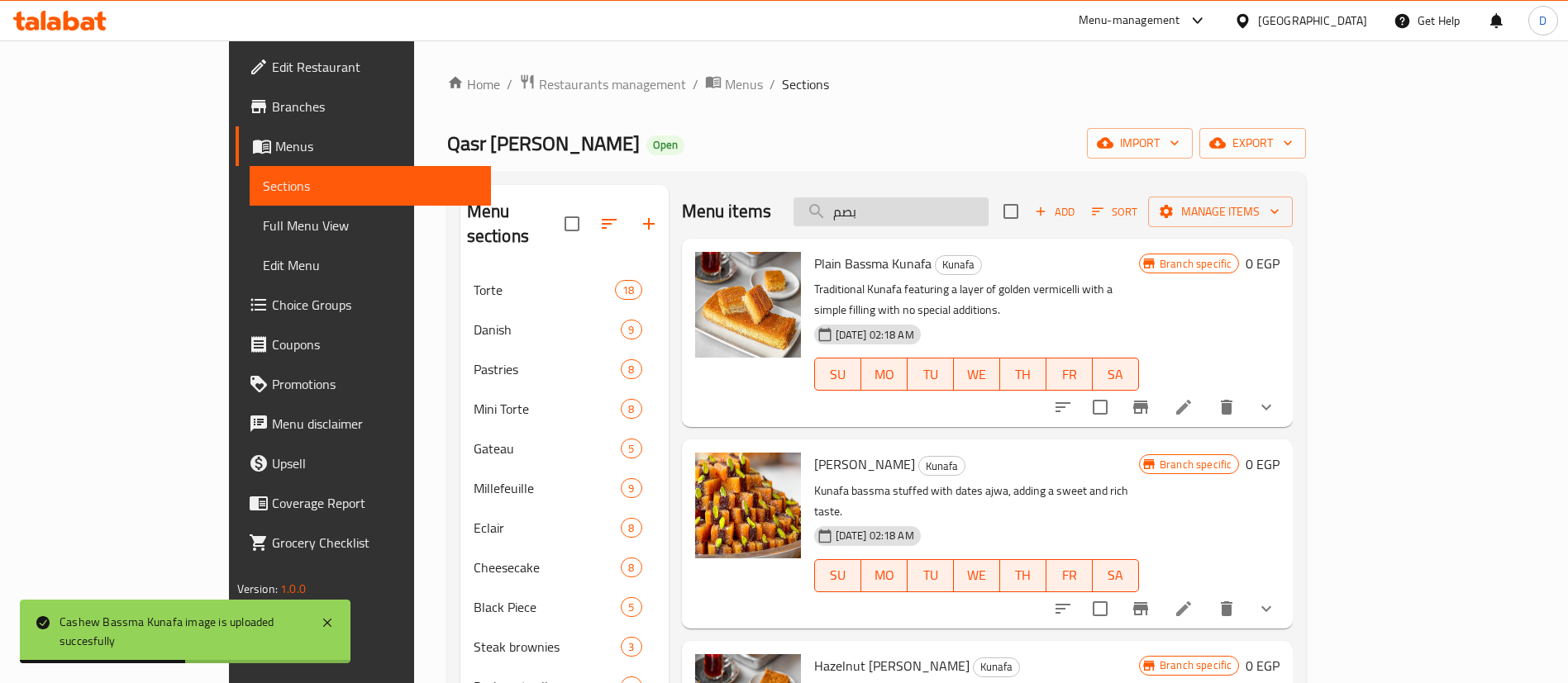
click at [981, 210] on input "بصم" at bounding box center [891, 212] width 195 height 29
type input "ؤ"
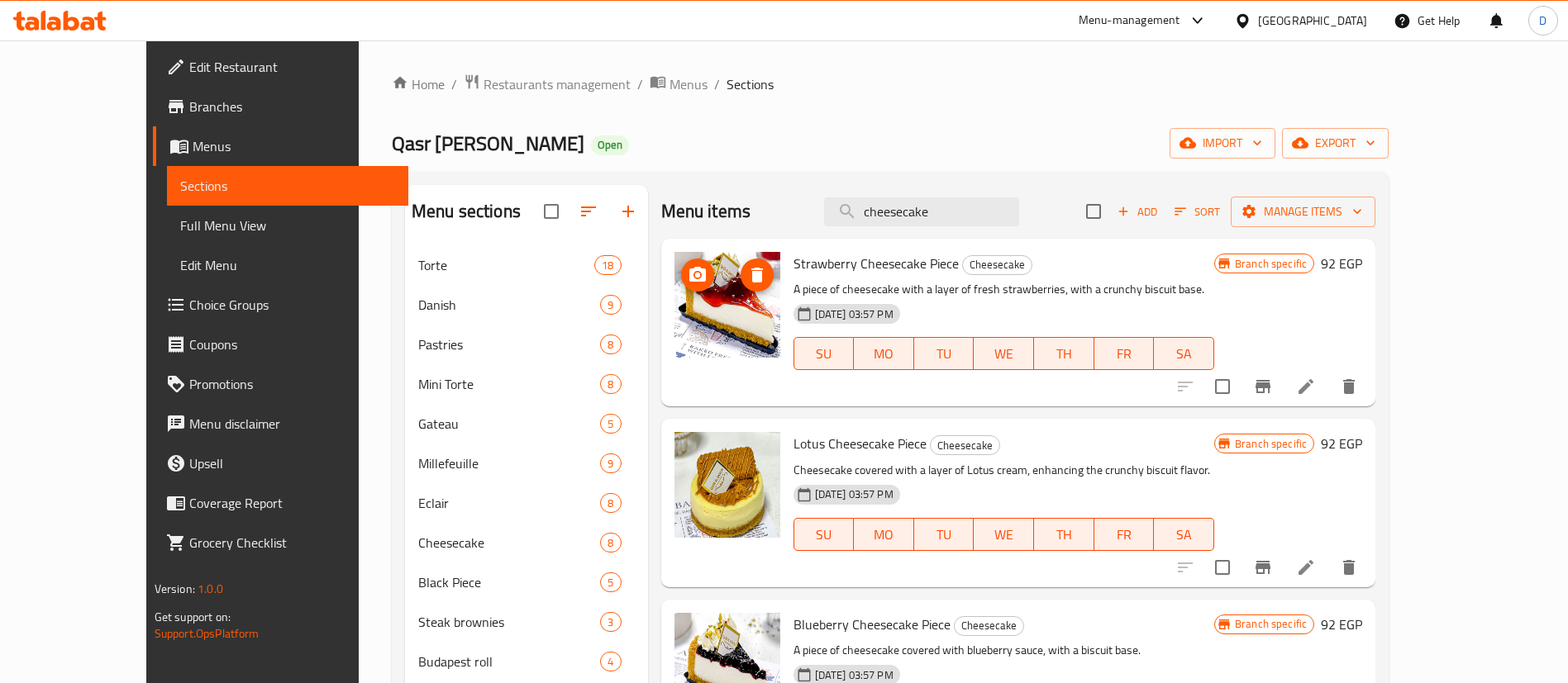
type input "cheesecake"
click at [681, 273] on span "upload picture" at bounding box center [697, 275] width 33 height 20
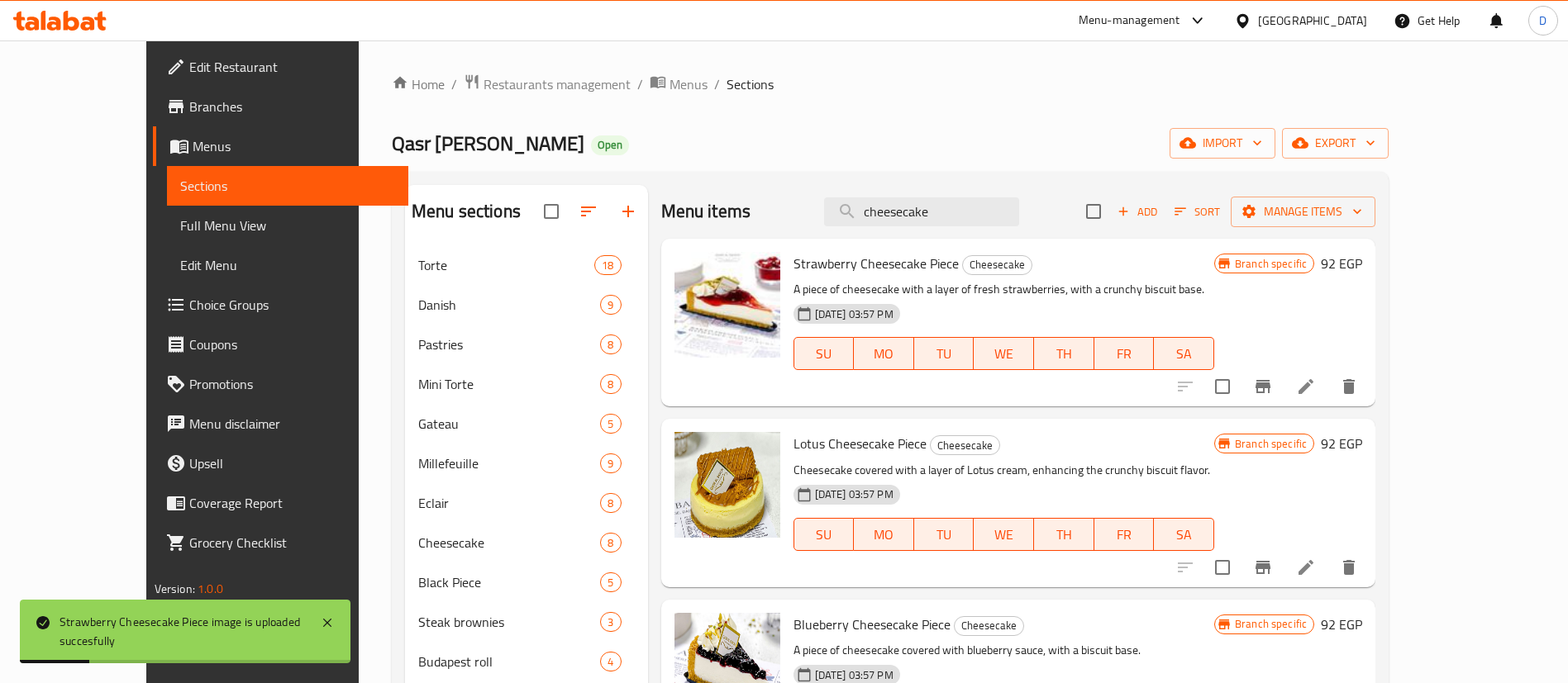
click at [865, 258] on span "Strawberry Cheesecake Piece" at bounding box center [876, 263] width 165 height 24
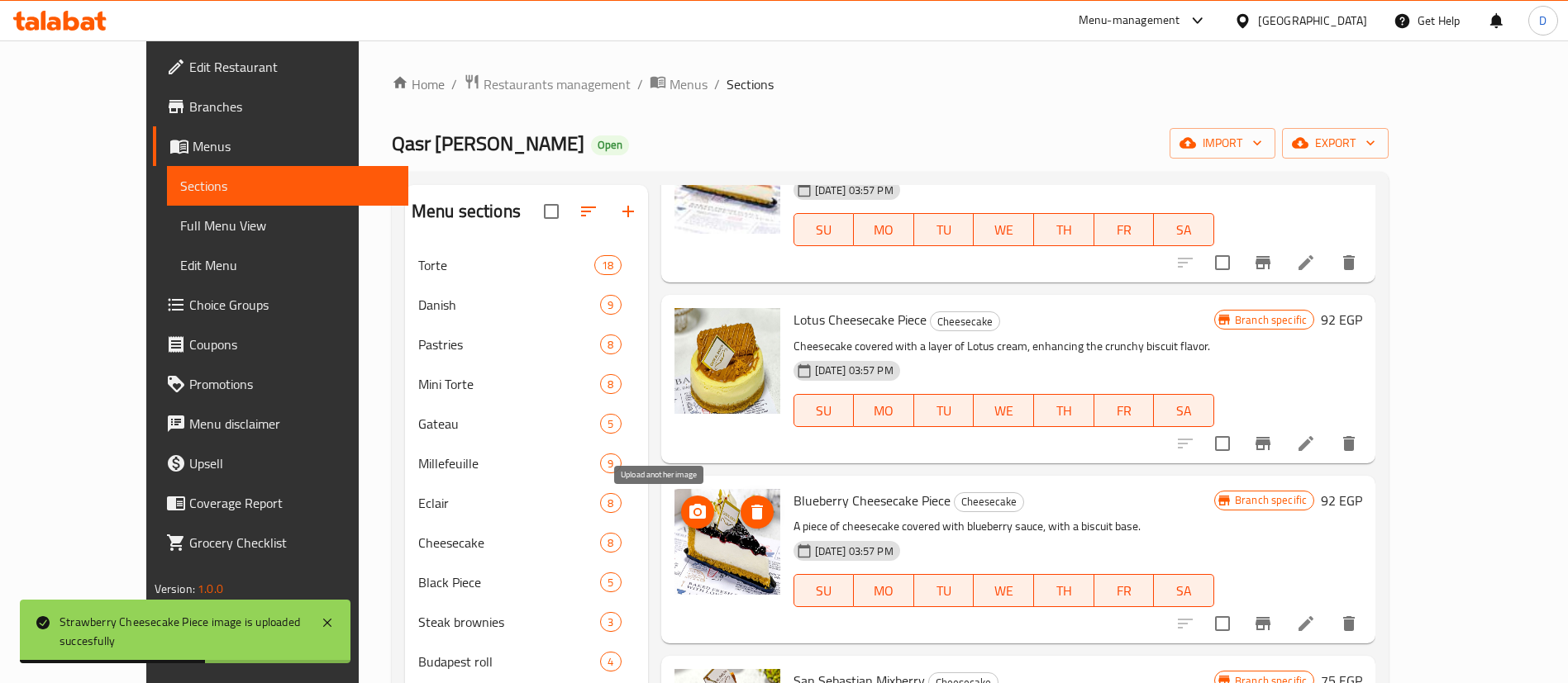
click at [689, 504] on icon "upload picture" at bounding box center [698, 511] width 17 height 15
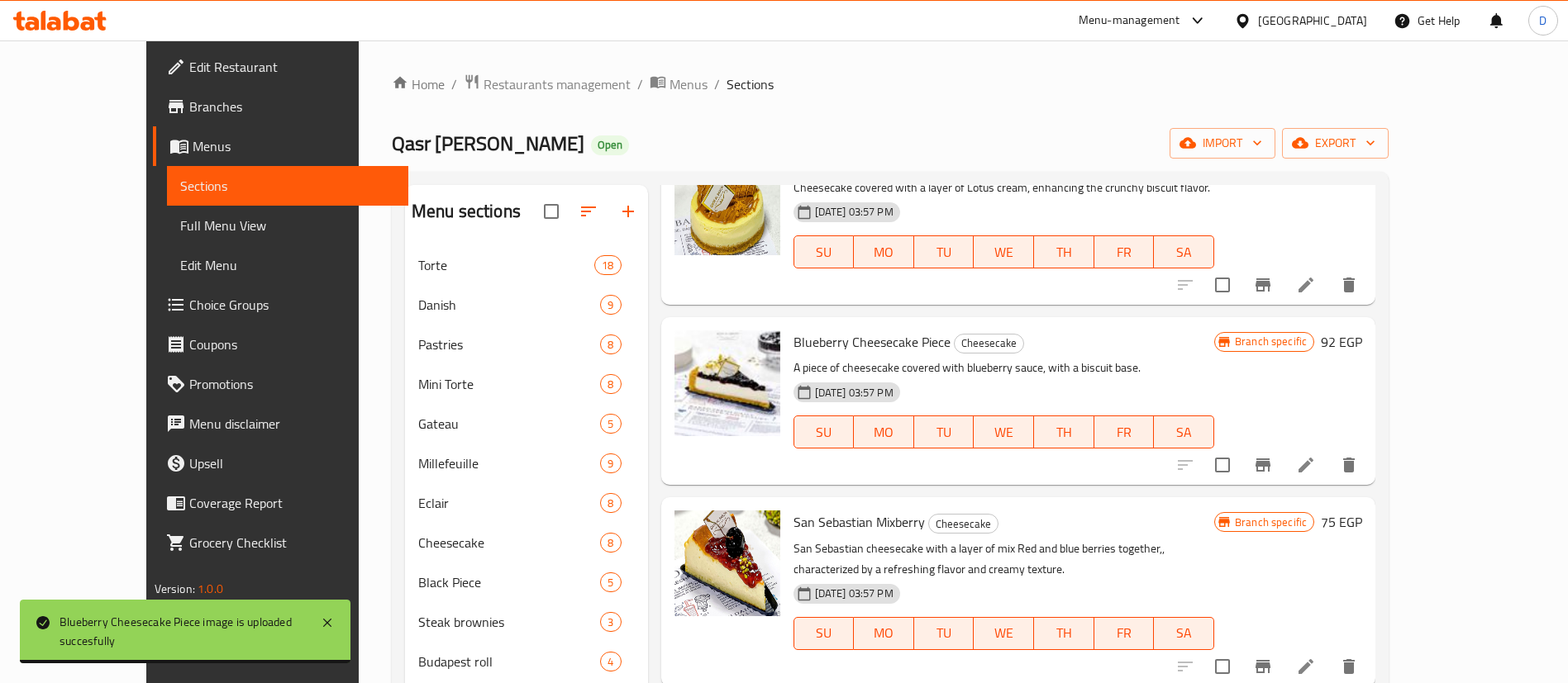
scroll to position [286, 0]
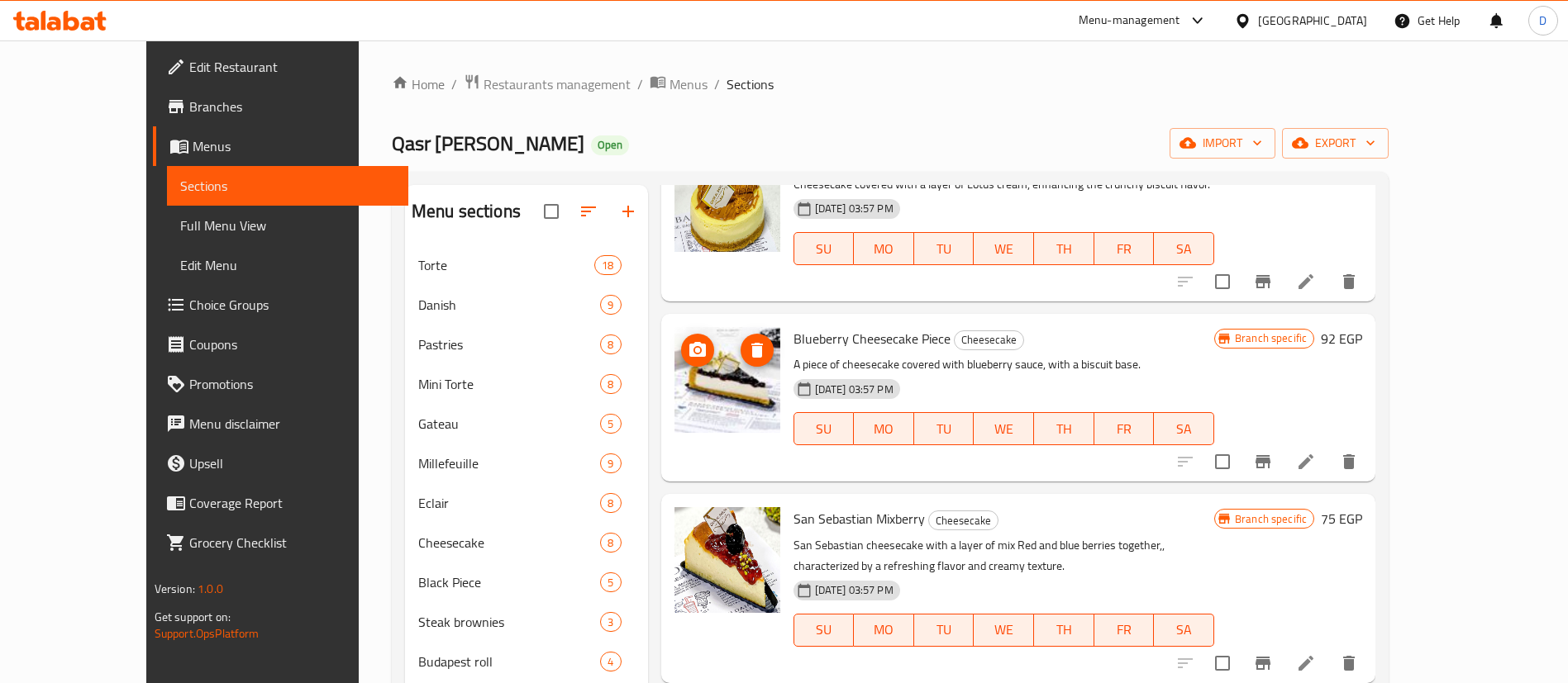
click at [688, 341] on icon "upload picture" at bounding box center [698, 351] width 20 height 20
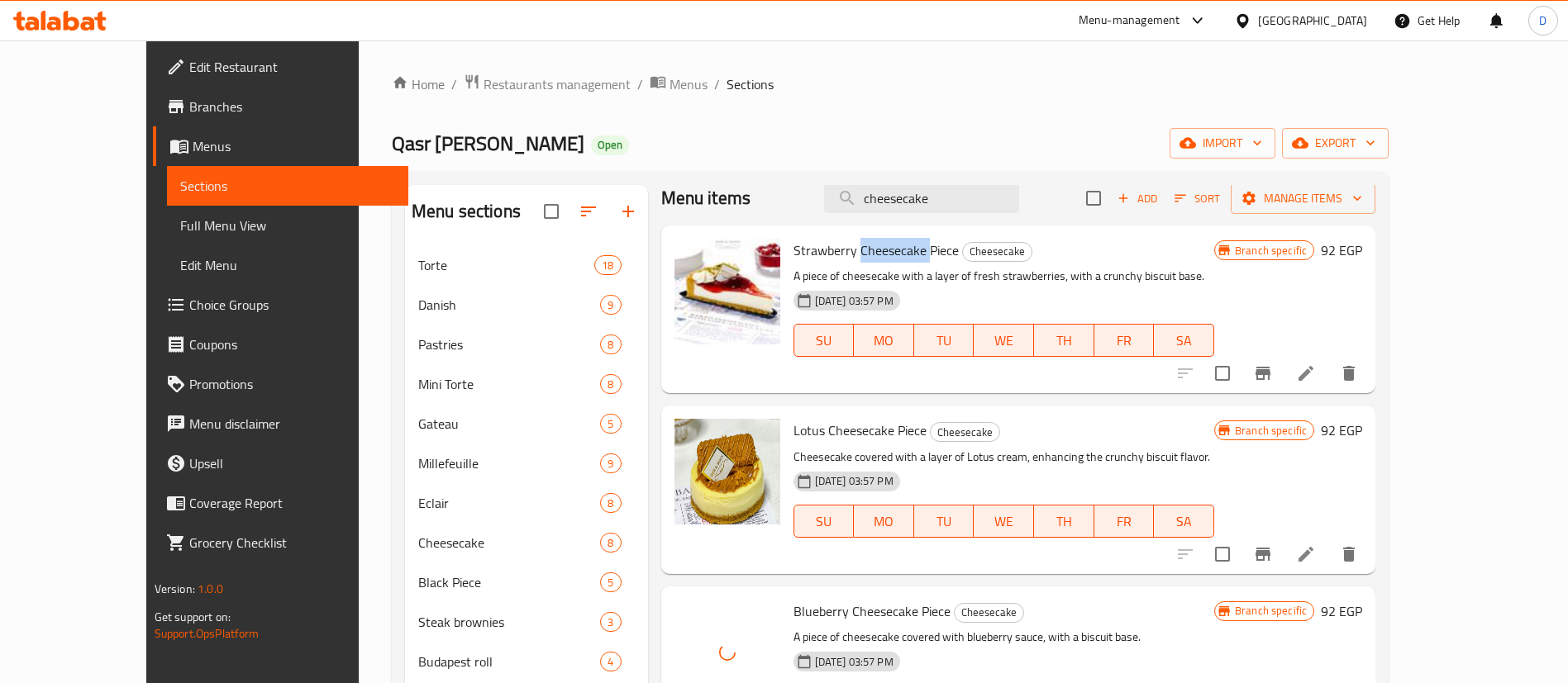
scroll to position [0, 0]
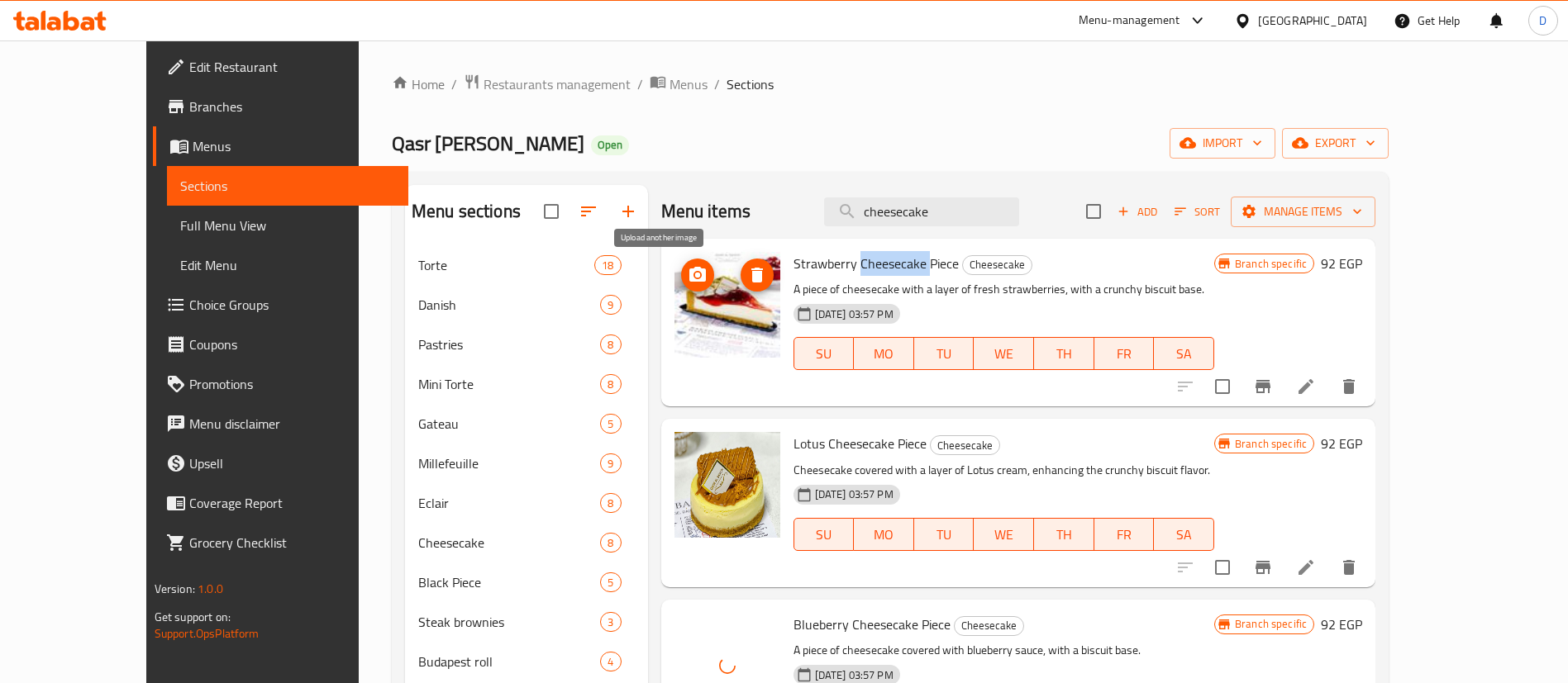
click at [681, 287] on button "upload picture" at bounding box center [697, 274] width 33 height 33
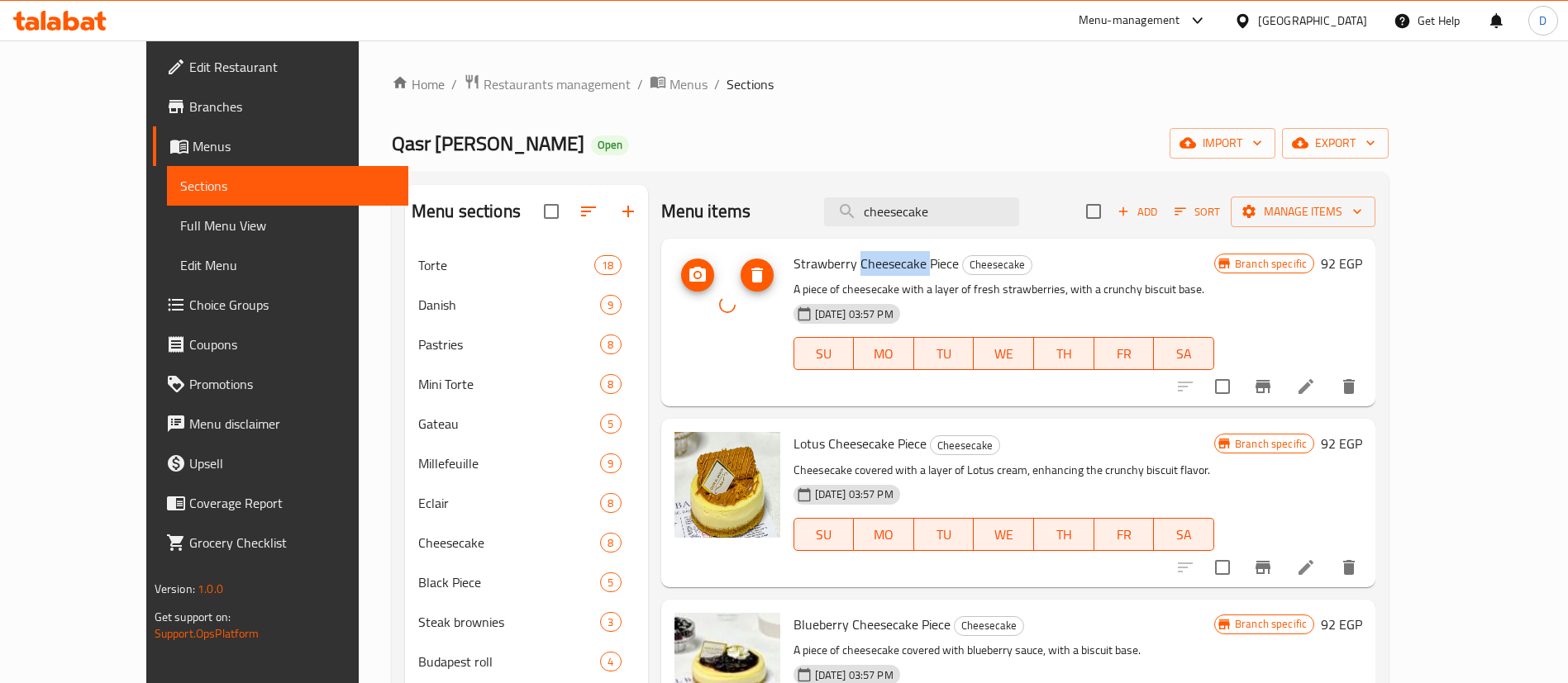
click at [689, 273] on icon "upload picture" at bounding box center [698, 274] width 17 height 15
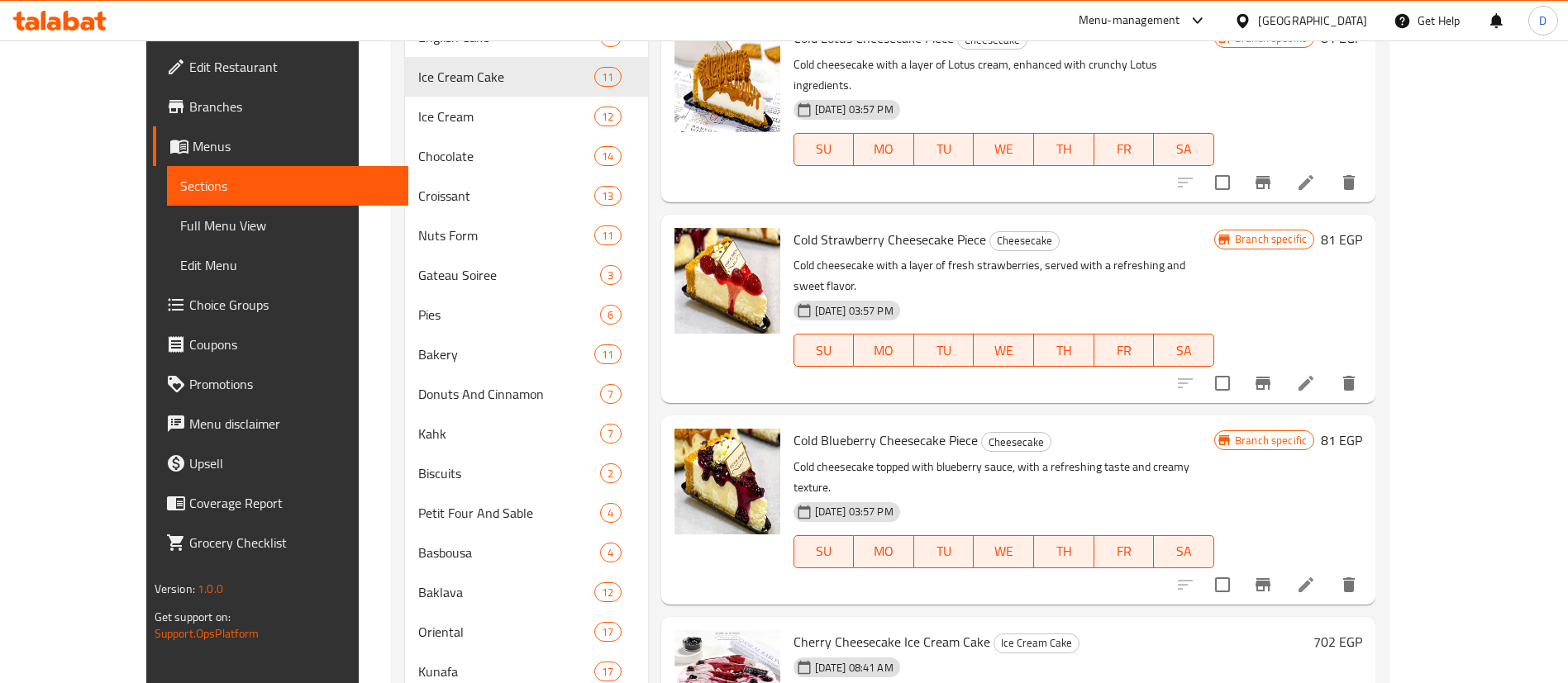
scroll to position [867, 0]
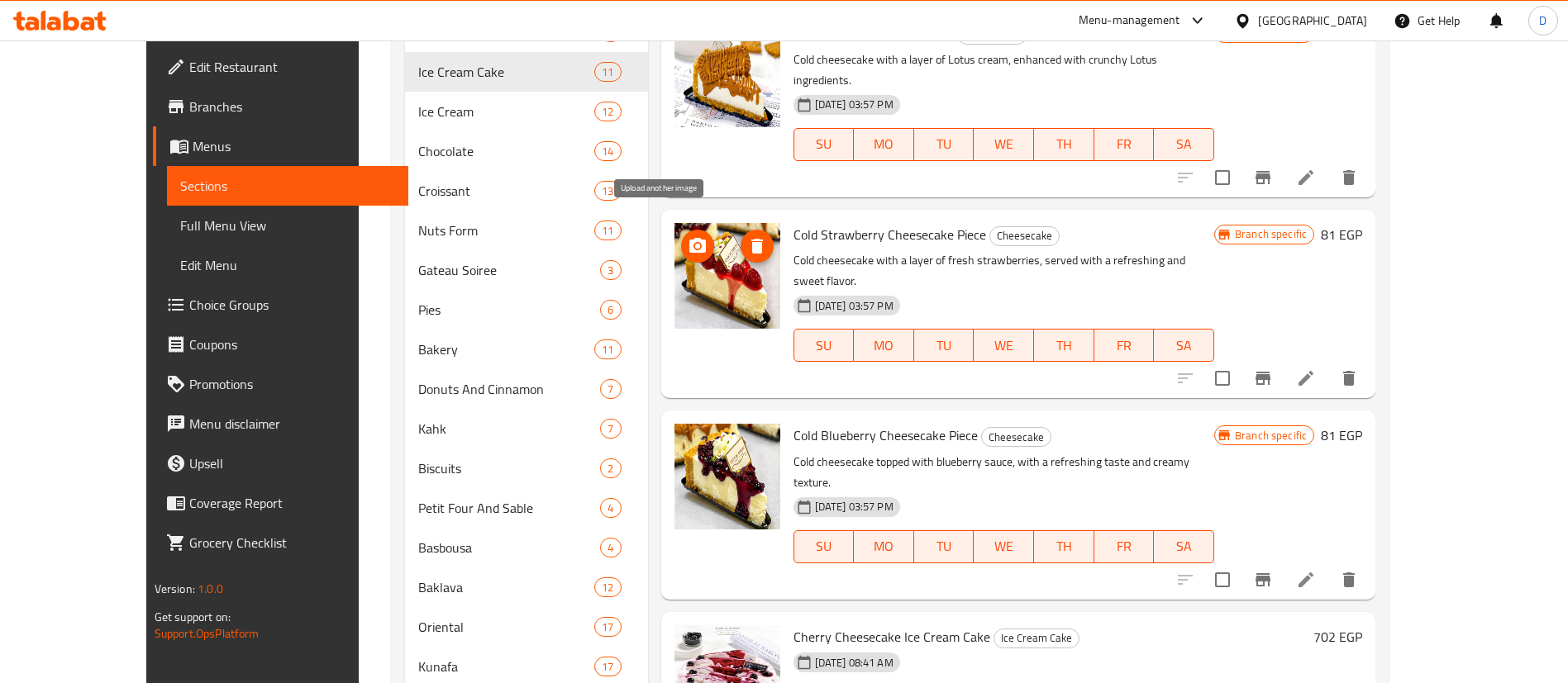
click at [689, 238] on icon "upload picture" at bounding box center [698, 246] width 17 height 15
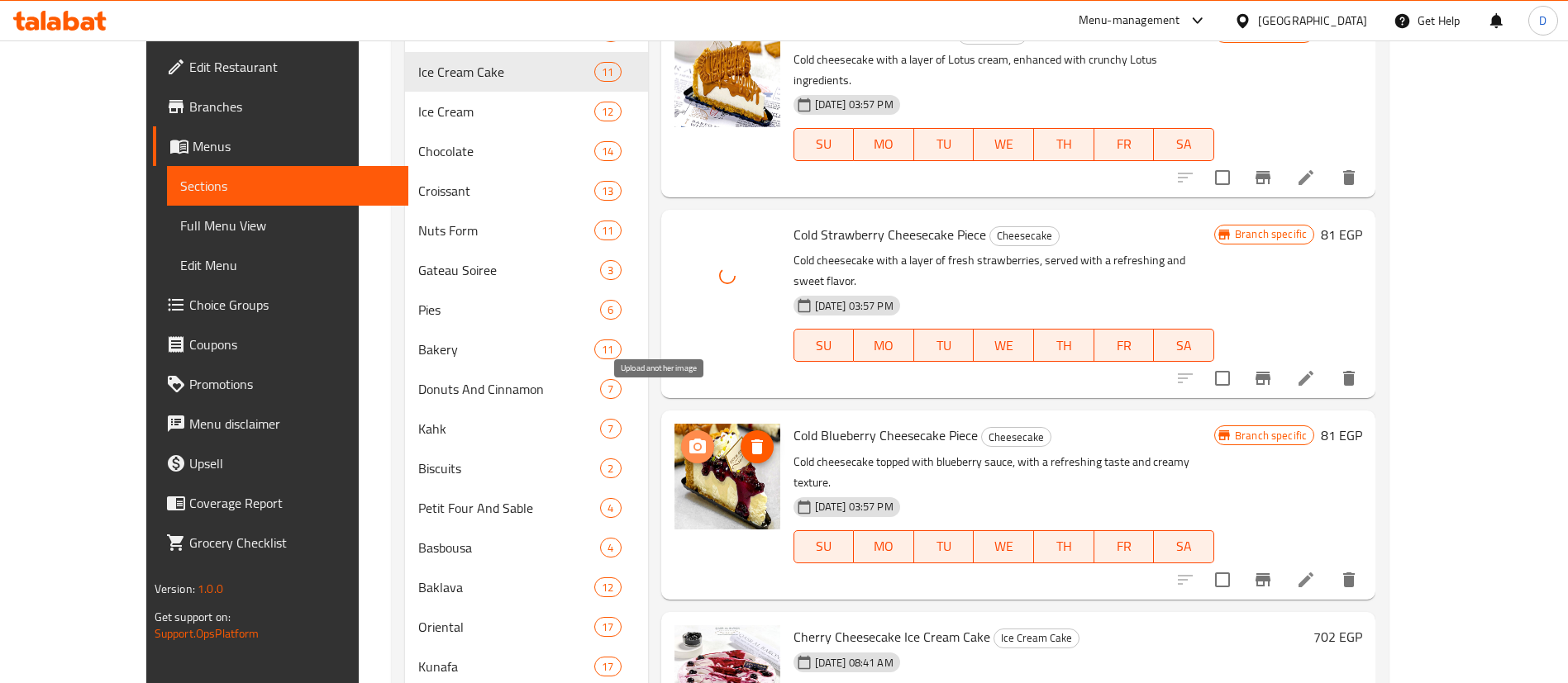
click at [681, 437] on span "upload picture" at bounding box center [697, 447] width 33 height 20
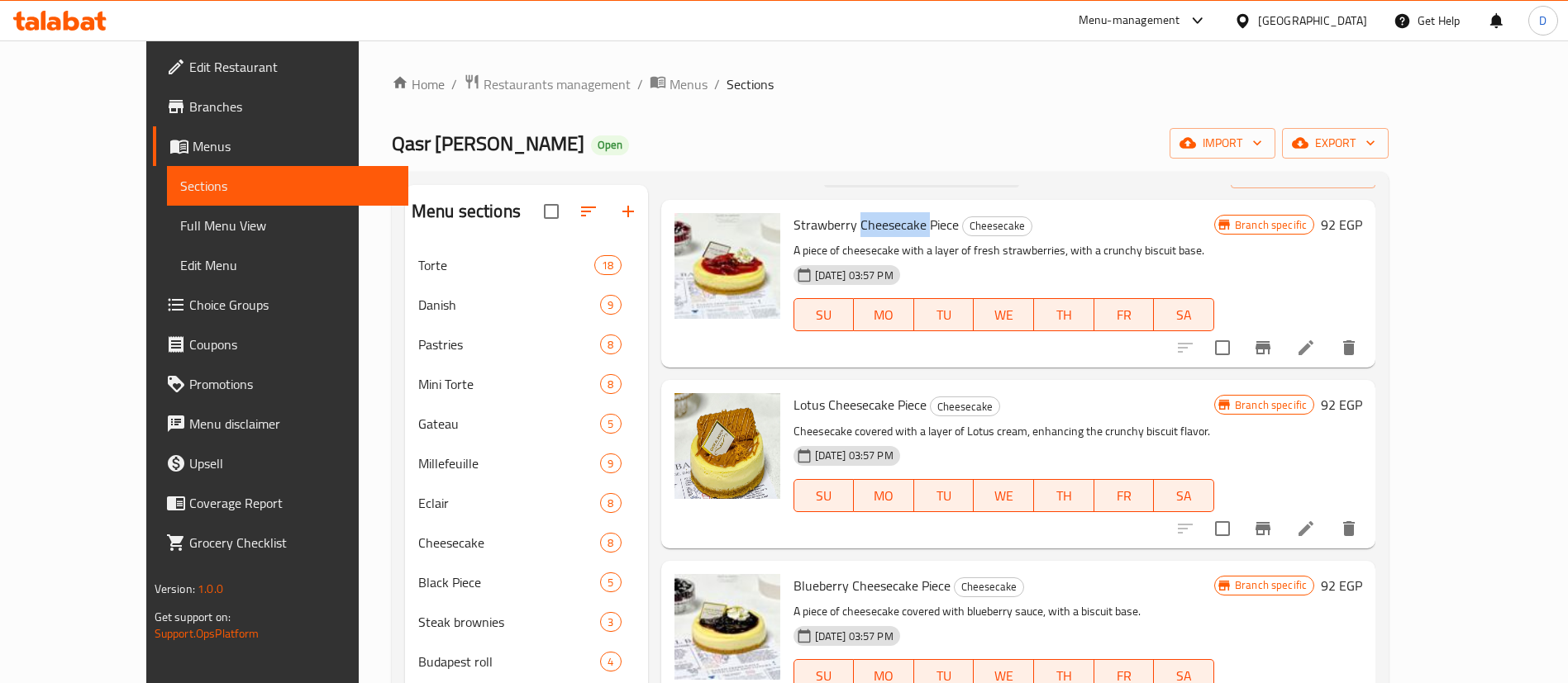
scroll to position [0, 0]
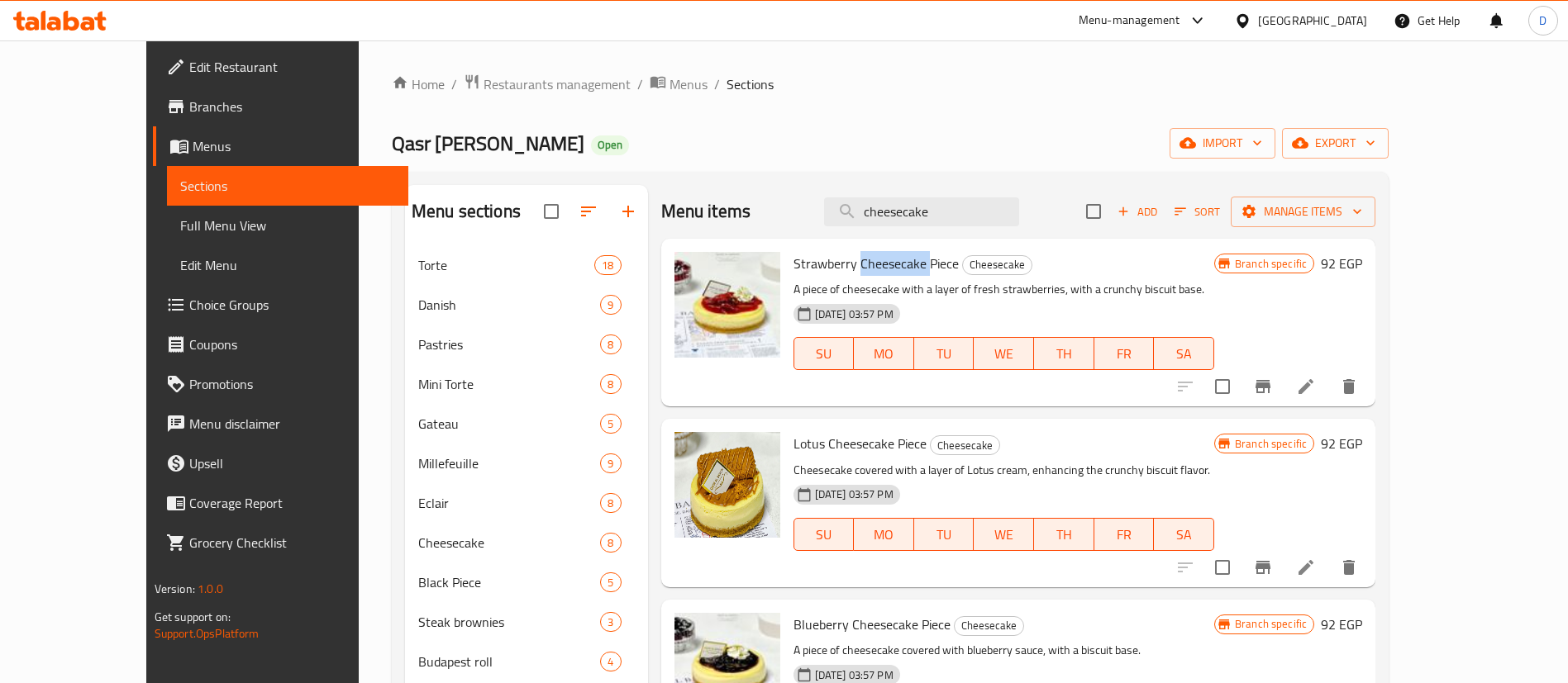
click at [56, 26] on icon at bounding box center [54, 24] width 14 height 14
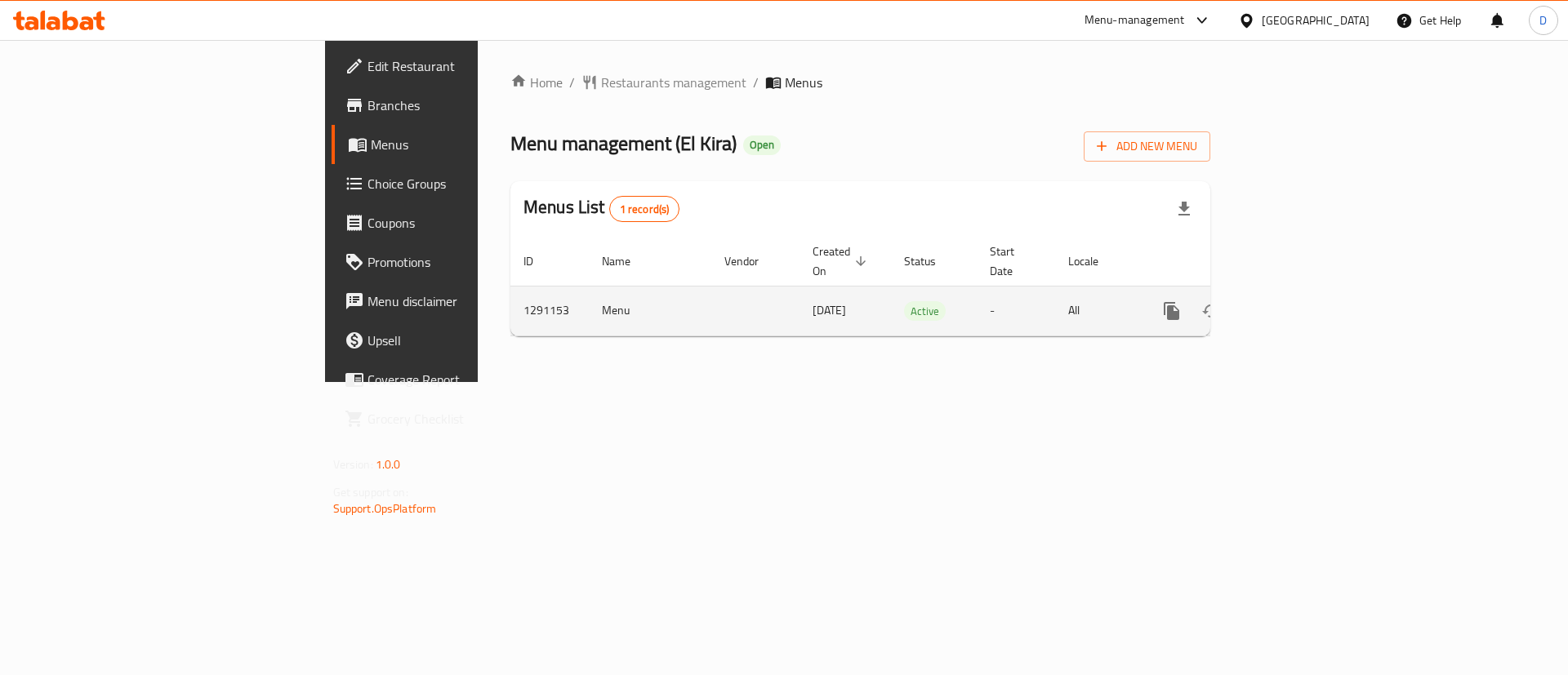
click at [1299, 301] on icon "enhanced table" at bounding box center [1289, 311] width 20 height 20
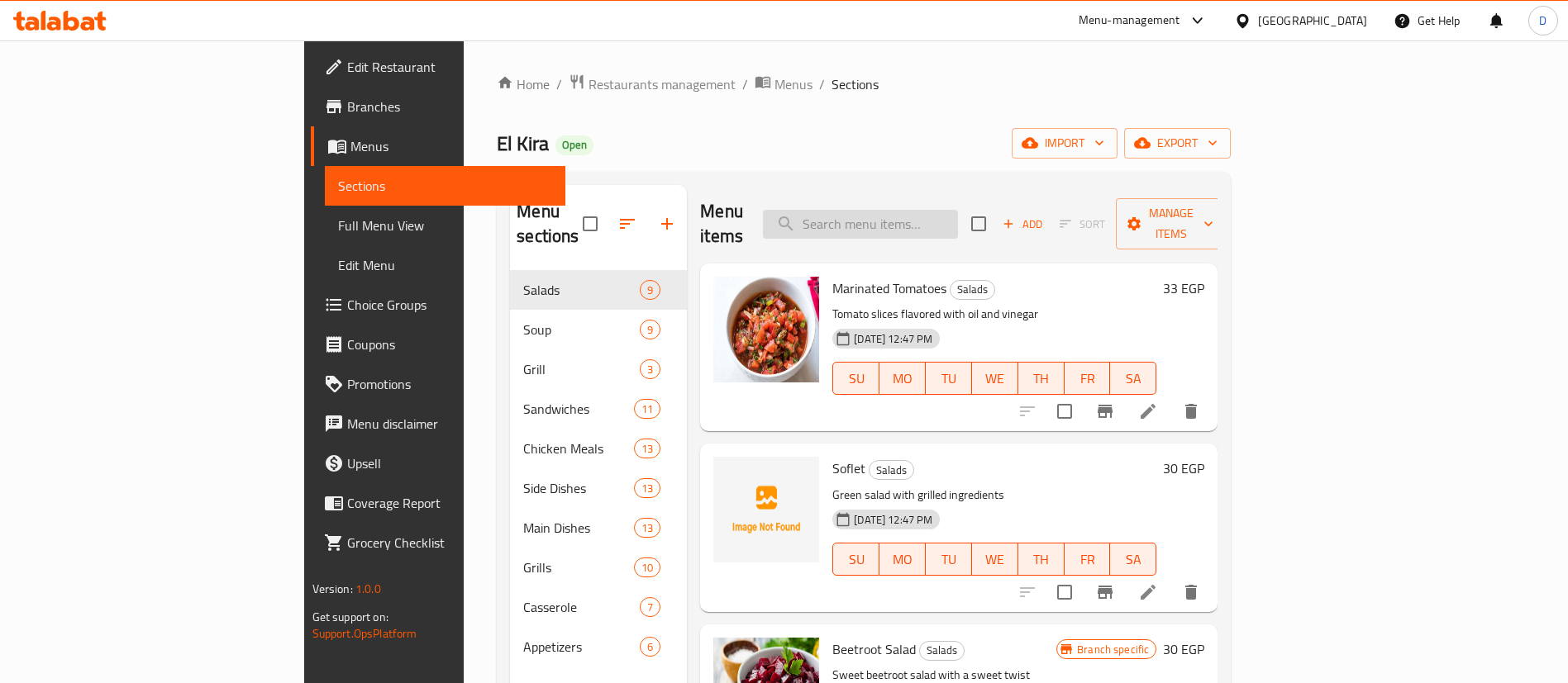
click at [931, 209] on input "search" at bounding box center [860, 224] width 195 height 29
paste input "[PERSON_NAME] [PERSON_NAME]"
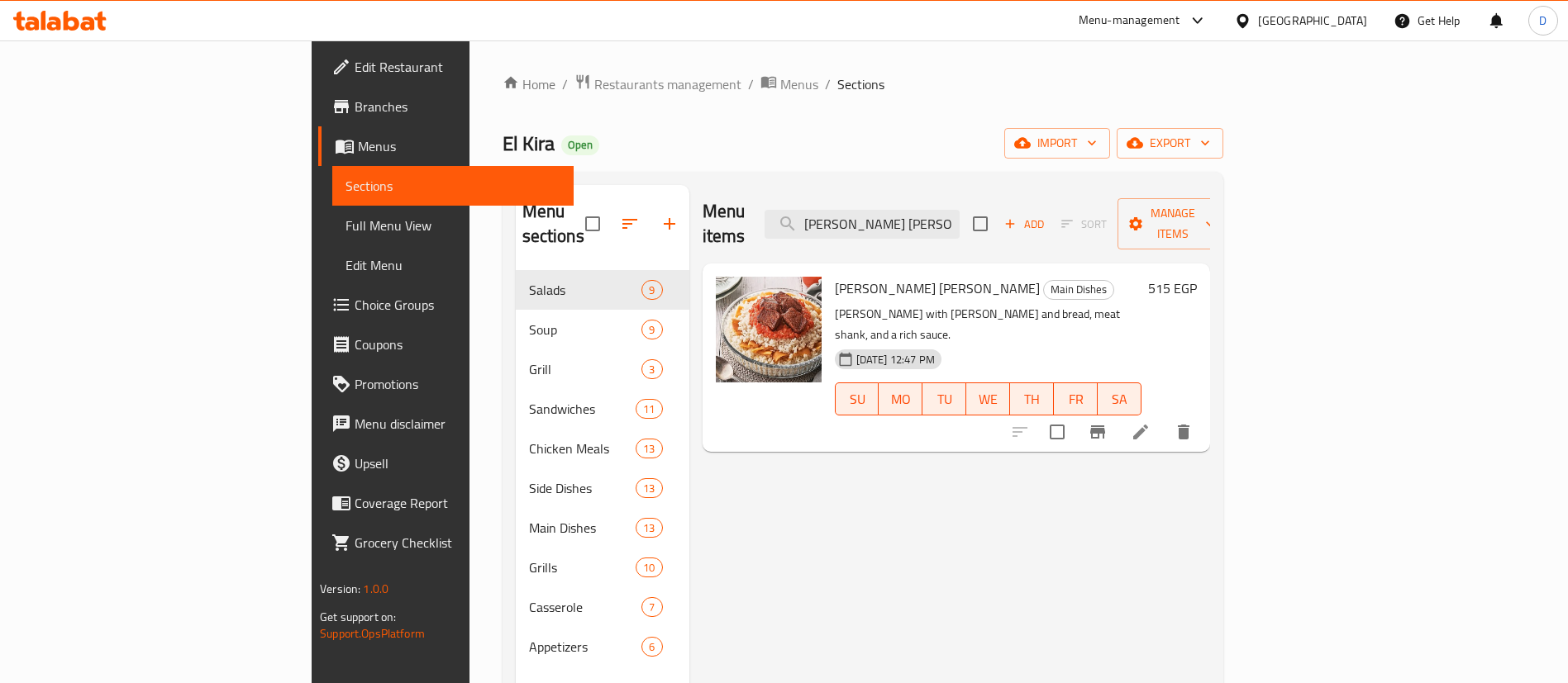
type input "[PERSON_NAME] [PERSON_NAME]"
click at [1197, 277] on h6 "515 EGP" at bounding box center [1172, 288] width 49 height 23
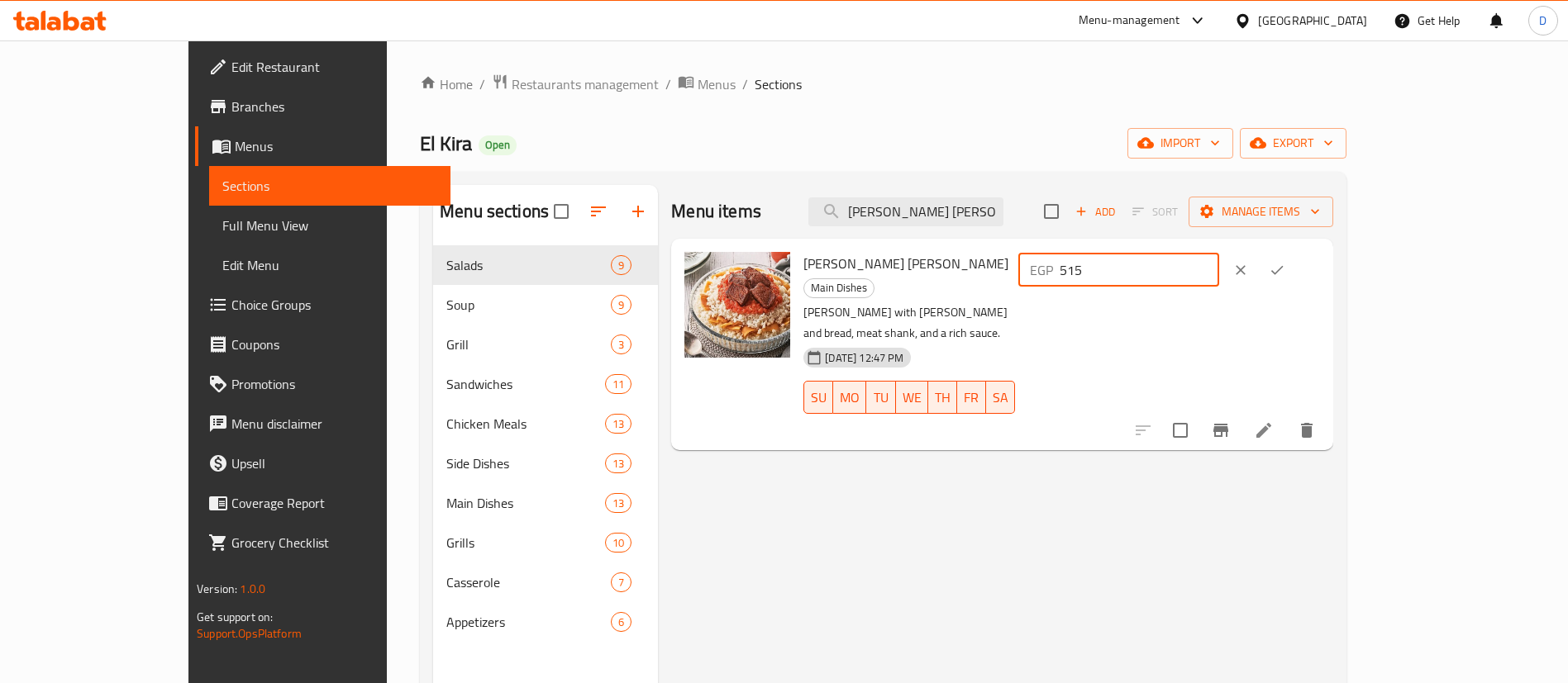
click at [1220, 265] on input "515" at bounding box center [1140, 270] width 160 height 33
paste input "643.7"
type input "643.75"
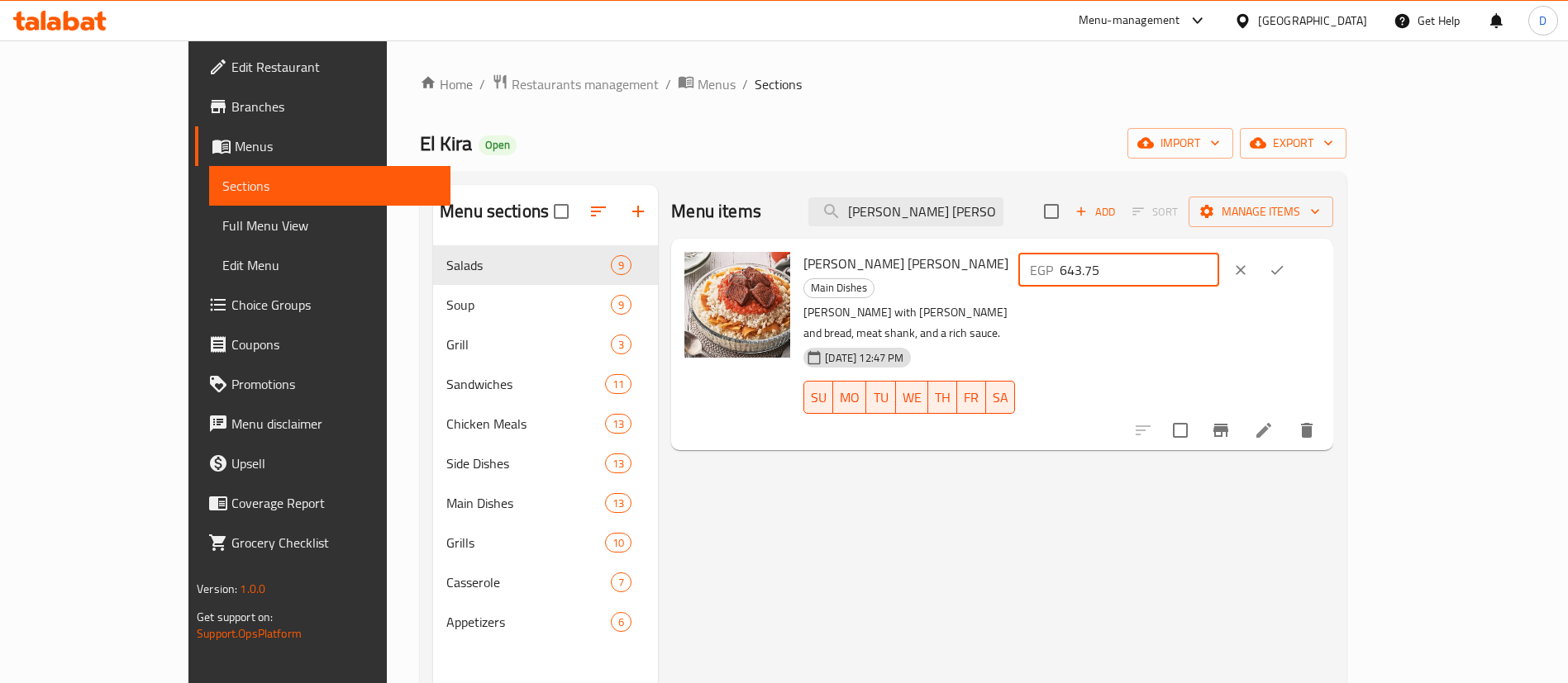
click at [1295, 271] on button "ok" at bounding box center [1277, 270] width 36 height 36
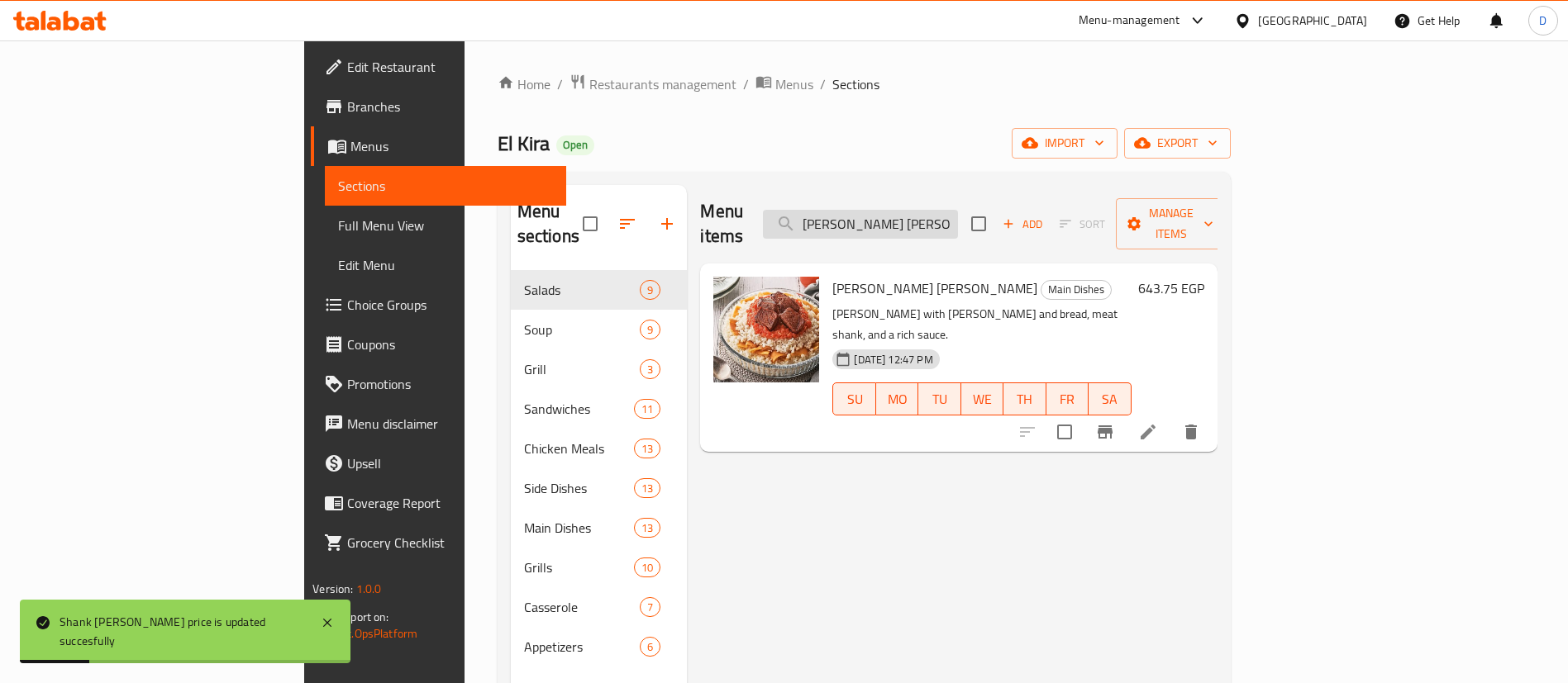
click at [957, 209] on input "[PERSON_NAME] [PERSON_NAME]" at bounding box center [860, 224] width 195 height 29
paste input "with Cream and Mozzarella"
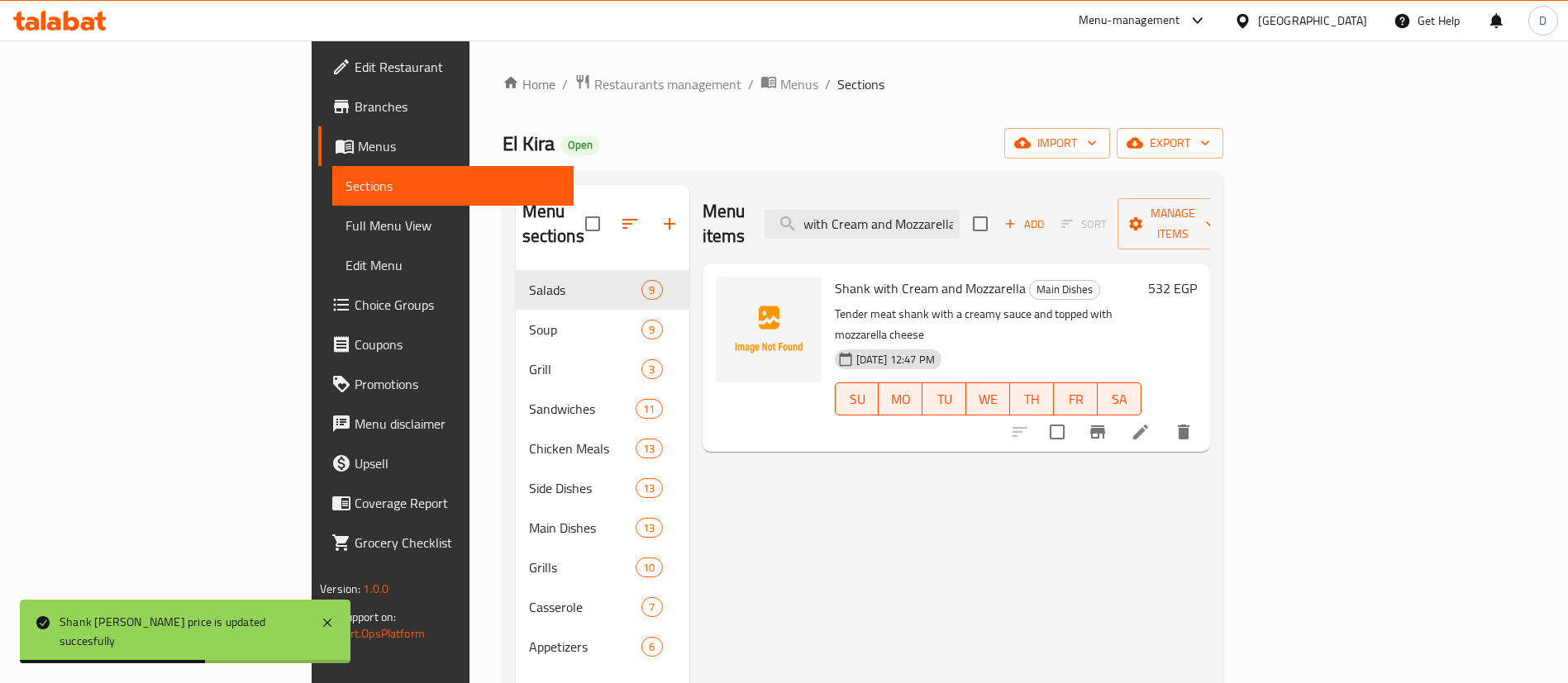
type input "Shank with Cream and Mozzarella"
click at [1197, 277] on h6 "532 EGP" at bounding box center [1172, 288] width 49 height 23
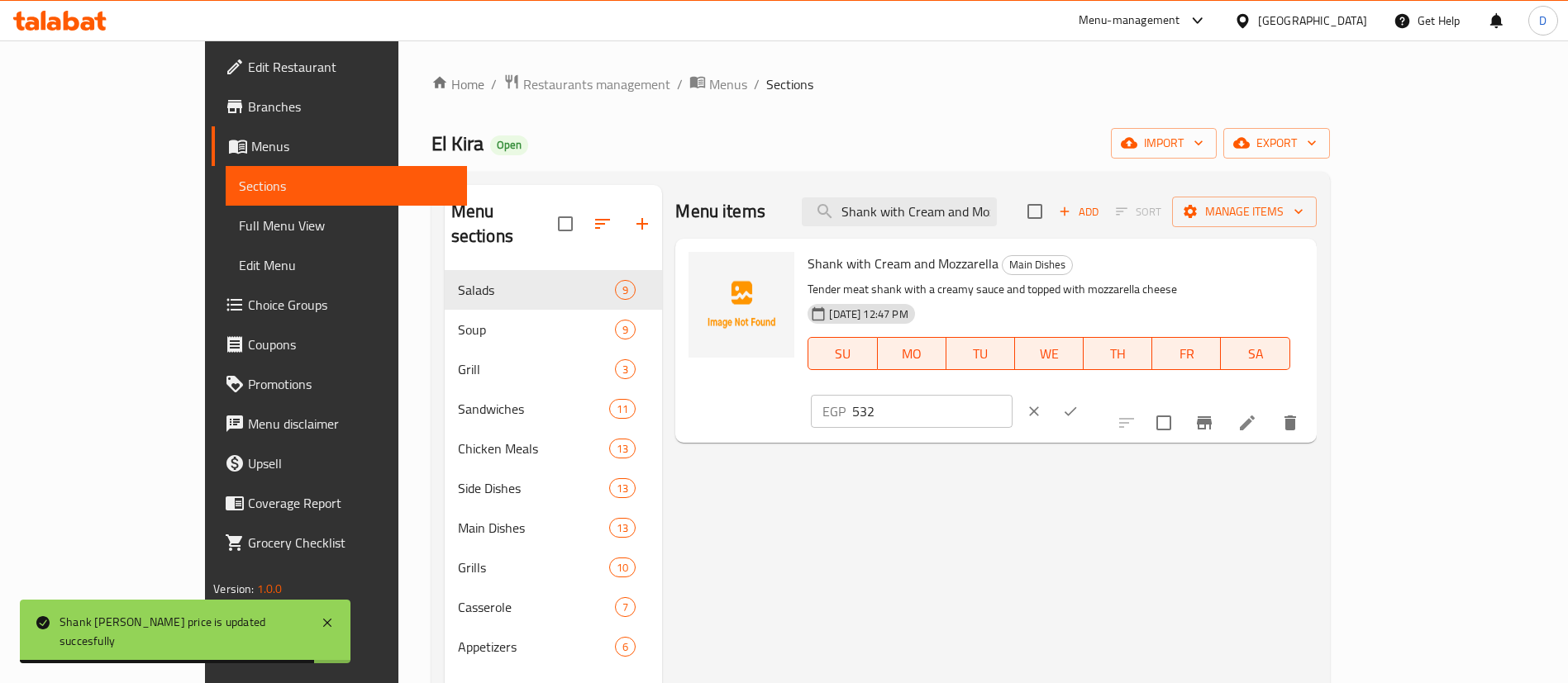
click at [1012, 394] on input "532" at bounding box center [933, 410] width 160 height 33
paste input "665"
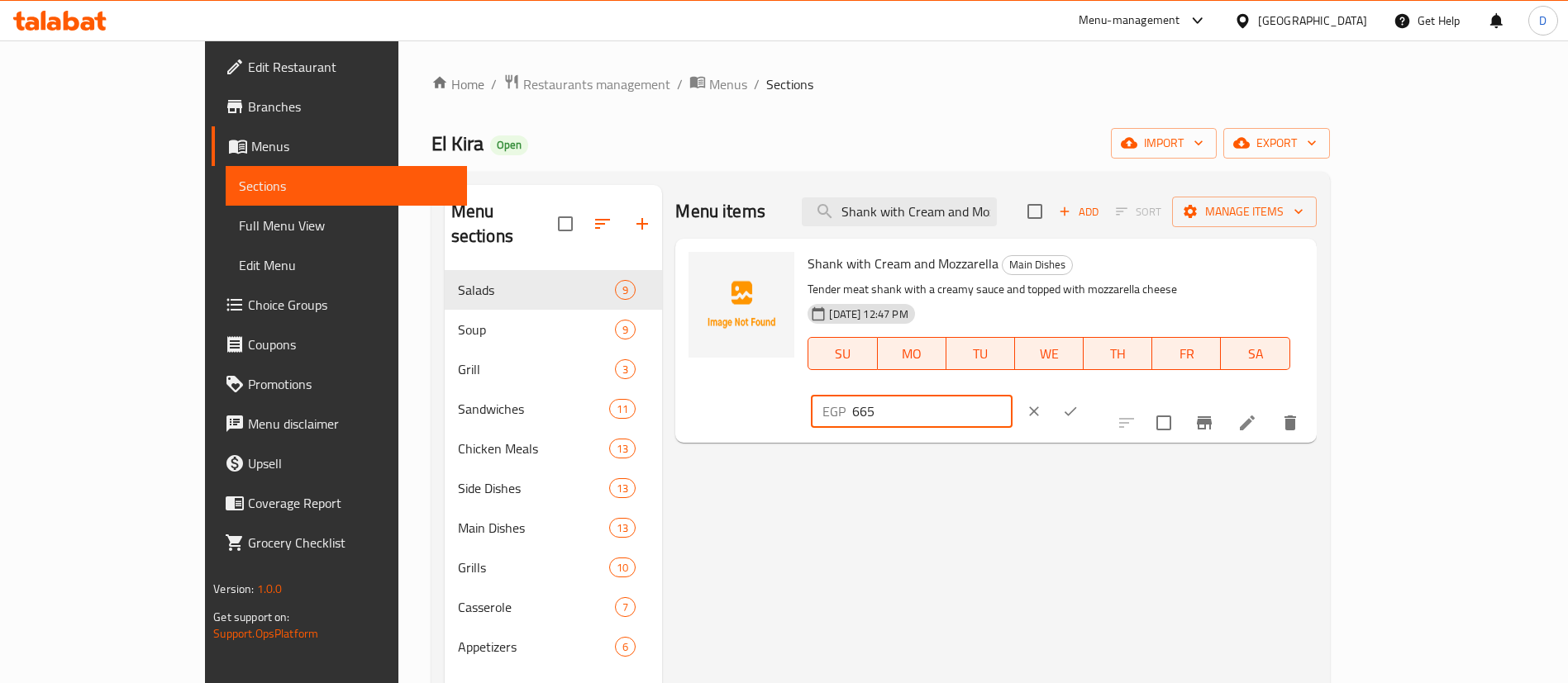
type input "665"
click at [1079, 403] on icon "ok" at bounding box center [1071, 411] width 17 height 17
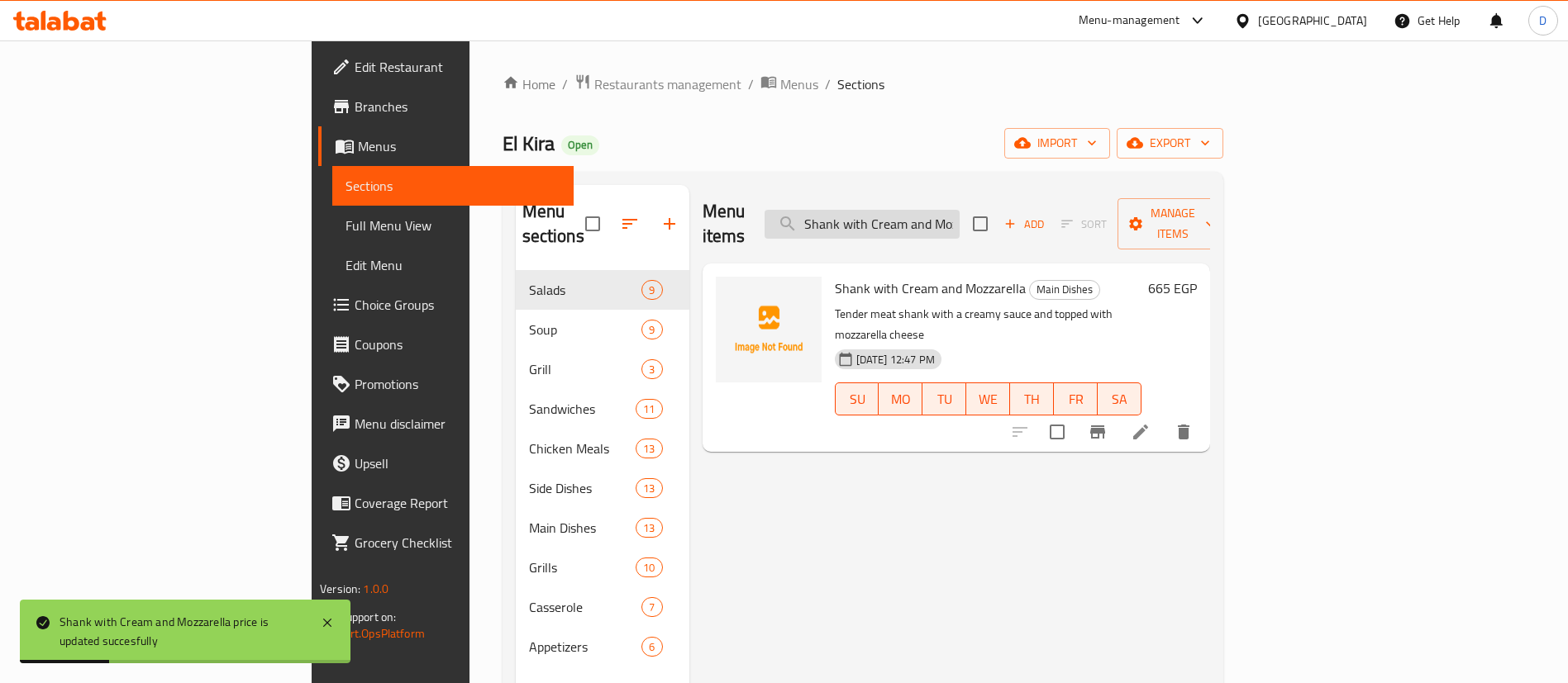
click at [959, 209] on input "Shank with Cream and Mozzarella" at bounding box center [862, 224] width 195 height 29
paste input "Grand Mix Grill"
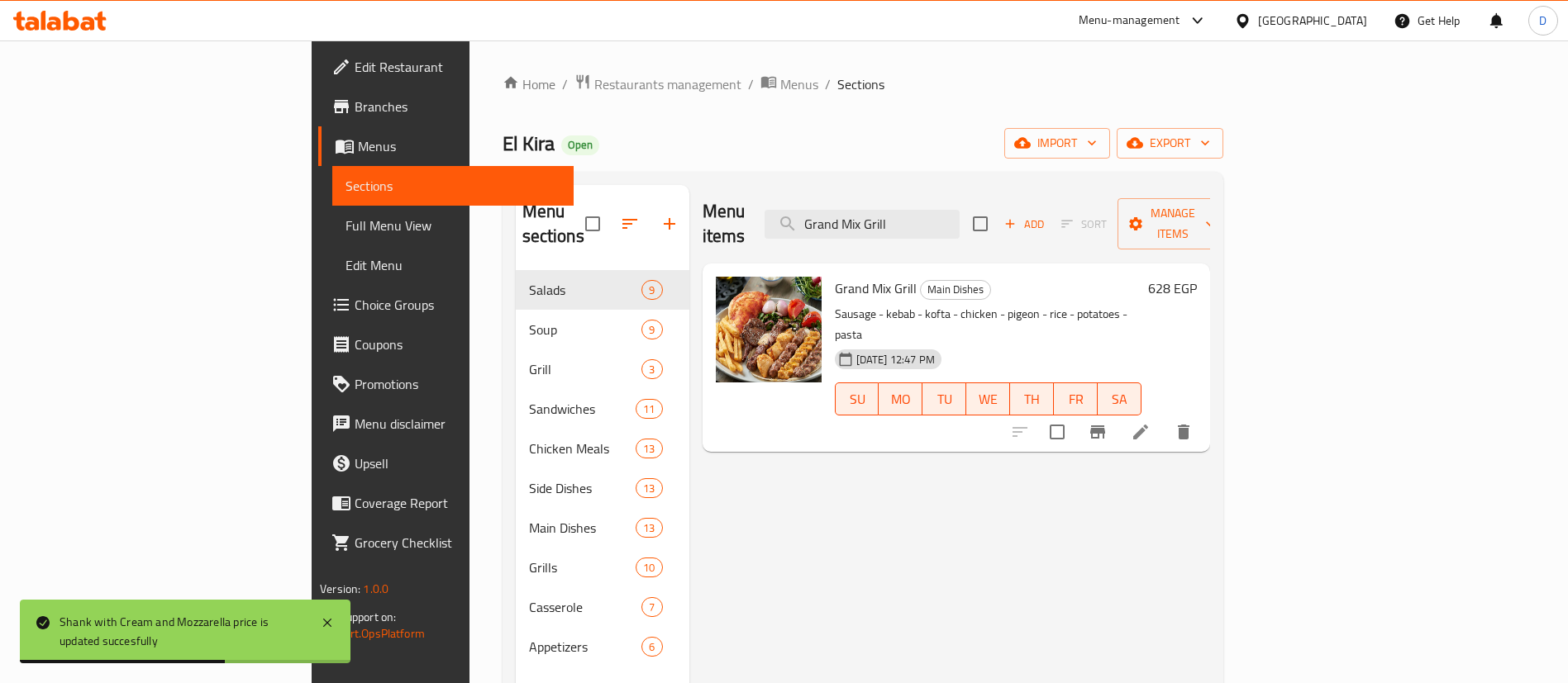
type input "Grand Mix Grill"
click at [1197, 277] on div "628 EGP" at bounding box center [1169, 288] width 56 height 23
click at [1197, 277] on h6 "628 EGP" at bounding box center [1172, 288] width 49 height 23
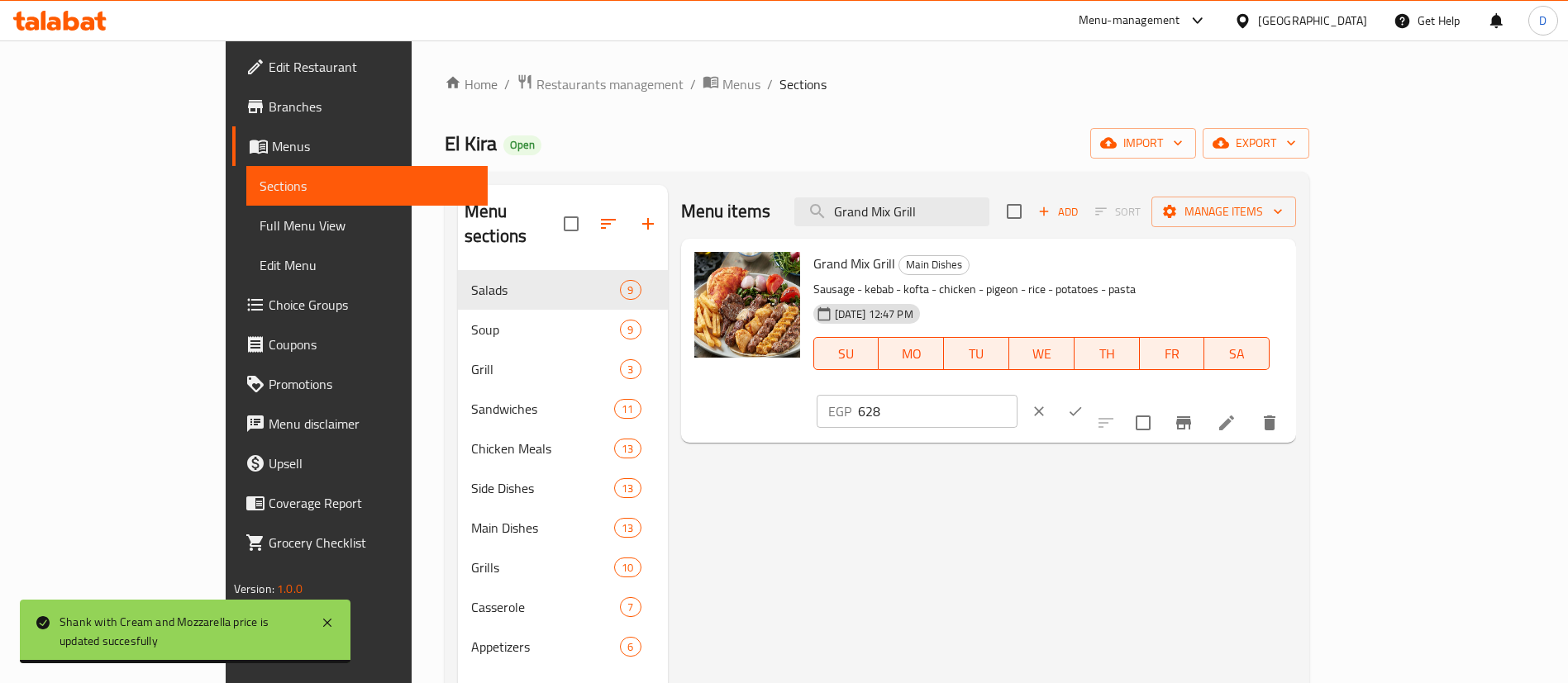
click at [1018, 394] on input "628" at bounding box center [938, 410] width 160 height 33
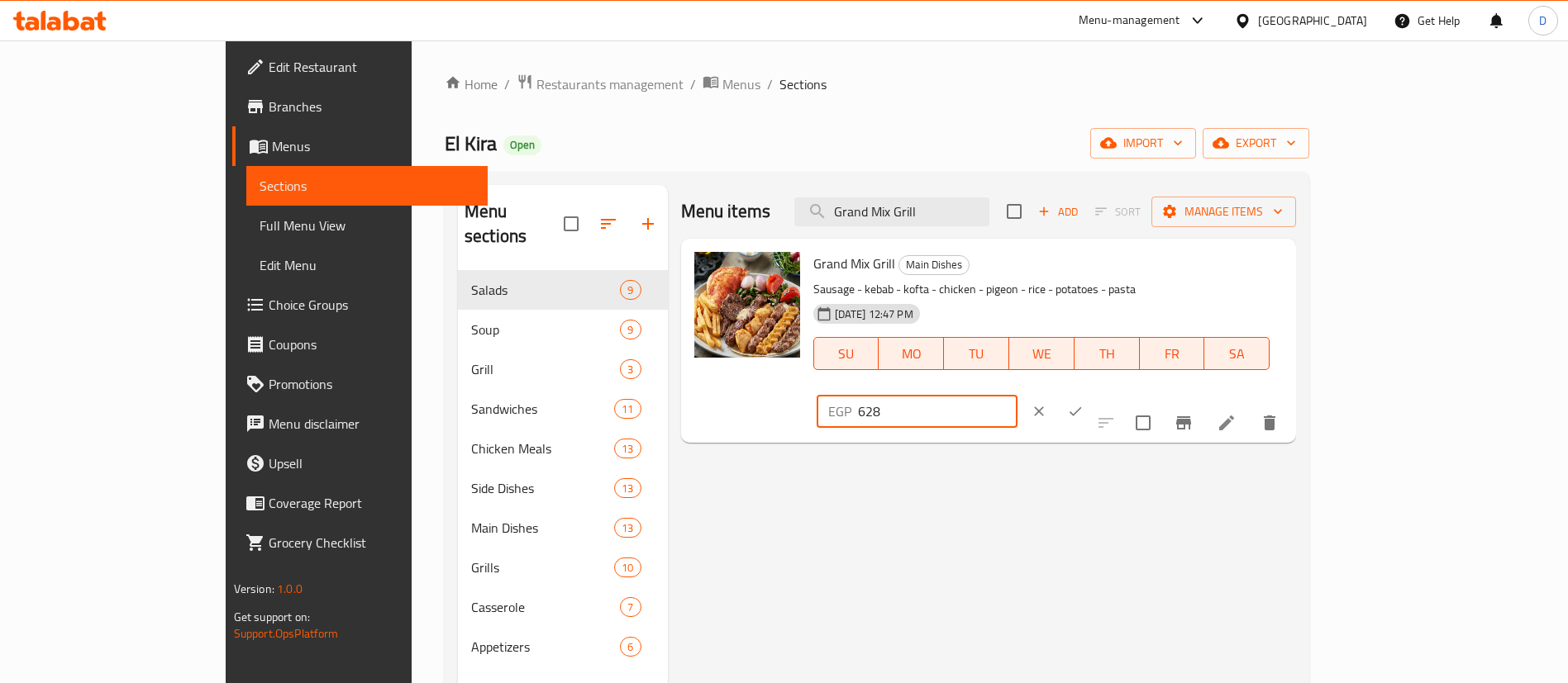
click at [1018, 394] on input "628" at bounding box center [938, 410] width 160 height 33
paste input "785"
type input "785"
click at [1084, 403] on icon "ok" at bounding box center [1076, 411] width 17 height 17
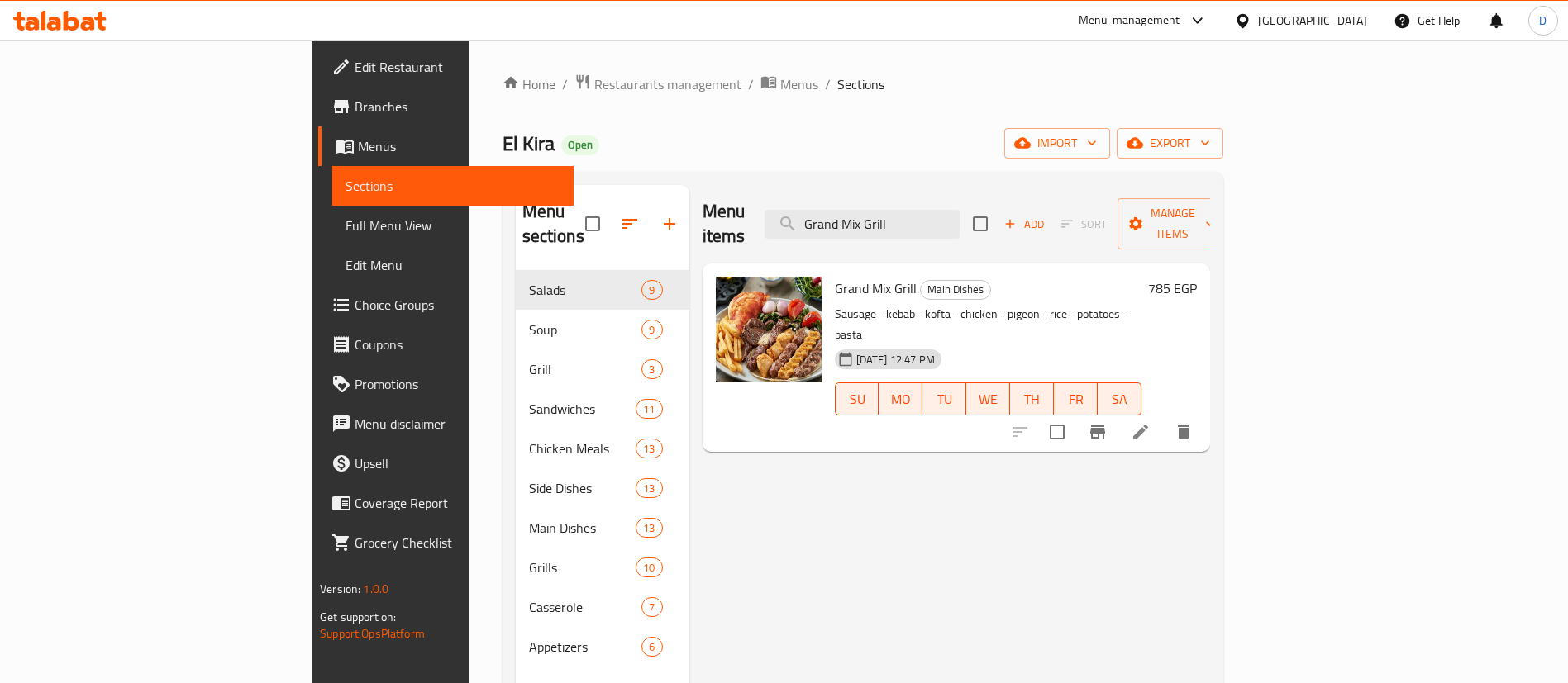
click at [75, 24] on icon at bounding box center [72, 21] width 16 height 20
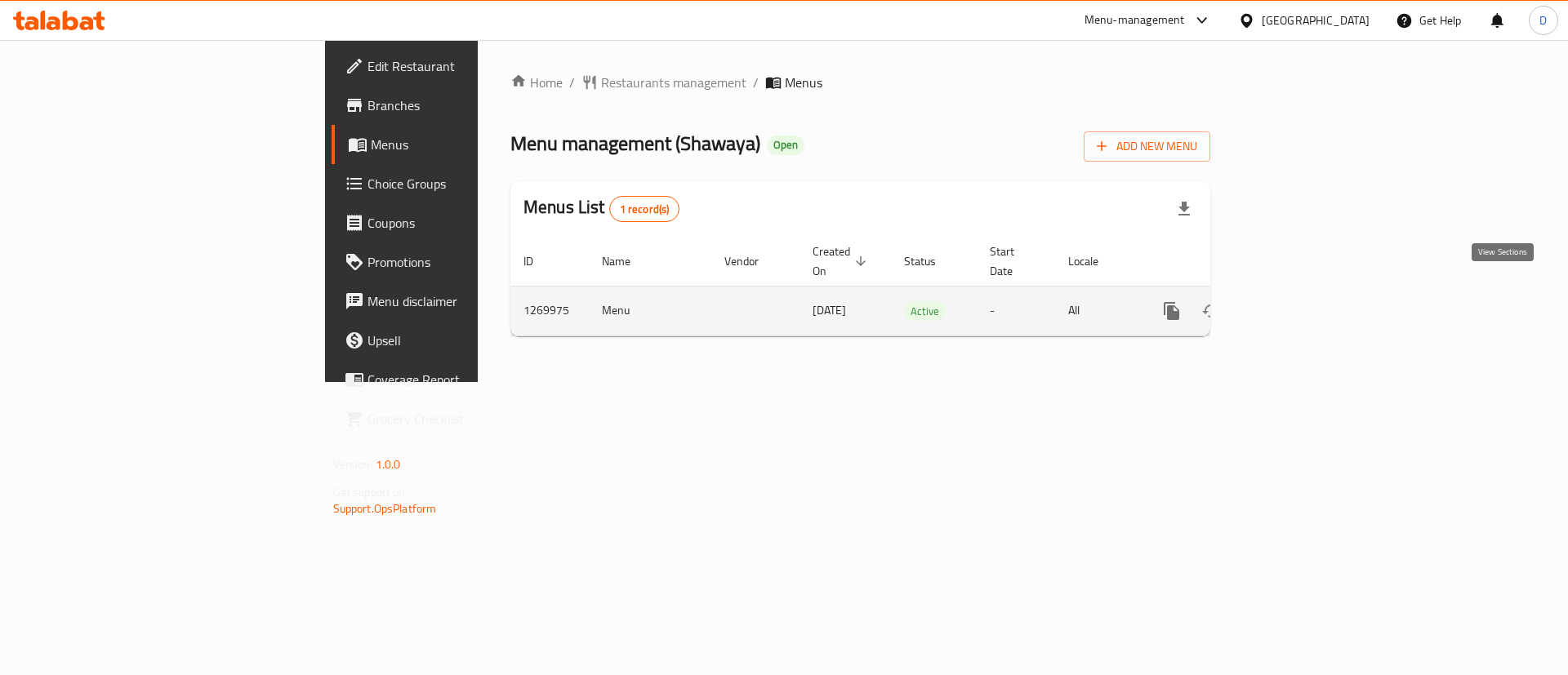
click at [1297, 303] on icon "enhanced table" at bounding box center [1289, 311] width 15 height 15
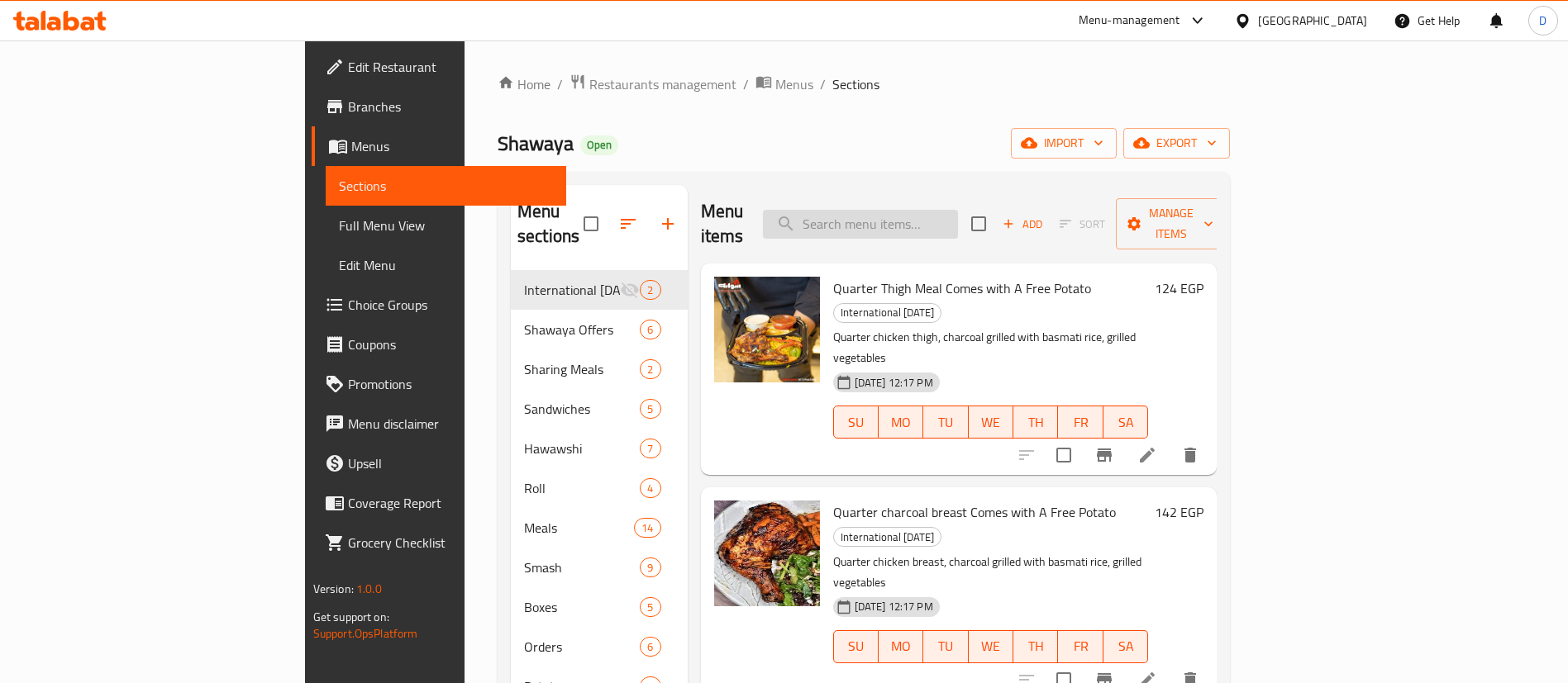
click at [958, 216] on input "search" at bounding box center [860, 224] width 195 height 29
paste input "Quarter Thigh Meal"
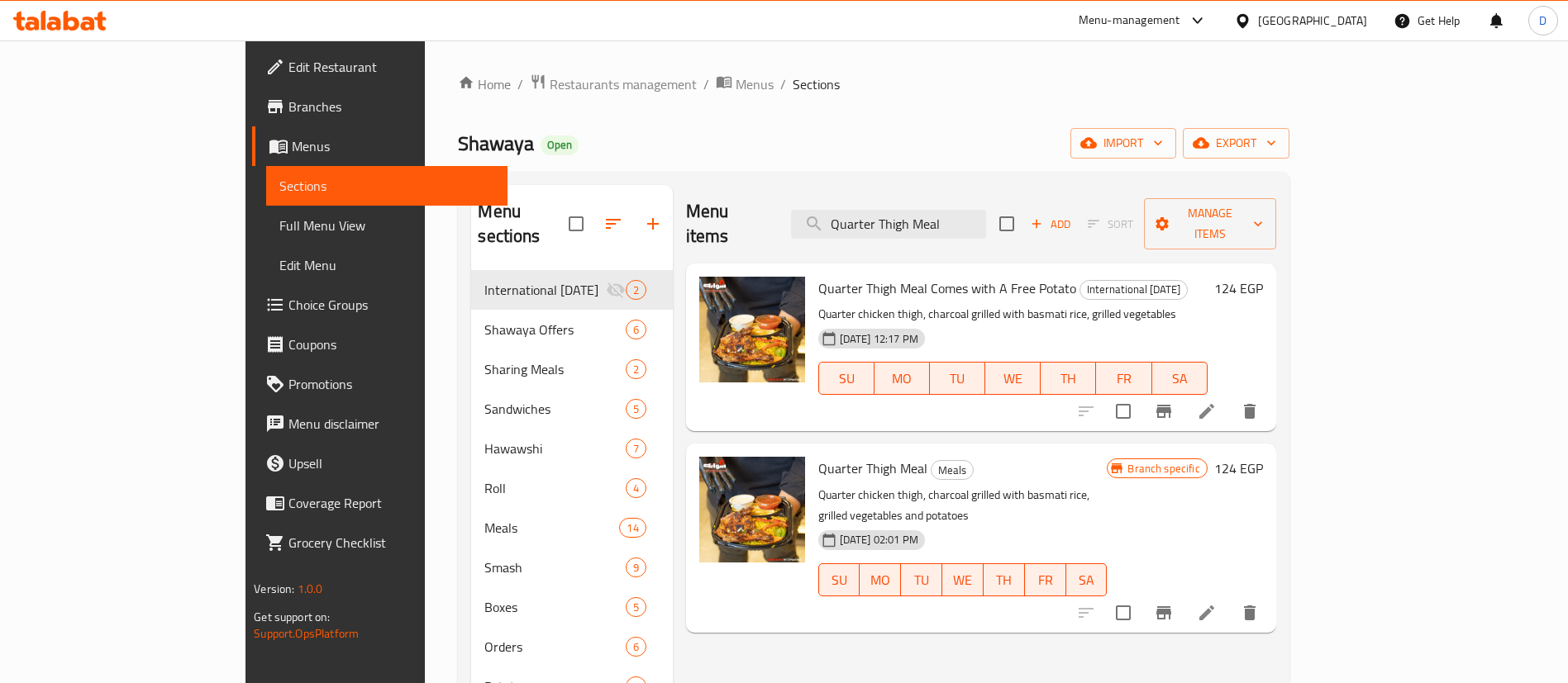
type input "Quarter Thigh Meal"
click at [1172, 606] on icon "Branch-specific-item" at bounding box center [1164, 613] width 15 height 13
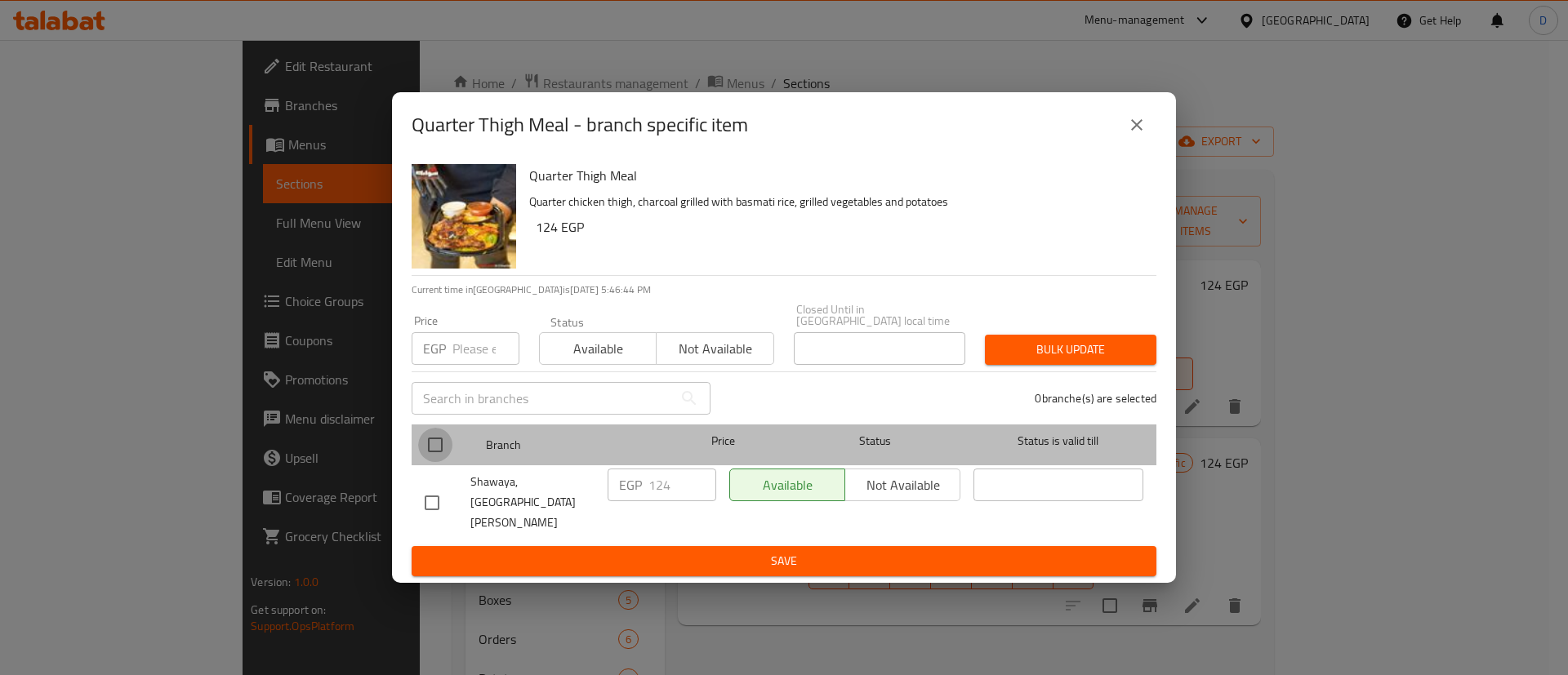
click at [435, 448] on input "checkbox" at bounding box center [435, 445] width 34 height 34
checkbox input "true"
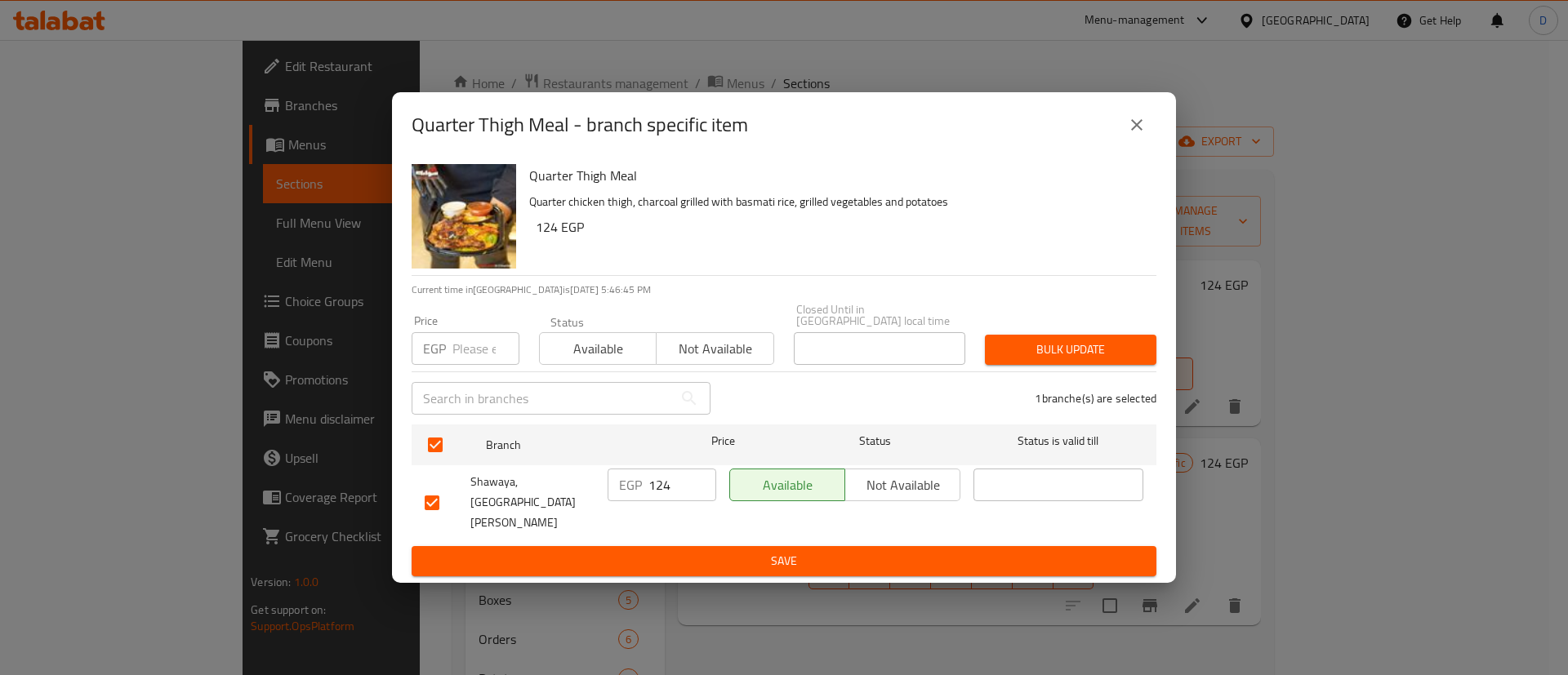
click at [668, 500] on input "124" at bounding box center [683, 485] width 68 height 32
paste input "55"
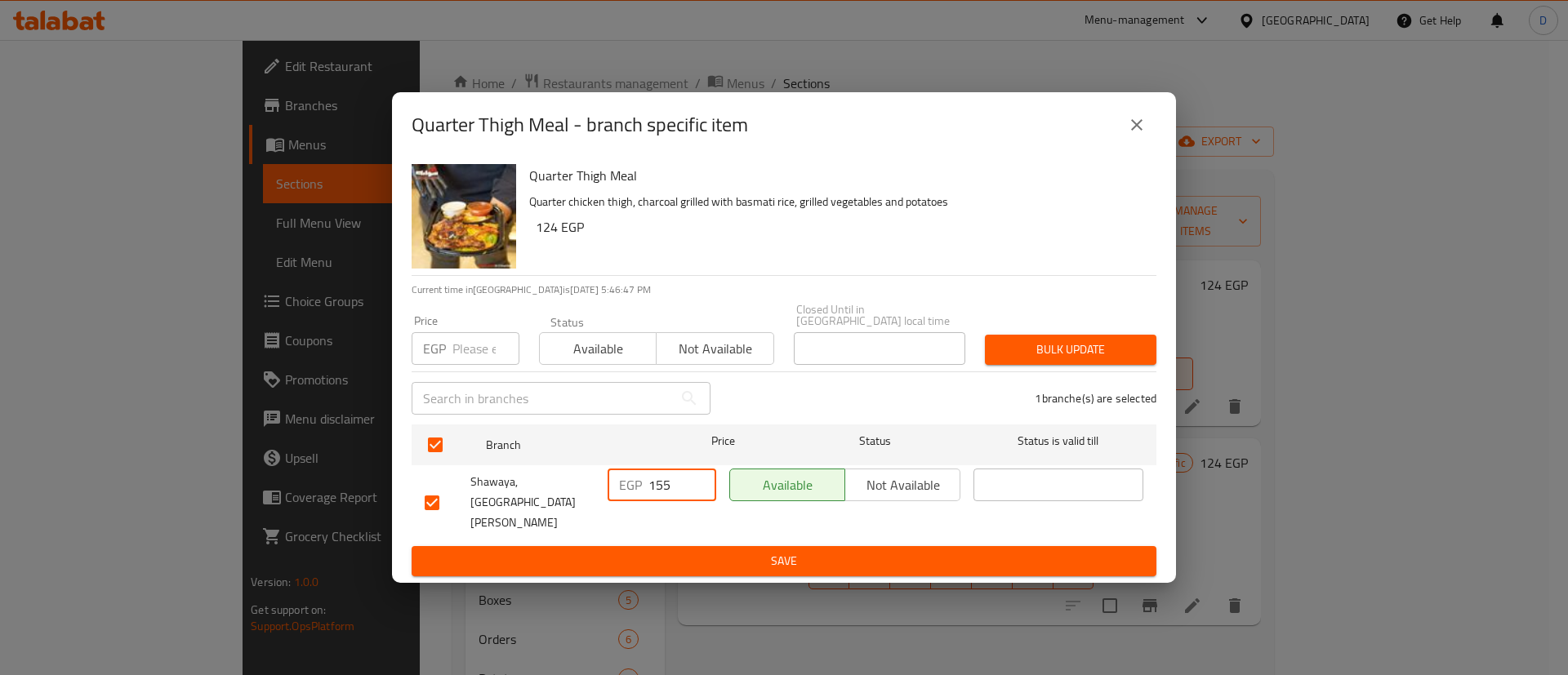
type input "155"
click at [732, 551] on span "Save" at bounding box center [784, 561] width 718 height 21
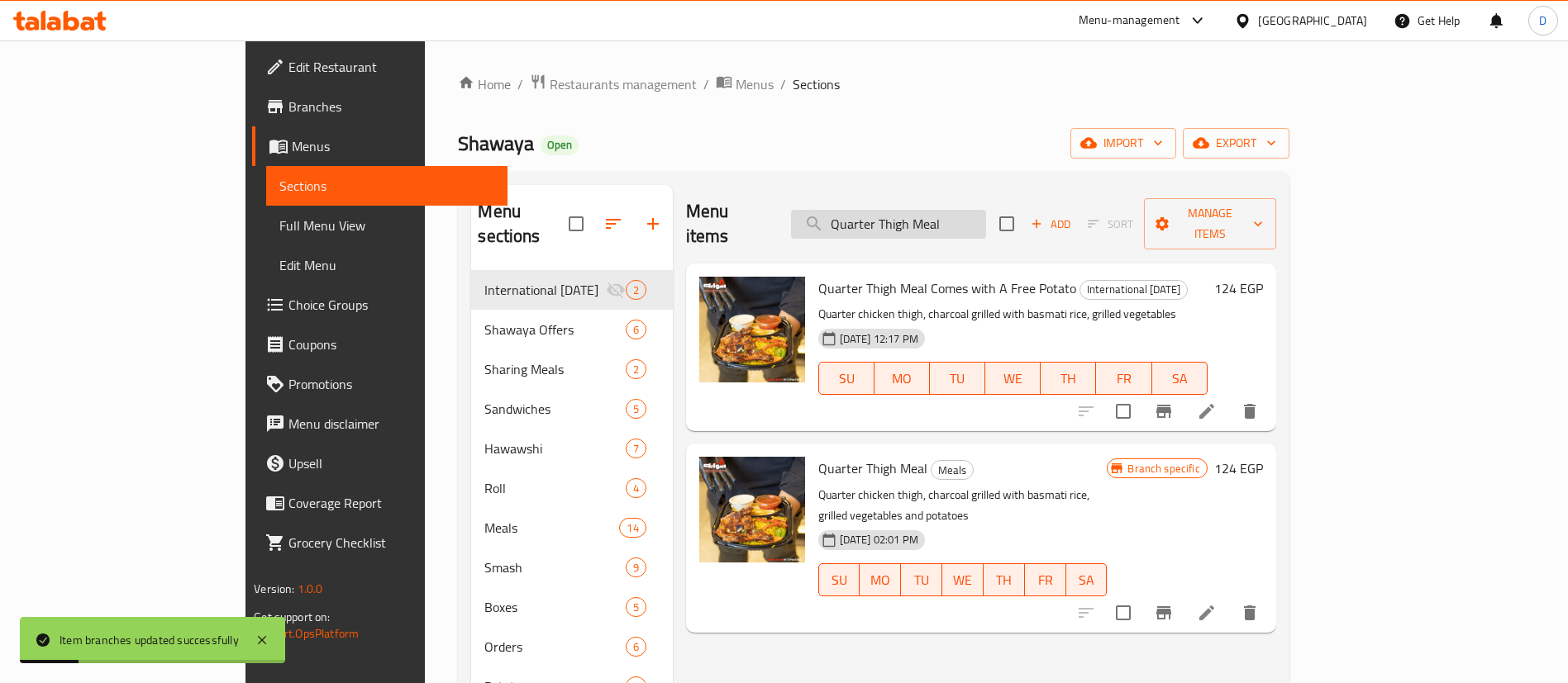
click at [986, 209] on input "Quarter Thigh Meal" at bounding box center [889, 224] width 195 height 29
paste input "charcoal breast"
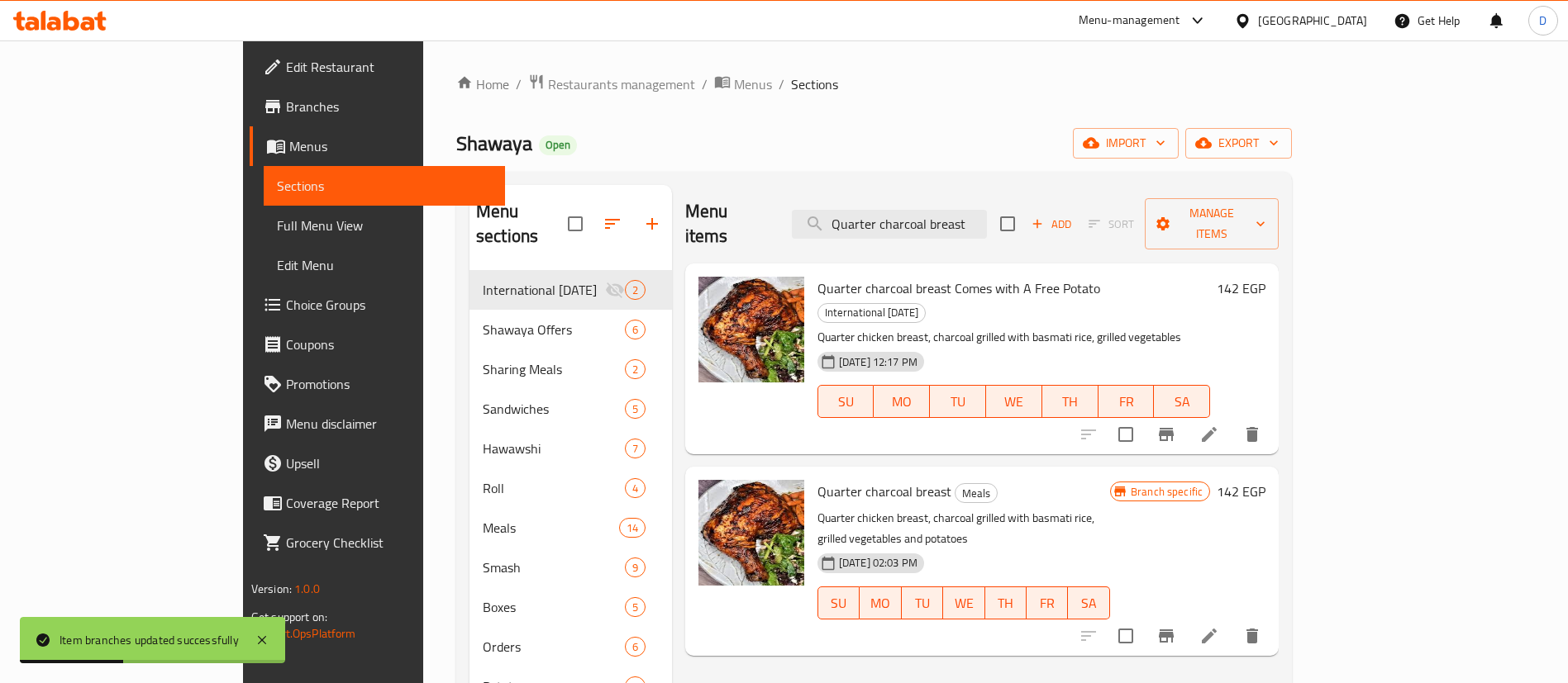
type input "Quarter charcoal breast"
click at [1174, 629] on icon "Branch-specific-item" at bounding box center [1167, 636] width 15 height 13
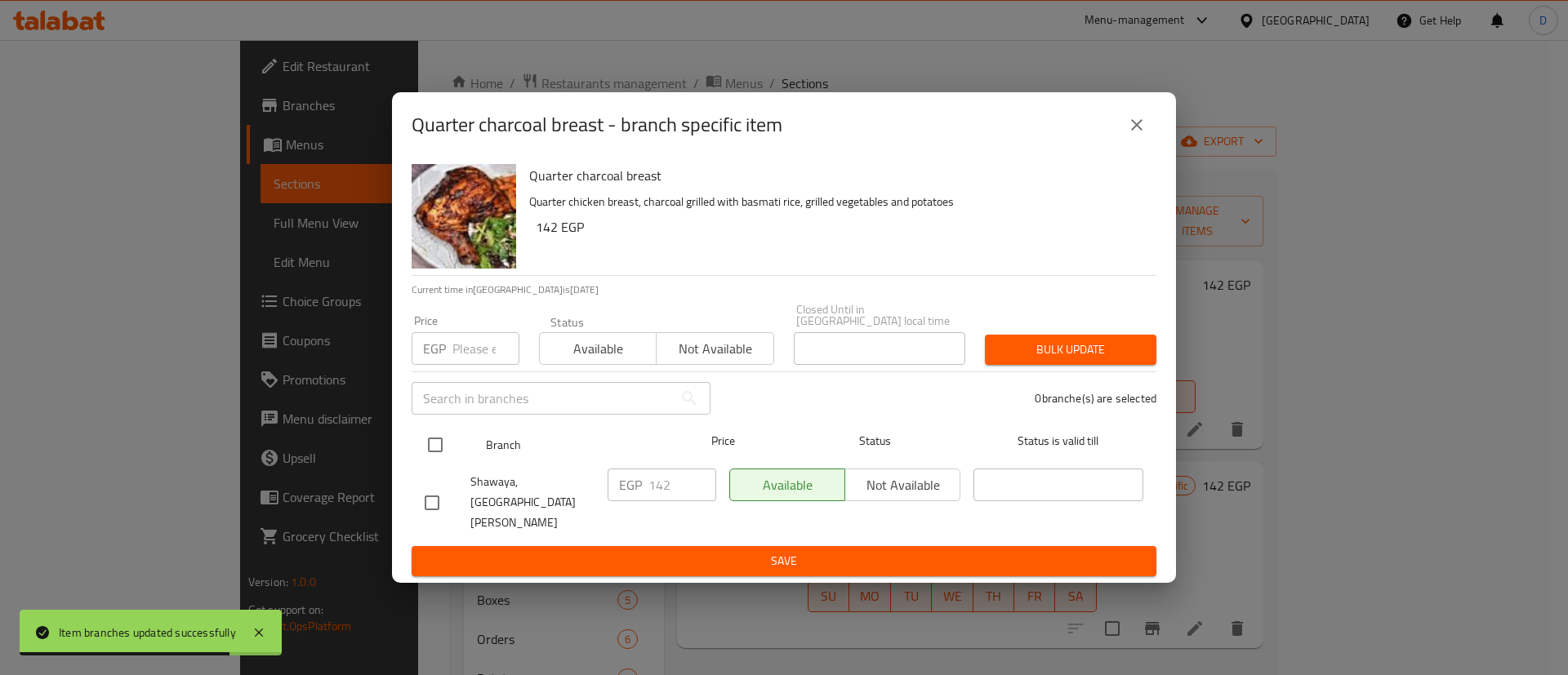
click at [444, 462] on input "checkbox" at bounding box center [435, 445] width 34 height 34
checkbox input "true"
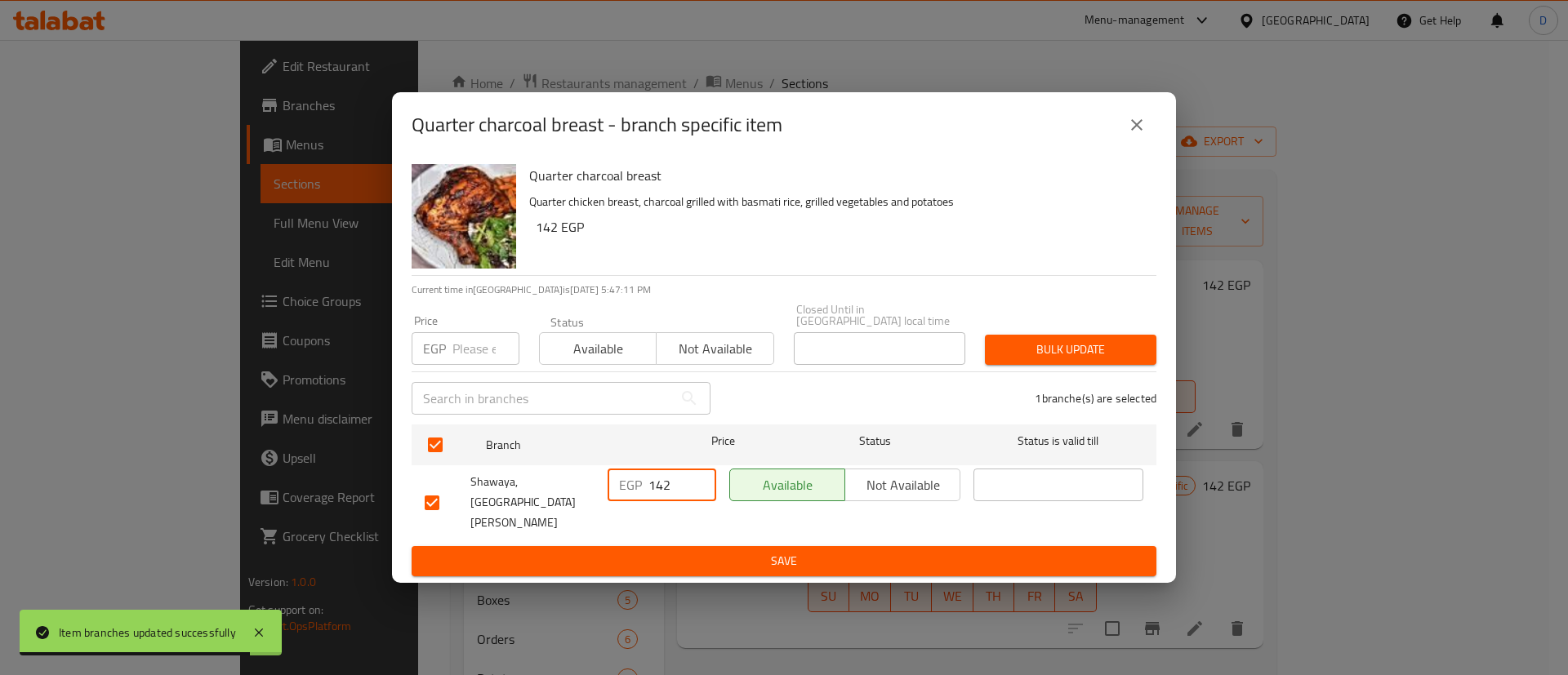
click at [664, 493] on input "142" at bounding box center [683, 485] width 68 height 32
paste input "77.5"
type input "177.5"
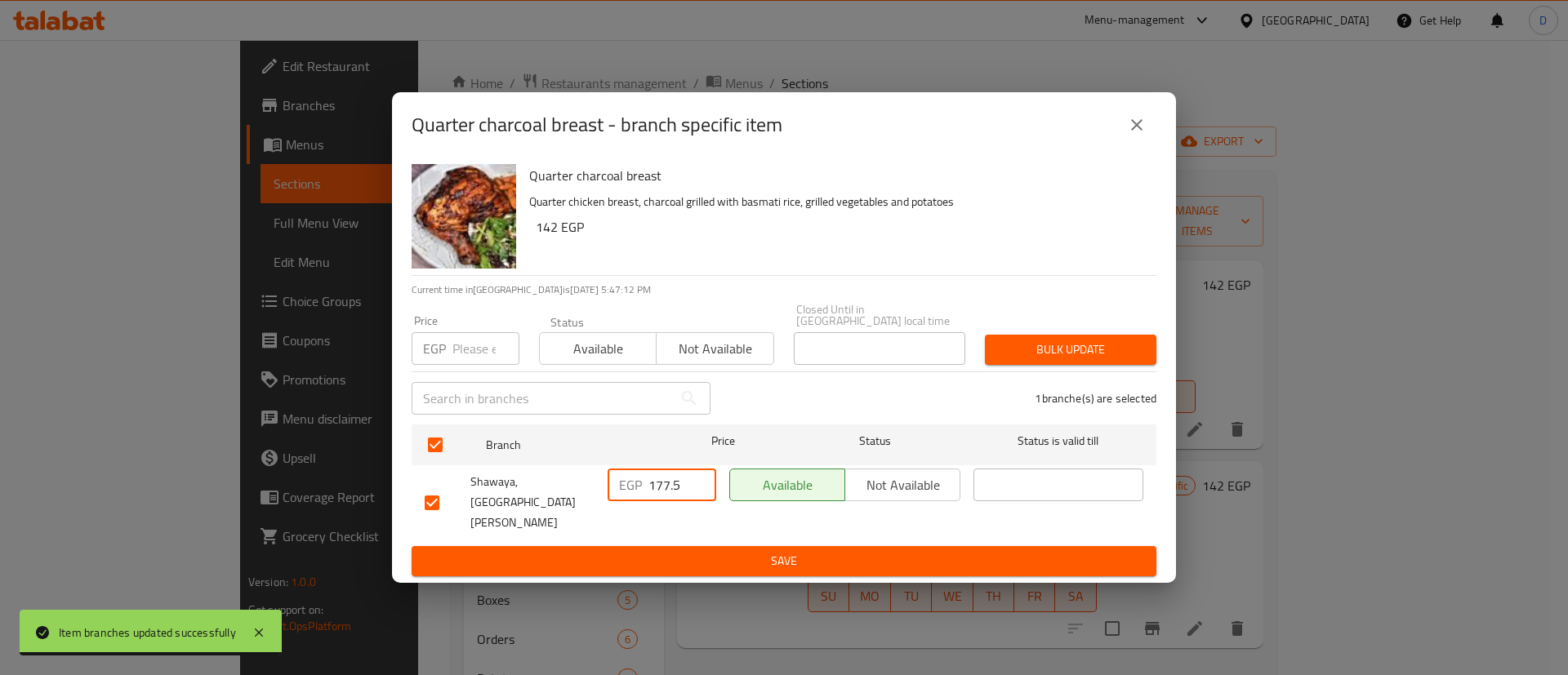
click at [708, 551] on span "Save" at bounding box center [784, 561] width 718 height 21
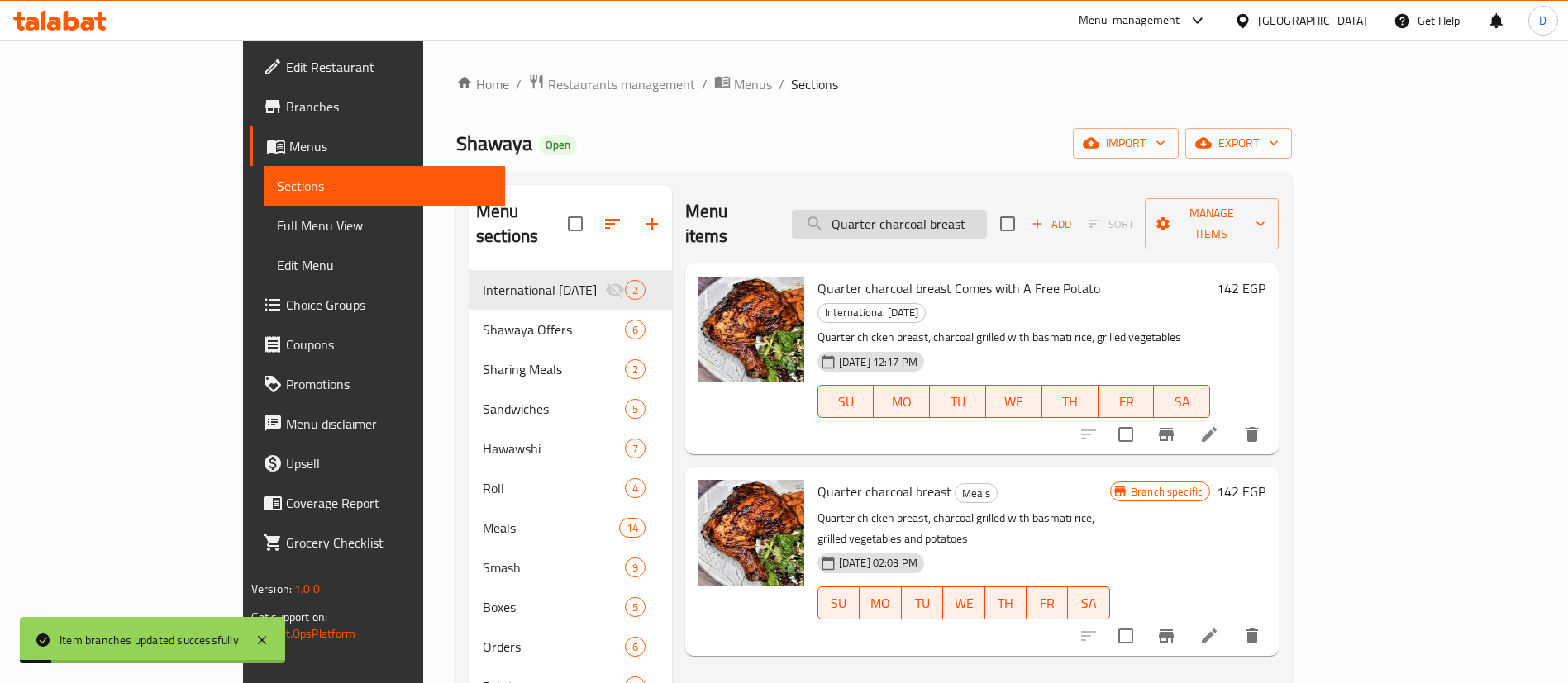
click at [987, 209] on input "Quarter charcoal breast" at bounding box center [890, 224] width 195 height 29
paste input "Grilled Breast Meal"
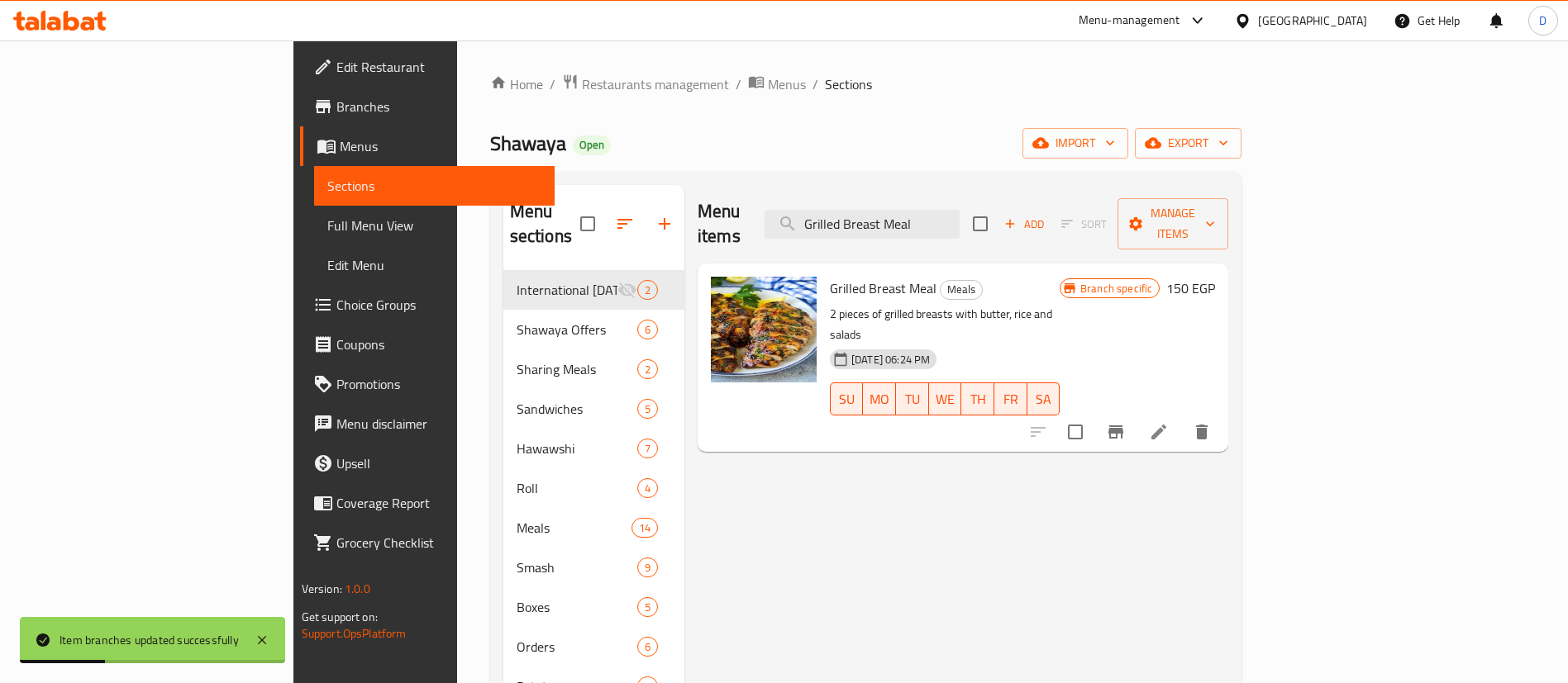
type input "Grilled Breast Meal"
click at [1126, 422] on icon "Branch-specific-item" at bounding box center [1116, 432] width 20 height 20
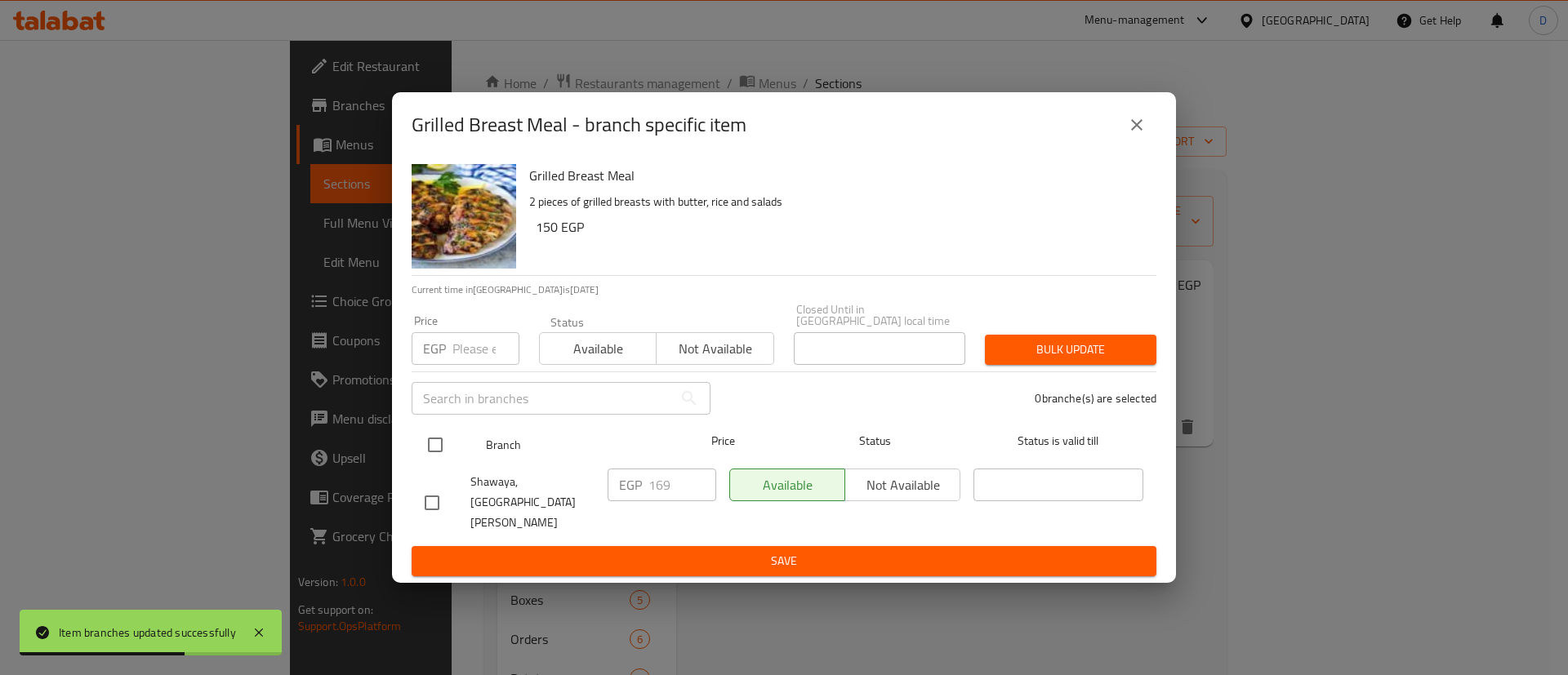
drag, startPoint x: 442, startPoint y: 422, endPoint x: 442, endPoint y: 450, distance: 28.0
click at [442, 415] on input "text" at bounding box center [542, 398] width 261 height 32
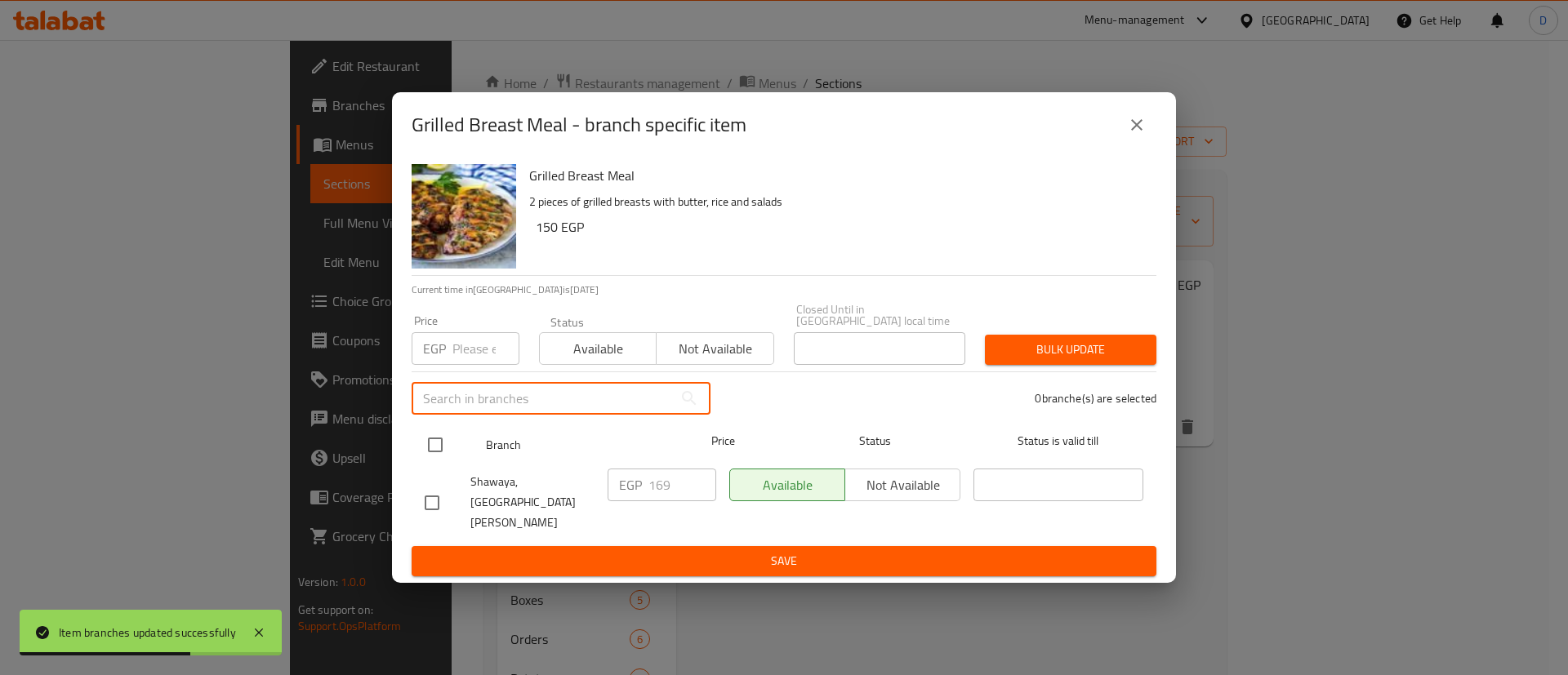
click at [444, 460] on input "checkbox" at bounding box center [435, 445] width 34 height 34
checkbox input "true"
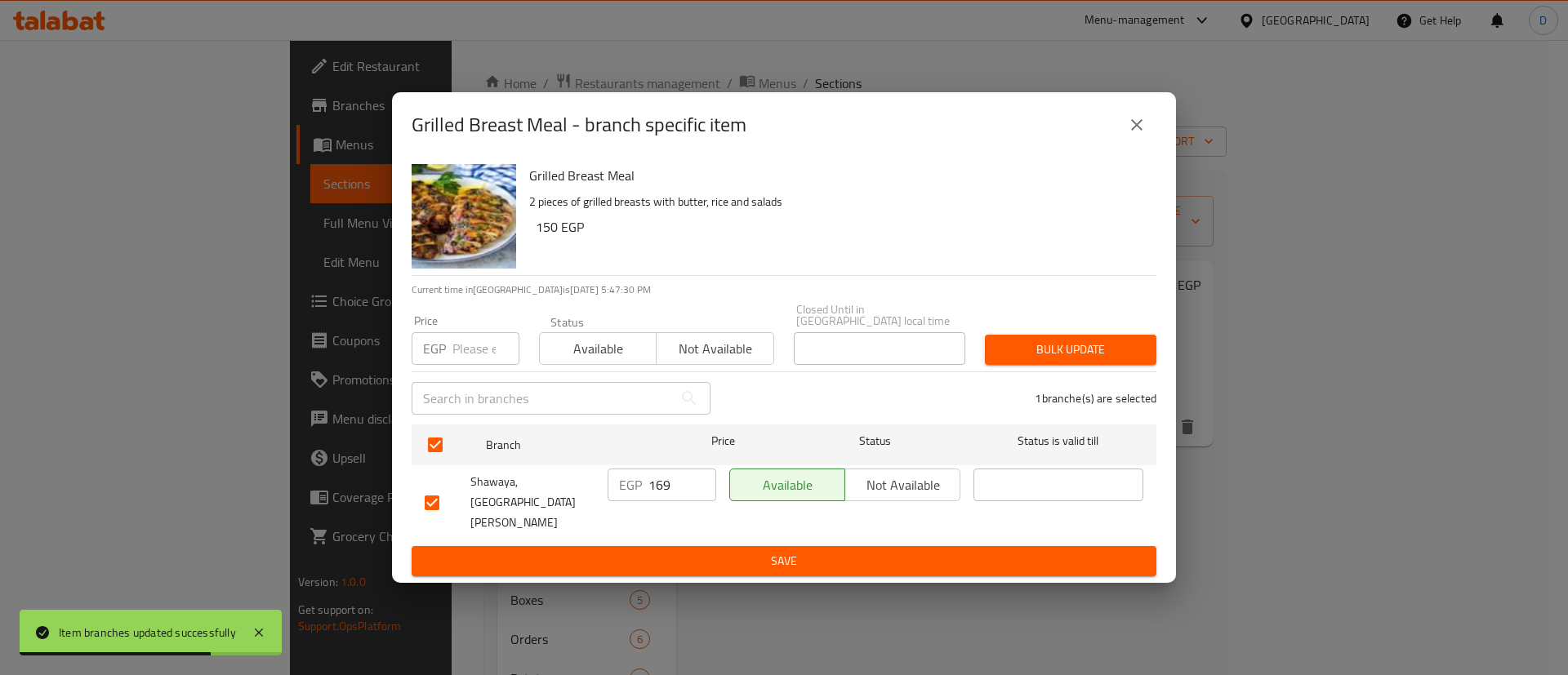
click at [674, 501] on input "169" at bounding box center [683, 485] width 68 height 32
paste input "211.25"
type input "211.25"
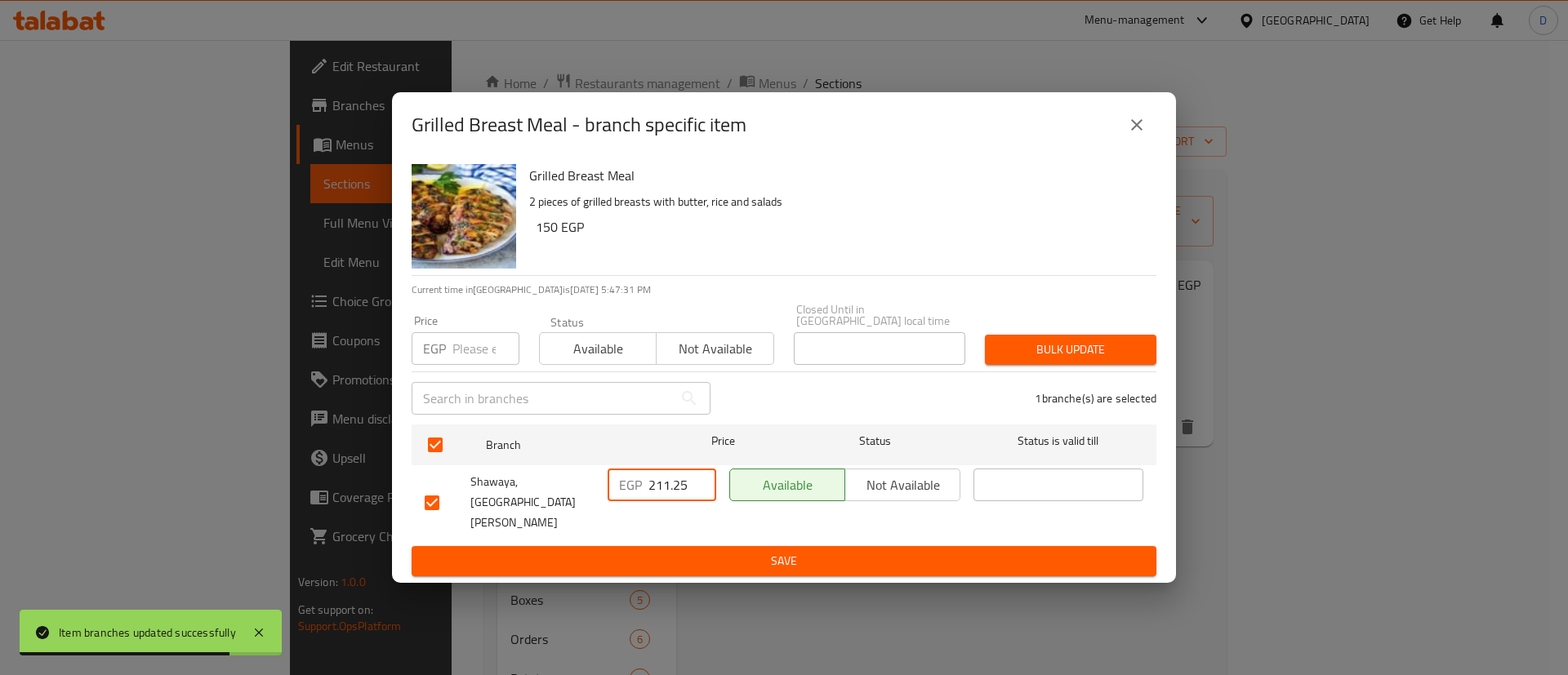
click at [666, 551] on span "Save" at bounding box center [784, 561] width 718 height 21
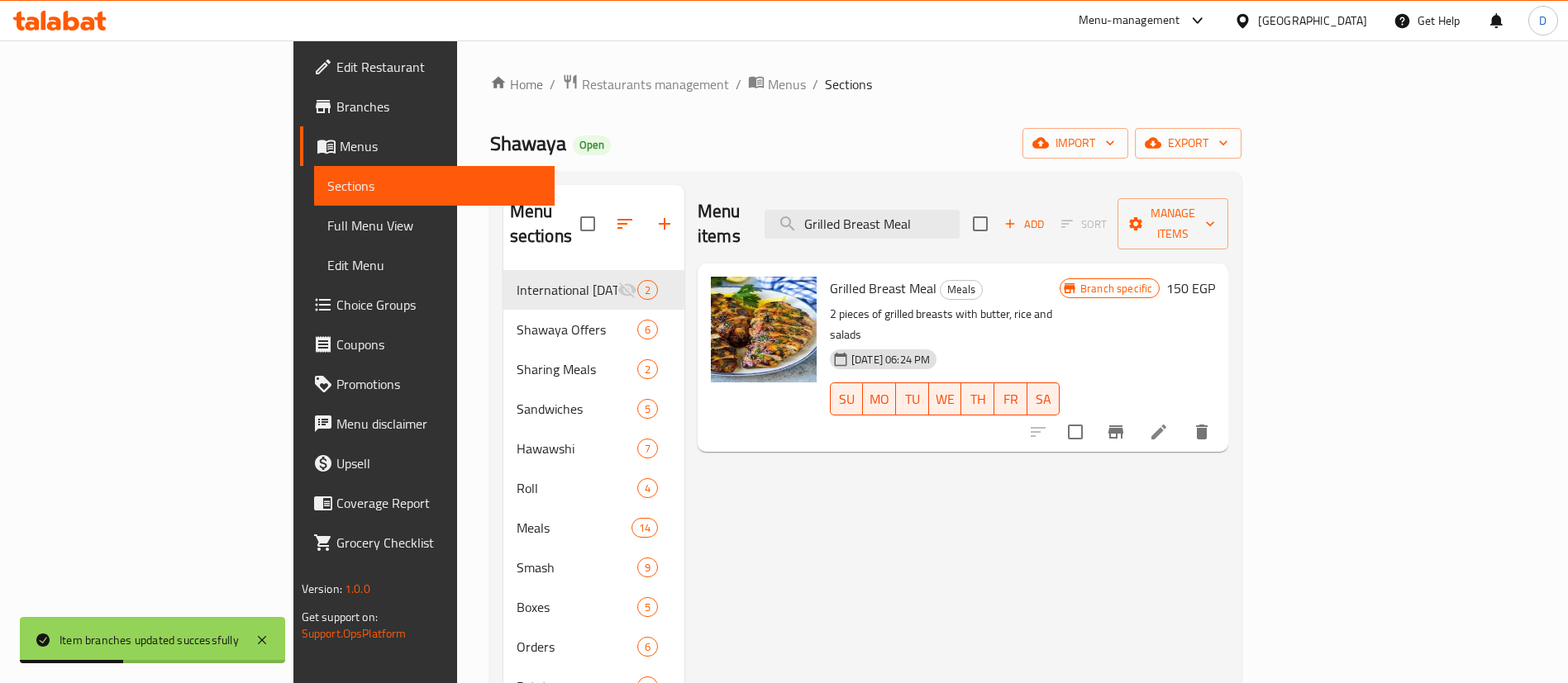
click at [57, 26] on icon at bounding box center [54, 24] width 14 height 14
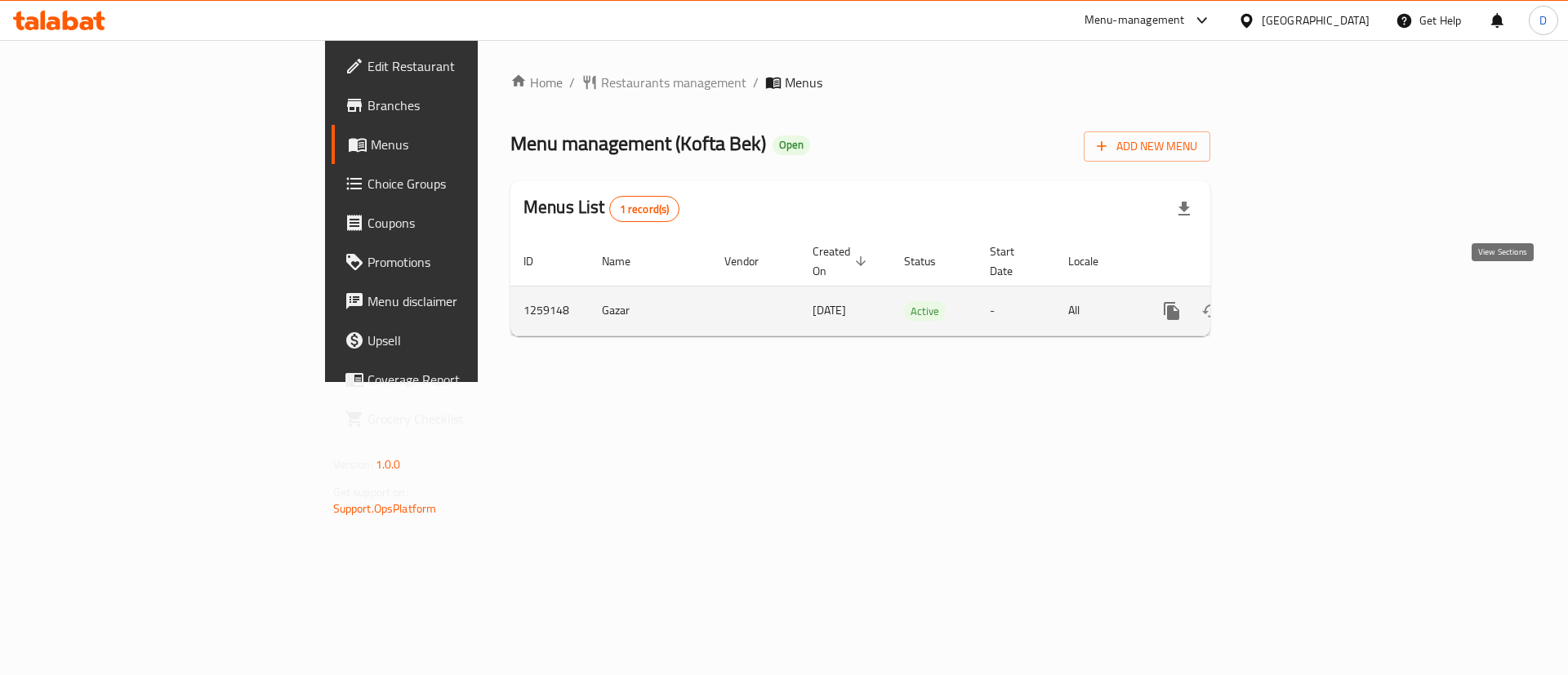
click at [1297, 303] on icon "enhanced table" at bounding box center [1289, 311] width 15 height 15
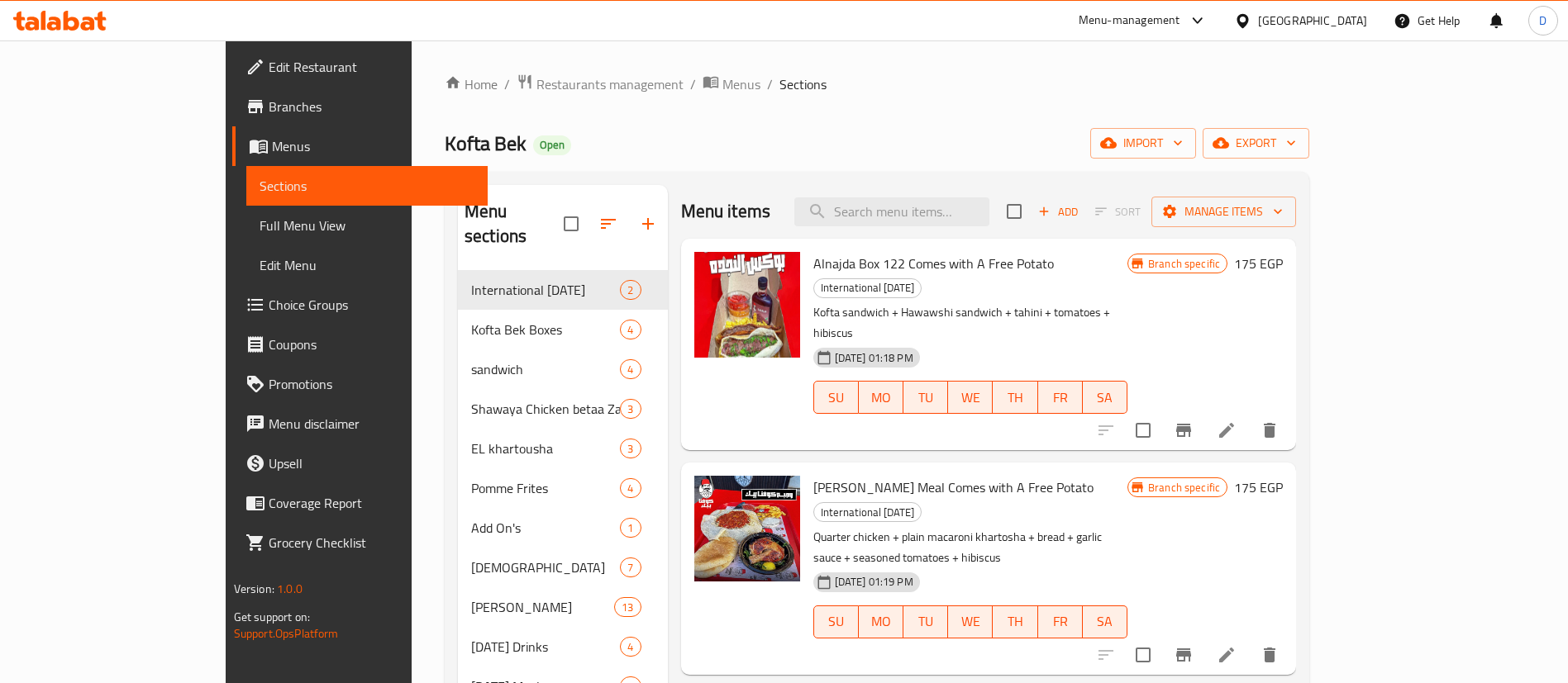
click at [915, 228] on div "Menu items Add Sort Manage items" at bounding box center [989, 212] width 616 height 54
click at [946, 208] on input "search" at bounding box center [892, 212] width 195 height 29
paste input "Quarter Chicken"
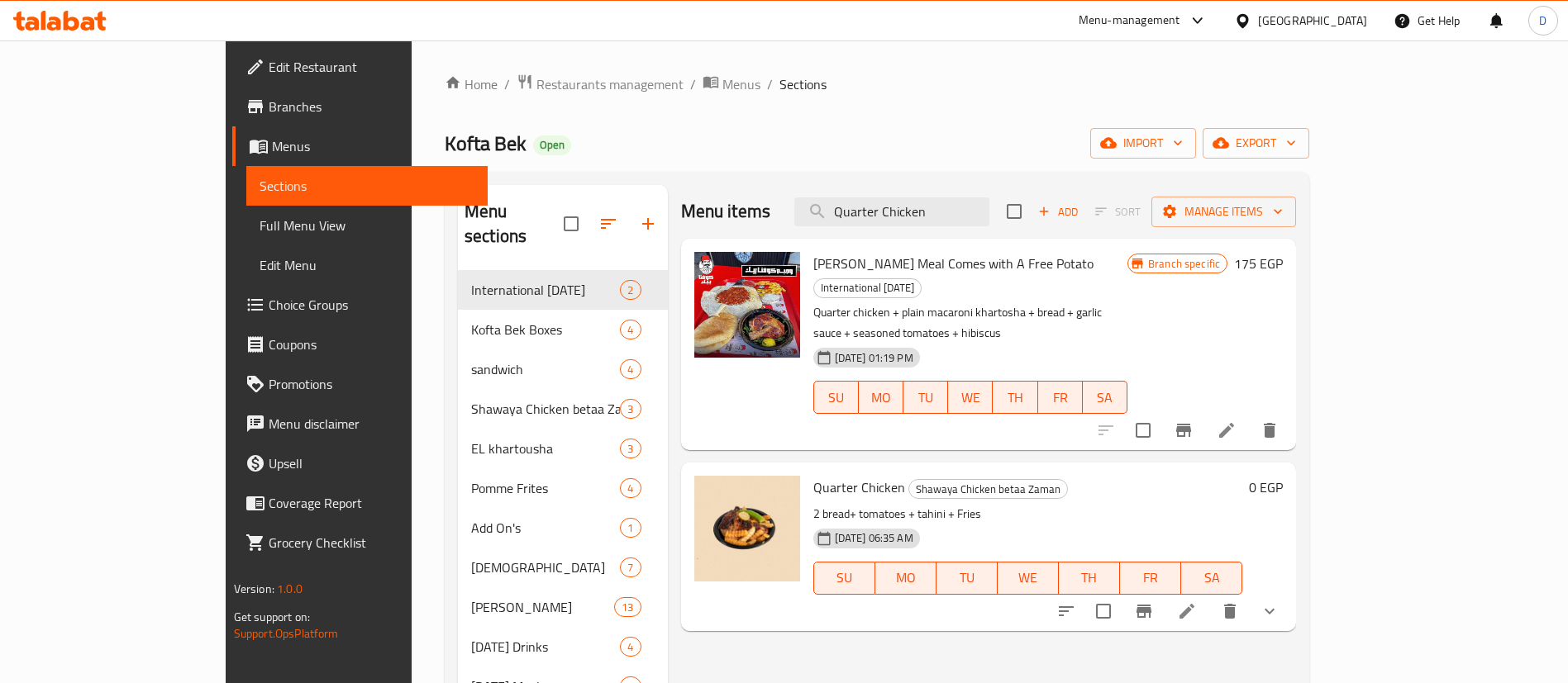
type input "Quarter Chicken"
click at [1279, 601] on icon "show more" at bounding box center [1270, 612] width 20 height 20
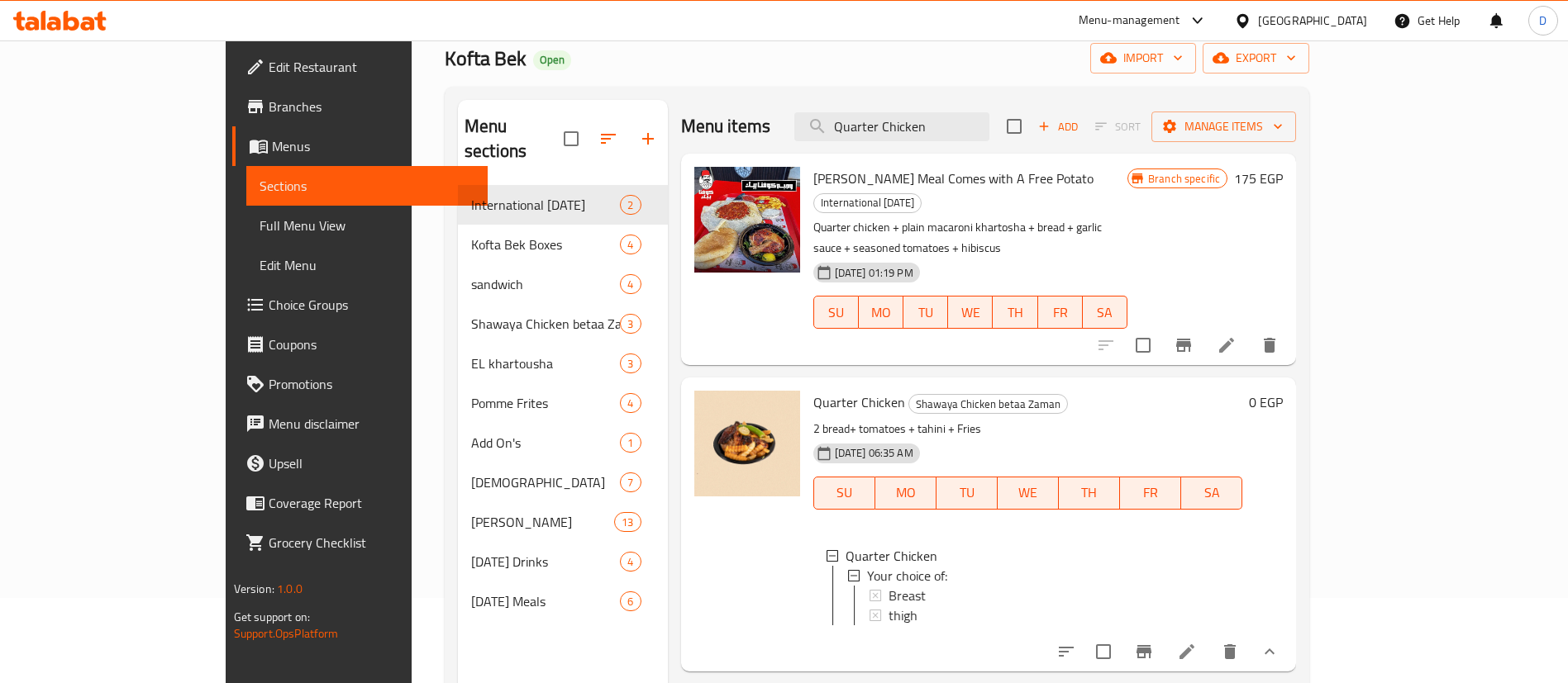
scroll to position [124, 0]
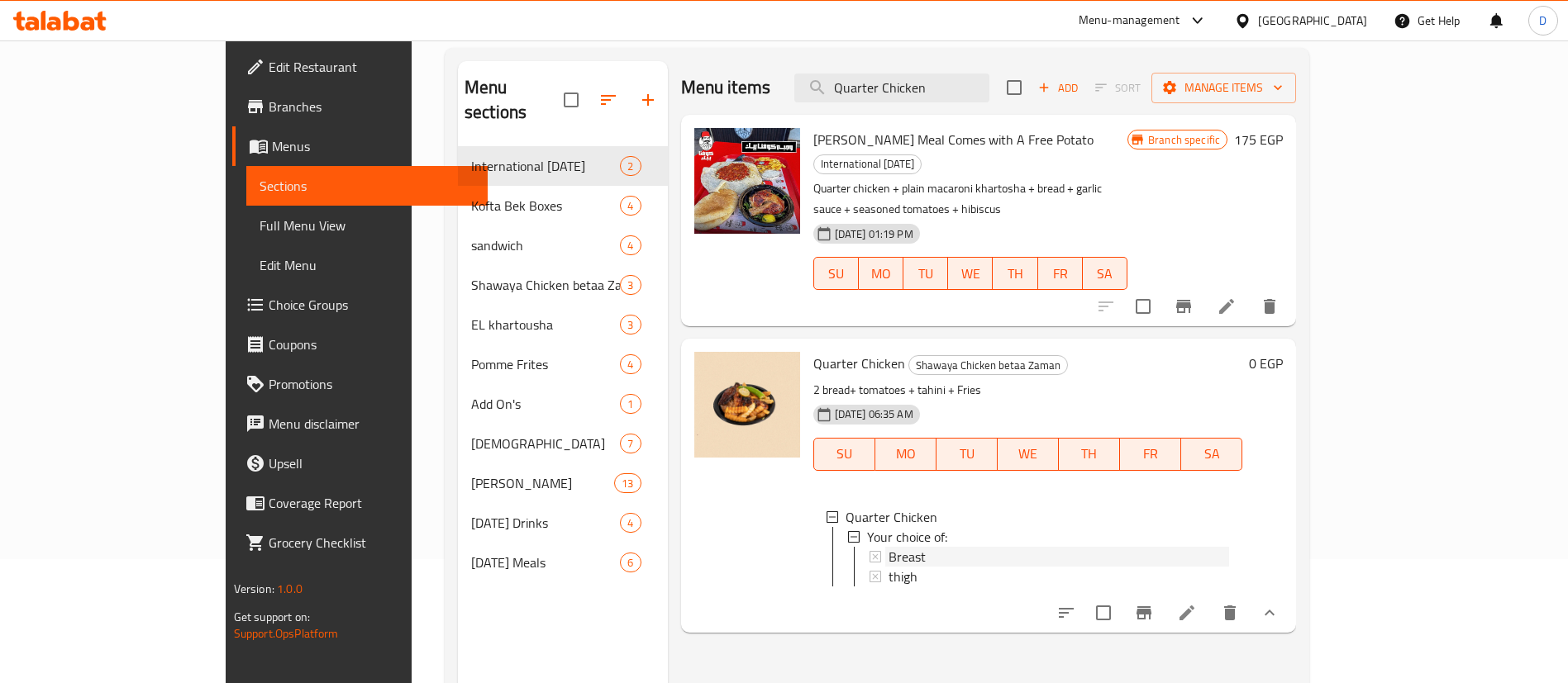
click at [902, 547] on div "Breast" at bounding box center [1060, 557] width 342 height 20
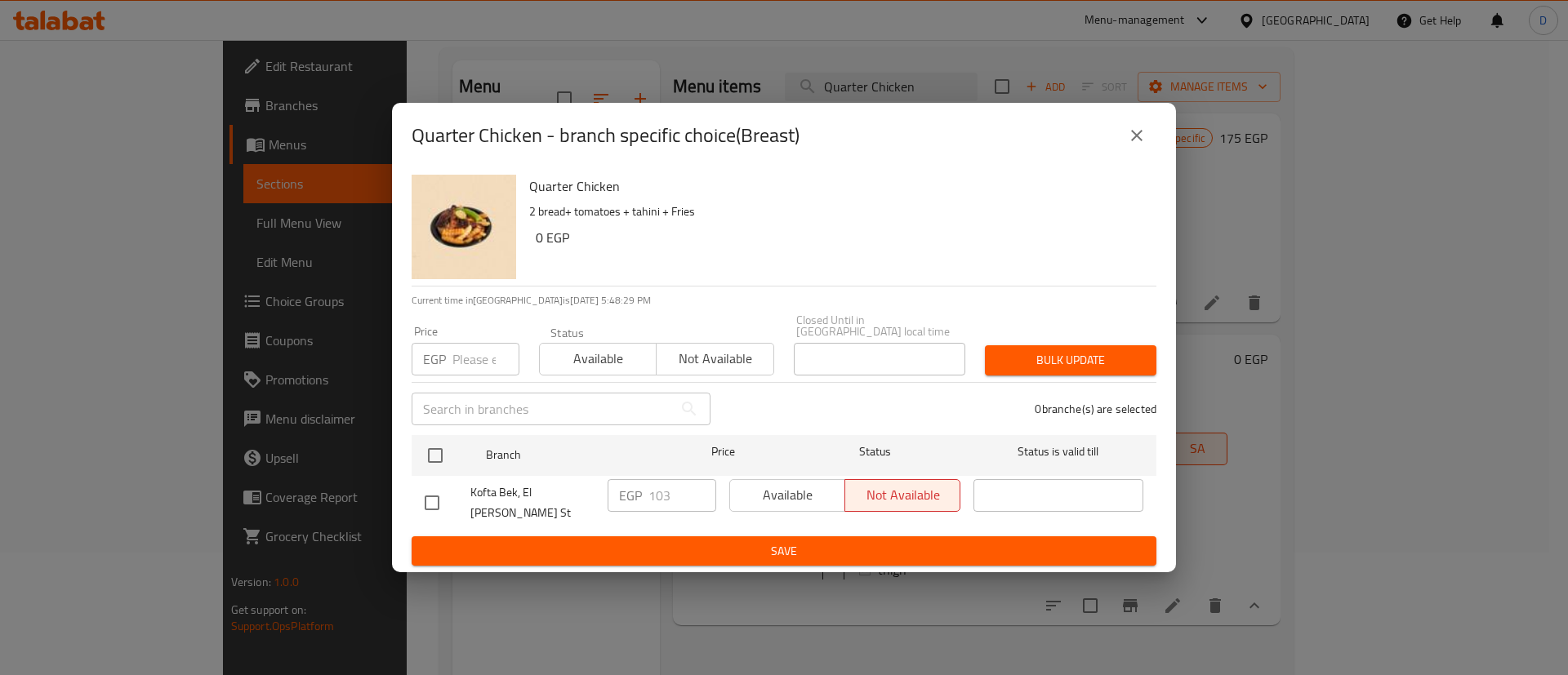
click at [1145, 145] on icon "close" at bounding box center [1137, 135] width 20 height 20
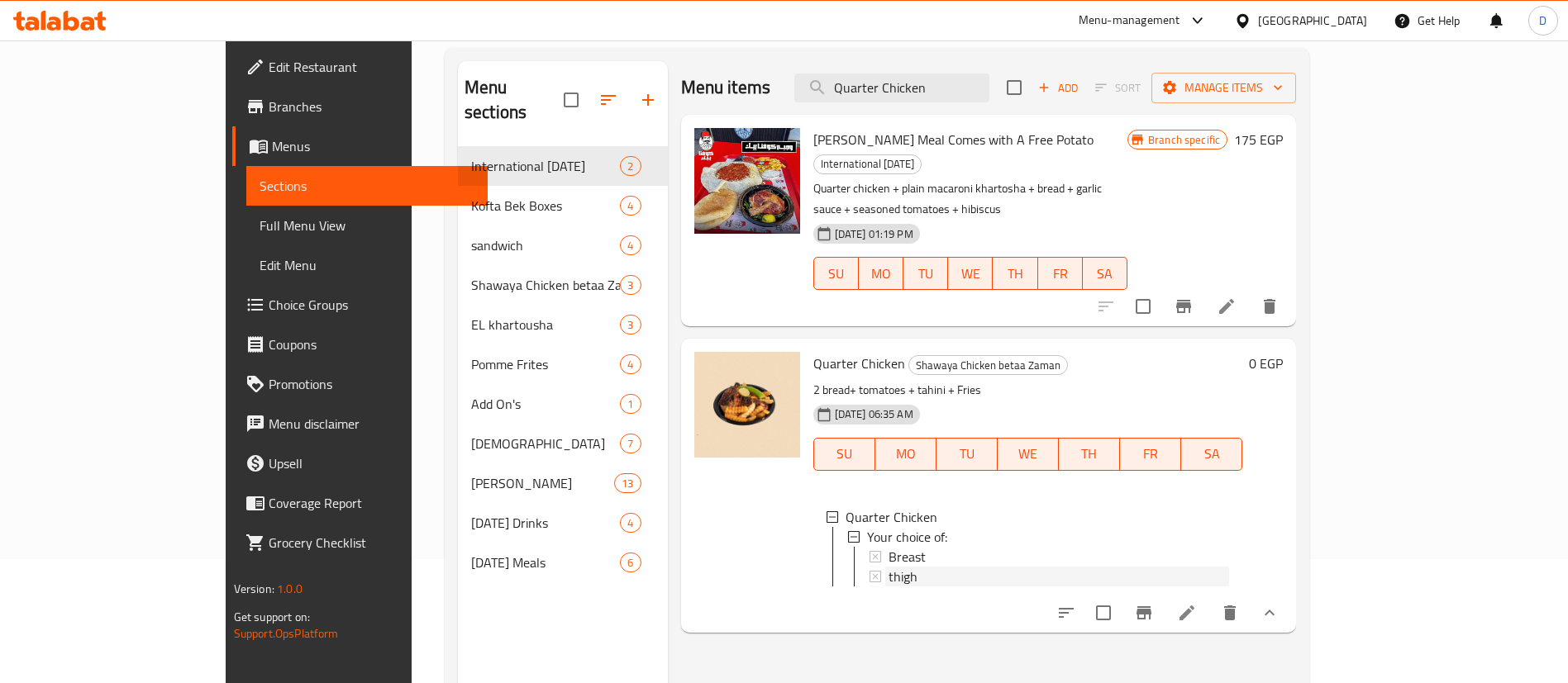
click at [892, 567] on div "thigh" at bounding box center [1060, 577] width 342 height 20
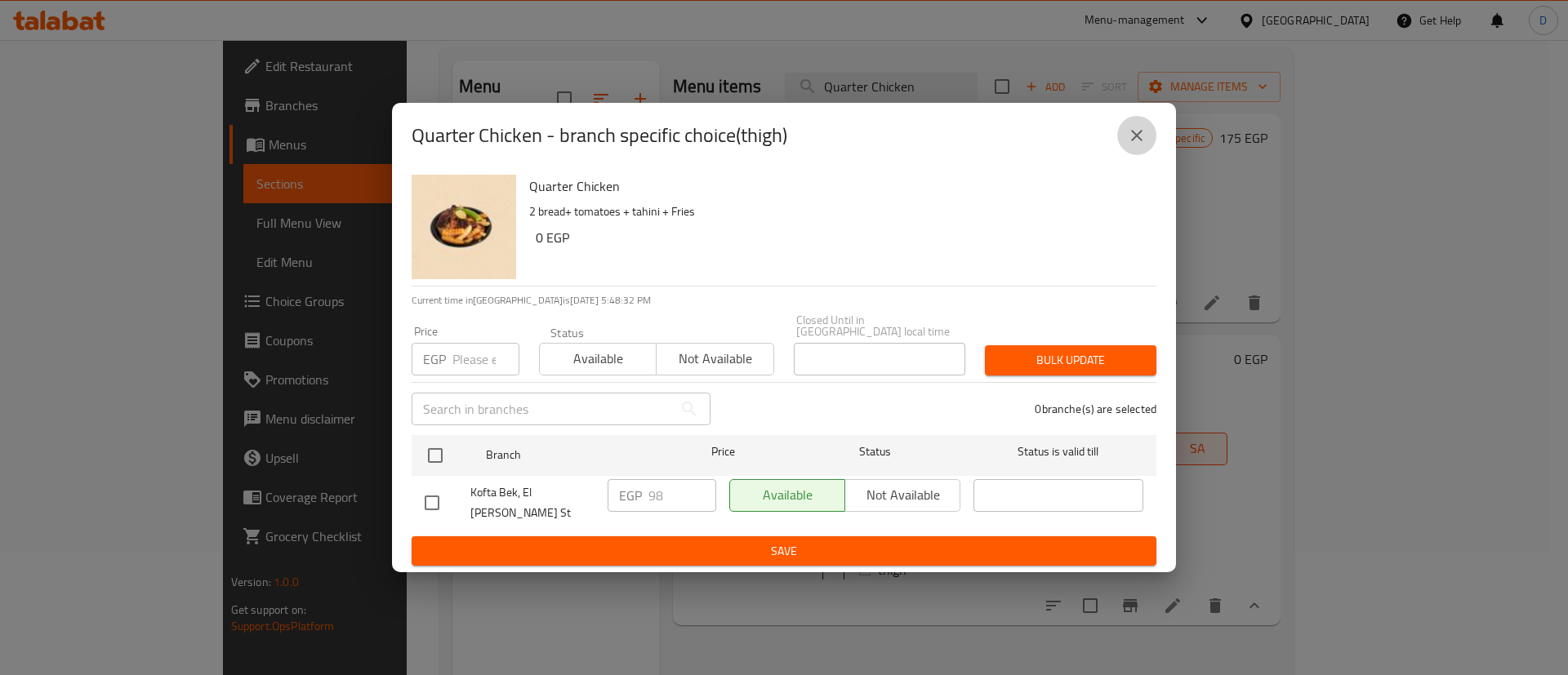
click at [1128, 155] on button "close" at bounding box center [1137, 135] width 39 height 39
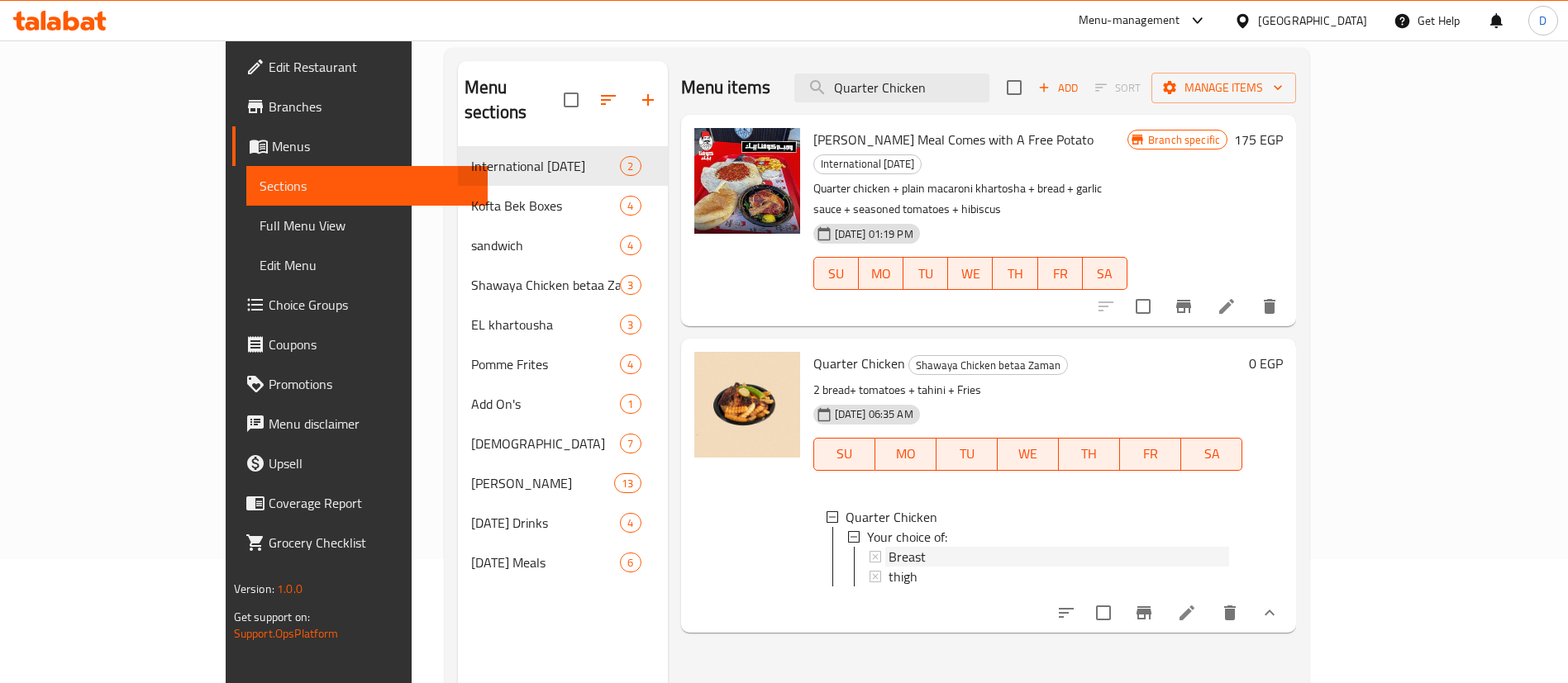
click at [889, 547] on div "Breast" at bounding box center [1060, 557] width 342 height 20
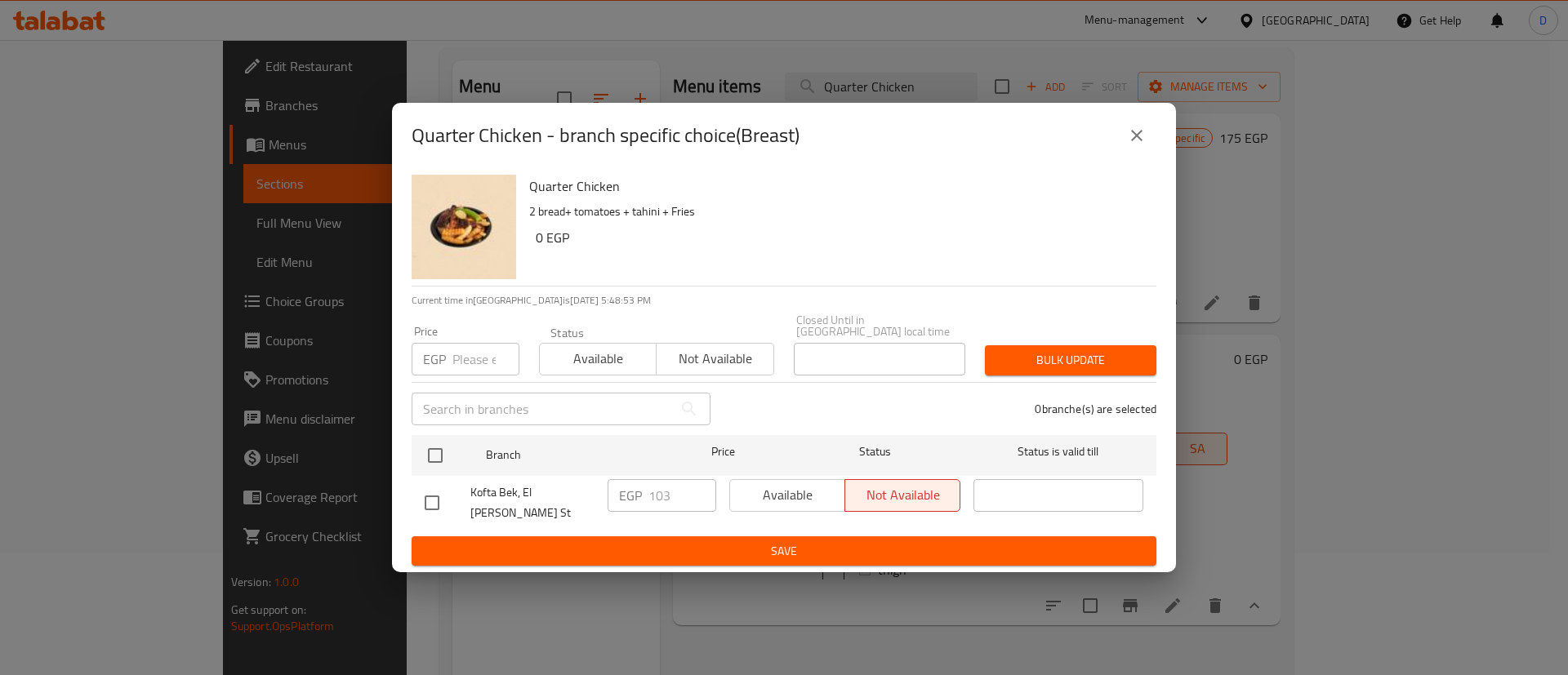
click at [1138, 140] on icon "close" at bounding box center [1137, 135] width 20 height 20
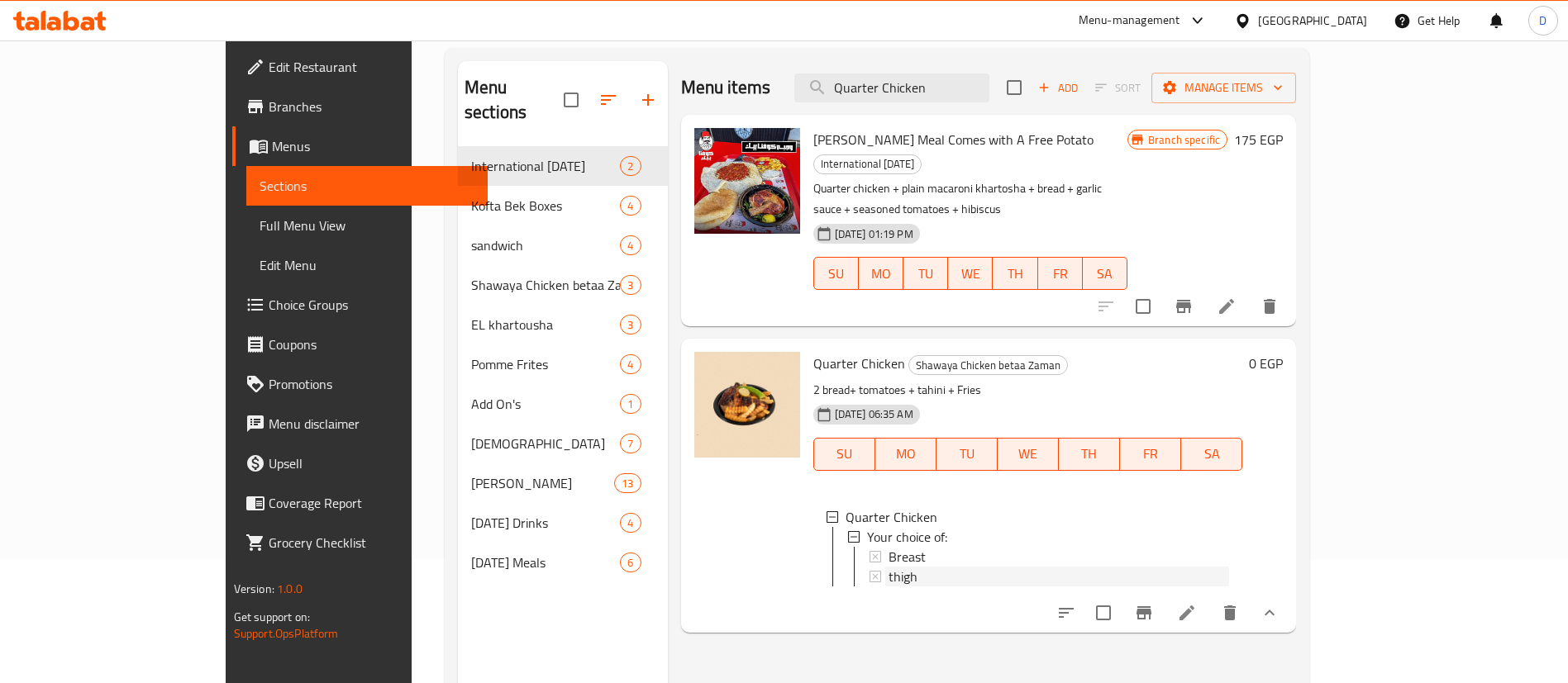
click at [889, 567] on div "thigh" at bounding box center [1060, 577] width 342 height 20
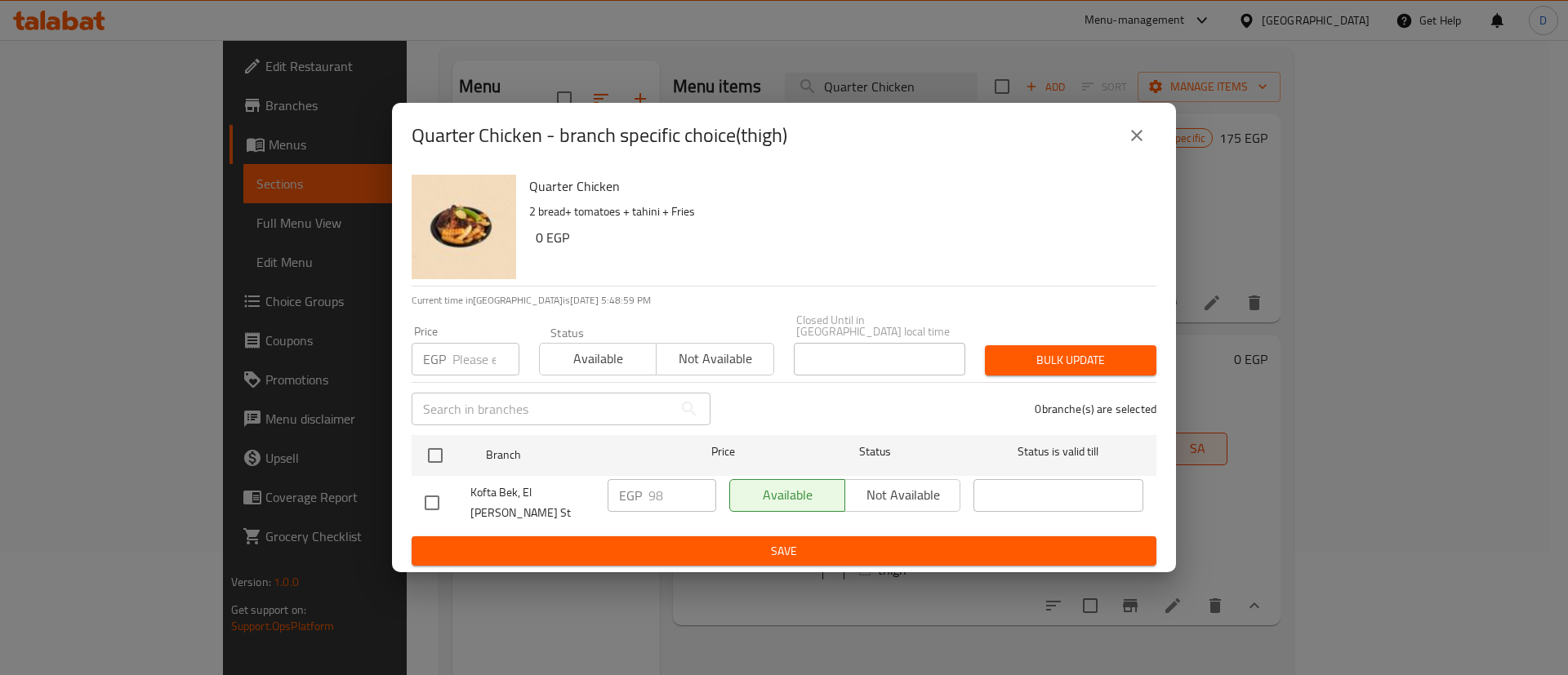
click at [1140, 140] on icon "close" at bounding box center [1137, 135] width 20 height 20
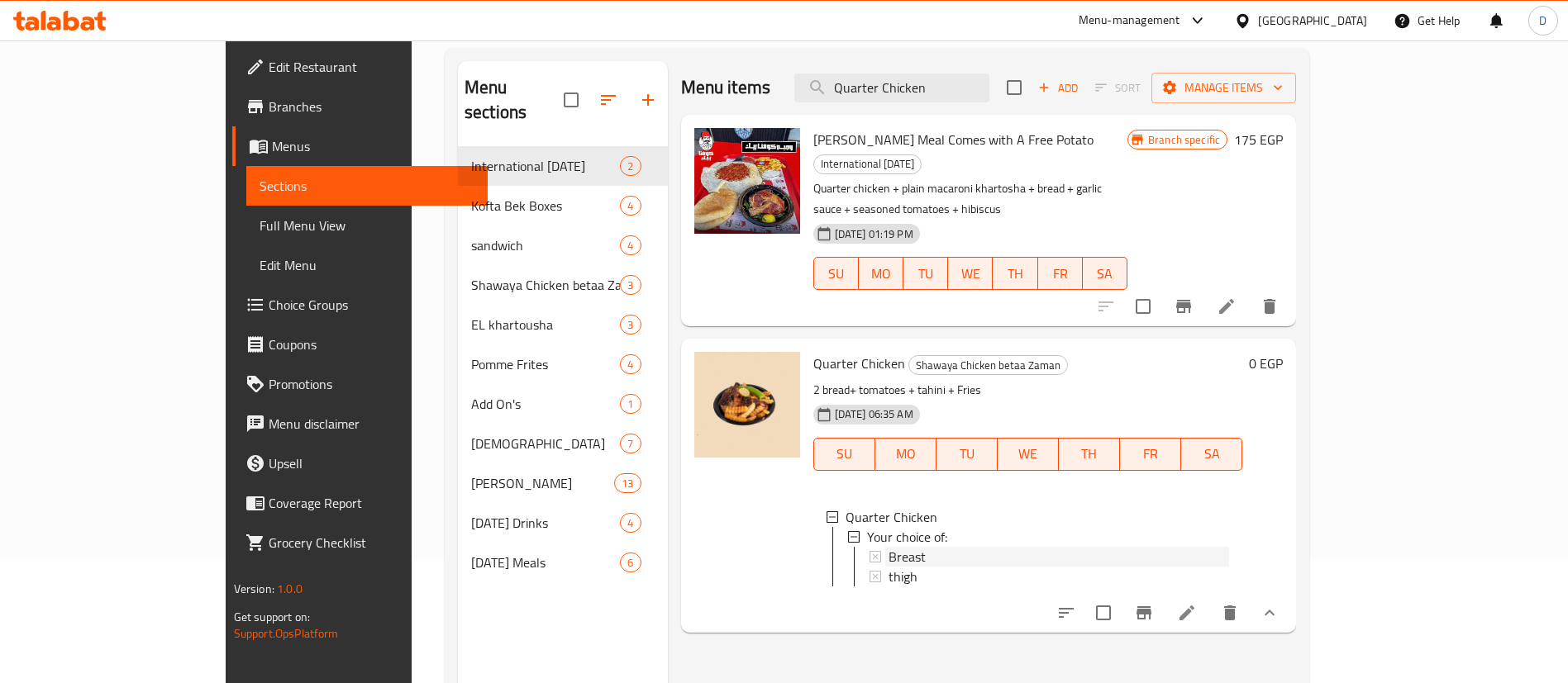
click at [889, 547] on span "Breast" at bounding box center [907, 557] width 37 height 20
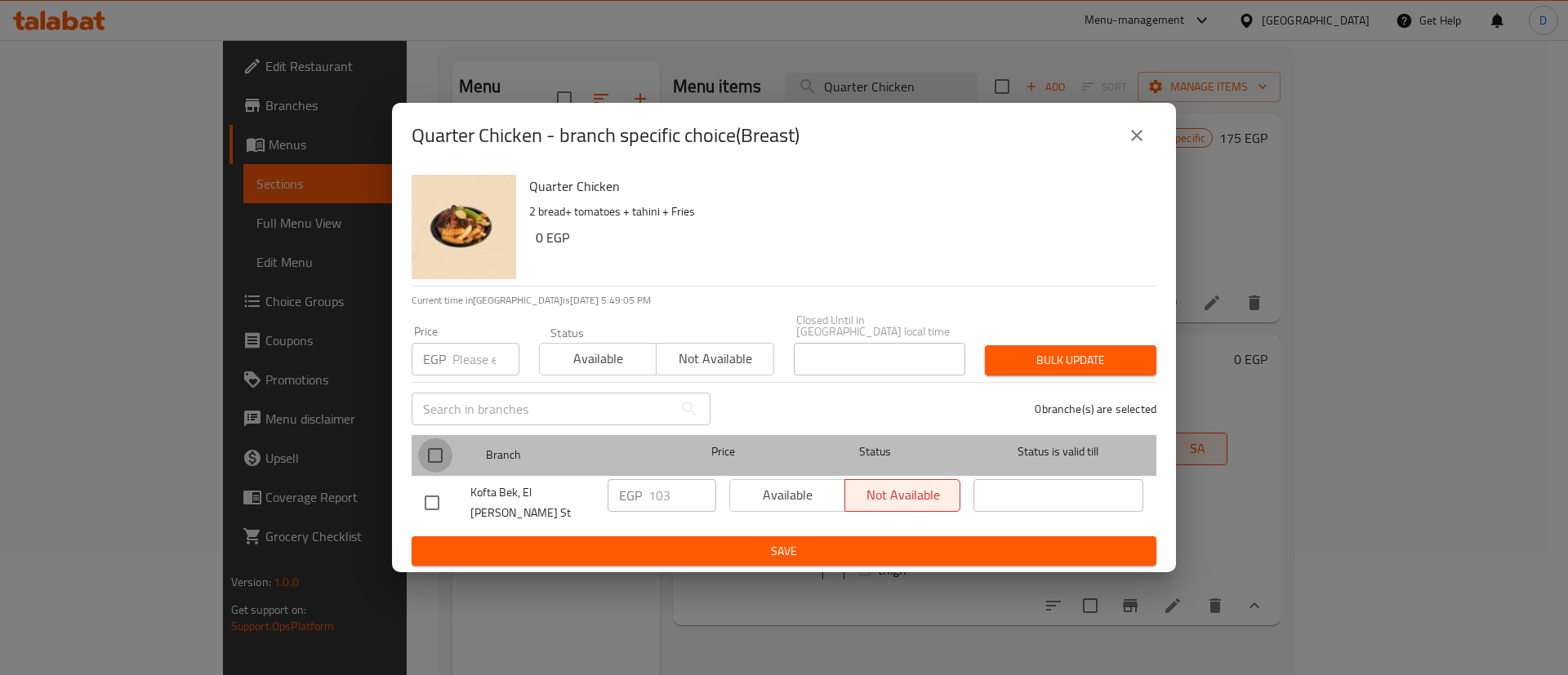
click at [446, 462] on input "checkbox" at bounding box center [435, 455] width 34 height 34
checkbox input "true"
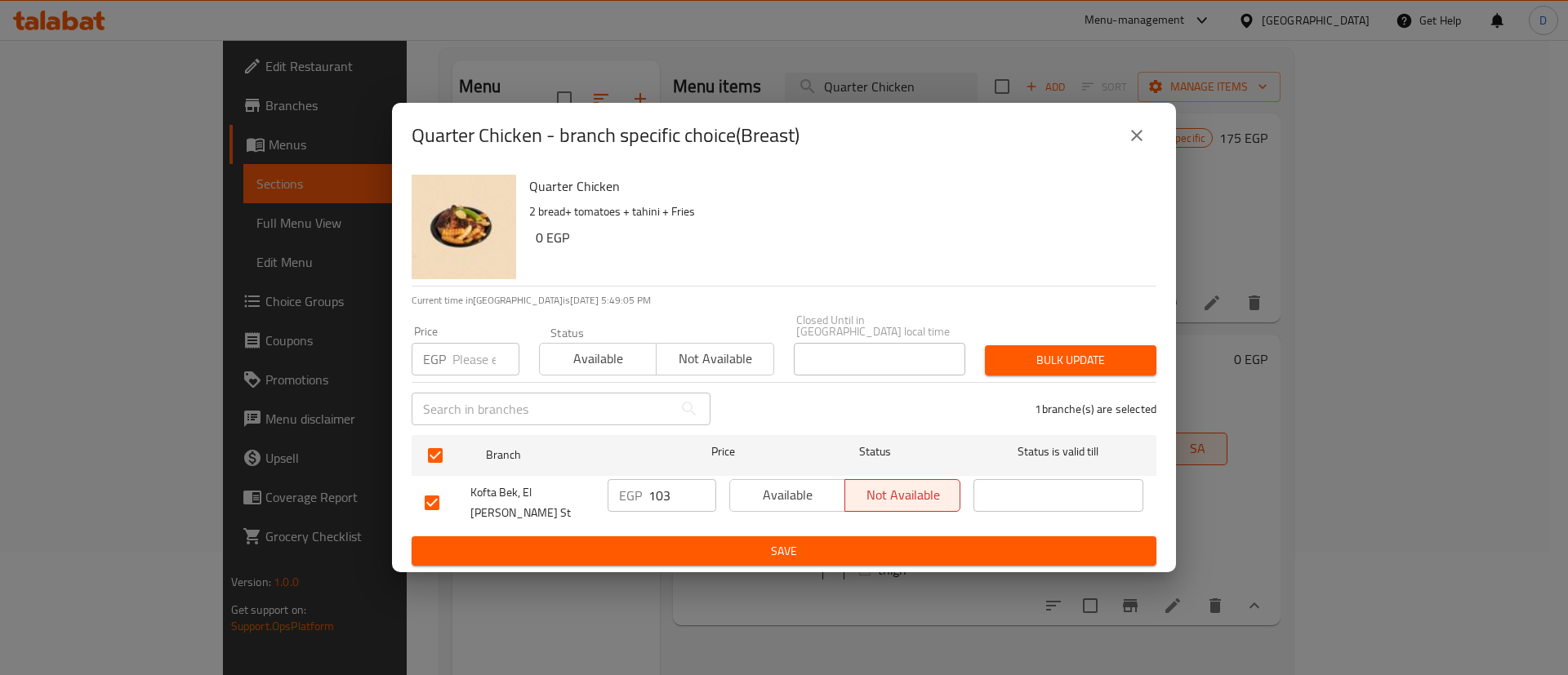
click at [673, 489] on input "103" at bounding box center [683, 495] width 68 height 32
click at [673, 489] on input "103" at bounding box center [683, 495] width 68 height 32
paste input "29"
type input "129"
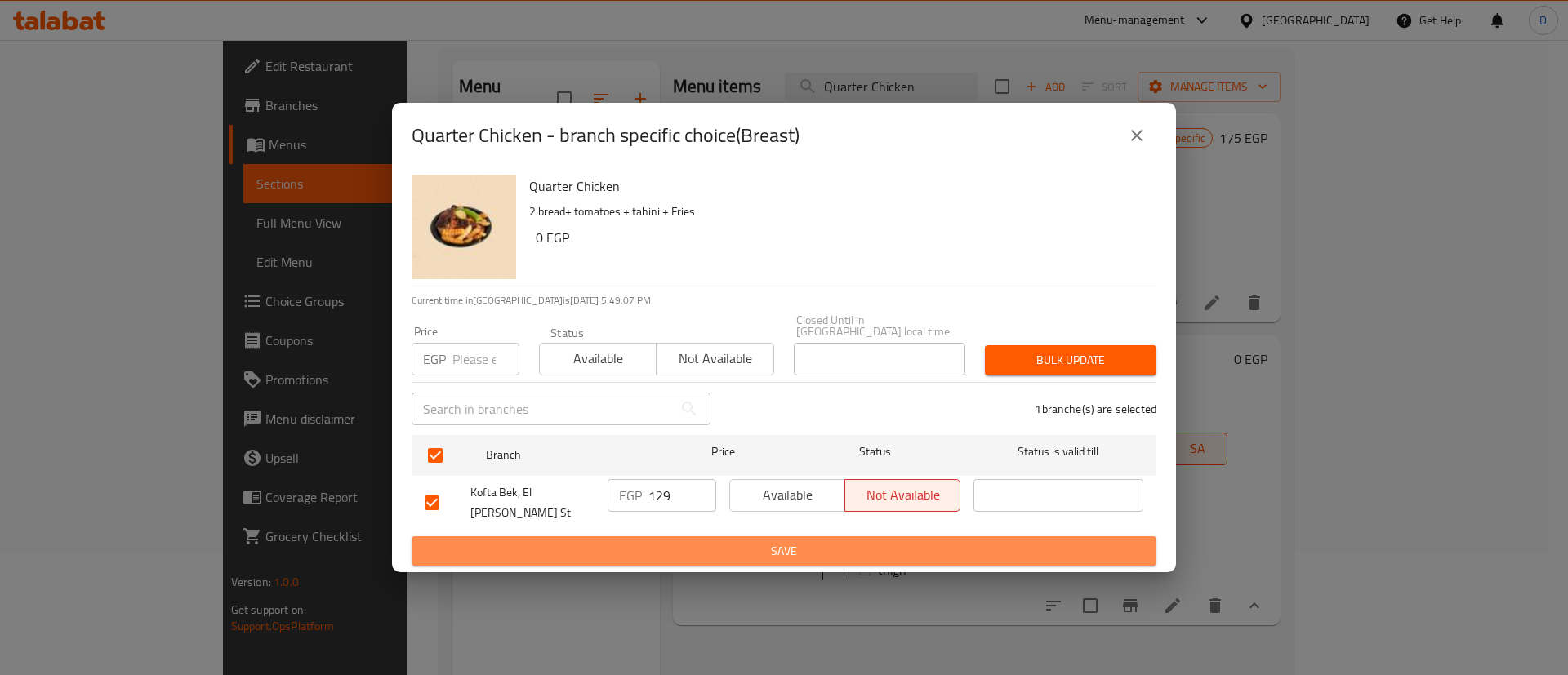
click at [703, 545] on span "Save" at bounding box center [784, 551] width 718 height 21
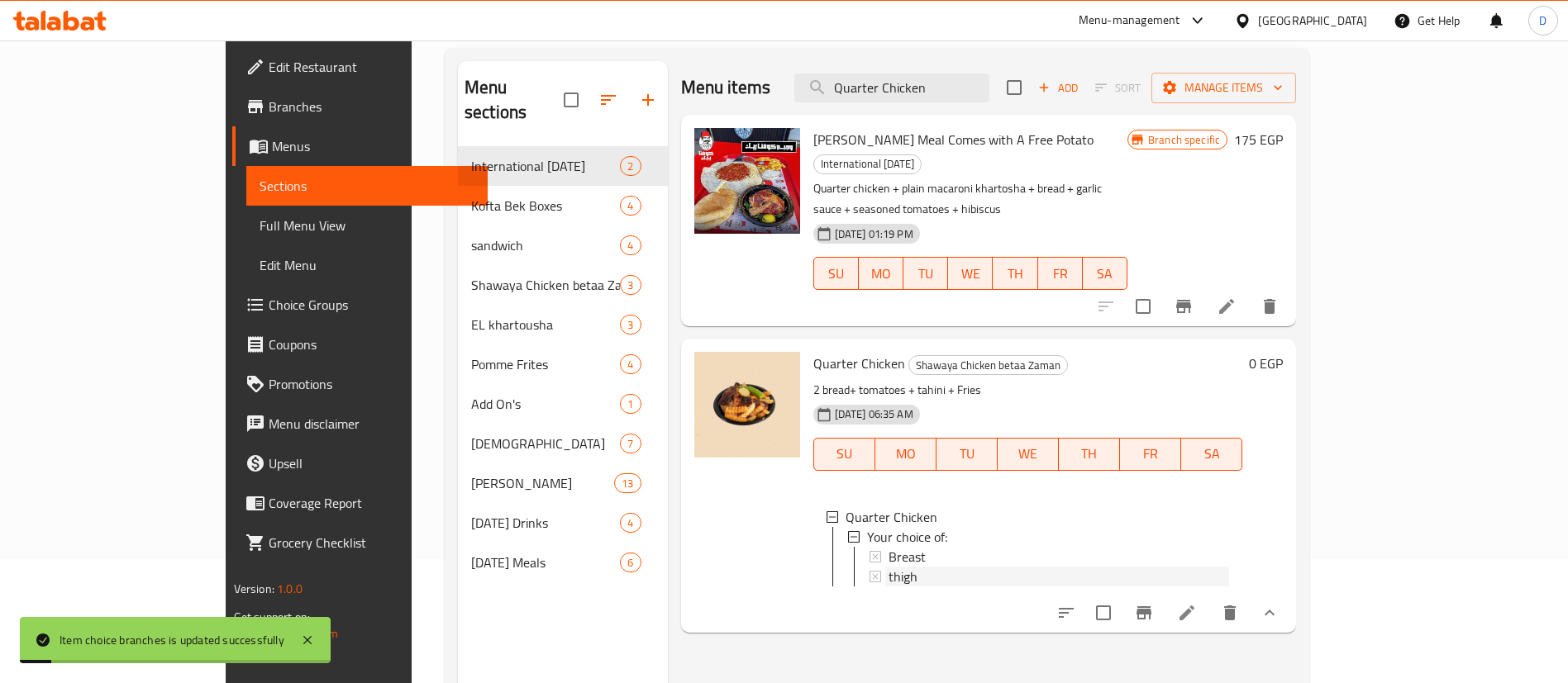
click at [894, 567] on div "thigh" at bounding box center [1060, 577] width 342 height 20
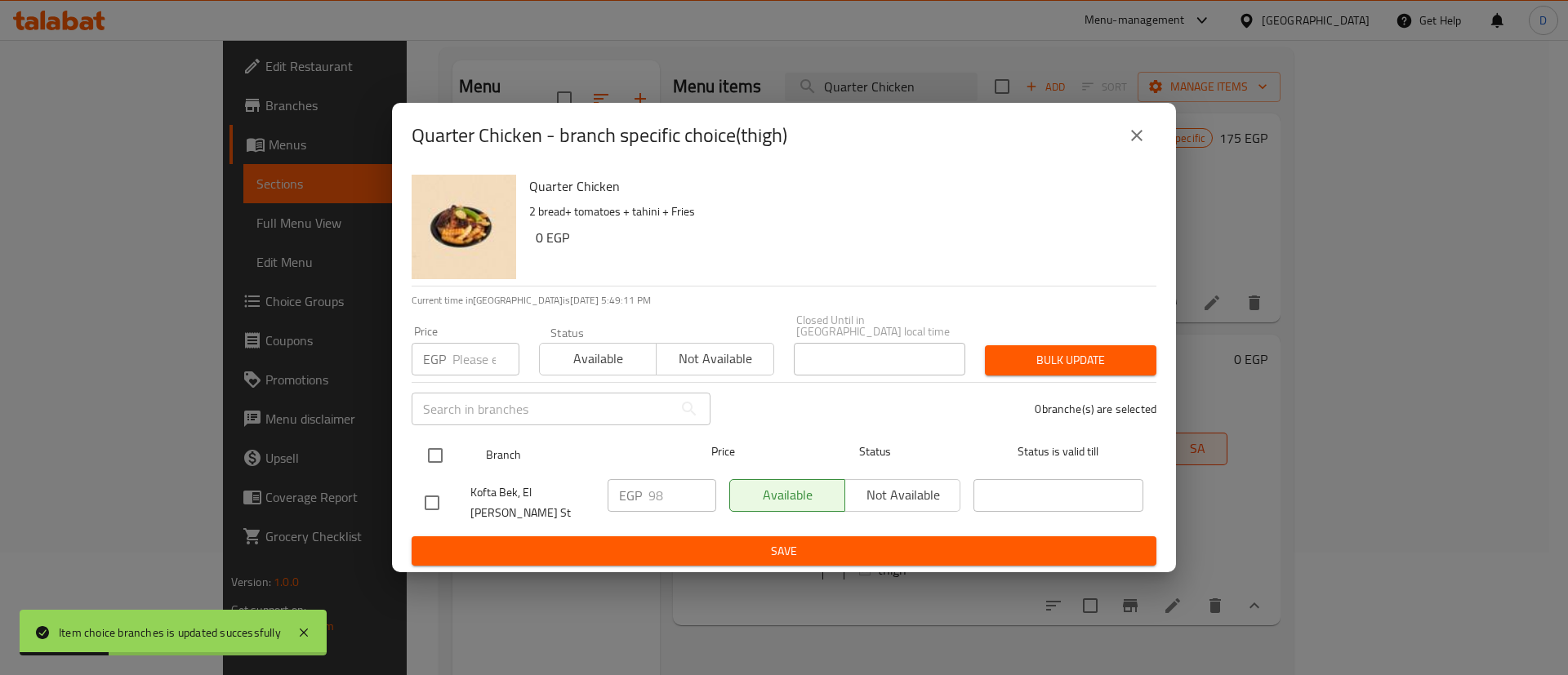
click at [436, 458] on input "checkbox" at bounding box center [435, 455] width 34 height 34
checkbox input "true"
click at [676, 500] on input "98" at bounding box center [683, 495] width 68 height 32
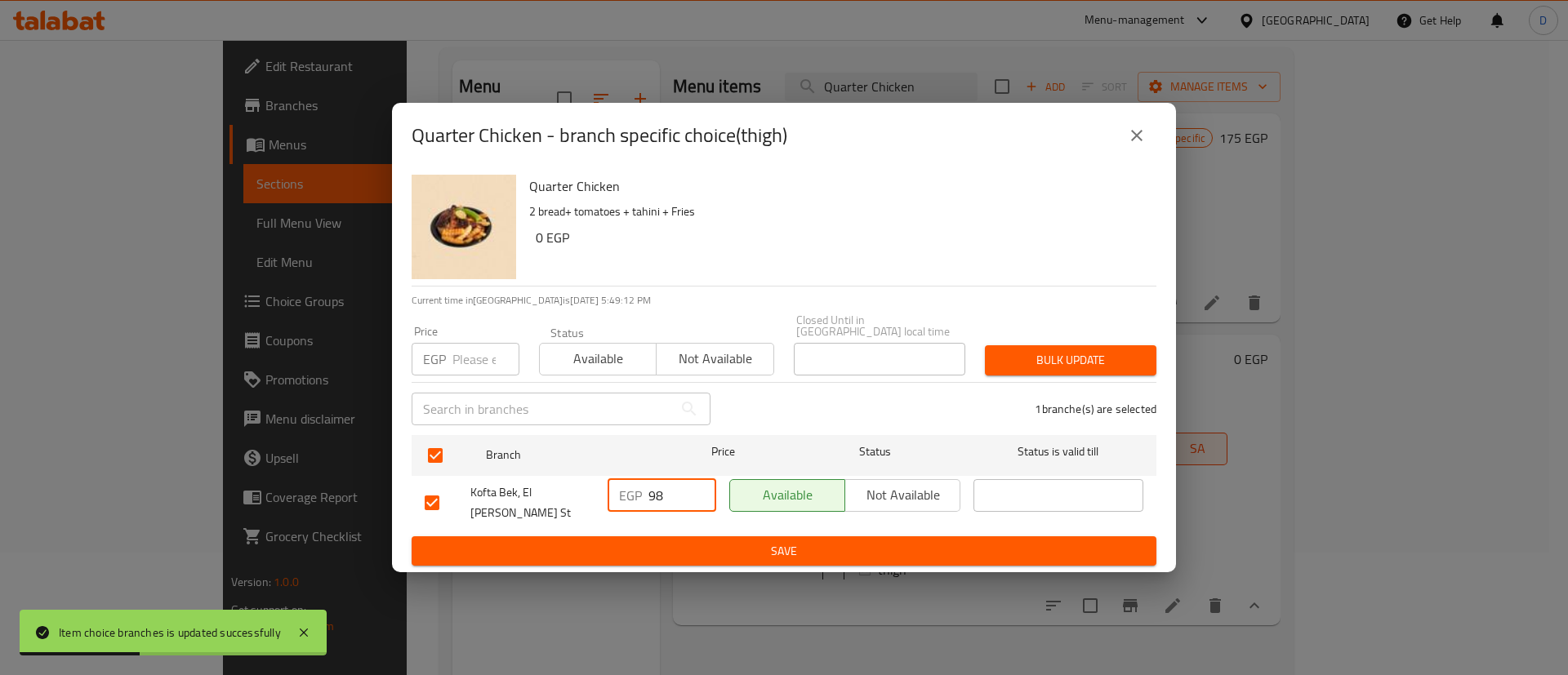
click at [676, 500] on input "98" at bounding box center [683, 495] width 68 height 32
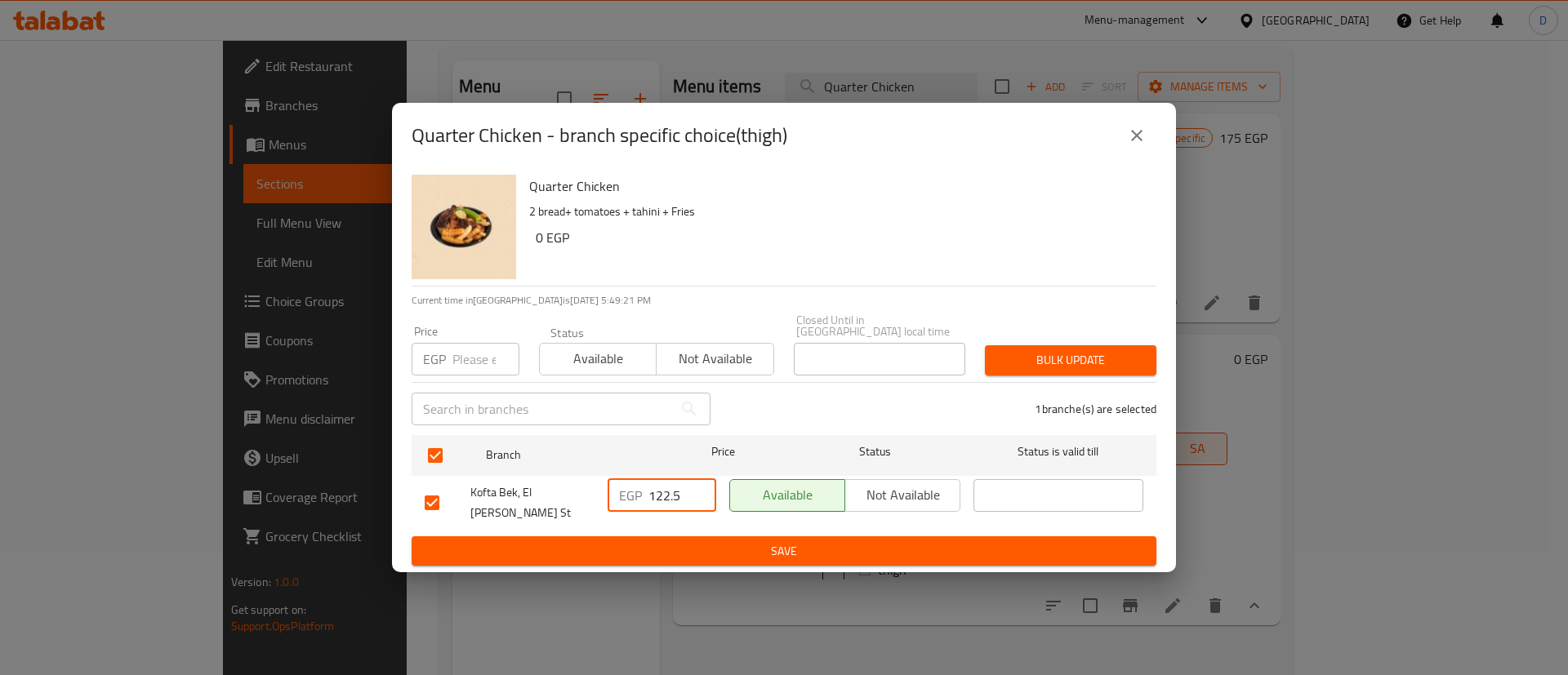
click at [658, 495] on input "122.5" at bounding box center [683, 495] width 68 height 32
type input "103"
click at [665, 541] on span "Save" at bounding box center [784, 551] width 718 height 21
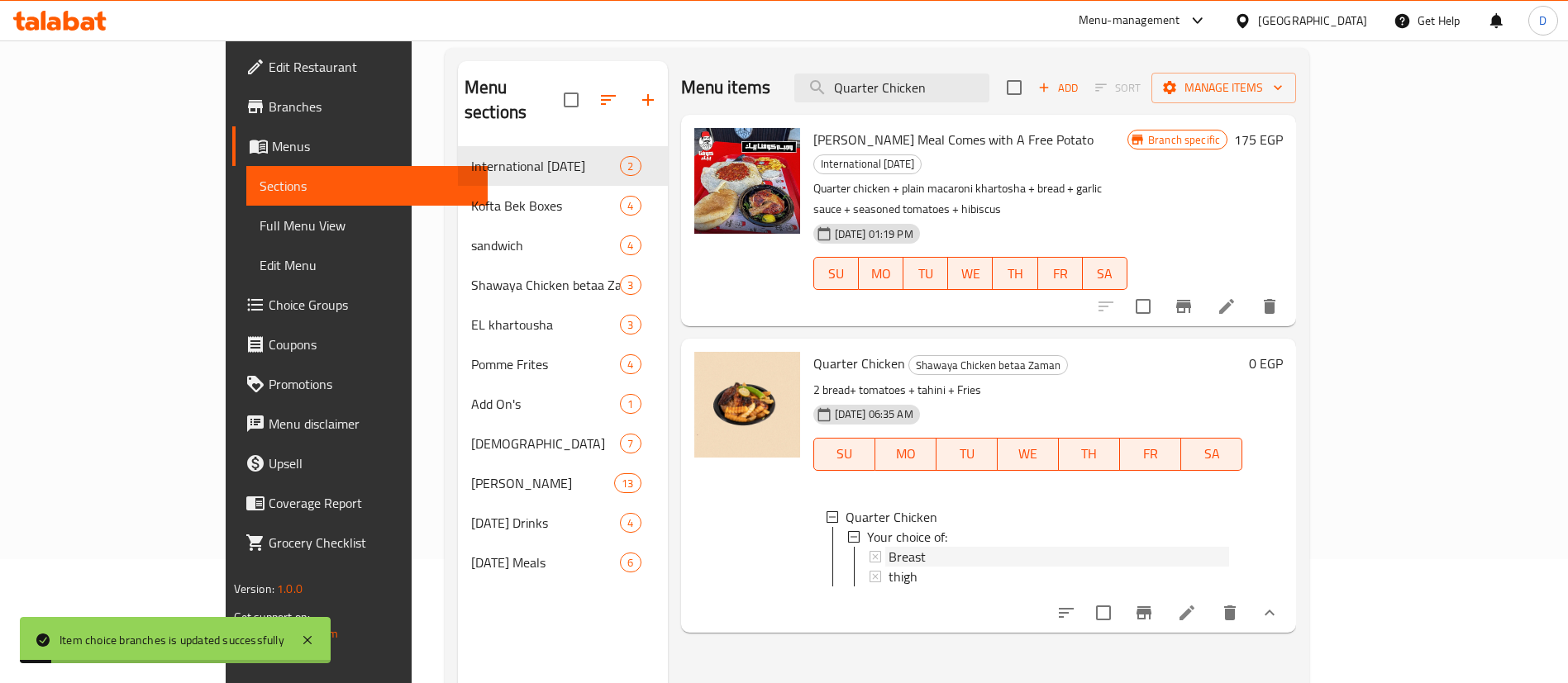
click at [890, 547] on div "Breast" at bounding box center [1060, 557] width 342 height 20
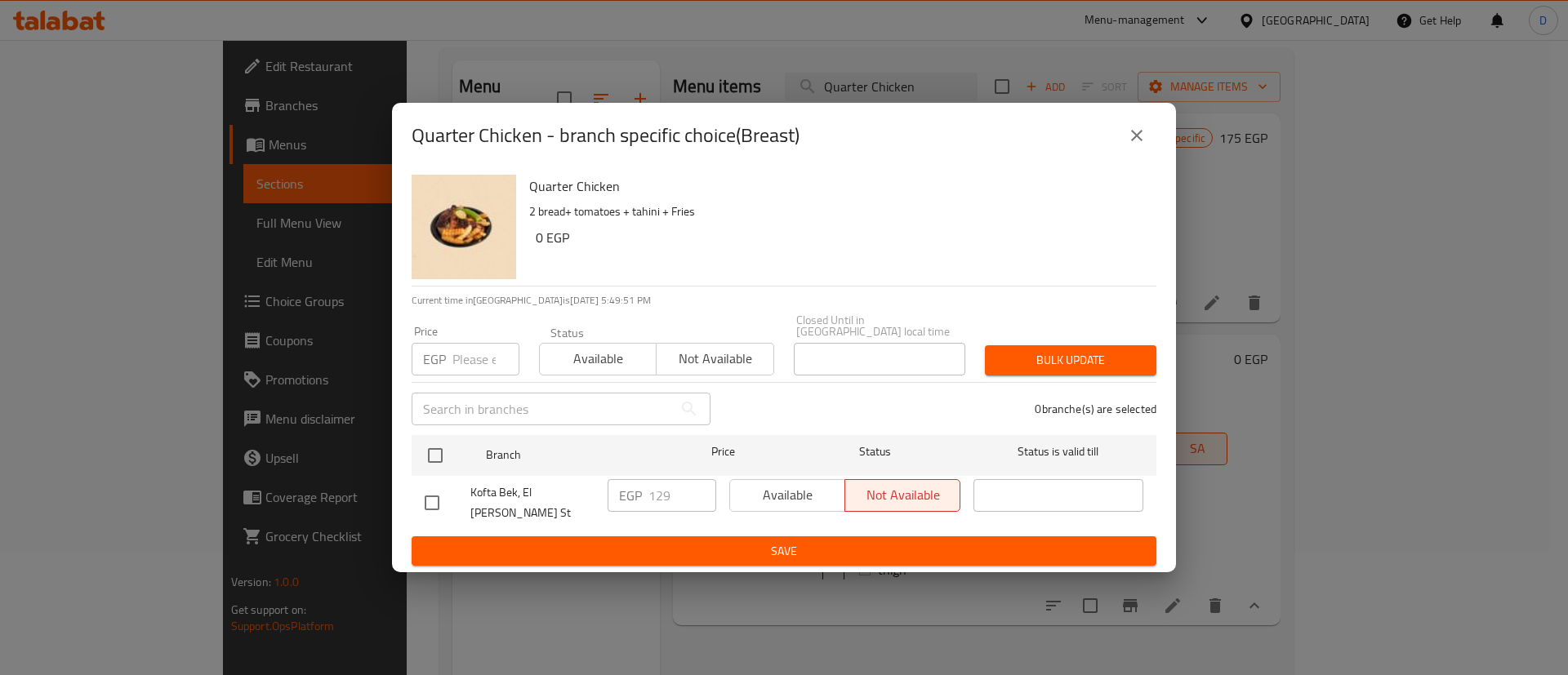
click at [1132, 141] on icon "close" at bounding box center [1137, 135] width 12 height 12
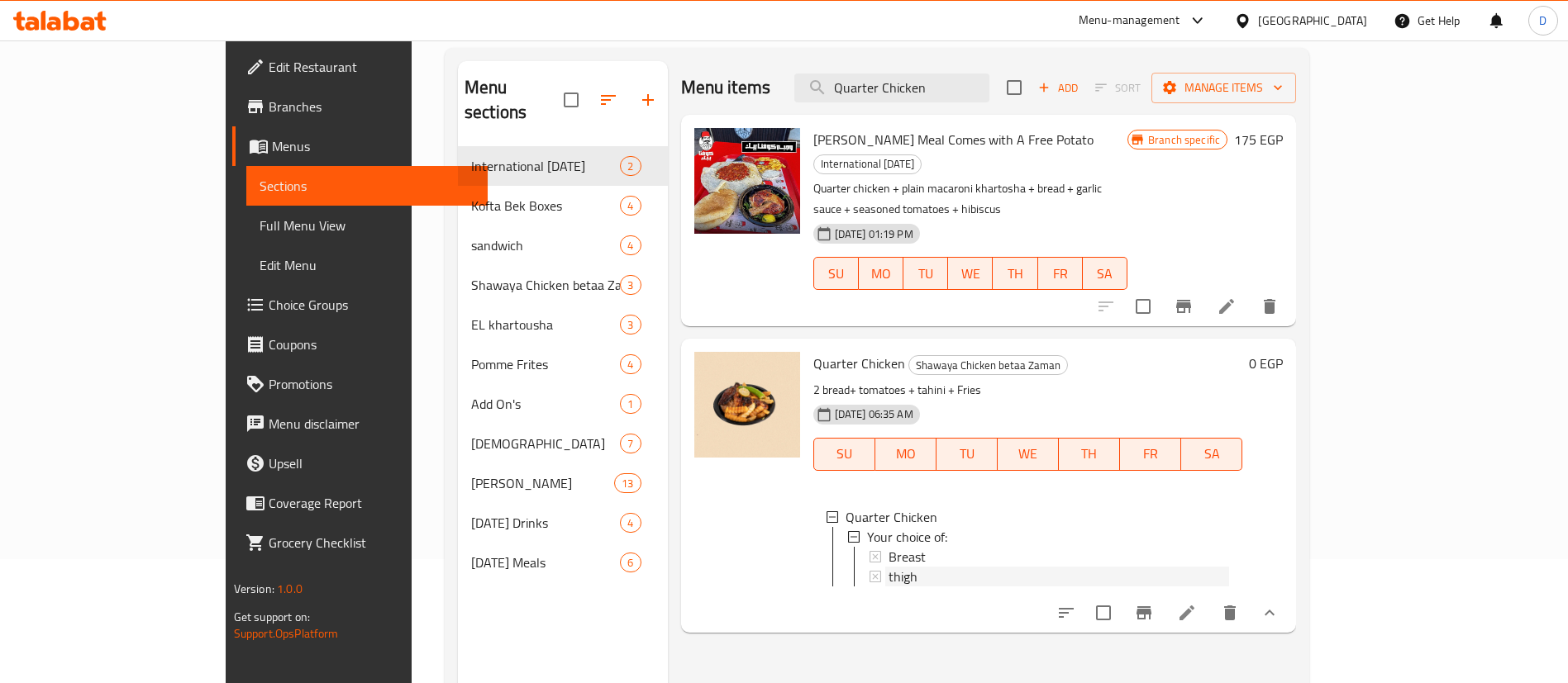
click at [889, 567] on div "thigh" at bounding box center [1060, 577] width 342 height 20
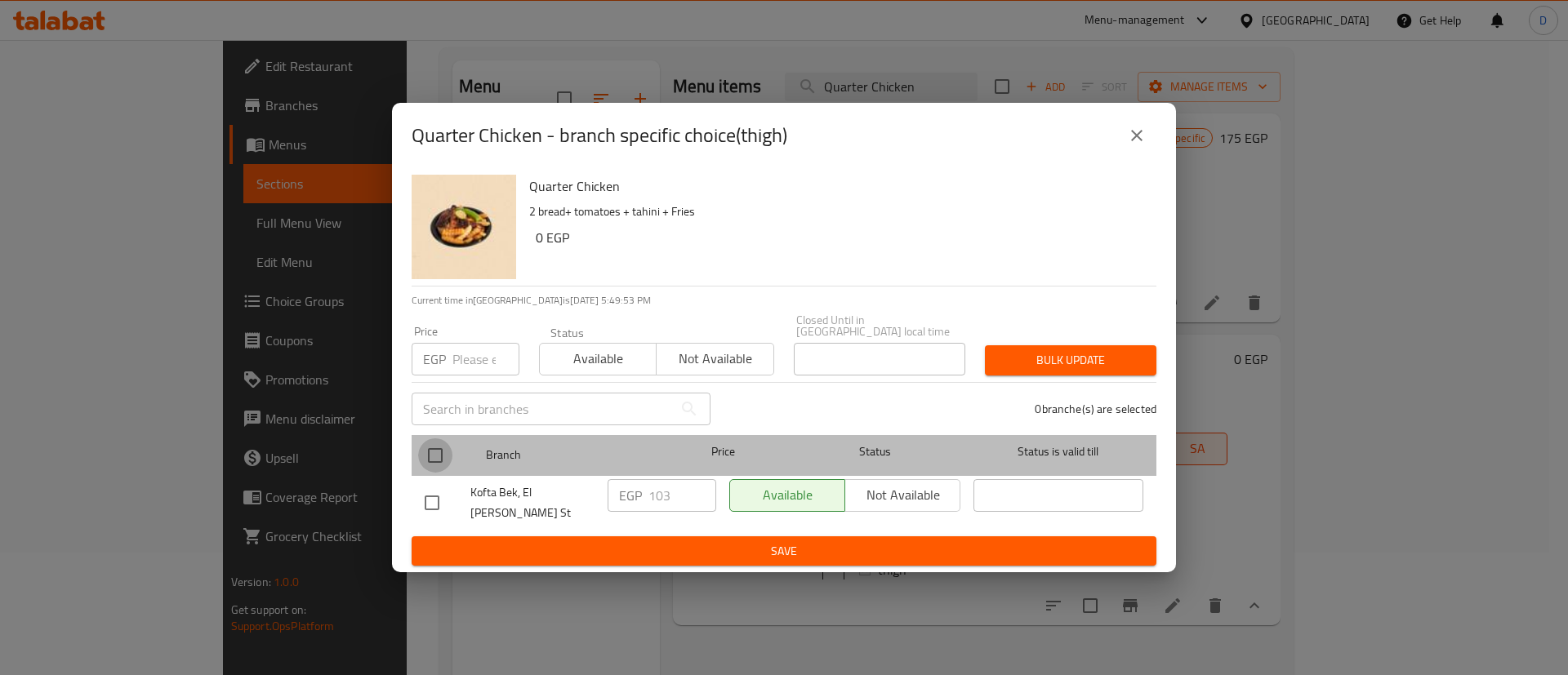
click at [422, 446] on input "checkbox" at bounding box center [435, 455] width 34 height 34
checkbox input "true"
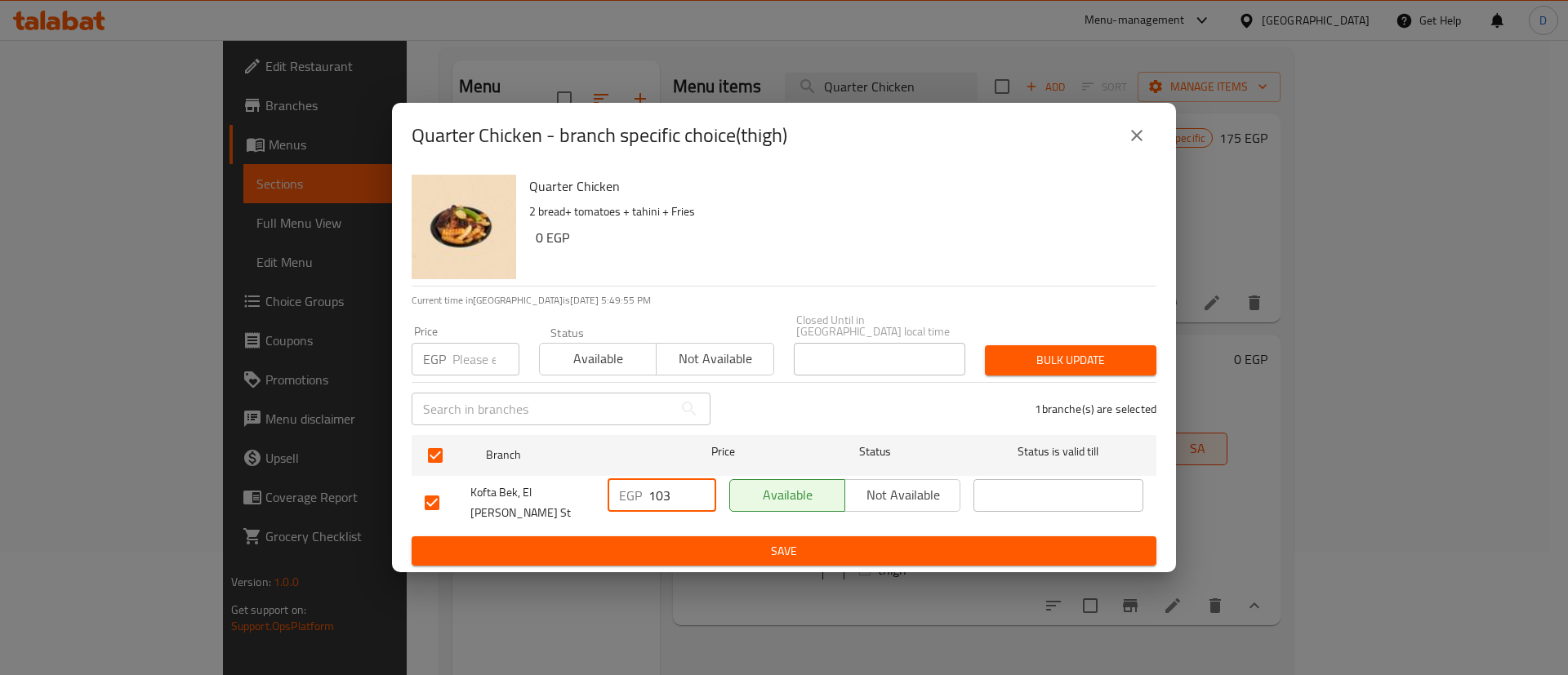
click at [664, 505] on input "103" at bounding box center [683, 495] width 68 height 32
type input "129"
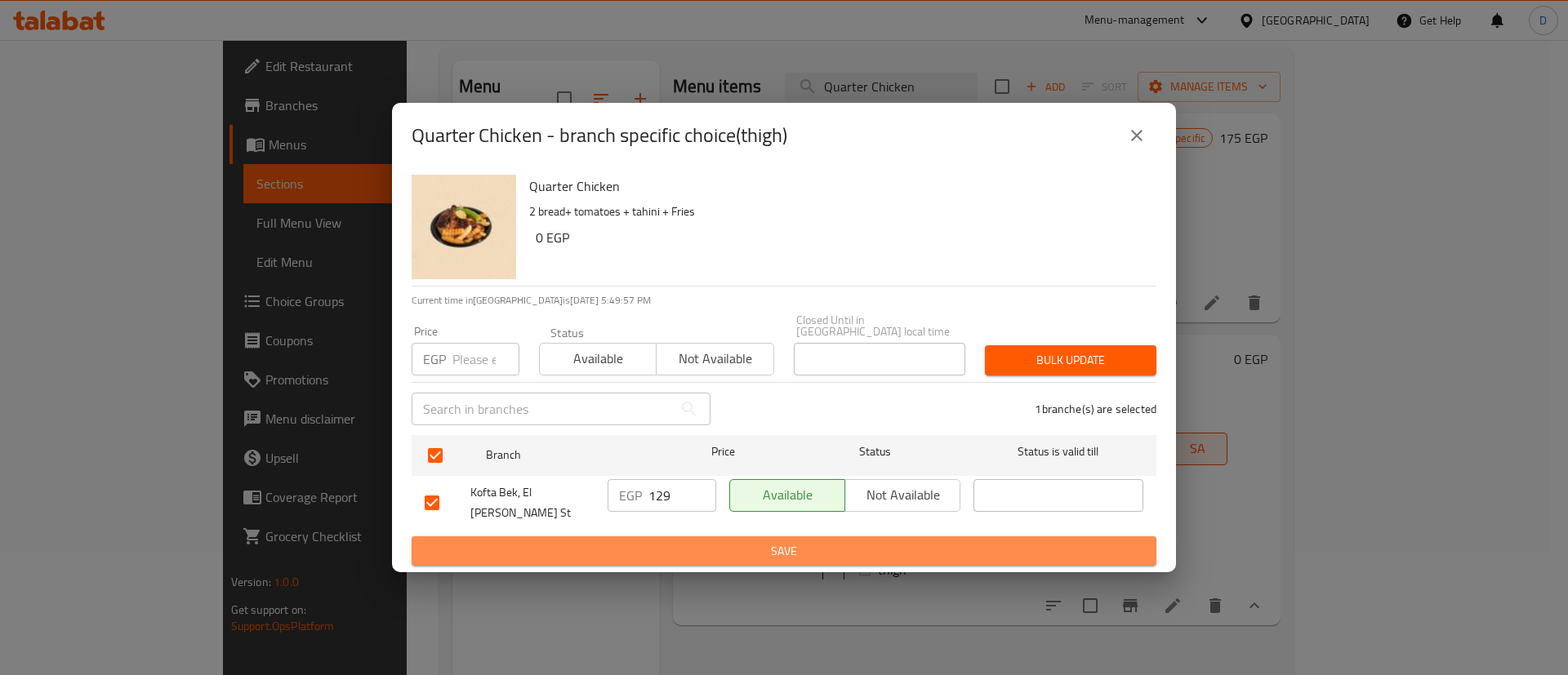
click at [683, 545] on span "Save" at bounding box center [784, 551] width 718 height 21
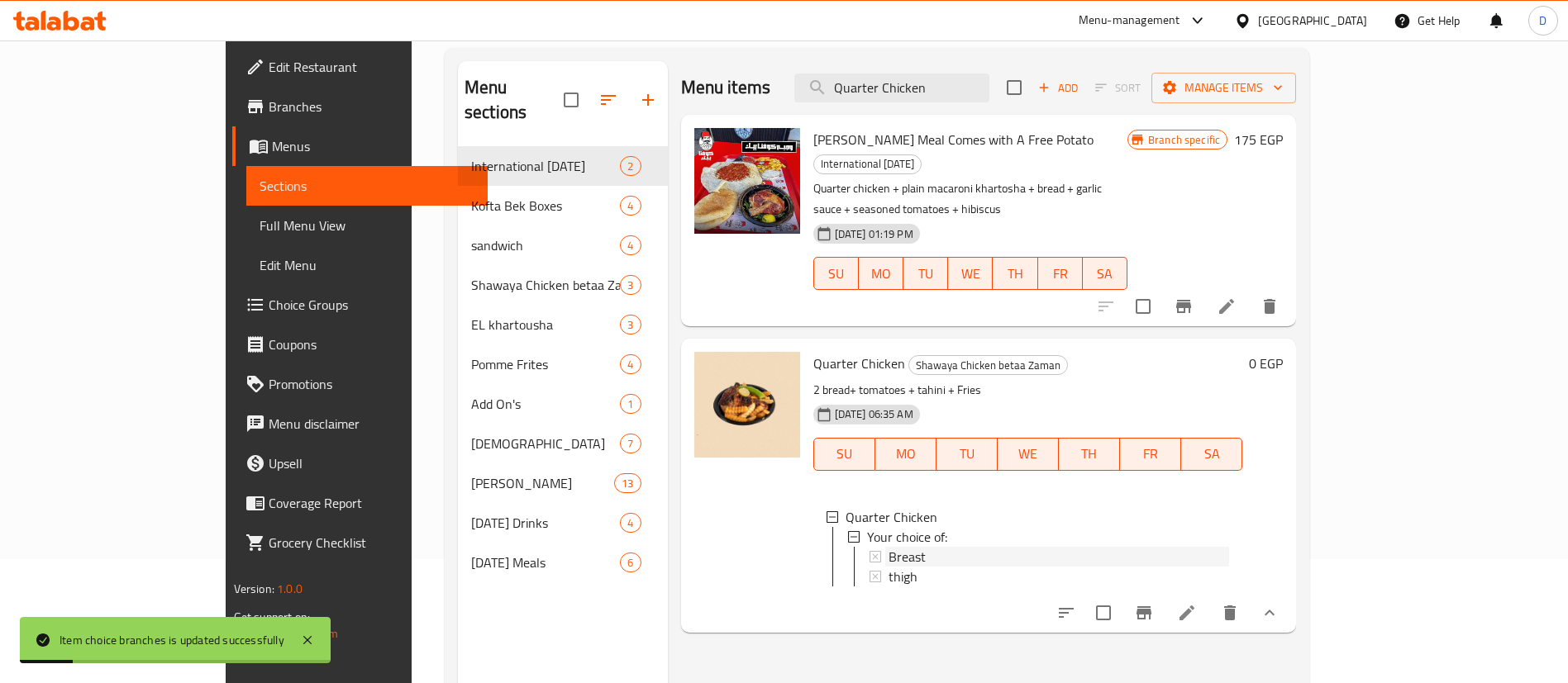
click at [901, 547] on div "Breast" at bounding box center [1060, 557] width 342 height 20
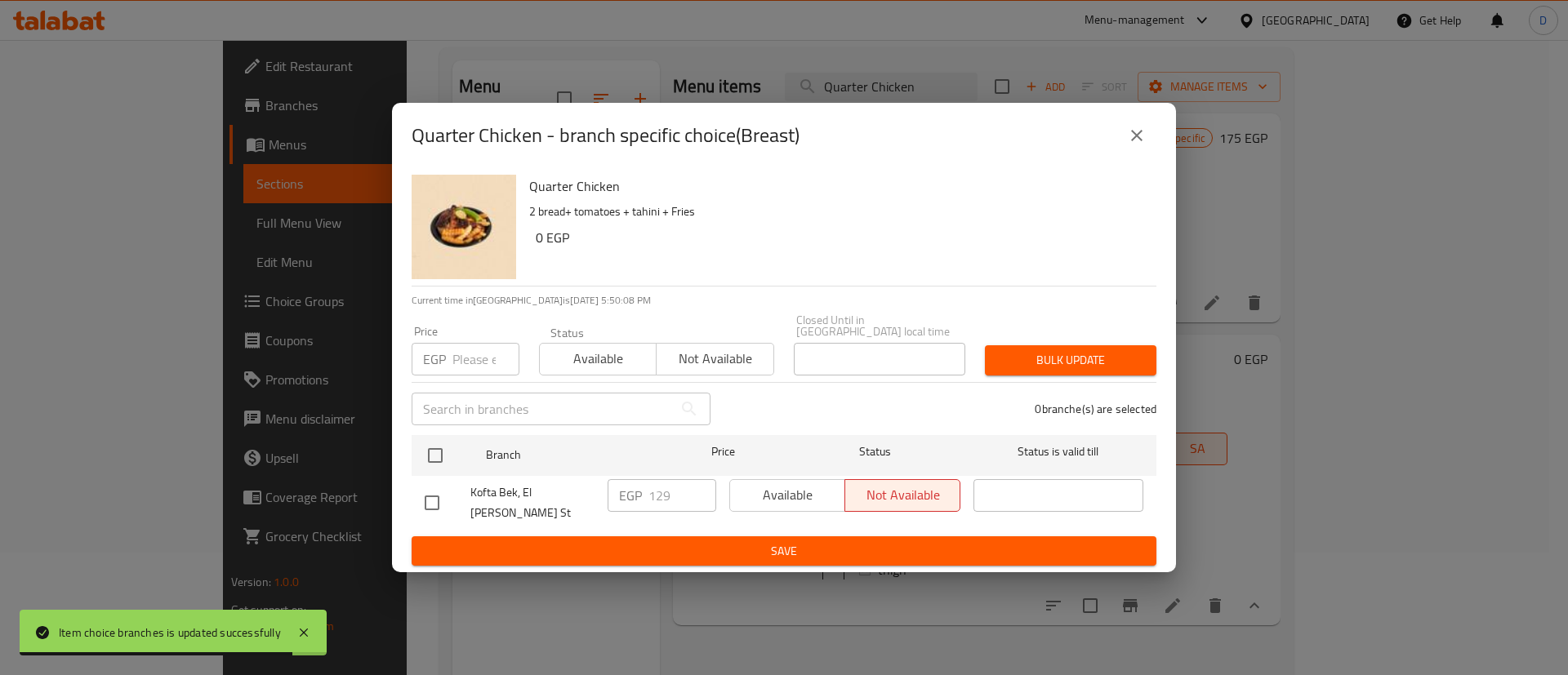
click at [1140, 155] on button "close" at bounding box center [1137, 135] width 39 height 39
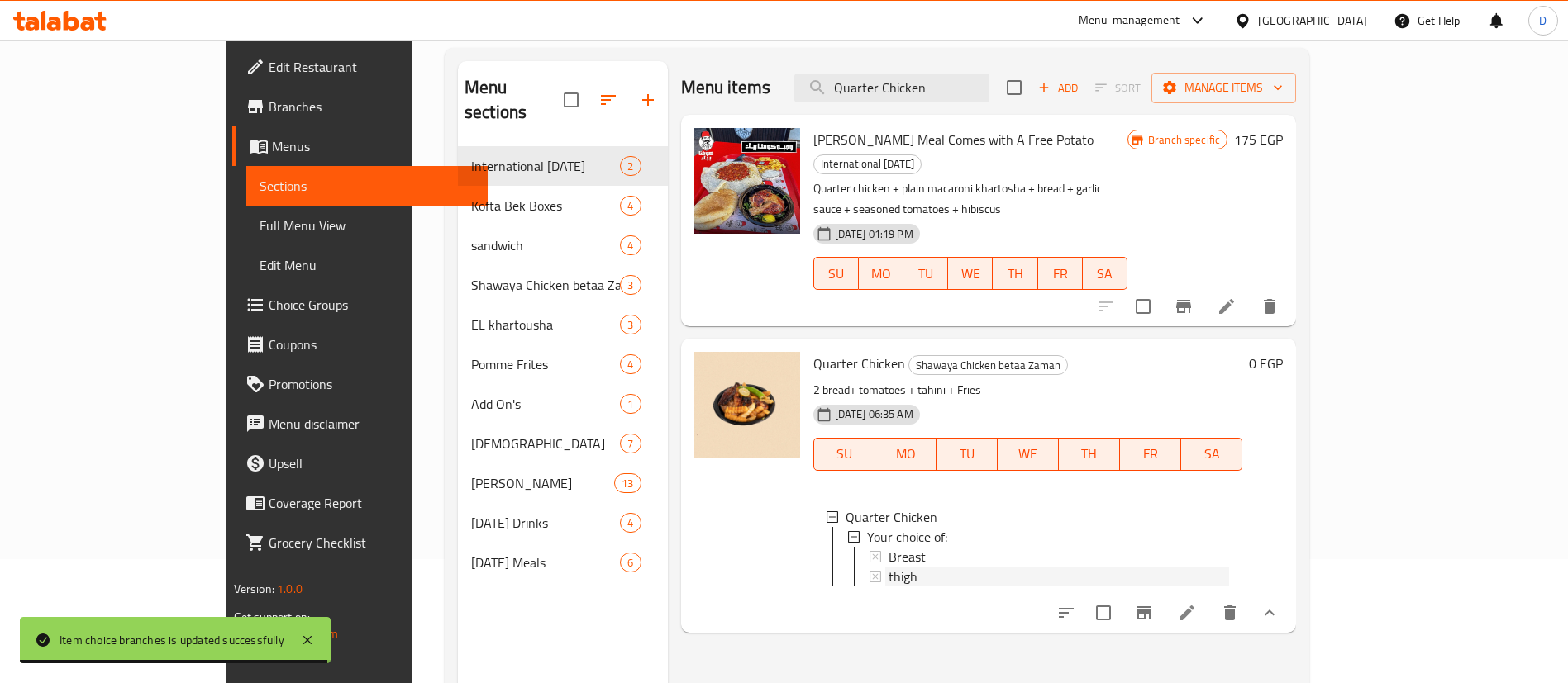
click at [889, 567] on div "thigh" at bounding box center [1060, 577] width 342 height 20
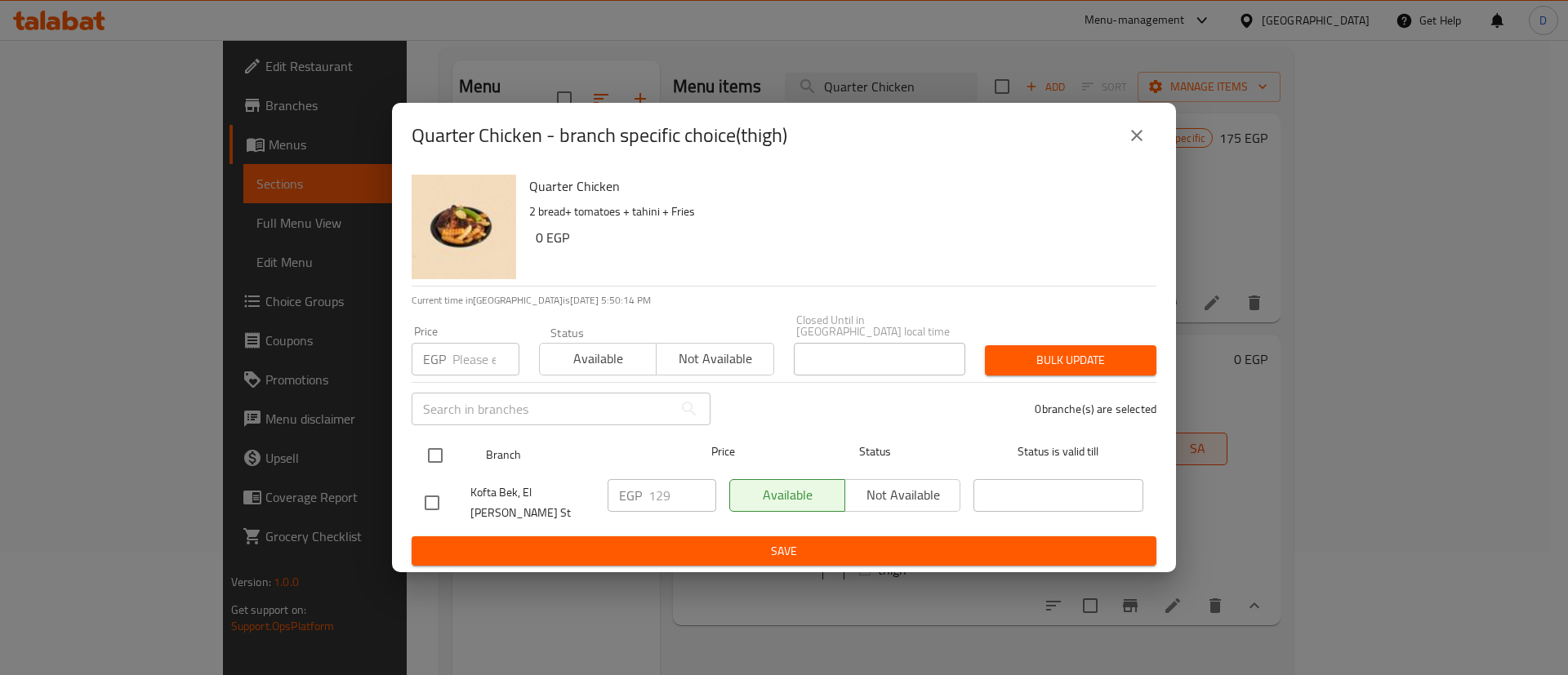
click at [436, 451] on input "checkbox" at bounding box center [435, 455] width 34 height 34
checkbox input "true"
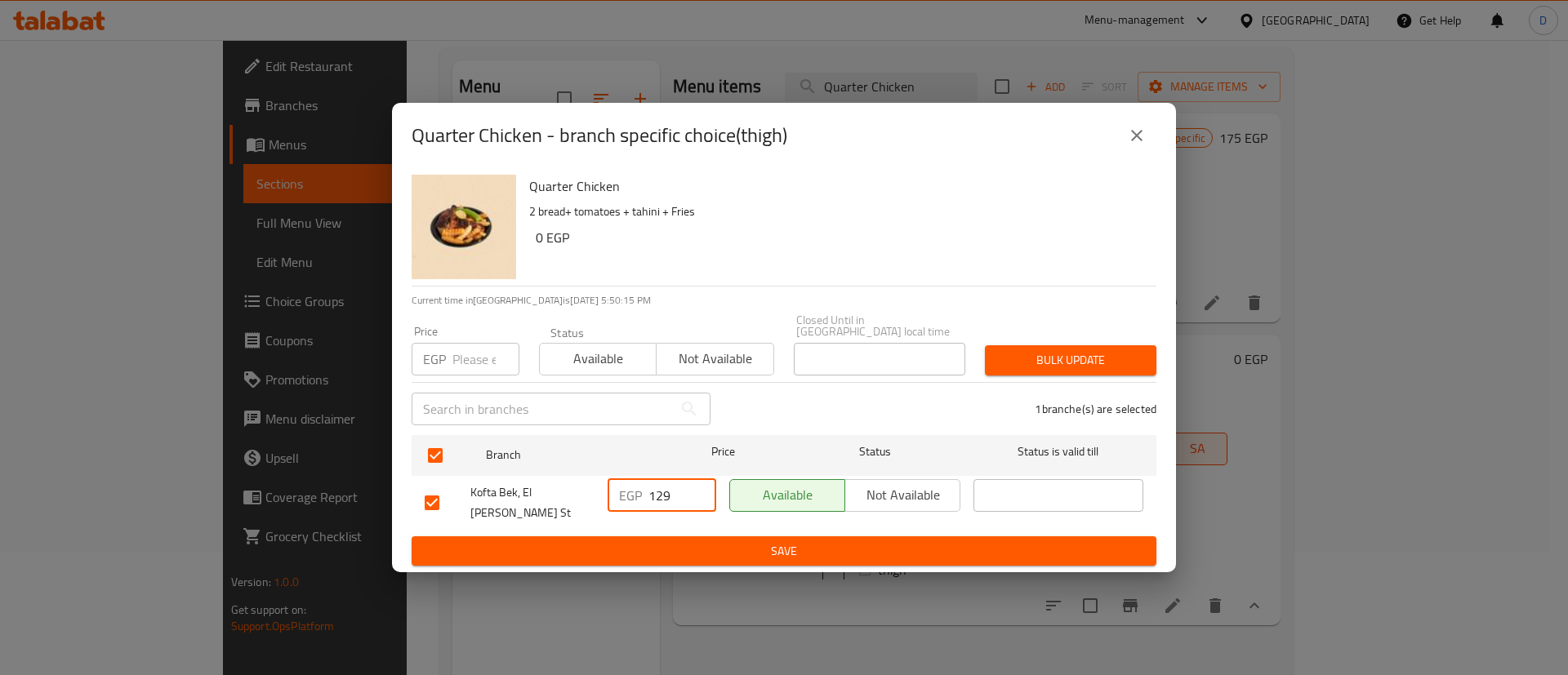
click at [672, 500] on input "129" at bounding box center [683, 495] width 68 height 32
type input "122.5"
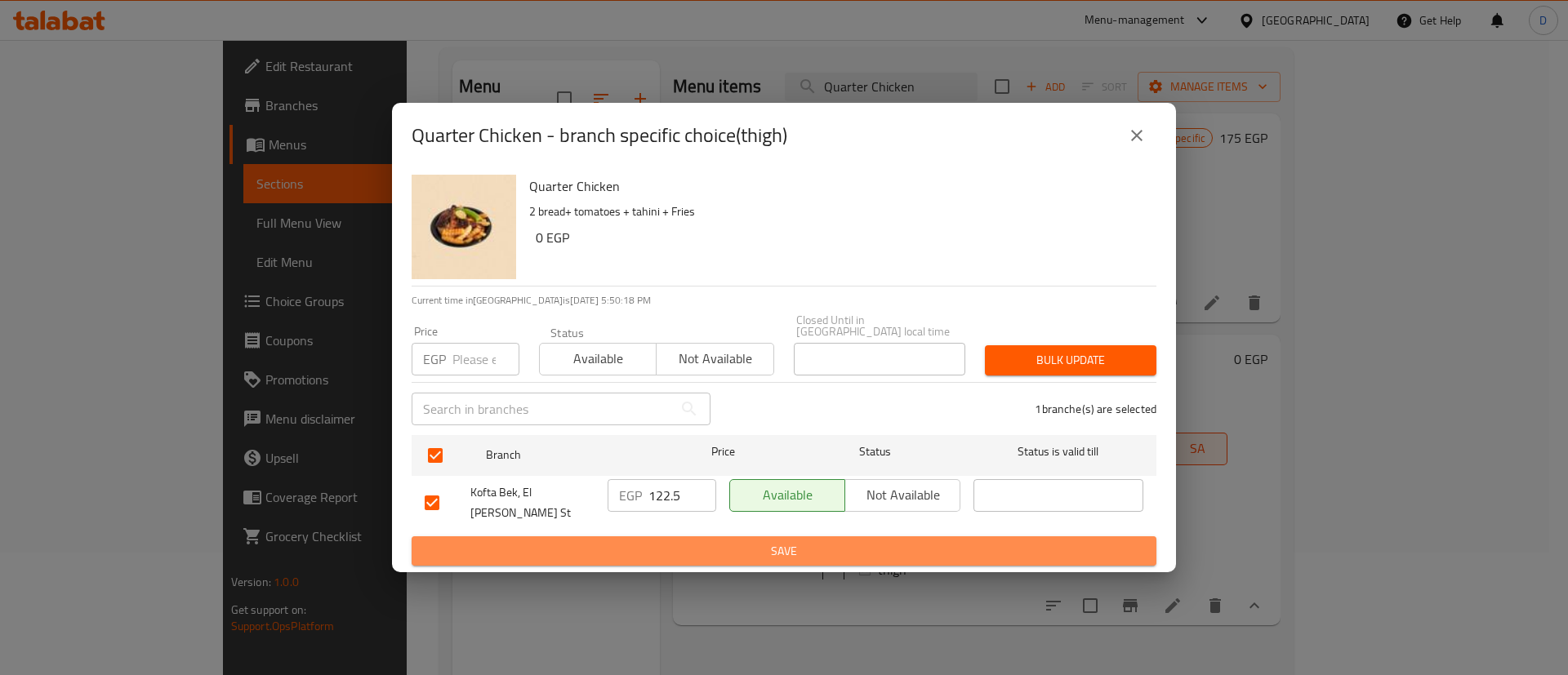
click at [700, 544] on span "Save" at bounding box center [784, 551] width 718 height 21
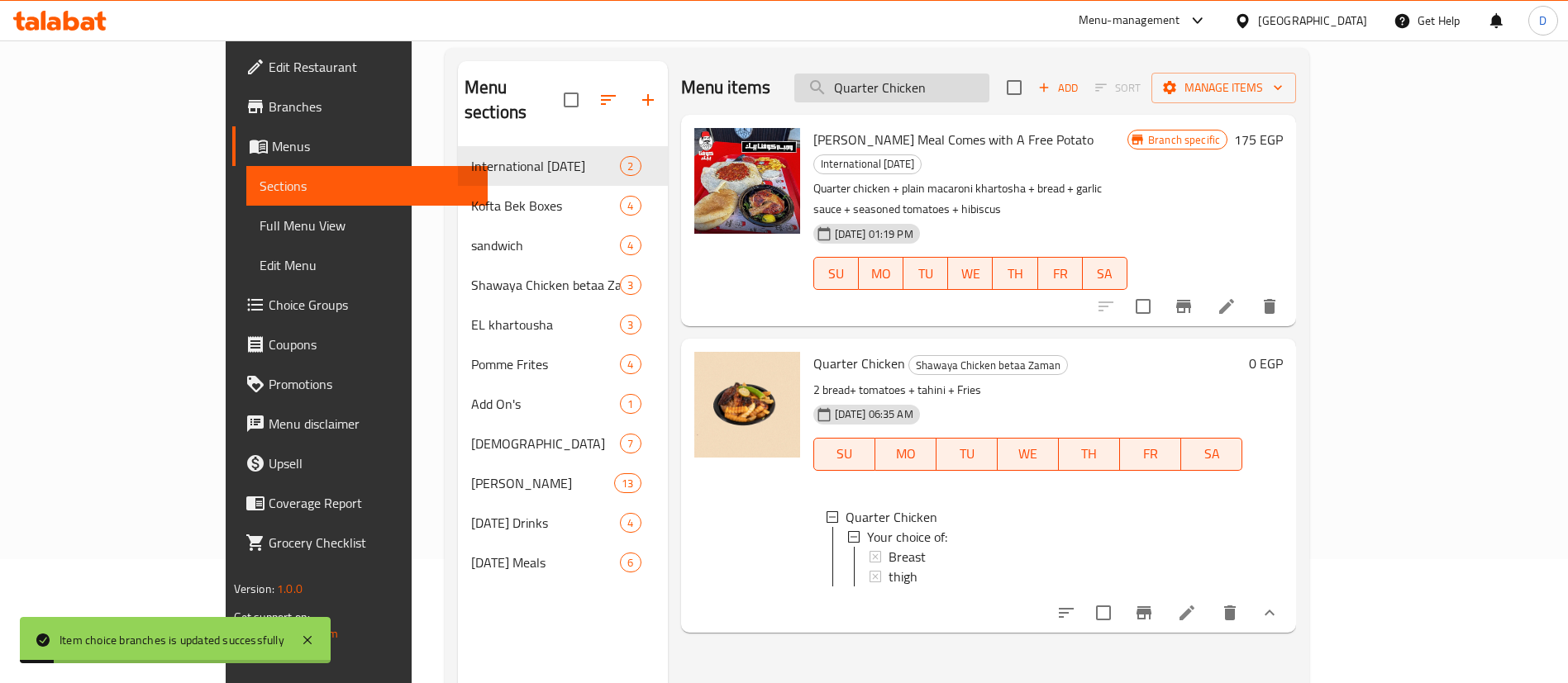
click at [929, 80] on input "Quarter Chicken" at bounding box center [892, 87] width 195 height 29
paste input "Half c"
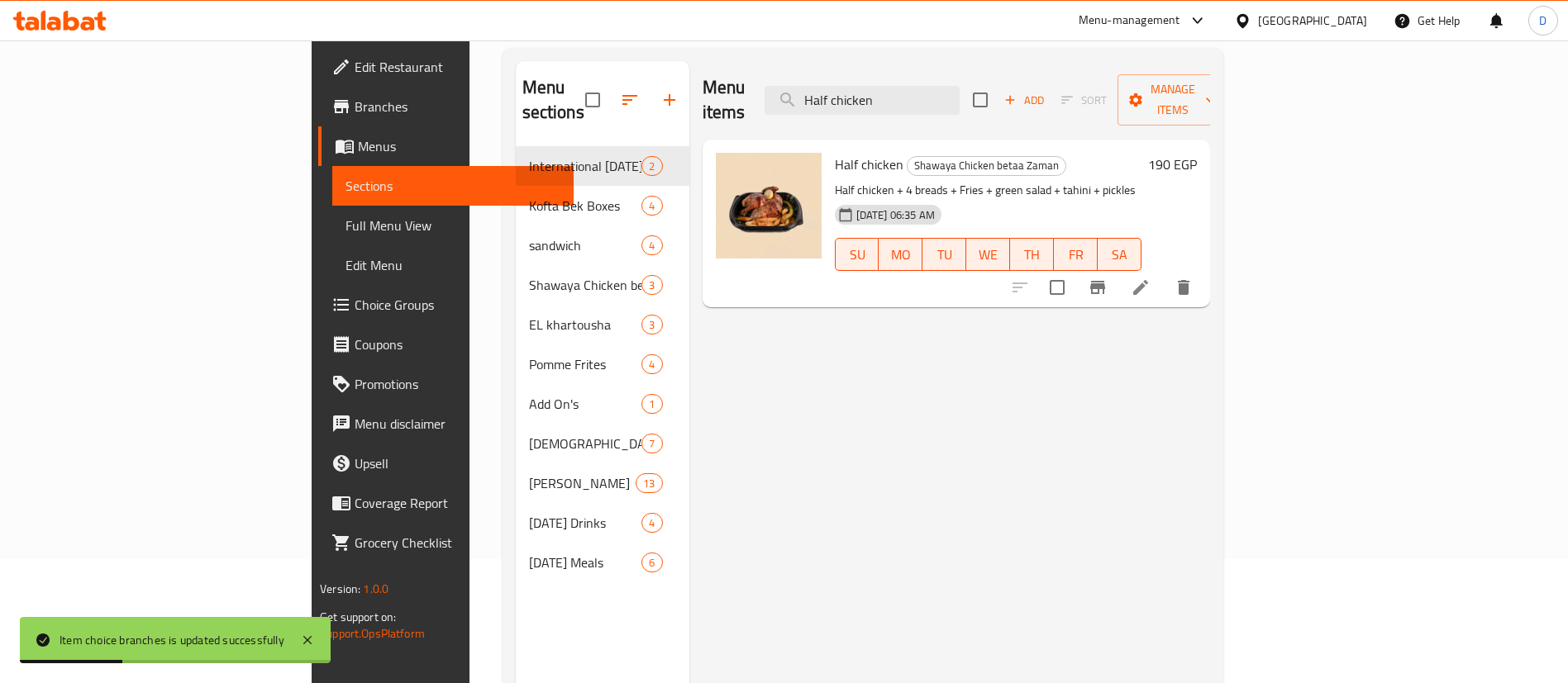
type input "Half chicken"
click at [1197, 153] on h6 "190 EGP" at bounding box center [1172, 164] width 49 height 23
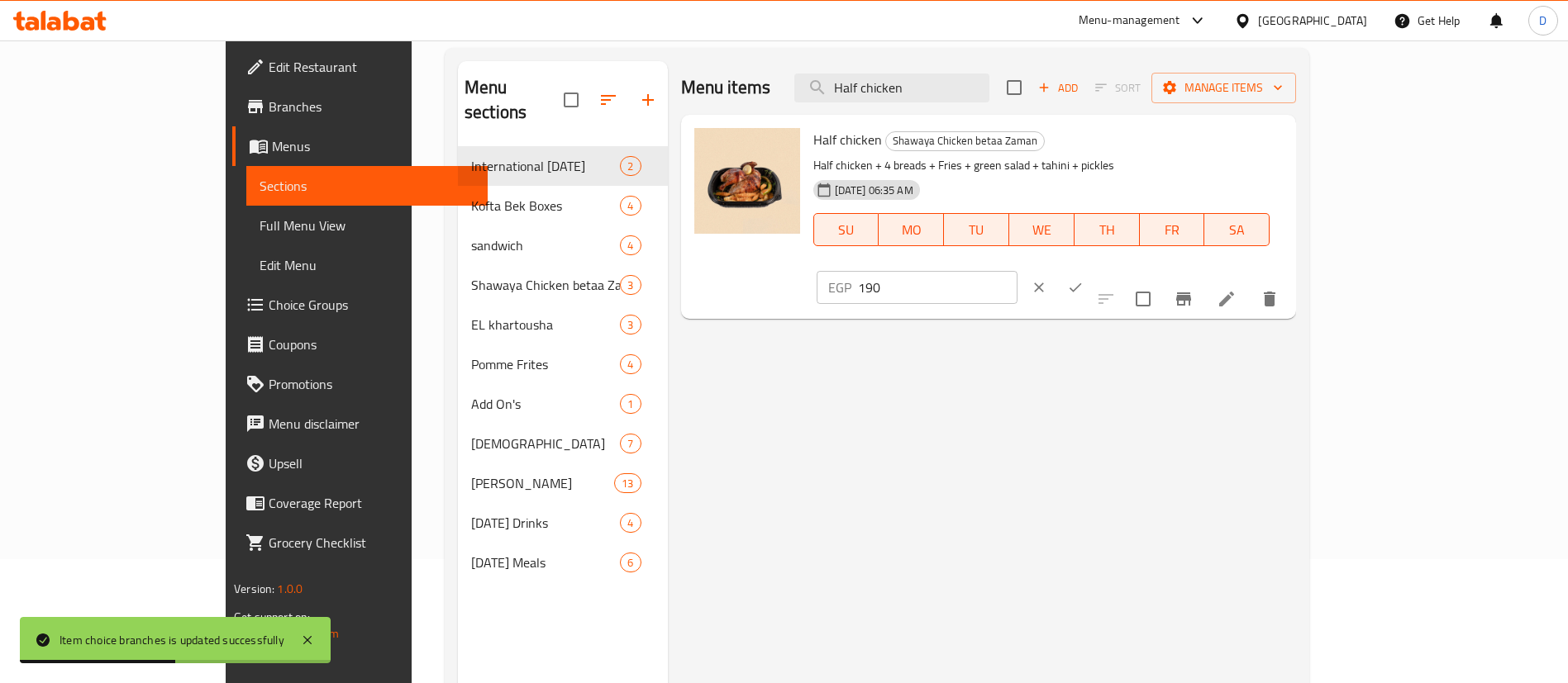
click at [1018, 271] on input "190" at bounding box center [938, 287] width 160 height 33
paste input "237.5"
type input "237.5"
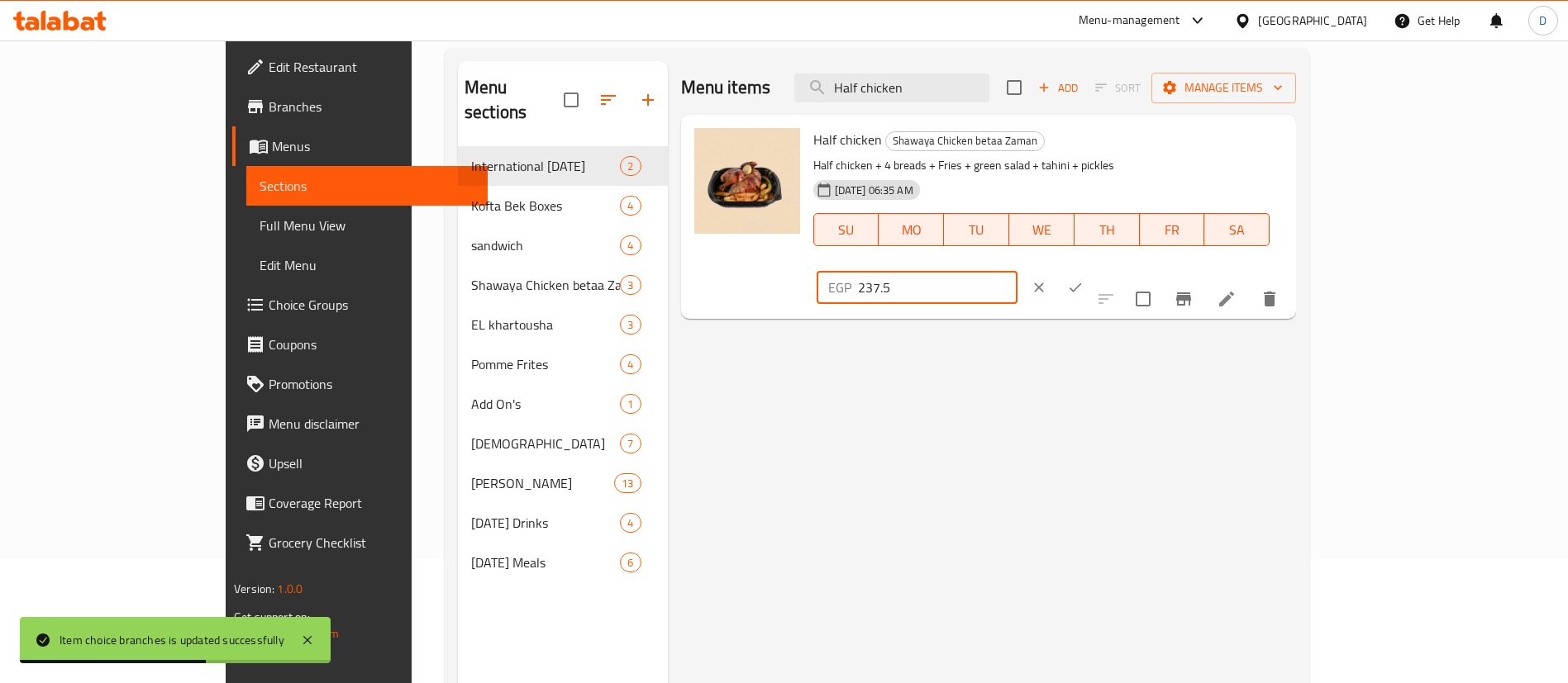
click at [1119, 269] on div "EGP 237.5 ​" at bounding box center [965, 287] width 305 height 36
click at [1084, 279] on icon "ok" at bounding box center [1076, 288] width 17 height 17
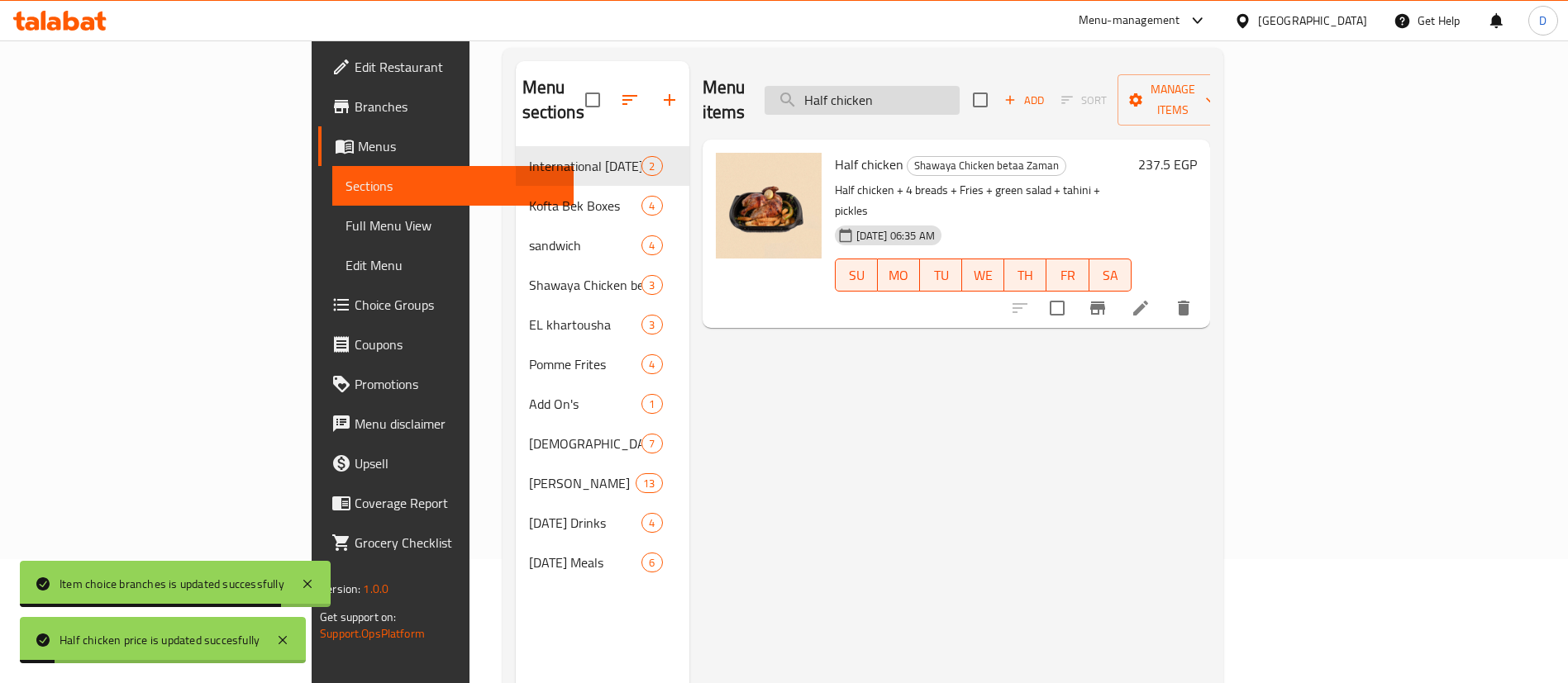
click at [959, 86] on input "Half chicken" at bounding box center [862, 100] width 195 height 29
paste input "Whole C"
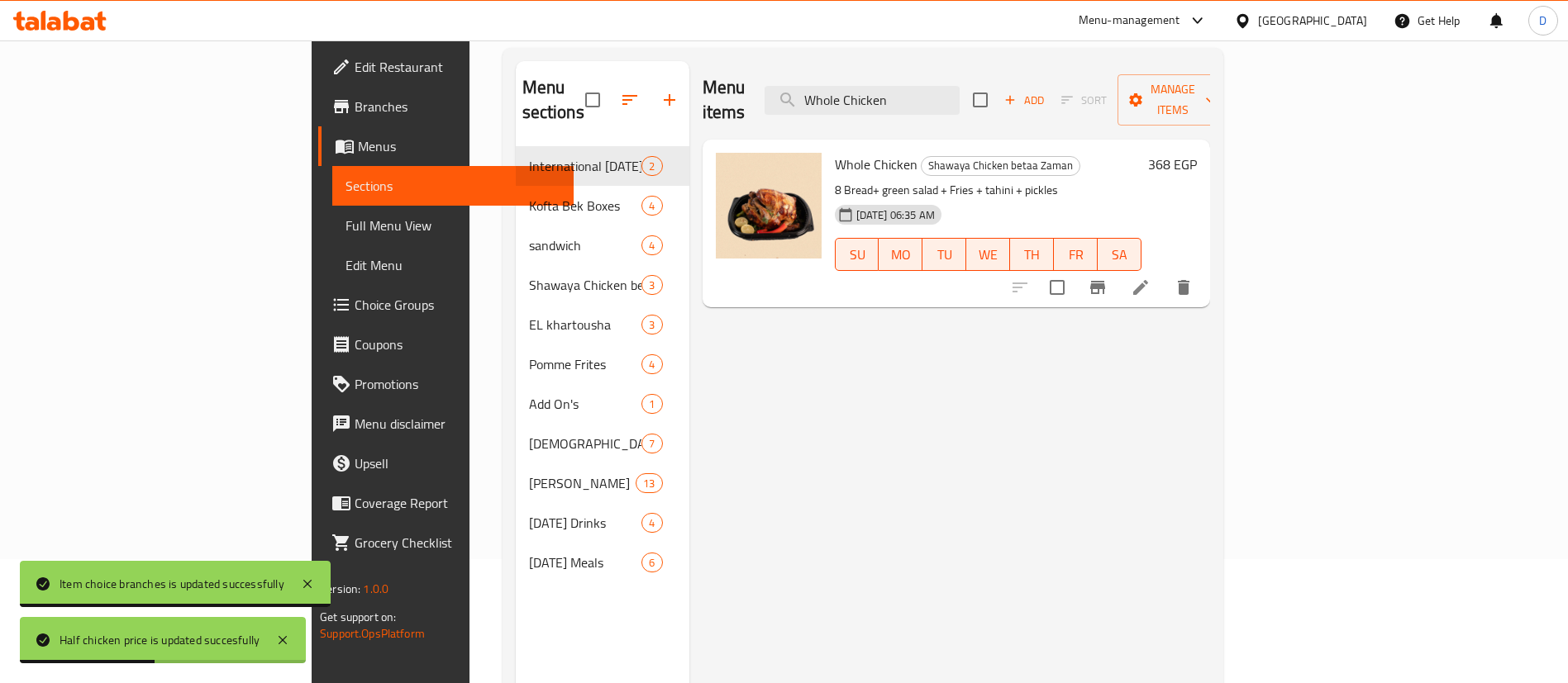
type input "Whole Chicken"
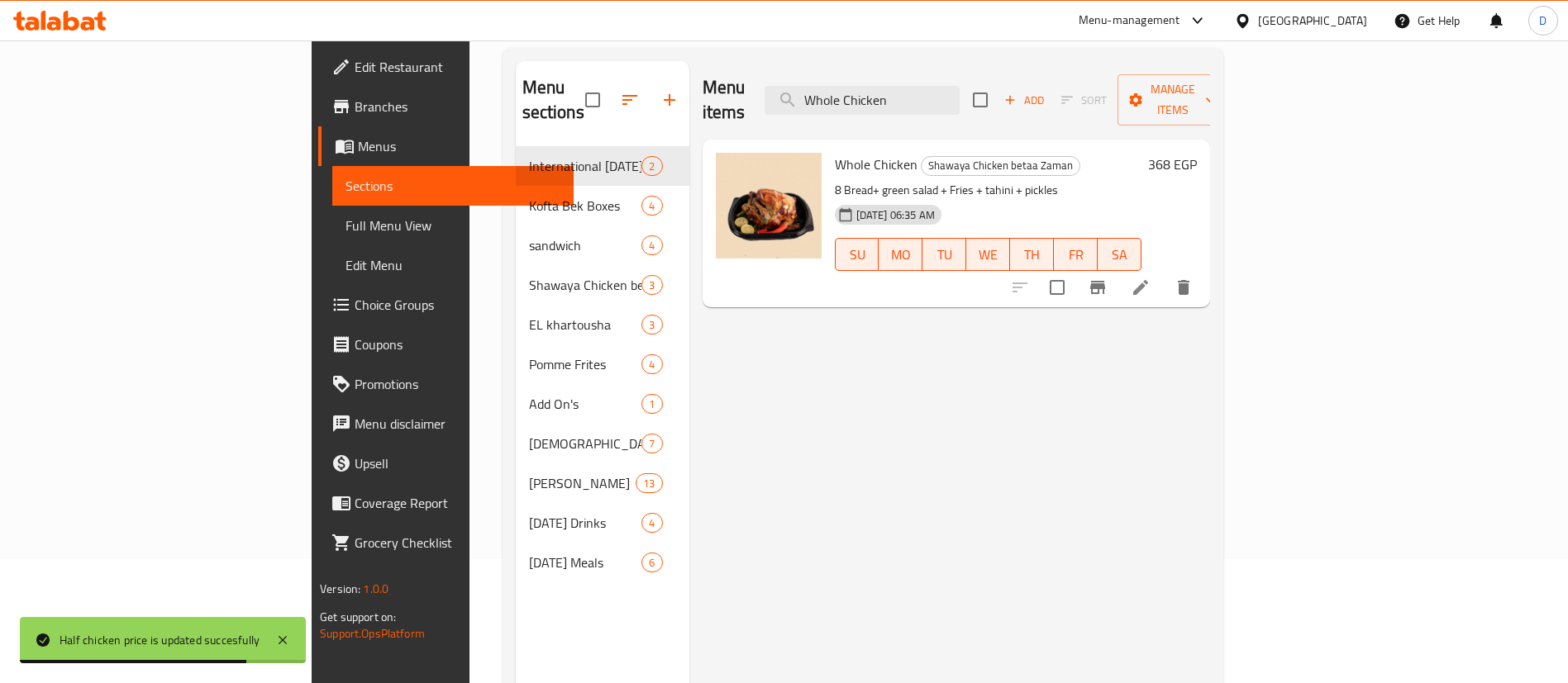
click at [1197, 153] on h6 "368 EGP" at bounding box center [1172, 164] width 49 height 23
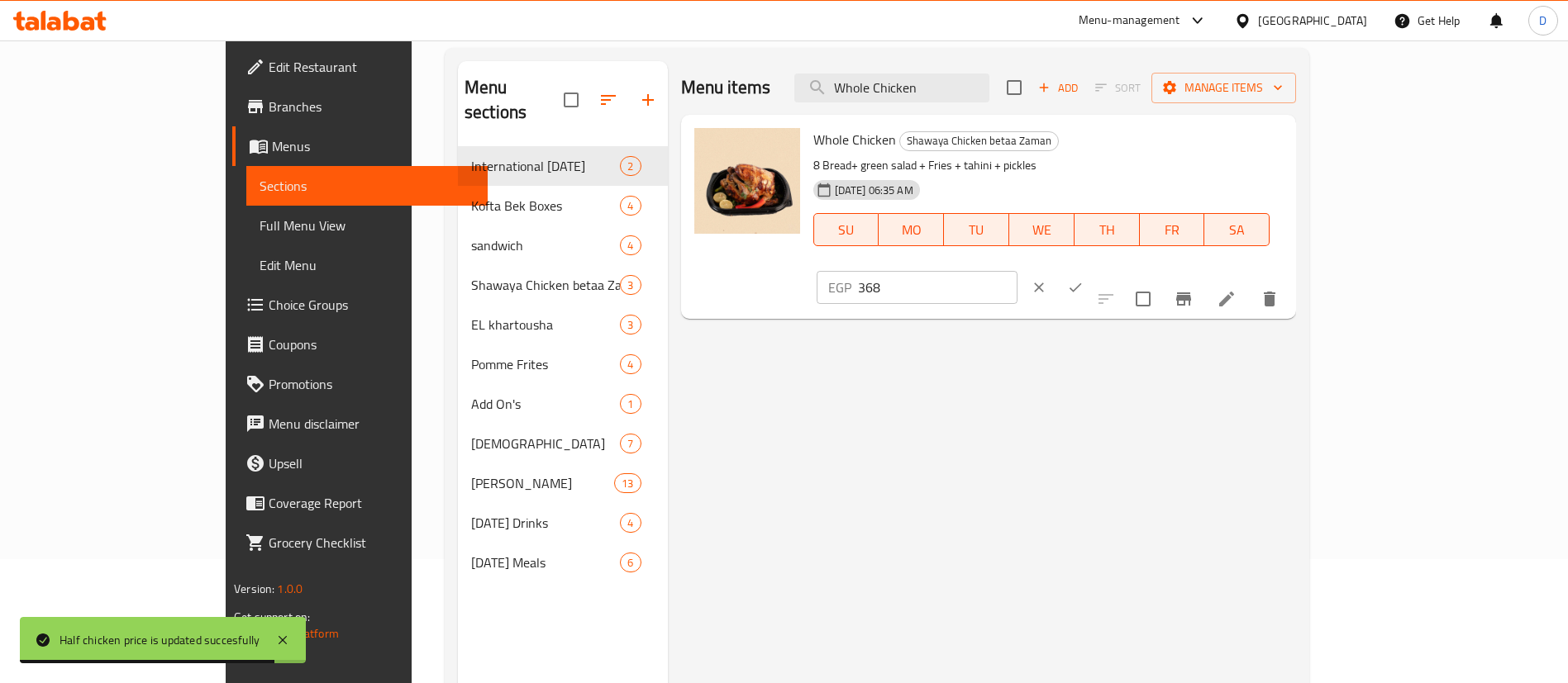
click at [1119, 269] on div "EGP 368 ​" at bounding box center [965, 287] width 305 height 36
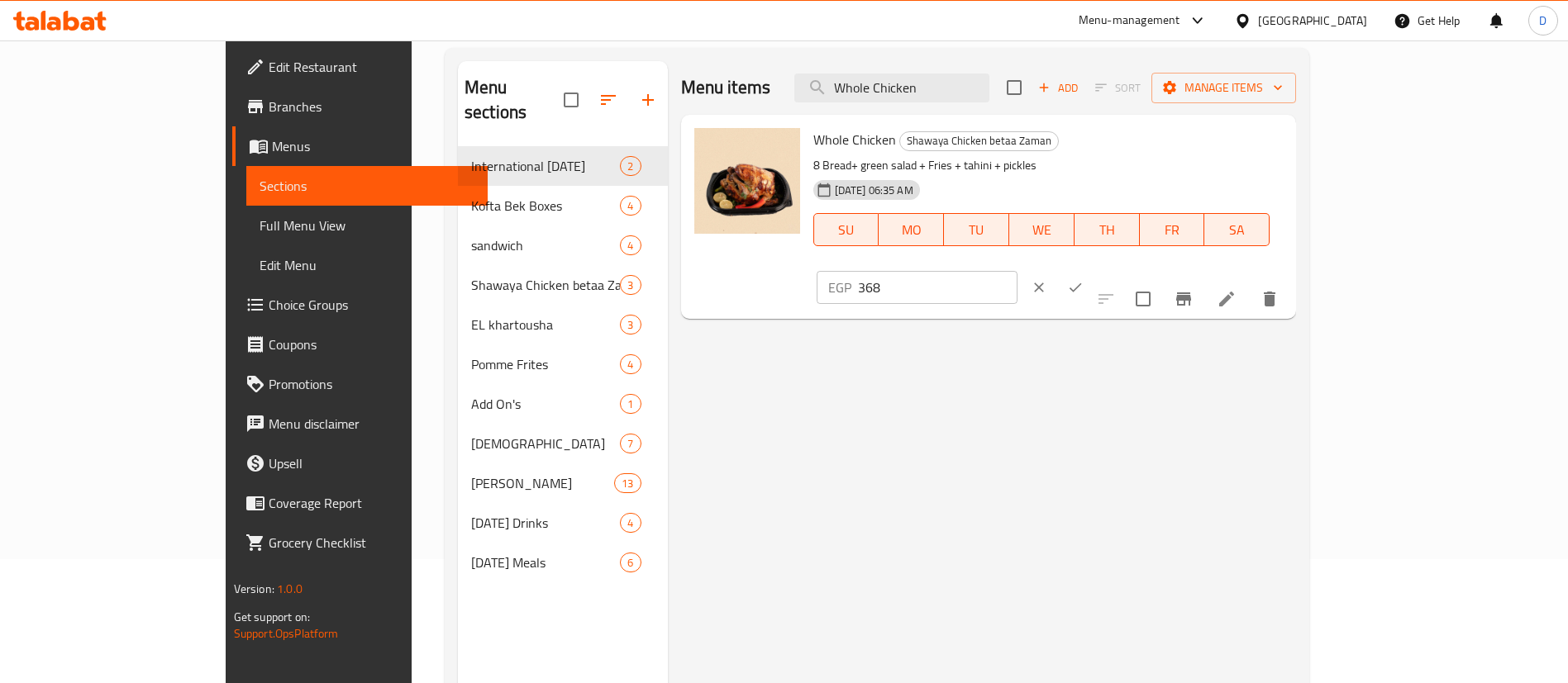
click at [1018, 271] on input "368" at bounding box center [938, 287] width 160 height 33
paste input "460"
type input "460"
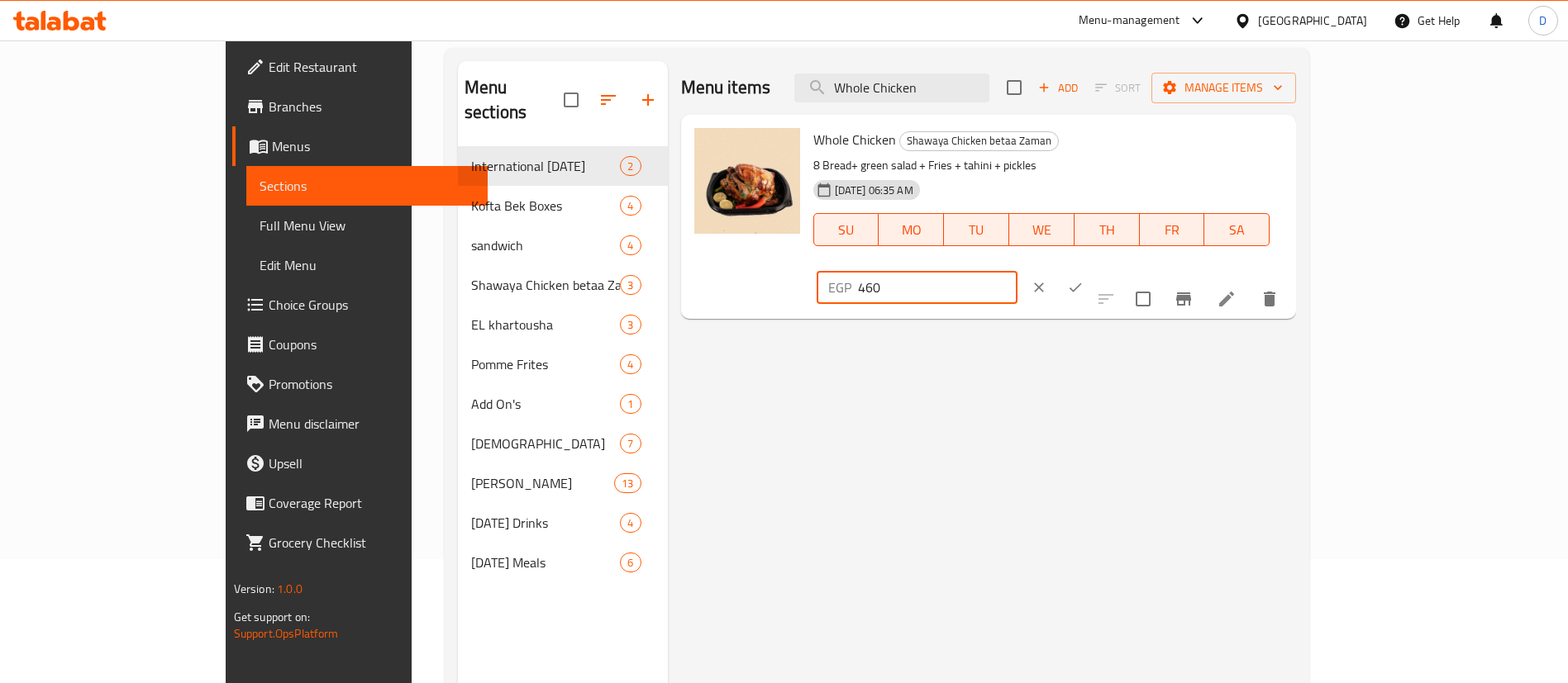
click at [1084, 279] on icon "ok" at bounding box center [1076, 288] width 17 height 17
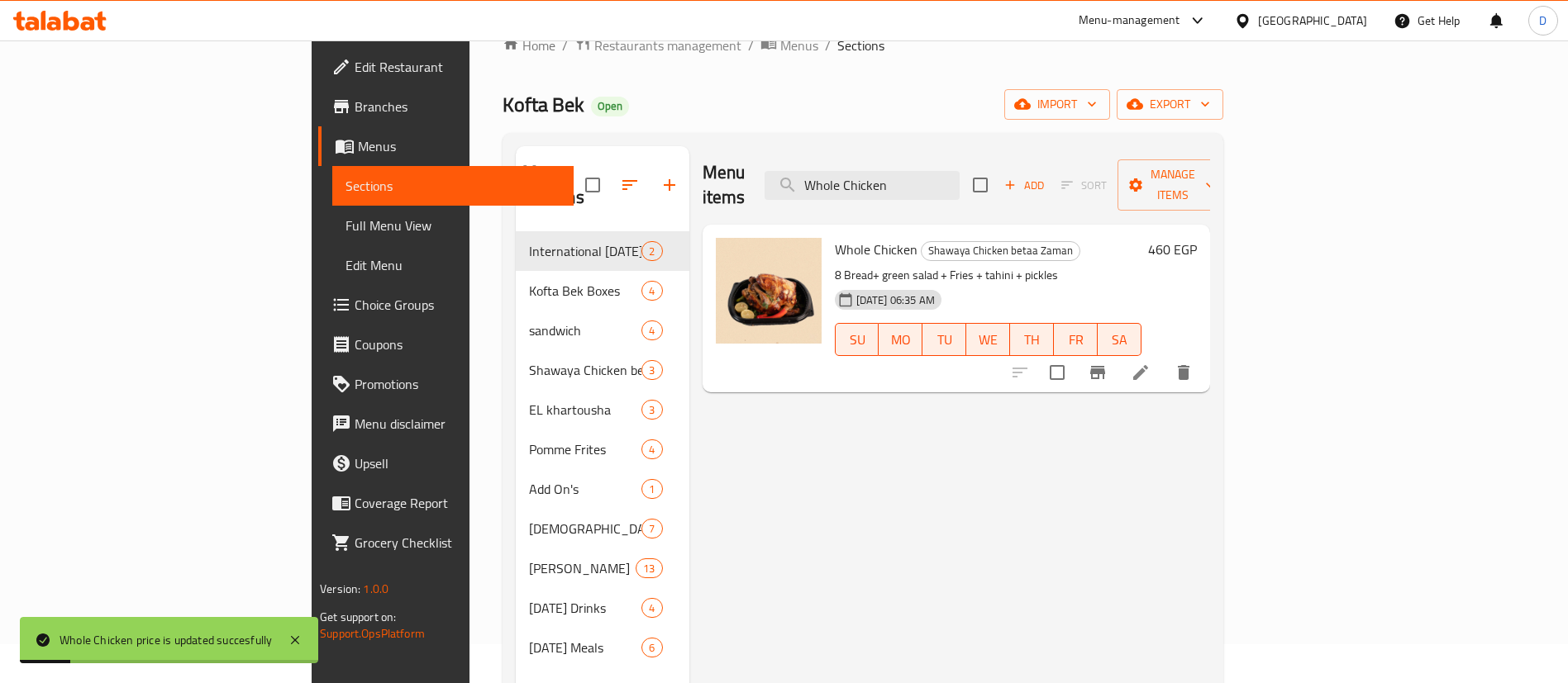
scroll to position [0, 0]
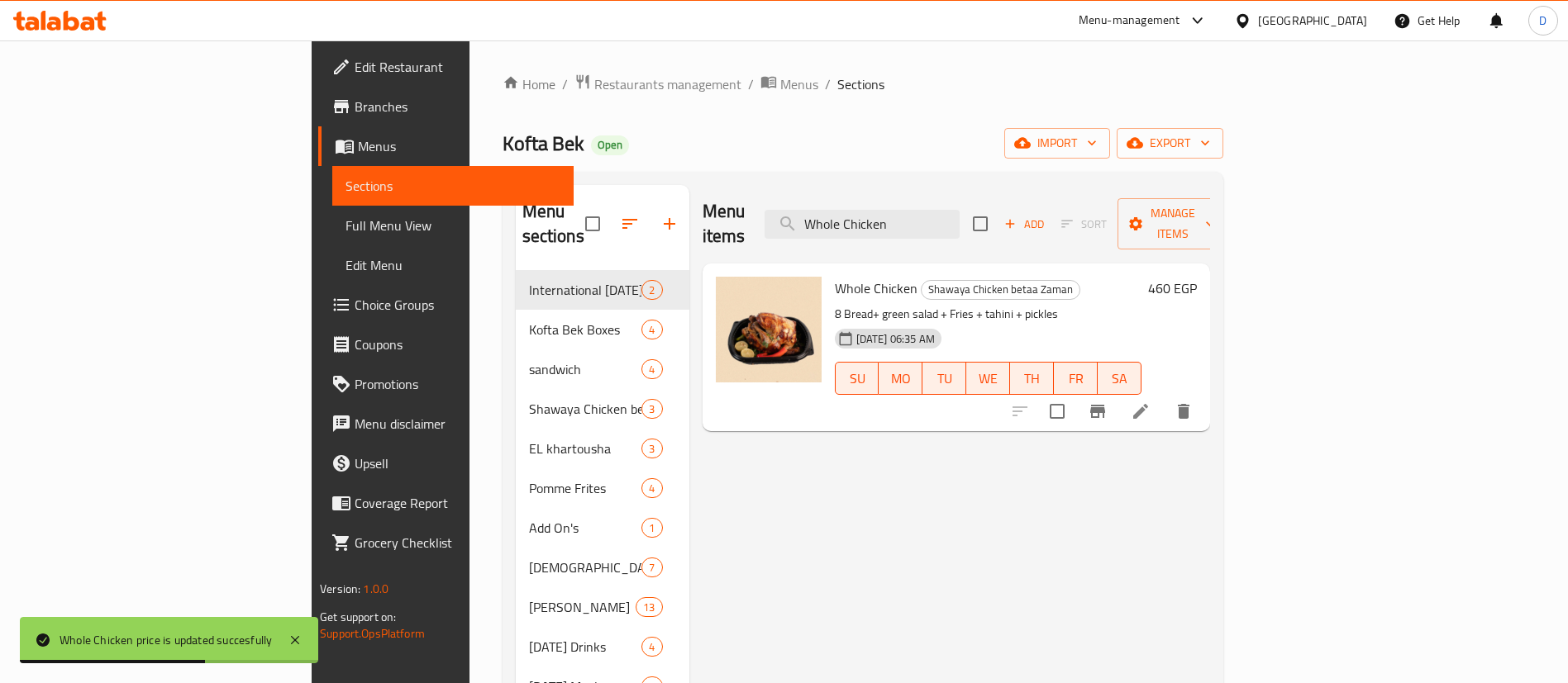
click at [49, 22] on icon at bounding box center [60, 21] width 93 height 20
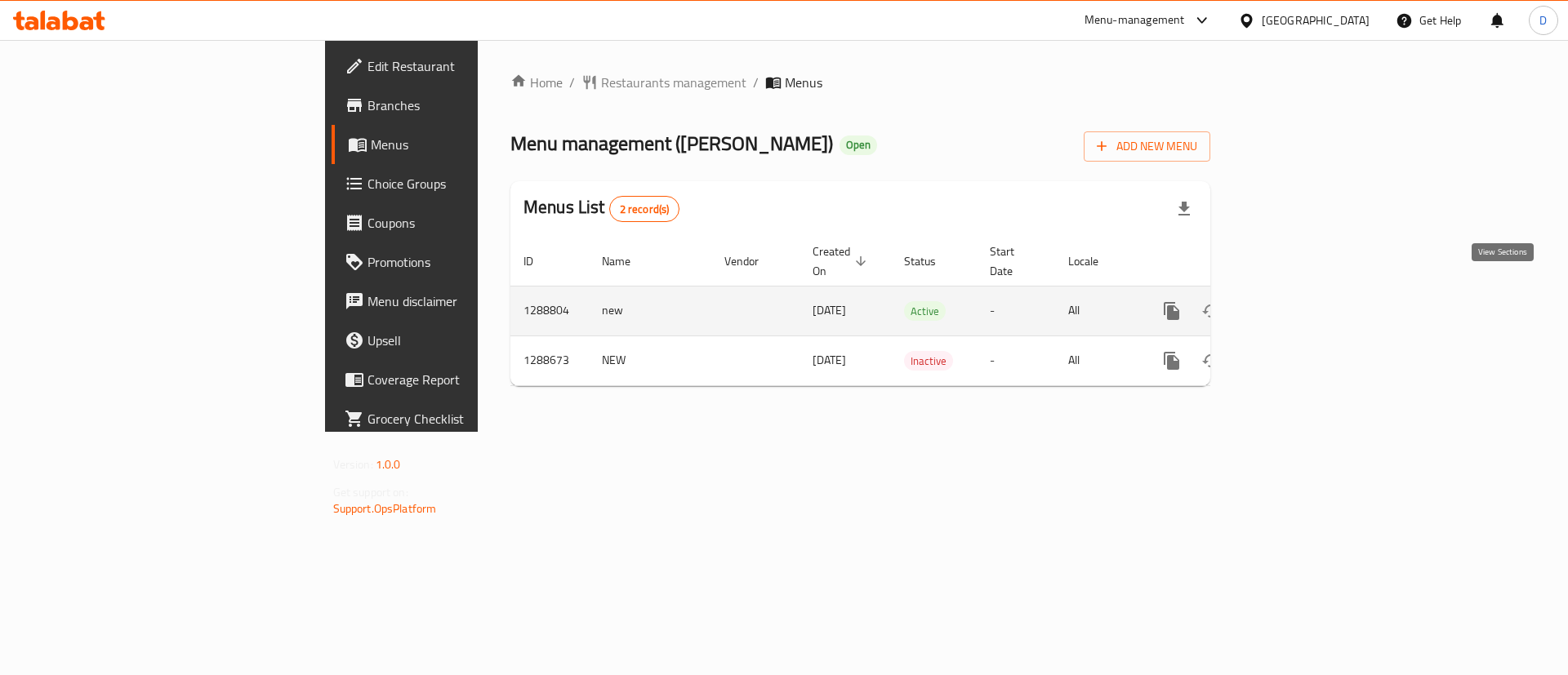
click at [1299, 301] on icon "enhanced table" at bounding box center [1289, 311] width 20 height 20
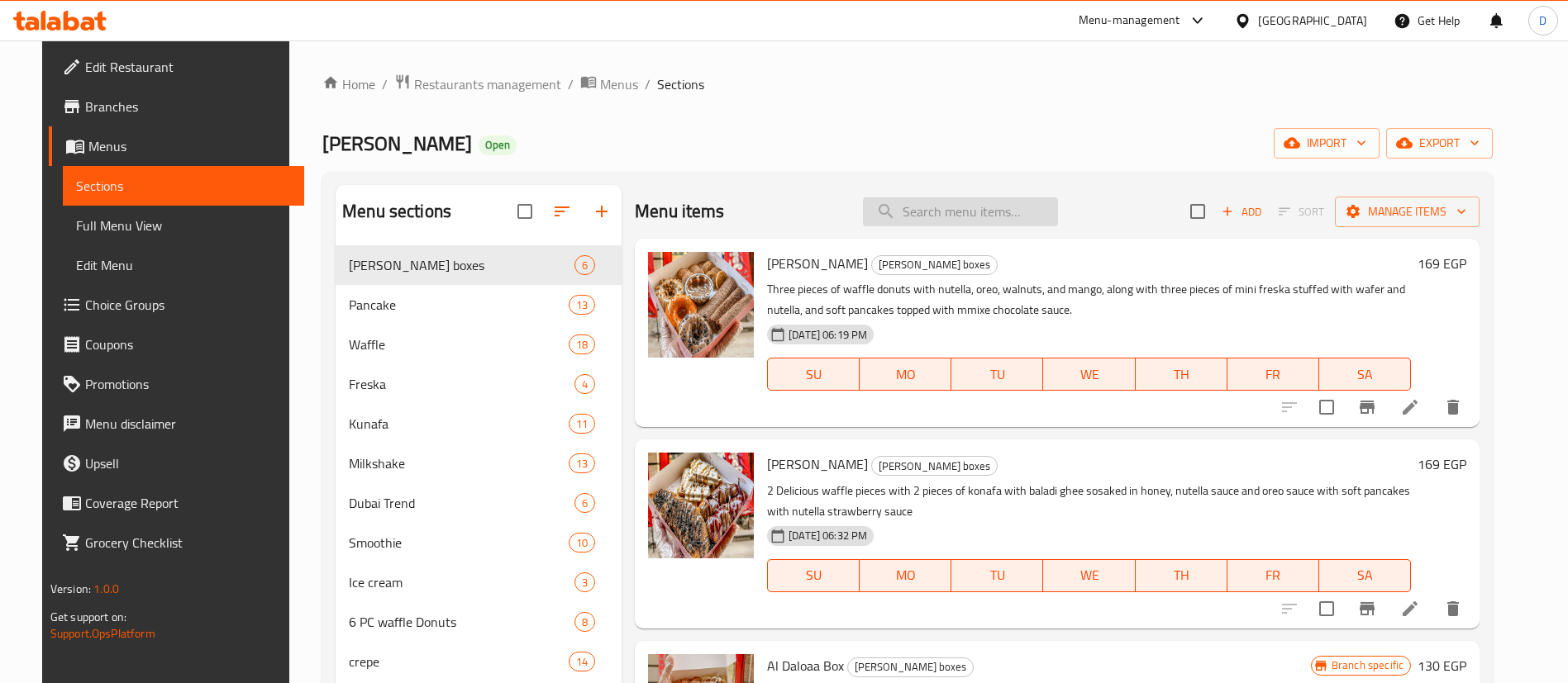
click at [996, 212] on input "search" at bounding box center [960, 212] width 195 height 29
paste input "Nutella waffle"
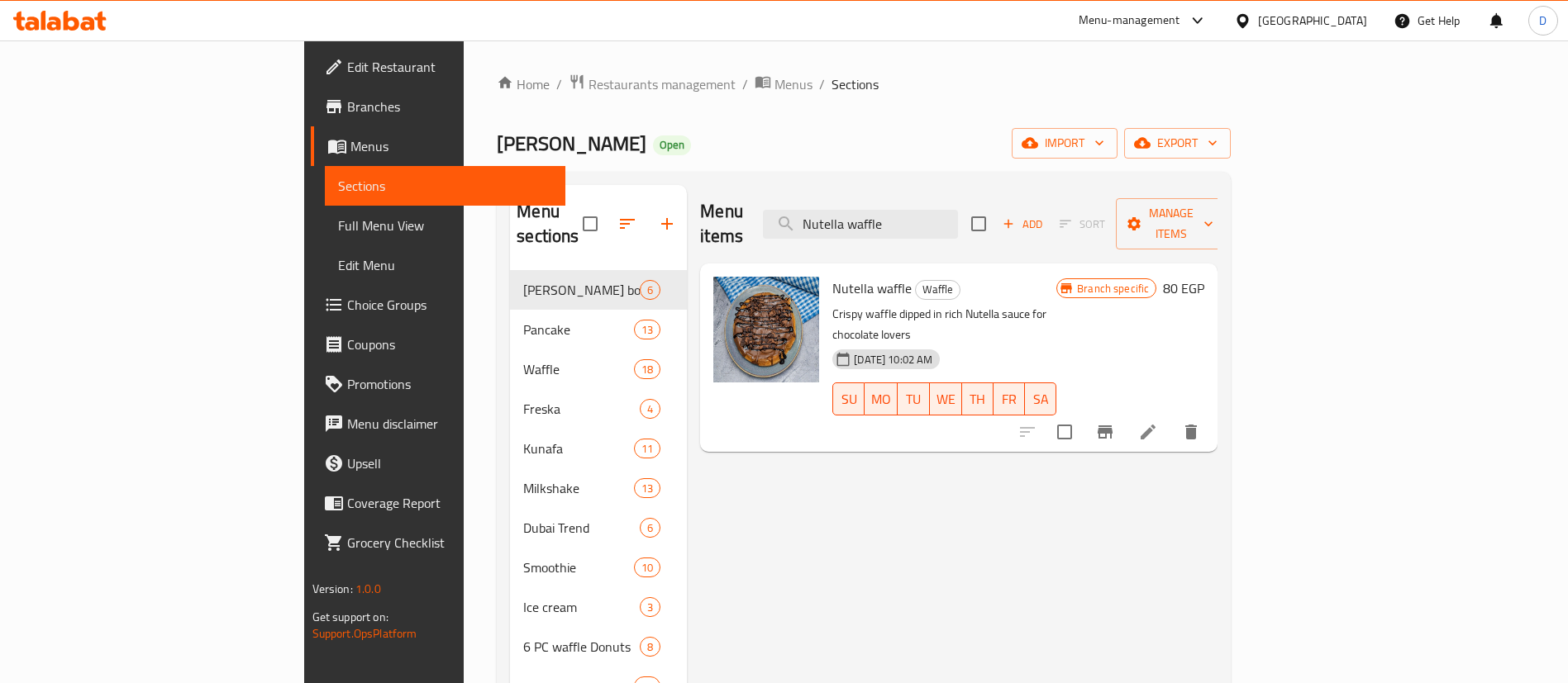
type input "Nutella waffle"
click at [1113, 426] on icon "Branch-specific-item" at bounding box center [1105, 432] width 15 height 13
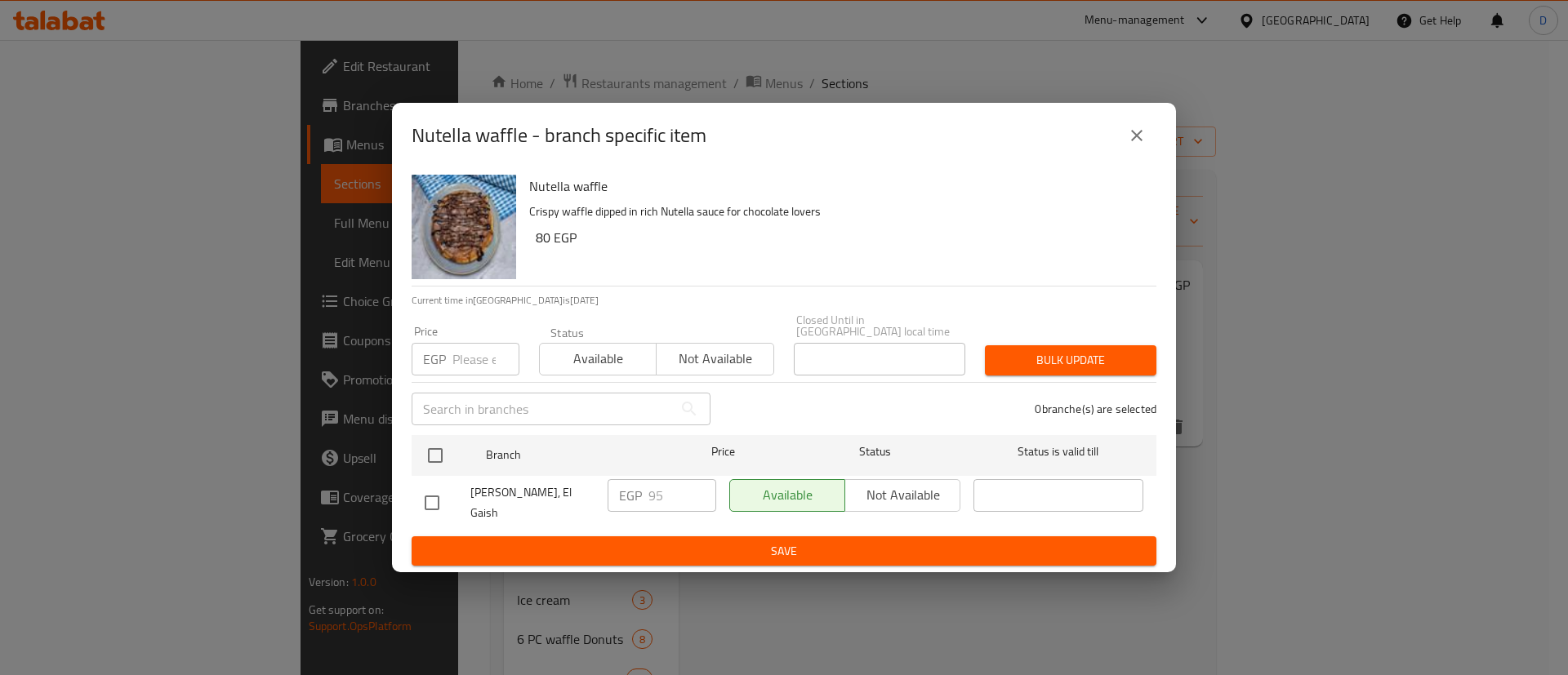
click at [476, 357] on input "number" at bounding box center [486, 358] width 67 height 32
paste input "118.75"
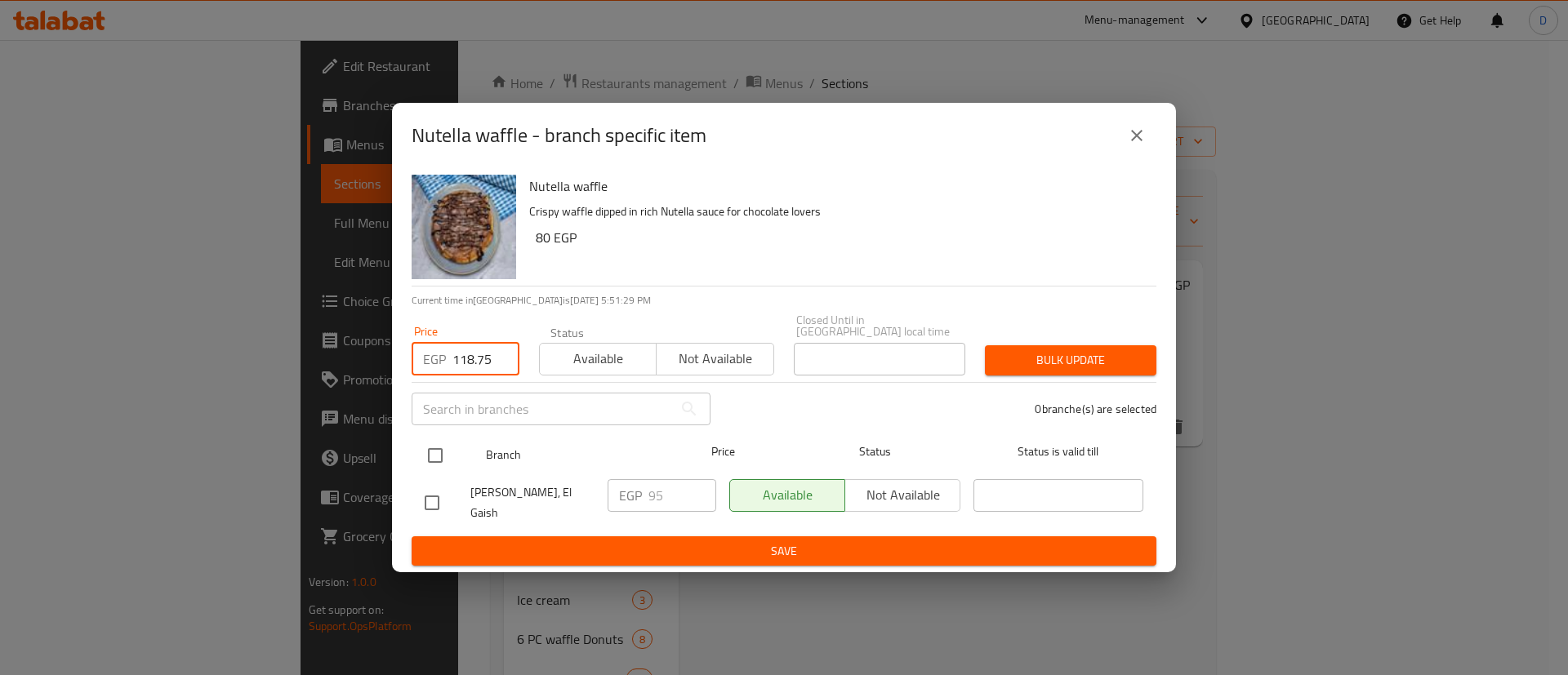
type input "118.75"
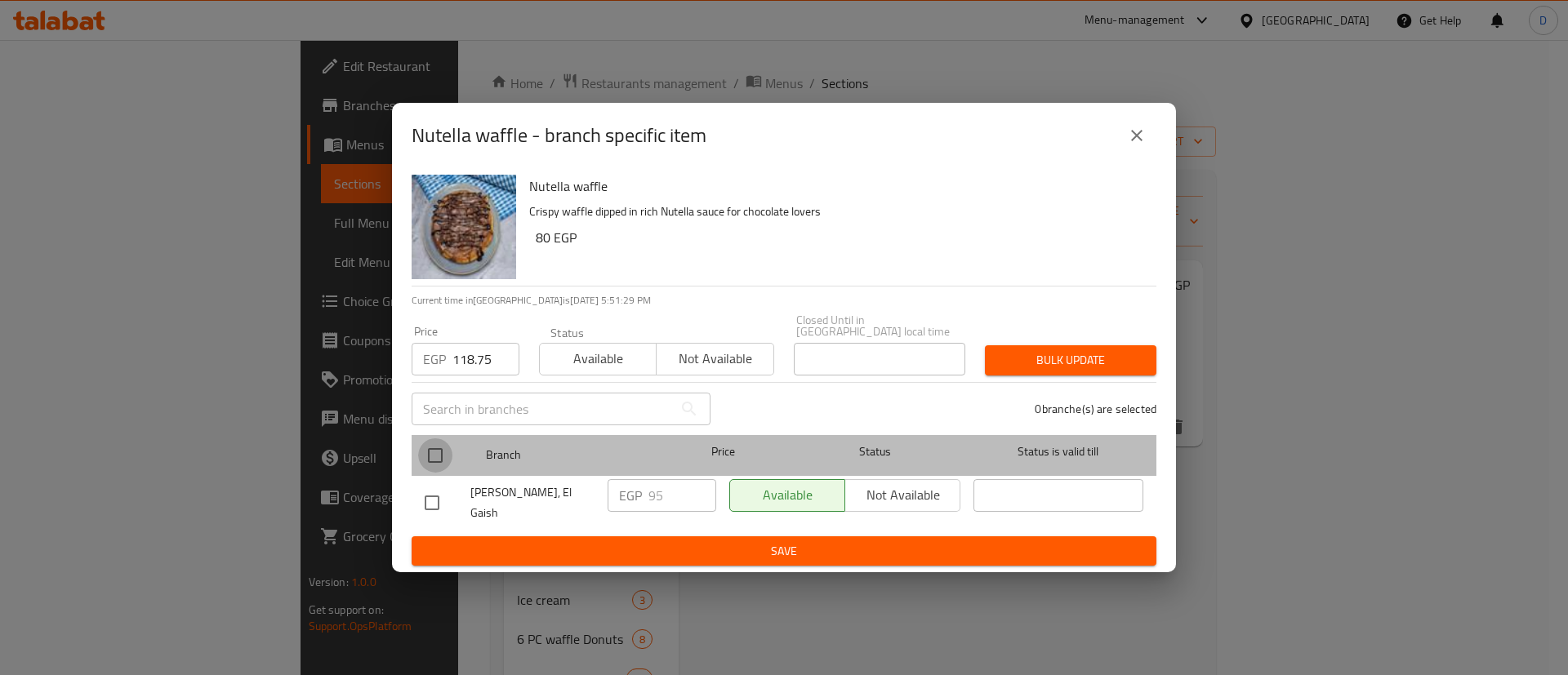
click at [450, 450] on input "checkbox" at bounding box center [435, 455] width 34 height 34
checkbox input "true"
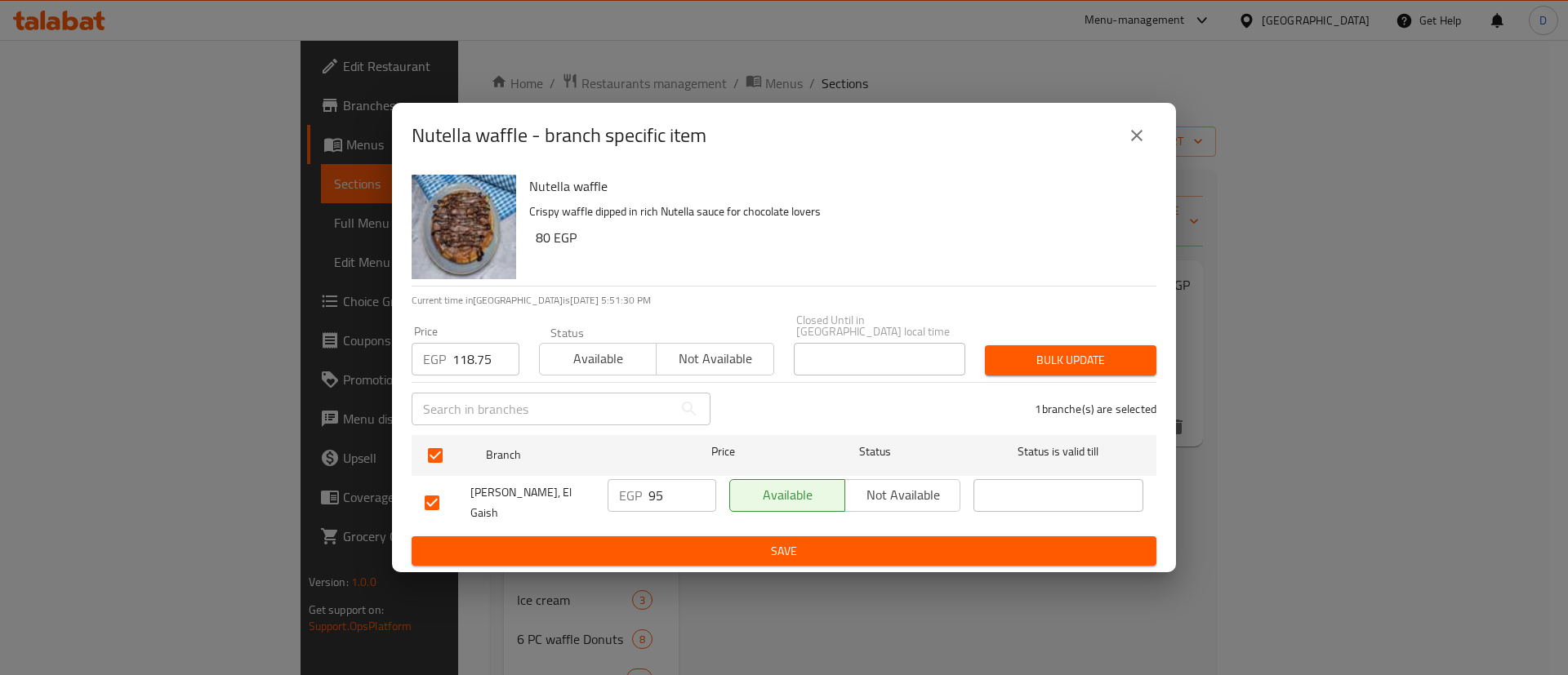
click at [1089, 363] on span "Bulk update" at bounding box center [1070, 360] width 145 height 21
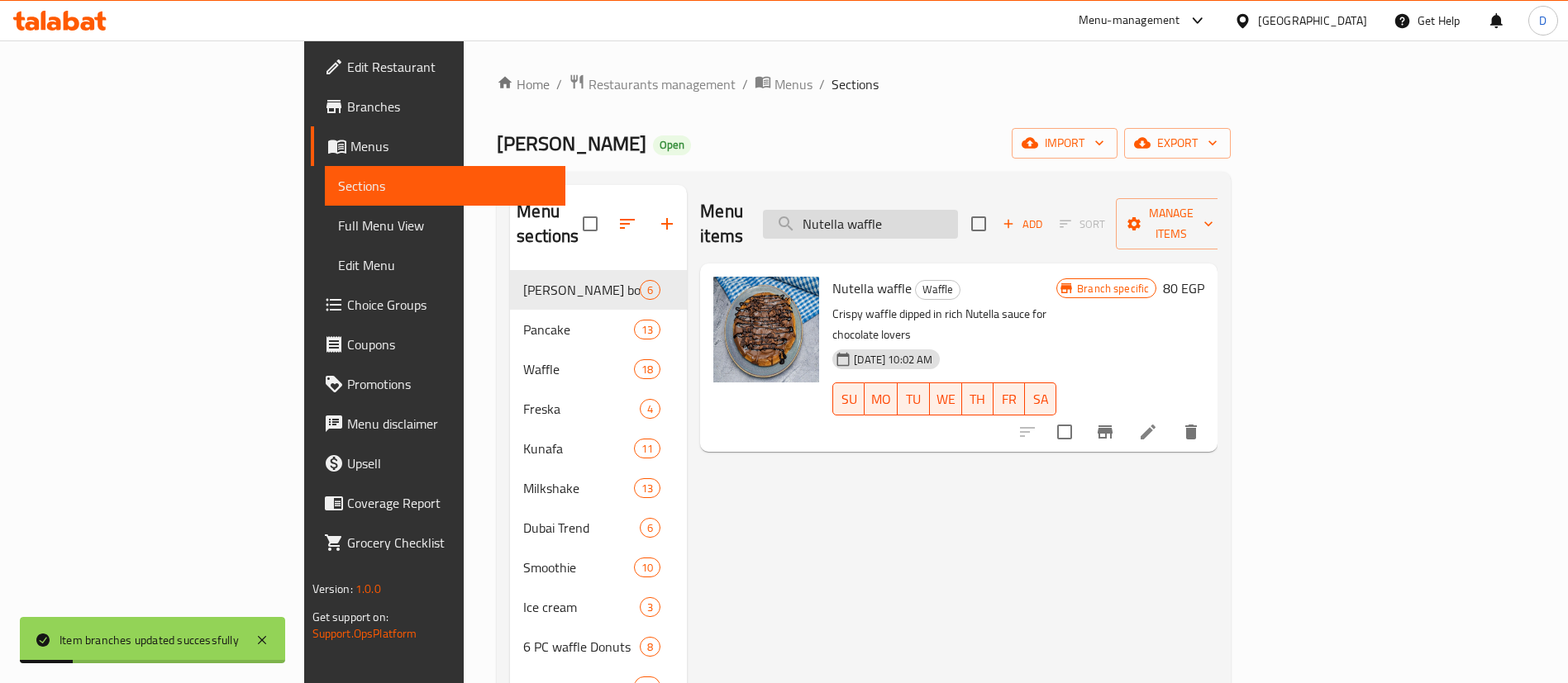
click at [958, 209] on input "Nutella waffle" at bounding box center [860, 224] width 195 height 29
paste input "nuts"
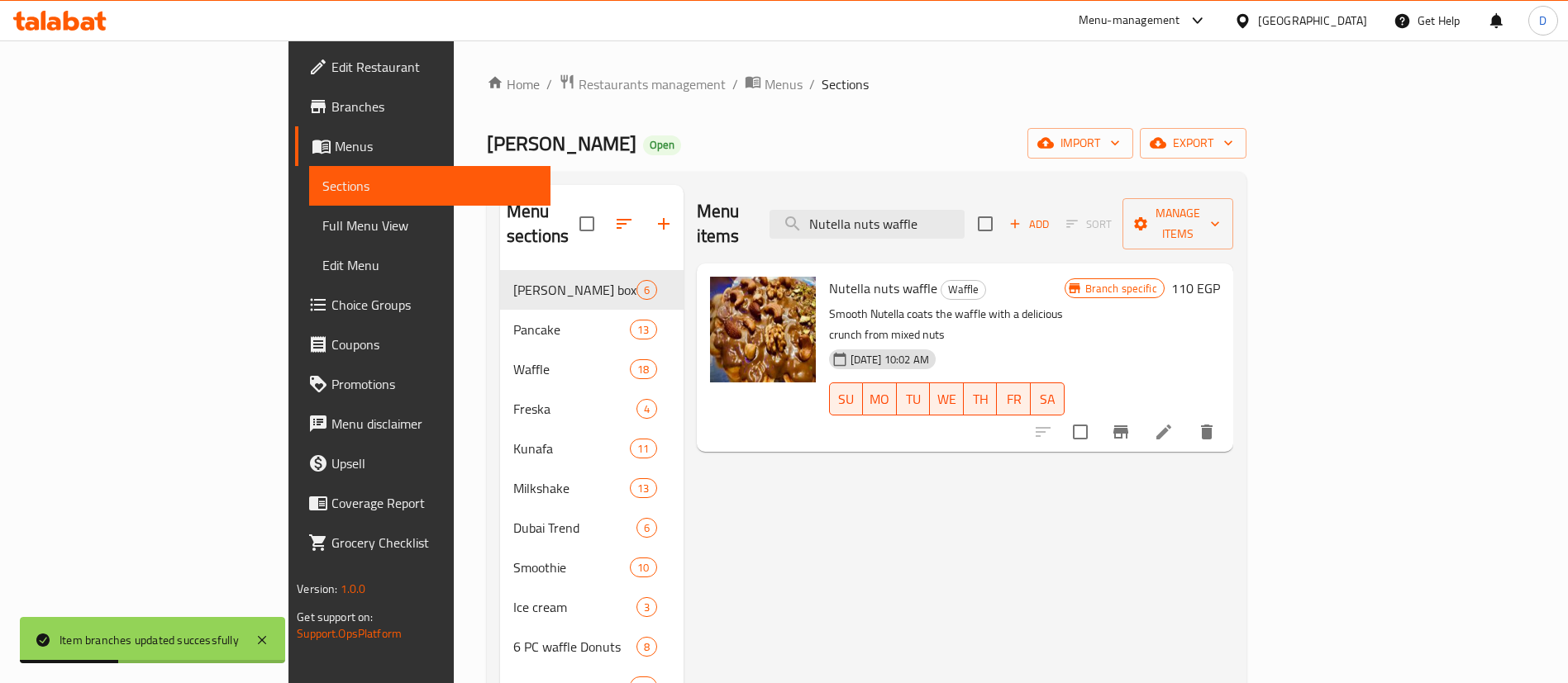
type input "Nutella nuts waffle"
click at [1131, 422] on icon "Branch-specific-item" at bounding box center [1121, 432] width 20 height 20
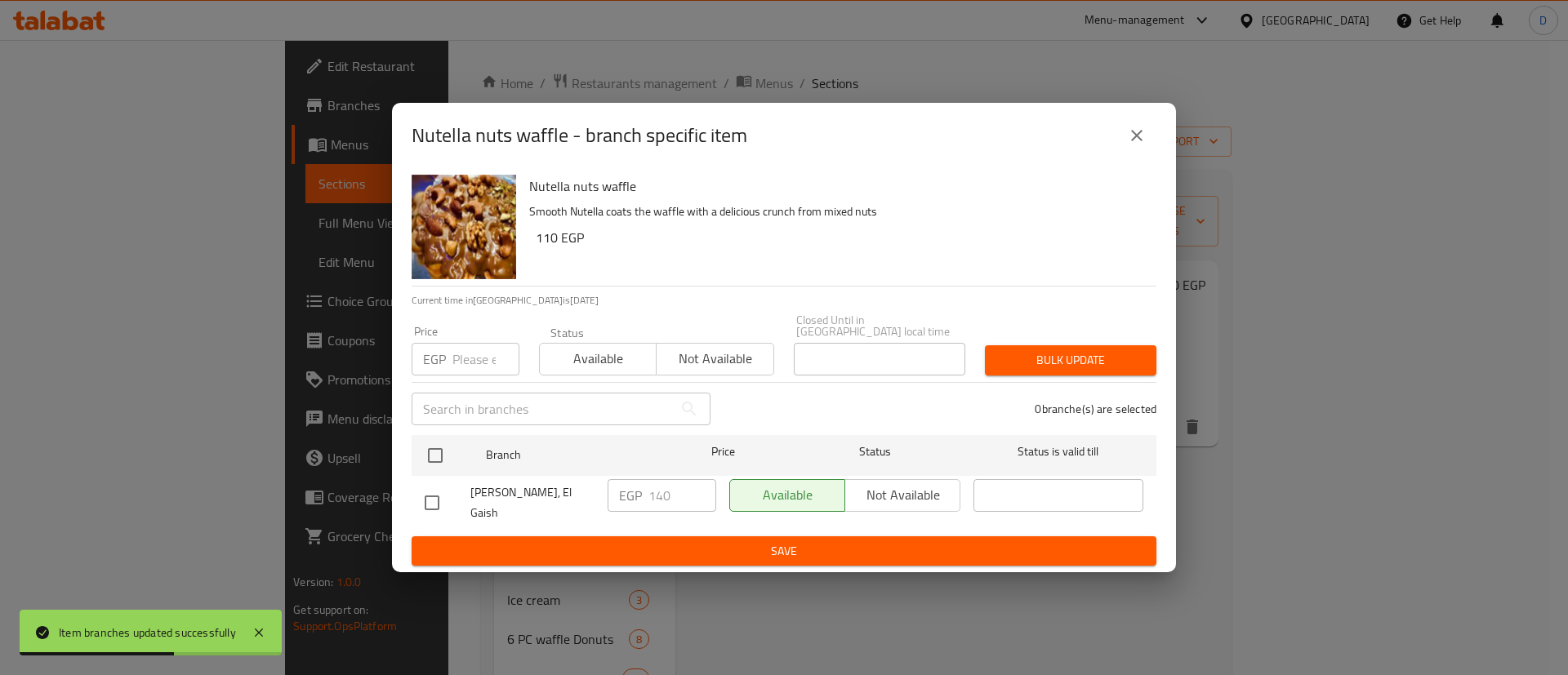
click at [471, 373] on input "number" at bounding box center [486, 358] width 67 height 32
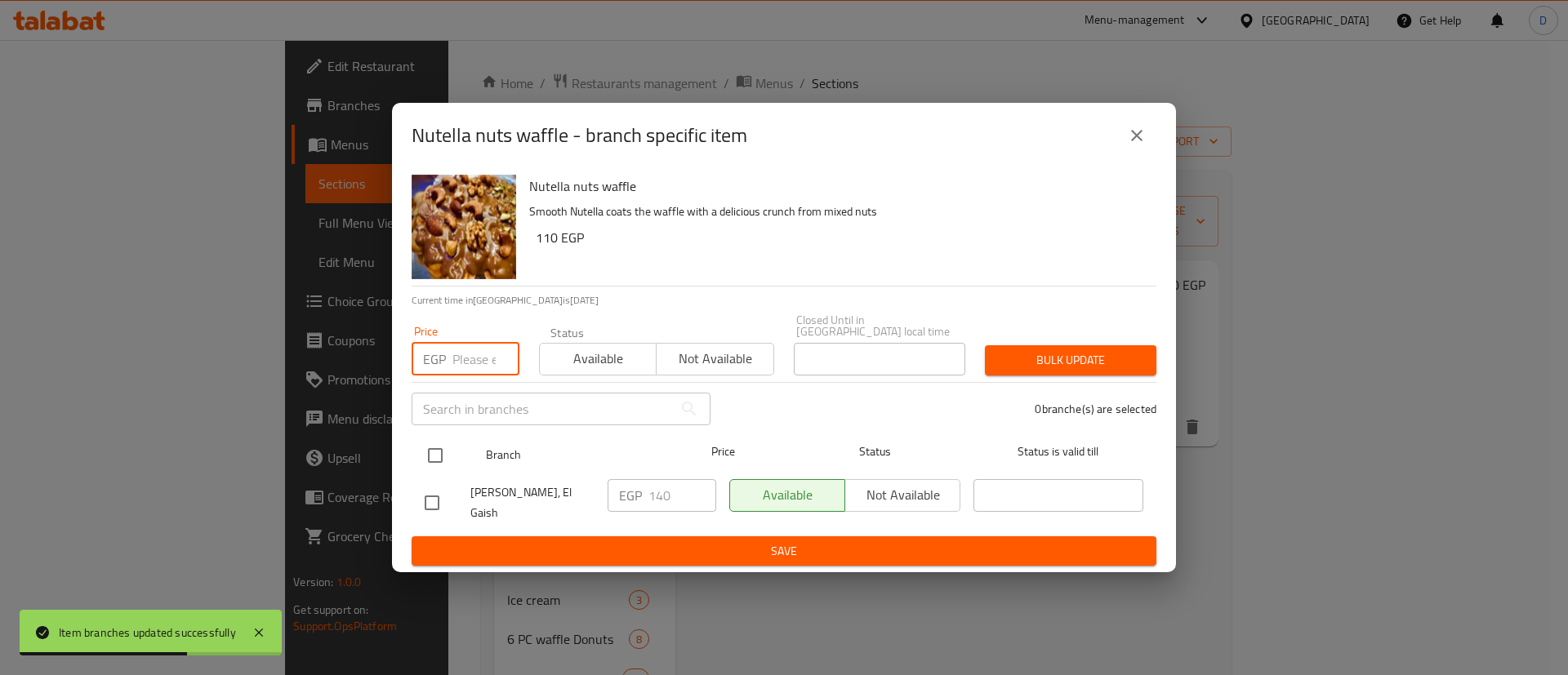
paste input "175"
type input "175"
click at [441, 461] on input "checkbox" at bounding box center [435, 455] width 34 height 34
checkbox input "true"
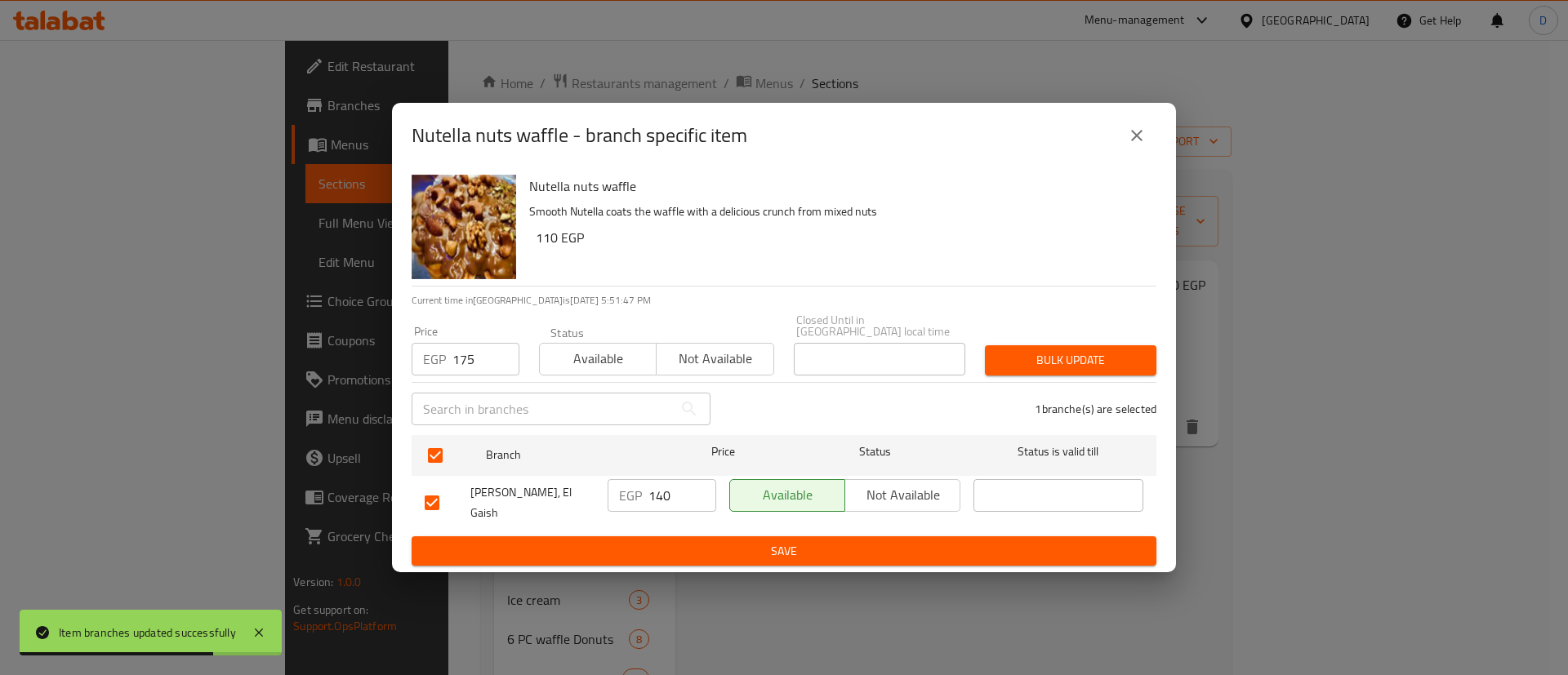
click at [1096, 369] on span "Bulk update" at bounding box center [1070, 360] width 145 height 21
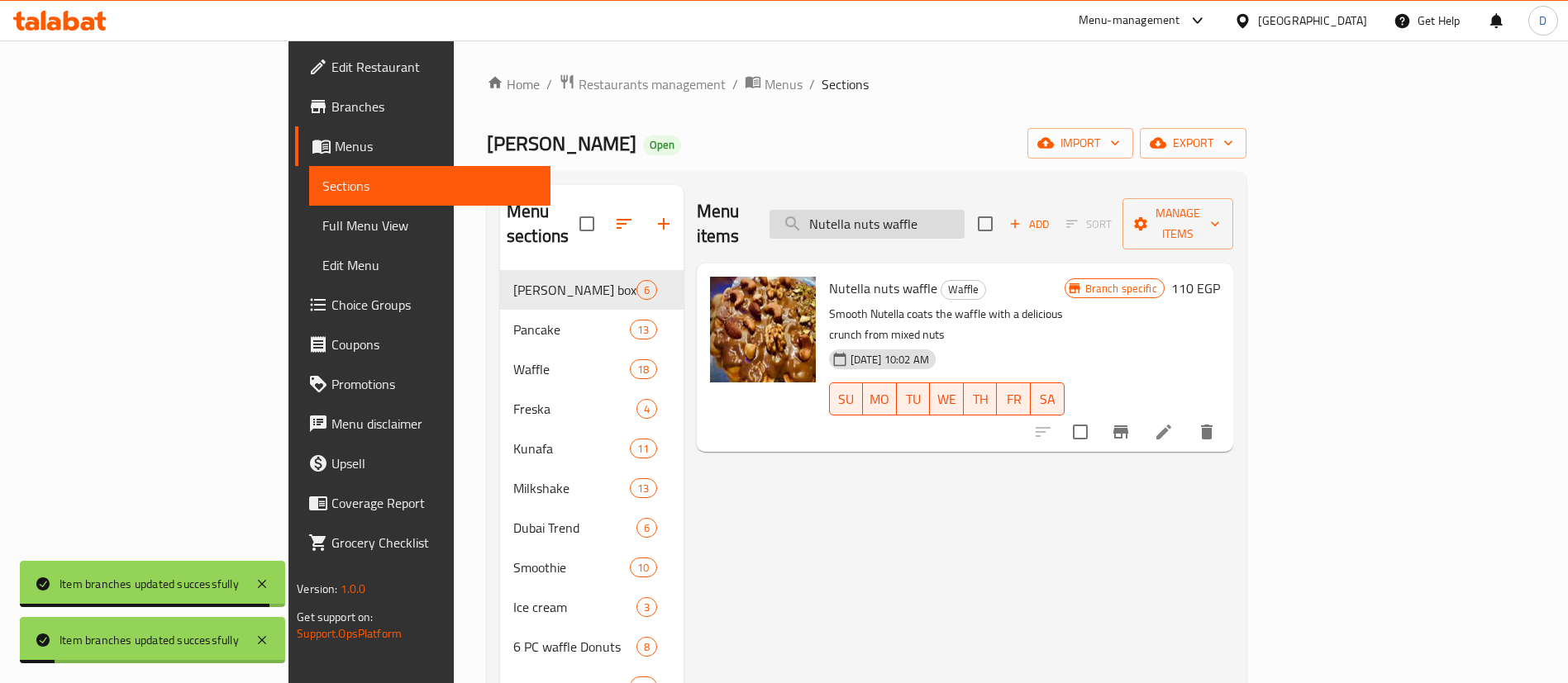
click at [965, 209] on input "Nutella nuts waffle" at bounding box center [867, 224] width 195 height 29
paste input "Oreo Milkshak"
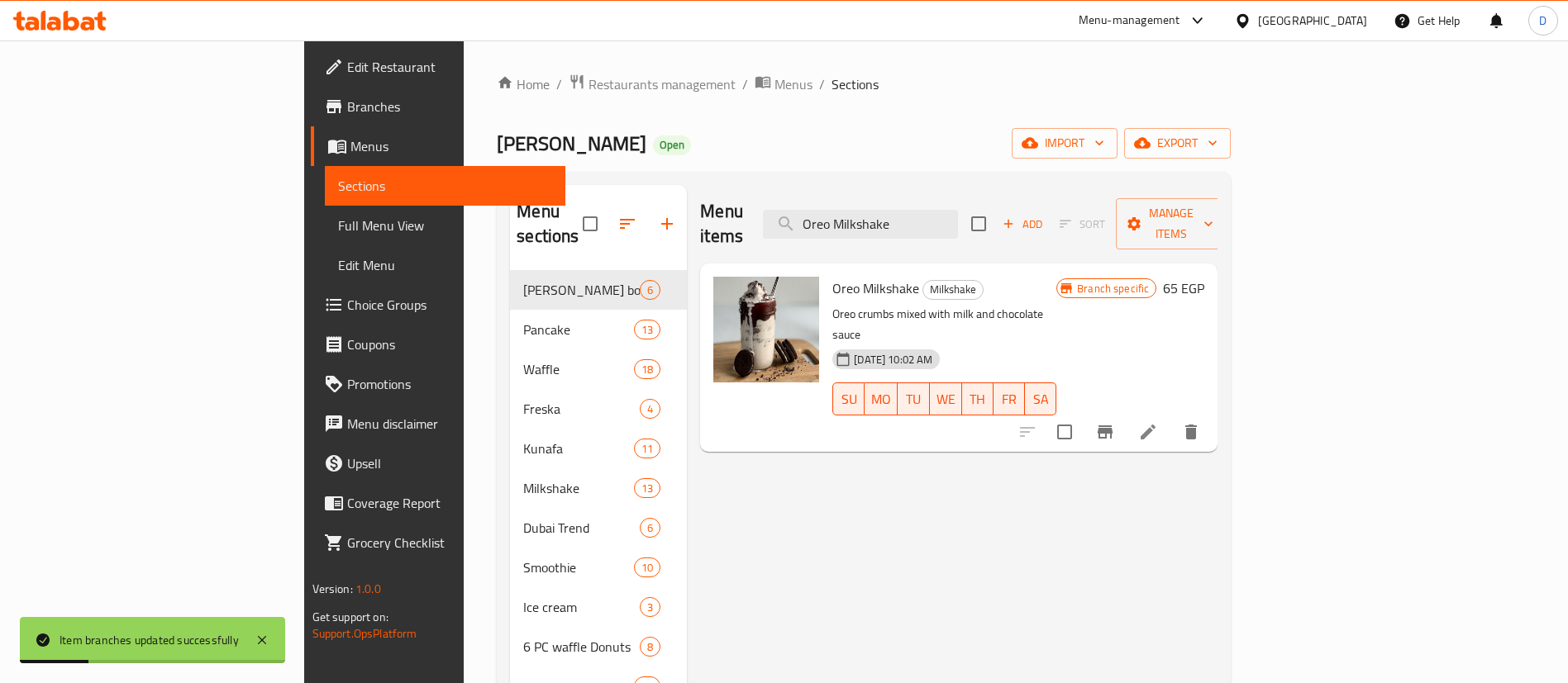
type input "Oreo Milkshake"
click at [1113, 426] on icon "Branch-specific-item" at bounding box center [1105, 432] width 15 height 13
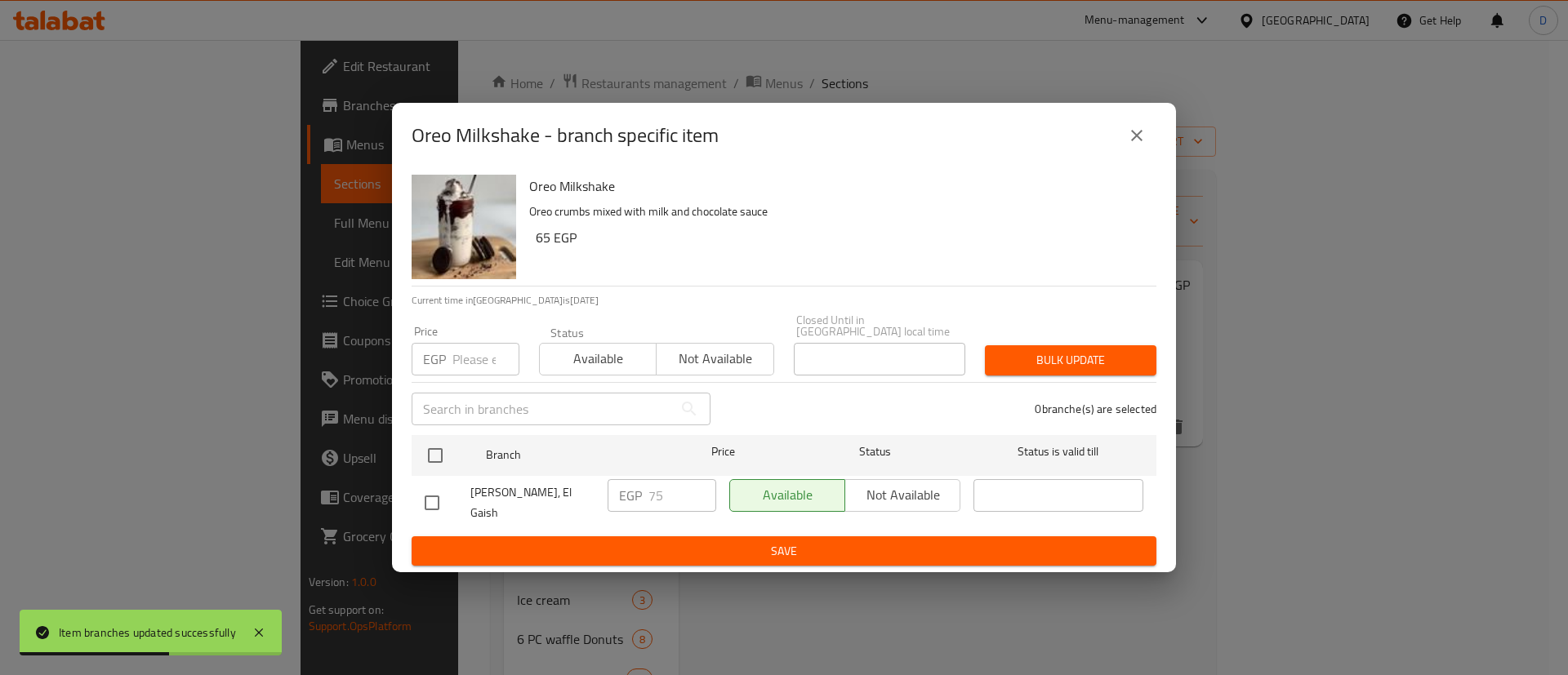
click at [437, 478] on div "[PERSON_NAME], El Gaish" at bounding box center [510, 503] width 183 height 61
click at [427, 464] on input "checkbox" at bounding box center [435, 455] width 34 height 34
checkbox input "true"
click at [671, 500] on input "75" at bounding box center [683, 495] width 68 height 32
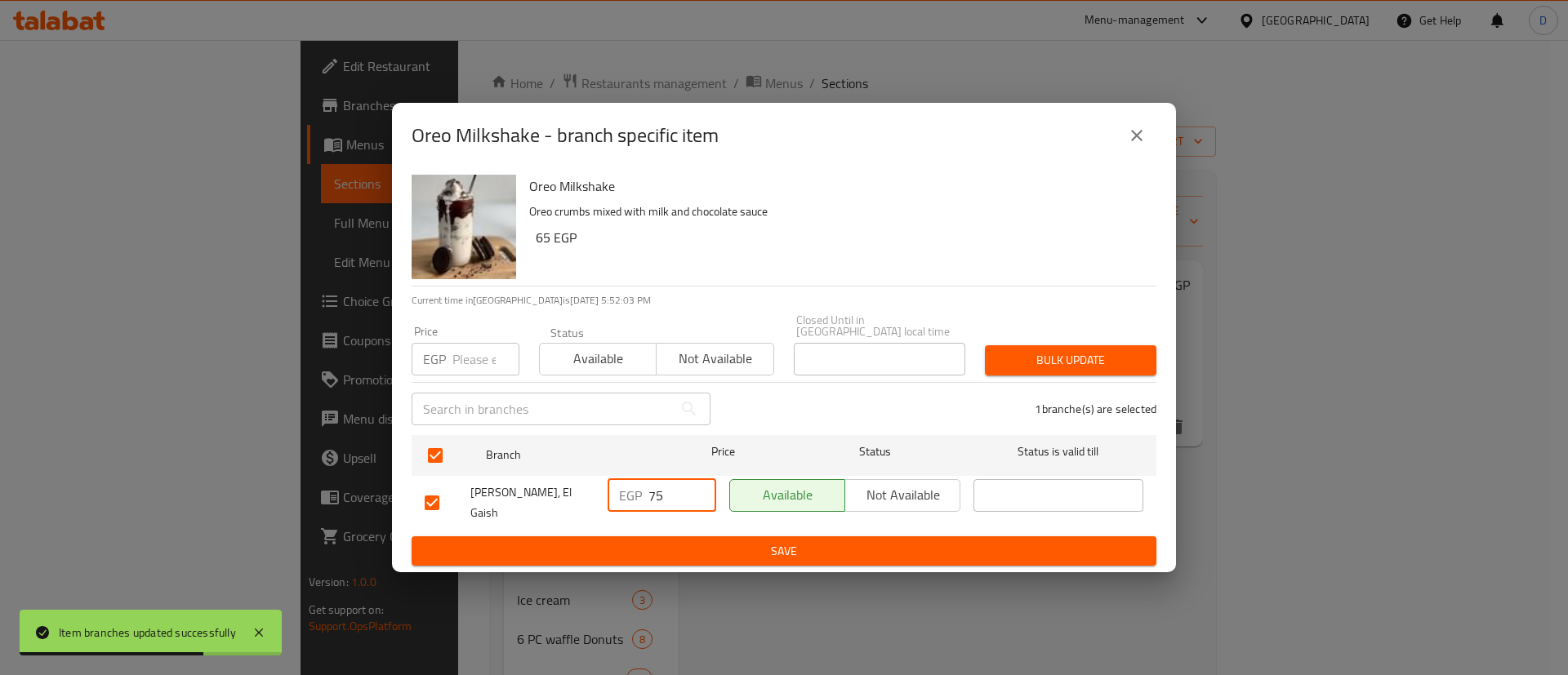
click at [671, 500] on input "75" at bounding box center [683, 495] width 68 height 32
paste input "93."
type input "93.75"
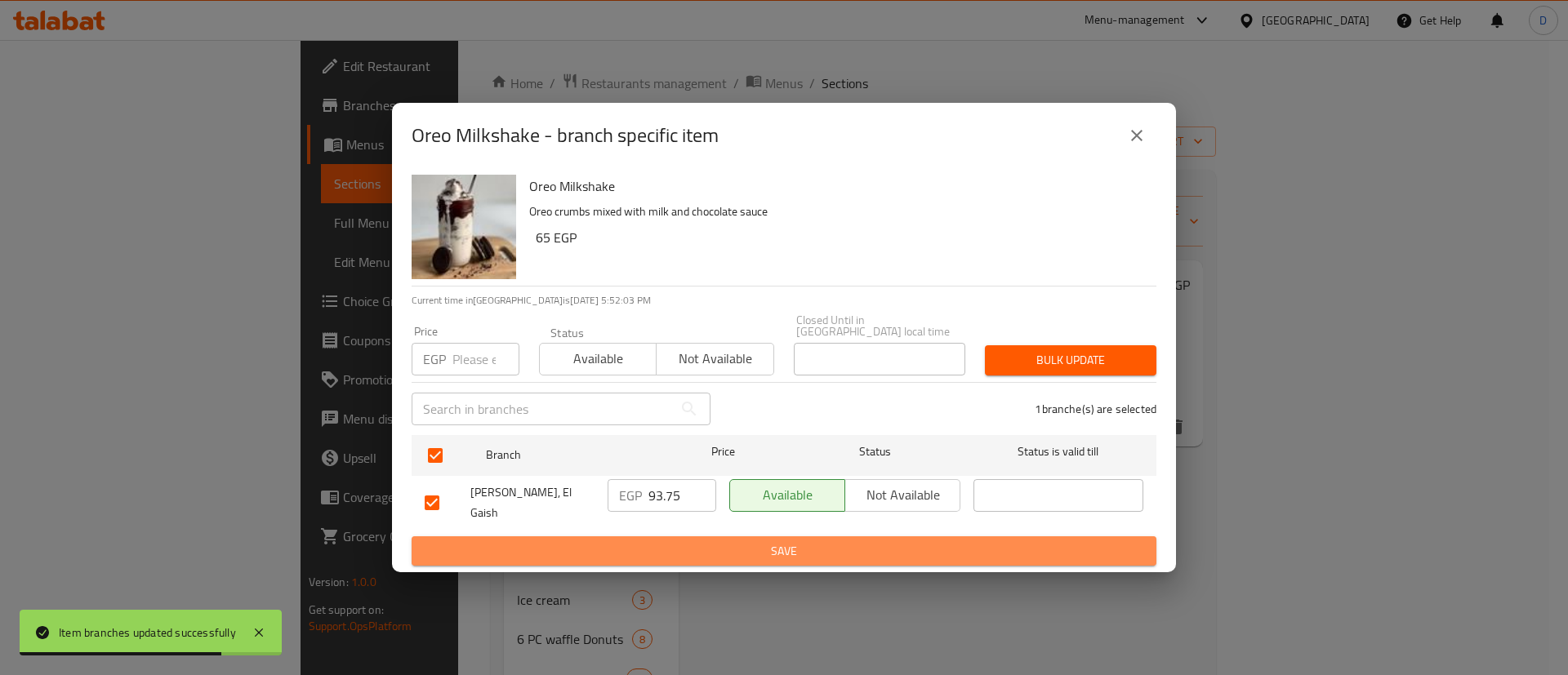
click at [671, 541] on span "Save" at bounding box center [784, 551] width 718 height 21
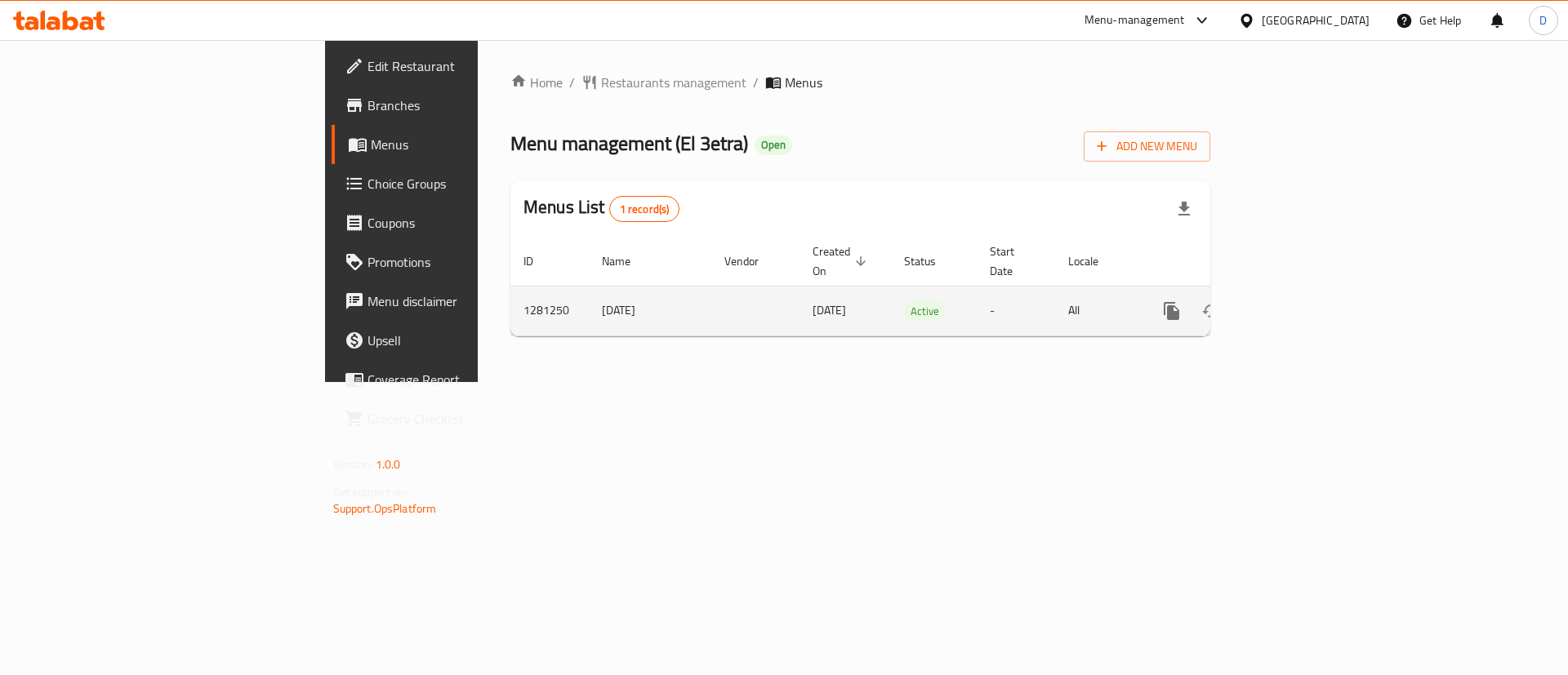
click at [1297, 303] on icon "enhanced table" at bounding box center [1289, 311] width 15 height 15
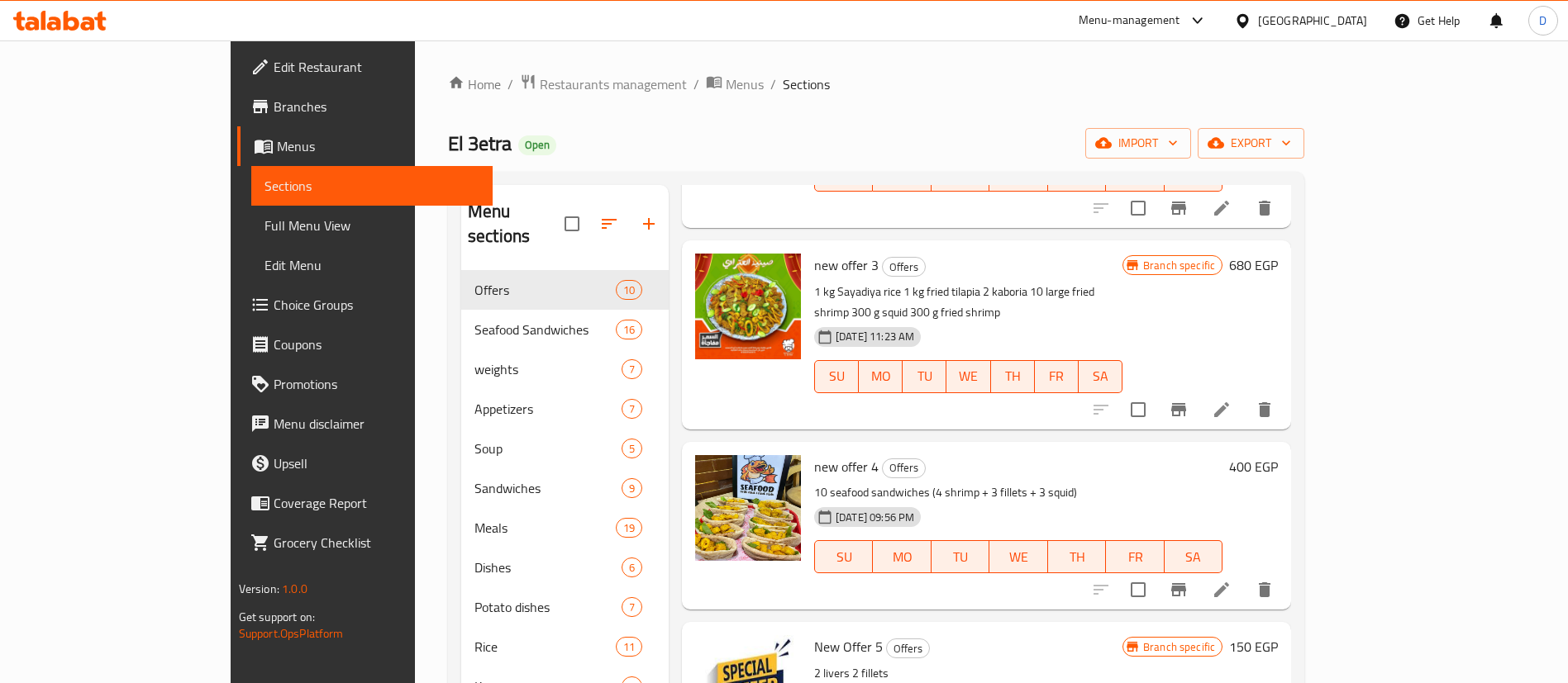
scroll to position [867, 0]
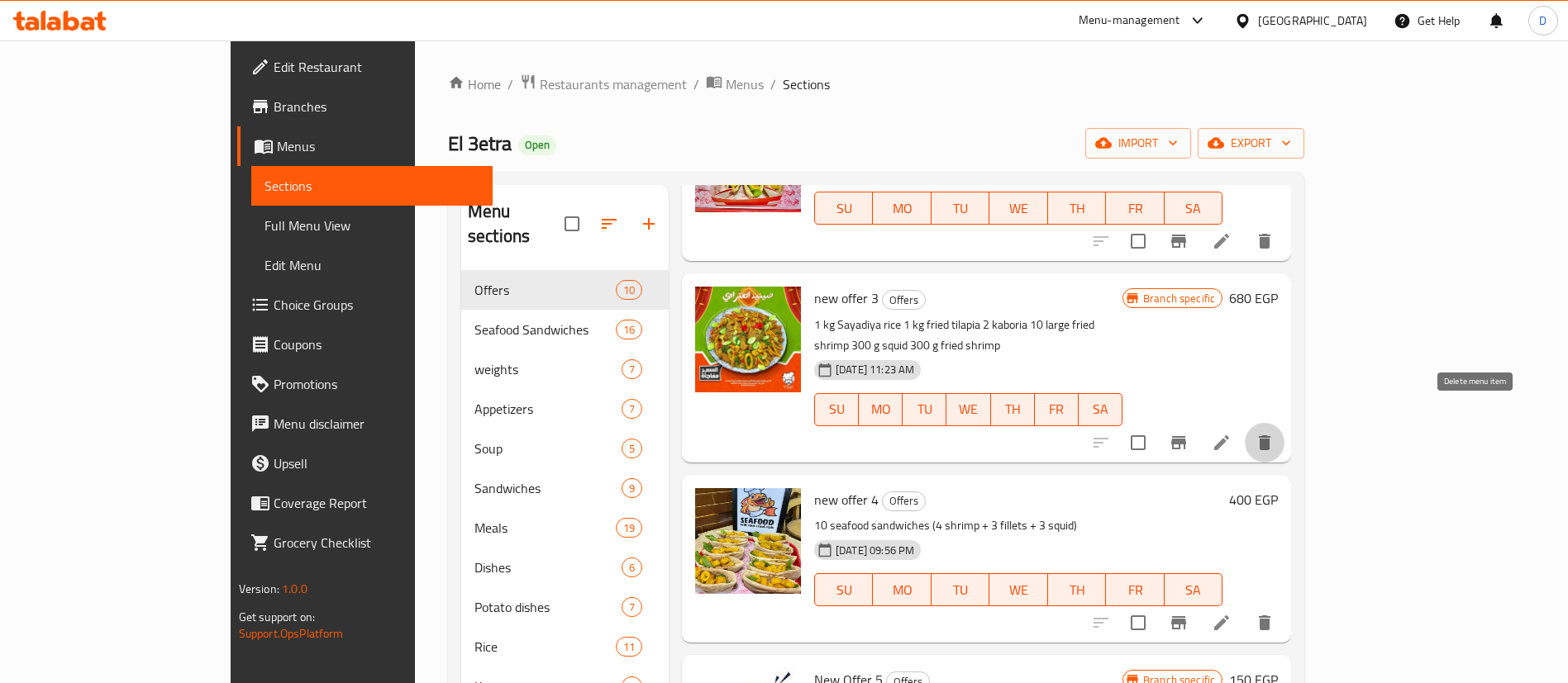
click at [1284, 433] on button "delete" at bounding box center [1264, 442] width 40 height 40
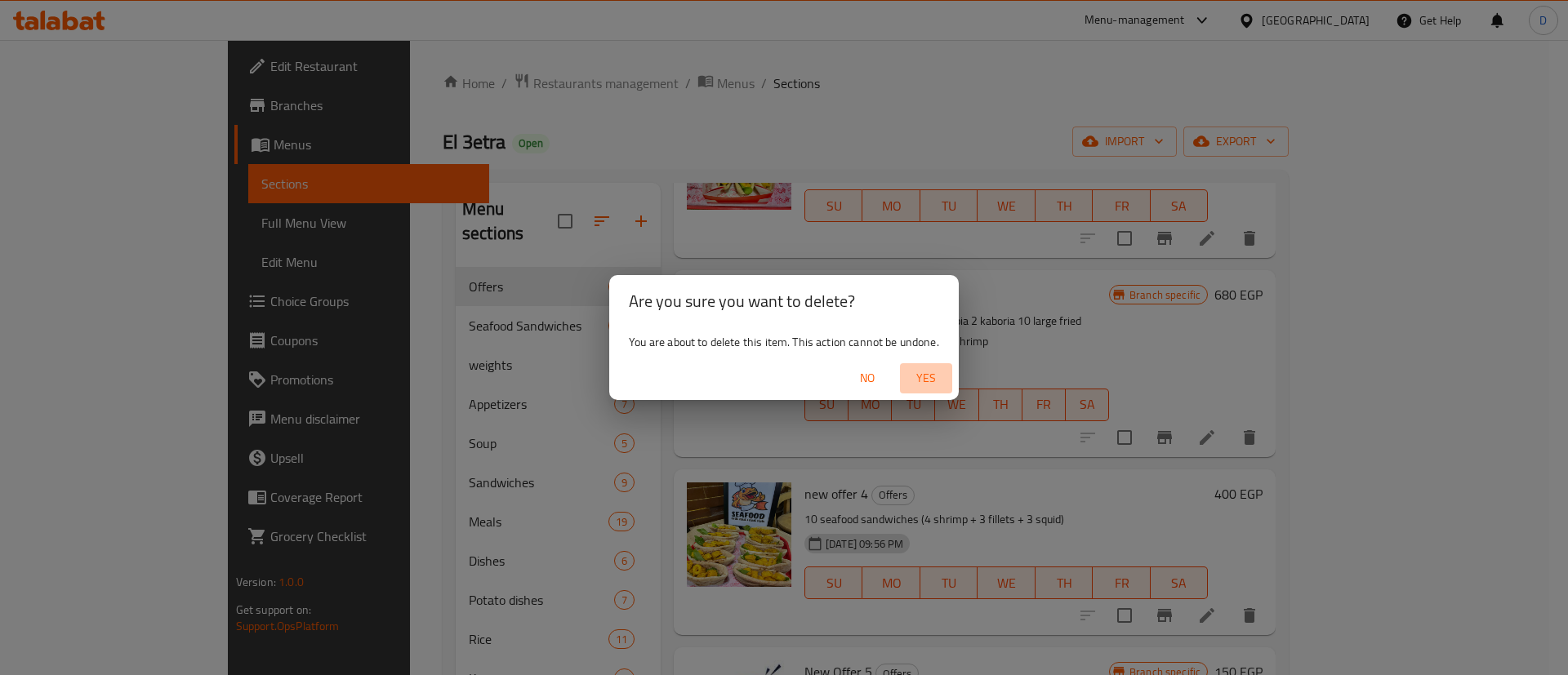
click at [923, 375] on span "Yes" at bounding box center [925, 378] width 39 height 21
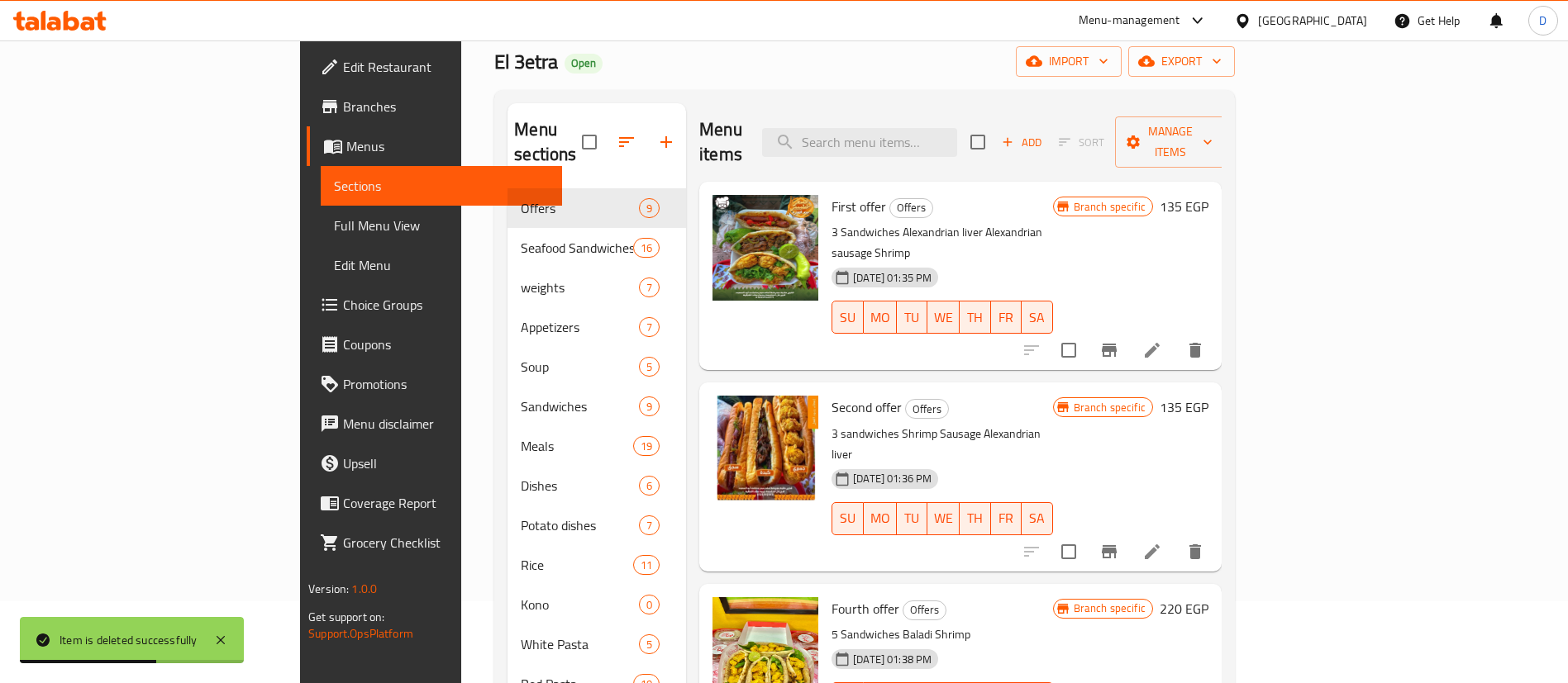
scroll to position [0, 0]
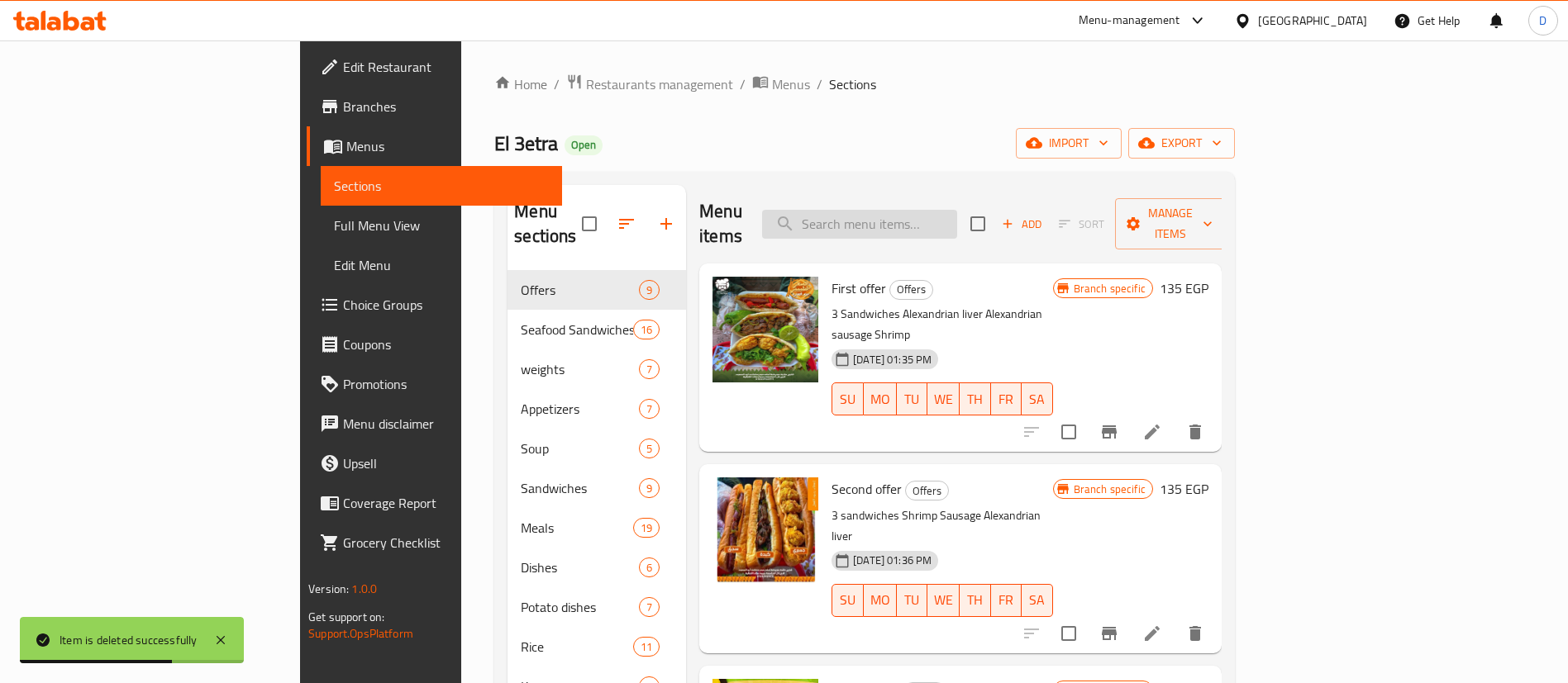
click at [957, 209] on input "search" at bounding box center [860, 224] width 195 height 29
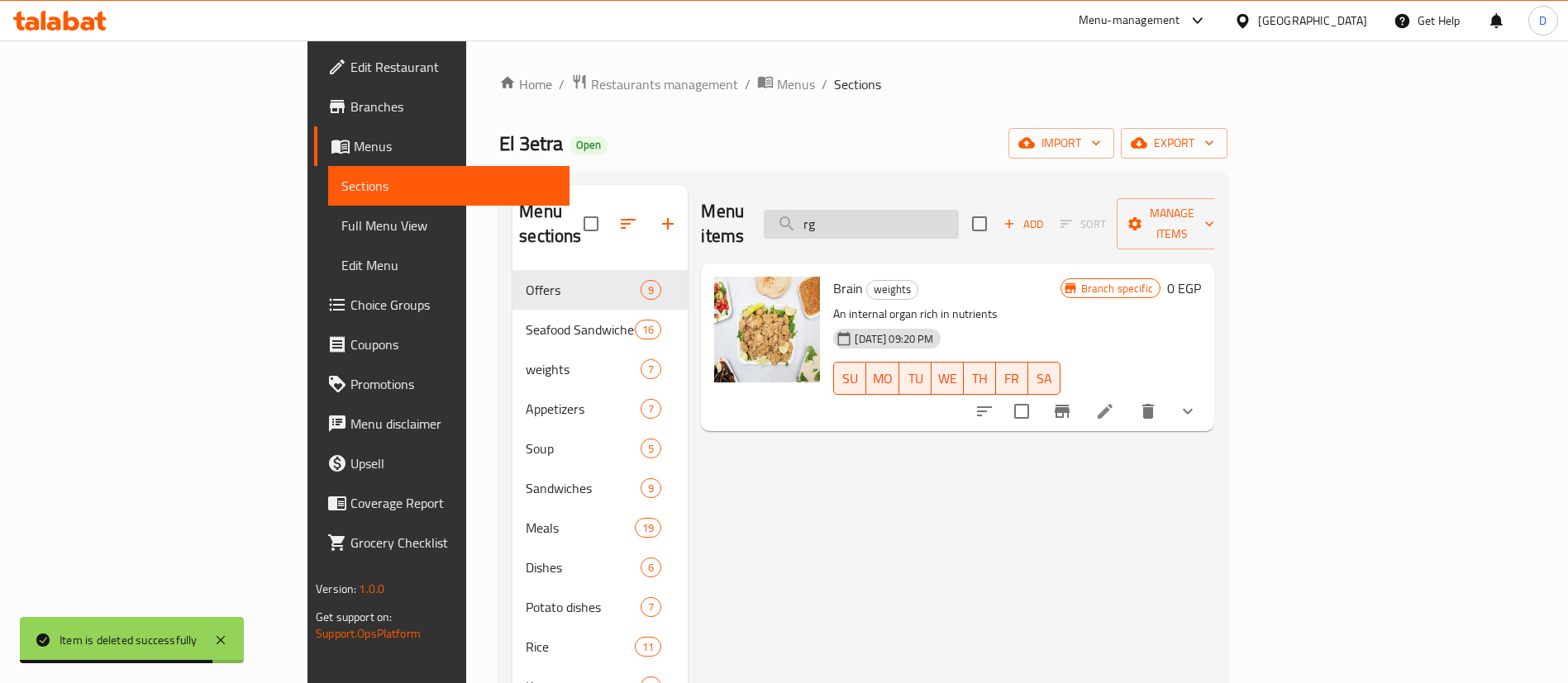
type input "r"
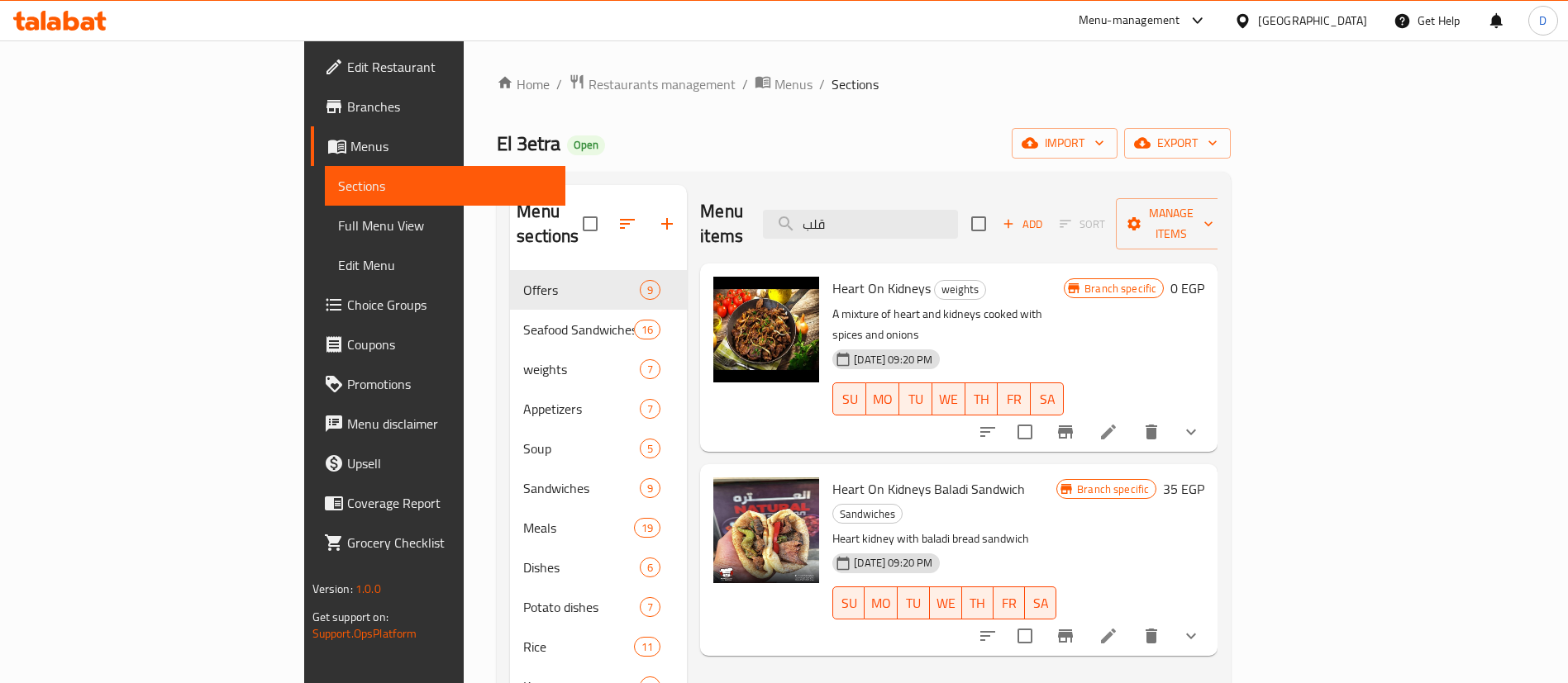
click at [497, 148] on span "El 3etra" at bounding box center [529, 143] width 64 height 37
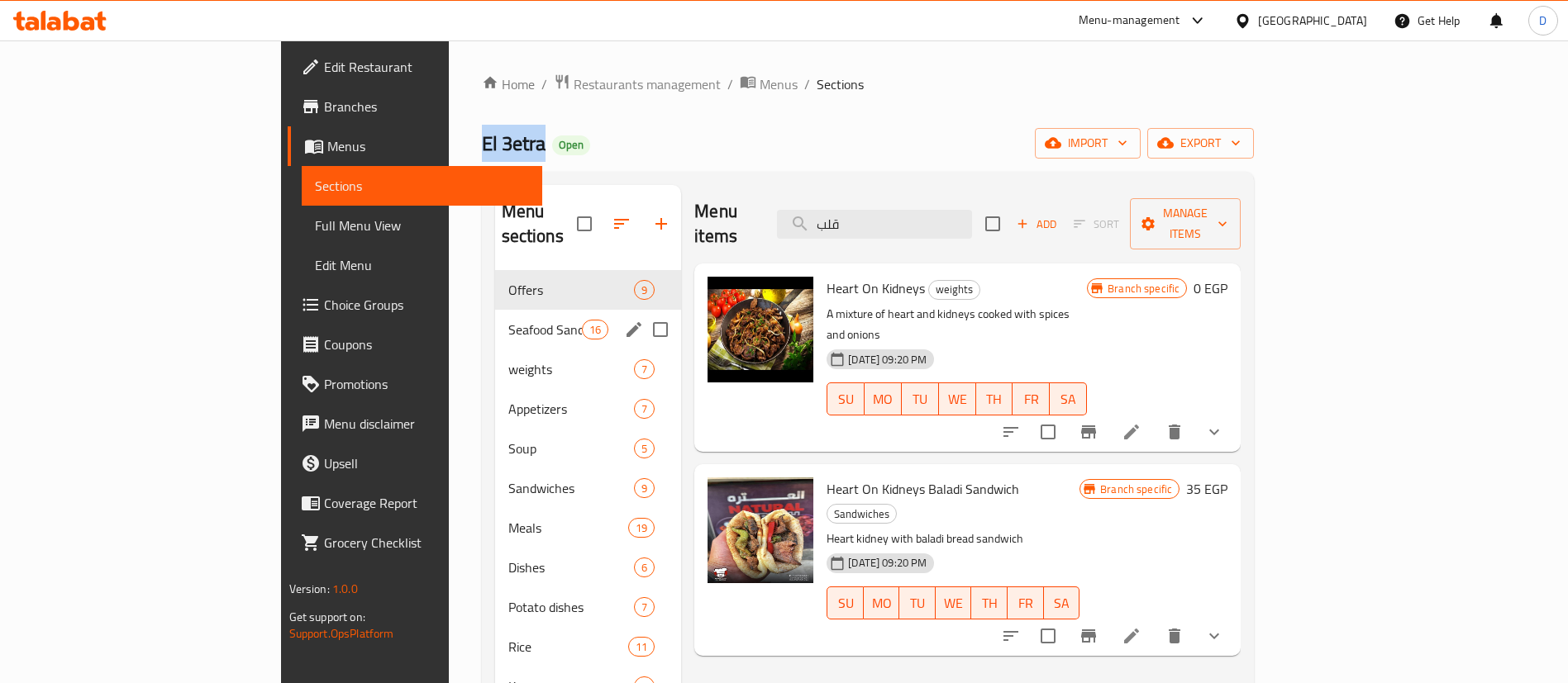
click at [495, 323] on div "Seafood Sandwiches 16" at bounding box center [588, 329] width 187 height 40
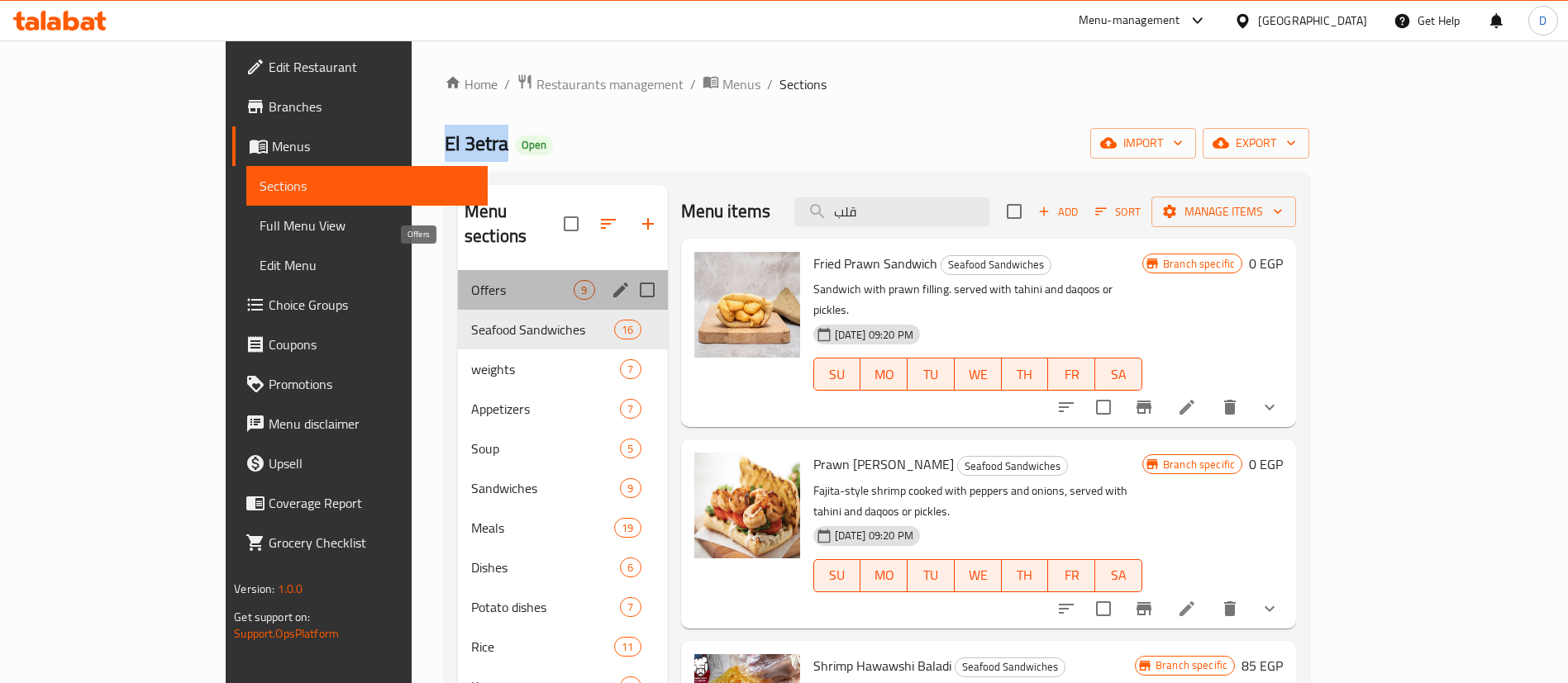
click at [471, 280] on span "Offers" at bounding box center [523, 290] width 103 height 20
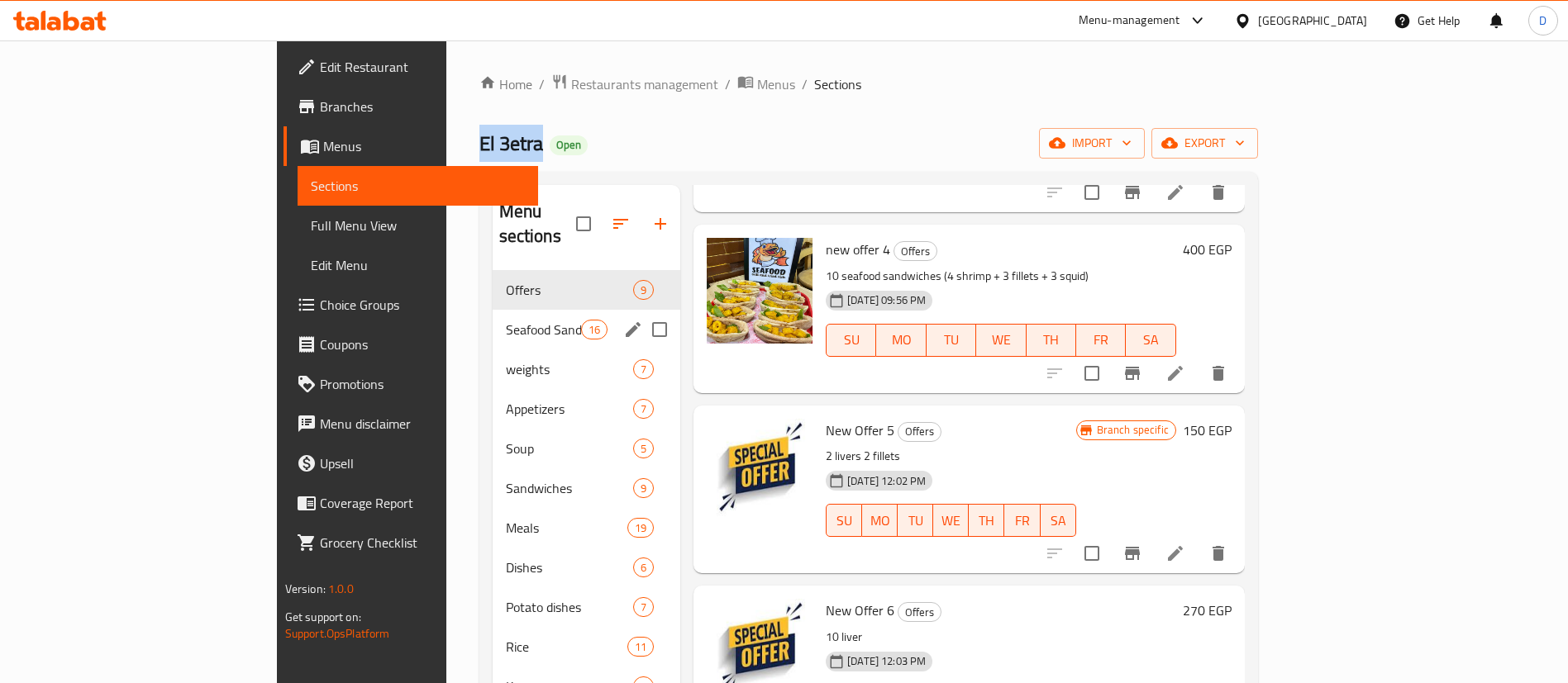
click at [492, 318] on div "Seafood Sandwiches 16" at bounding box center [587, 329] width 189 height 40
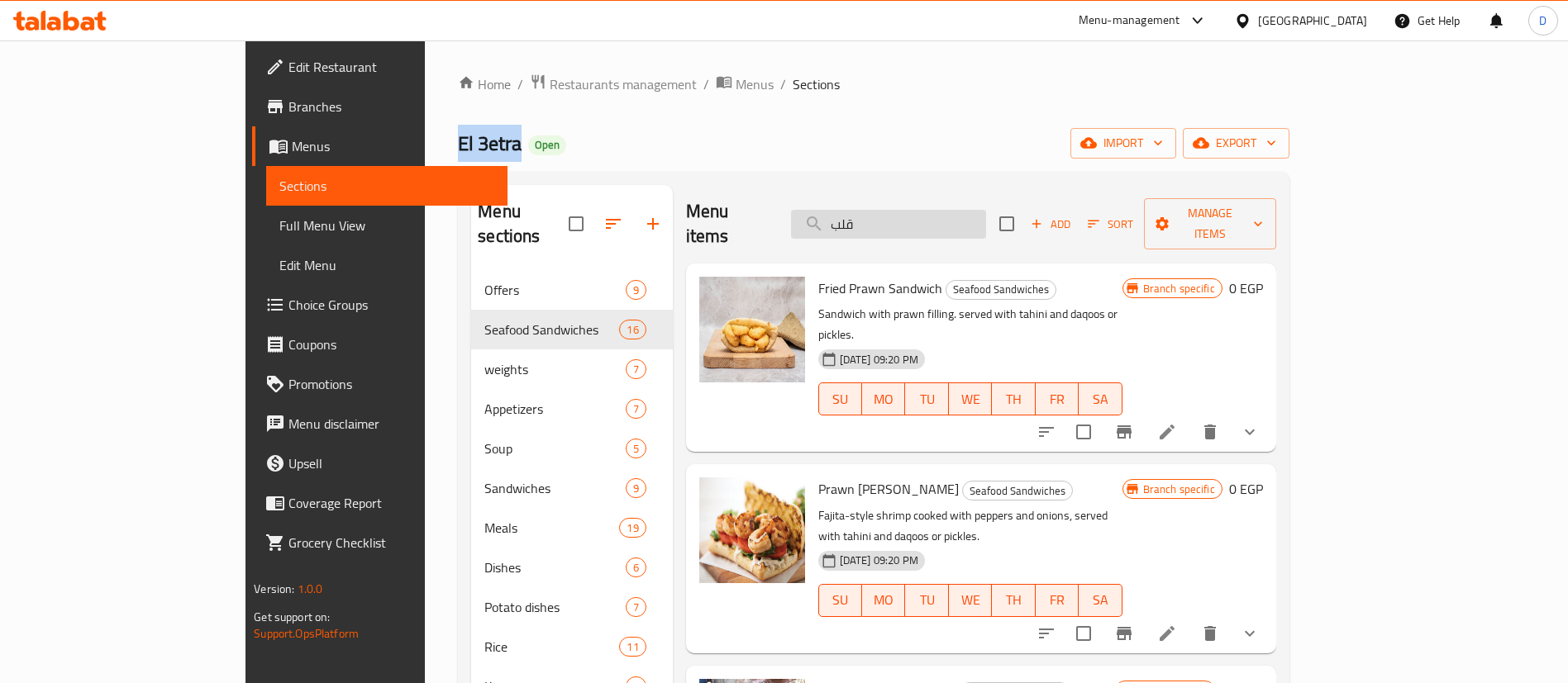
click at [986, 209] on input "قلب" at bounding box center [889, 224] width 195 height 29
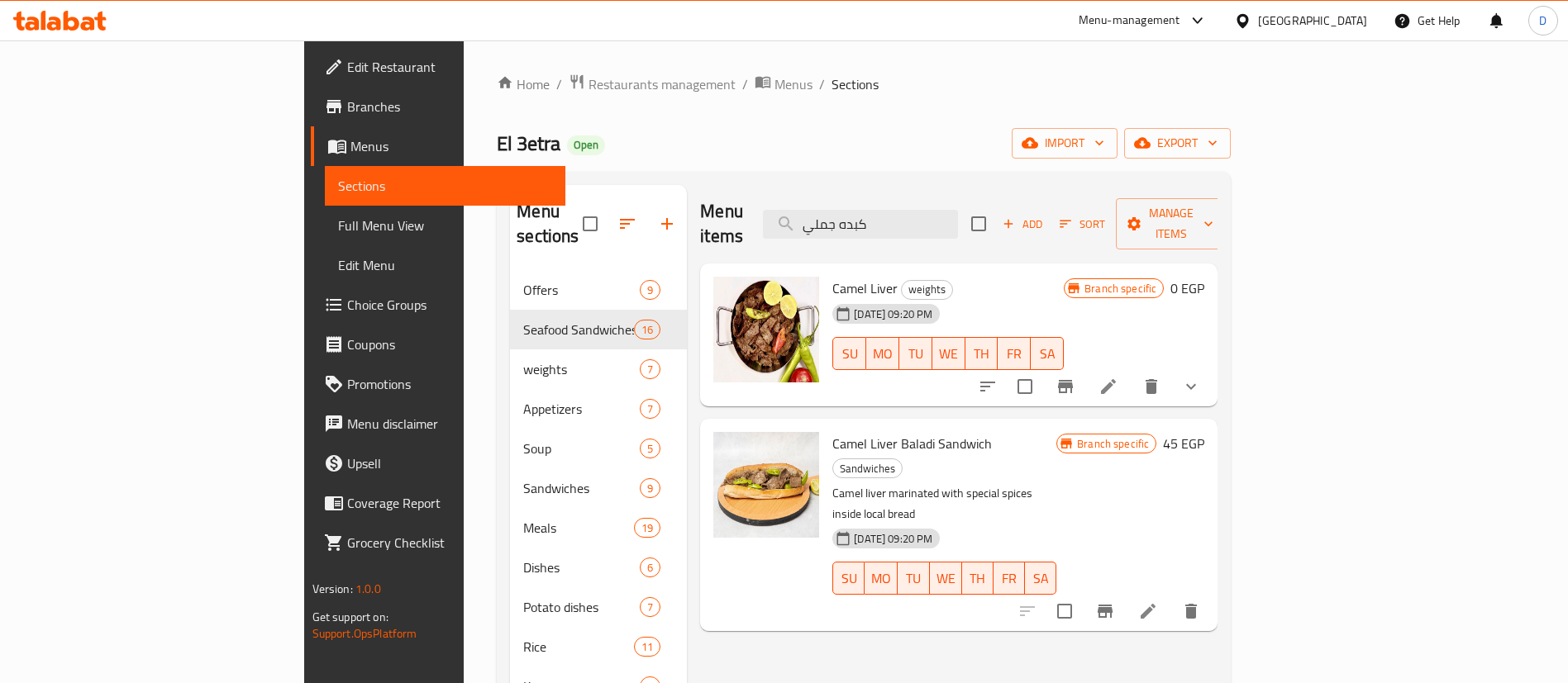
type input "كبده جملي"
click at [56, 14] on icon at bounding box center [60, 21] width 93 height 20
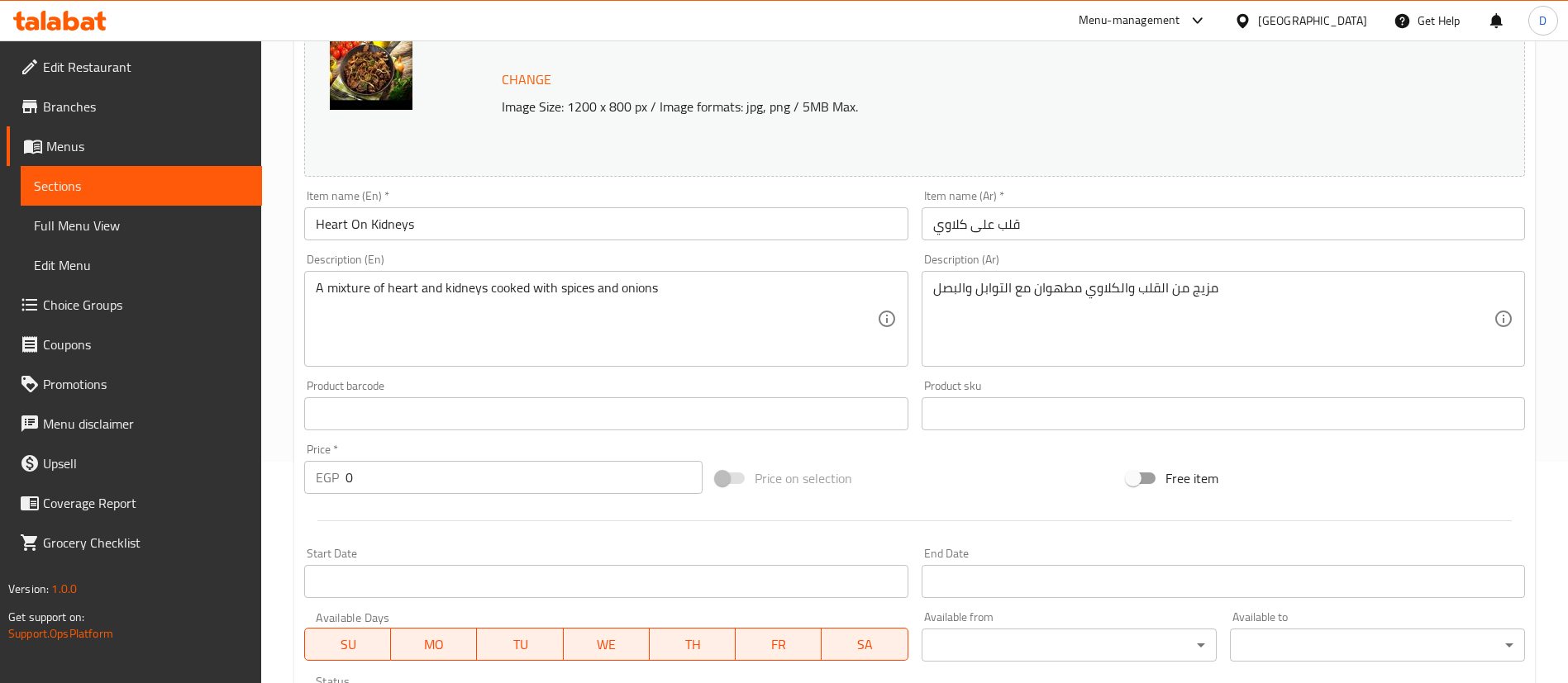
scroll to position [593, 0]
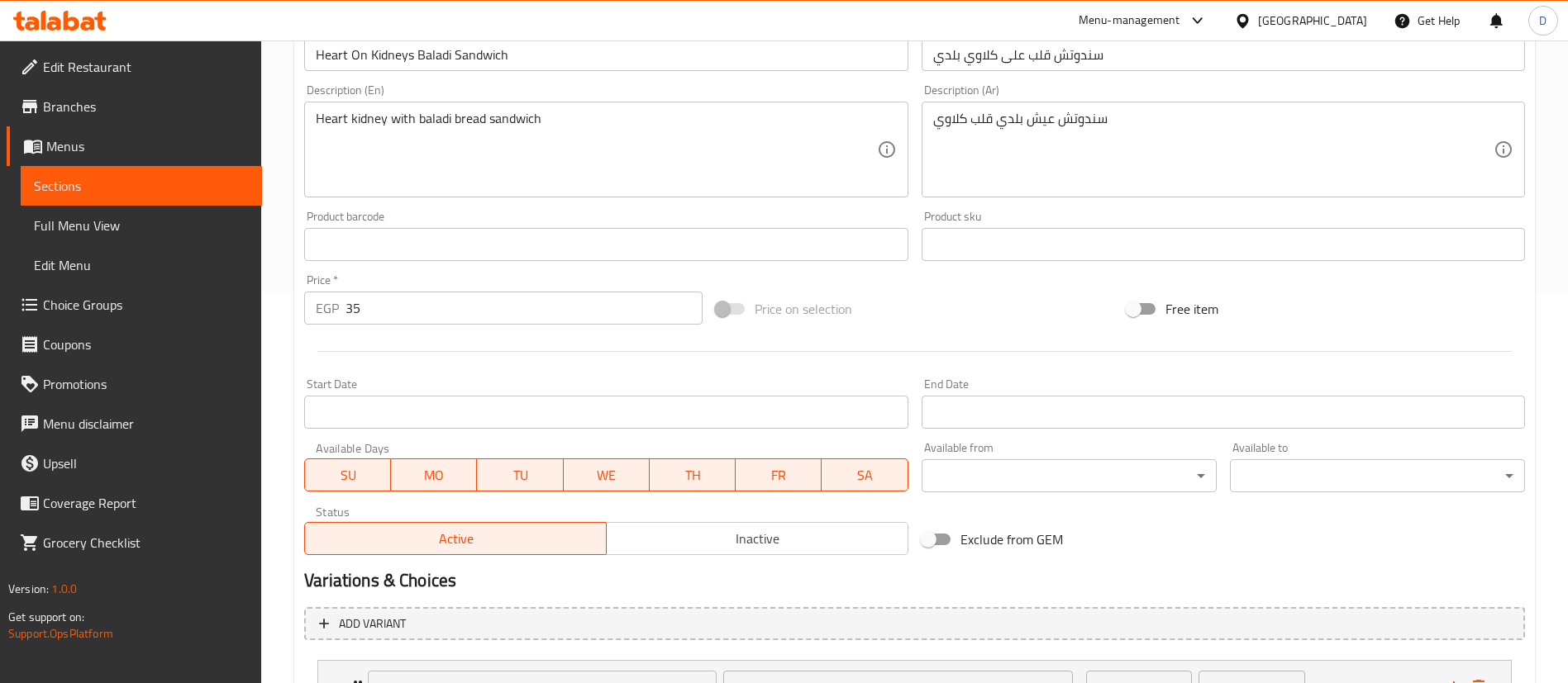
scroll to position [535, 0]
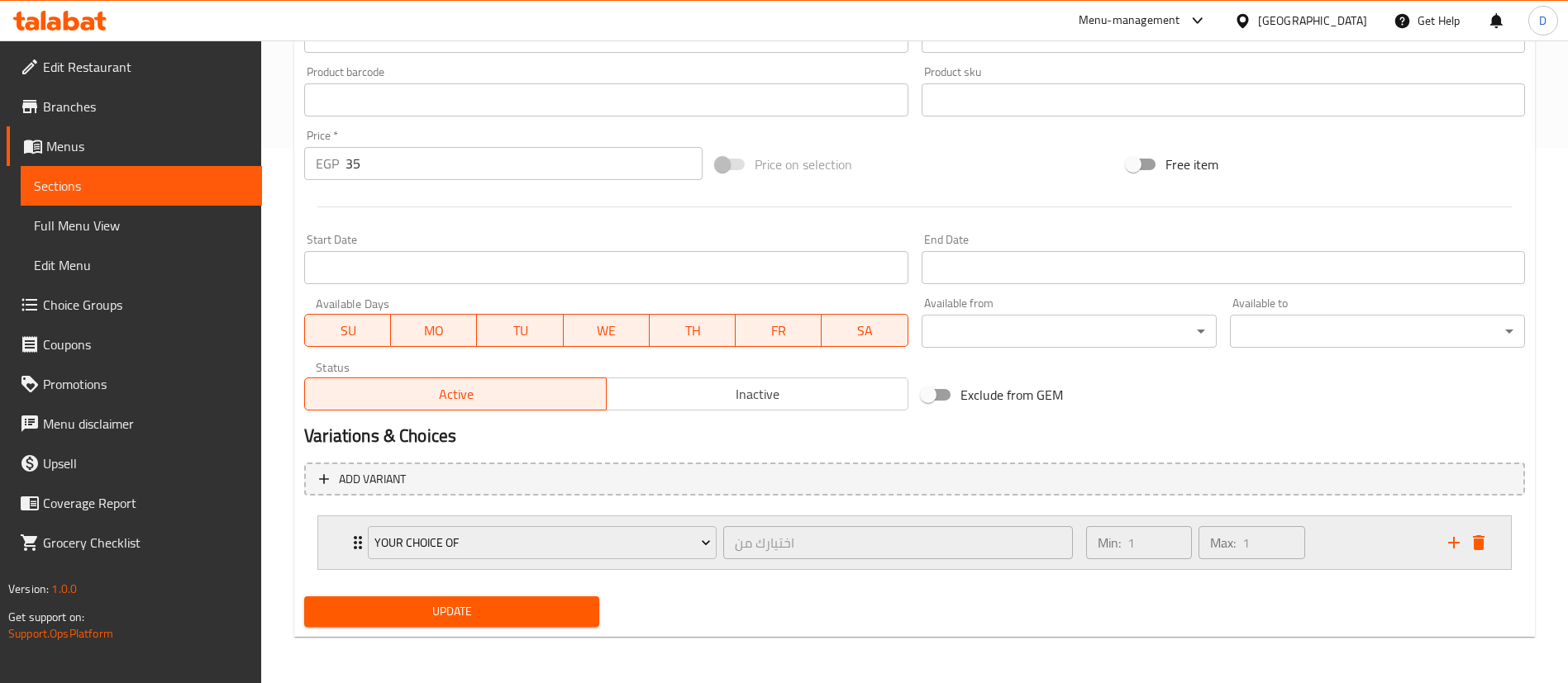
click at [1375, 531] on div "Min: 1 ​ Max: 1 ​" at bounding box center [1257, 543] width 362 height 53
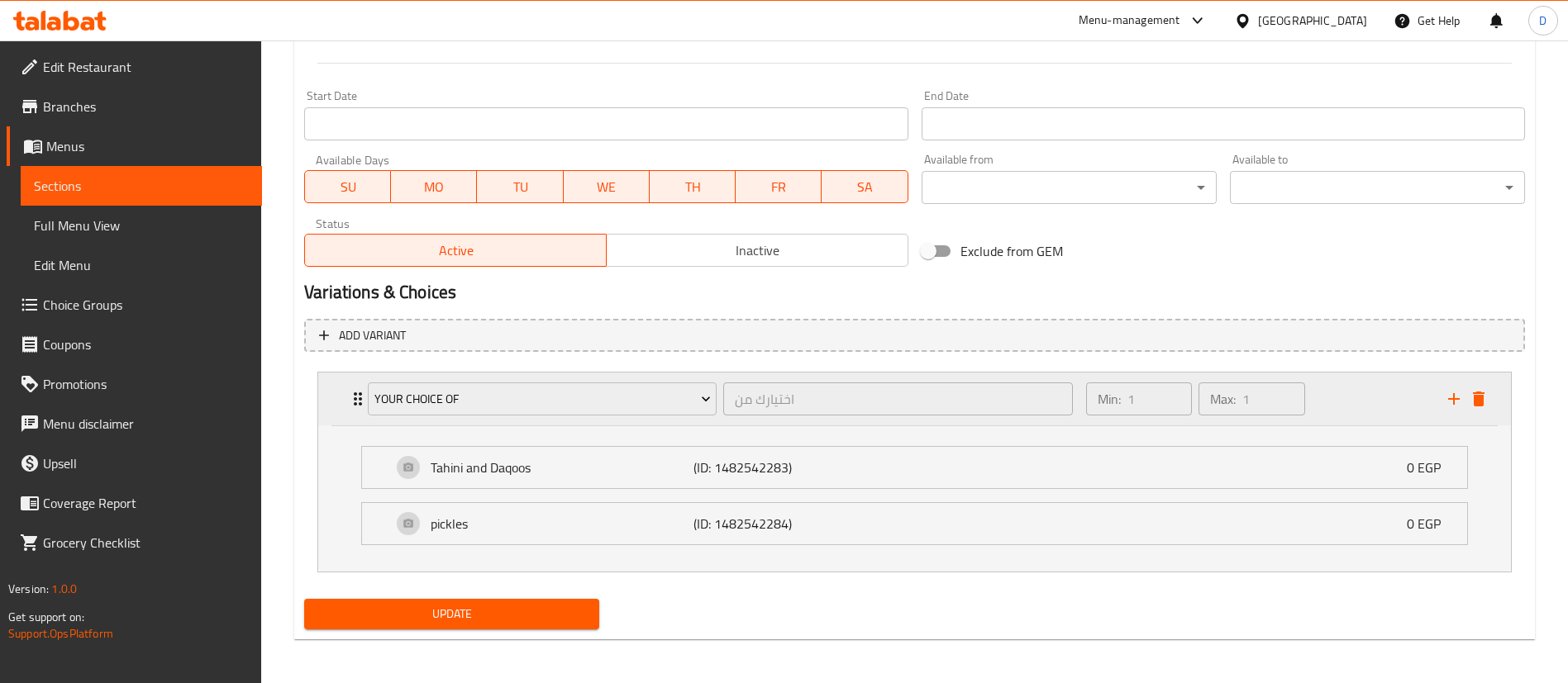
scroll to position [681, 0]
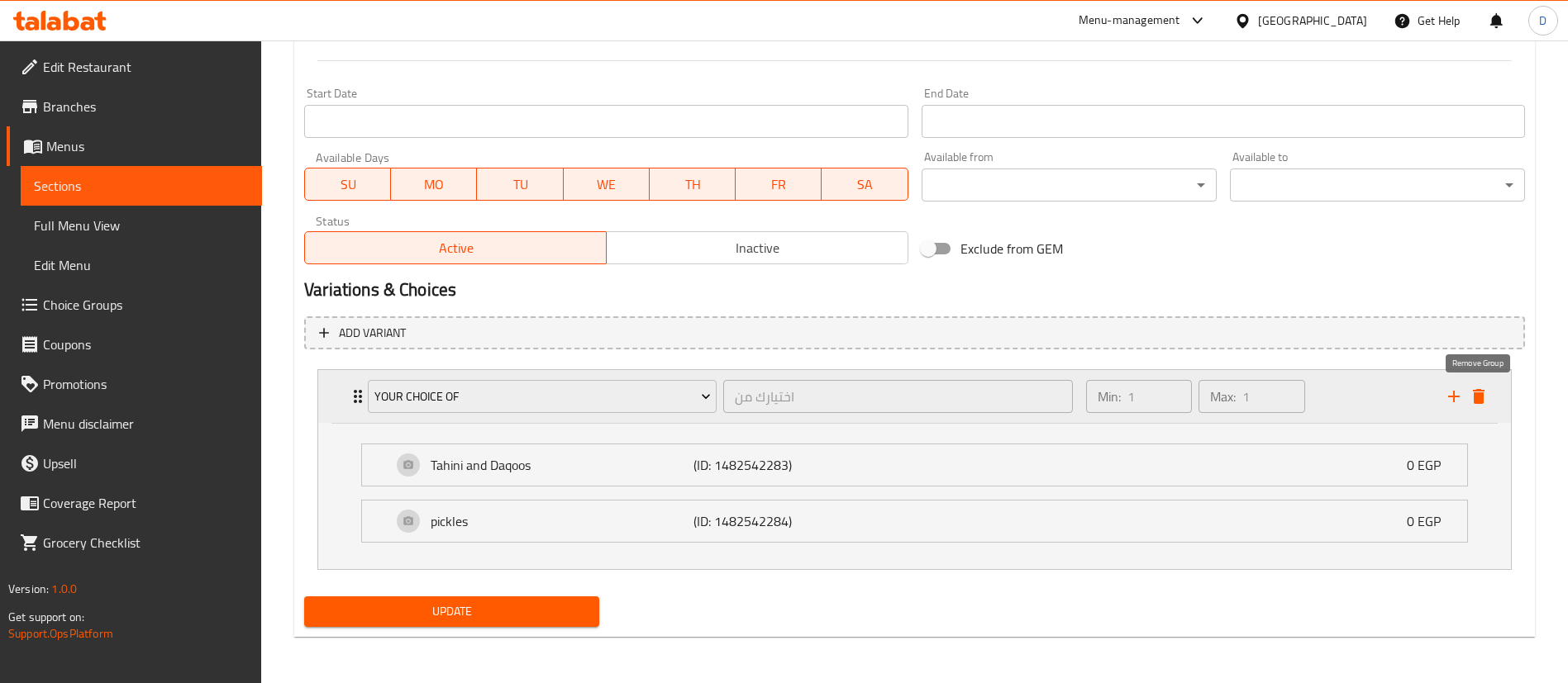
click at [1483, 400] on icon "delete" at bounding box center [1479, 397] width 12 height 15
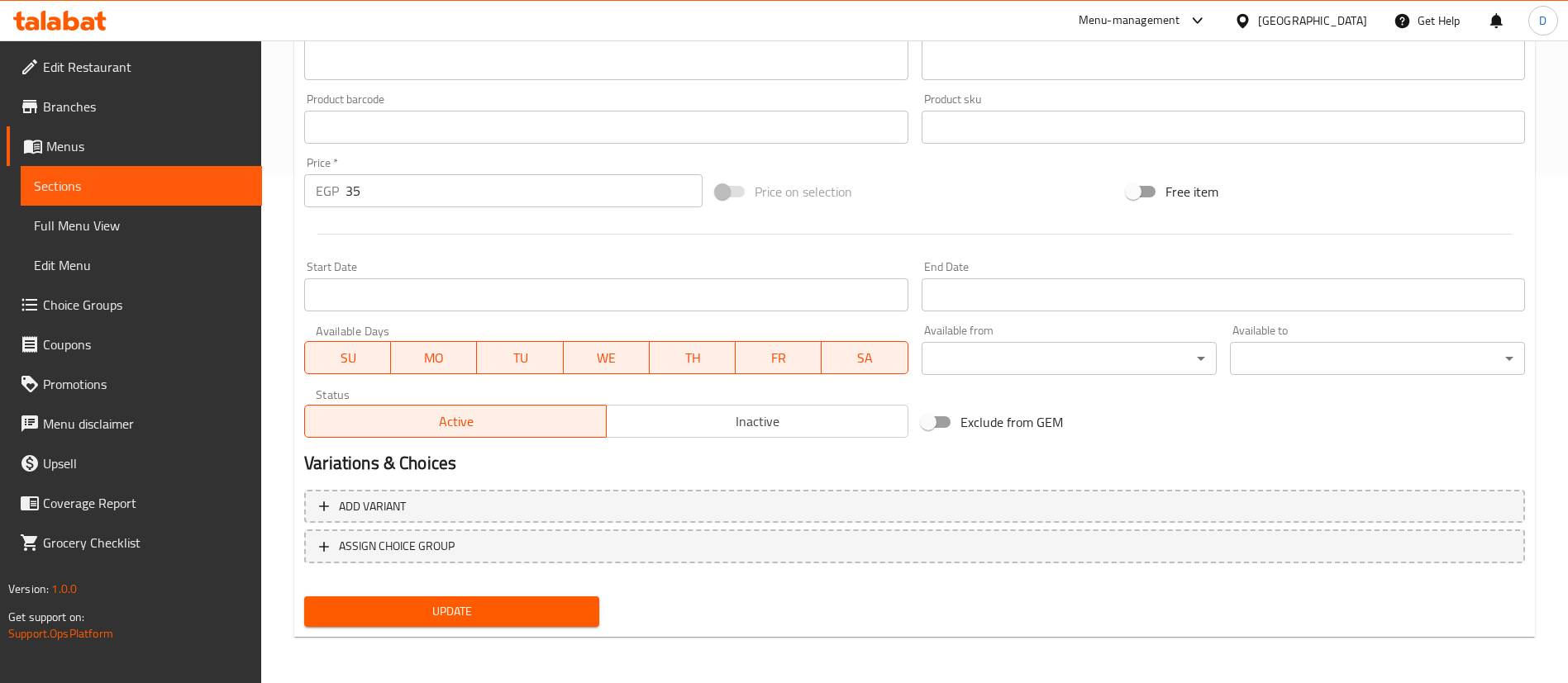
click at [480, 608] on span "Update" at bounding box center [451, 612] width 268 height 21
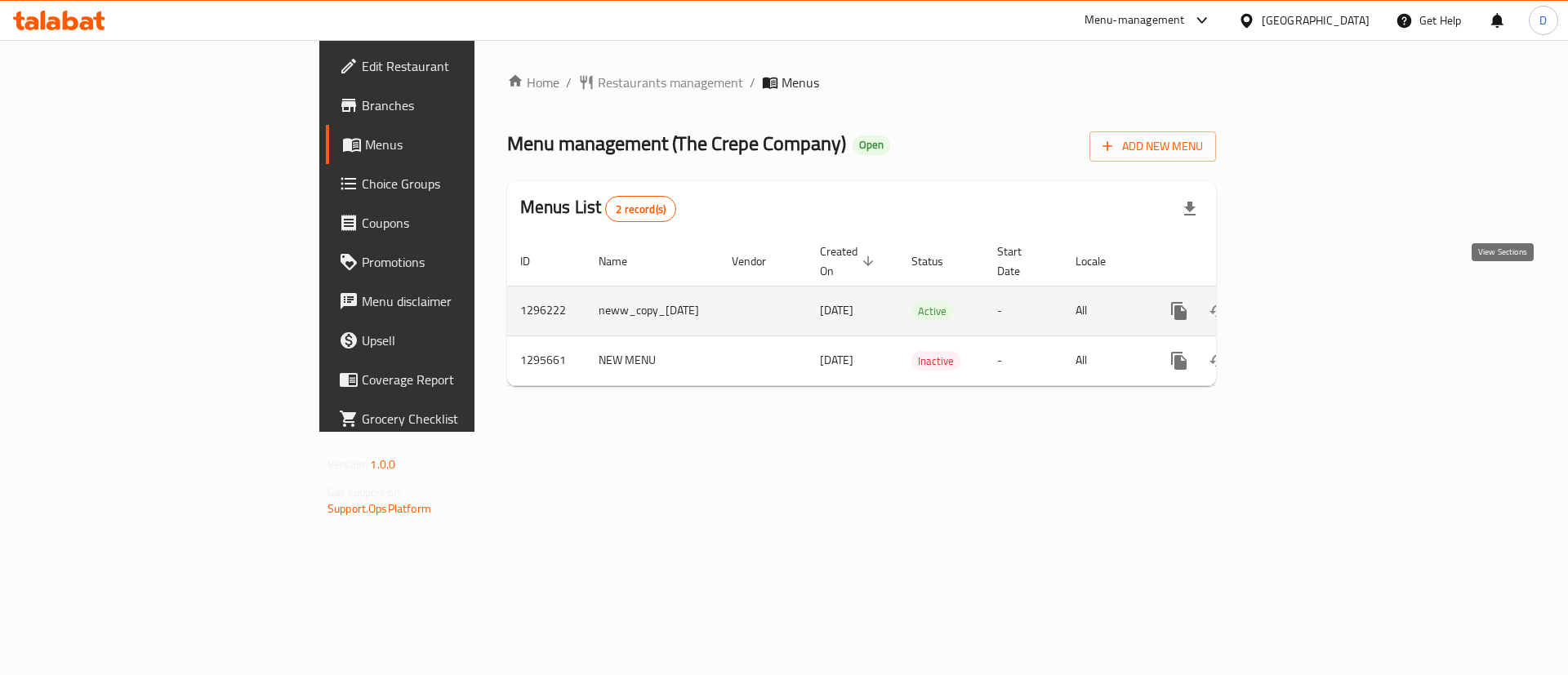
click at [1306, 301] on icon "enhanced table" at bounding box center [1297, 311] width 20 height 20
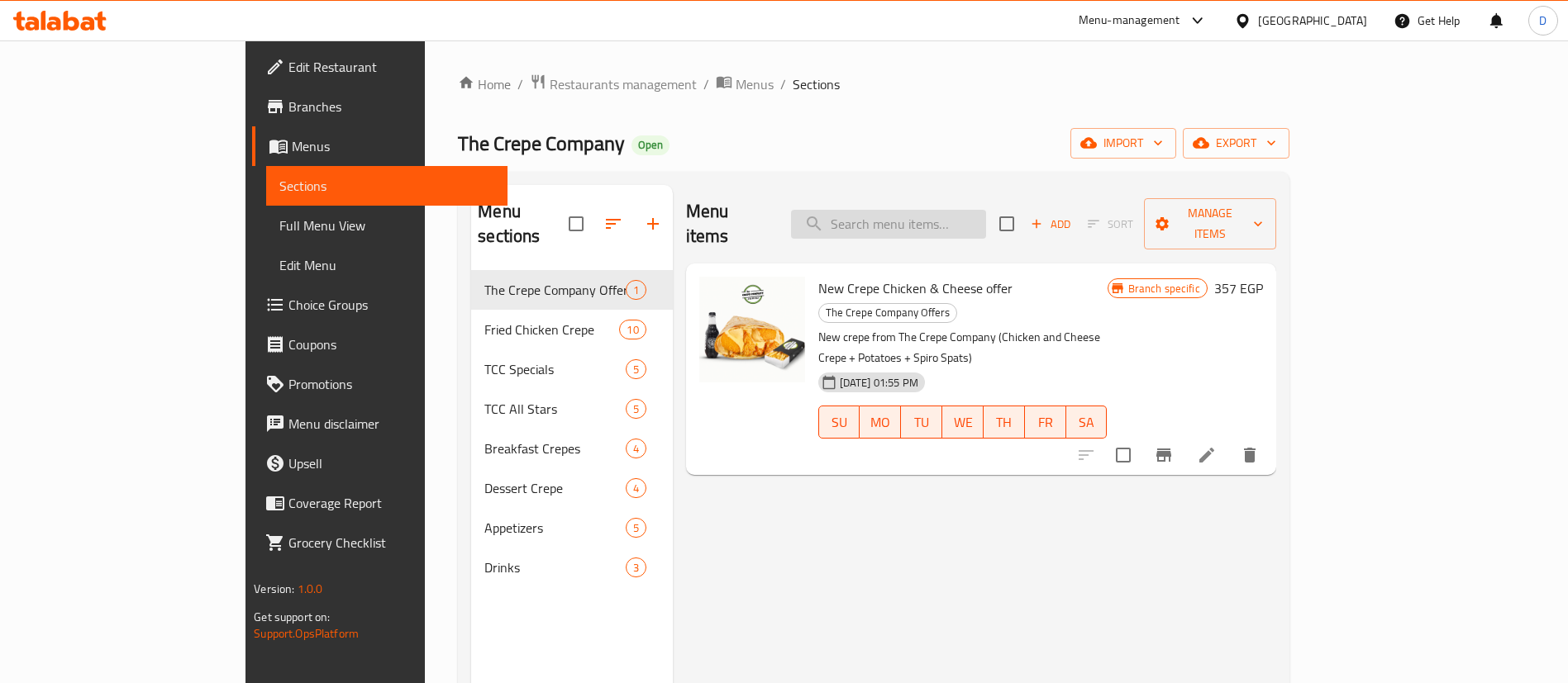
click at [949, 209] on input "search" at bounding box center [889, 224] width 195 height 29
type input "ب"
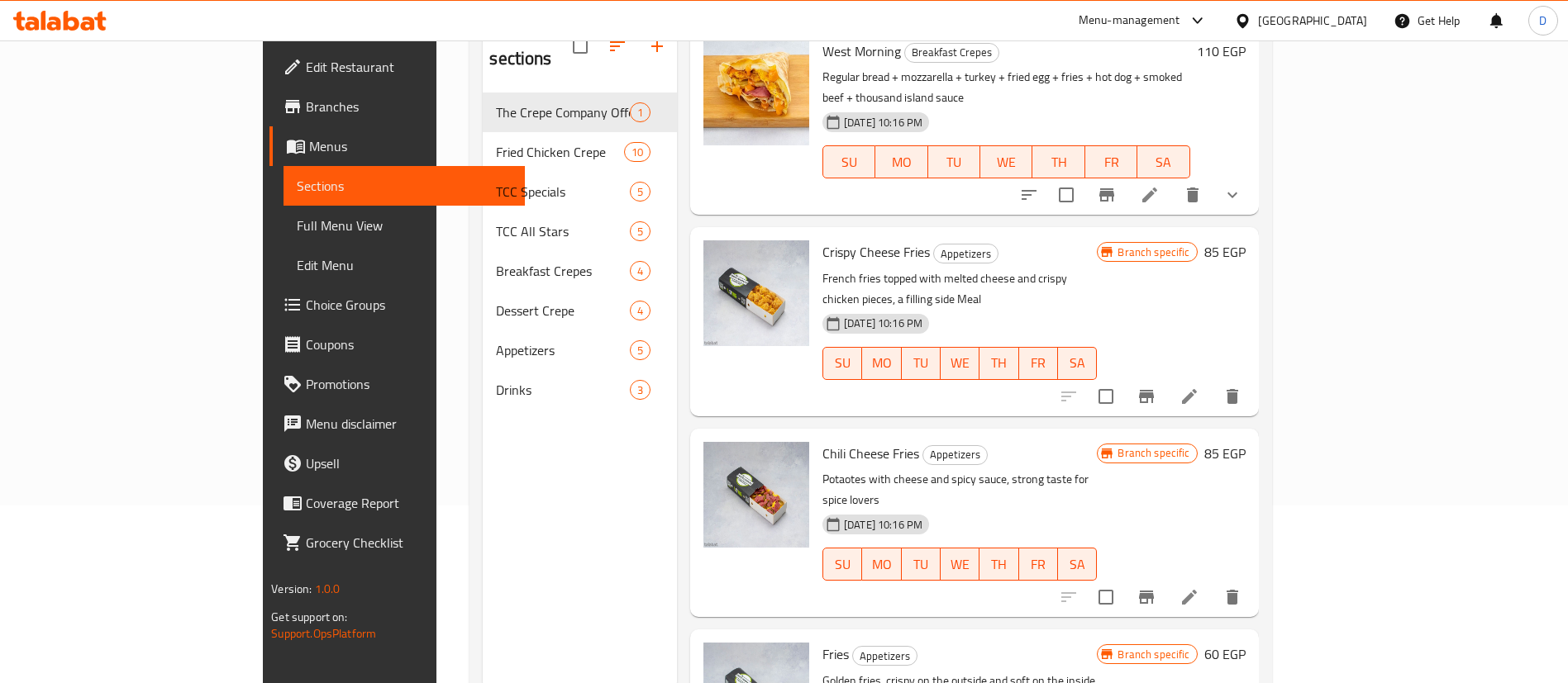
scroll to position [231, 0]
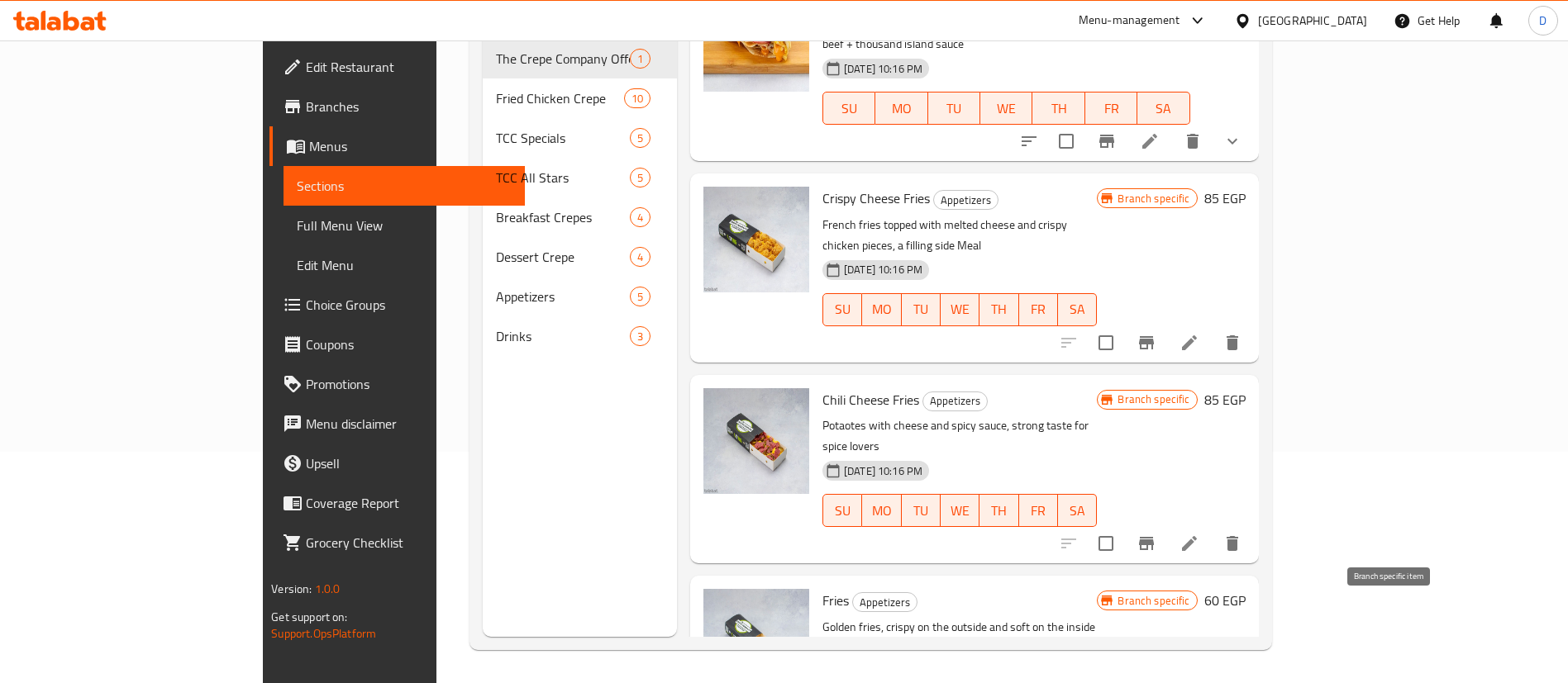
type input "fries"
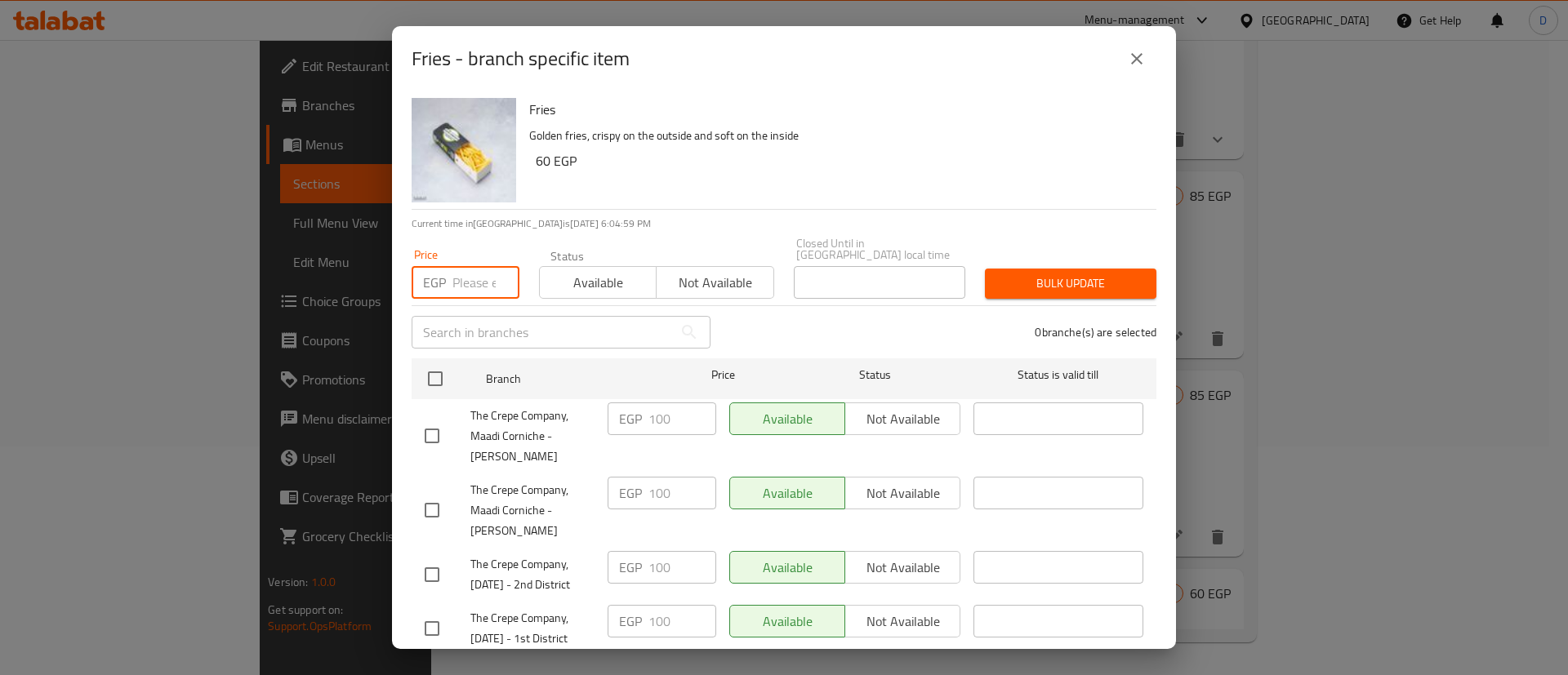
click at [478, 283] on input "number" at bounding box center [486, 282] width 67 height 32
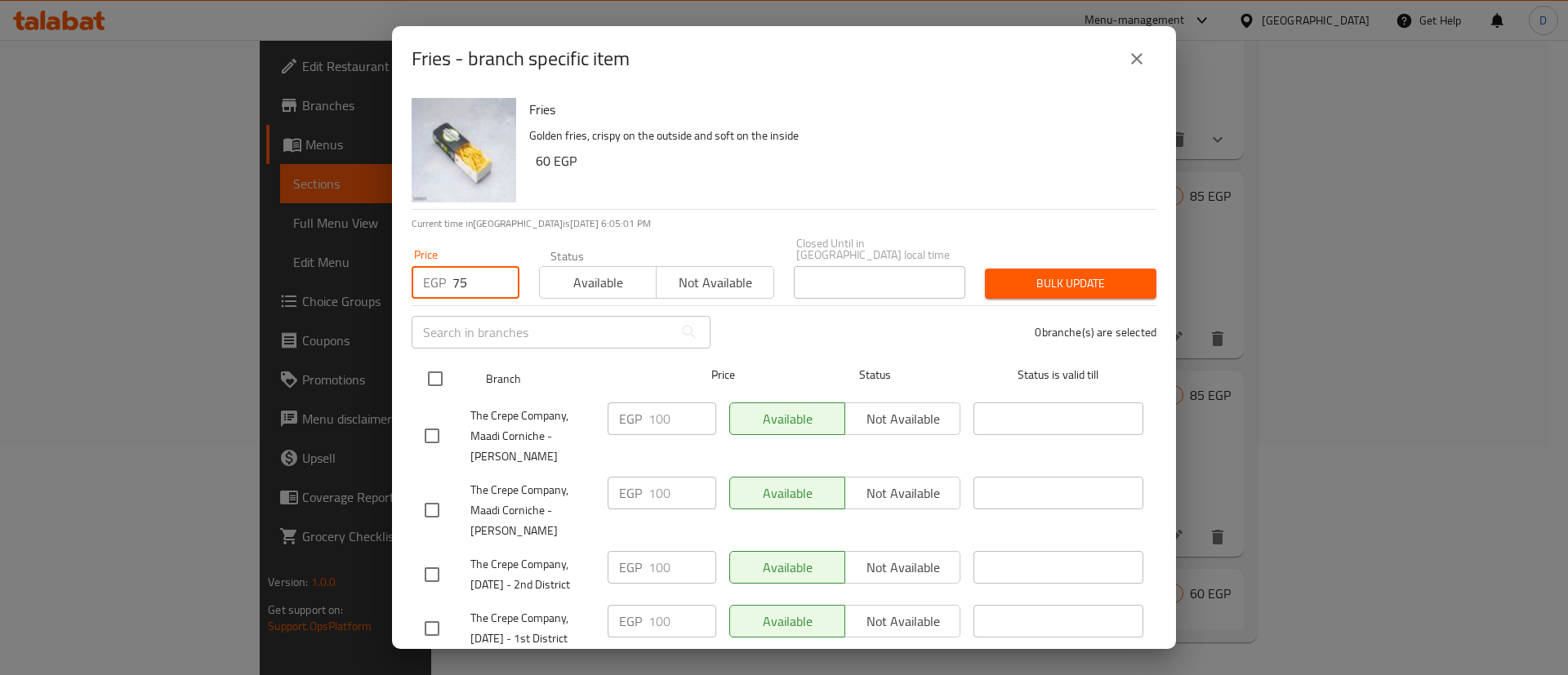
type input "75"
click at [442, 362] on input "checkbox" at bounding box center [435, 378] width 34 height 34
checkbox input "true"
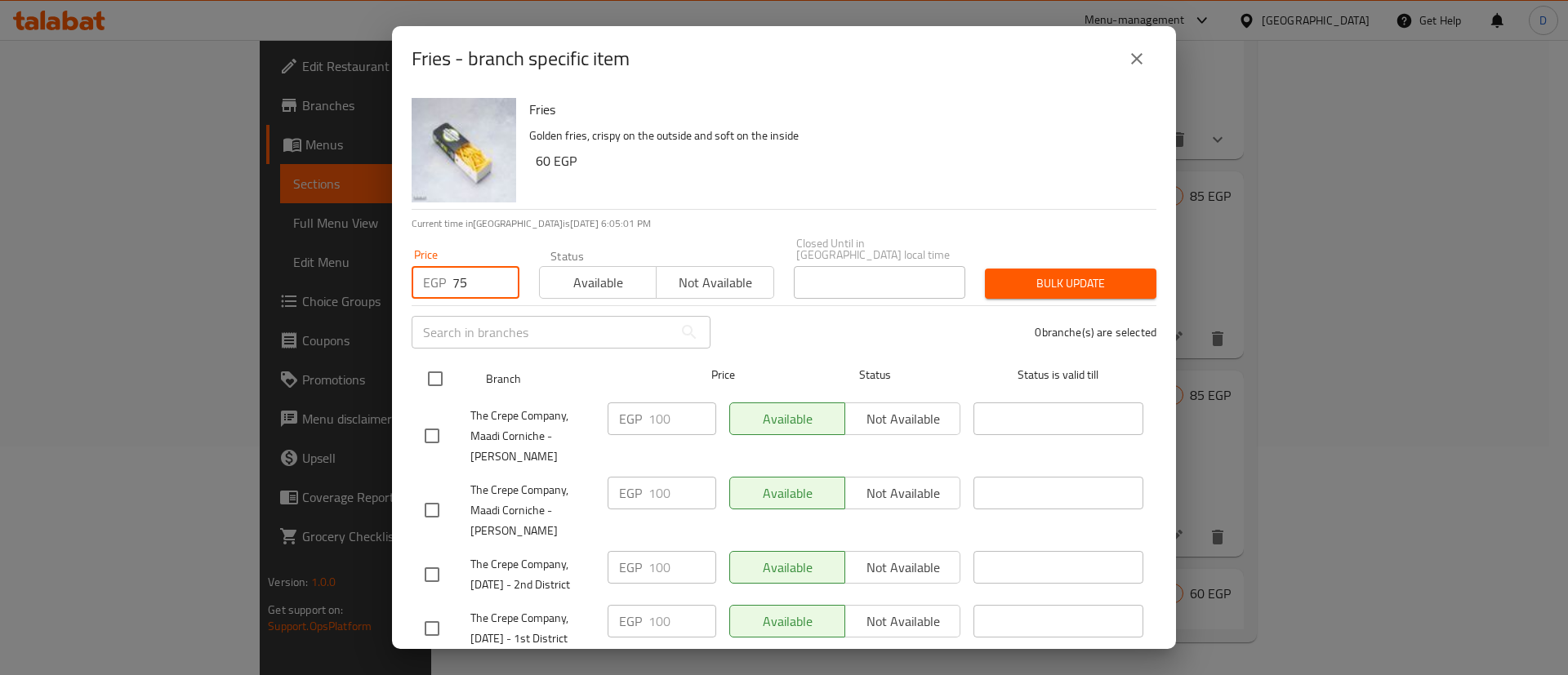
checkbox input "true"
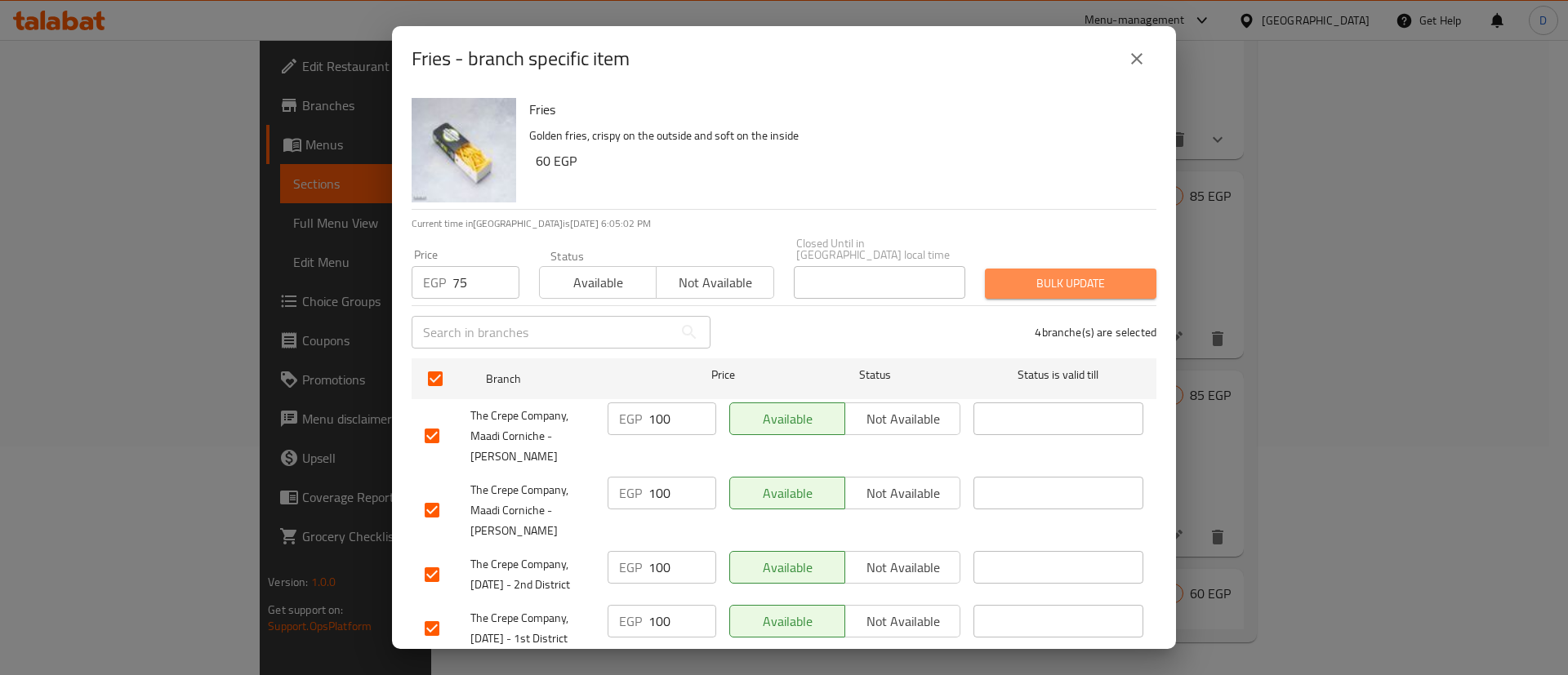
click at [1022, 273] on span "Bulk update" at bounding box center [1070, 283] width 145 height 21
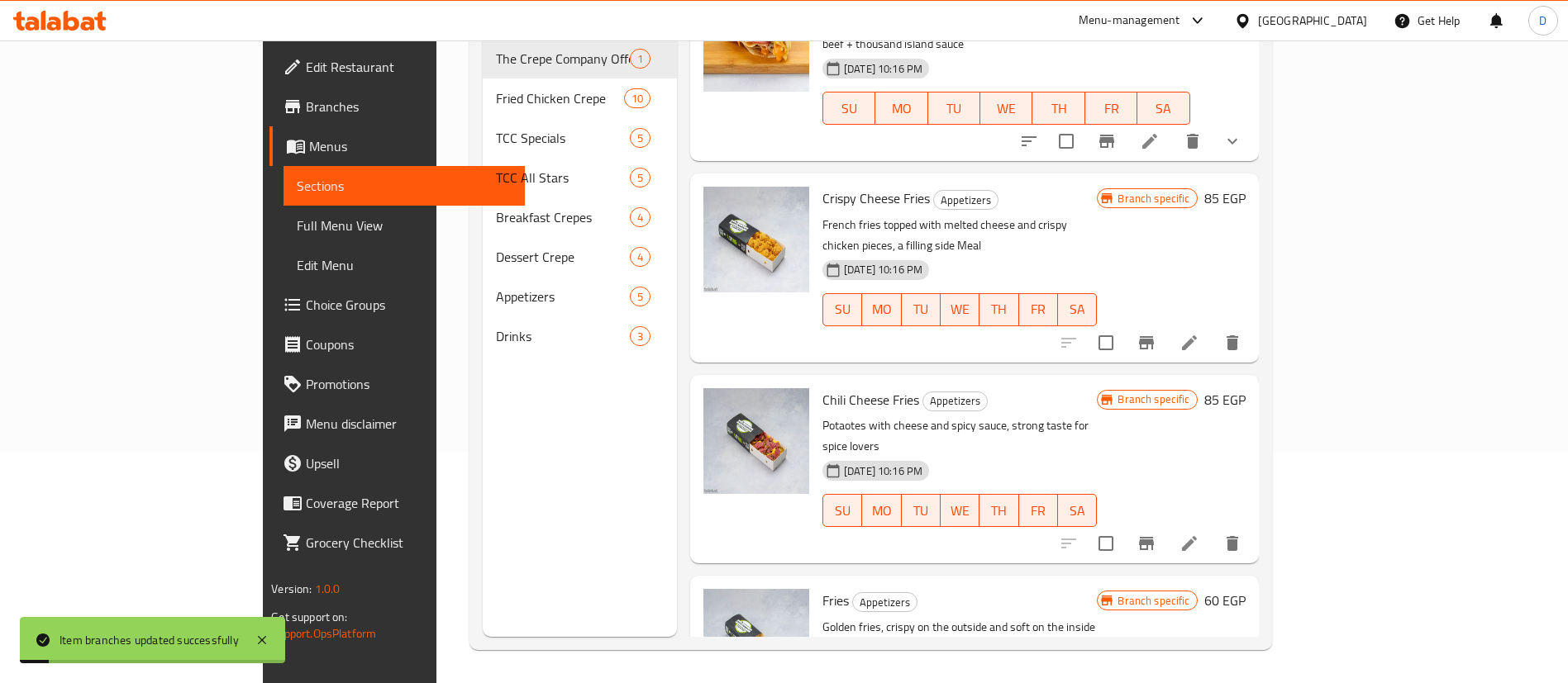
click at [67, 22] on icon at bounding box center [72, 21] width 16 height 20
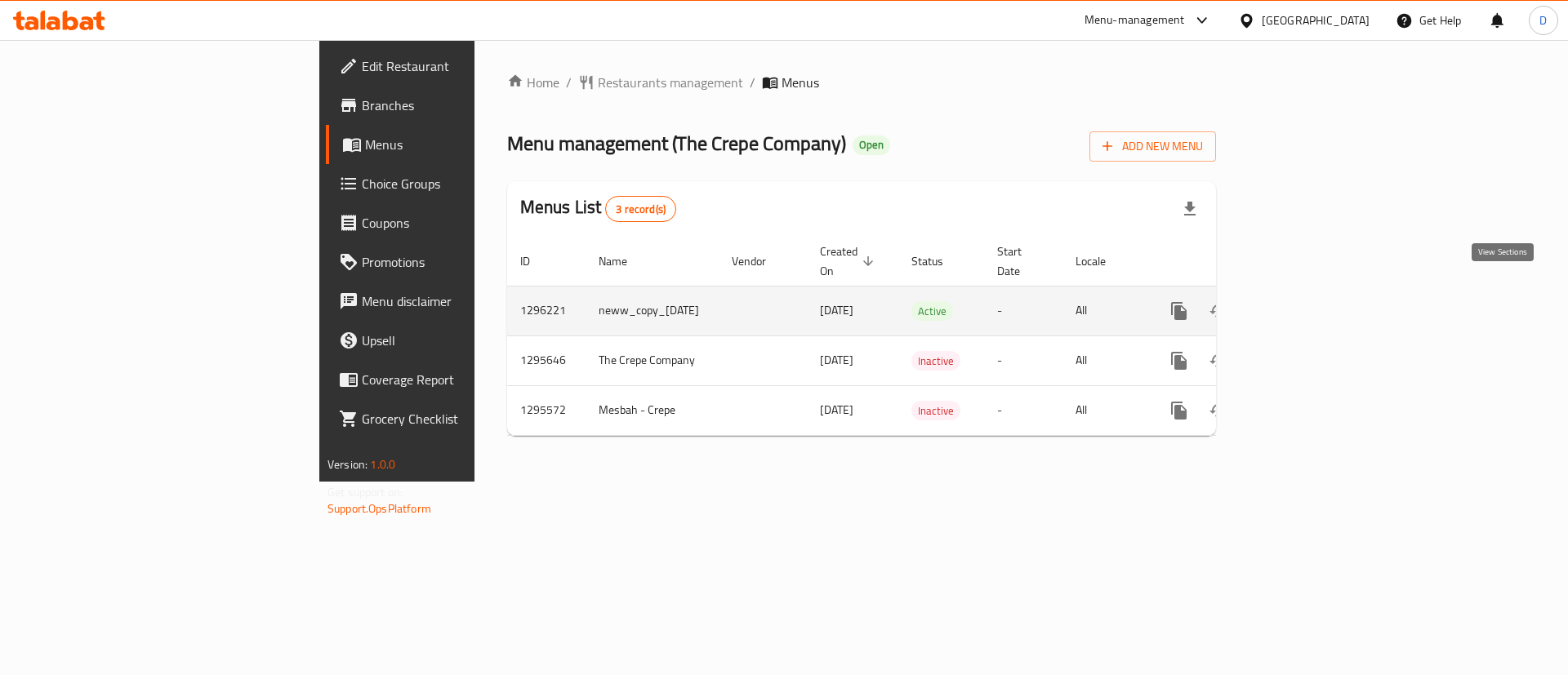
click at [1306, 301] on icon "enhanced table" at bounding box center [1297, 311] width 20 height 20
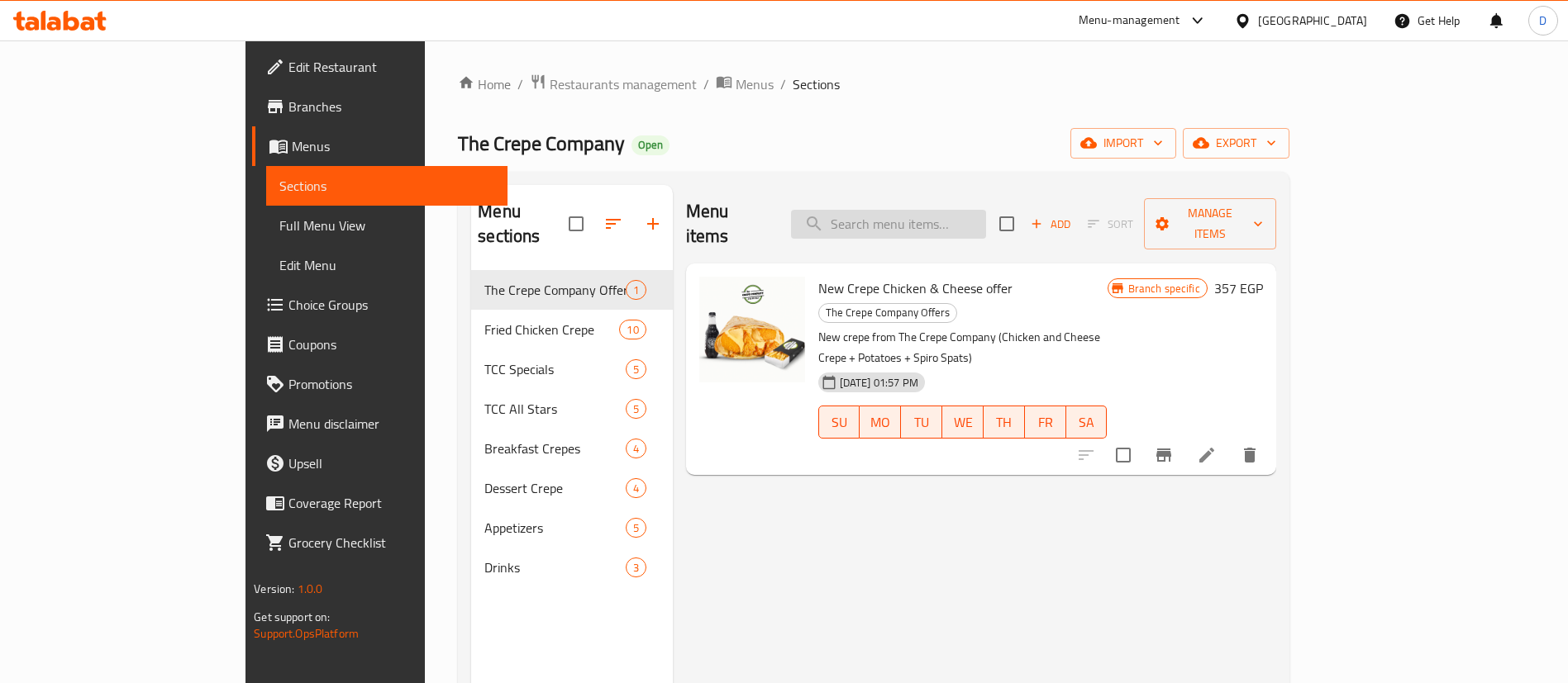
click at [933, 224] on input "search" at bounding box center [889, 224] width 195 height 29
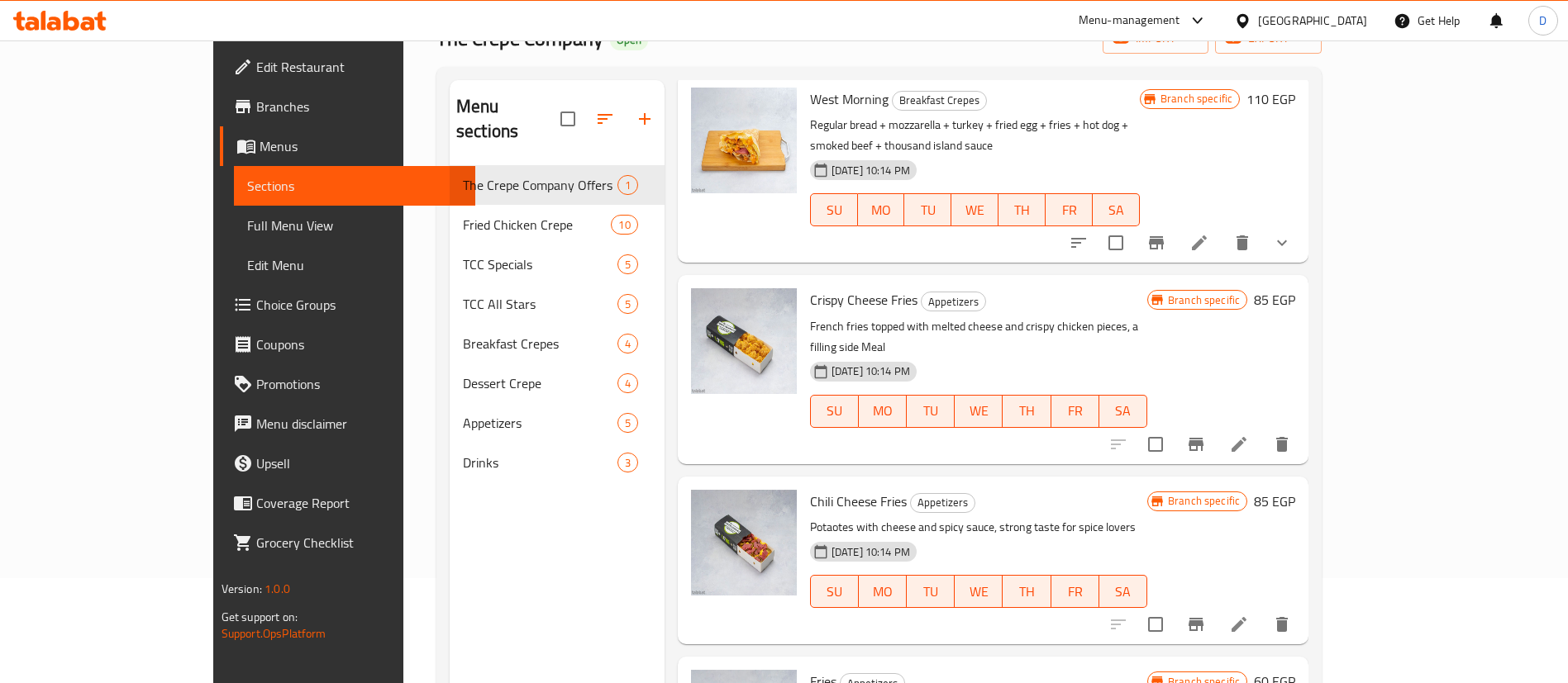
scroll to position [231, 0]
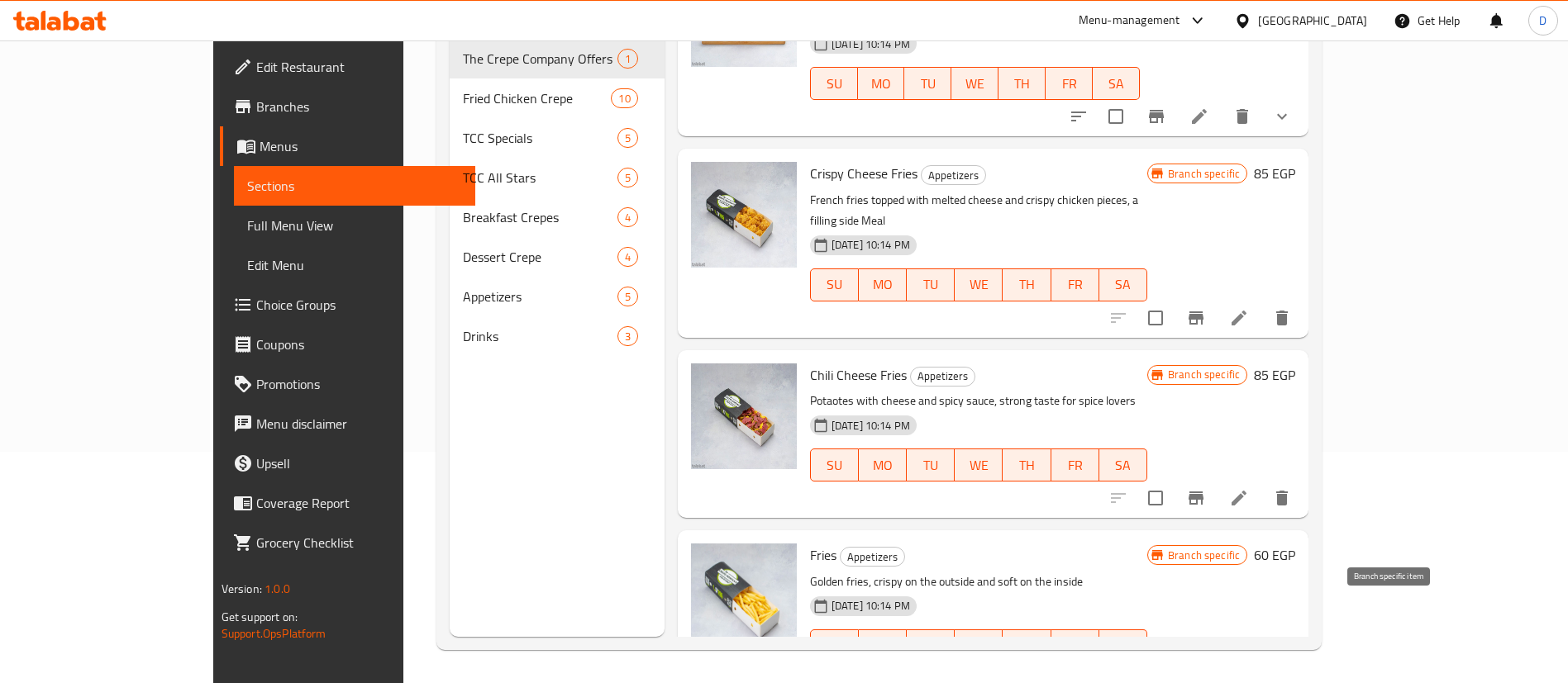
type input "fries"
click at [1204, 672] on icon "Branch-specific-item" at bounding box center [1196, 679] width 15 height 13
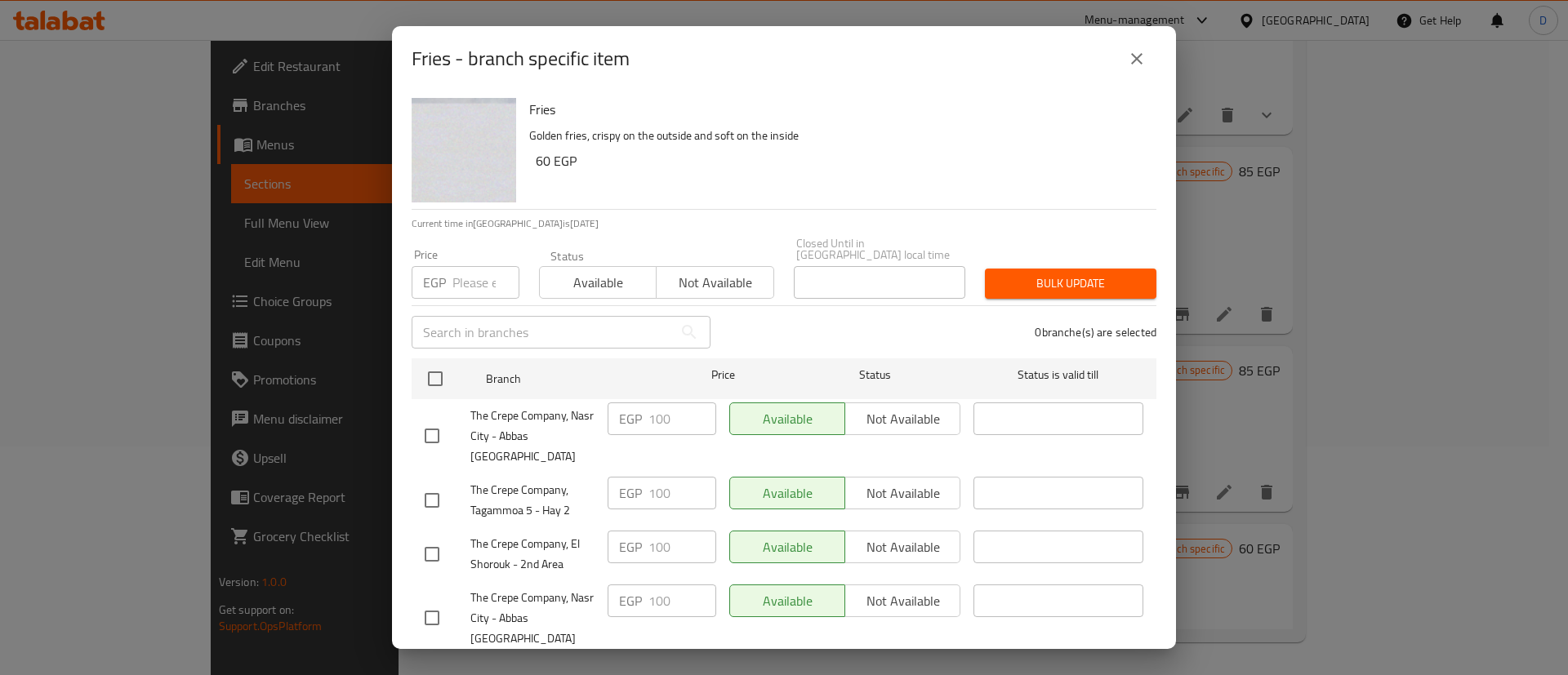
click at [459, 275] on input "number" at bounding box center [486, 282] width 67 height 32
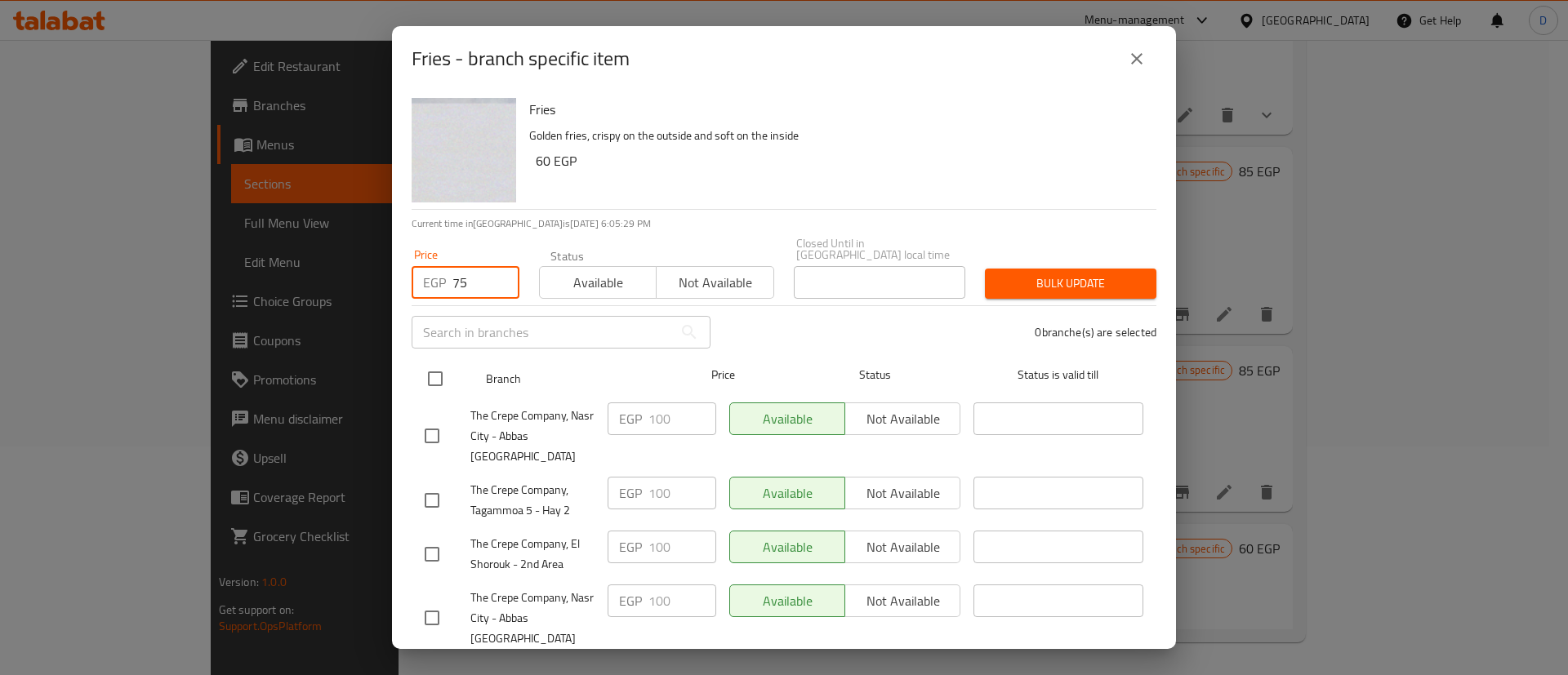
type input "75"
click at [435, 384] on input "checkbox" at bounding box center [435, 378] width 34 height 34
checkbox input "true"
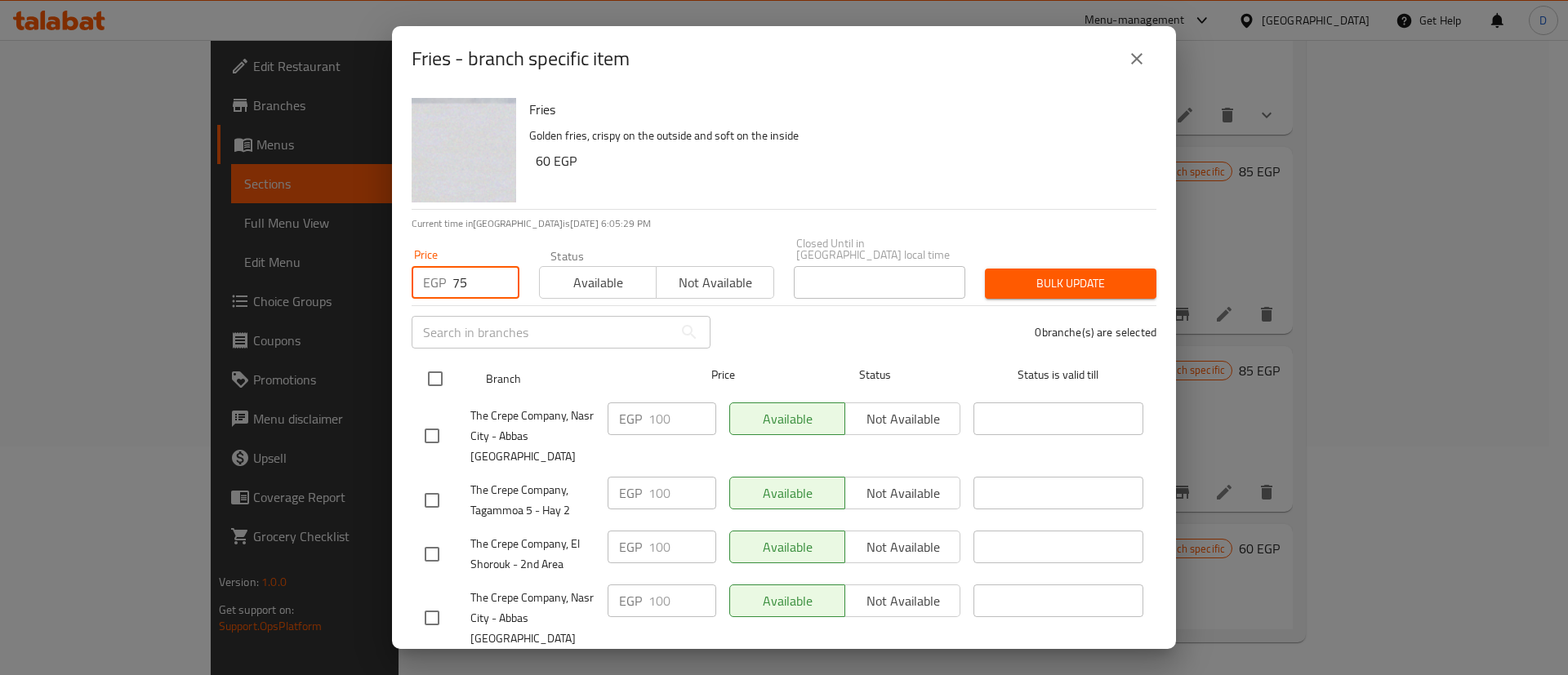
checkbox input "true"
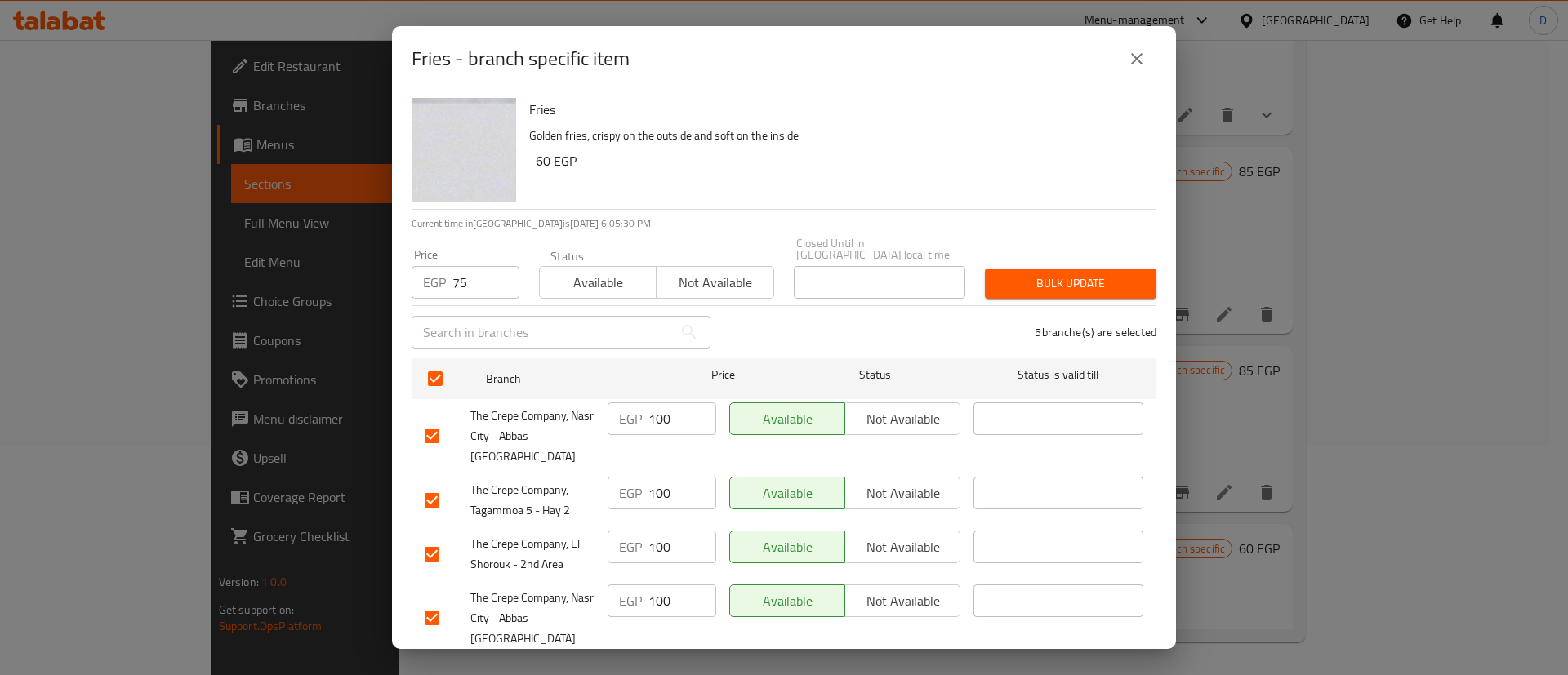
click at [1060, 280] on span "Bulk update" at bounding box center [1070, 283] width 145 height 21
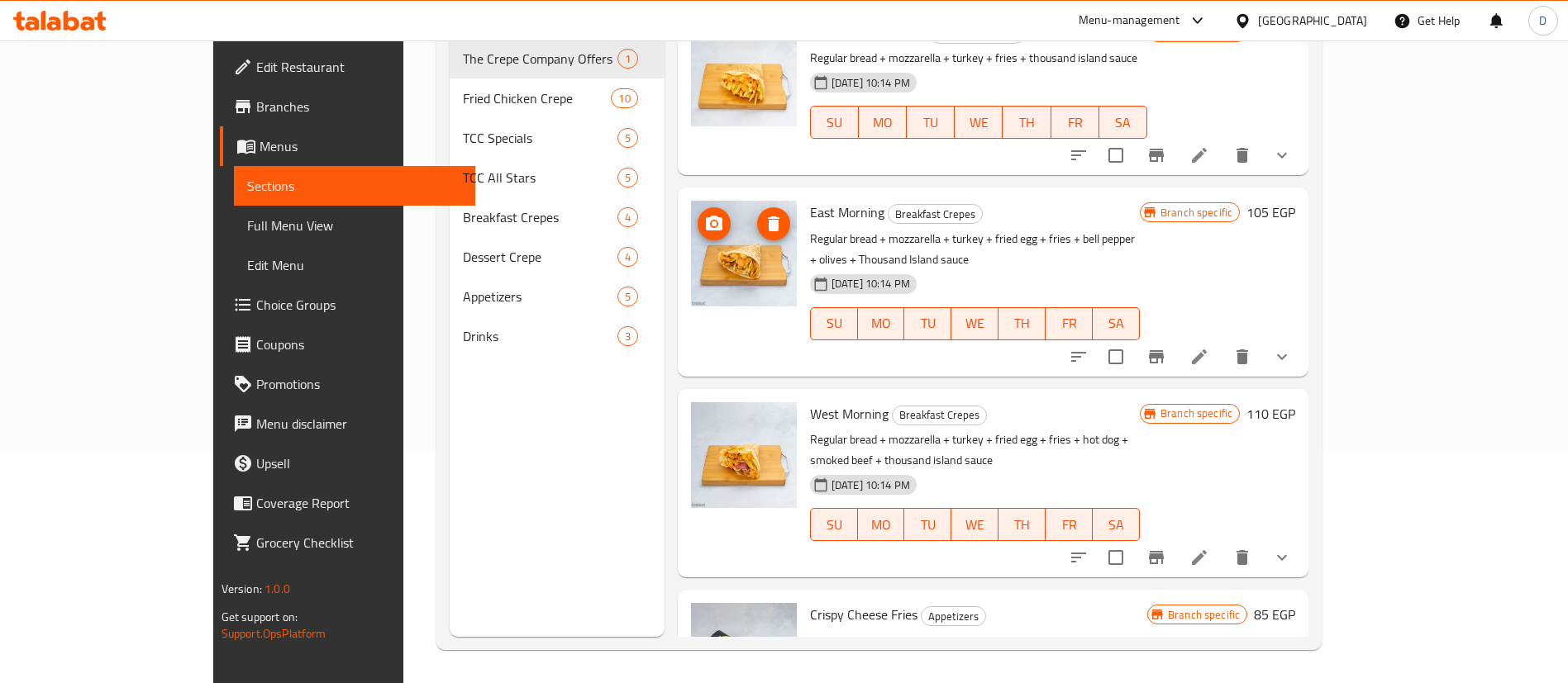
scroll to position [0, 0]
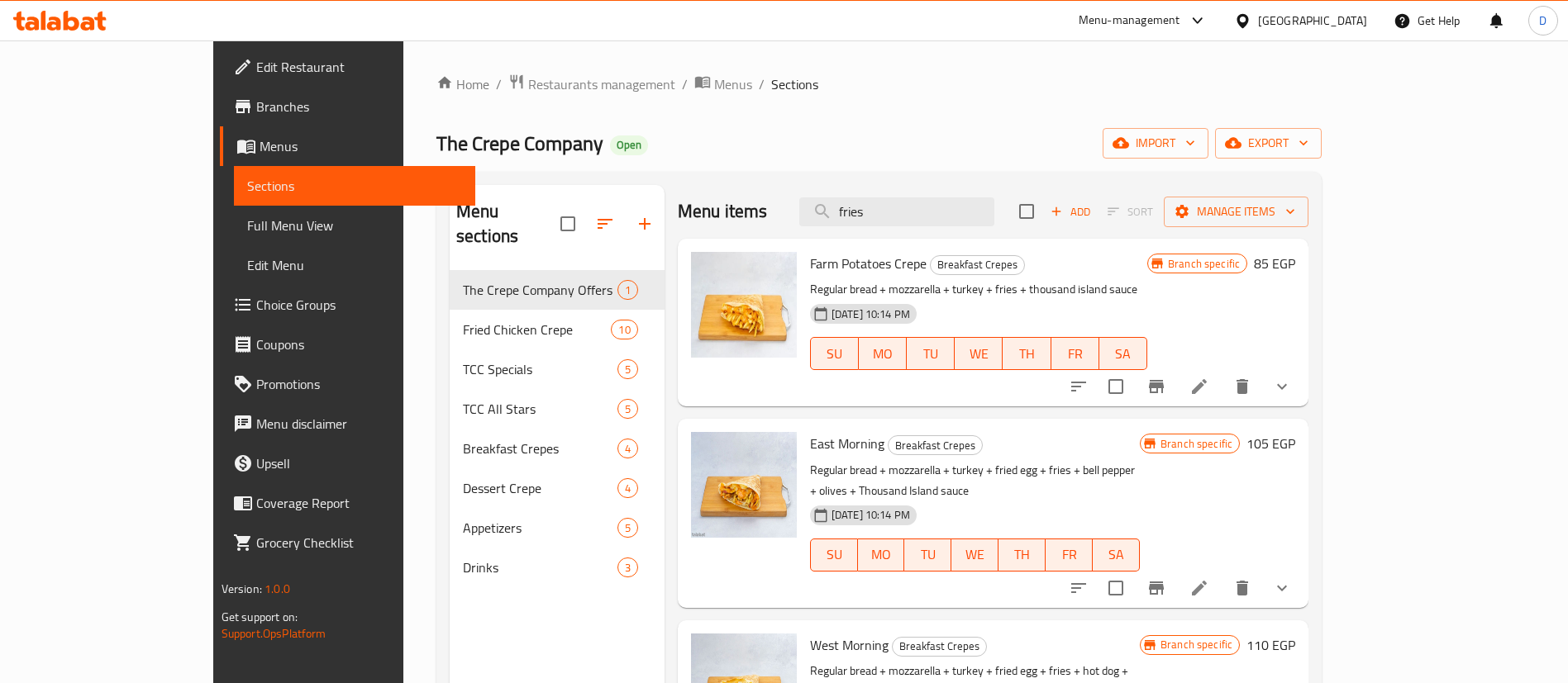
click at [437, 128] on span "The Crepe Company" at bounding box center [520, 143] width 167 height 37
click at [437, 127] on span "The Crepe Company" at bounding box center [520, 143] width 167 height 37
